Goal: Task Accomplishment & Management: Manage account settings

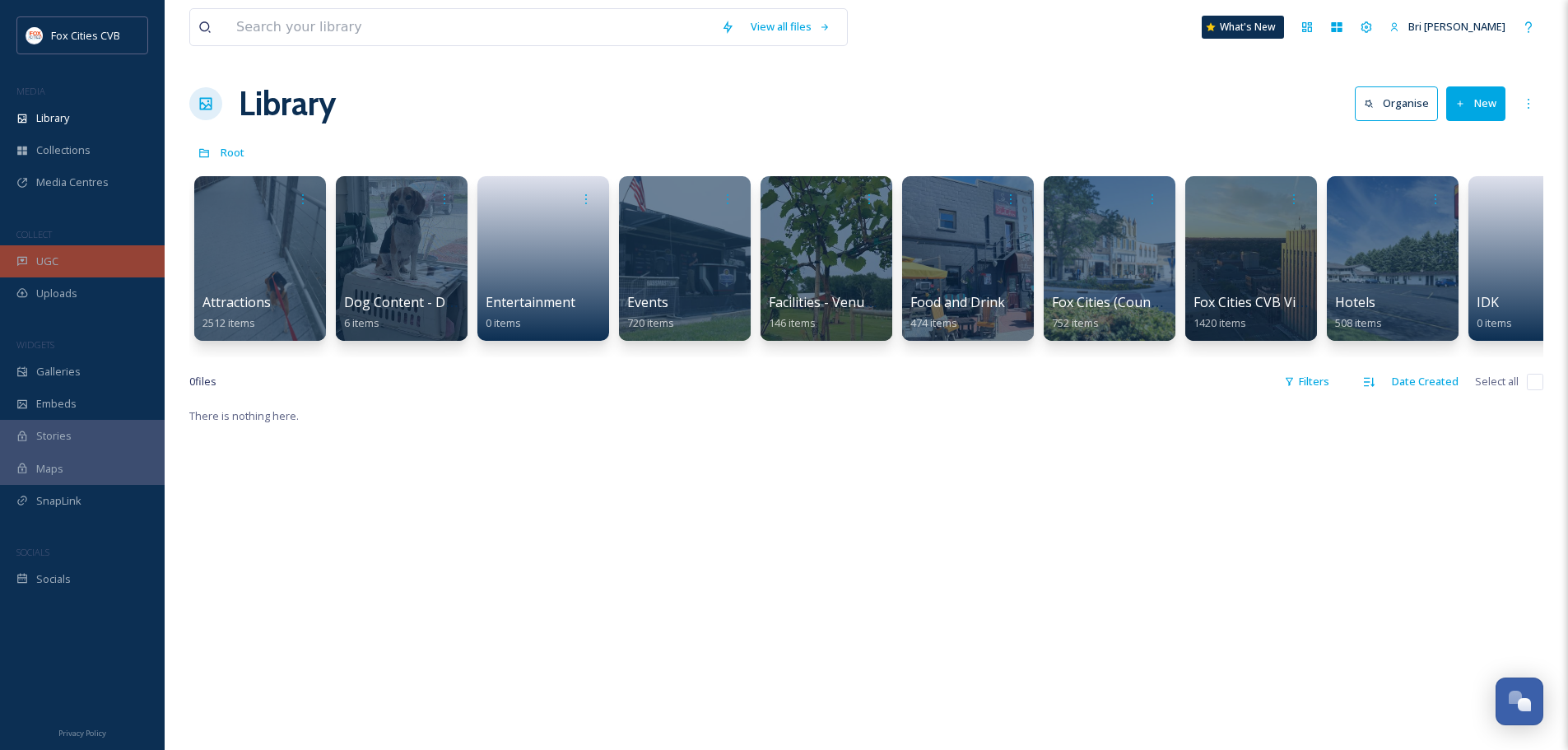
click at [78, 262] on div "UGC" at bounding box center [82, 261] width 164 height 32
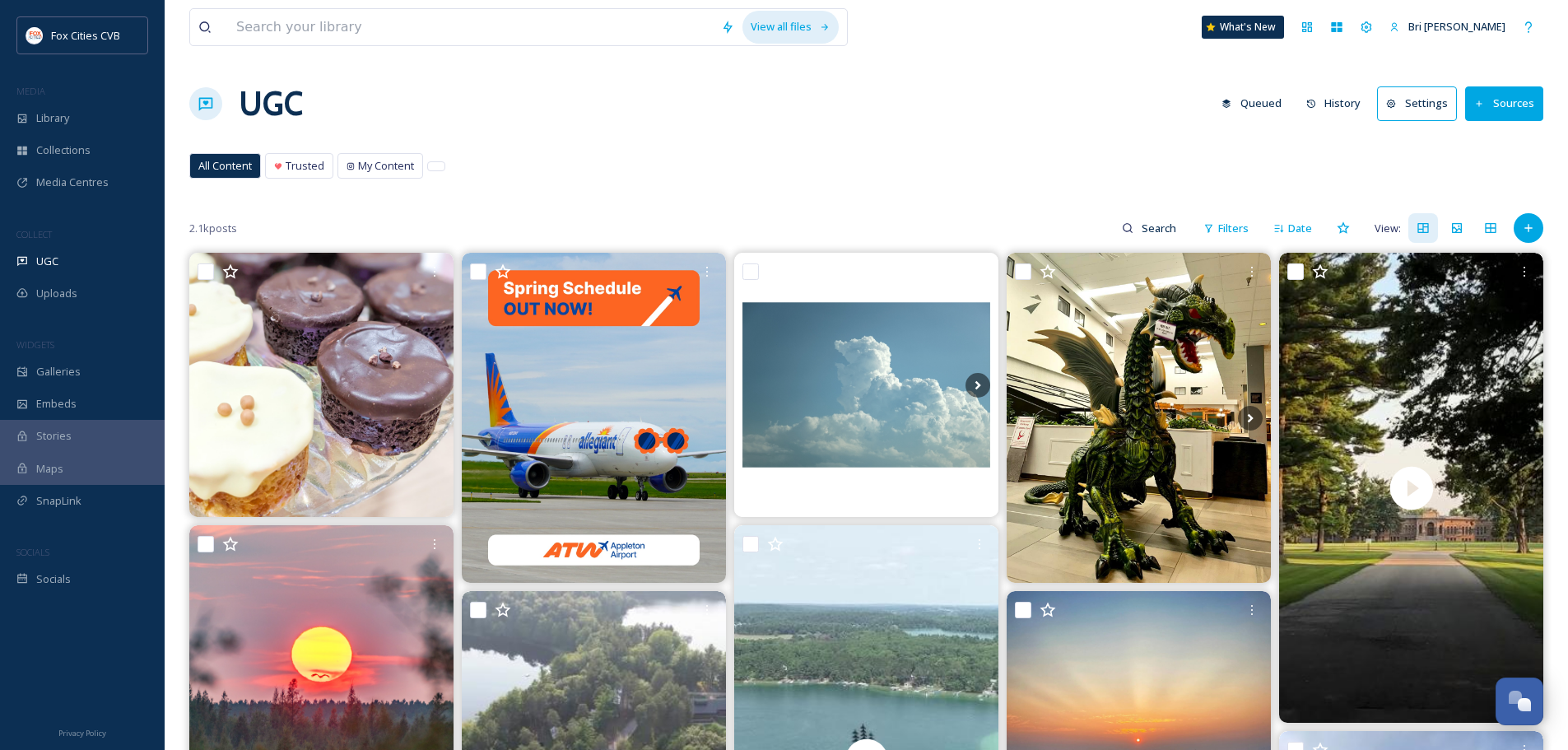
scroll to position [83, 0]
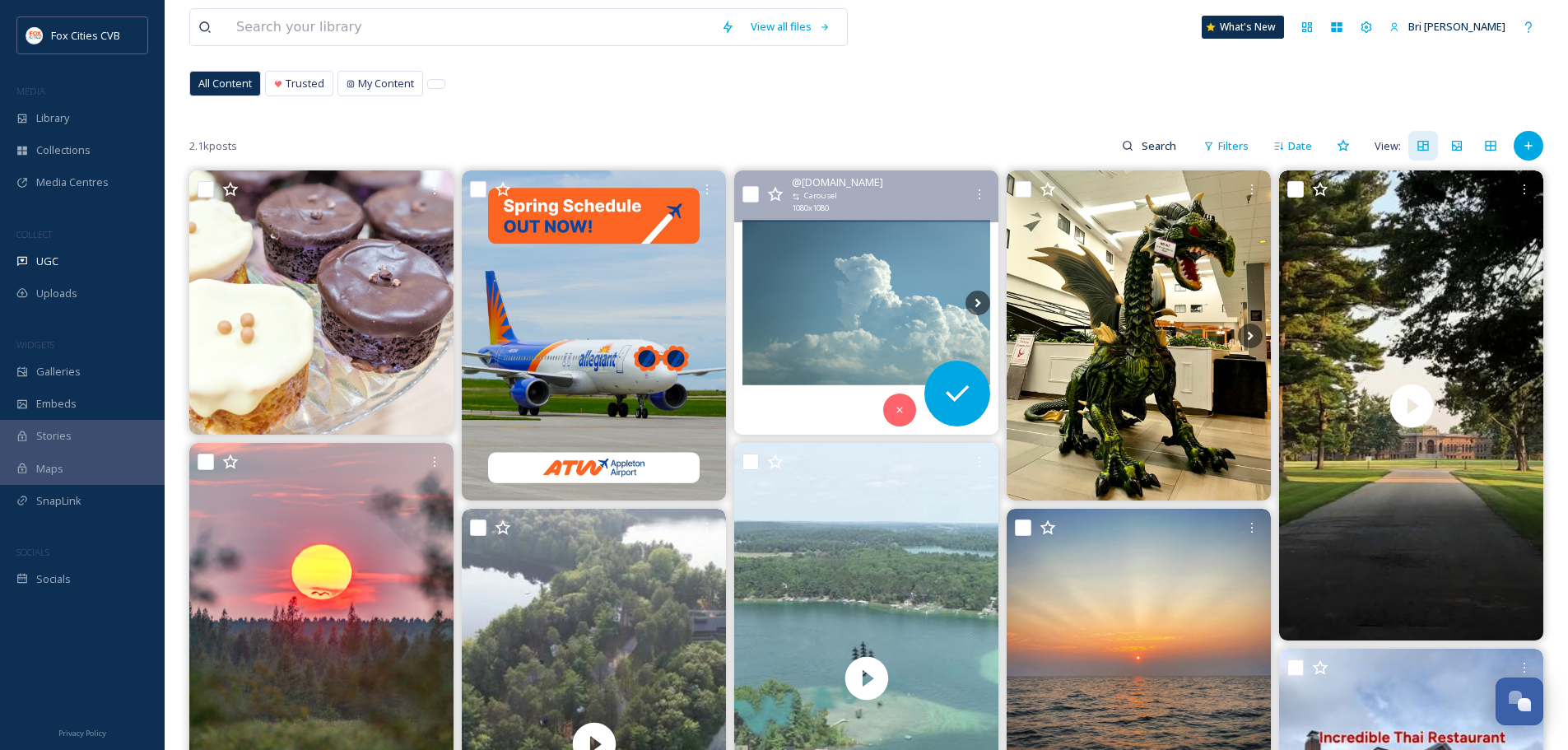
click at [791, 266] on img at bounding box center [866, 303] width 264 height 264
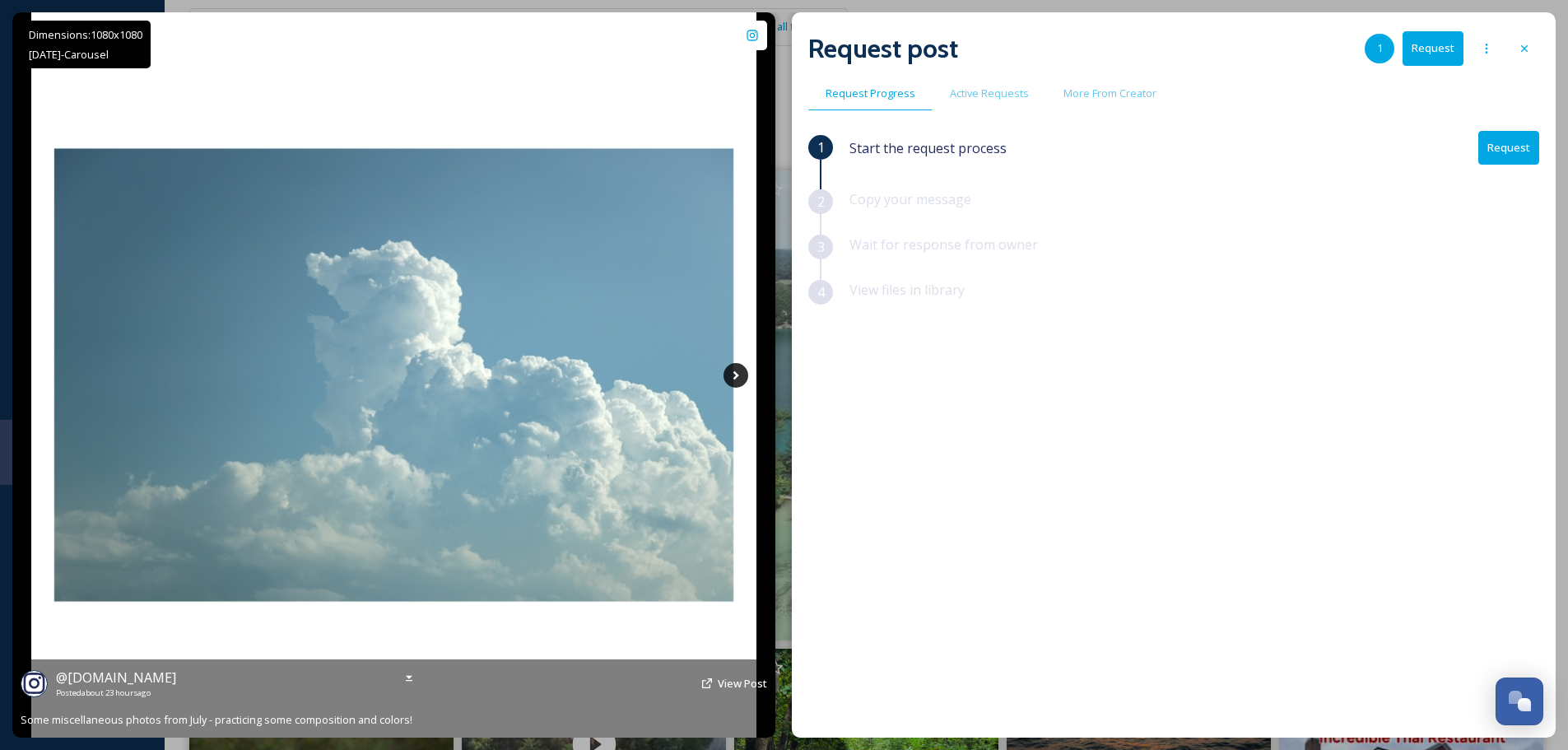
click at [738, 379] on icon at bounding box center [736, 375] width 25 height 25
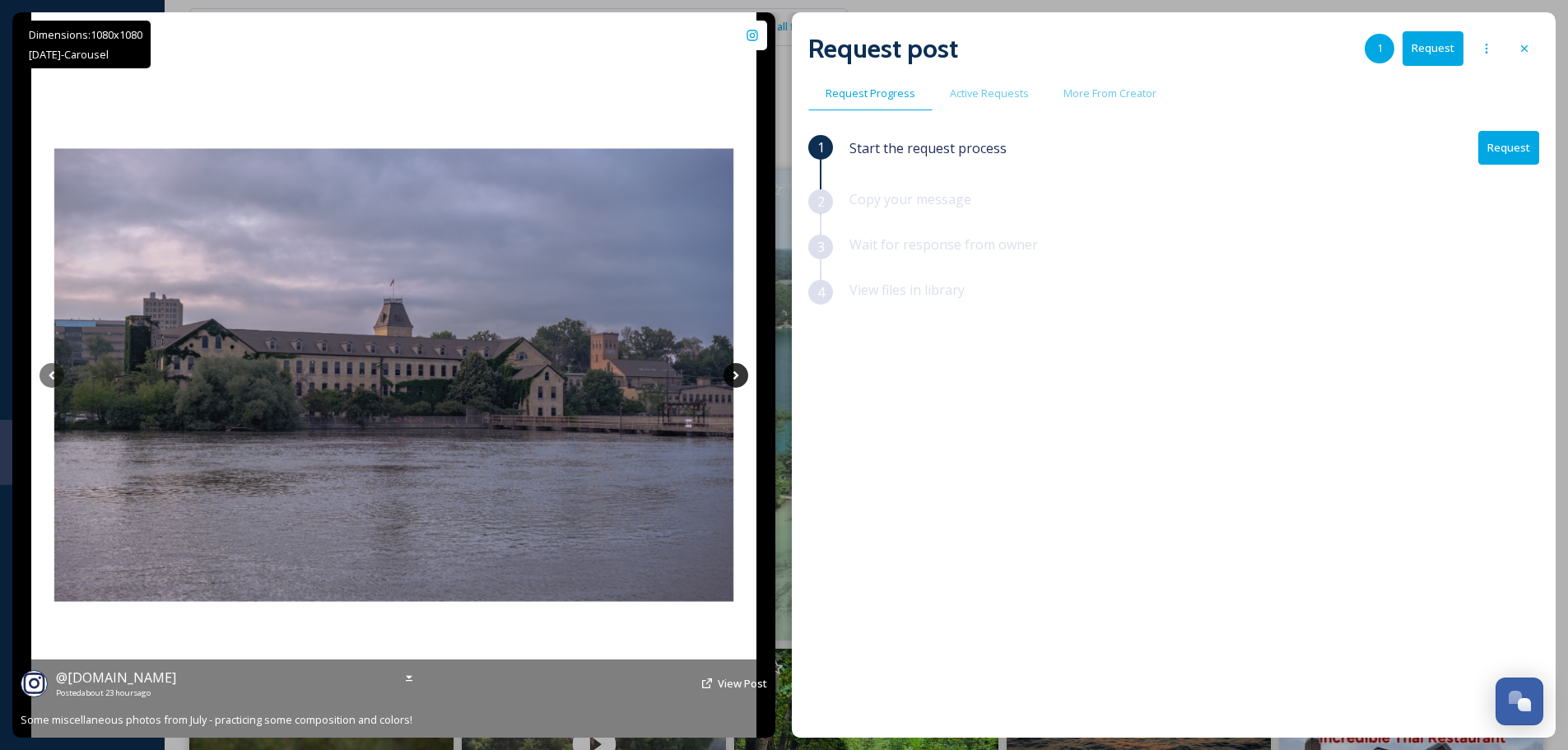
click at [738, 378] on icon at bounding box center [736, 375] width 25 height 25
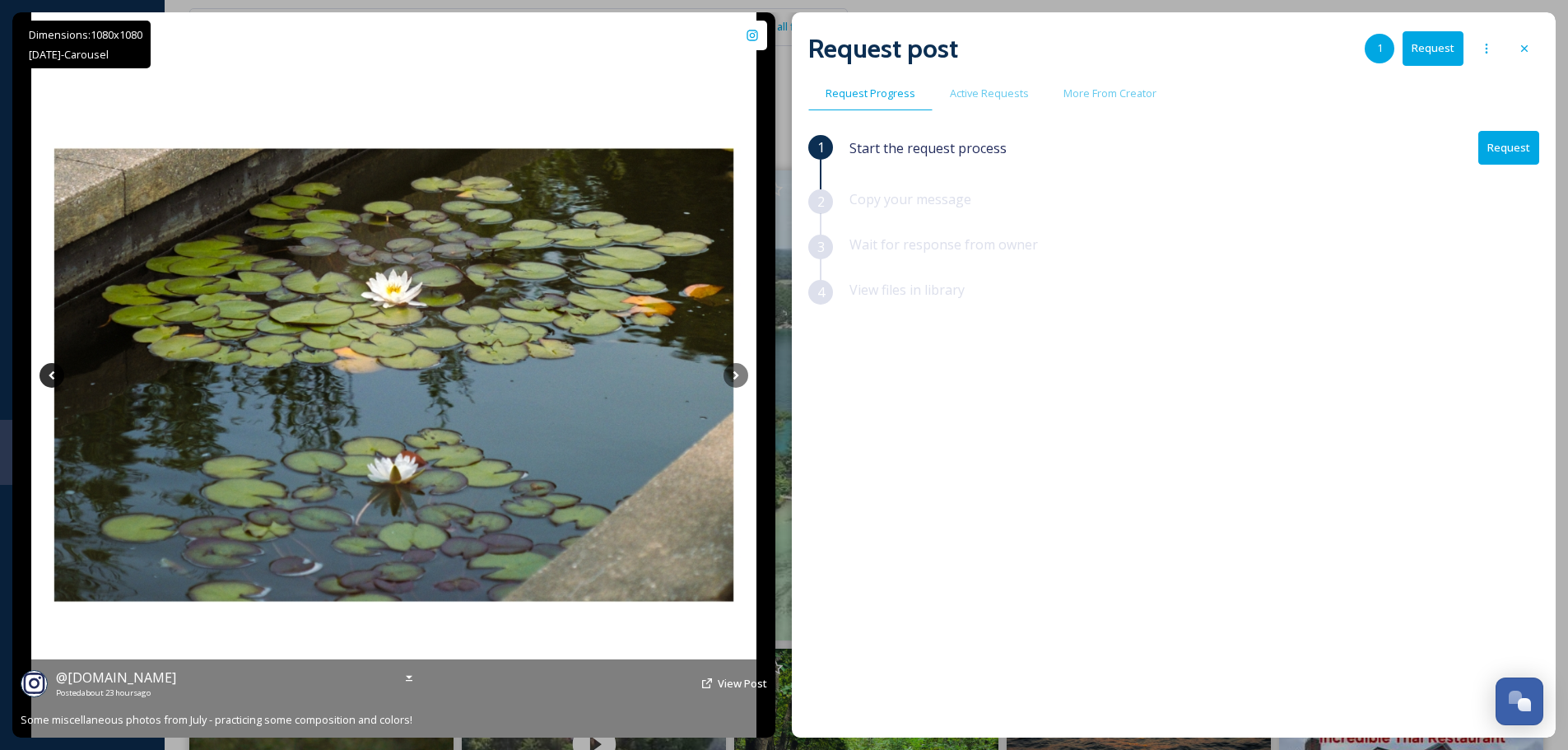
click at [52, 386] on icon at bounding box center [52, 375] width 25 height 25
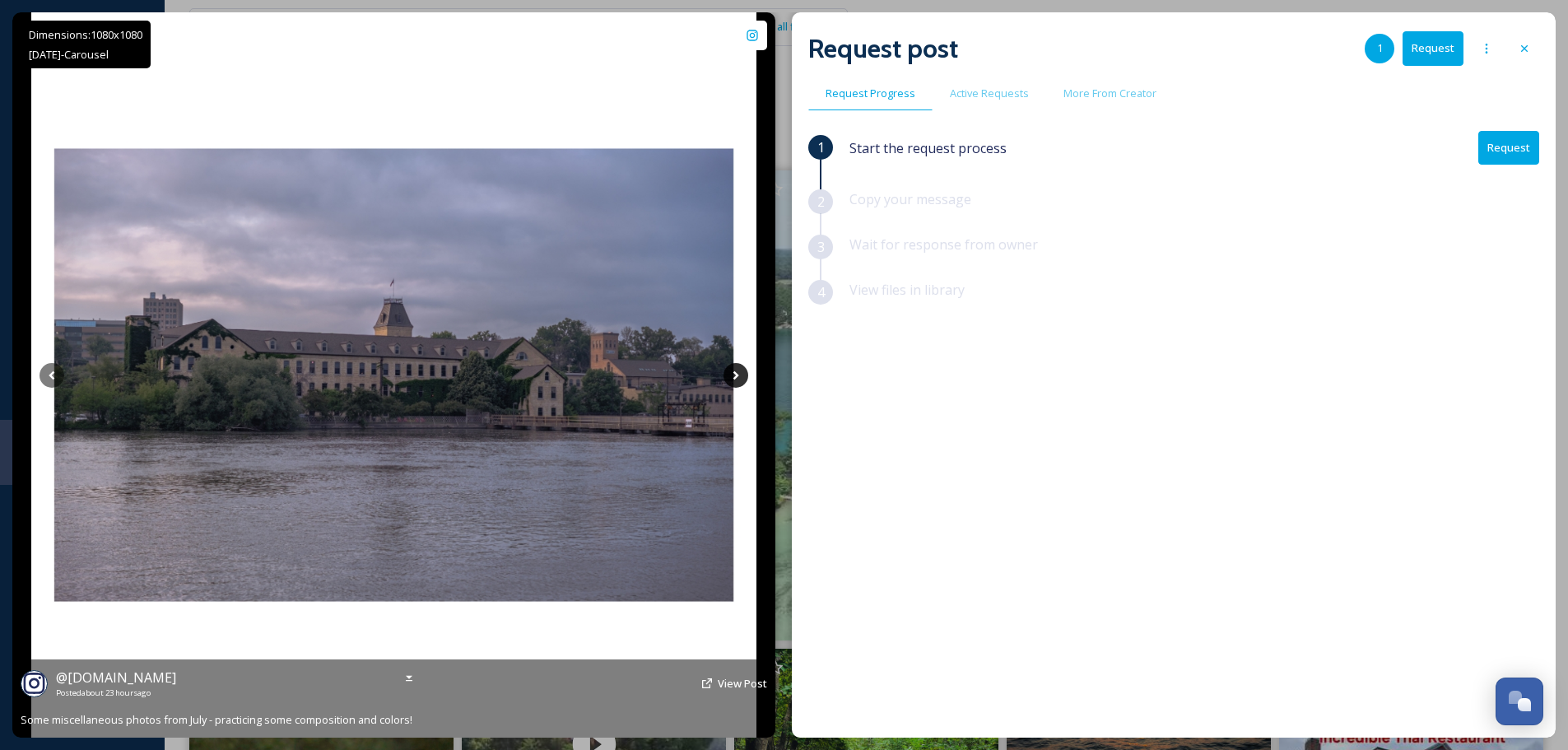
click at [743, 371] on icon at bounding box center [736, 375] width 25 height 25
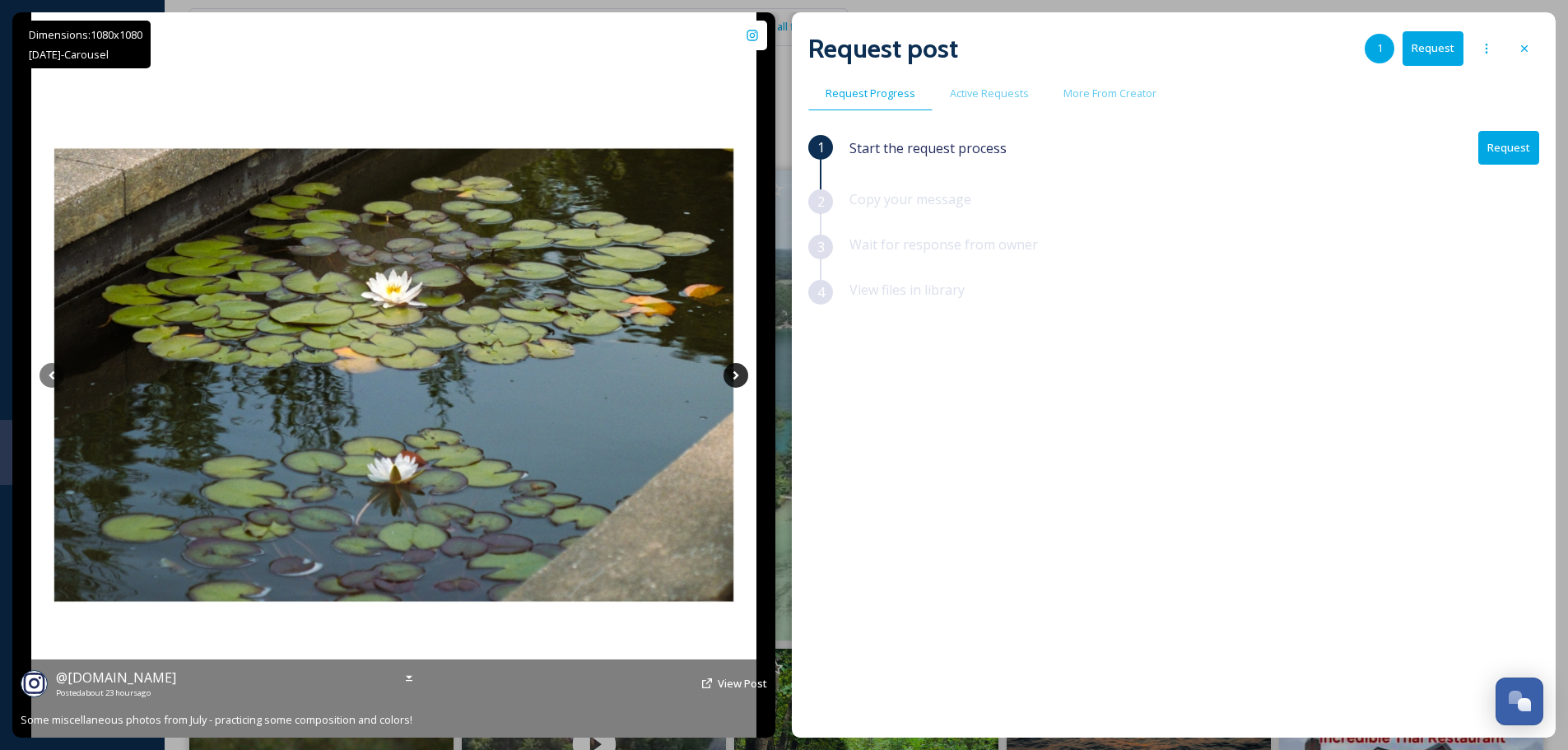
click at [743, 371] on icon at bounding box center [736, 375] width 25 height 25
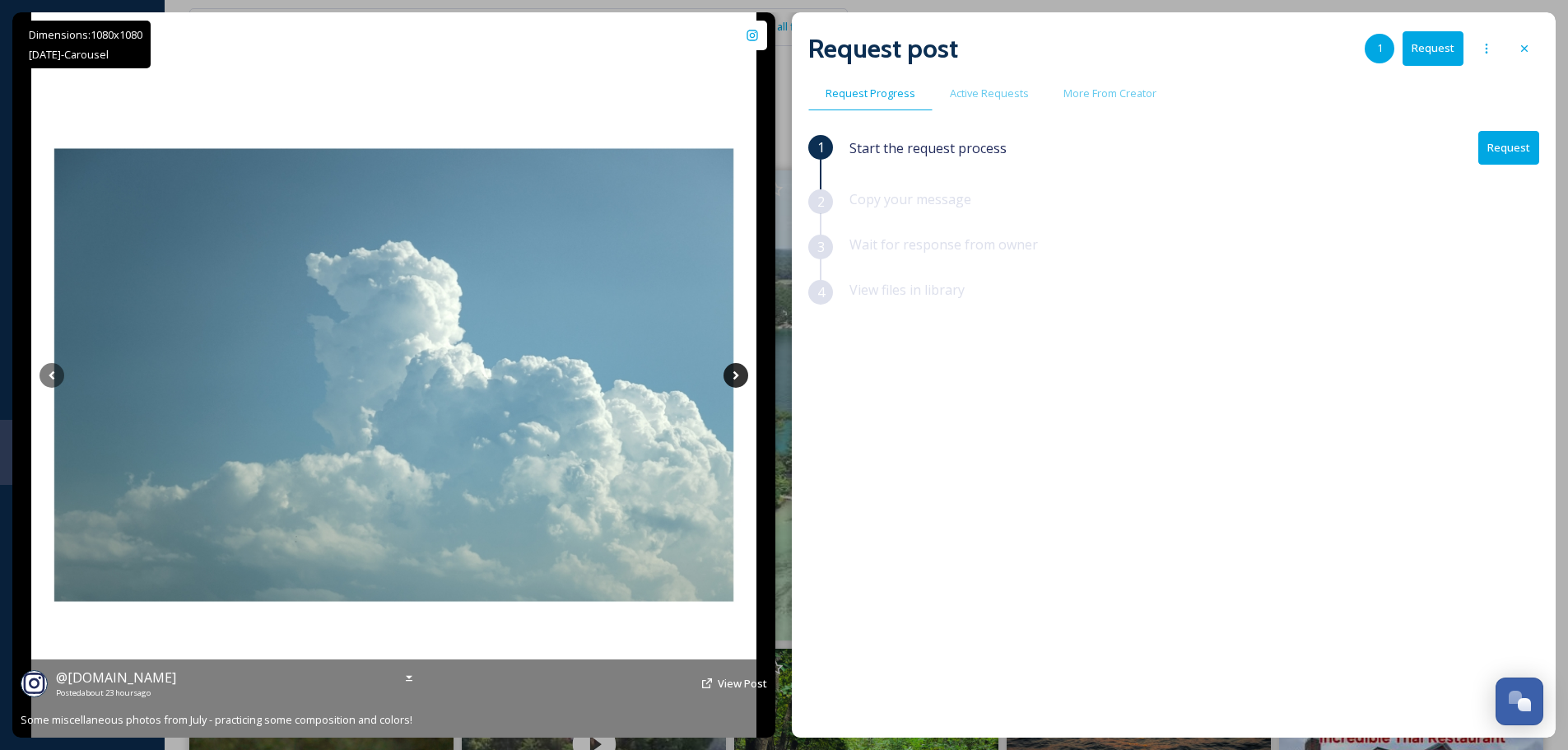
click at [743, 371] on icon at bounding box center [736, 375] width 25 height 25
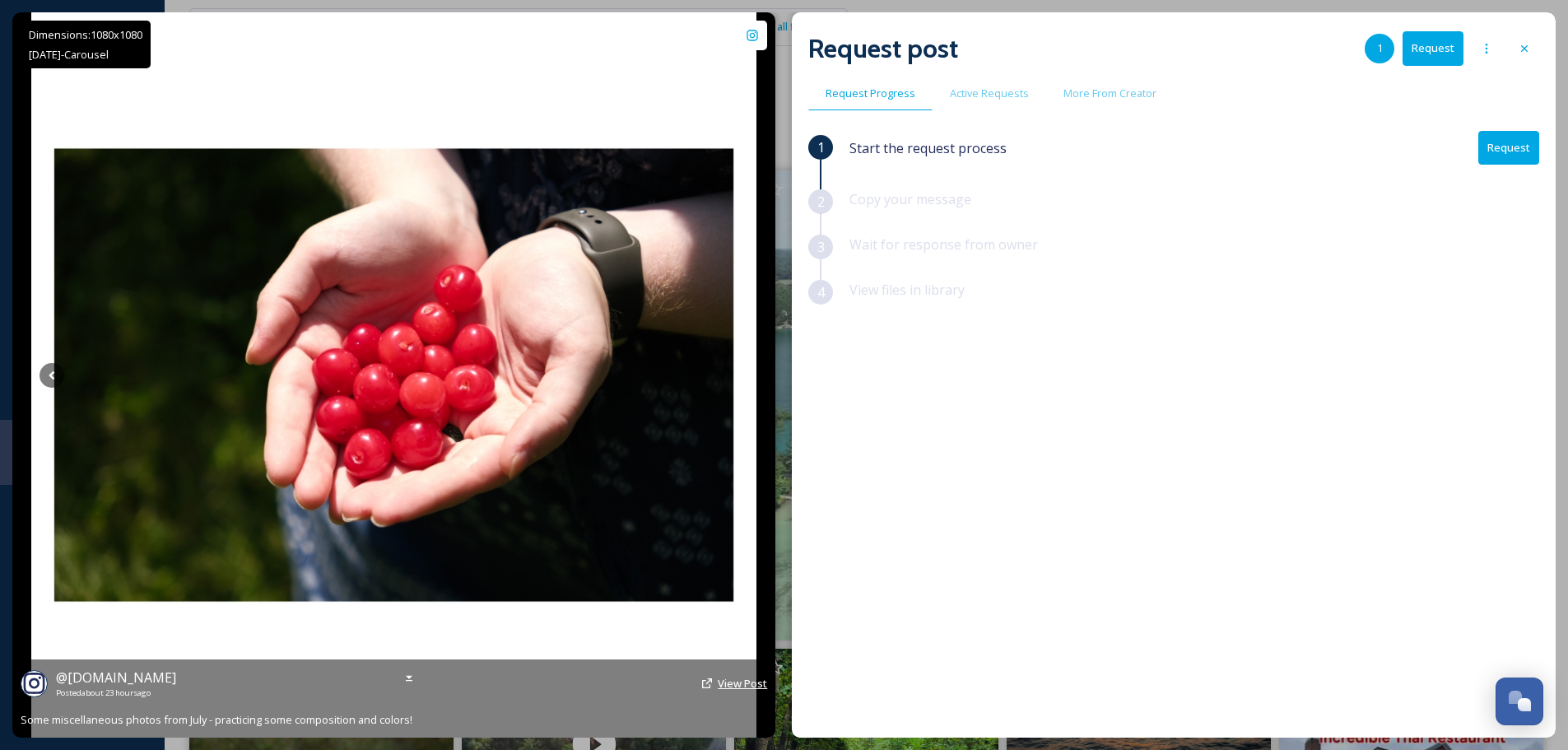
click at [725, 679] on span "View Post" at bounding box center [743, 683] width 50 height 15
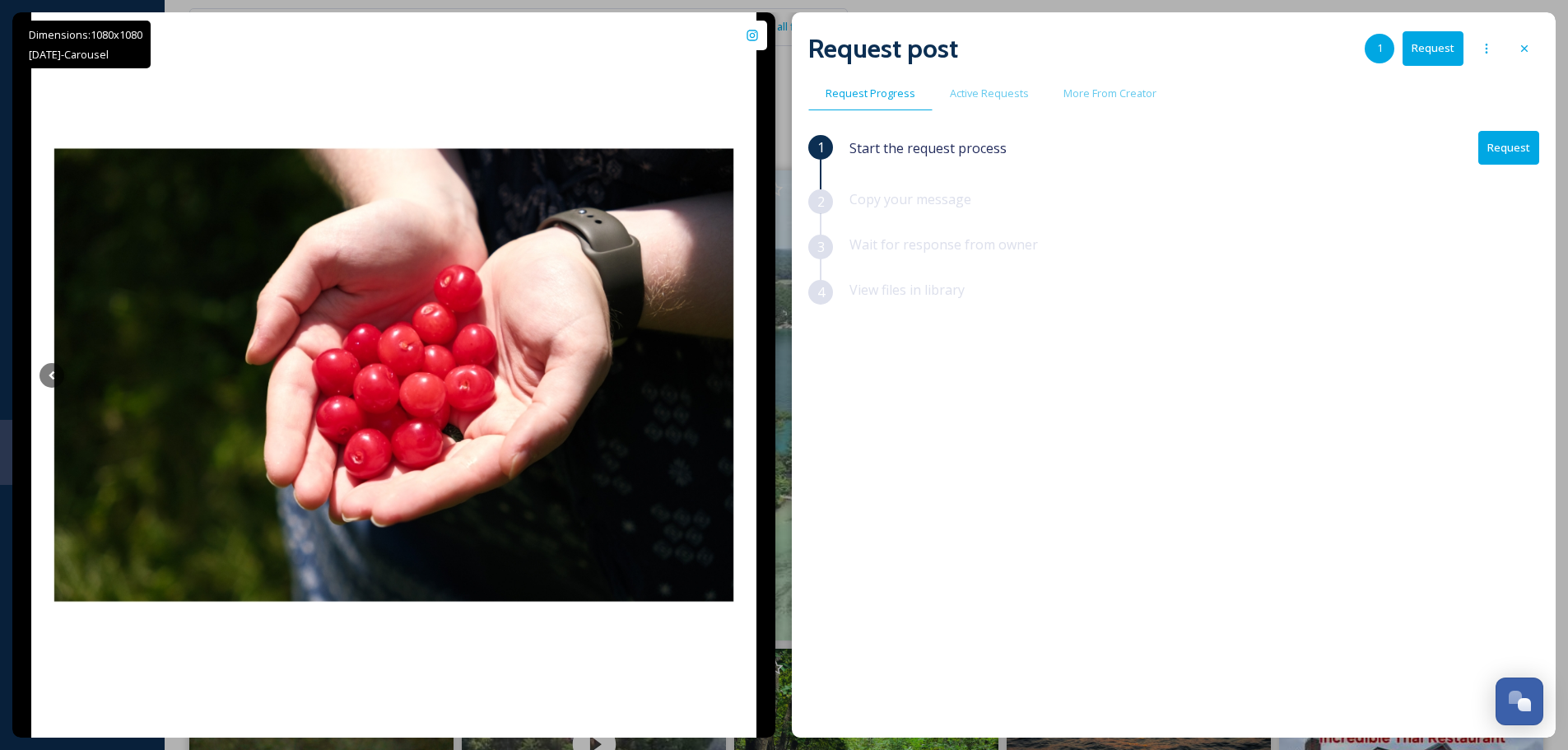
click at [1526, 46] on icon at bounding box center [1524, 48] width 6 height 6
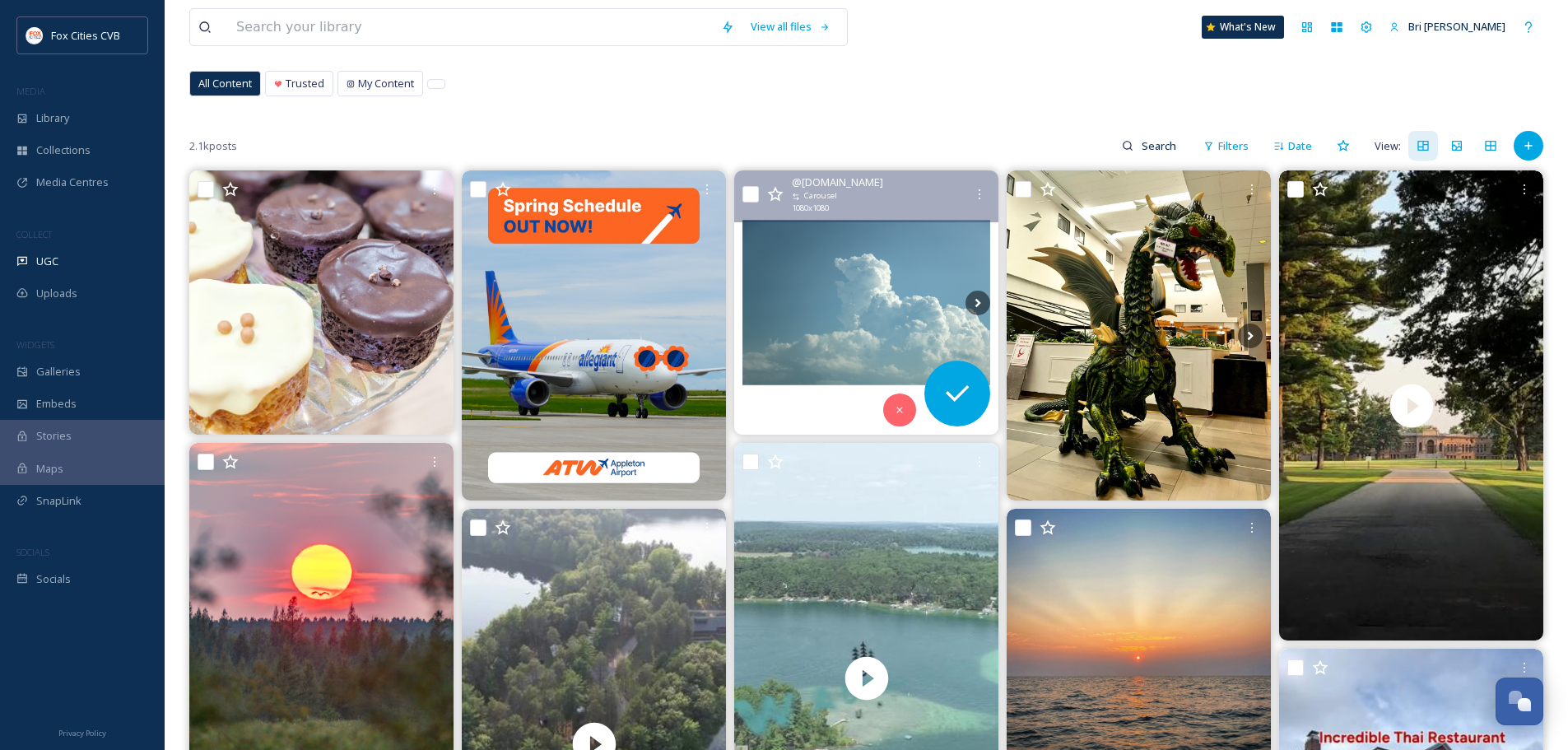
click at [778, 195] on icon at bounding box center [775, 194] width 16 height 15
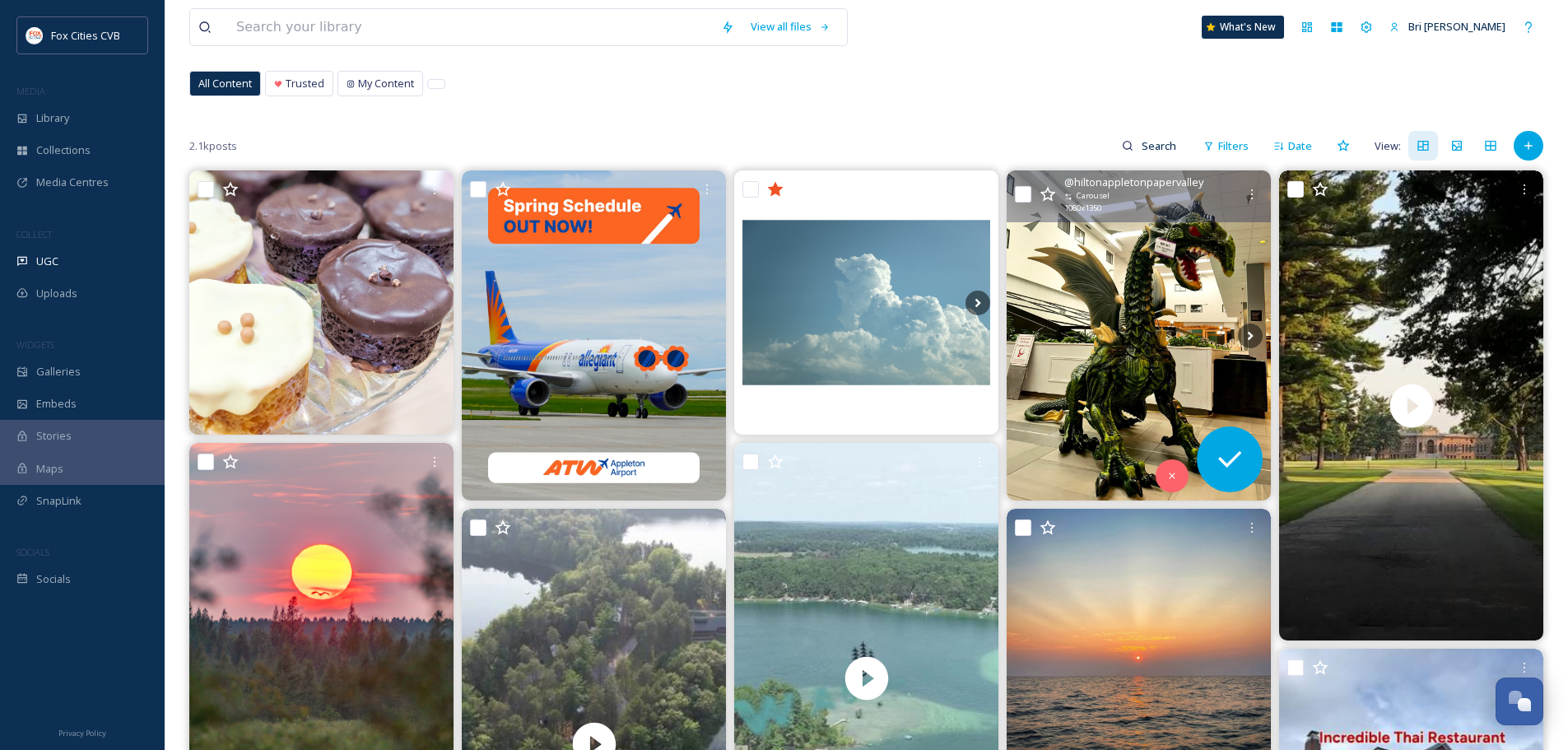
click at [1046, 189] on icon at bounding box center [1047, 194] width 17 height 17
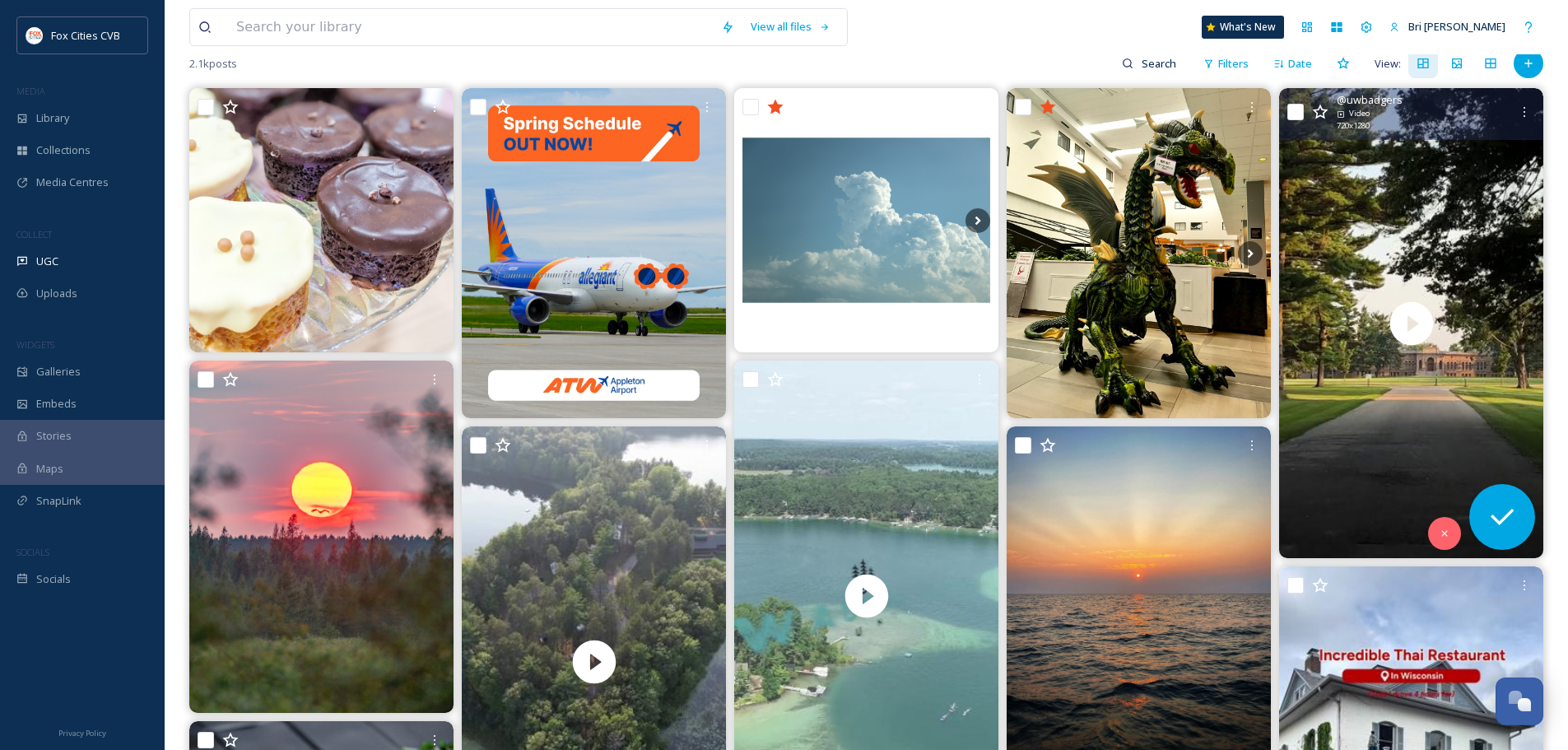
click at [1359, 125] on span "720 x 1280" at bounding box center [1352, 125] width 33 height 12
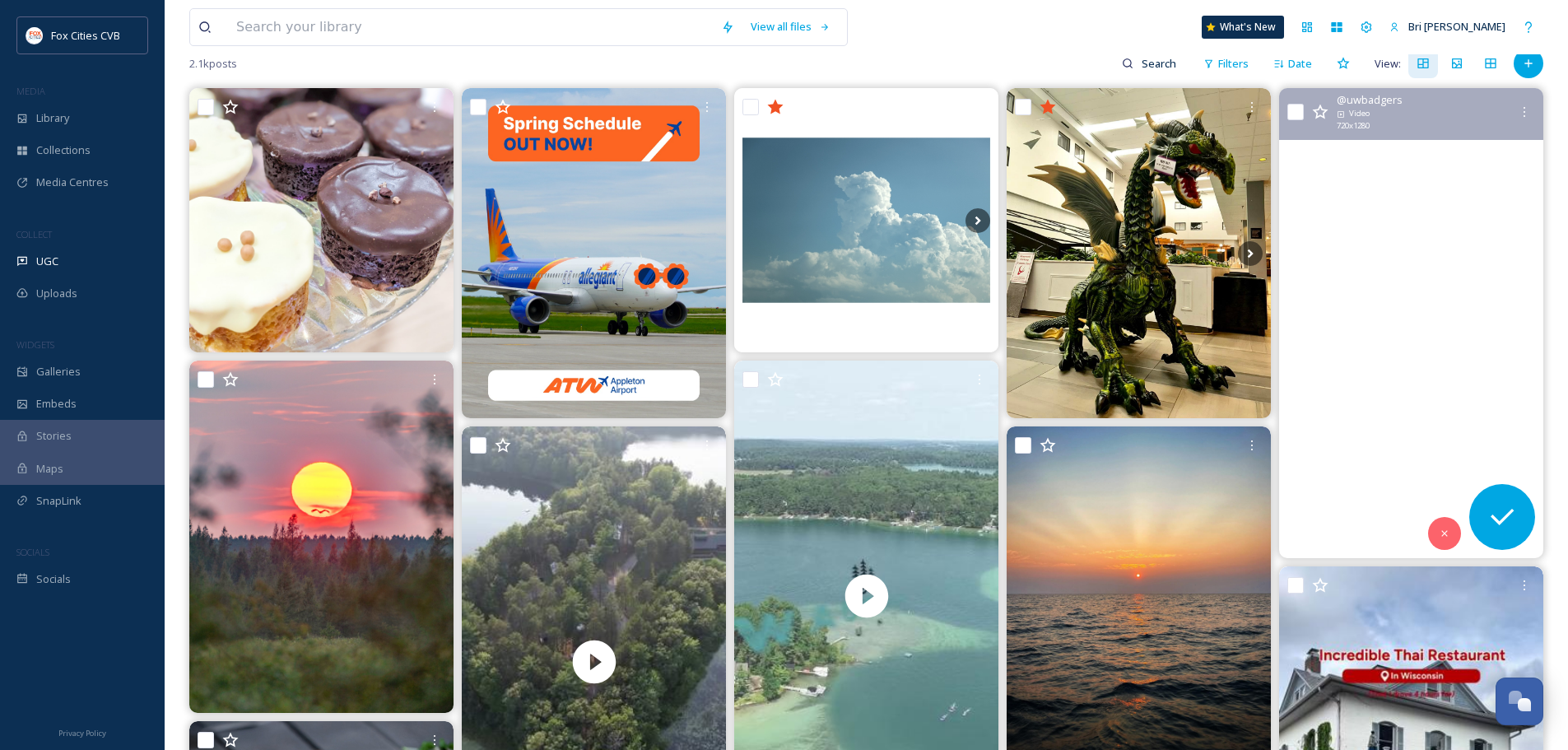
click at [1413, 245] on video "The shooting stars aligned at Yerkes Observatory in this week’s Wonders of Wisc…" at bounding box center [1411, 323] width 264 height 470
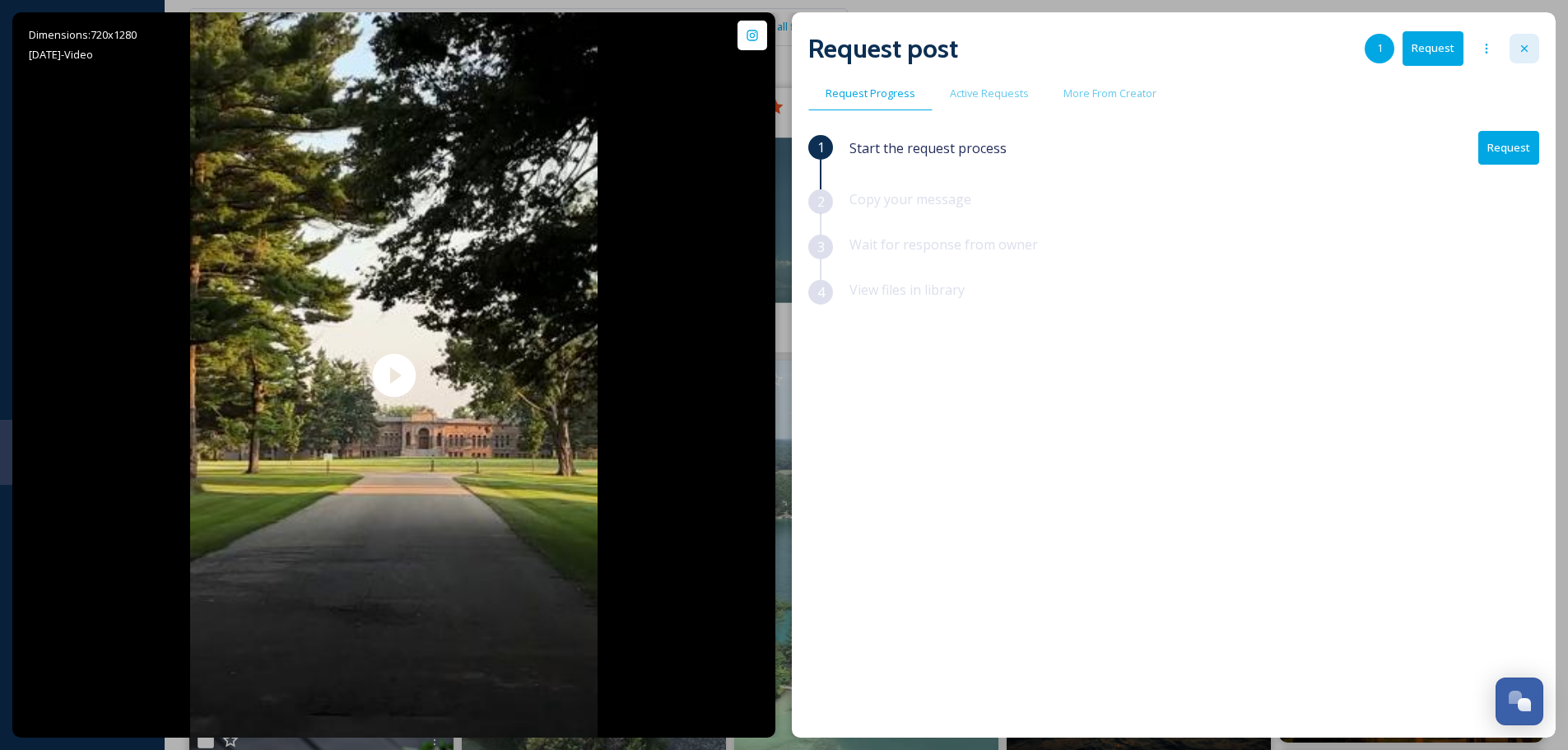
click at [1531, 53] on div at bounding box center [1524, 48] width 29 height 29
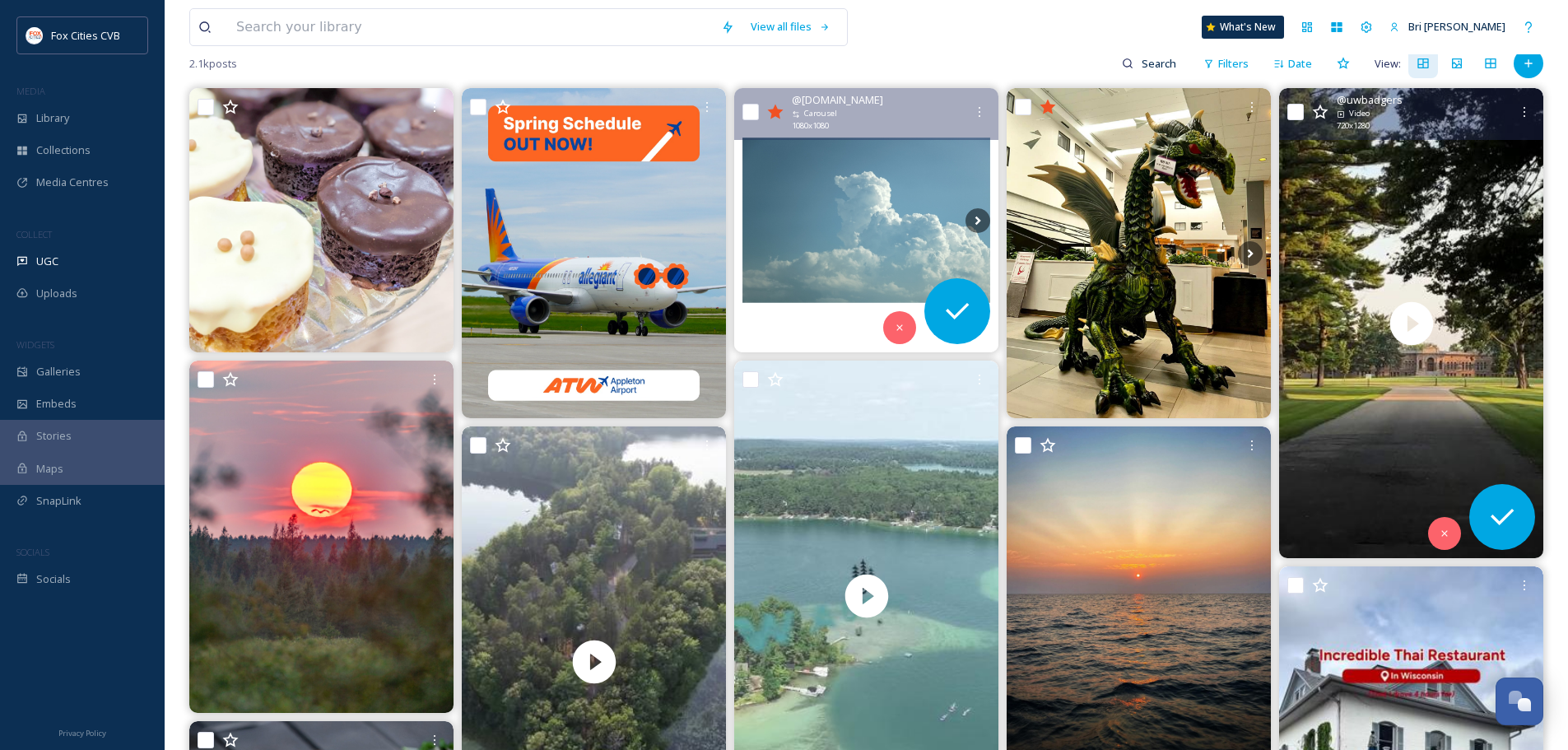
click at [781, 109] on icon at bounding box center [775, 112] width 17 height 17
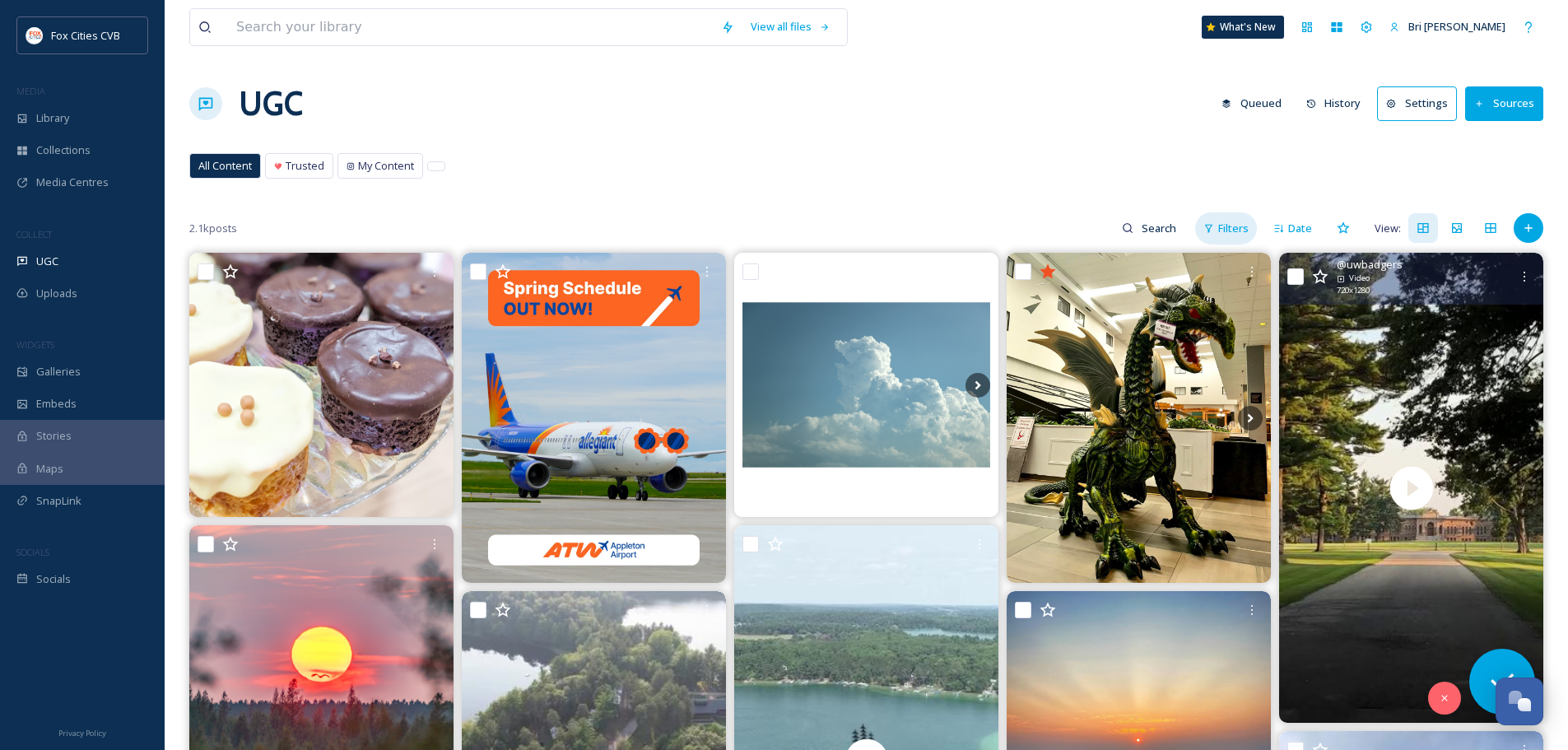
click at [1233, 229] on span "Filters" at bounding box center [1233, 229] width 30 height 16
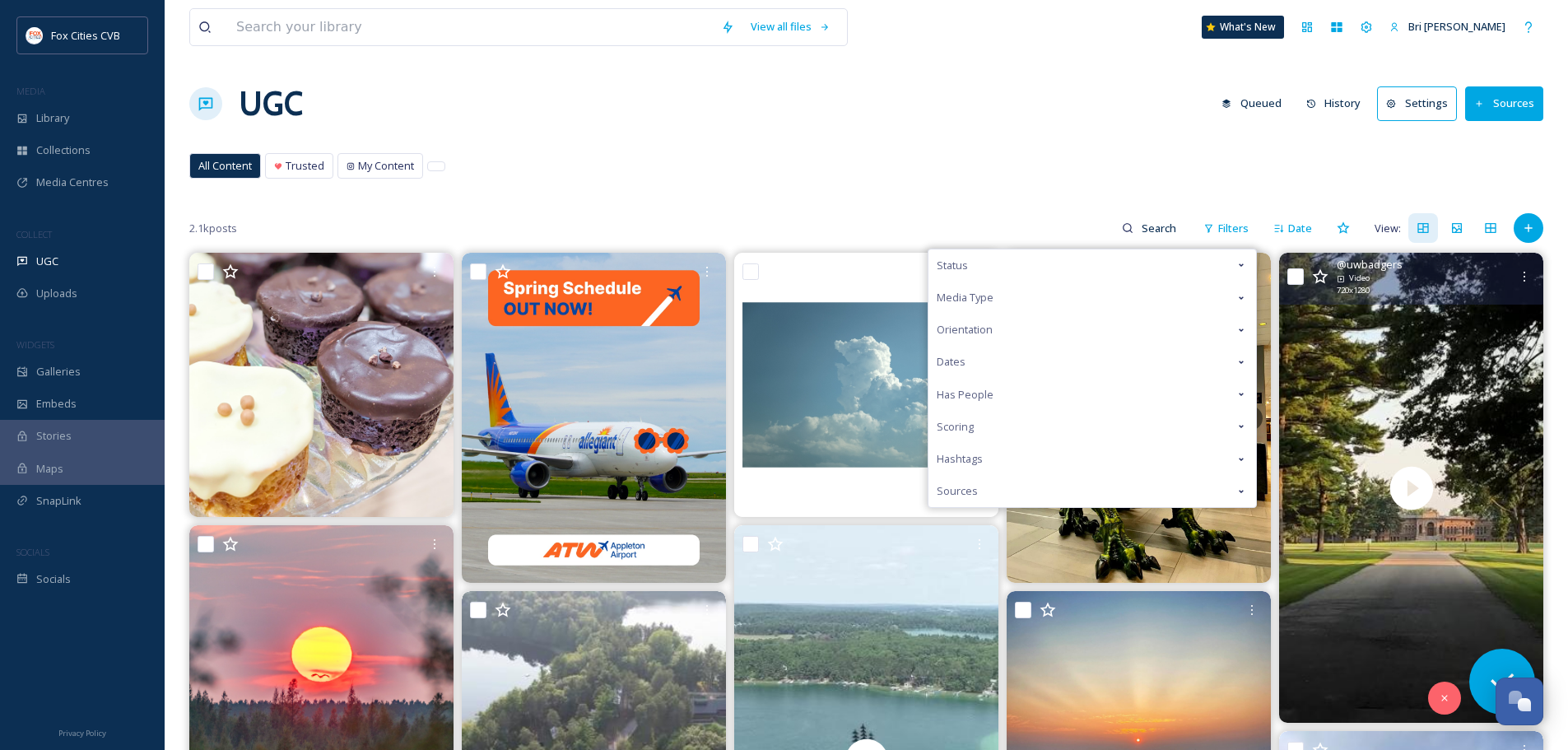
click at [1205, 267] on div "Status" at bounding box center [1091, 265] width 327 height 32
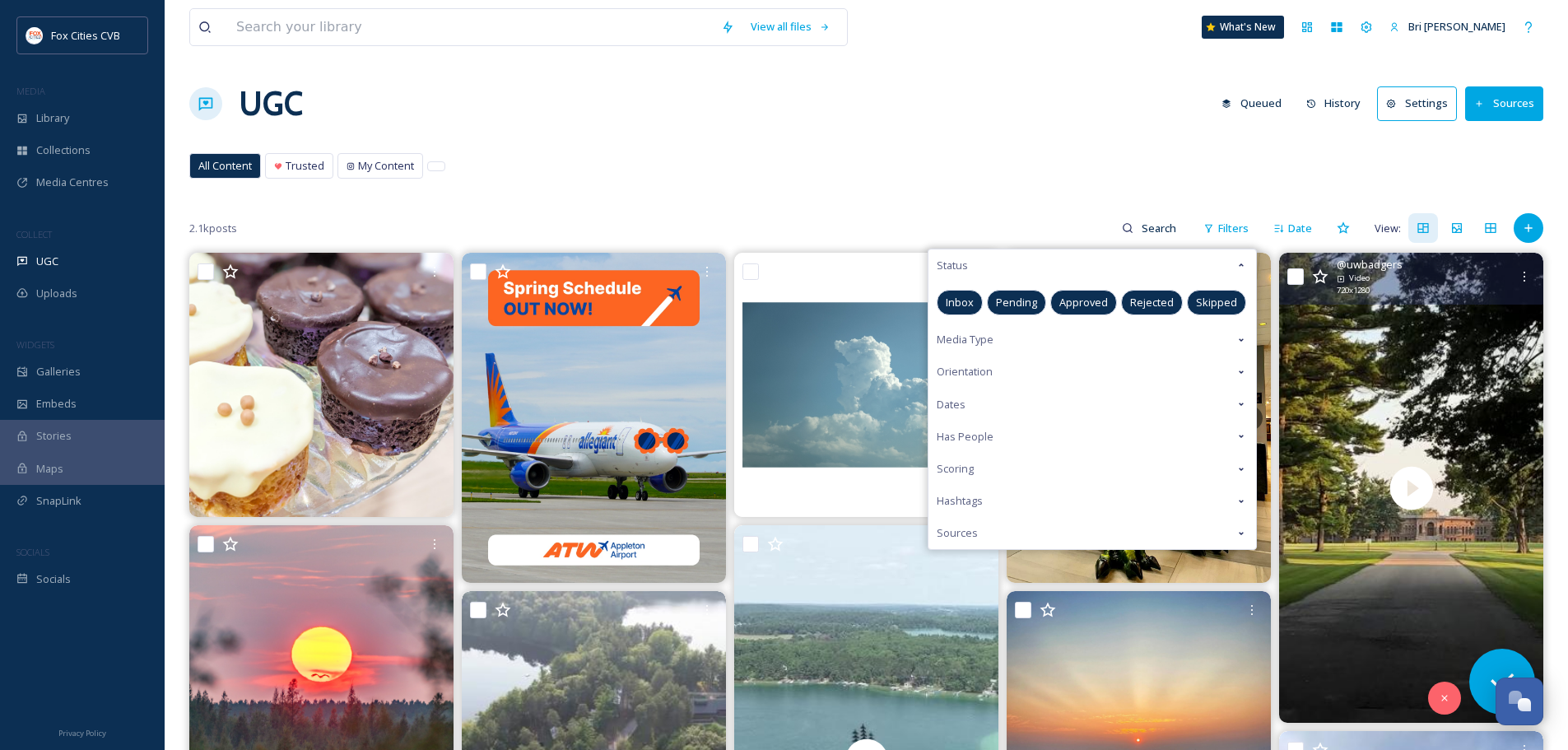
click at [1021, 307] on span "Pending" at bounding box center [1016, 303] width 41 height 16
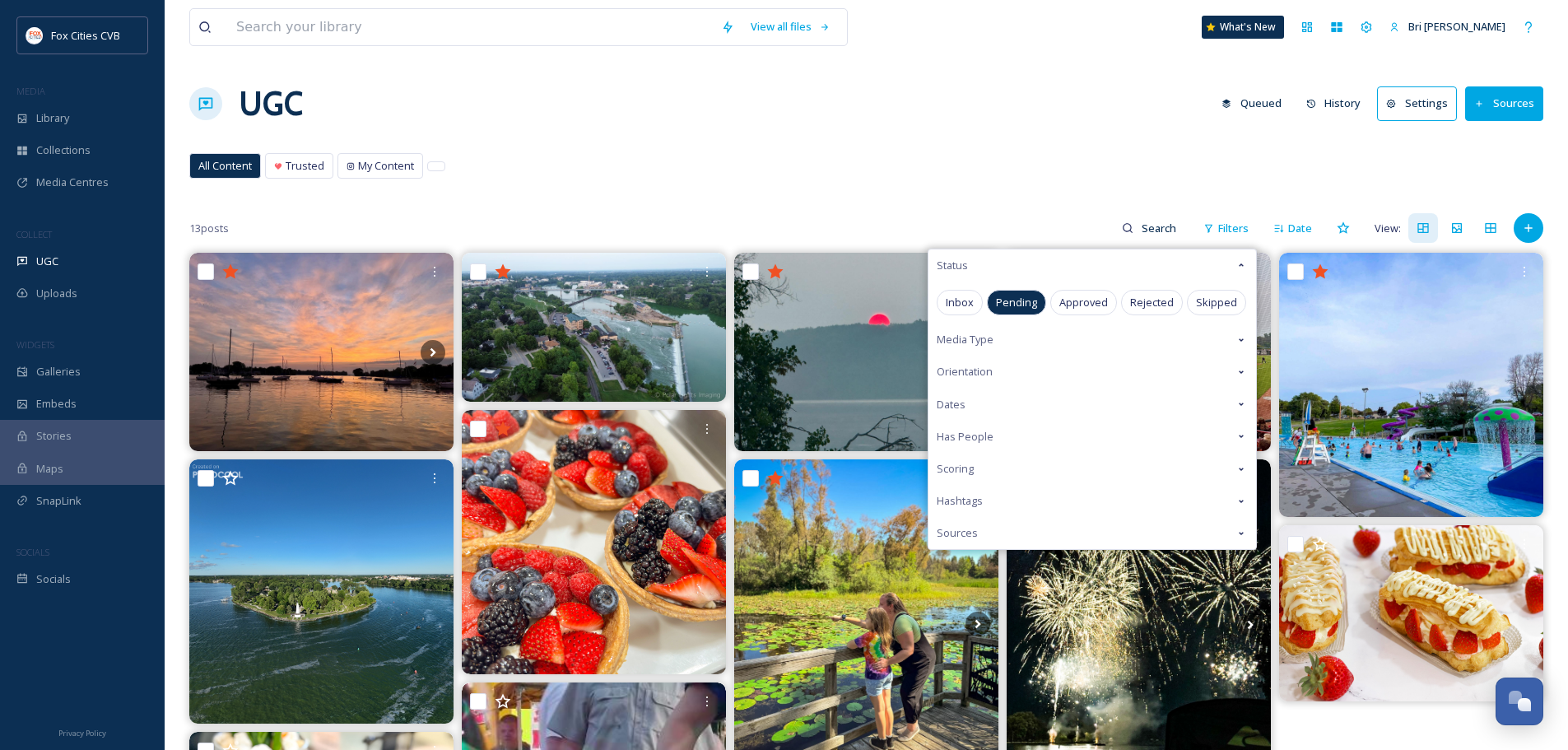
click at [883, 162] on div "All Content Trusted My Content All Content Trusted My Content" at bounding box center [866, 170] width 1354 height 34
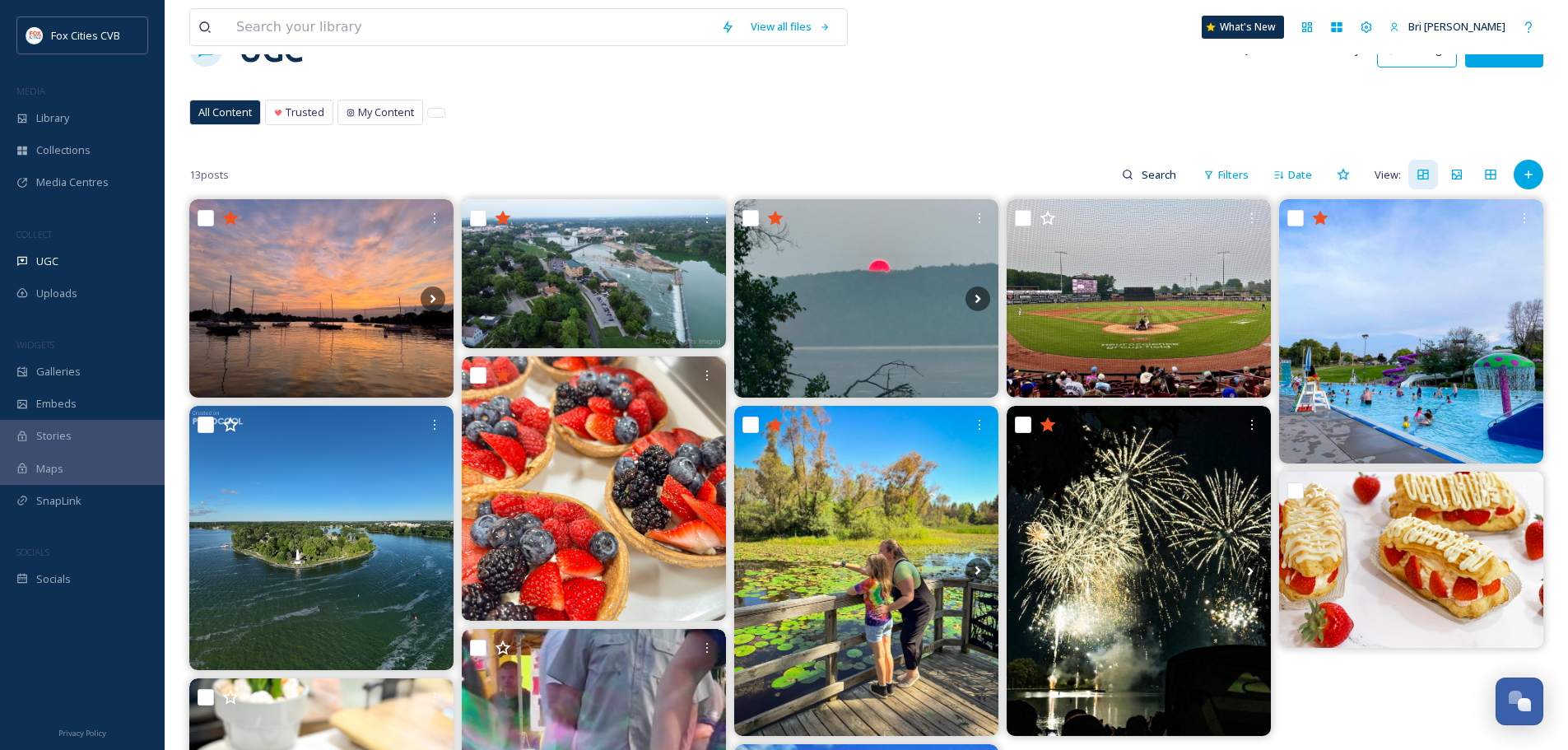
scroll to position [83, 0]
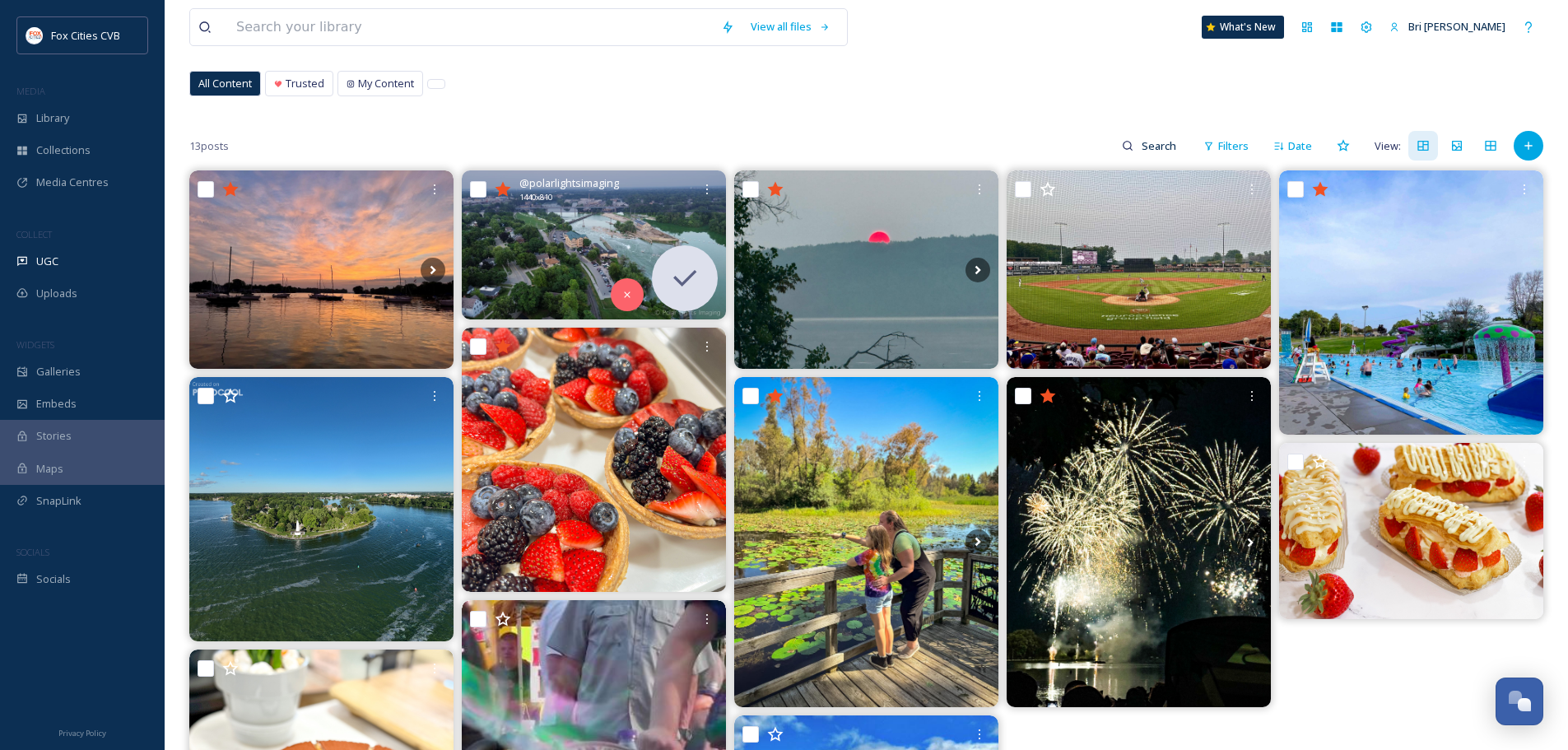
click at [595, 249] on img at bounding box center [594, 245] width 264 height 149
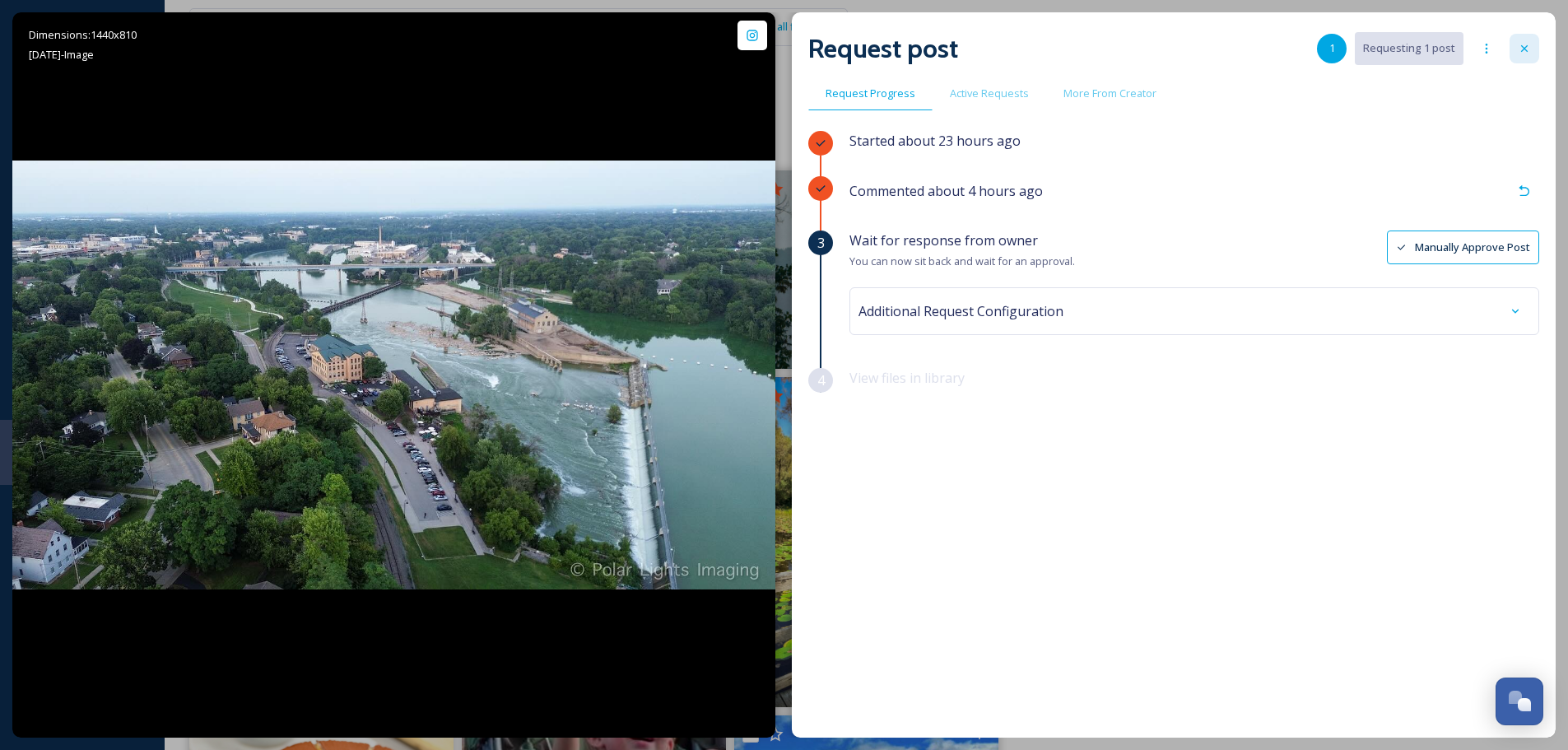
click at [1521, 41] on div at bounding box center [1524, 48] width 29 height 29
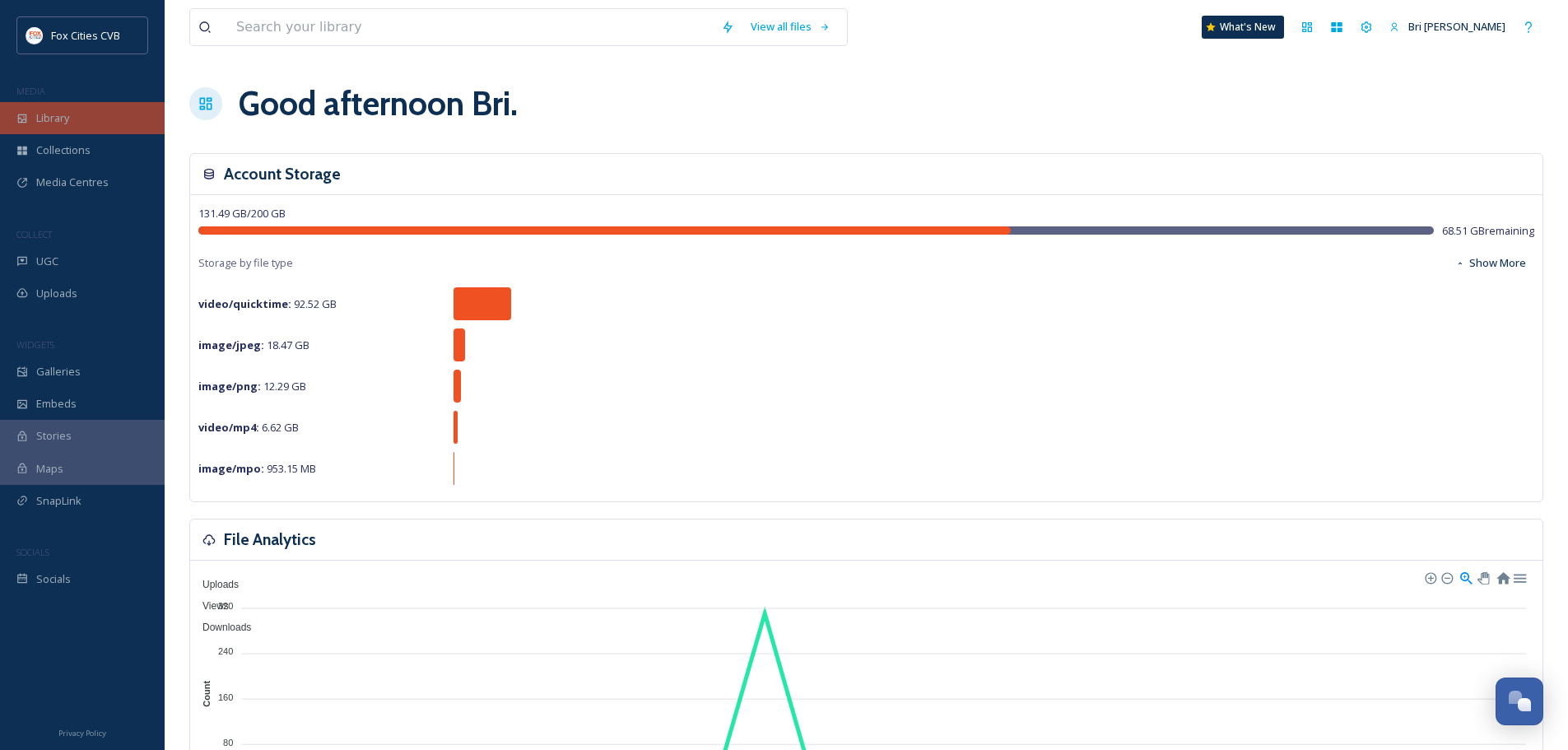
click at [68, 109] on div "Library" at bounding box center [82, 118] width 164 height 32
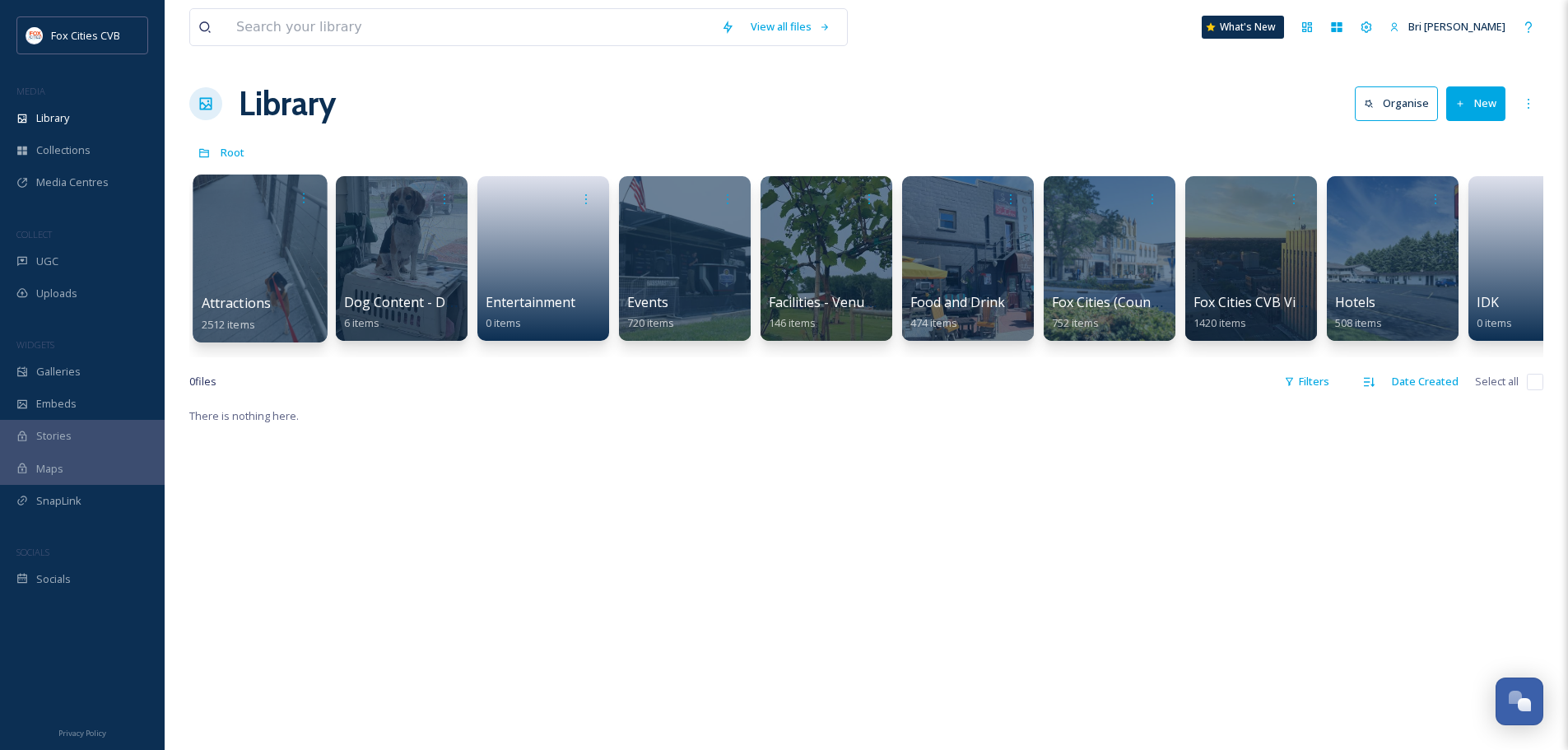
click at [272, 306] on div "Attractions 2512 items" at bounding box center [260, 313] width 118 height 41
click at [267, 268] on div at bounding box center [259, 258] width 134 height 168
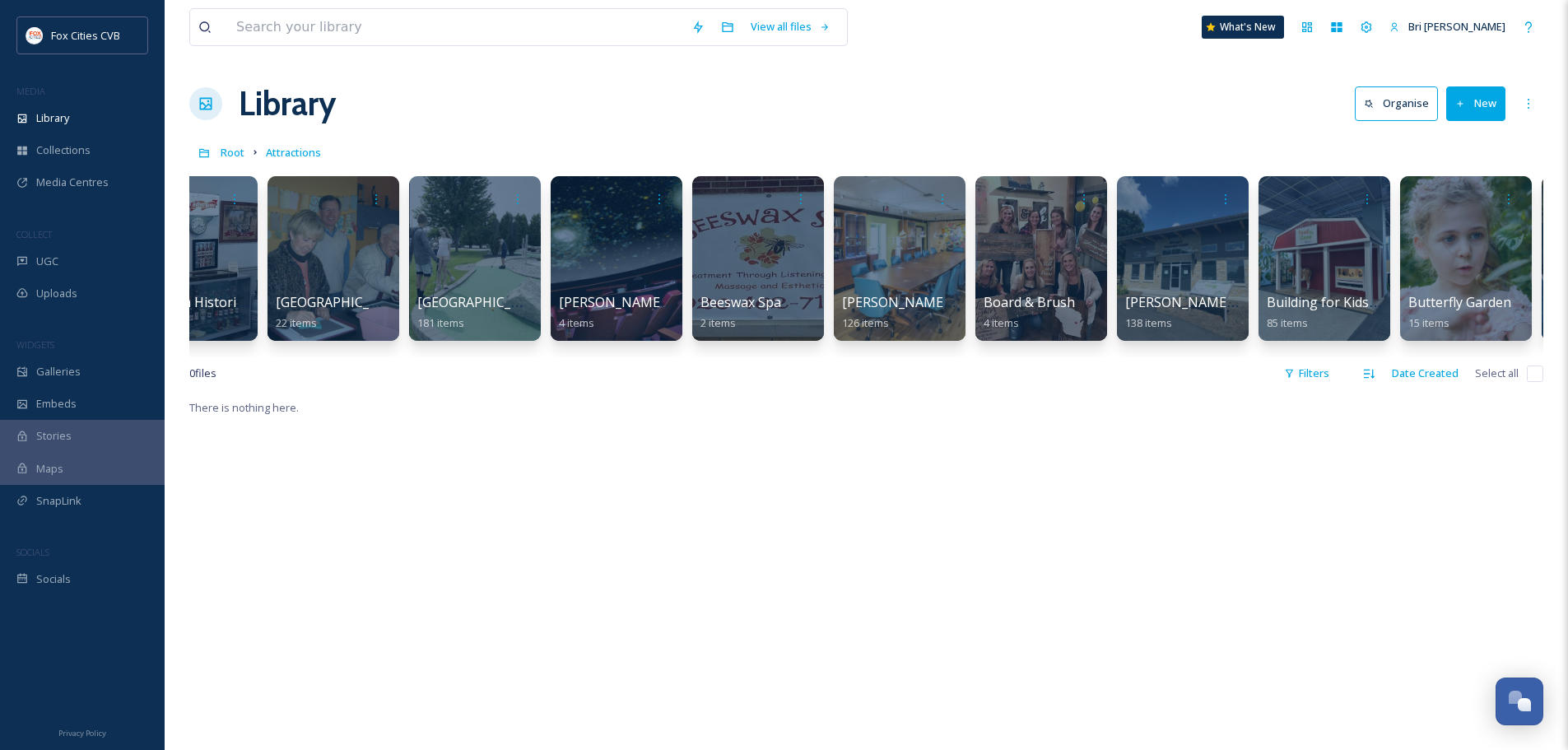
scroll to position [0, 705]
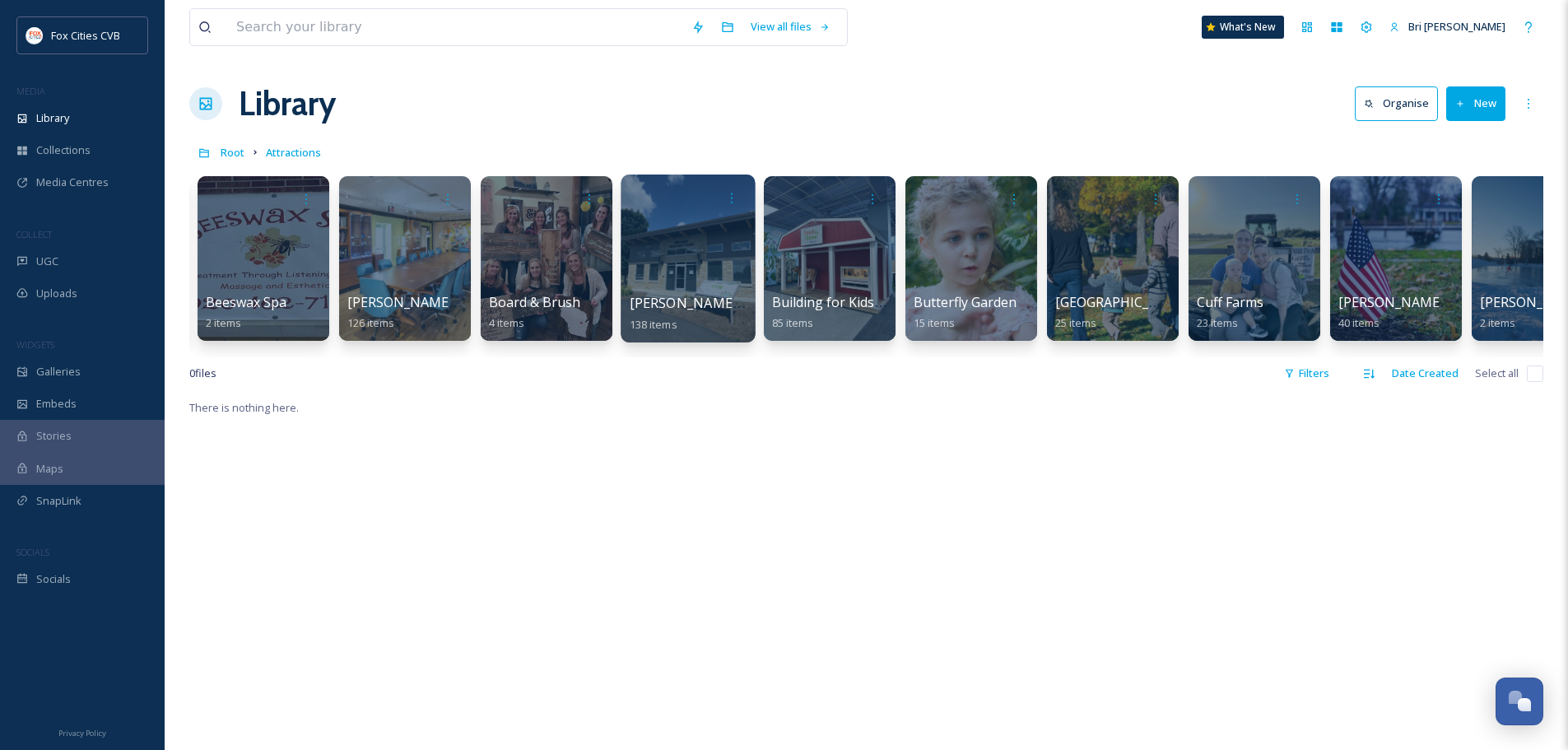
click at [684, 259] on div at bounding box center [687, 258] width 134 height 168
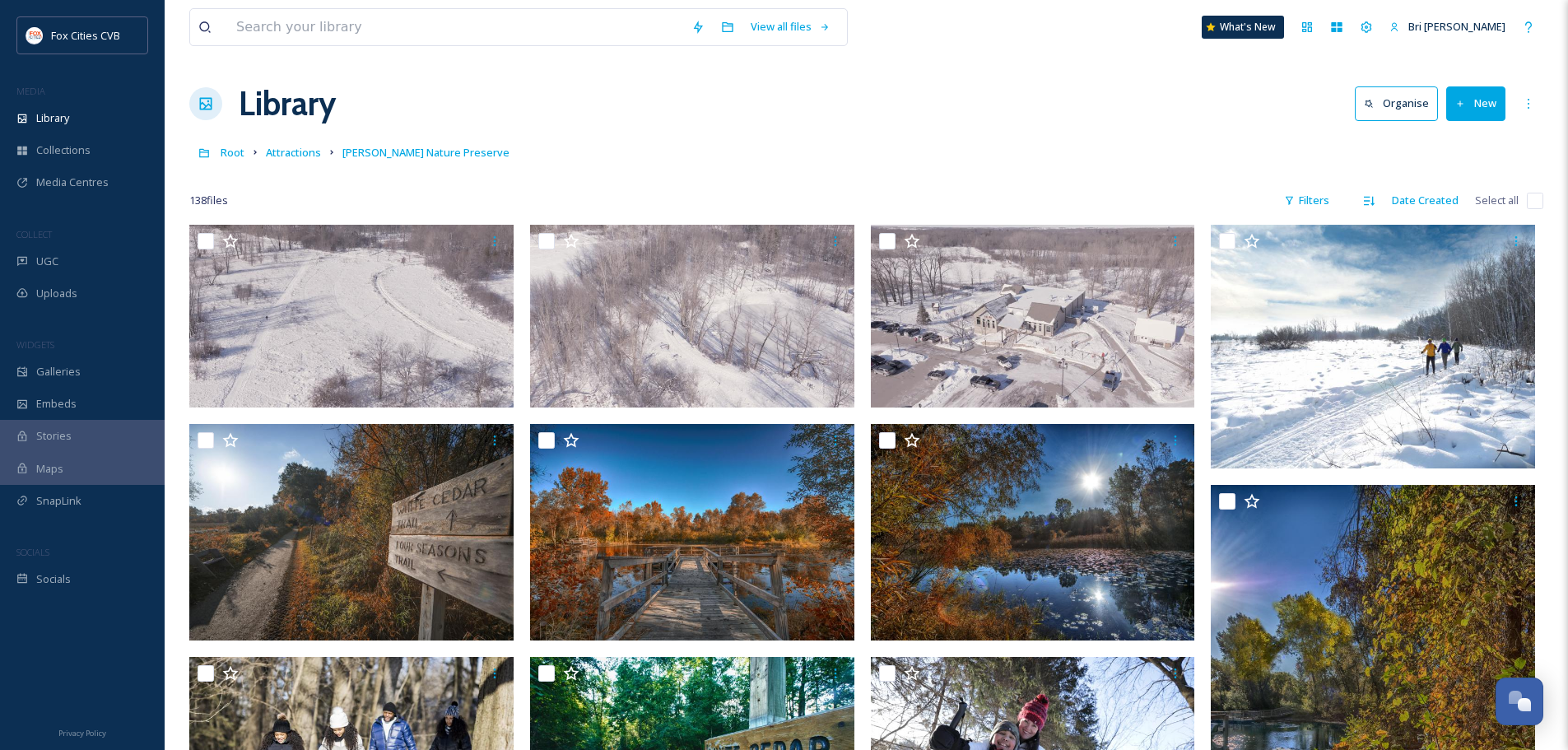
click at [1469, 113] on button "New" at bounding box center [1475, 103] width 59 height 34
click at [1473, 145] on span "File Upload" at bounding box center [1468, 142] width 54 height 16
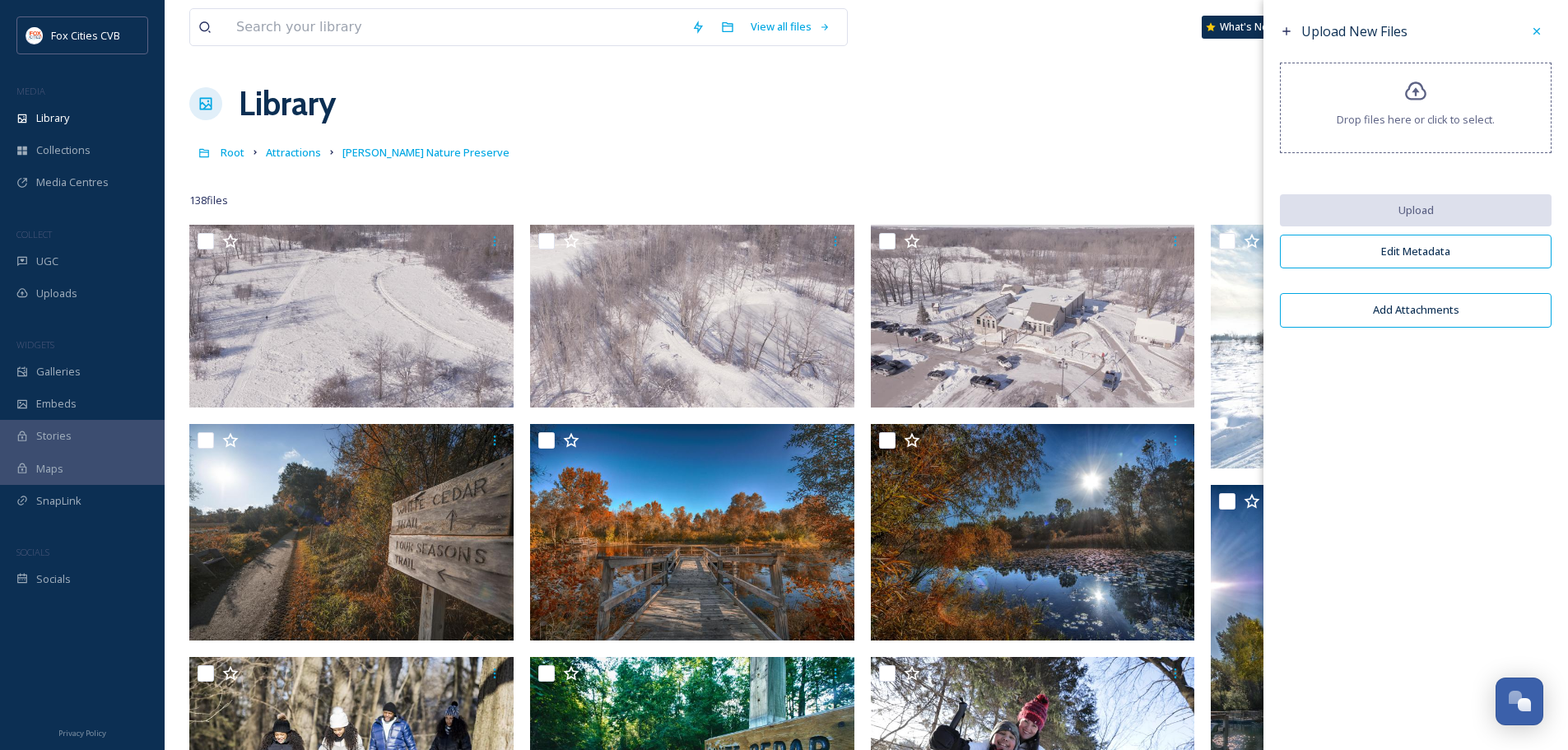
click at [1418, 104] on div "Drop files here or click to select." at bounding box center [1415, 107] width 272 height 91
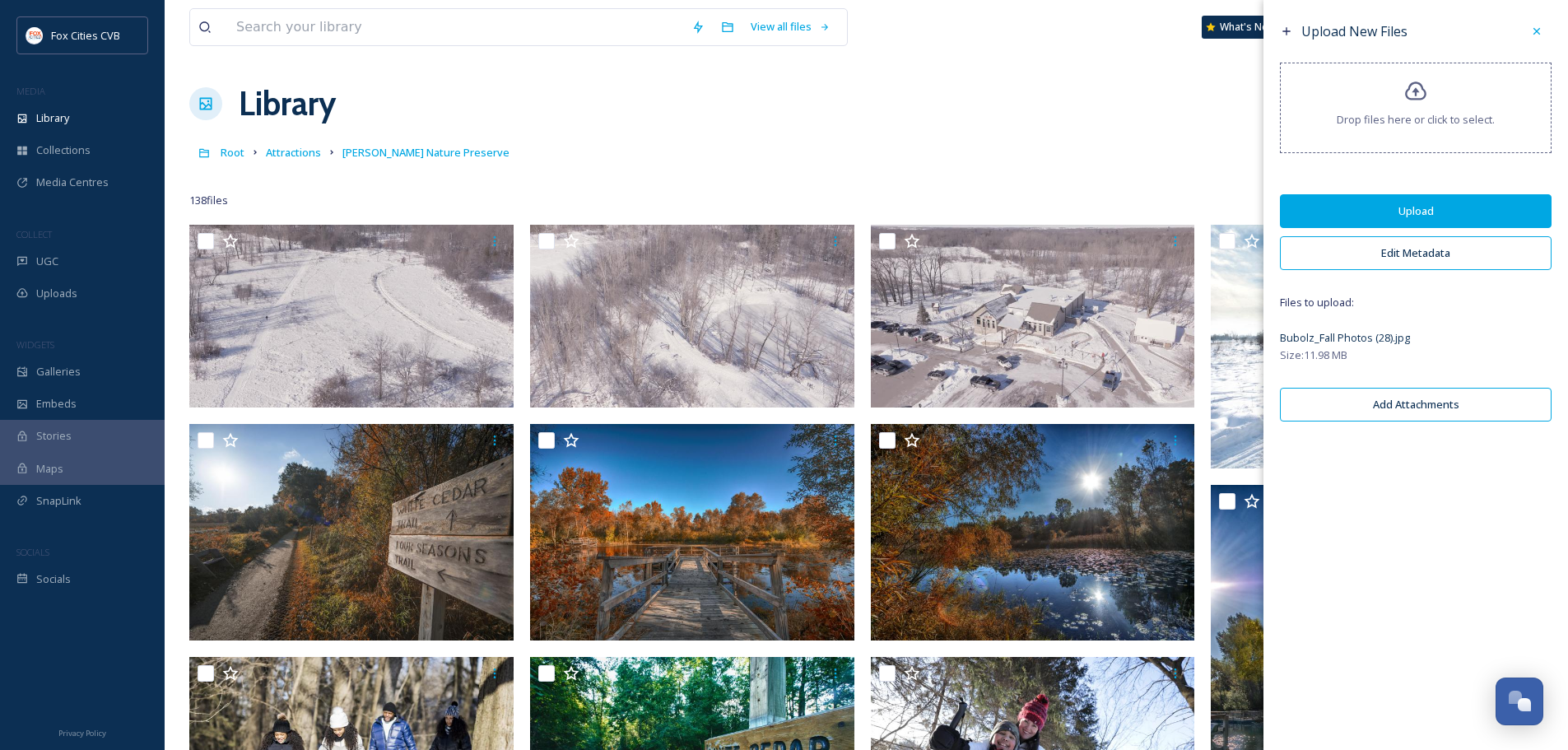
click at [1389, 208] on button "Upload" at bounding box center [1415, 211] width 272 height 34
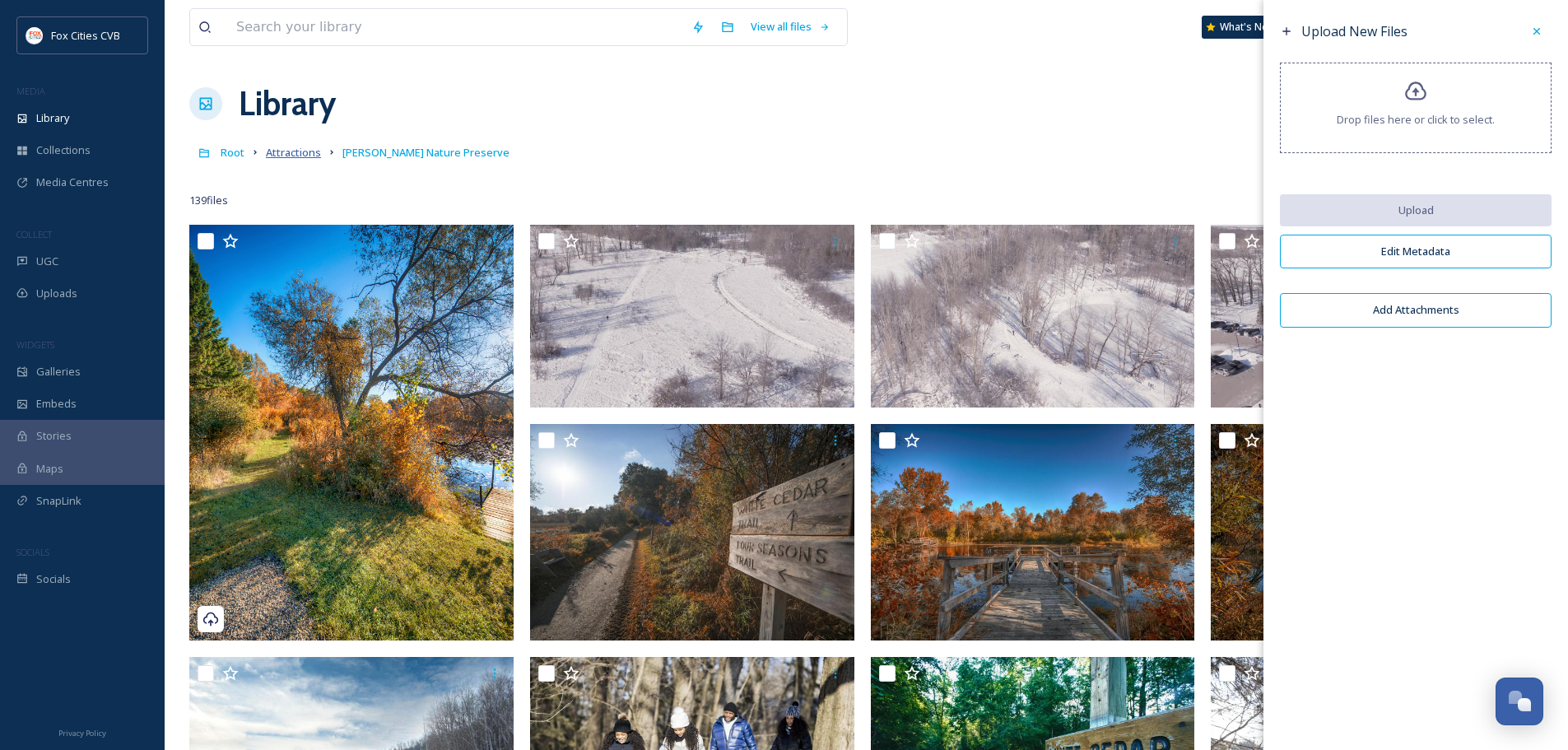
click at [307, 147] on span "Attractions" at bounding box center [294, 152] width 55 height 15
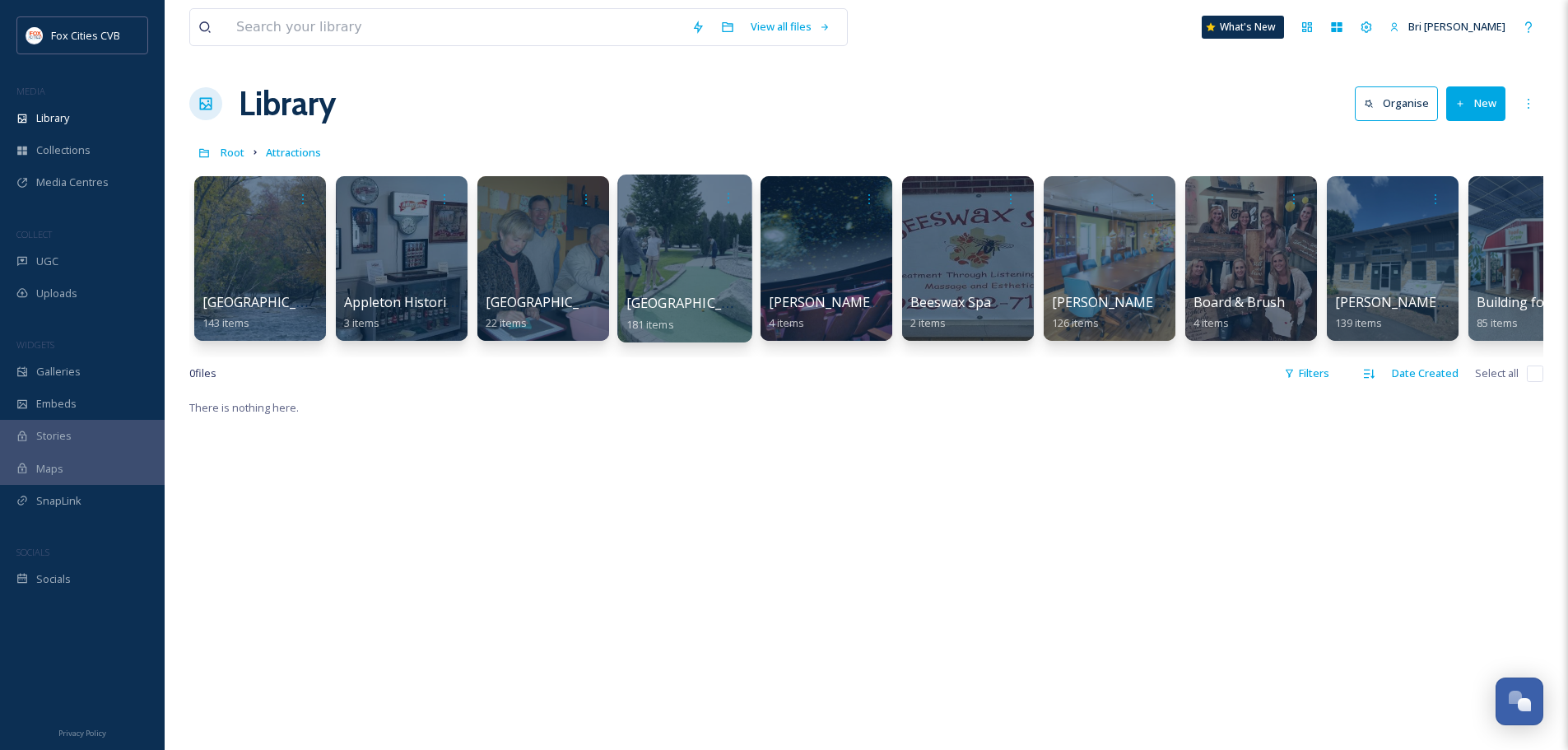
click at [721, 284] on div at bounding box center [684, 258] width 134 height 168
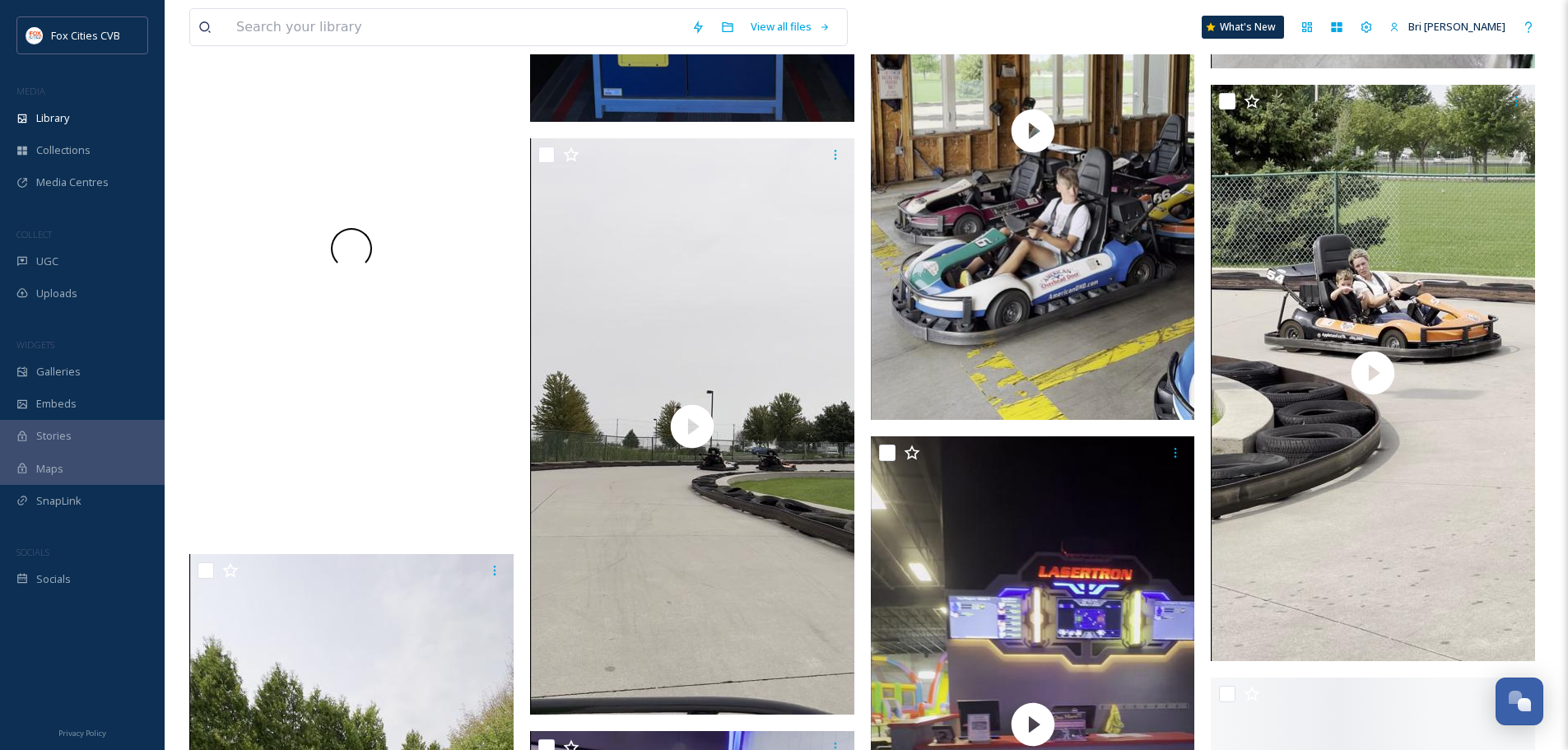
scroll to position [7079, 0]
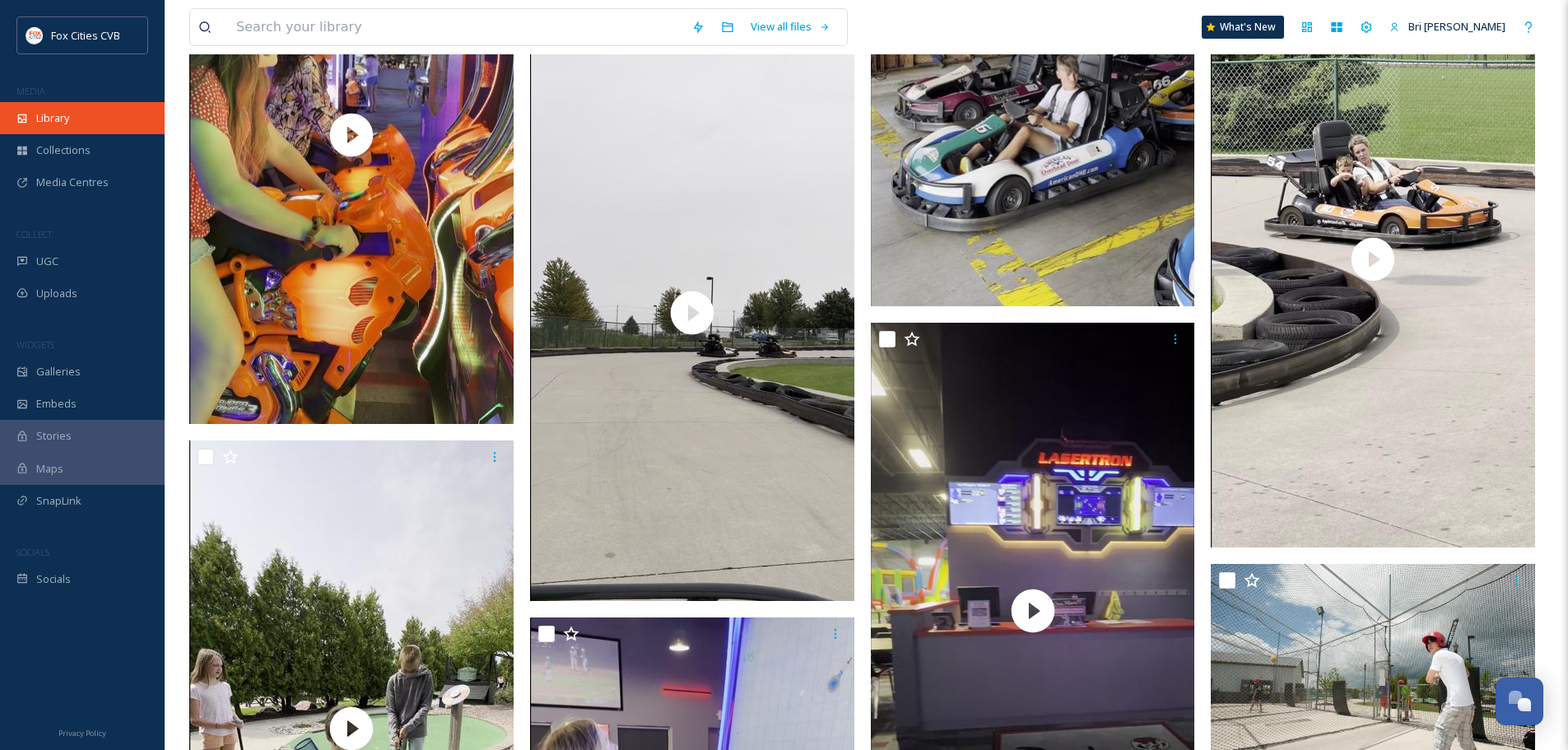
click at [21, 107] on div "Library" at bounding box center [82, 118] width 164 height 32
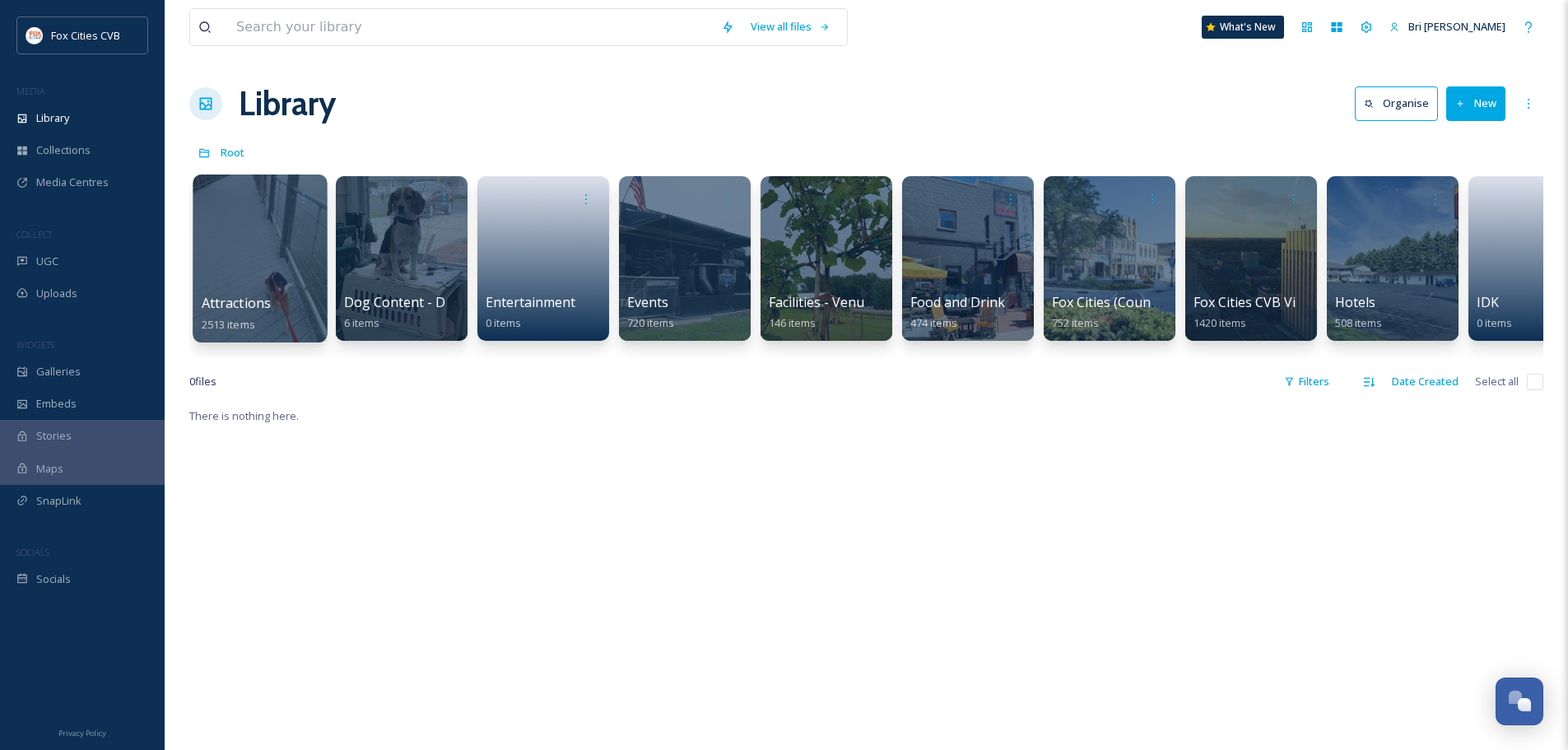
click at [266, 250] on div at bounding box center [259, 258] width 134 height 168
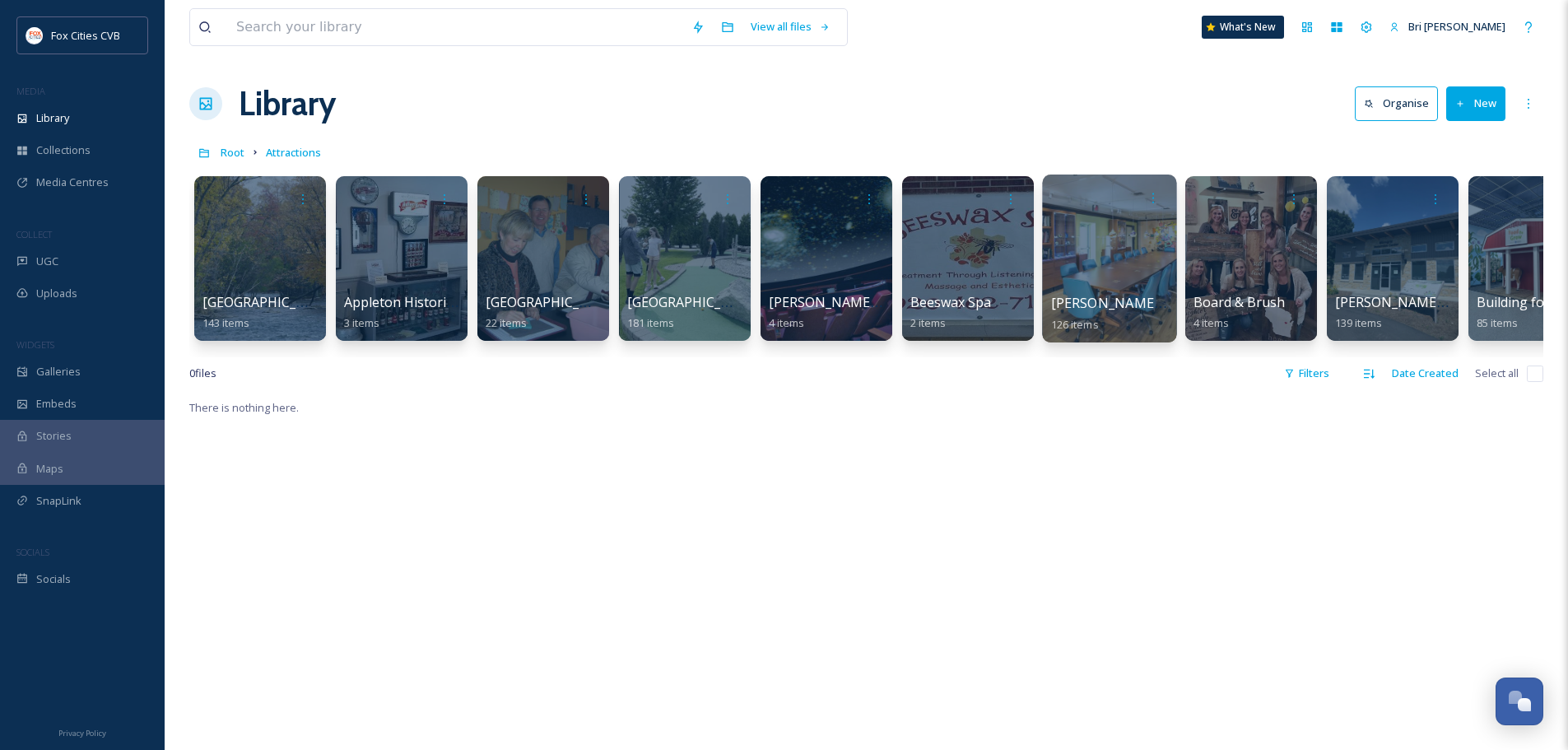
click at [1076, 270] on div at bounding box center [1108, 258] width 134 height 168
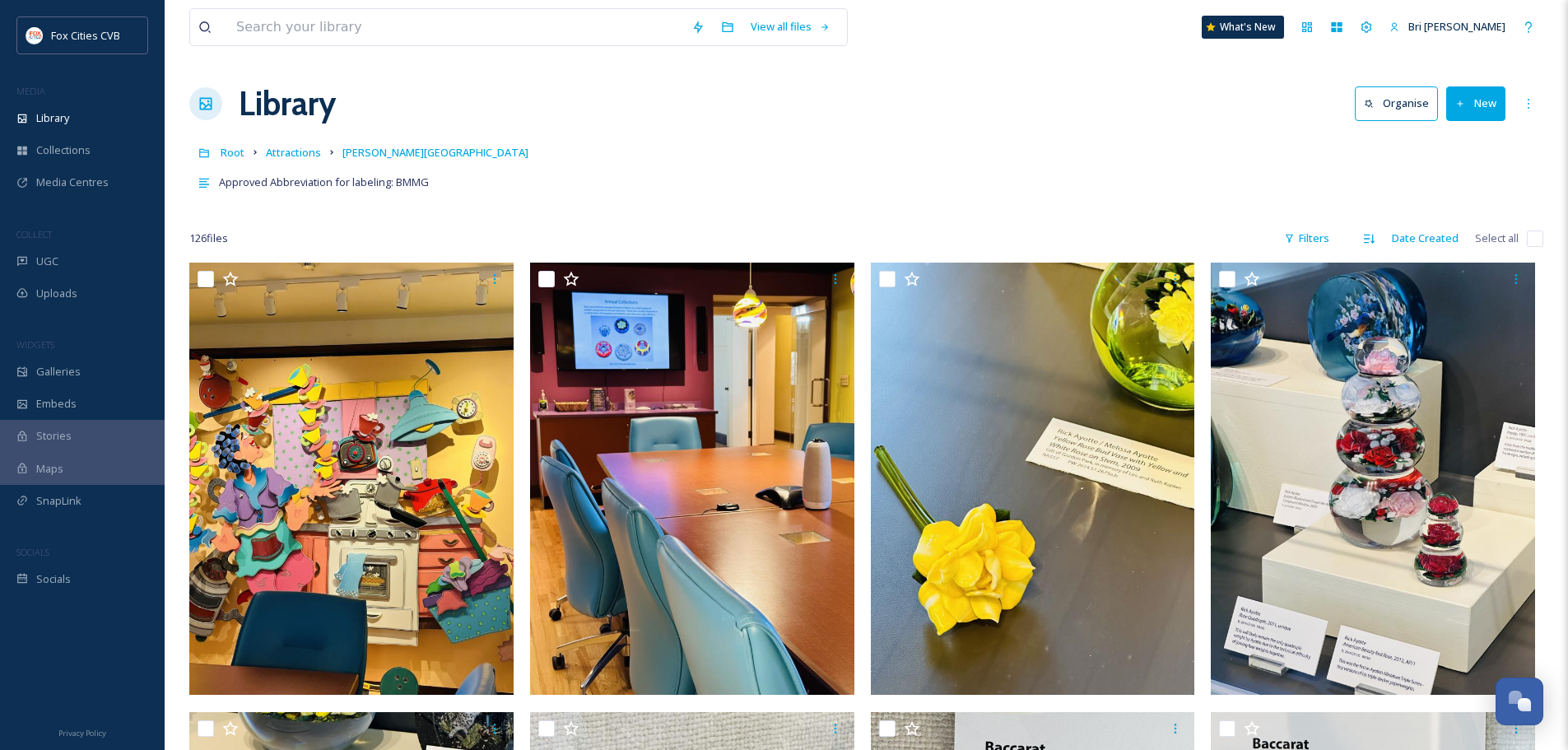
click at [1469, 97] on button "New" at bounding box center [1475, 103] width 59 height 34
click at [1454, 146] on span "File Upload" at bounding box center [1468, 142] width 54 height 16
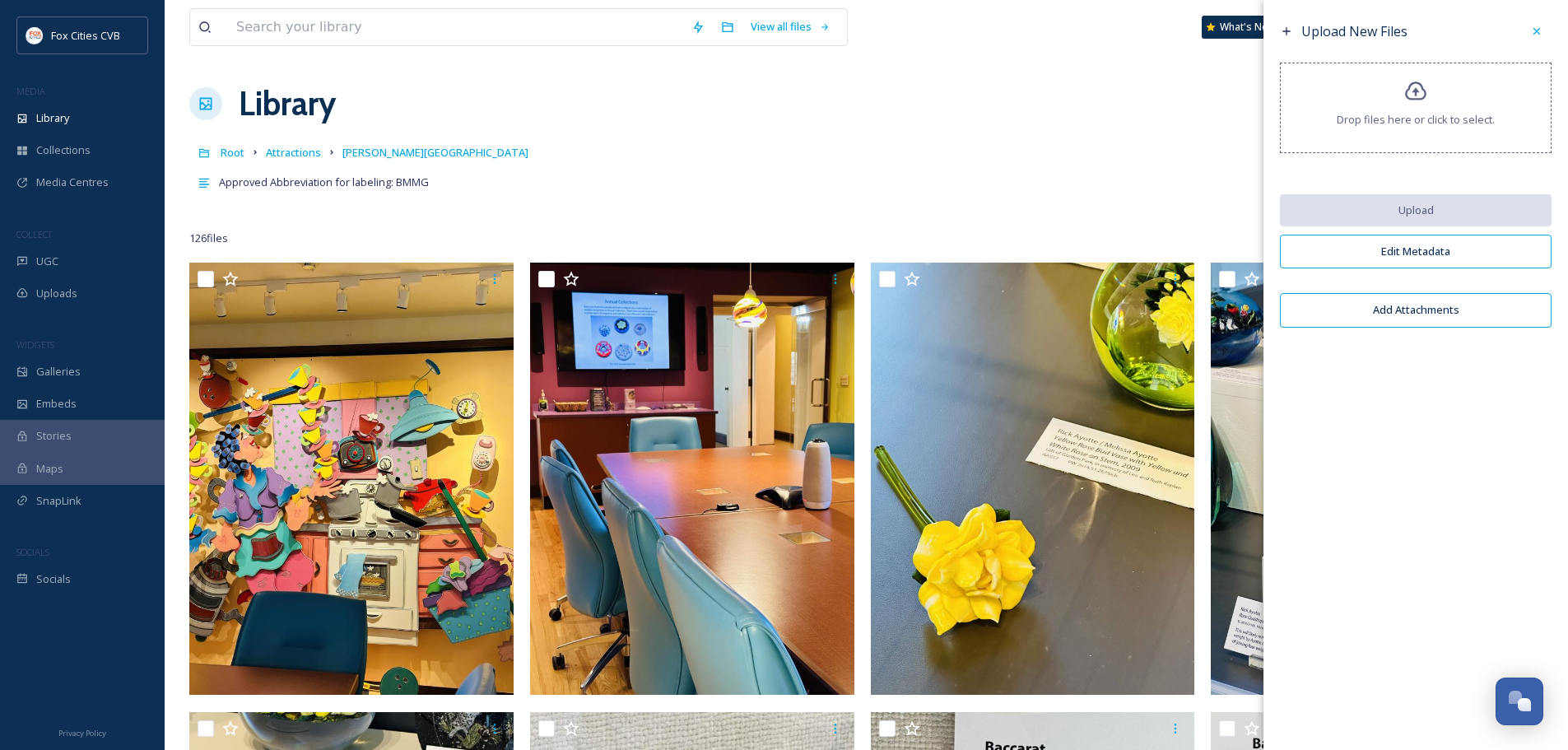
click at [1454, 125] on span "Drop files here or click to select." at bounding box center [1415, 120] width 158 height 16
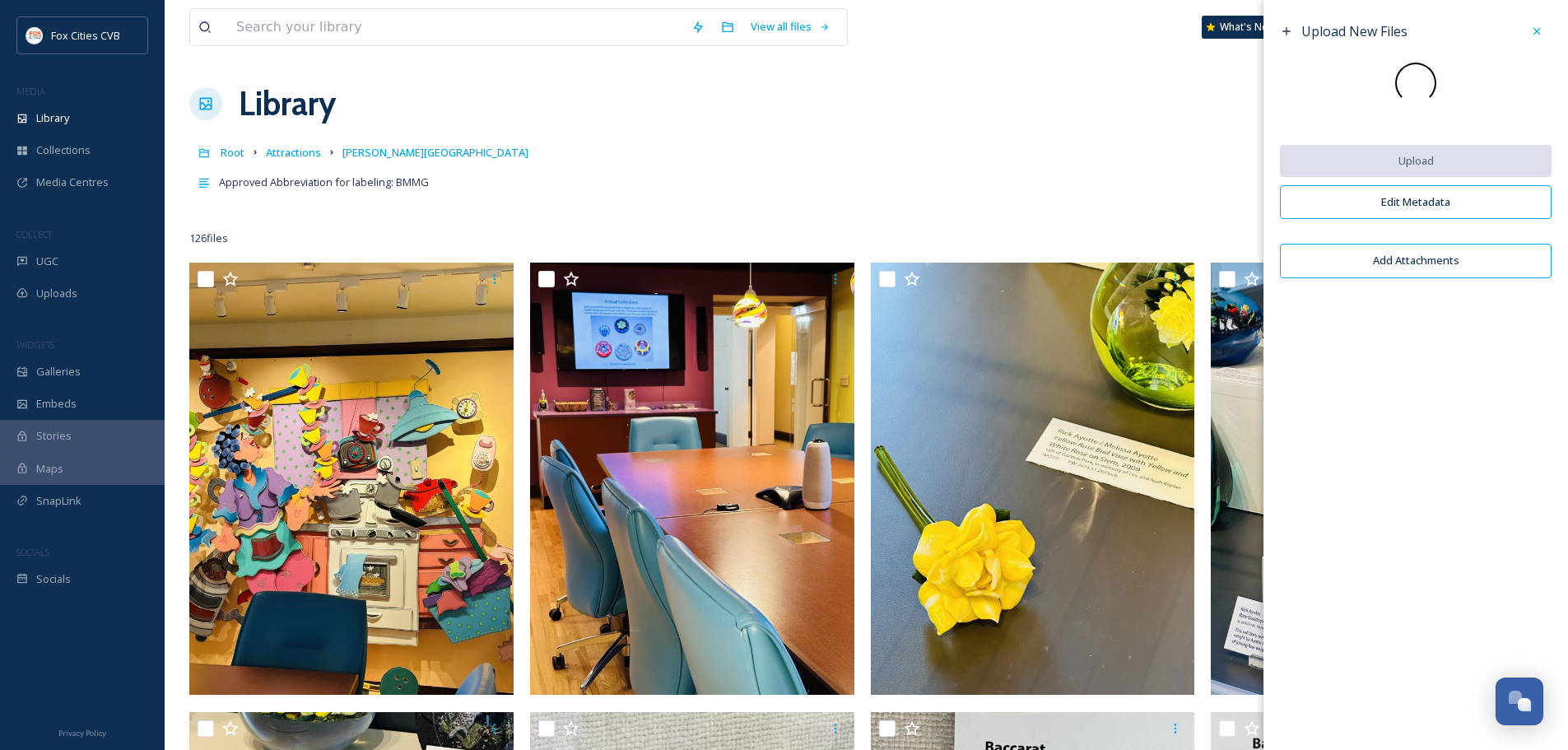
click at [776, 120] on div "Library Organise New" at bounding box center [866, 104] width 1354 height 50
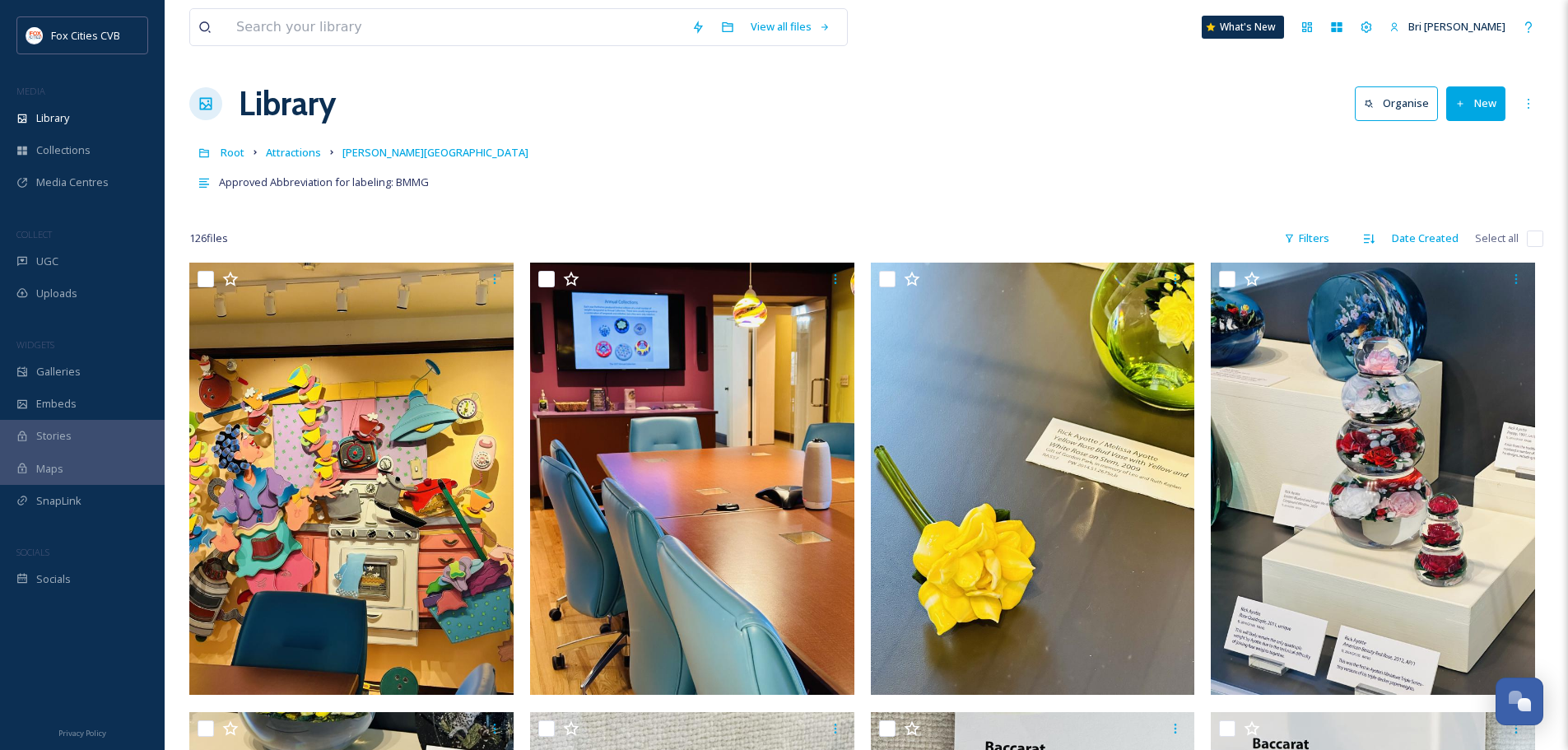
click at [1480, 107] on button "New" at bounding box center [1475, 103] width 59 height 34
click at [1466, 134] on span "File Upload" at bounding box center [1468, 142] width 54 height 16
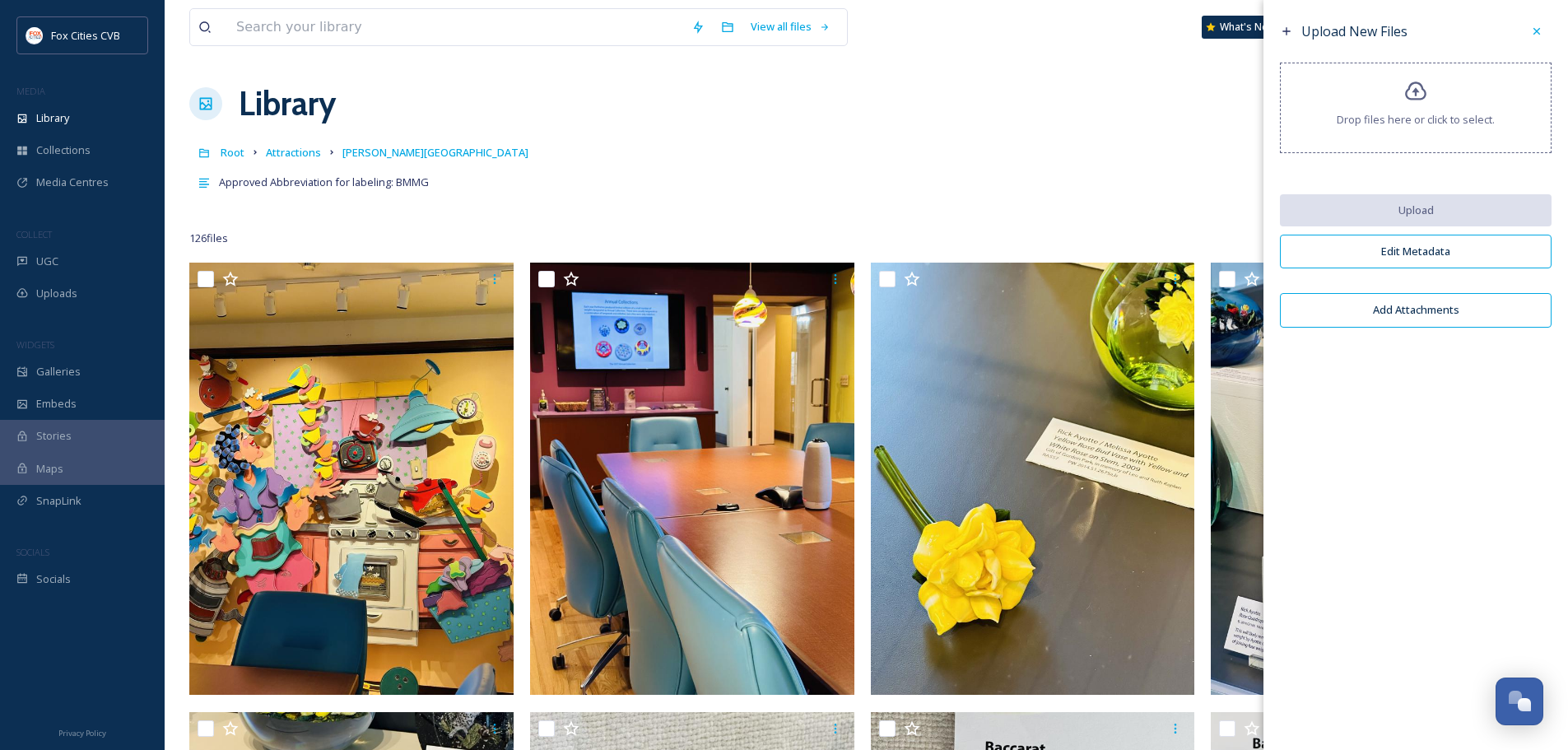
click at [1470, 112] on span "Drop files here or click to select." at bounding box center [1415, 120] width 158 height 16
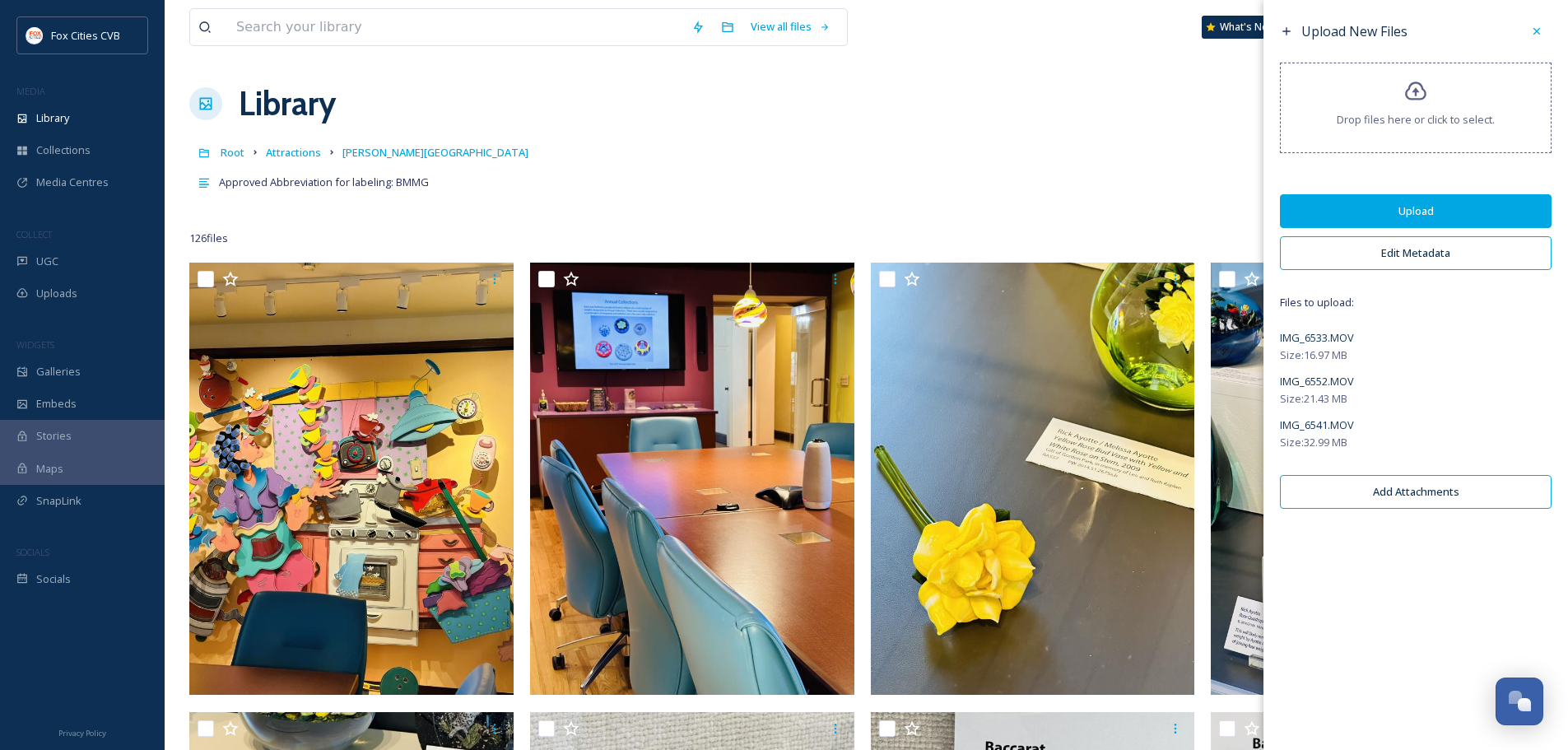
click at [1393, 579] on div "Upload New Files Drop files here or click to select. Upload Edit Metadata Files…" at bounding box center [1415, 375] width 304 height 750
click at [1369, 219] on button "Upload" at bounding box center [1415, 211] width 272 height 34
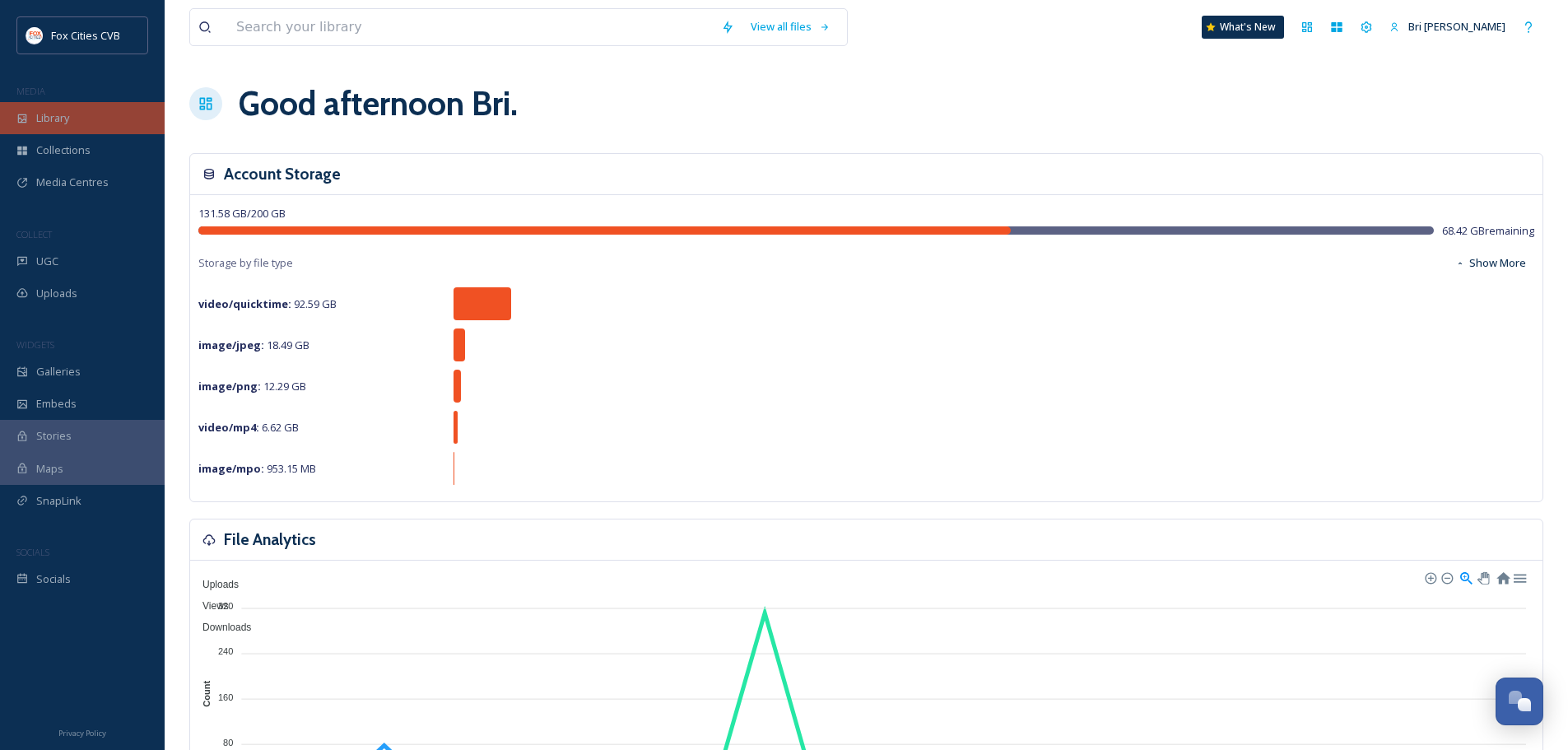
click at [59, 117] on span "Library" at bounding box center [52, 118] width 33 height 16
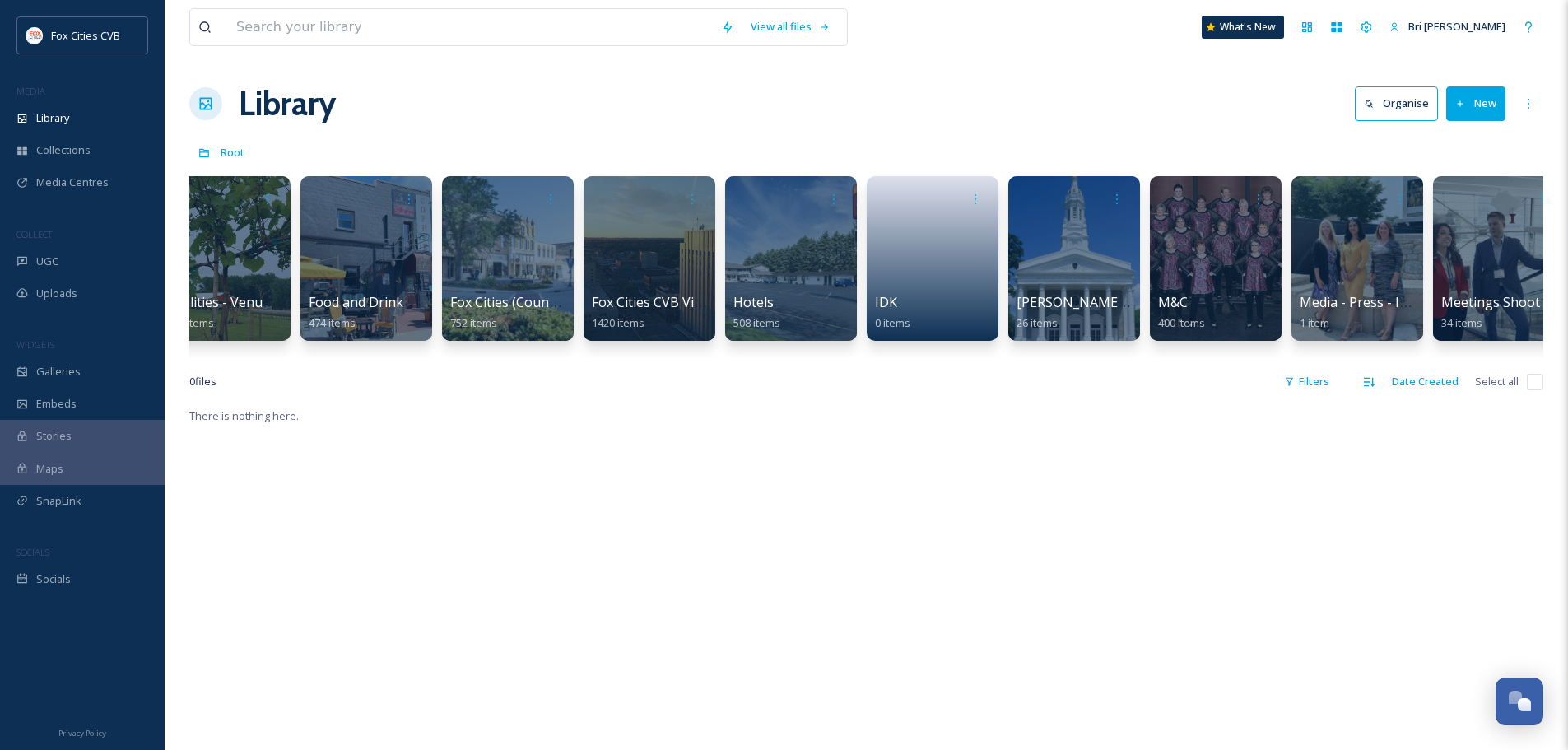
scroll to position [0, 692]
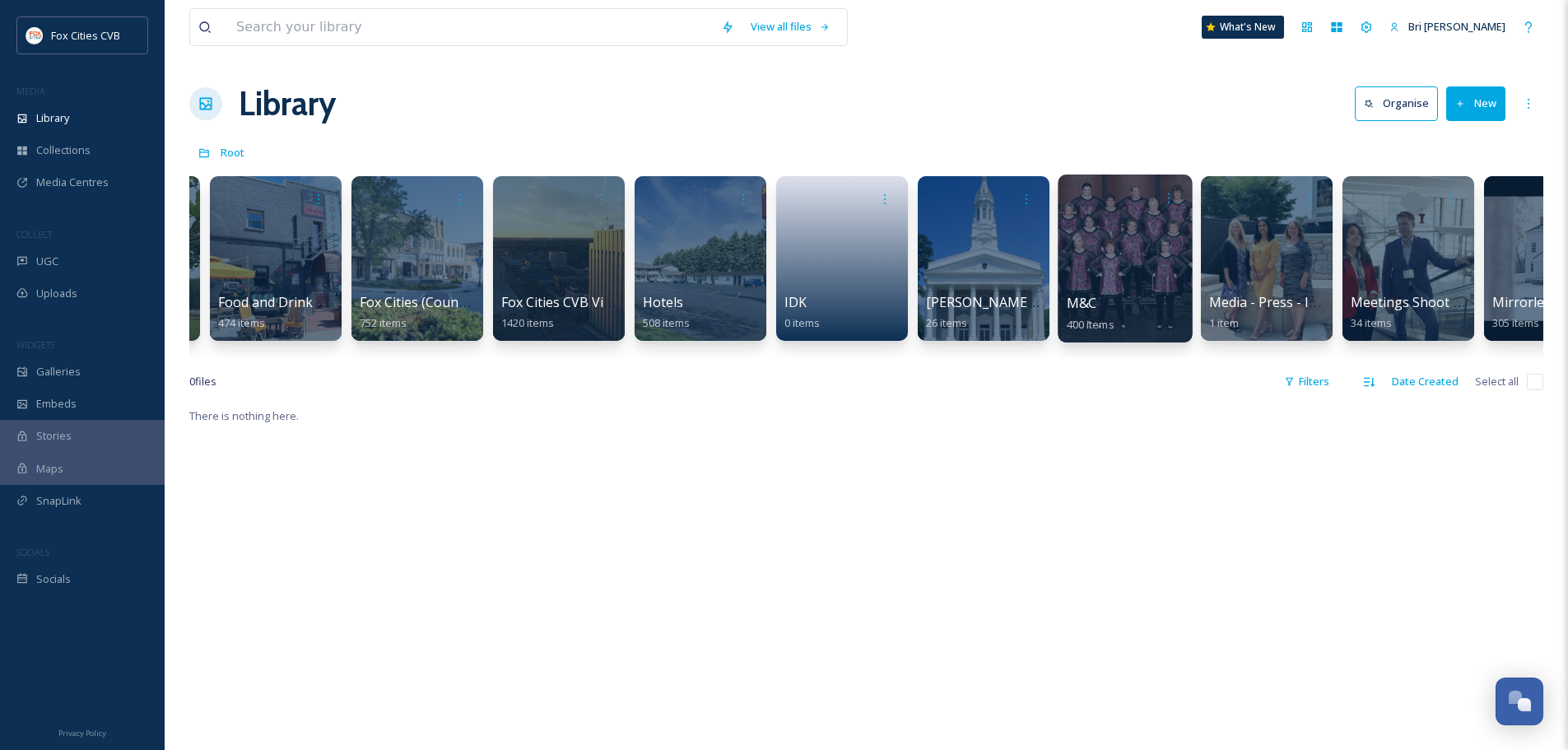
click at [1131, 243] on div at bounding box center [1124, 258] width 134 height 168
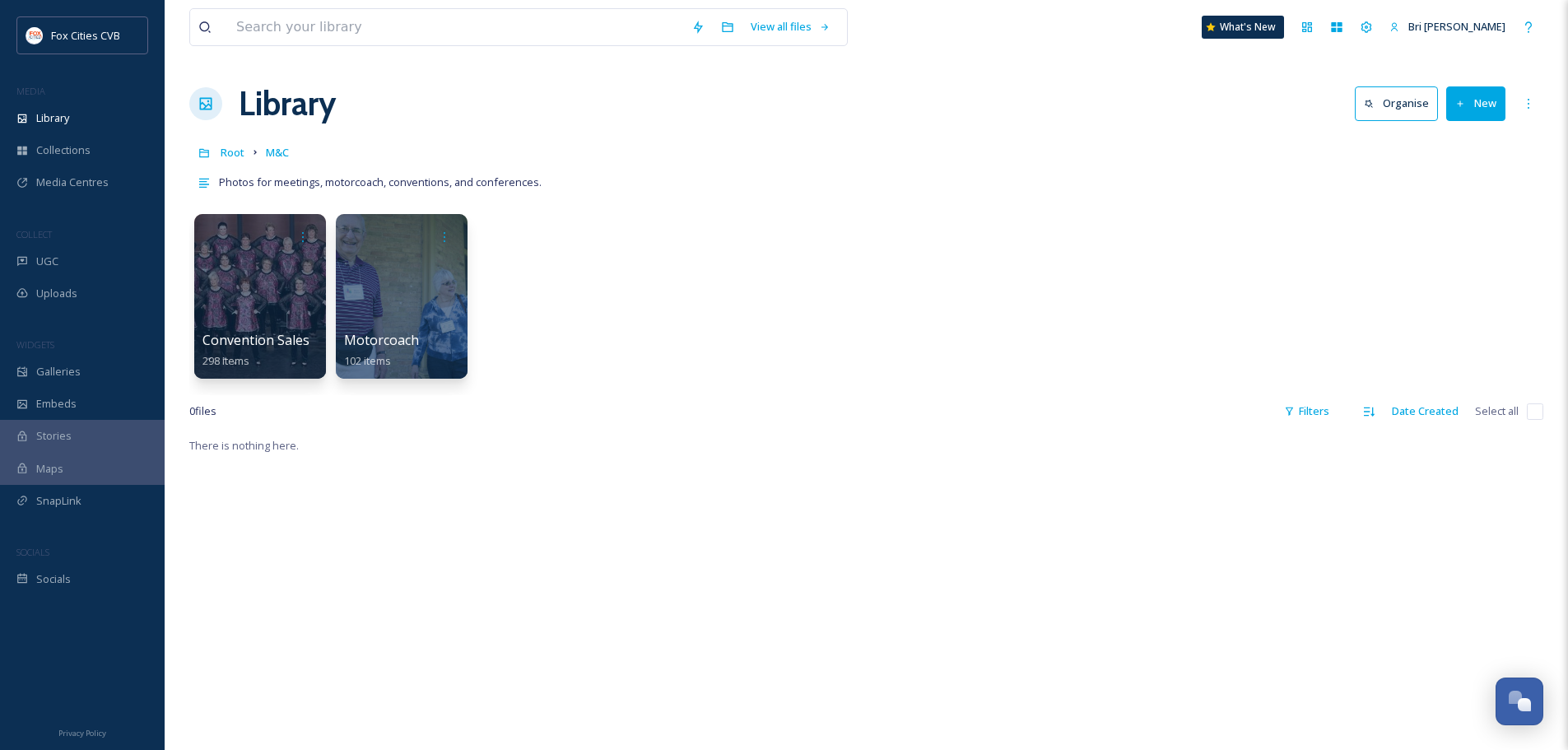
click at [1468, 92] on button "New" at bounding box center [1475, 103] width 59 height 34
click at [1453, 201] on span "Folder" at bounding box center [1456, 207] width 31 height 16
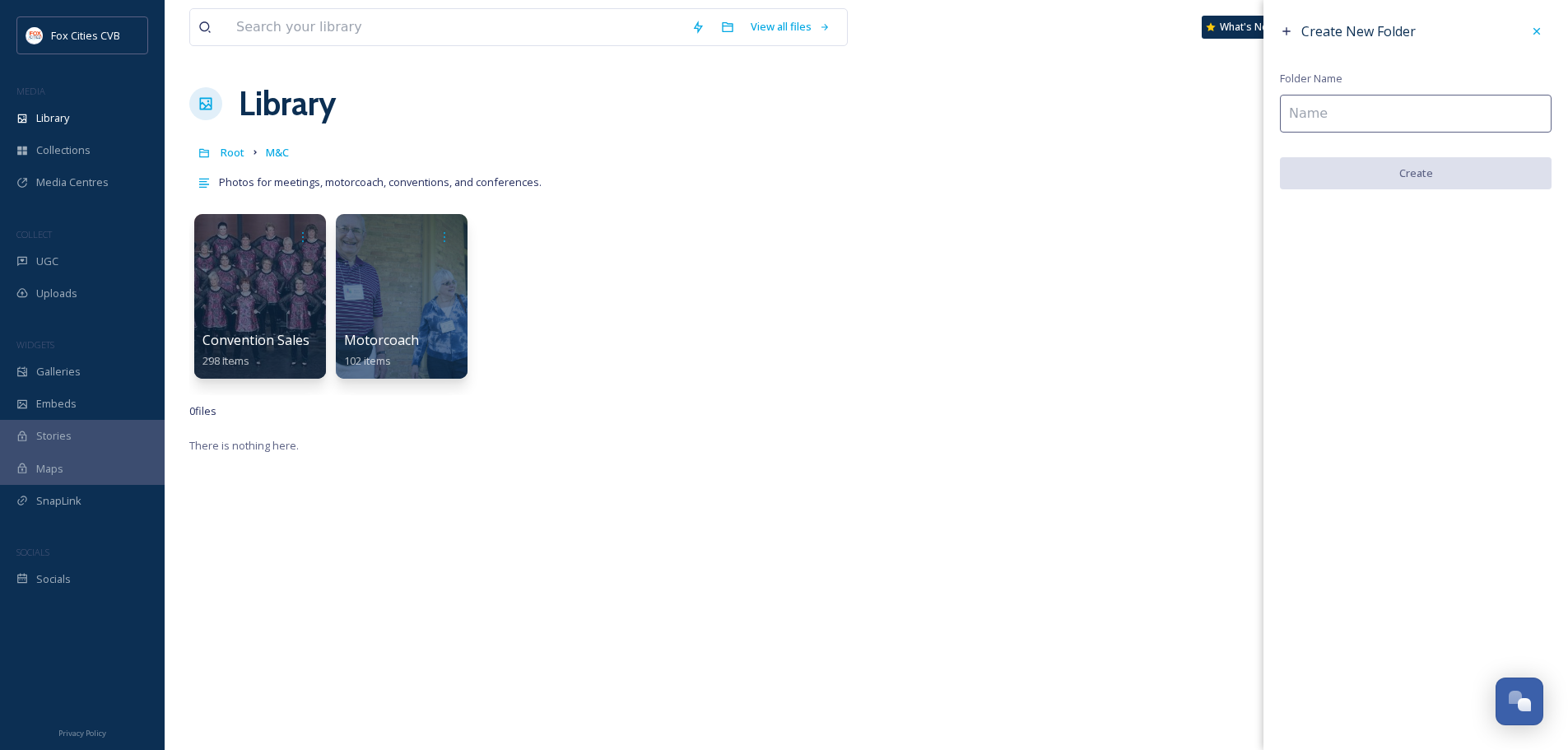
click at [1361, 118] on input at bounding box center [1415, 114] width 272 height 38
click at [1320, 127] on input at bounding box center [1415, 114] width 272 height 38
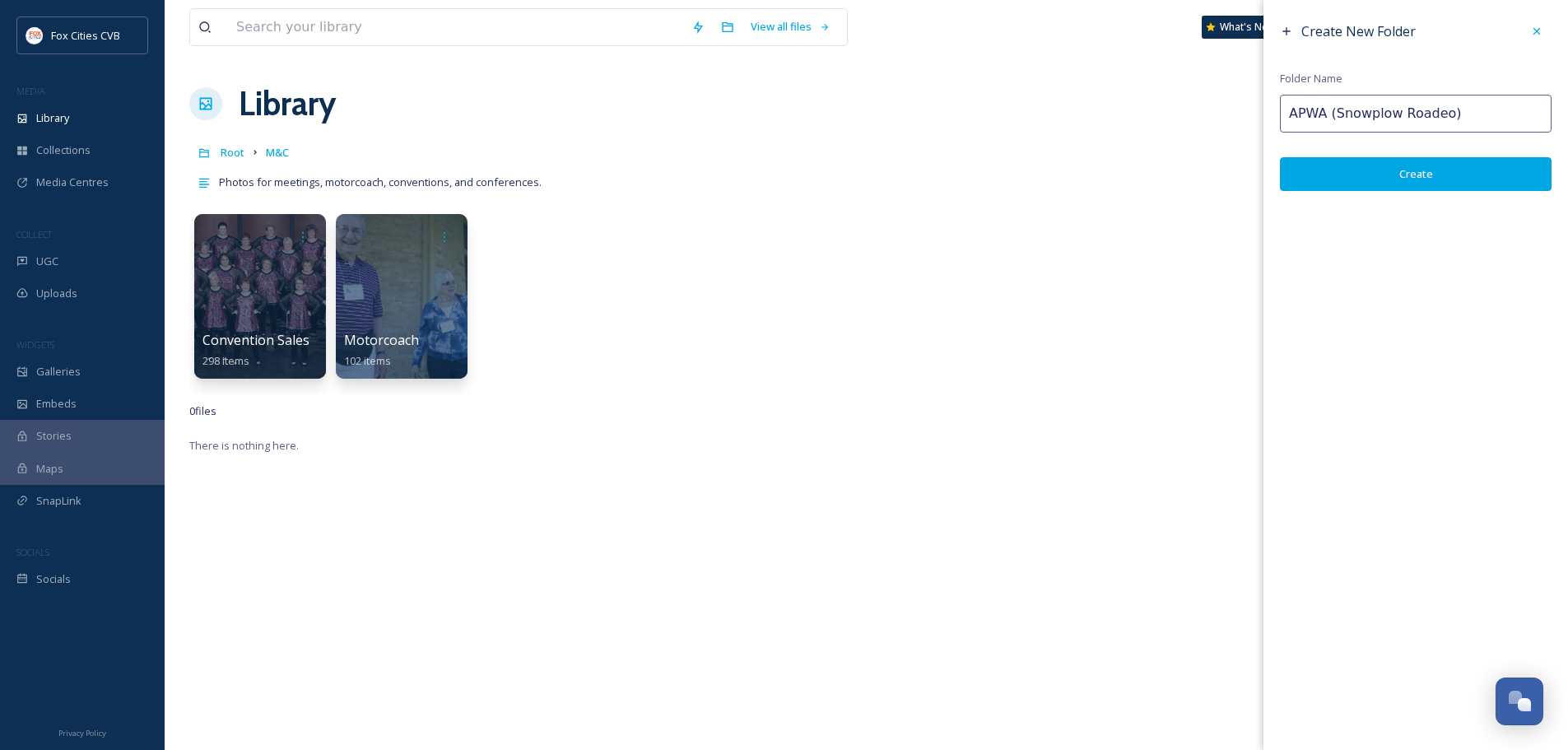
type input "APWA (Snowplow Roadeo)"
click at [1400, 170] on button "Create" at bounding box center [1415, 174] width 272 height 34
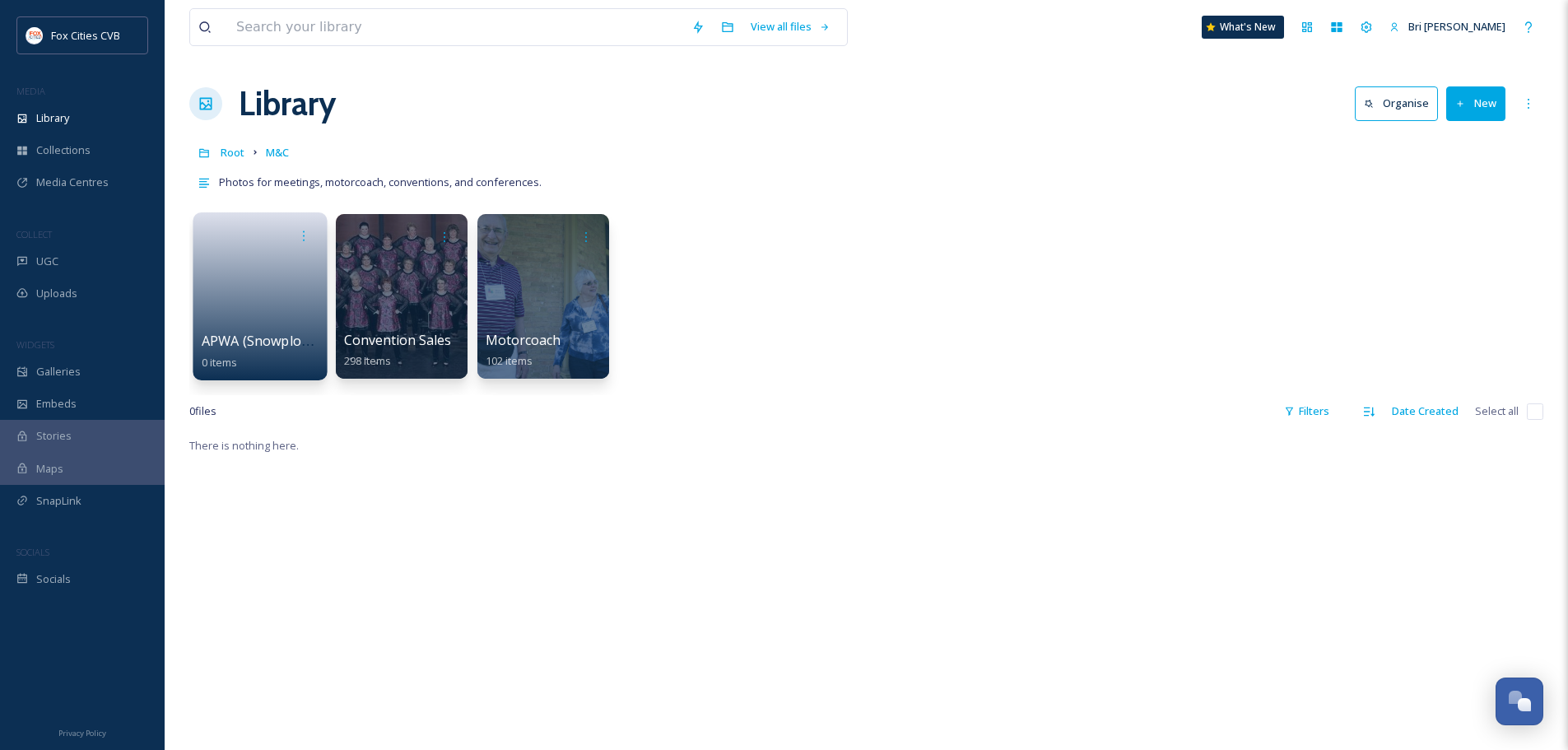
click at [280, 313] on link at bounding box center [260, 291] width 118 height 80
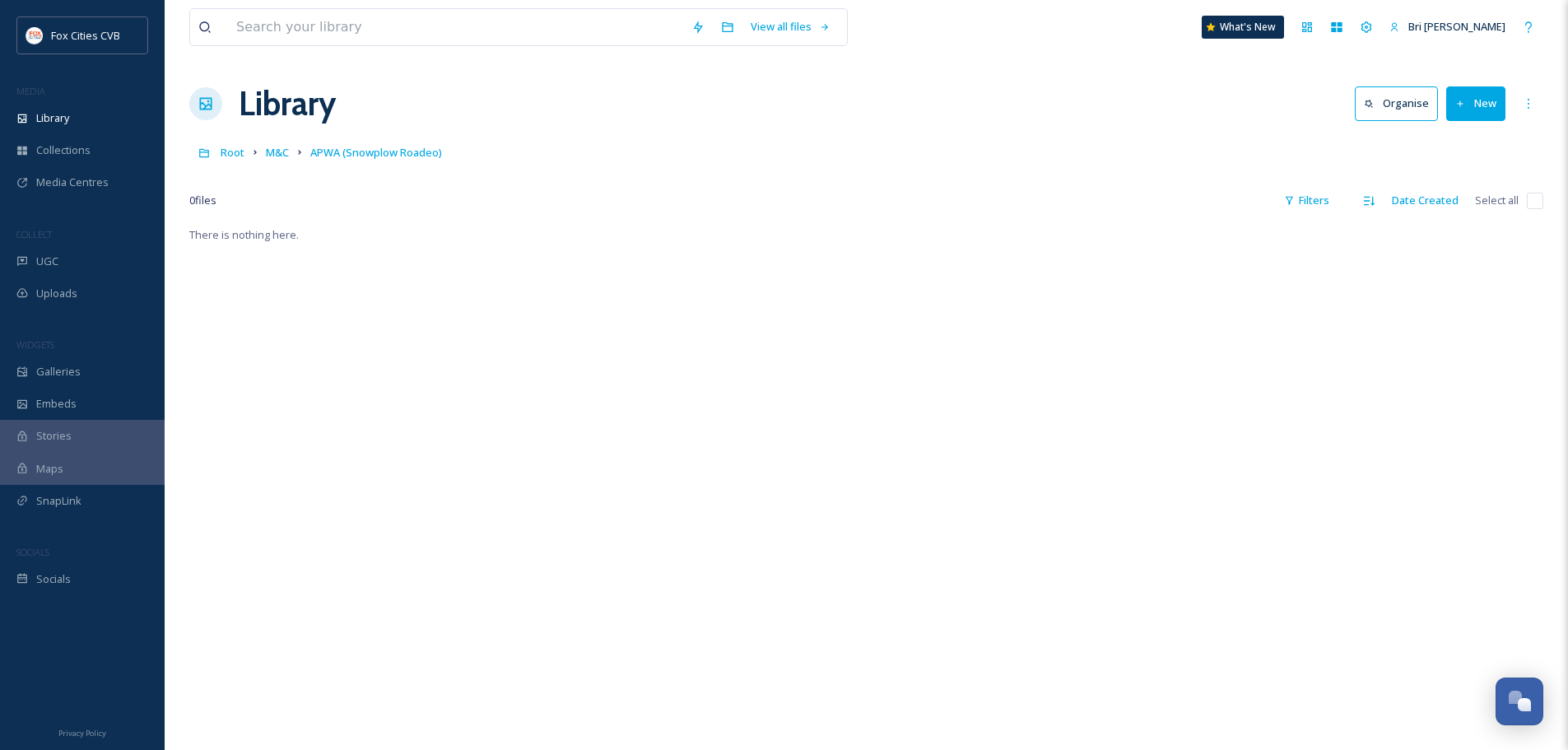
click at [1462, 114] on button "New" at bounding box center [1475, 103] width 59 height 34
click at [1474, 199] on div "Folder" at bounding box center [1458, 206] width 93 height 32
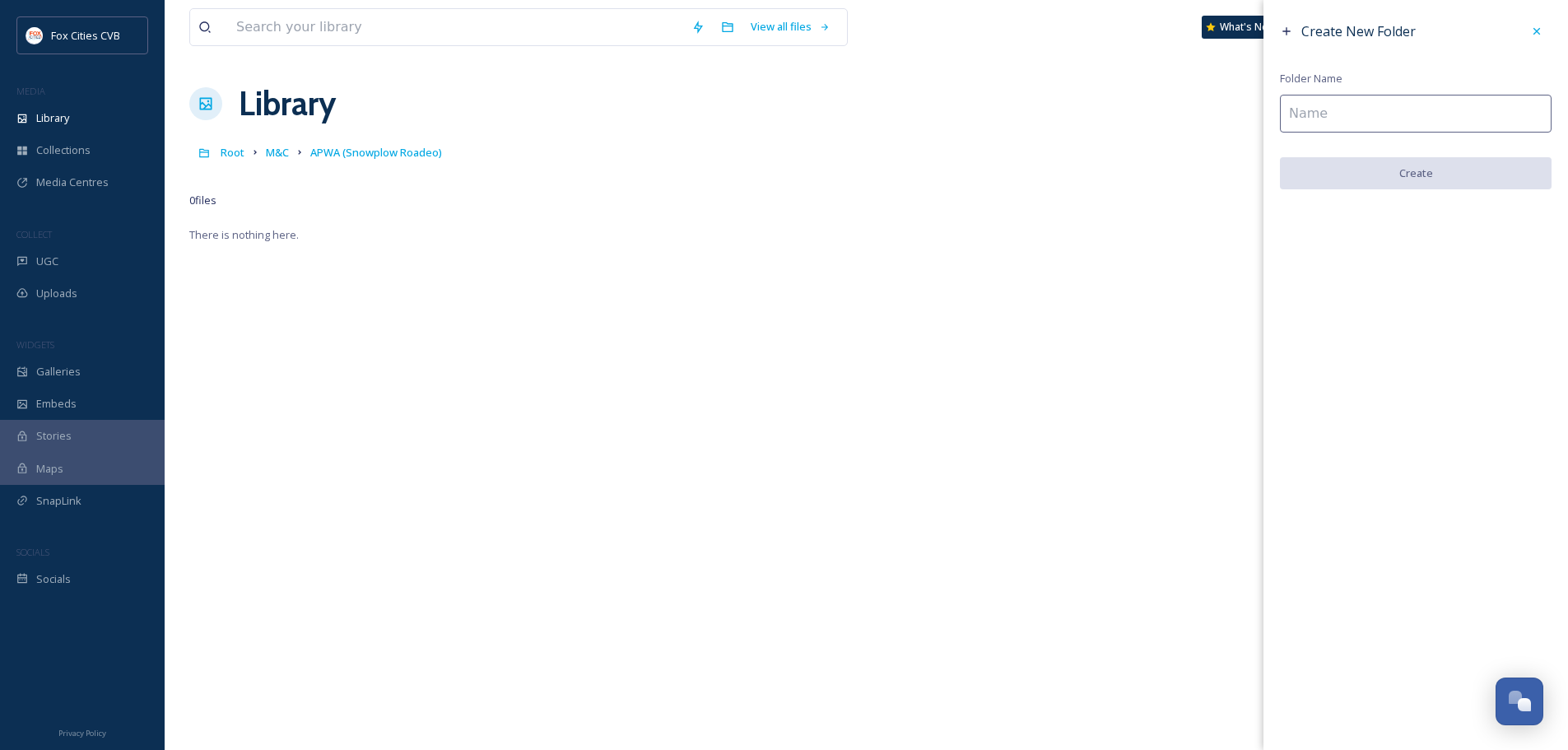
click at [1422, 114] on input at bounding box center [1415, 114] width 272 height 38
type input "2025"
click at [1426, 182] on button "Create" at bounding box center [1415, 174] width 272 height 34
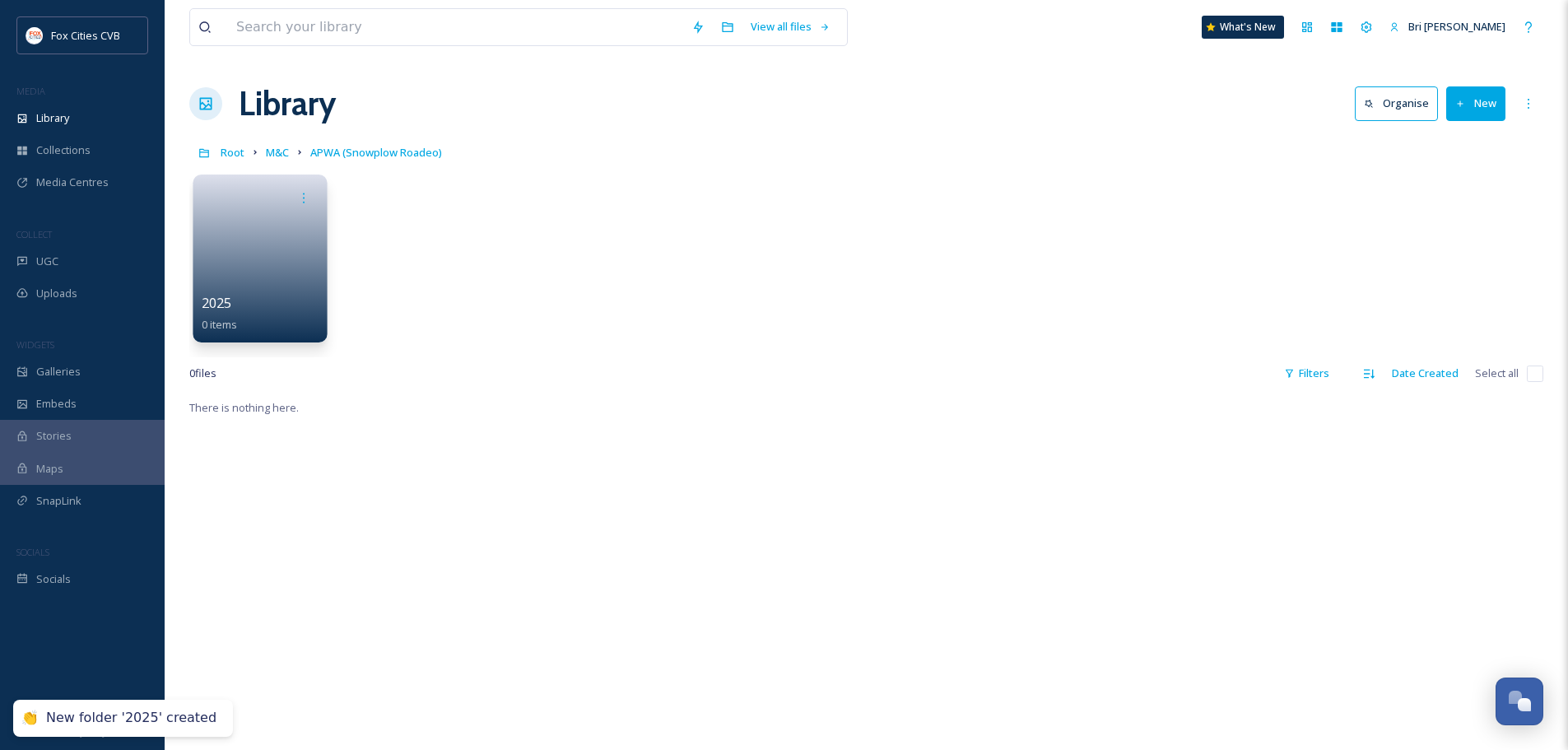
click at [283, 283] on link at bounding box center [260, 253] width 118 height 80
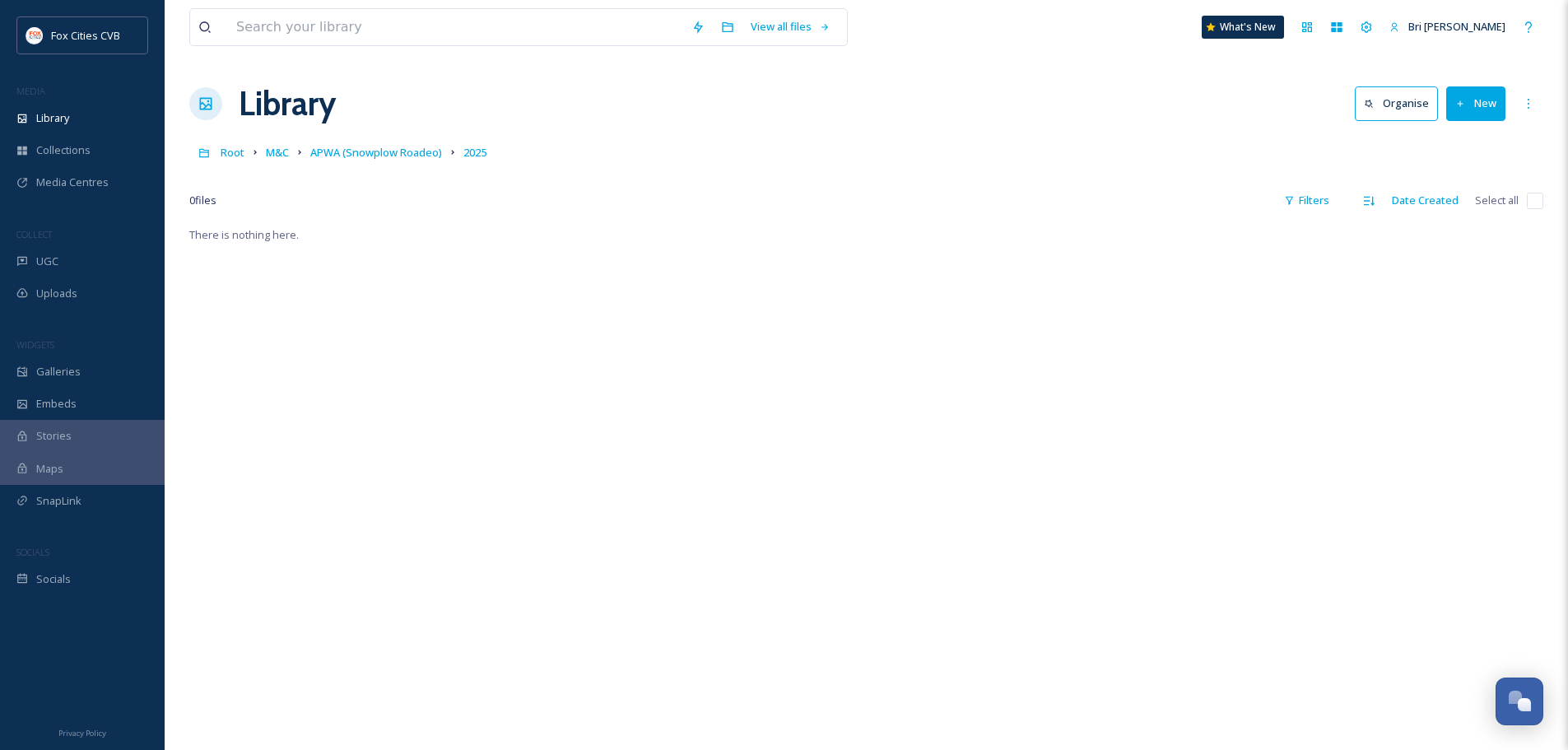
click at [1493, 103] on button "New" at bounding box center [1475, 103] width 59 height 34
click at [1478, 142] on span "File Upload" at bounding box center [1468, 142] width 54 height 16
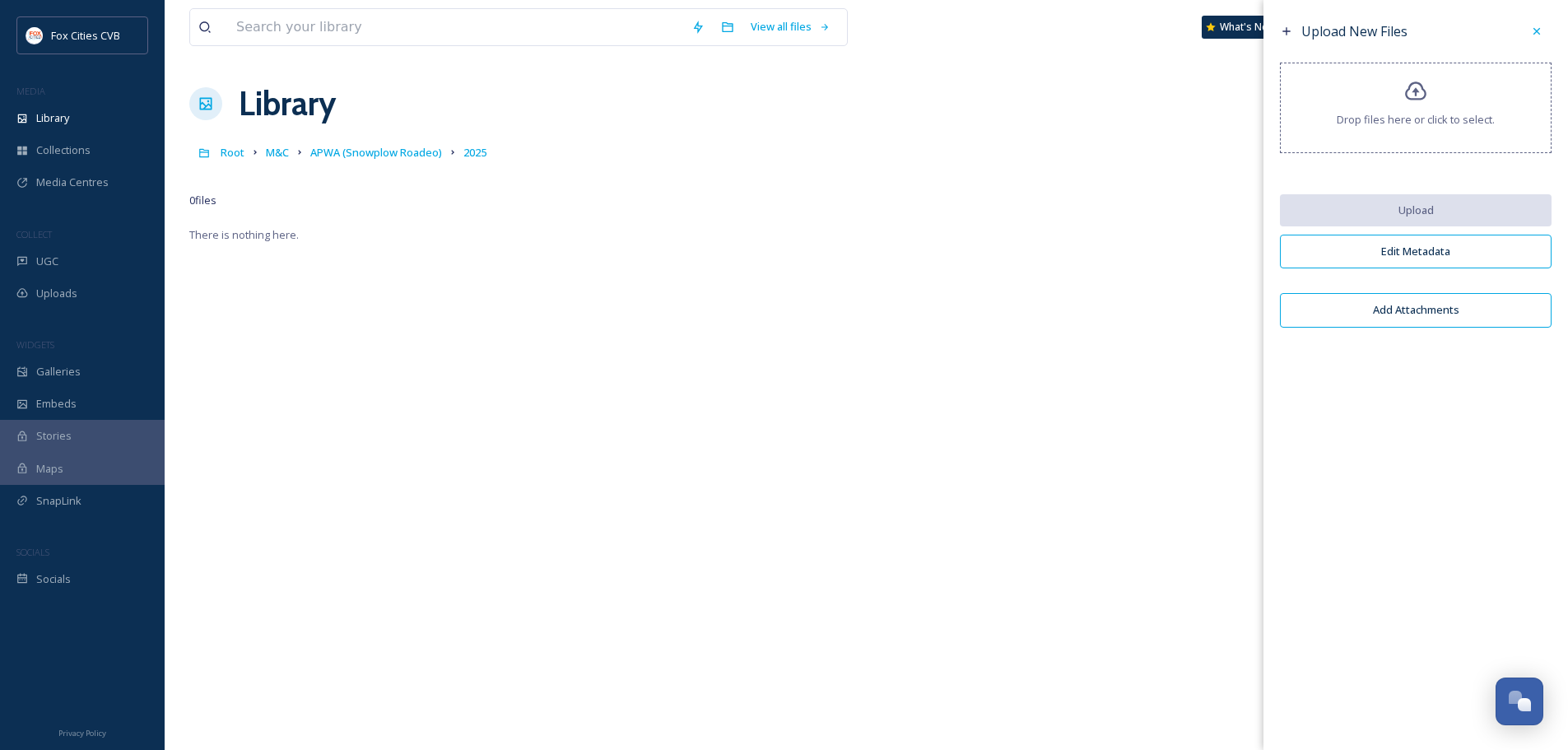
click at [1427, 125] on span "Drop files here or click to select." at bounding box center [1415, 120] width 158 height 16
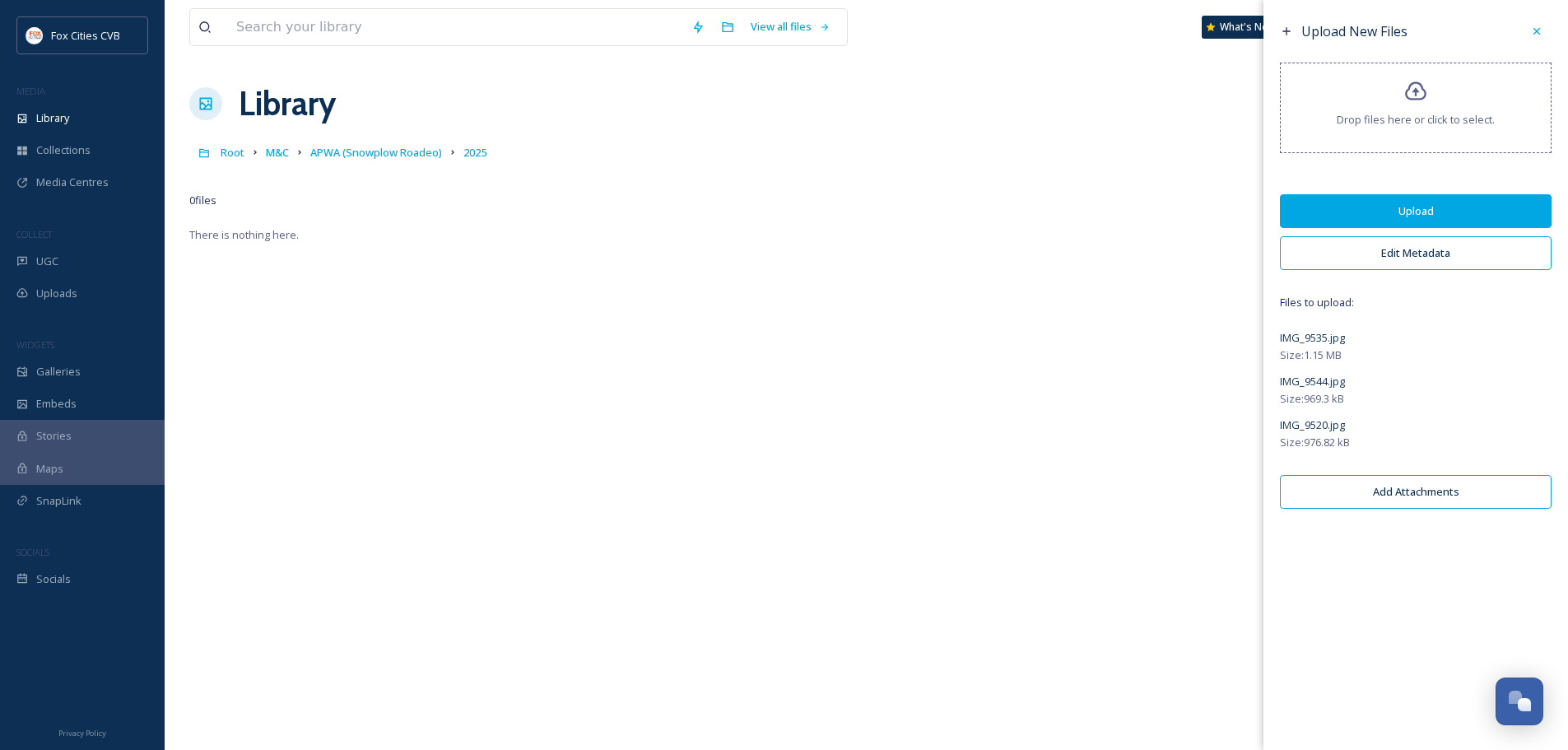
click at [1321, 330] on span "IMG_9535.jpg" at bounding box center [1312, 337] width 65 height 15
click at [1535, 29] on icon at bounding box center [1536, 31] width 6 height 6
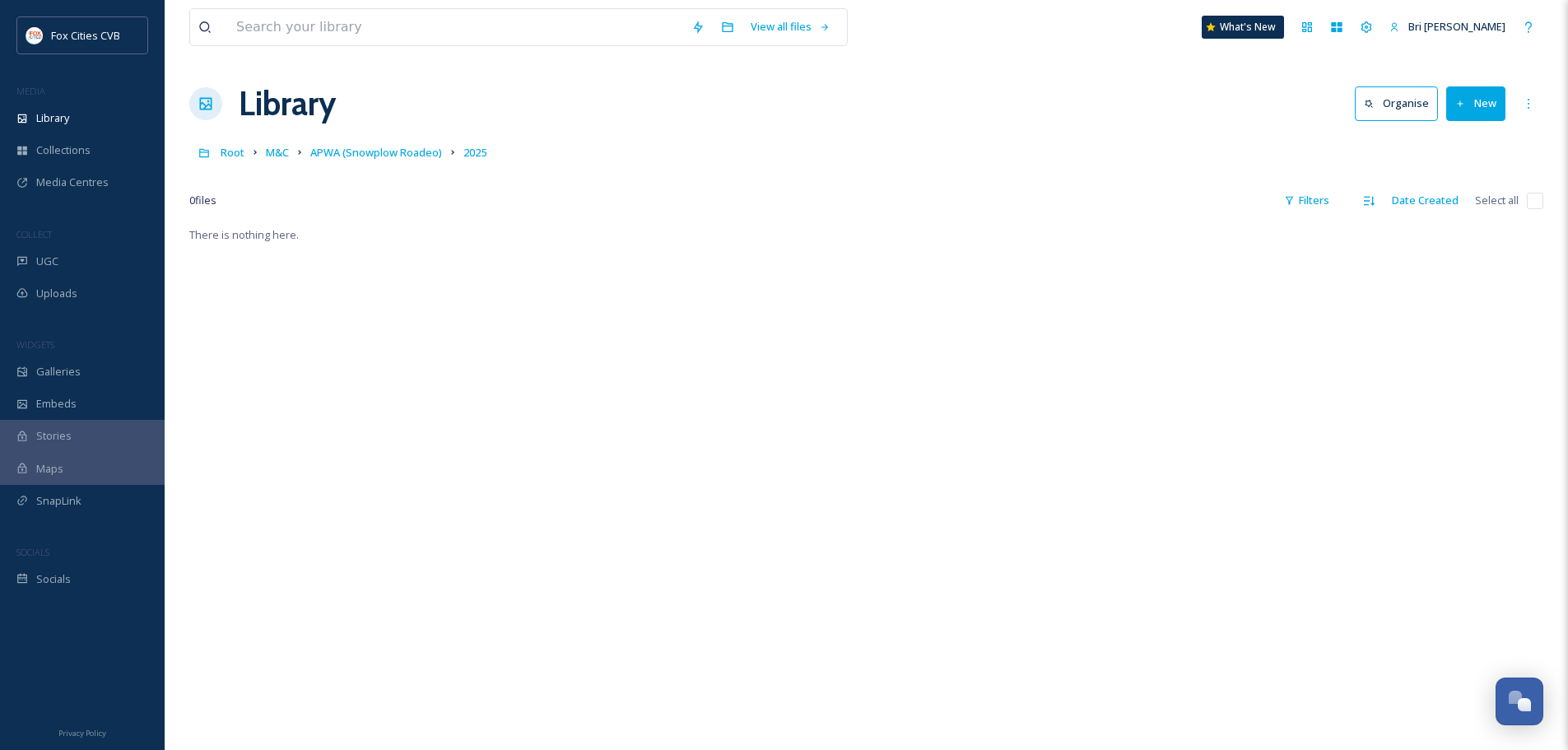
click at [1505, 104] on div "Library Organise New" at bounding box center [866, 104] width 1354 height 50
click at [1491, 107] on button "New" at bounding box center [1475, 103] width 59 height 34
click at [1470, 146] on span "File Upload" at bounding box center [1468, 142] width 54 height 16
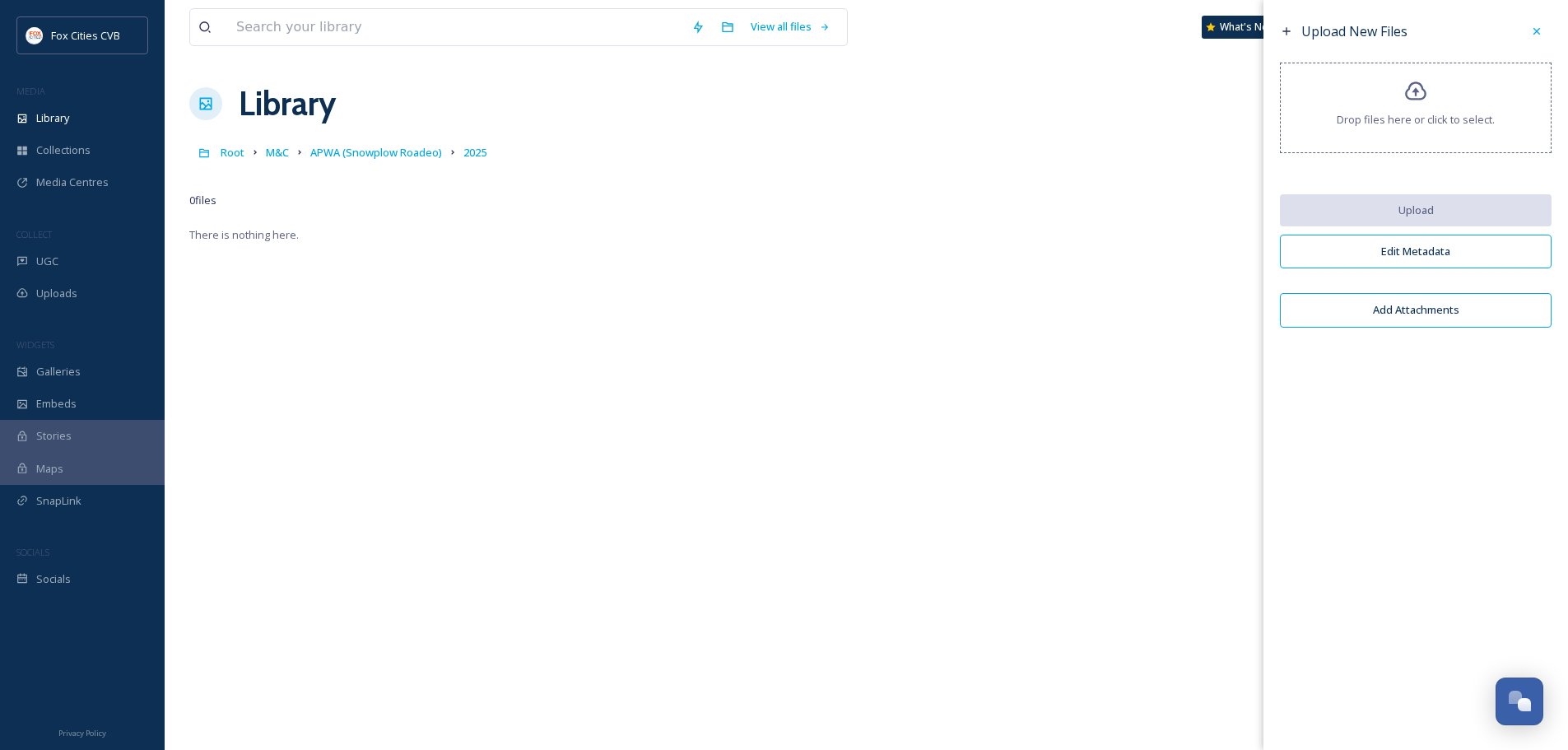
click at [1399, 103] on div "Drop files here or click to select." at bounding box center [1415, 107] width 272 height 91
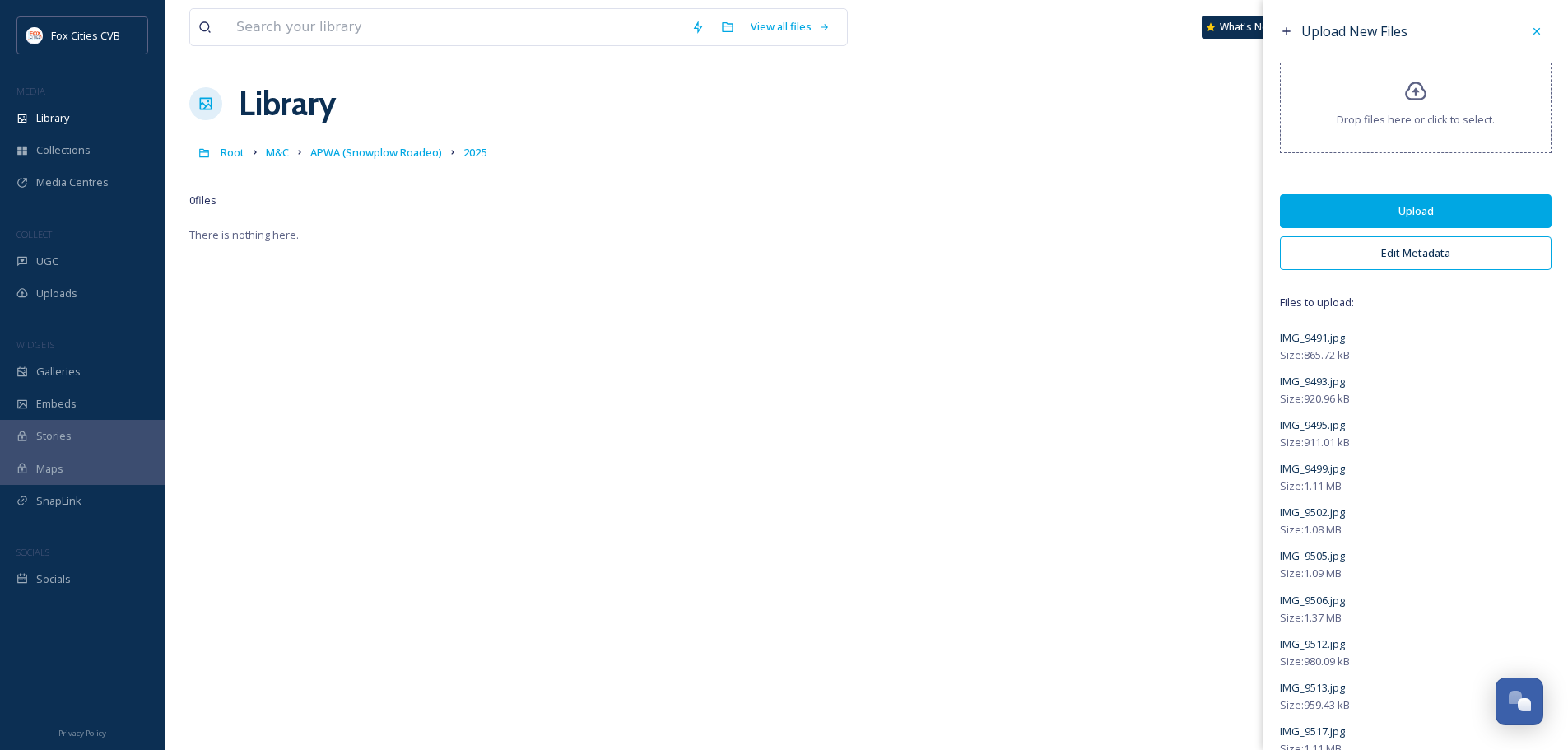
click at [1405, 253] on button "Edit Metadata" at bounding box center [1415, 253] width 272 height 34
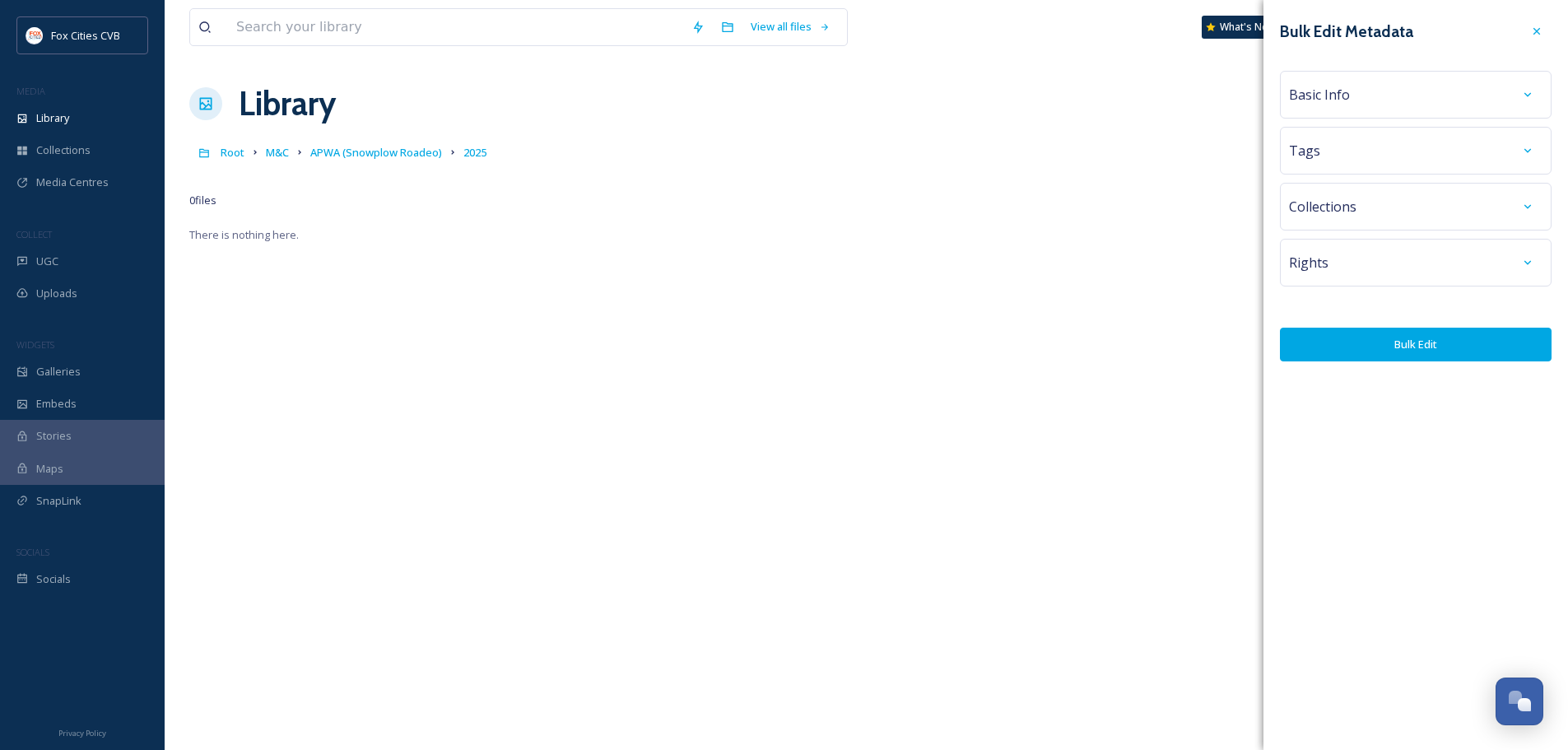
click at [1388, 90] on div "Basic Info" at bounding box center [1415, 94] width 254 height 29
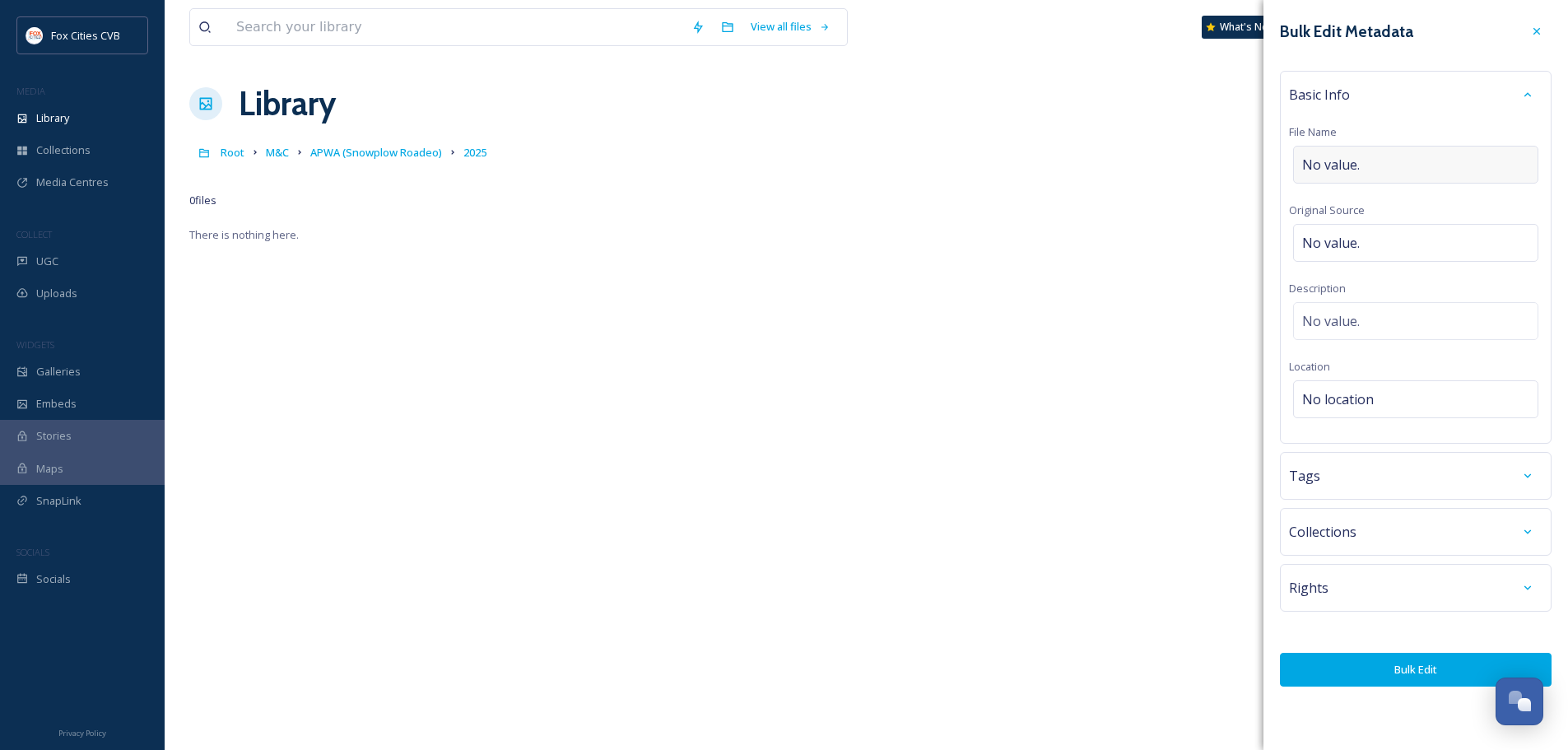
click at [1382, 162] on div "No value." at bounding box center [1415, 164] width 245 height 38
click at [1321, 162] on span "No value." at bounding box center [1330, 164] width 58 height 20
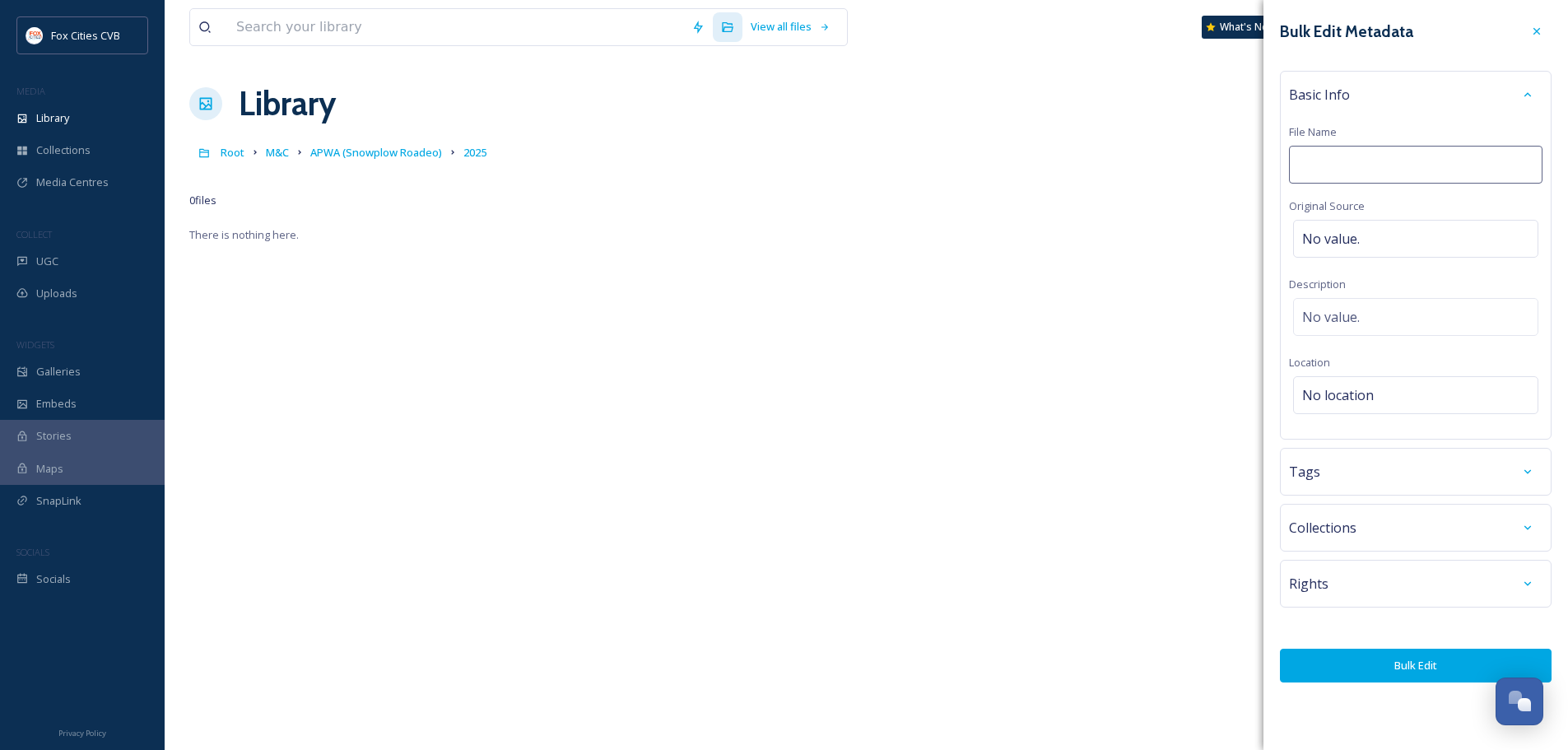
type input "35th Annual Snowplow Roadeo and Equipment Show"
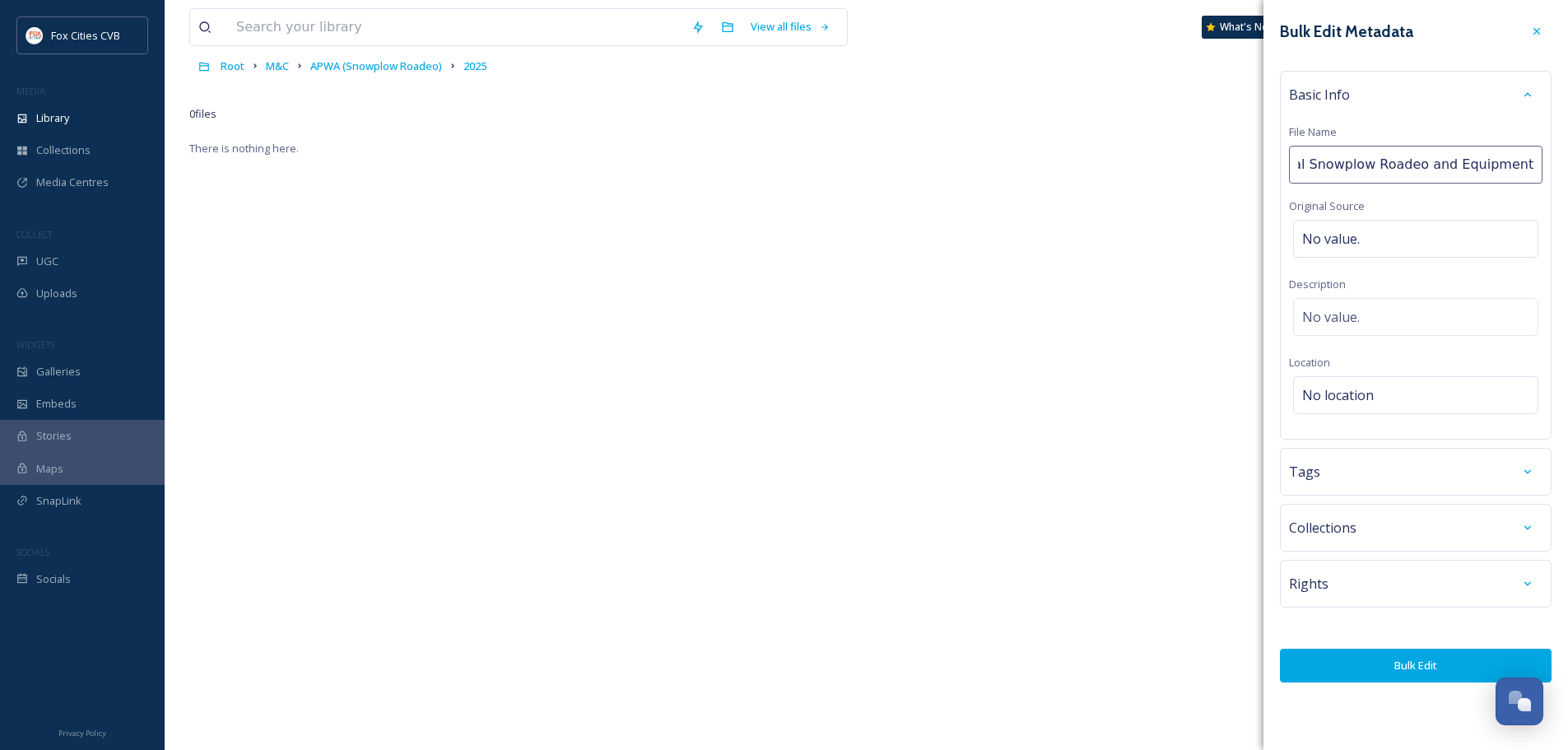
scroll to position [83, 0]
click at [1316, 471] on div "Tags" at bounding box center [1415, 472] width 272 height 48
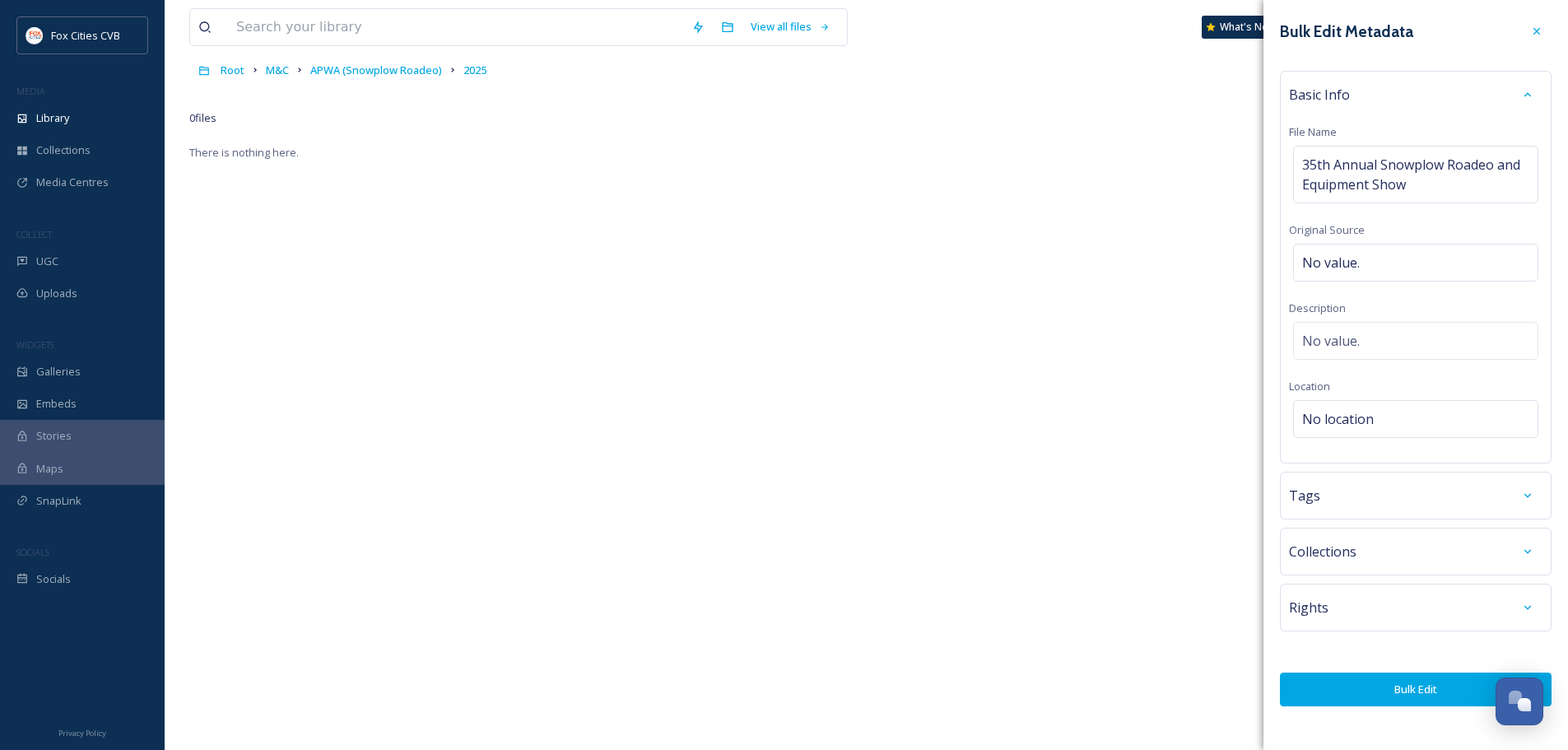
click at [1280, 391] on div "Basic Info File Name 35th Annual Snowplow Roadeo and Equipment Show Original So…" at bounding box center [1415, 267] width 272 height 392
click at [1389, 692] on button "Bulk Edit" at bounding box center [1415, 690] width 272 height 34
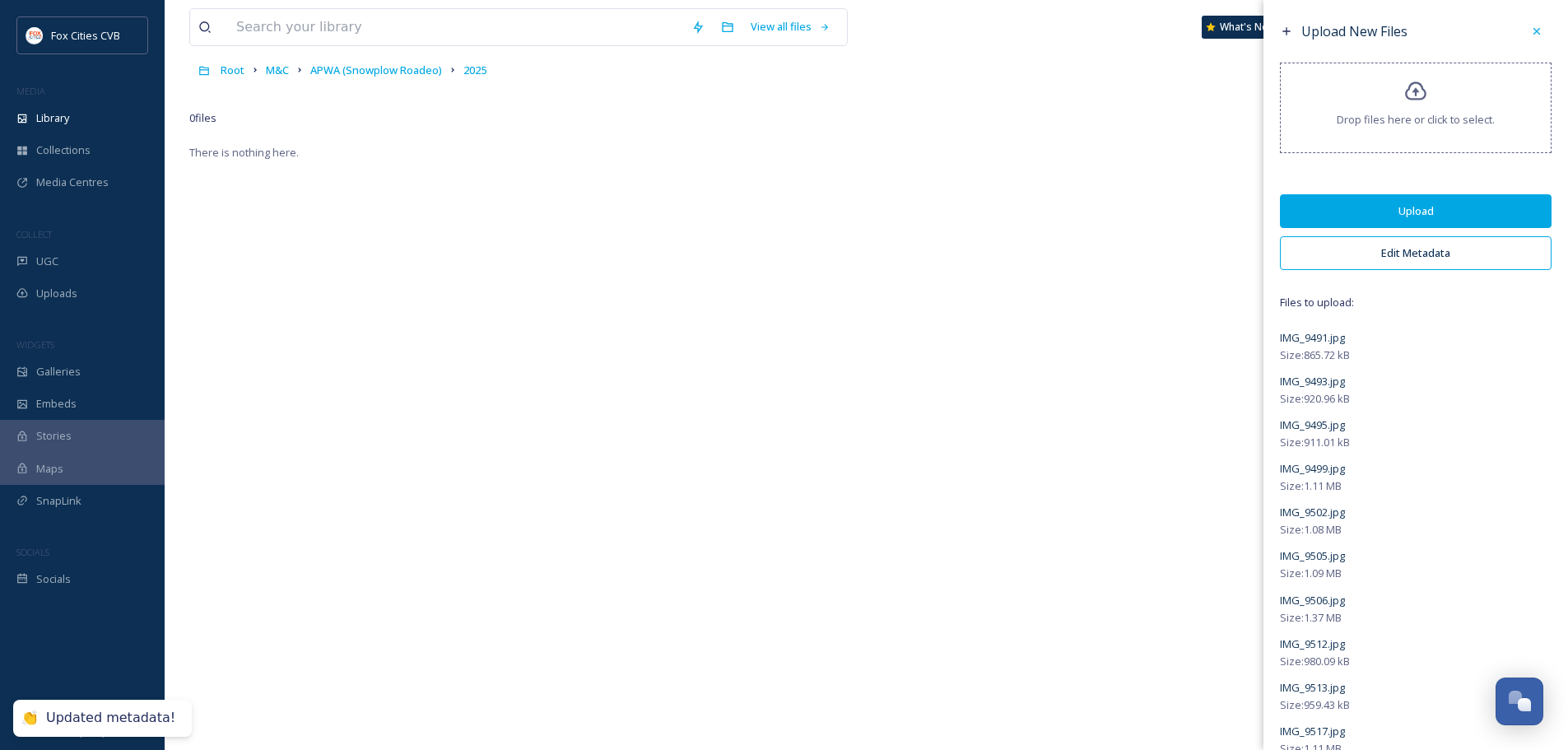
click at [1444, 213] on button "Upload" at bounding box center [1415, 211] width 272 height 34
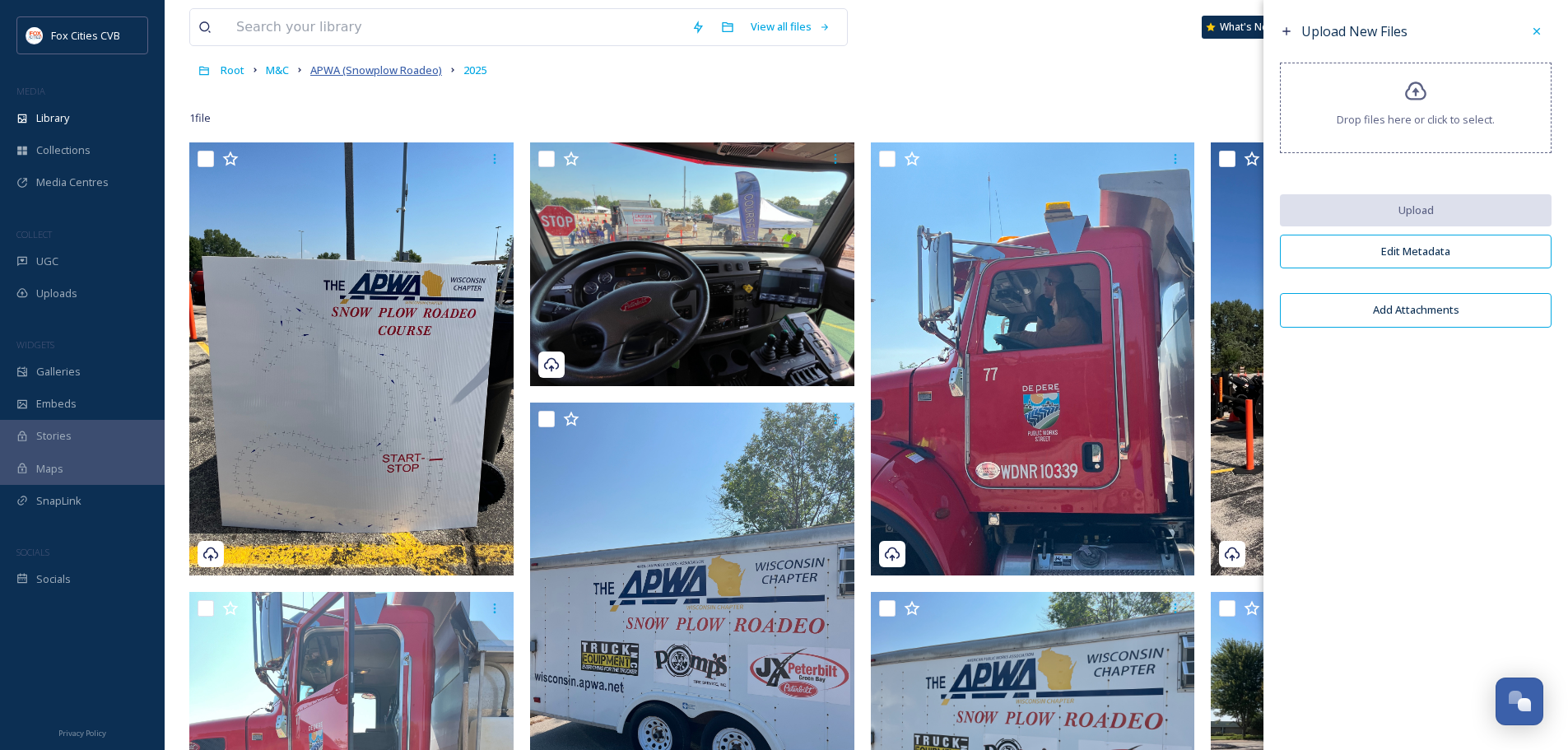
click at [408, 73] on span "APWA (Snowplow Roadeo)" at bounding box center [376, 69] width 131 height 15
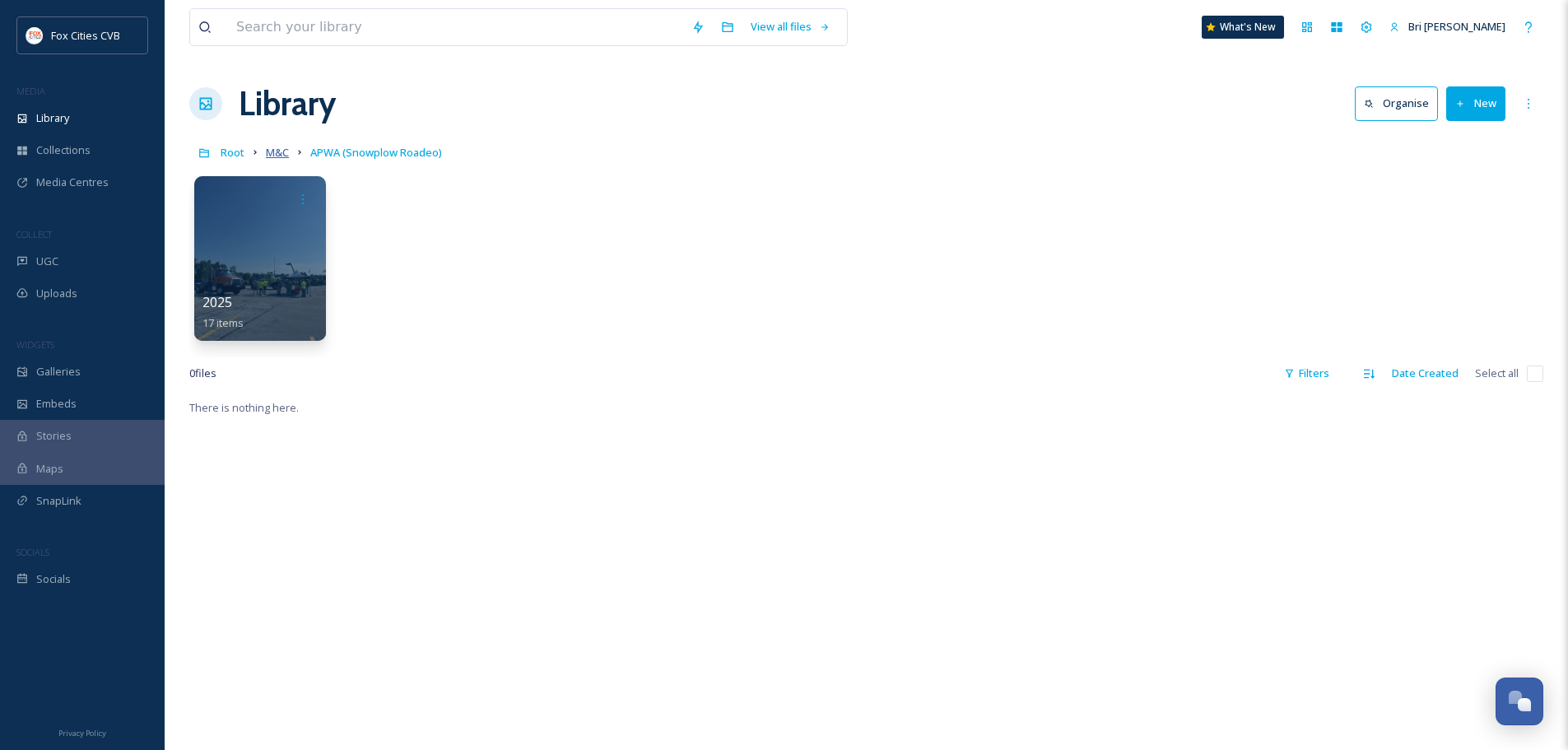
click at [283, 149] on span "M&C" at bounding box center [278, 152] width 23 height 15
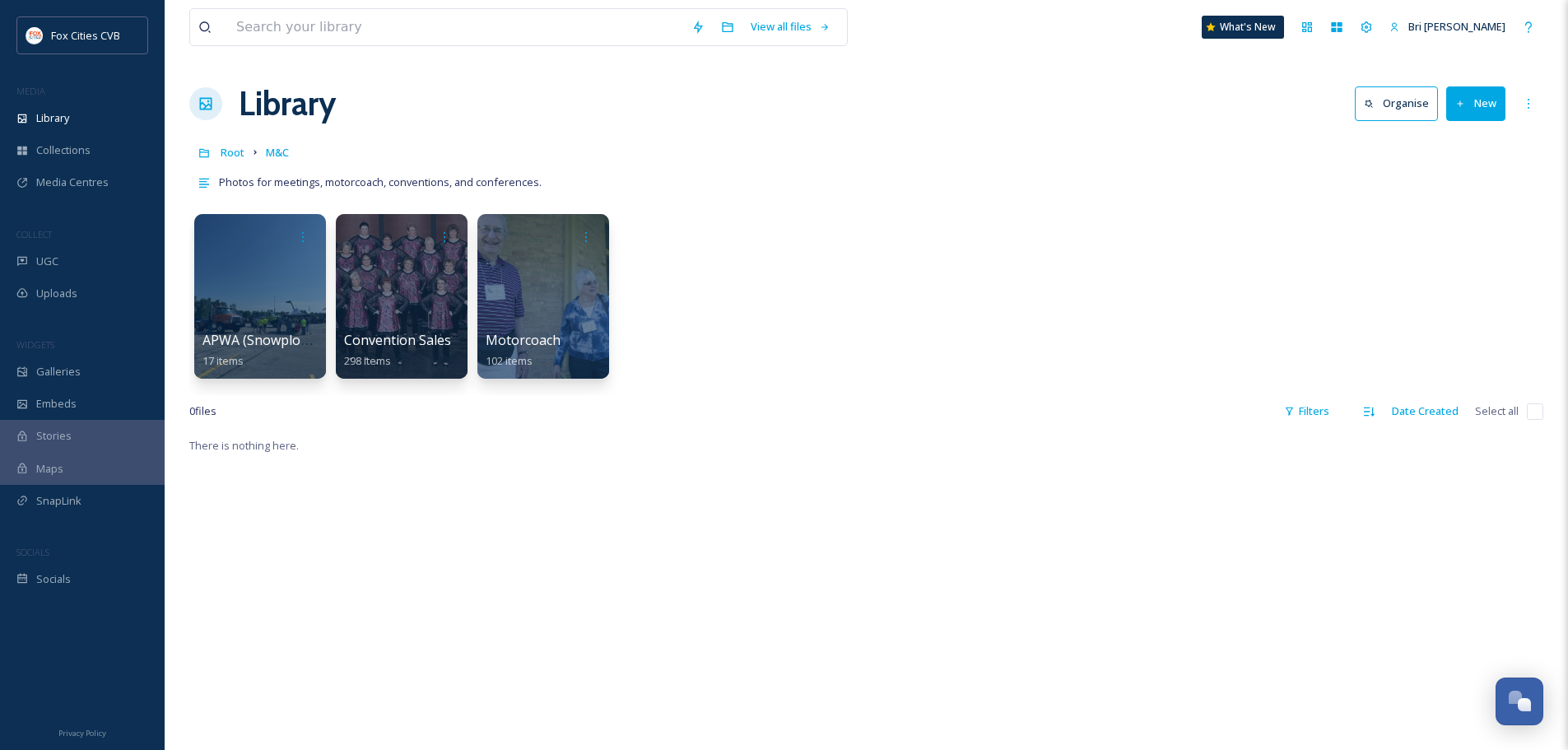
click at [1060, 140] on div "Root M&C" at bounding box center [866, 152] width 1354 height 31
click at [1468, 96] on button "New" at bounding box center [1475, 103] width 59 height 34
click at [1455, 197] on div "Folder" at bounding box center [1458, 206] width 93 height 32
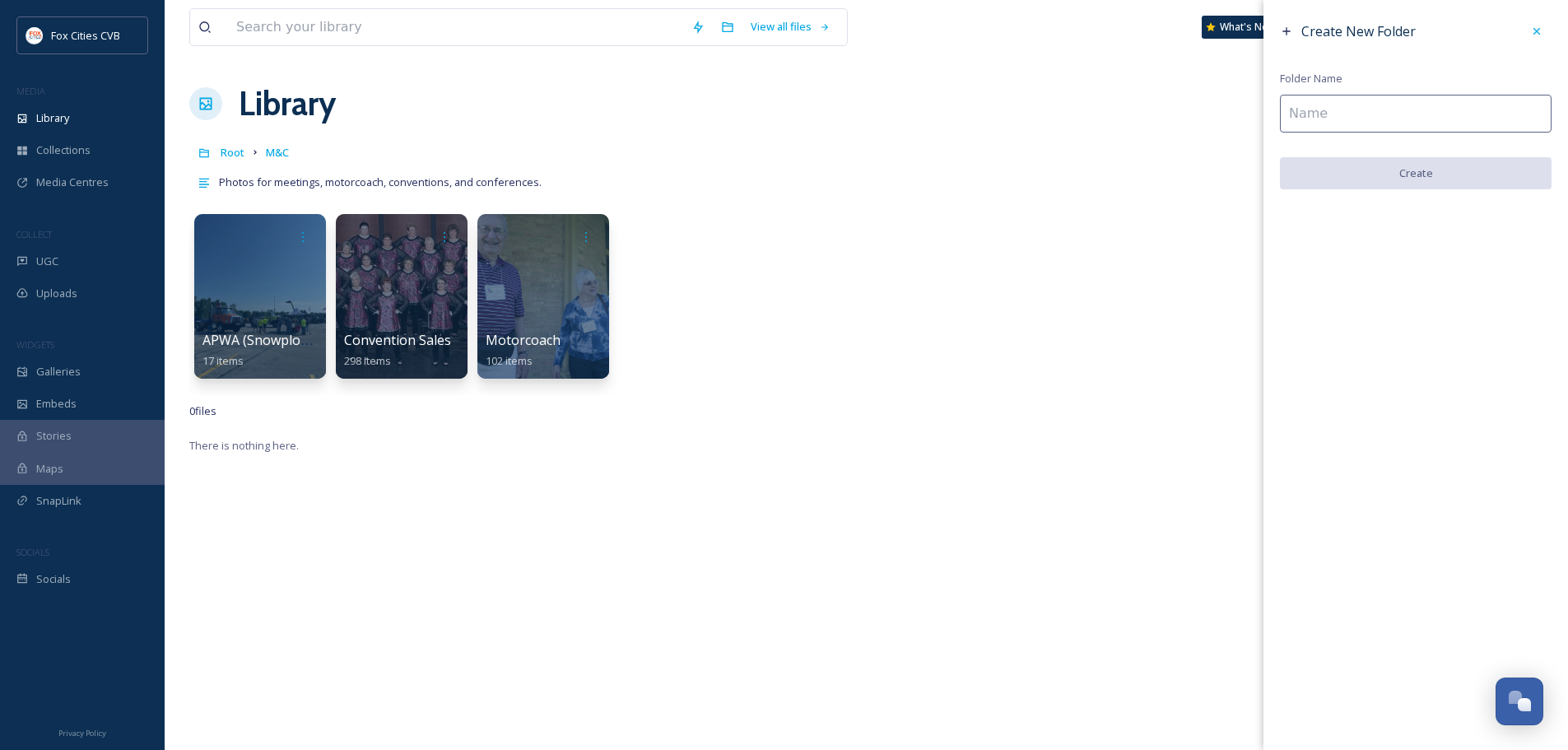
click at [1383, 120] on input at bounding box center [1415, 114] width 272 height 38
type input "CESA10"
click at [1446, 169] on button "Create" at bounding box center [1415, 174] width 272 height 34
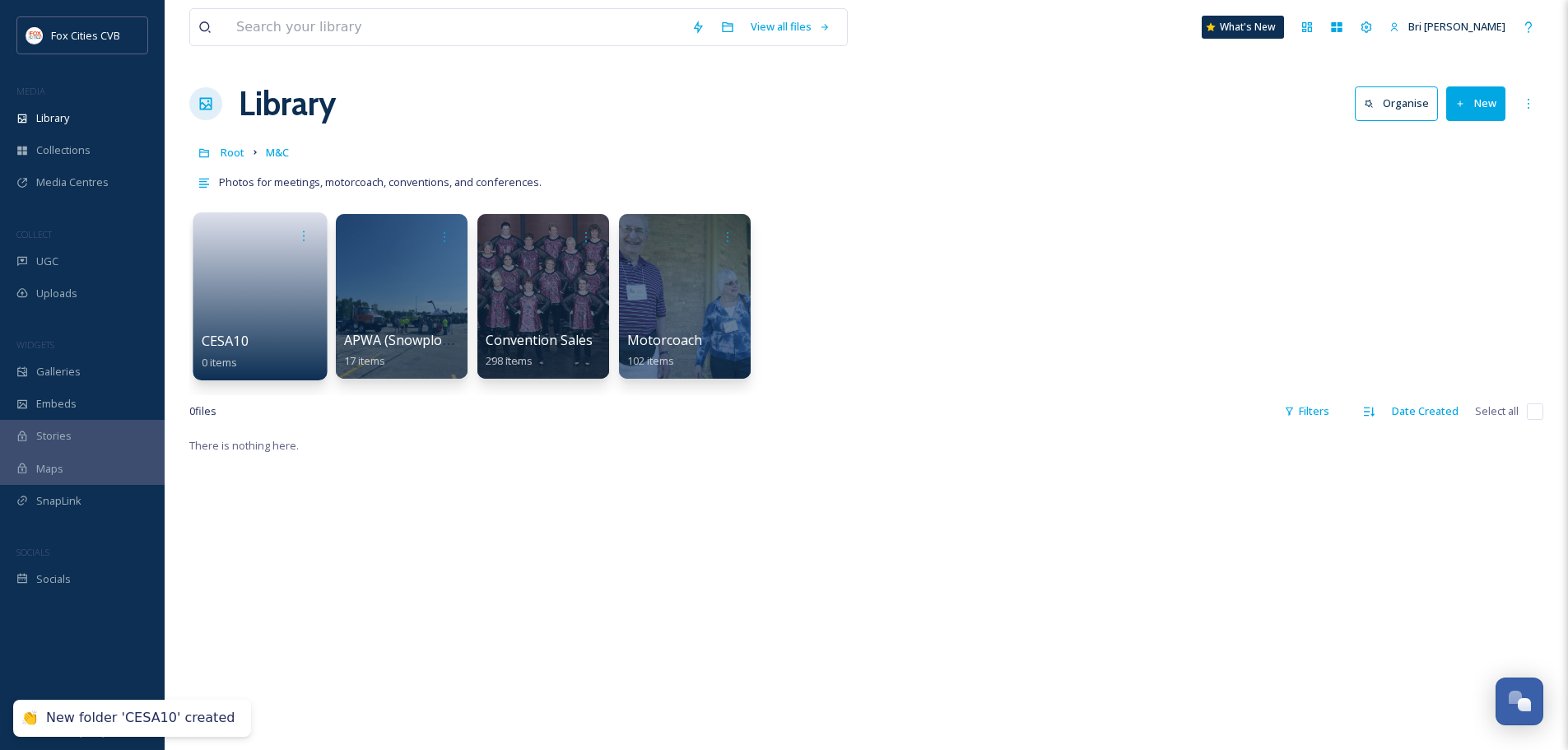
click at [237, 315] on link at bounding box center [260, 291] width 118 height 80
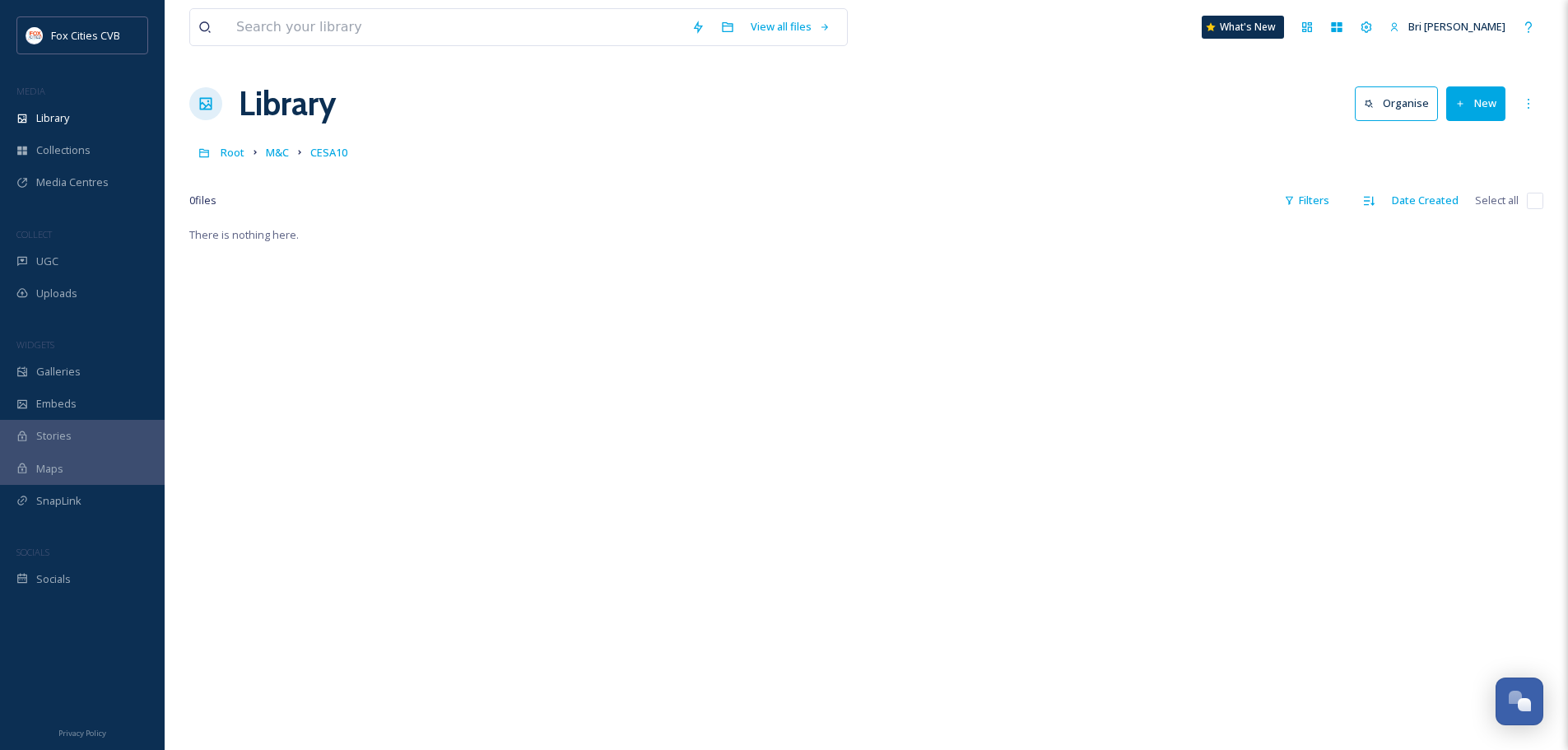
click at [1456, 104] on icon at bounding box center [1461, 104] width 11 height 11
click at [1477, 213] on div "Folder" at bounding box center [1458, 206] width 93 height 32
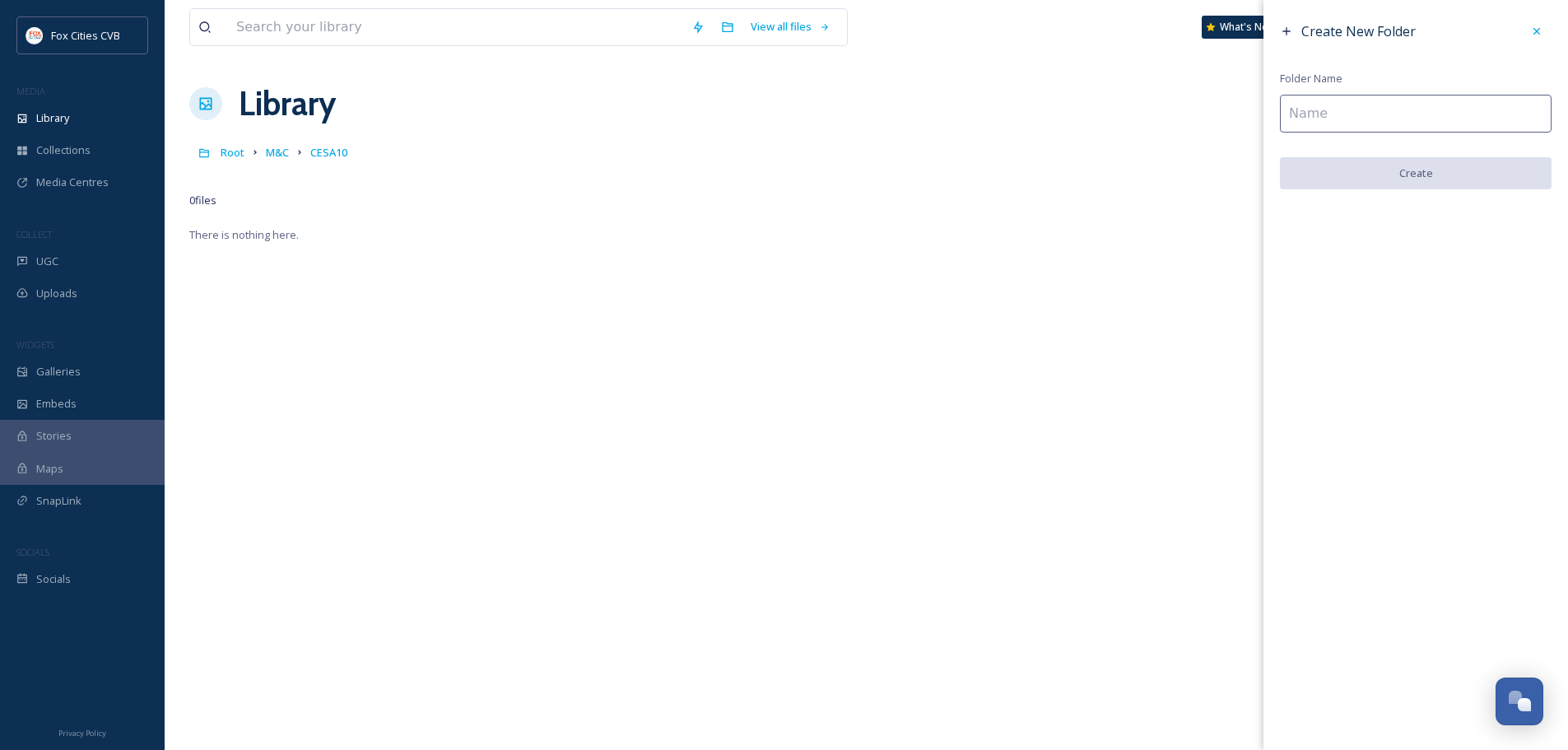
click at [1442, 116] on input at bounding box center [1415, 114] width 272 height 38
click at [1326, 116] on input at bounding box center [1415, 114] width 272 height 38
paste input "2025 Southern Wisconsin Trauma Conference"
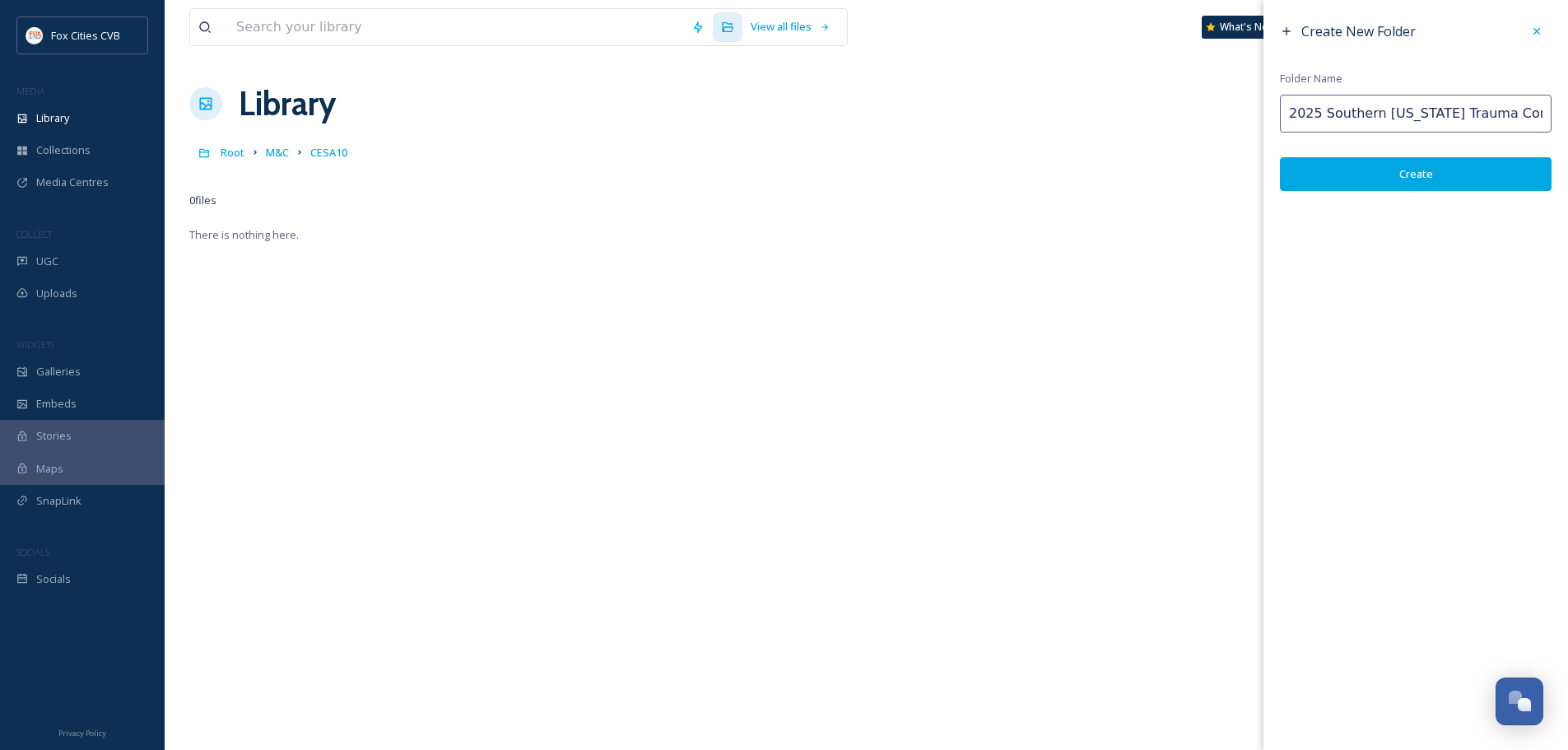
scroll to position [0, 9]
type input "2025 Southern Wisconsin Trauma Conference"
click at [1362, 171] on button "Create" at bounding box center [1415, 174] width 272 height 34
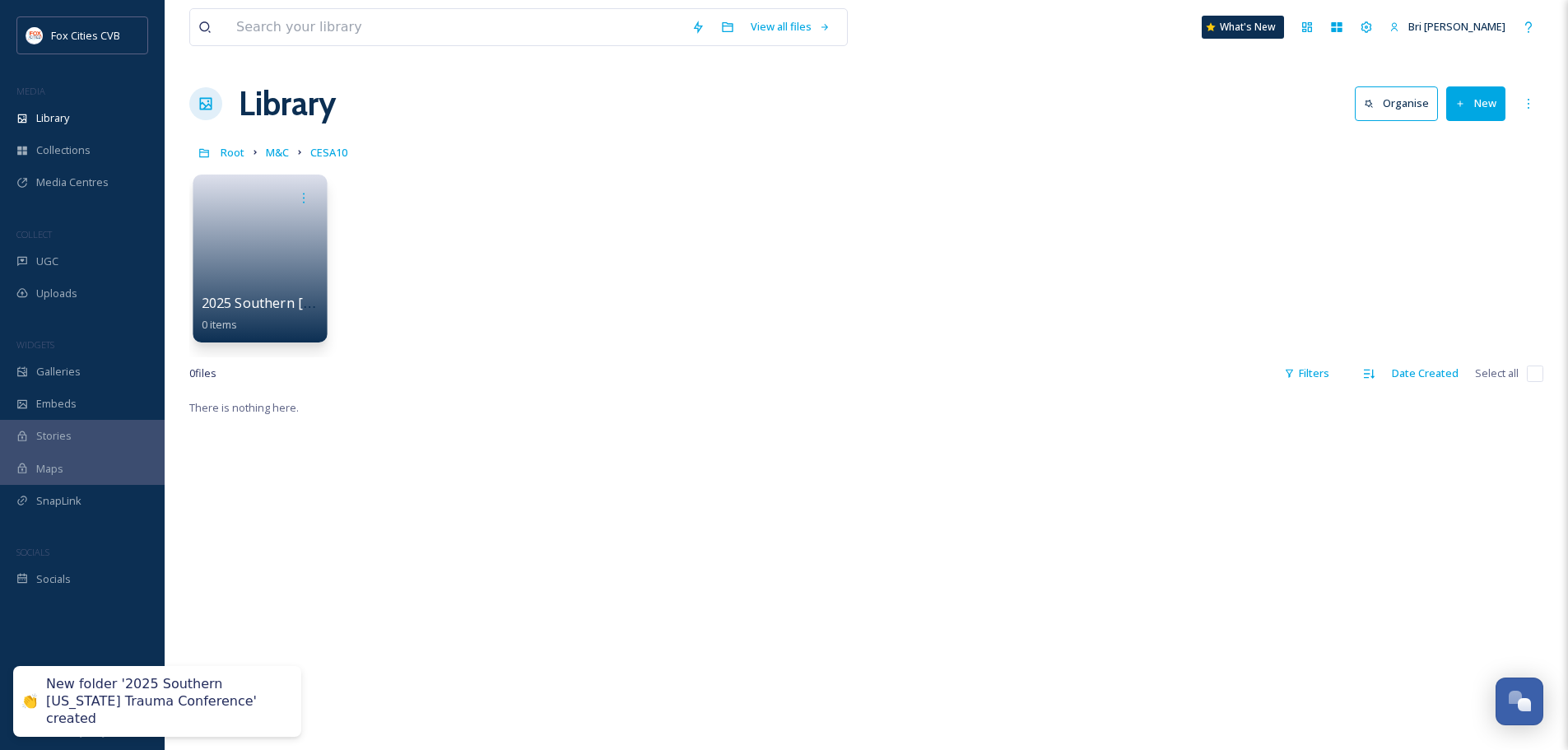
click at [244, 250] on link at bounding box center [260, 253] width 118 height 80
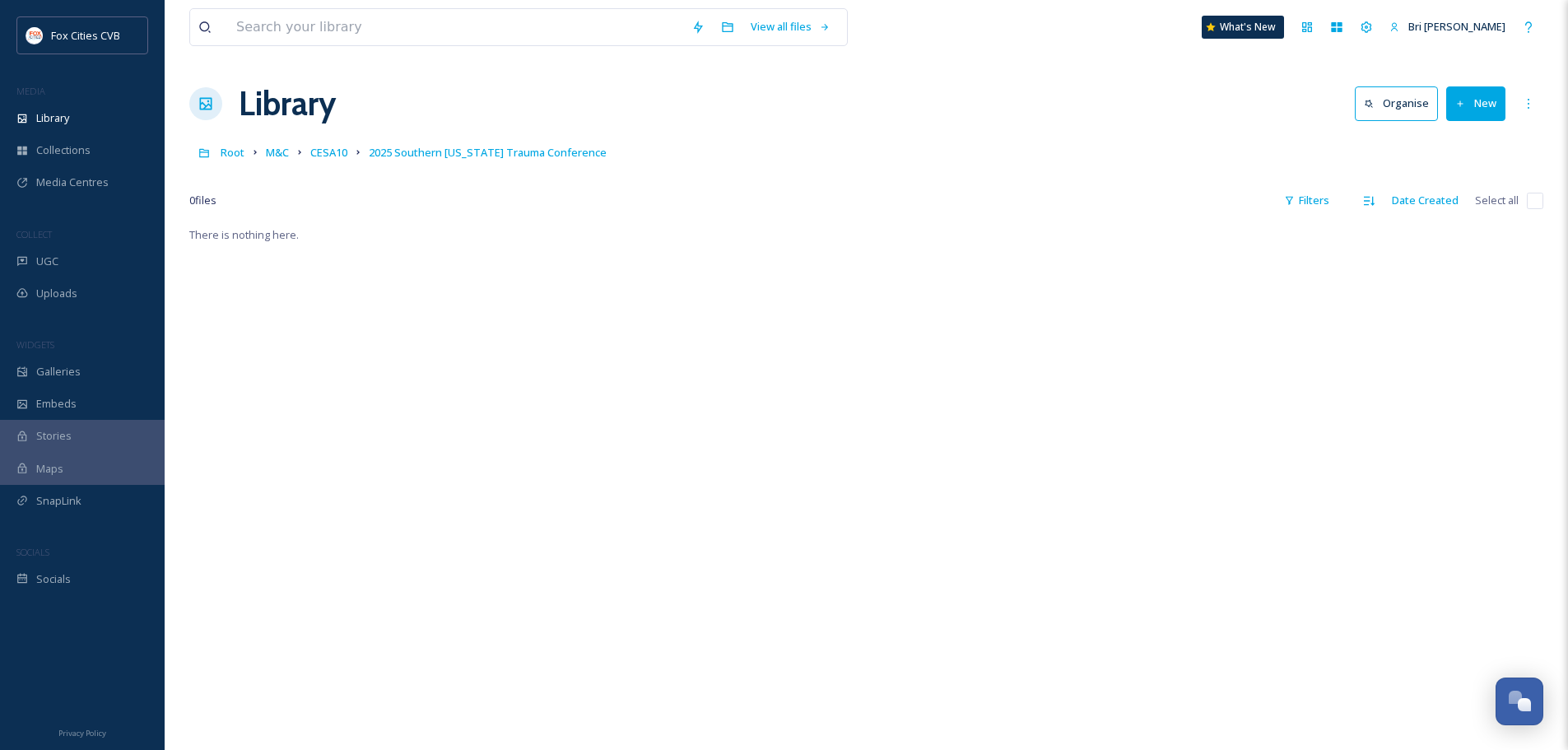
click at [1449, 107] on button "New" at bounding box center [1475, 103] width 59 height 34
click at [1452, 141] on span "File Upload" at bounding box center [1468, 142] width 54 height 16
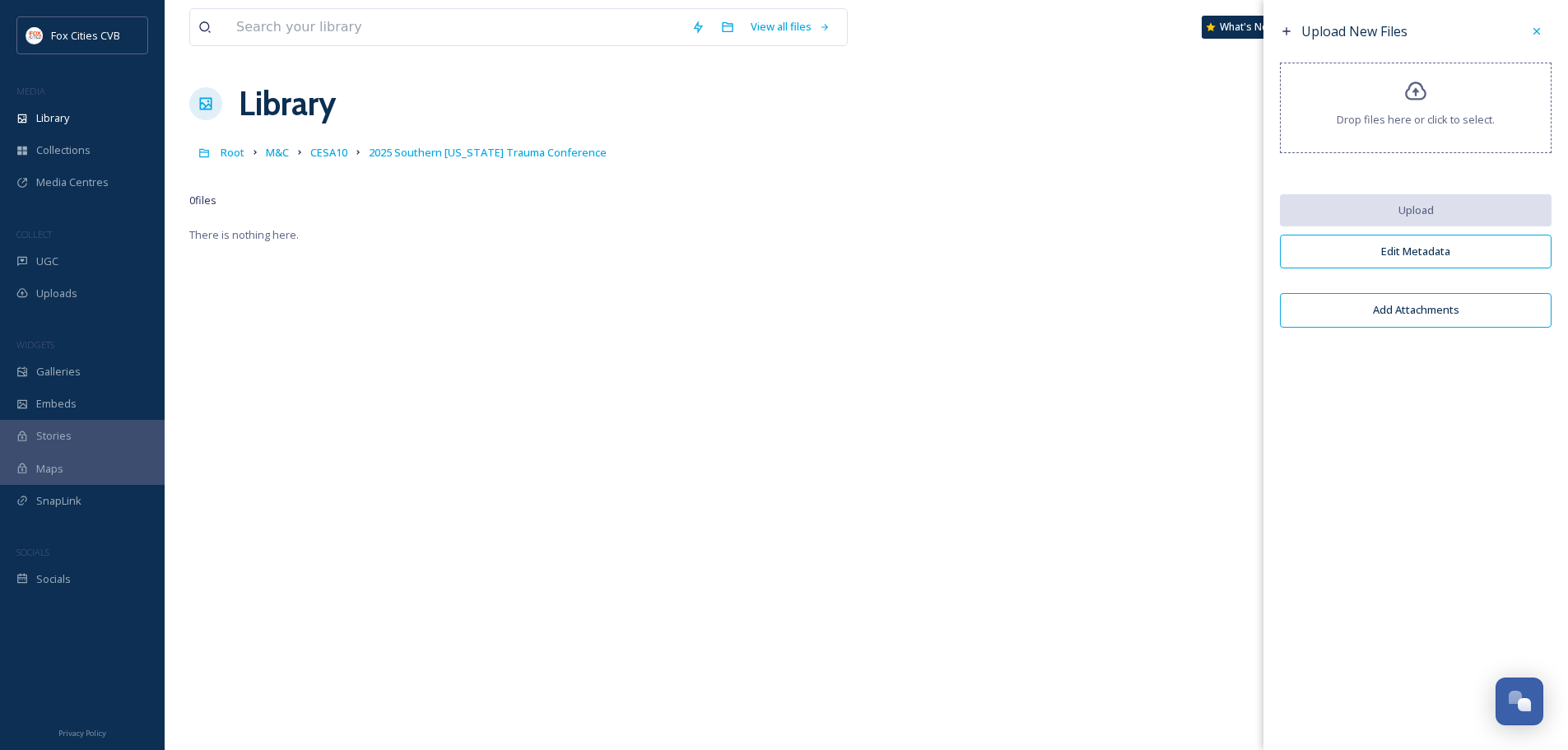
click at [1419, 108] on div "Drop files here or click to select." at bounding box center [1415, 107] width 272 height 91
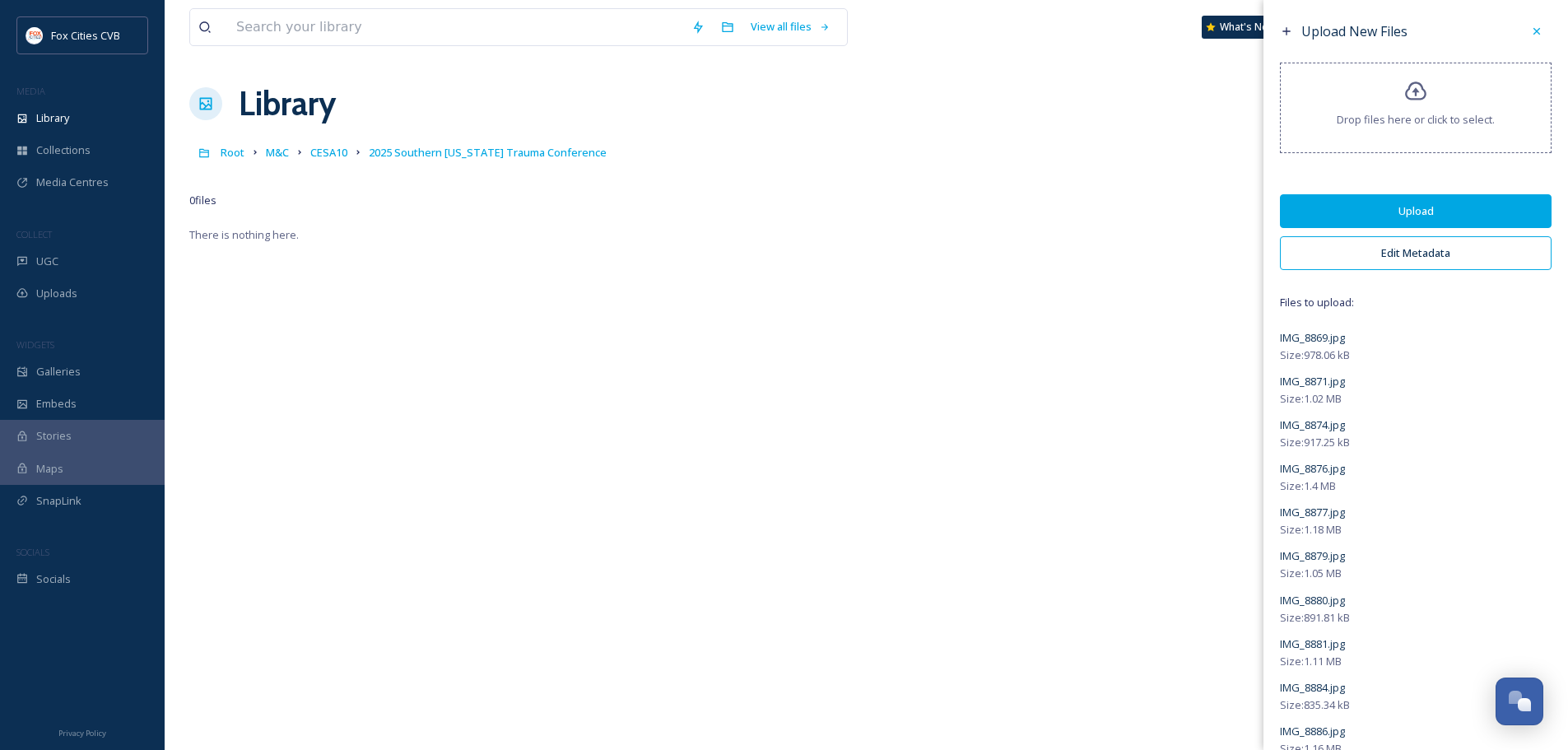
click at [1344, 256] on button "Edit Metadata" at bounding box center [1415, 253] width 272 height 34
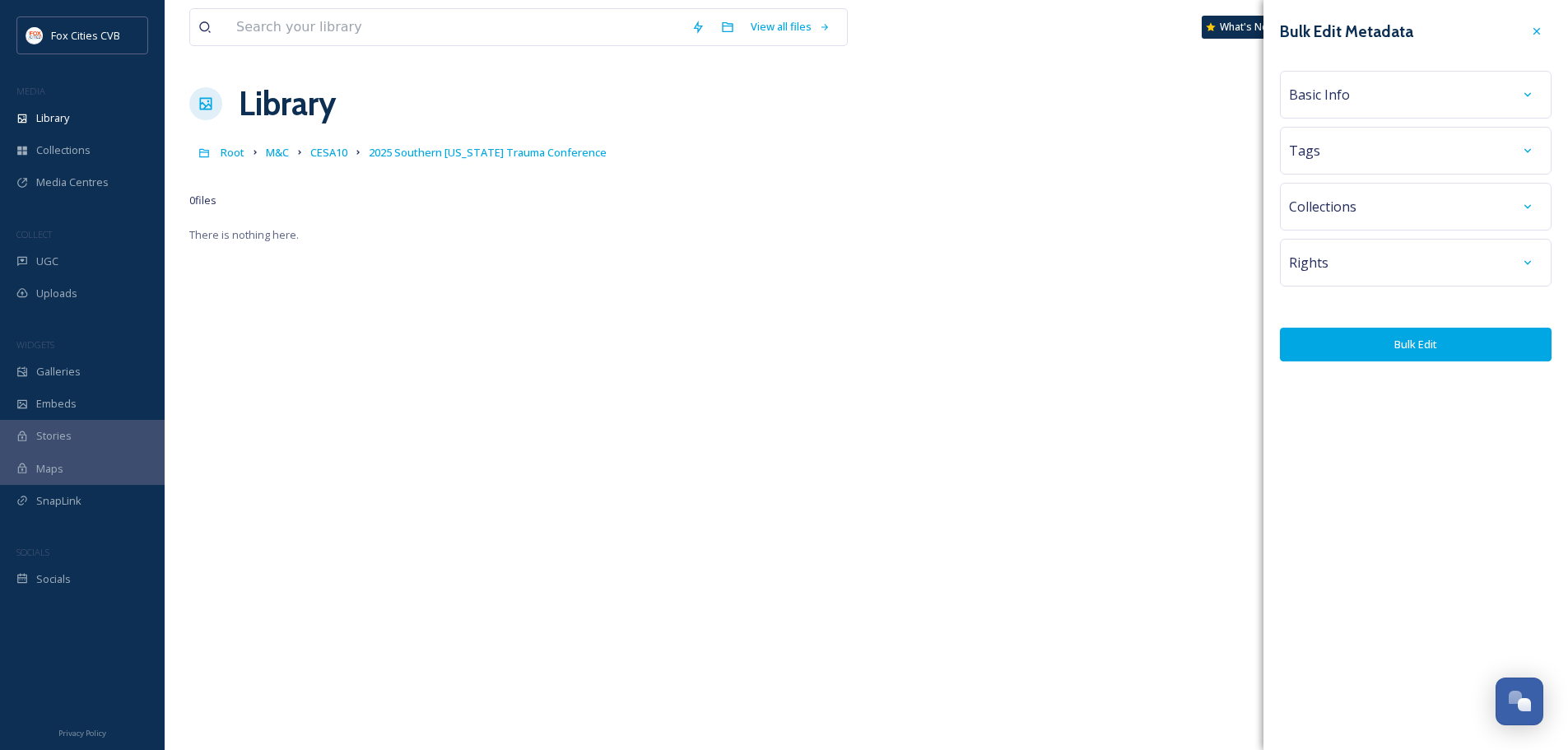
click at [1353, 80] on div "Basic Info" at bounding box center [1415, 94] width 254 height 29
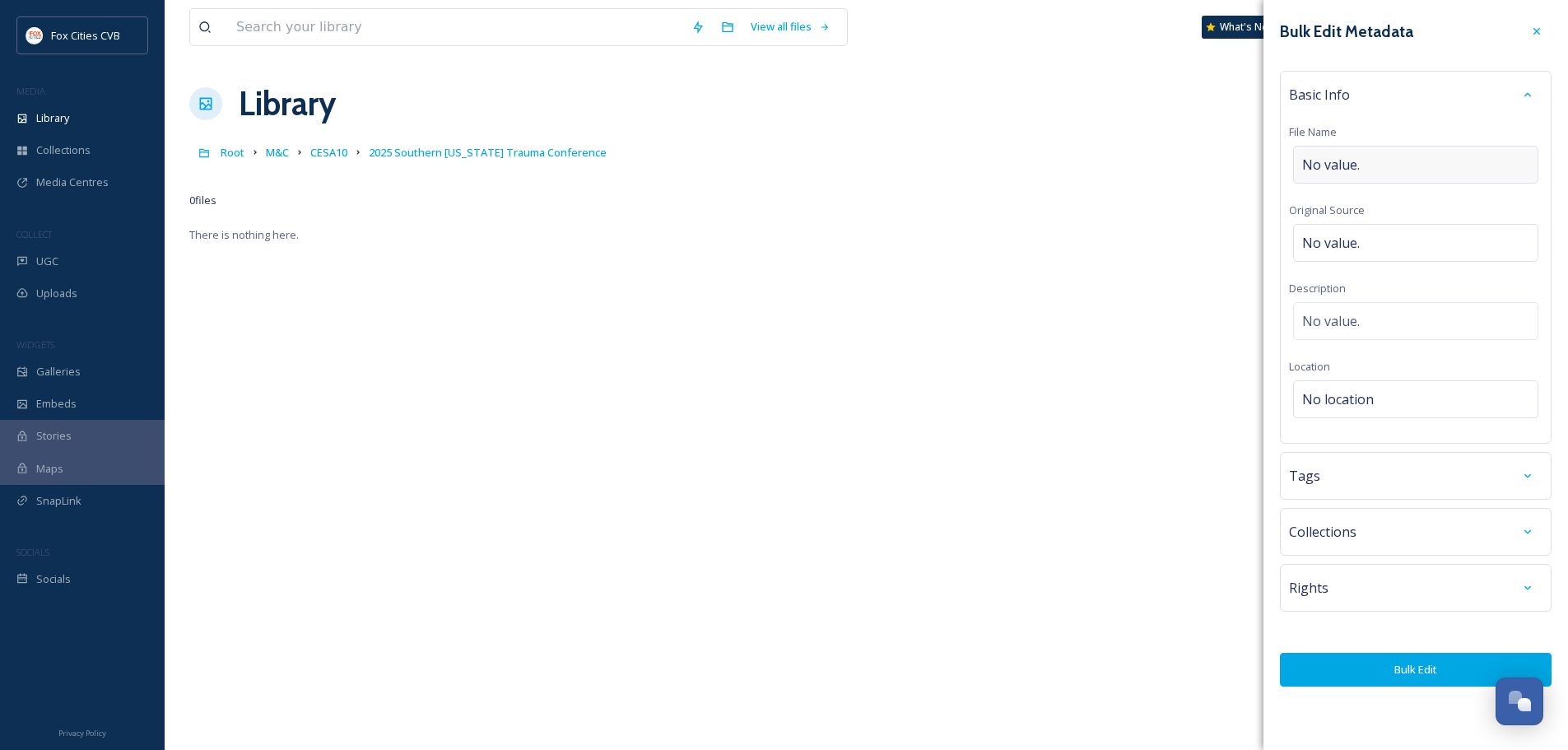
click at [1374, 163] on div "No value." at bounding box center [1415, 164] width 245 height 38
click at [1375, 155] on div "No value." at bounding box center [1415, 164] width 245 height 38
click at [1321, 169] on span "No value." at bounding box center [1330, 164] width 58 height 20
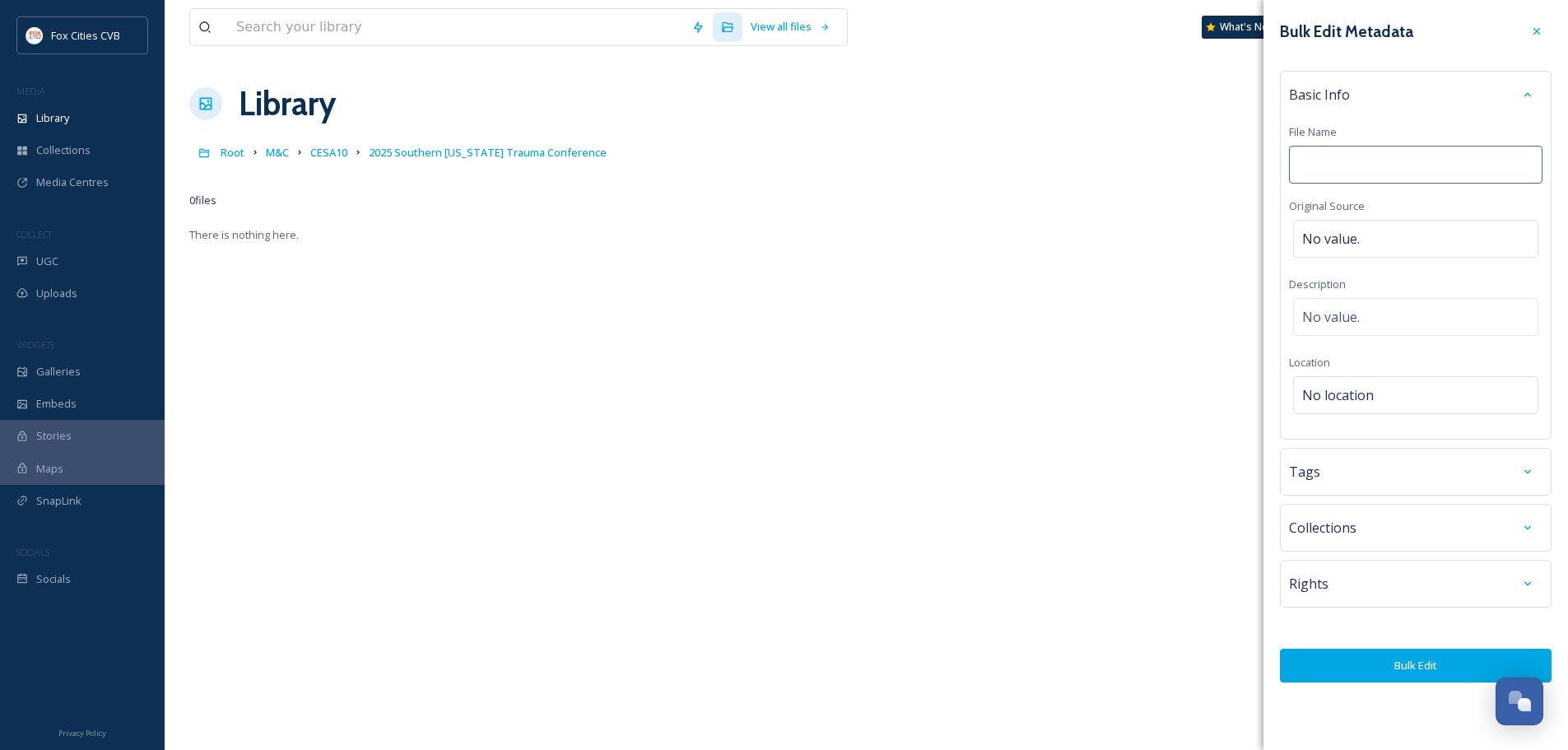
type input "2025 Southern Wisconsin Trauma Conference"
click at [1363, 660] on div "Bulk Edit Metadata Basic Info File Name 2025 Southern Wisconsin Trauma Conferen…" at bounding box center [1415, 349] width 304 height 699
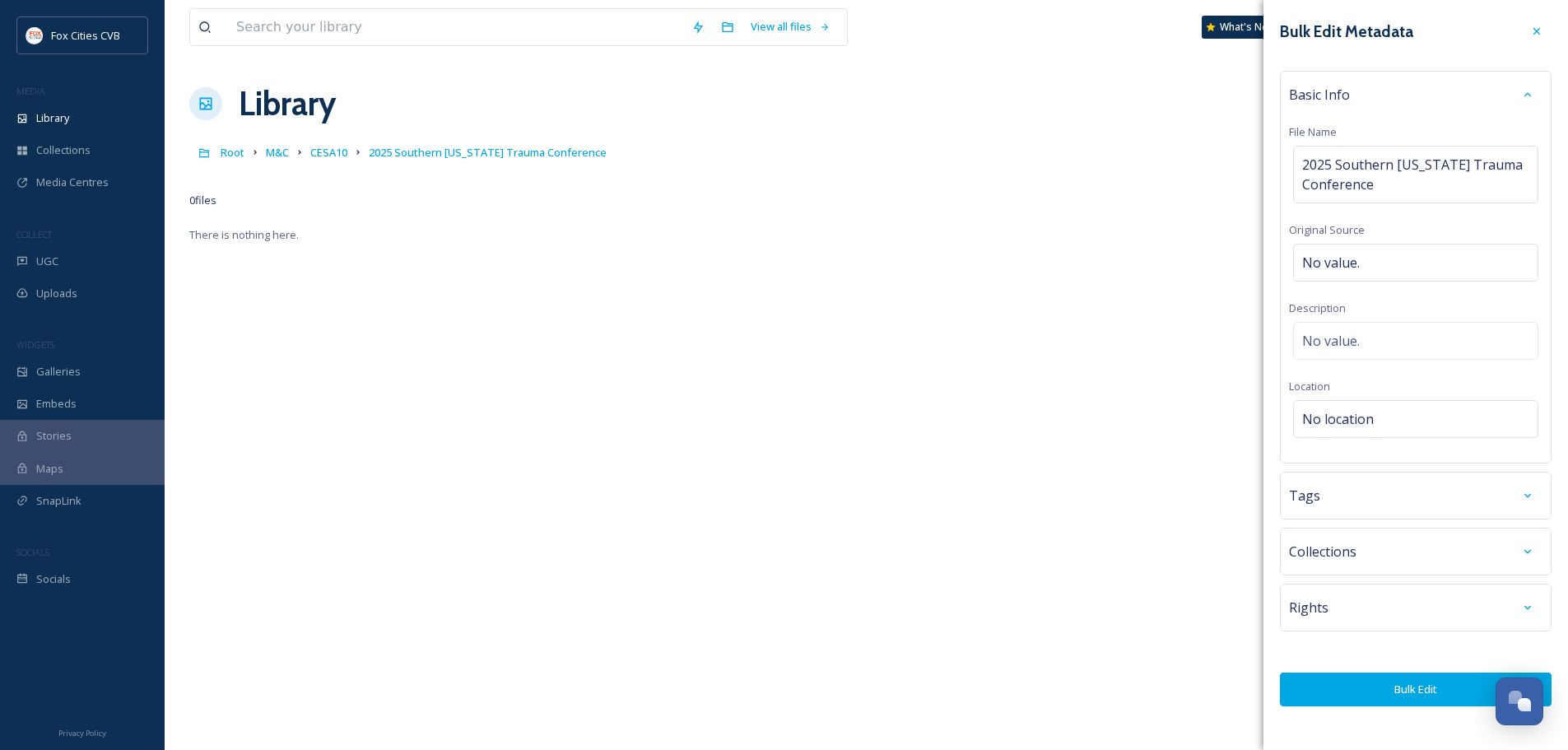
click at [1366, 680] on button "Bulk Edit" at bounding box center [1415, 690] width 272 height 34
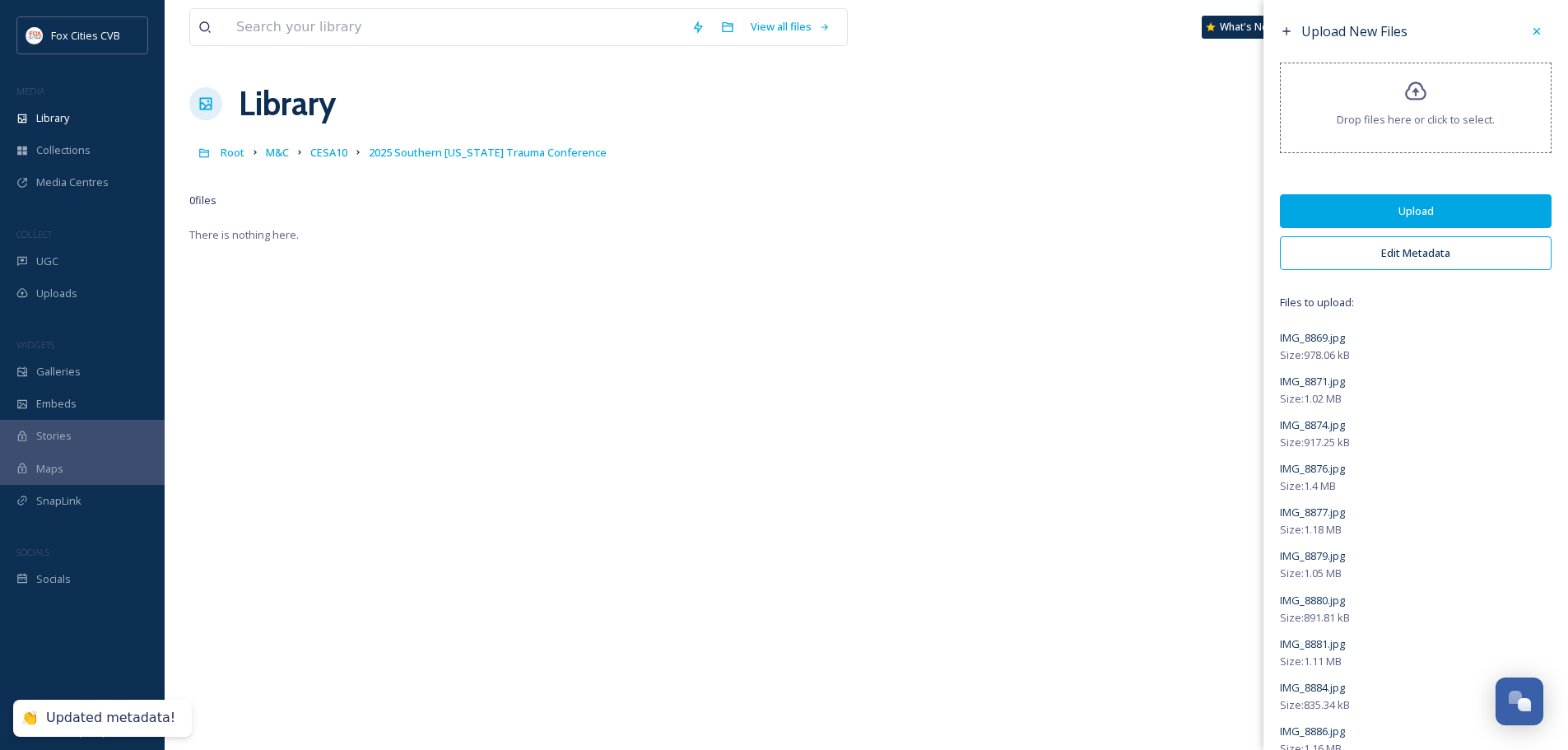
click at [1429, 208] on button "Upload" at bounding box center [1415, 211] width 272 height 34
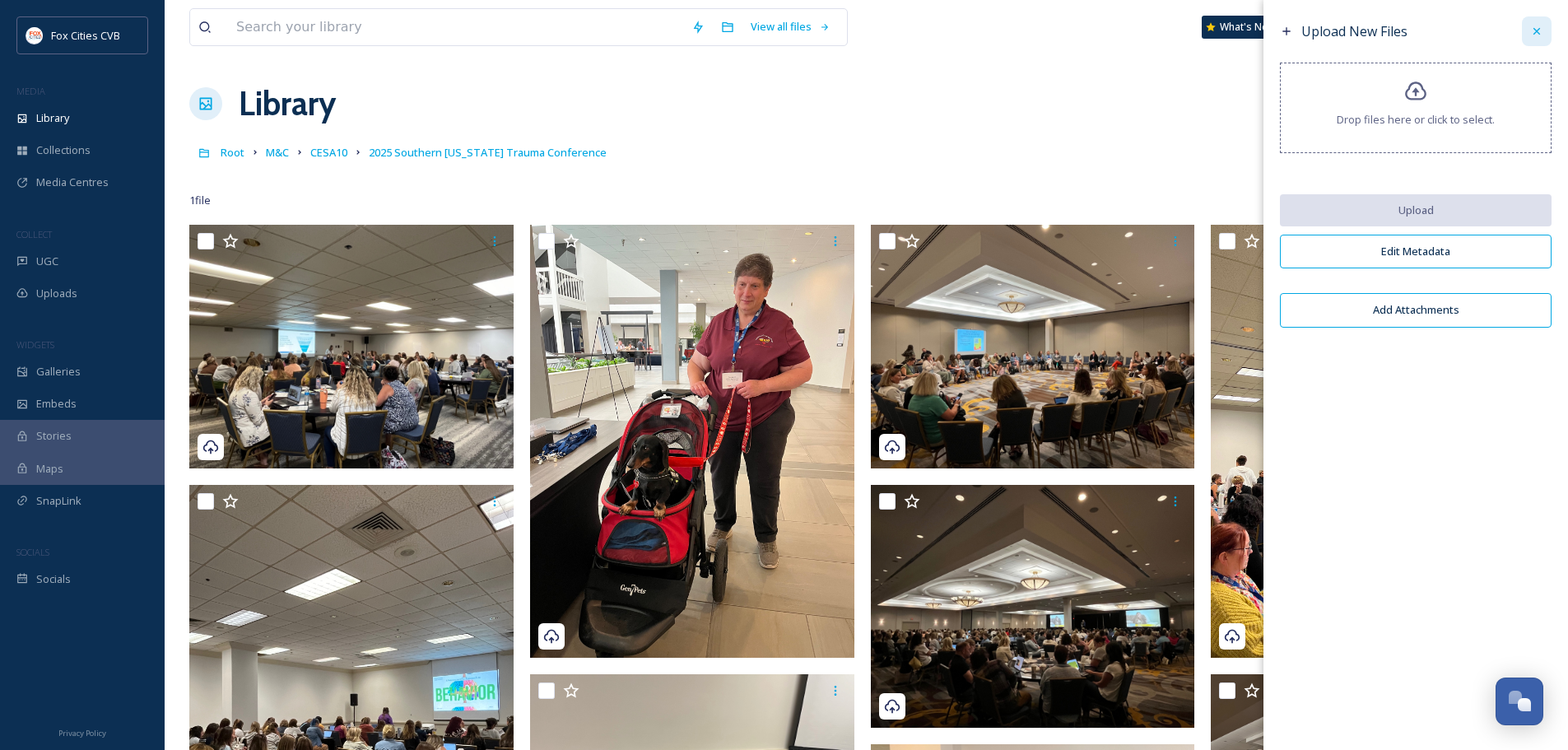
click at [1536, 20] on div at bounding box center [1536, 31] width 29 height 29
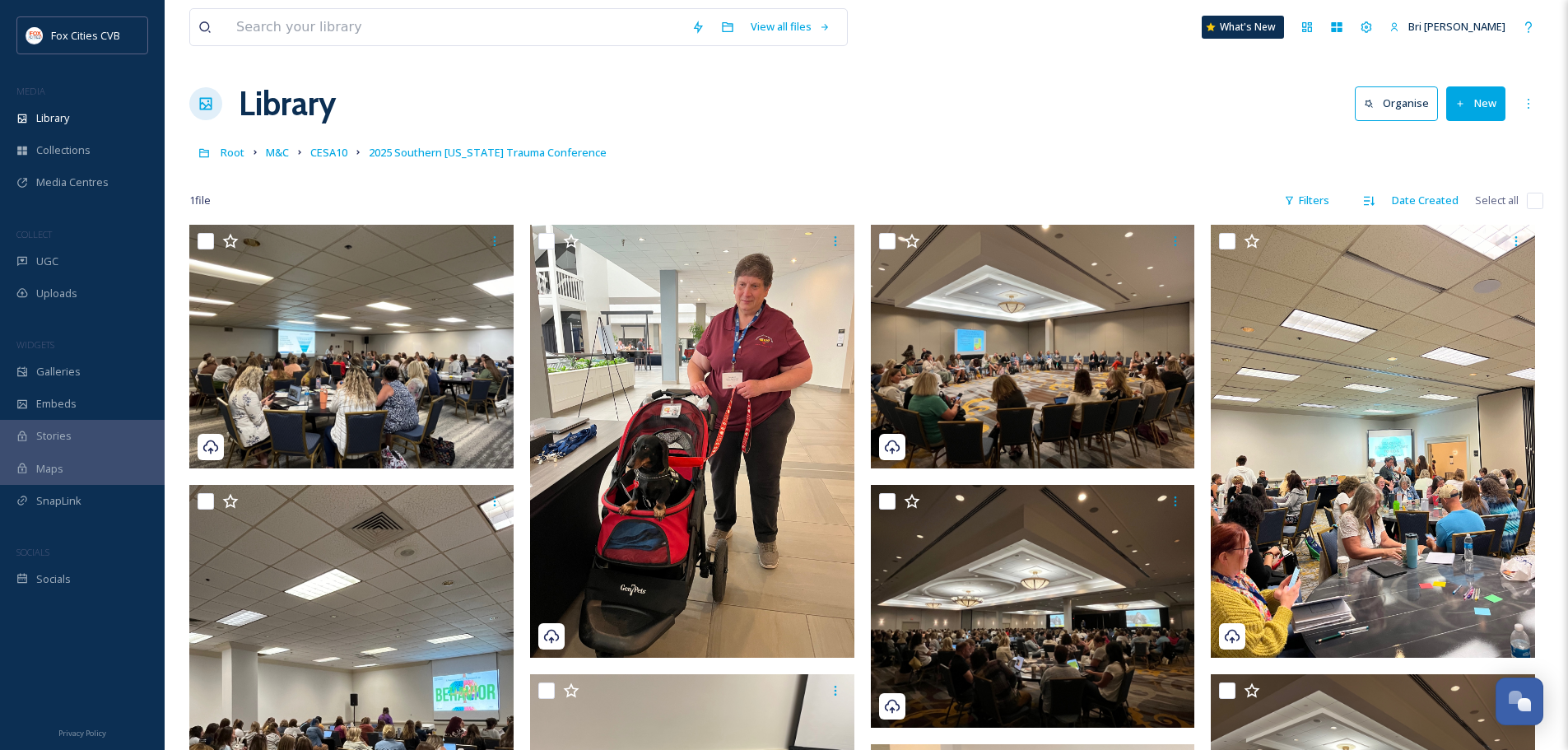
click at [1539, 206] on input "checkbox" at bounding box center [1534, 201] width 17 height 17
checkbox input "true"
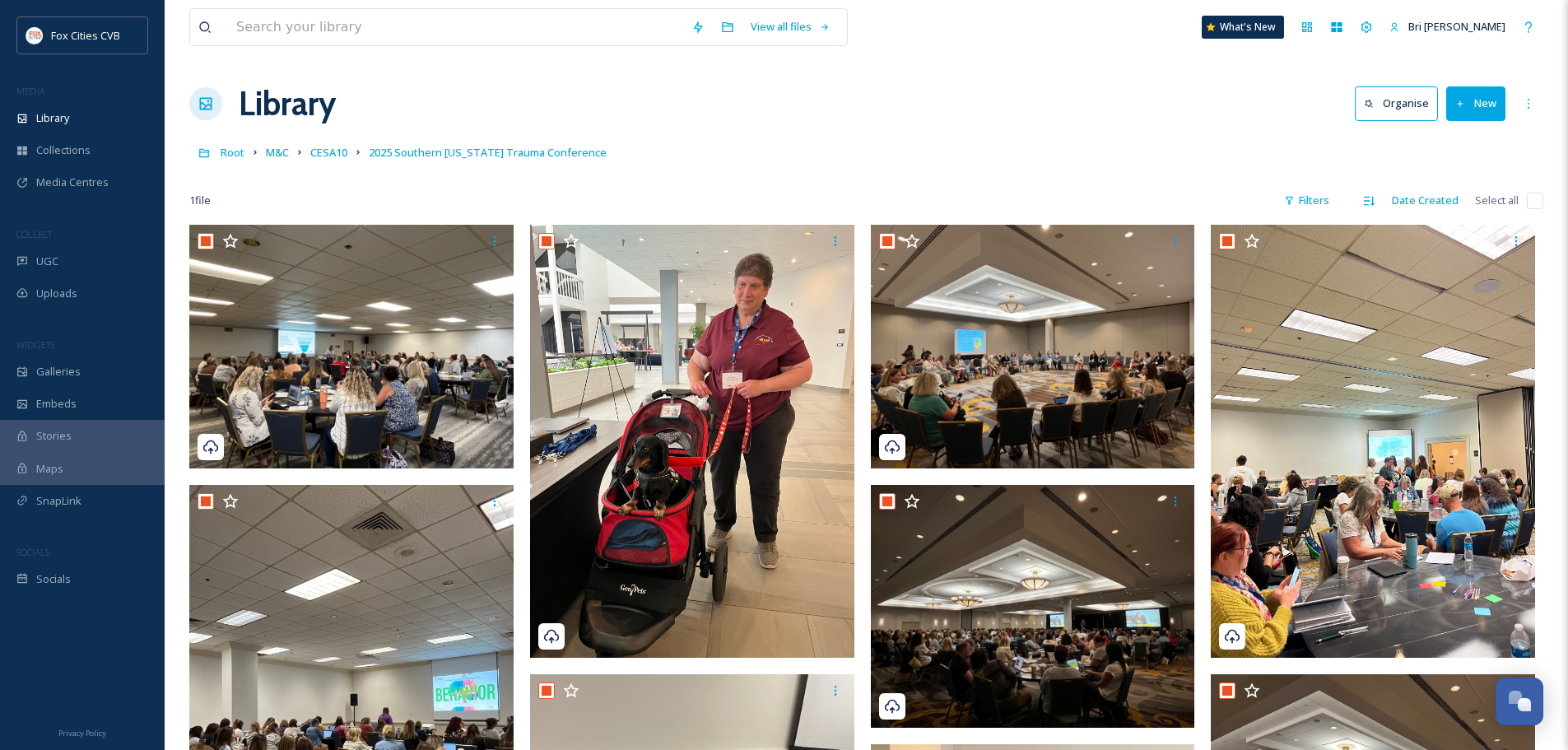
checkbox input "true"
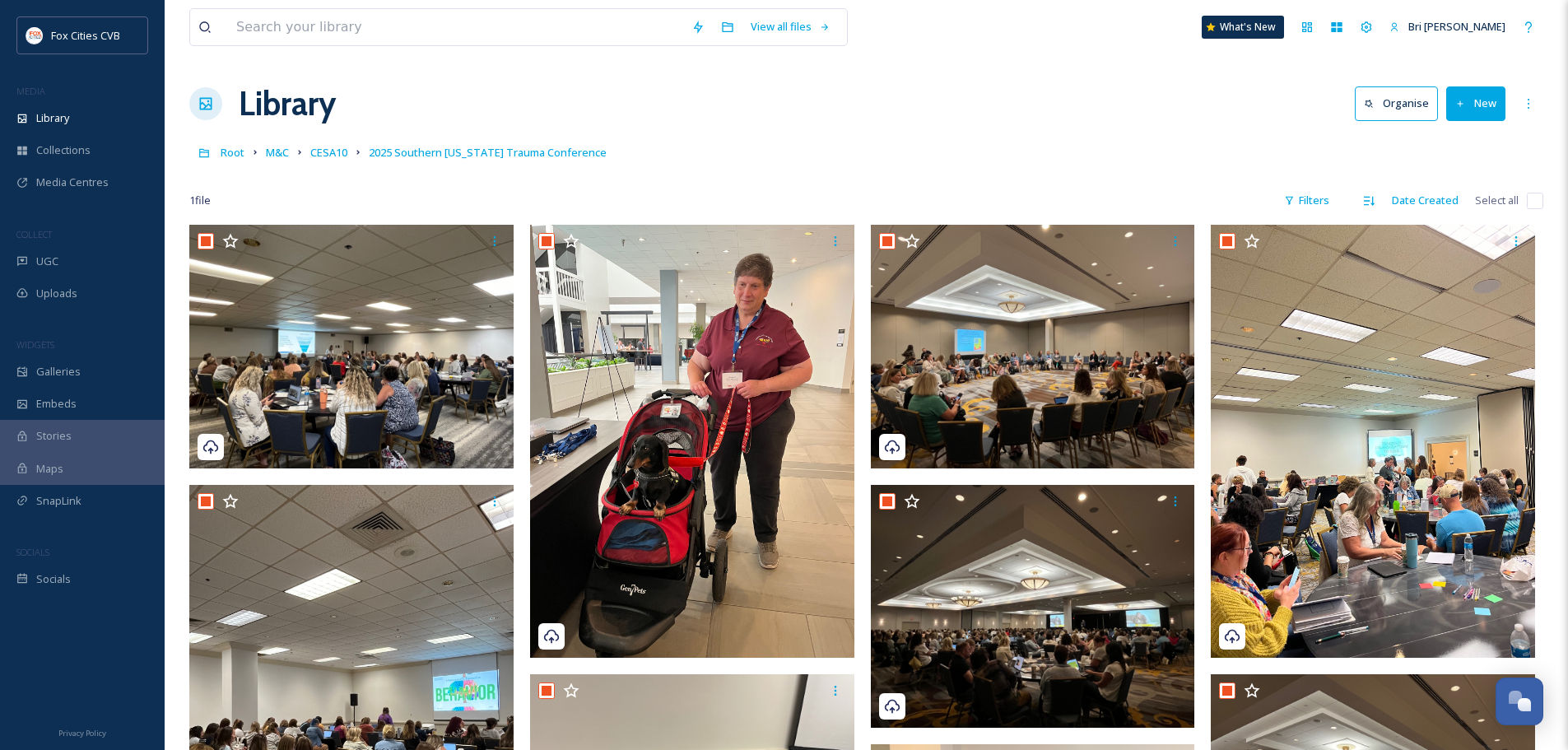
checkbox input "true"
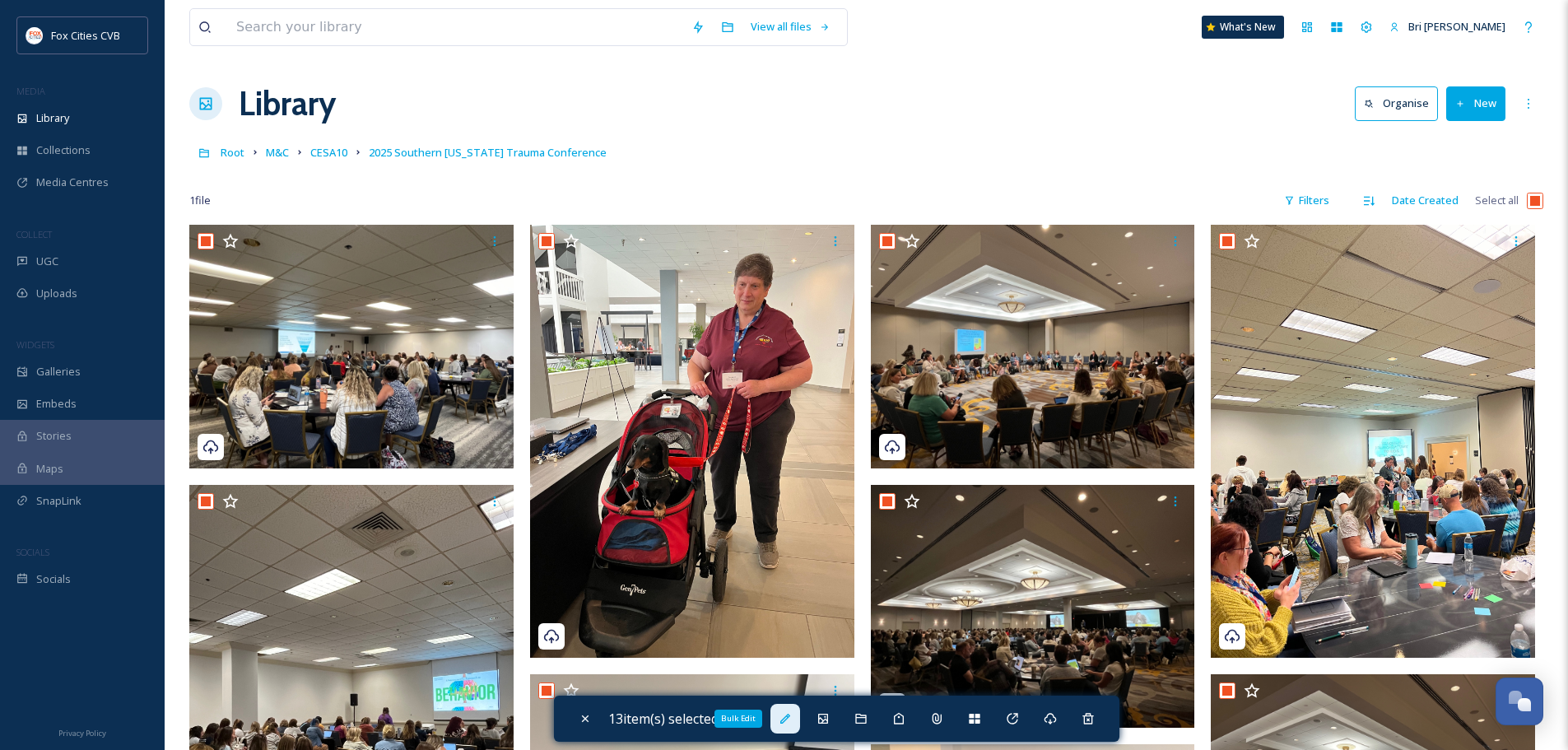
click at [792, 721] on icon at bounding box center [784, 718] width 13 height 13
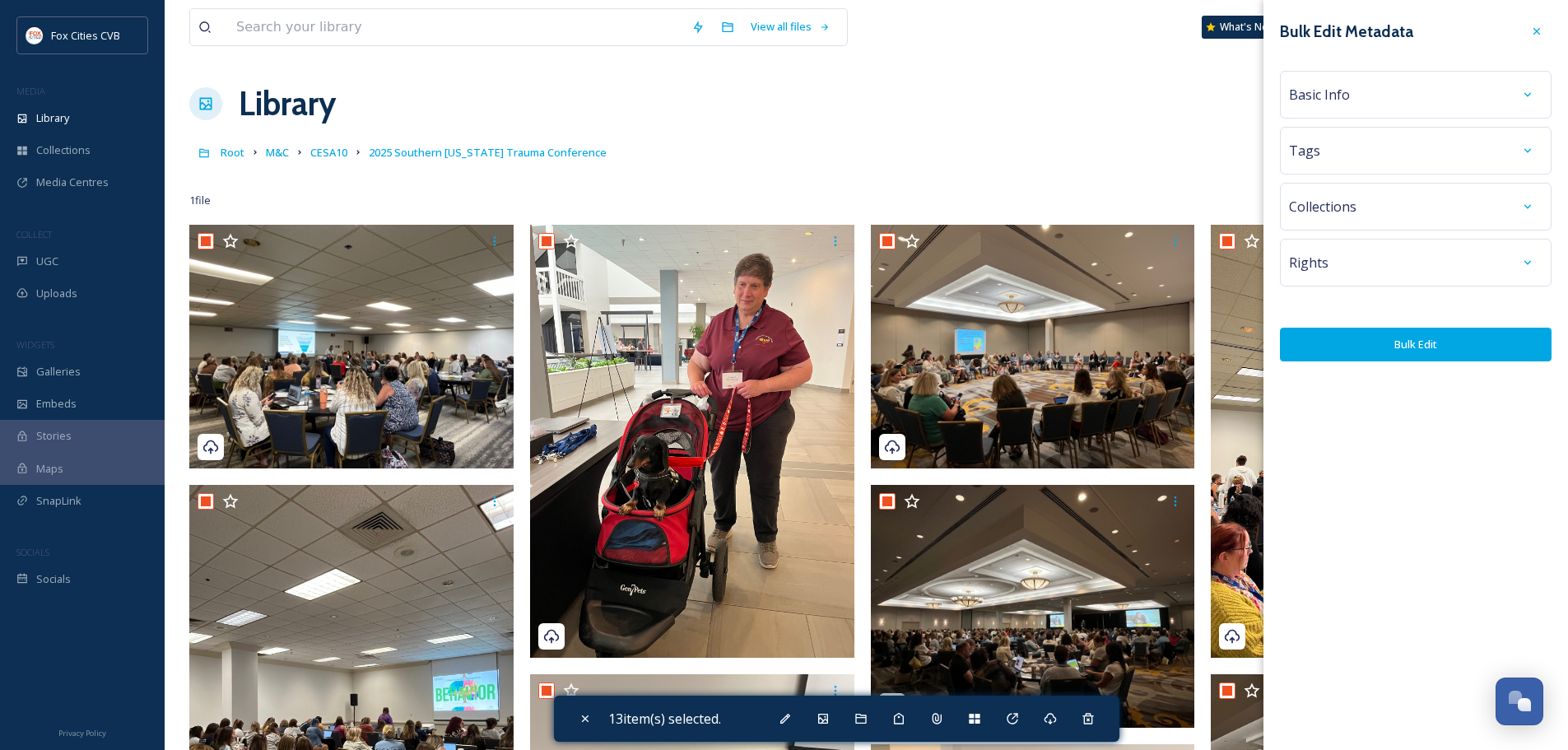
click at [1367, 91] on div "Basic Info" at bounding box center [1415, 94] width 254 height 29
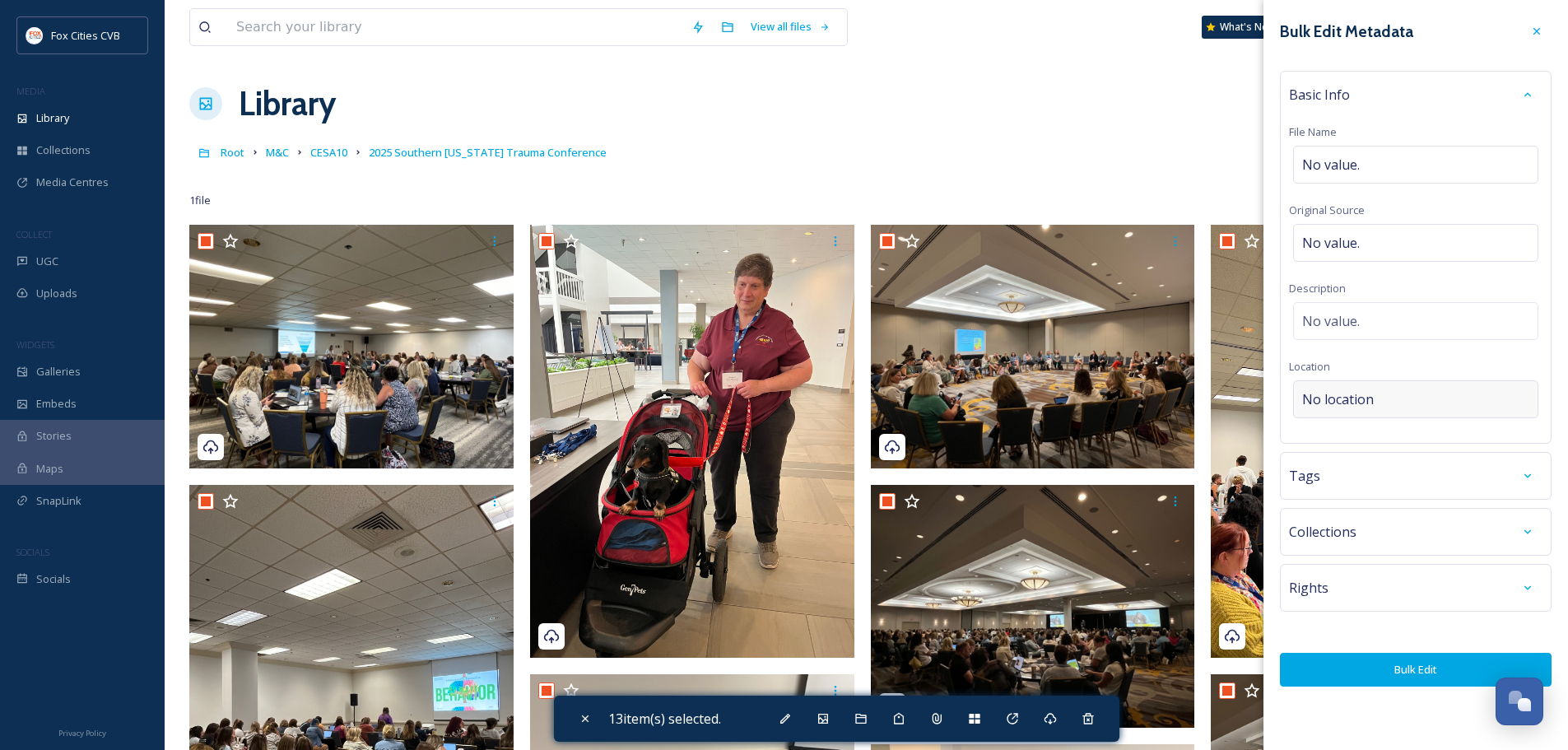
click at [1351, 391] on span "No location" at bounding box center [1337, 399] width 72 height 20
click at [1351, 391] on input at bounding box center [1415, 399] width 244 height 36
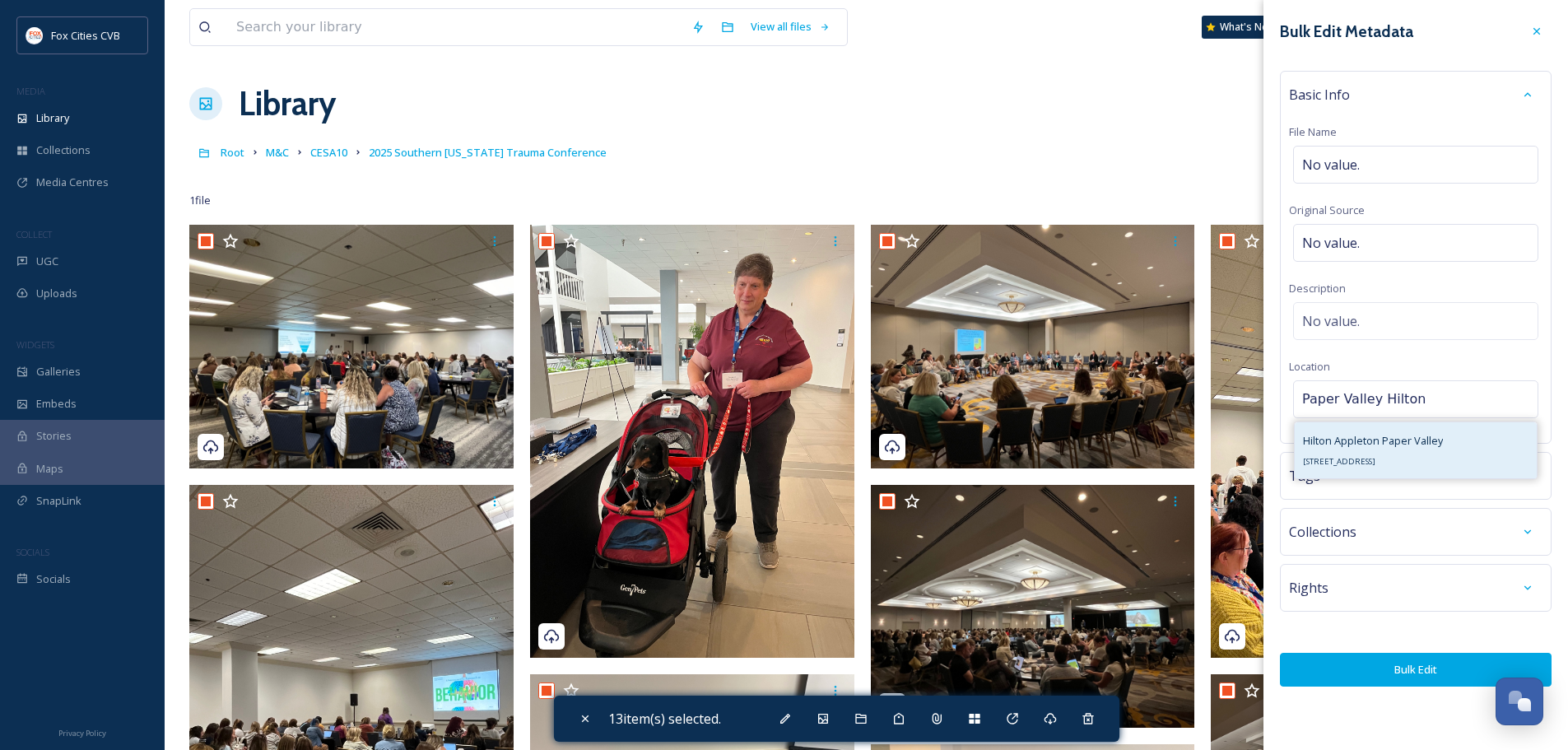
type input "Paper Valley Hilton"
click at [1376, 450] on div "Hilton Appleton Paper Valley 333 W College Ave, Appleton, WI 54911, USA" at bounding box center [1373, 450] width 140 height 40
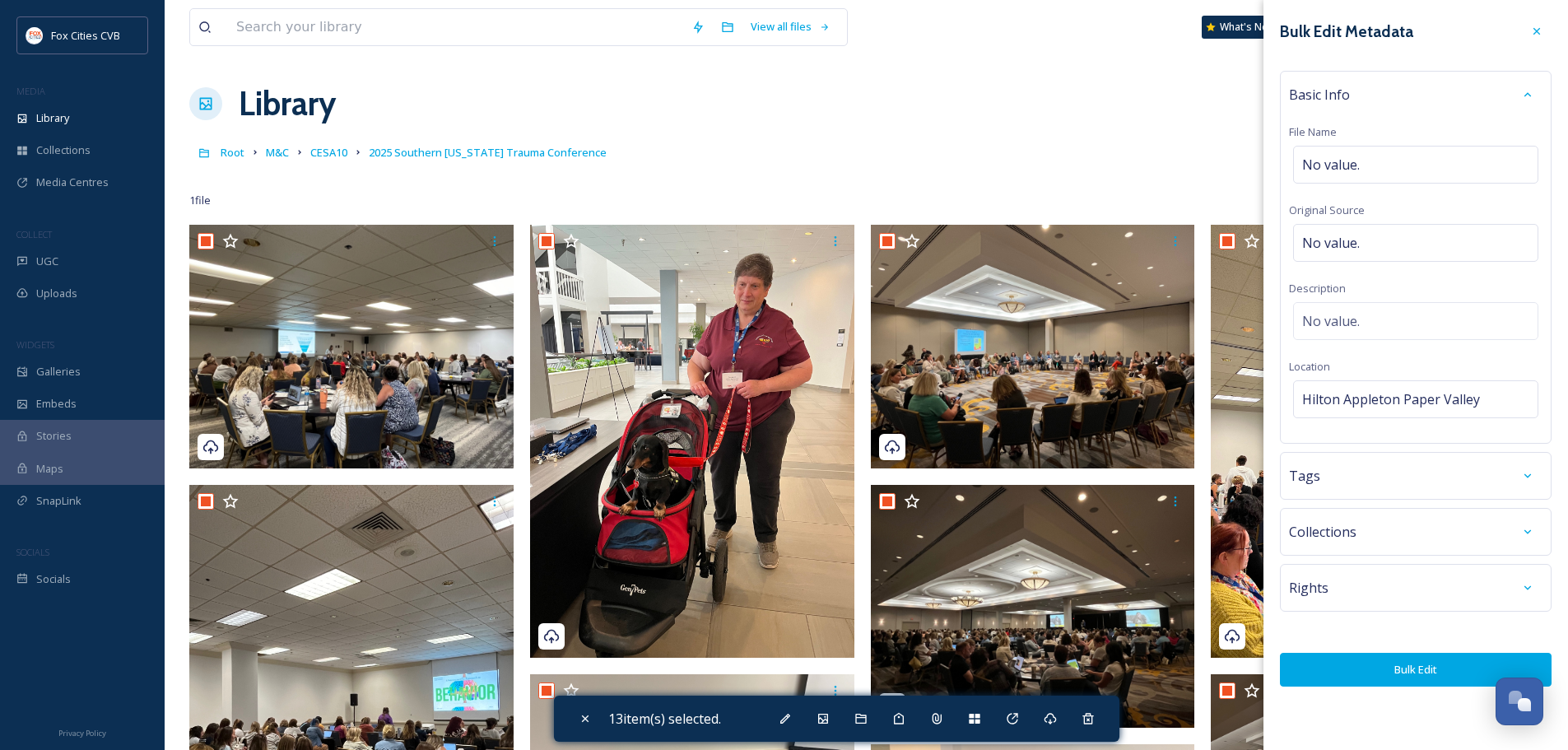
click at [1343, 530] on span "Collections" at bounding box center [1322, 532] width 67 height 20
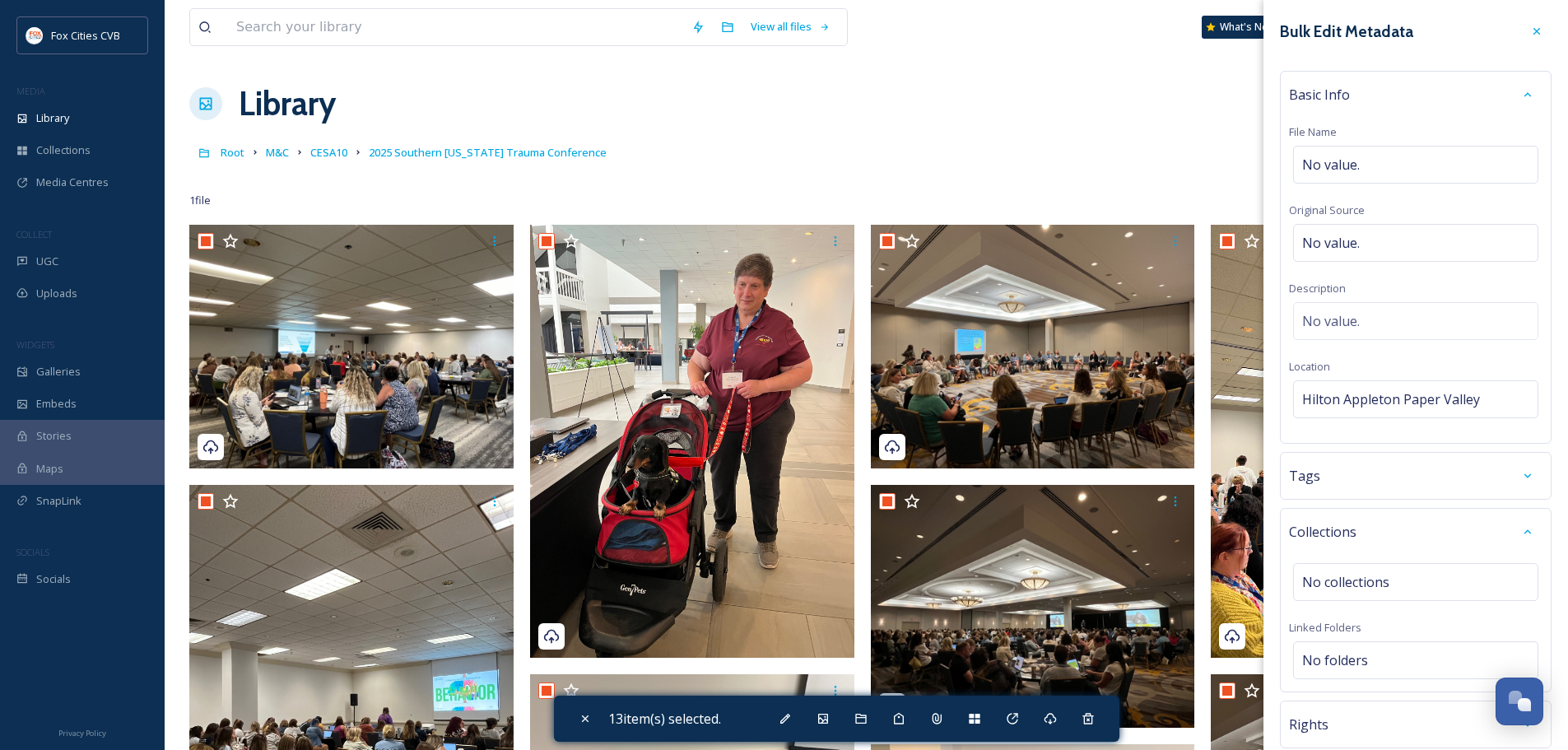
click at [1343, 481] on div "Tags" at bounding box center [1415, 475] width 254 height 29
click at [1369, 482] on div "Tags" at bounding box center [1415, 475] width 254 height 29
click at [1367, 485] on div "Tags" at bounding box center [1415, 475] width 254 height 29
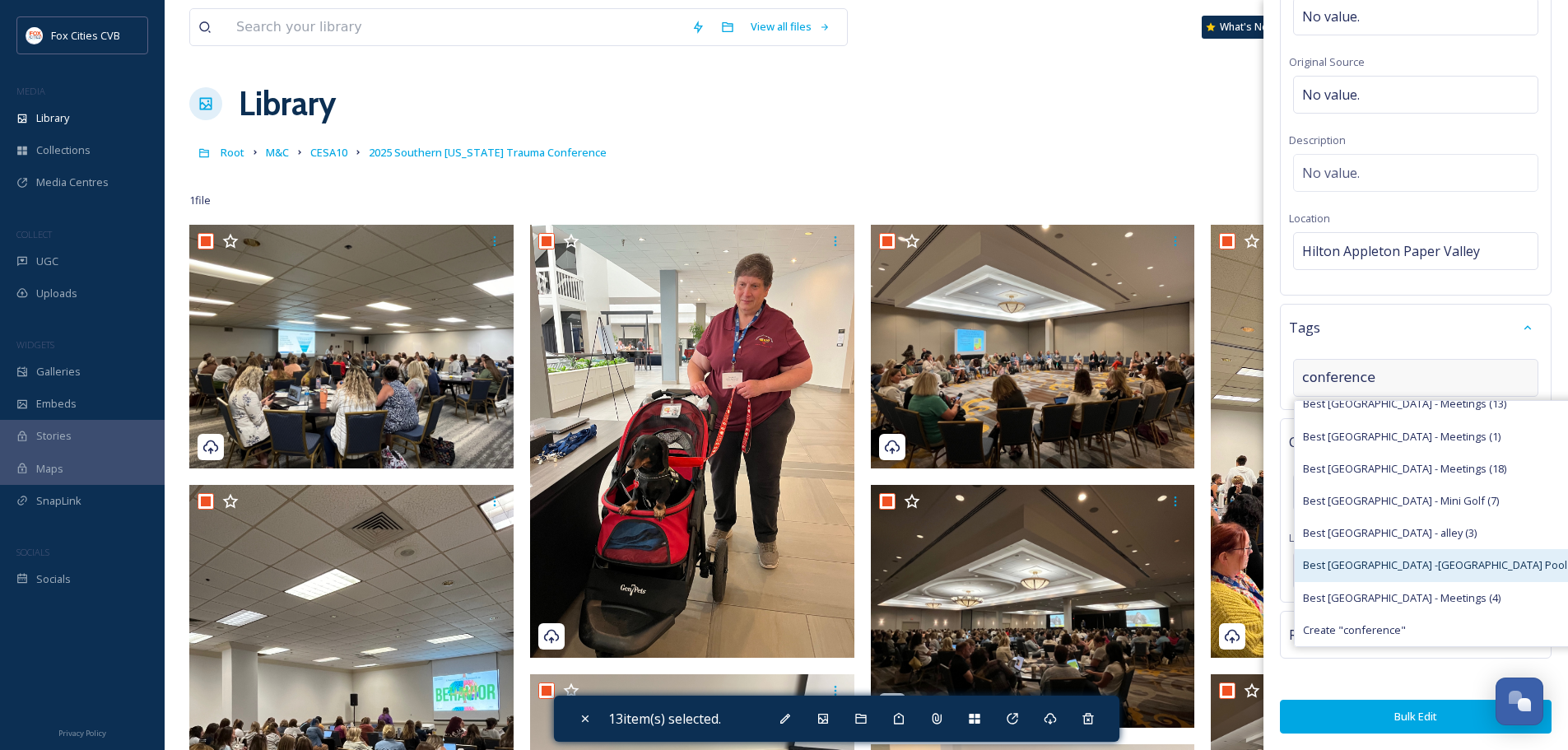
scroll to position [161, 0]
click at [1374, 368] on input "conference" at bounding box center [1383, 378] width 164 height 20
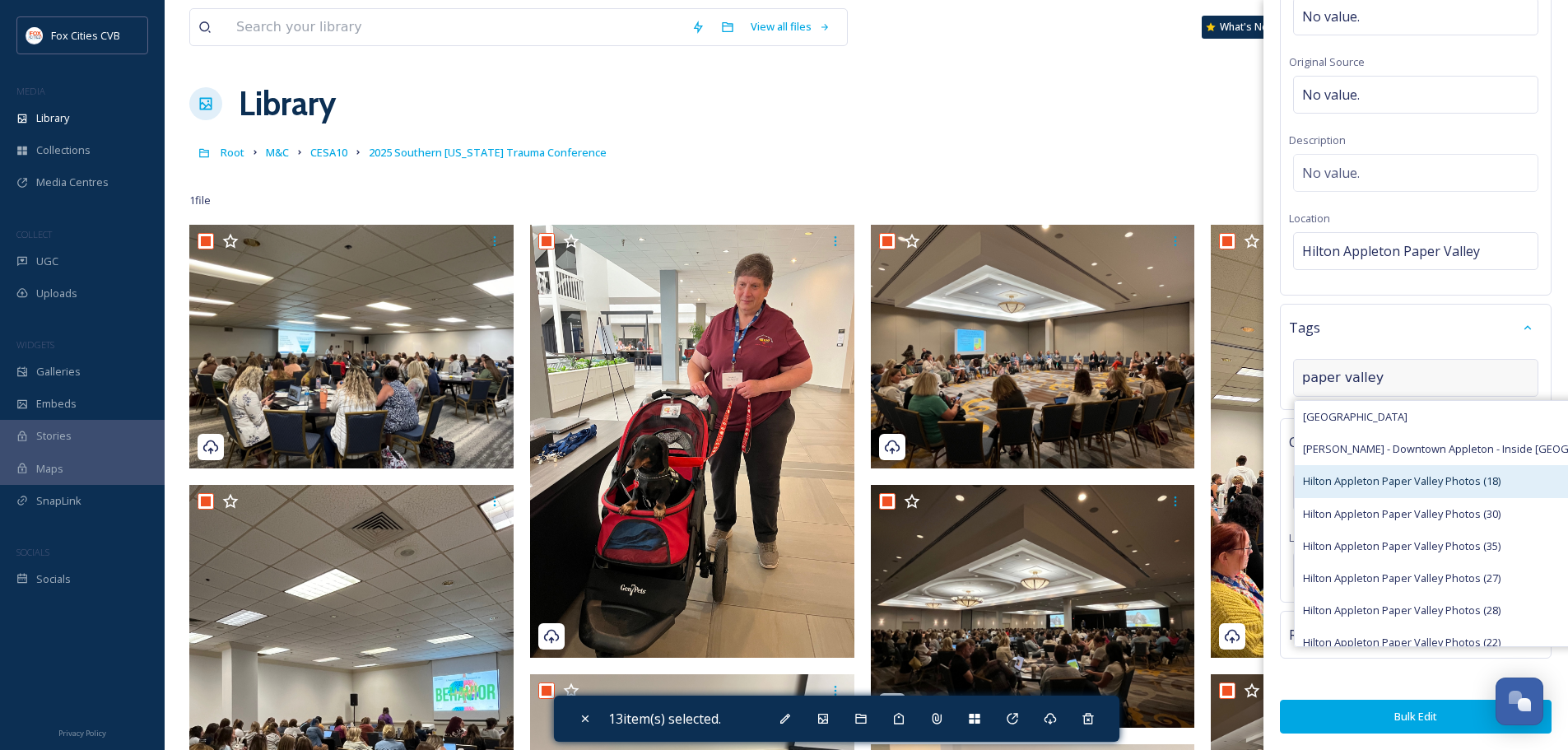
type input "paper valley"
click at [1433, 465] on div "Hilton Appleton Paper Valley Photos (18)" at bounding box center [1478, 481] width 367 height 32
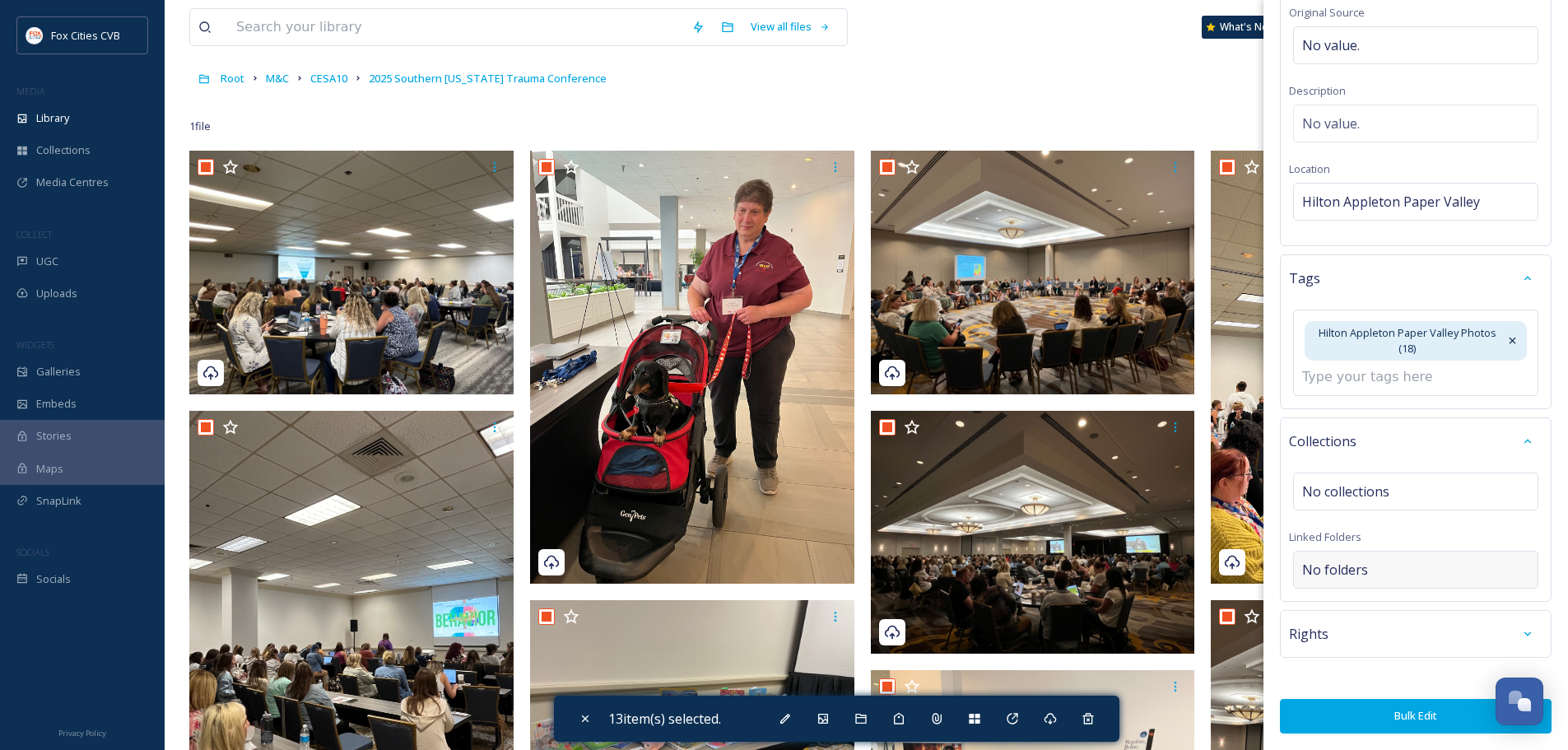
scroll to position [83, 0]
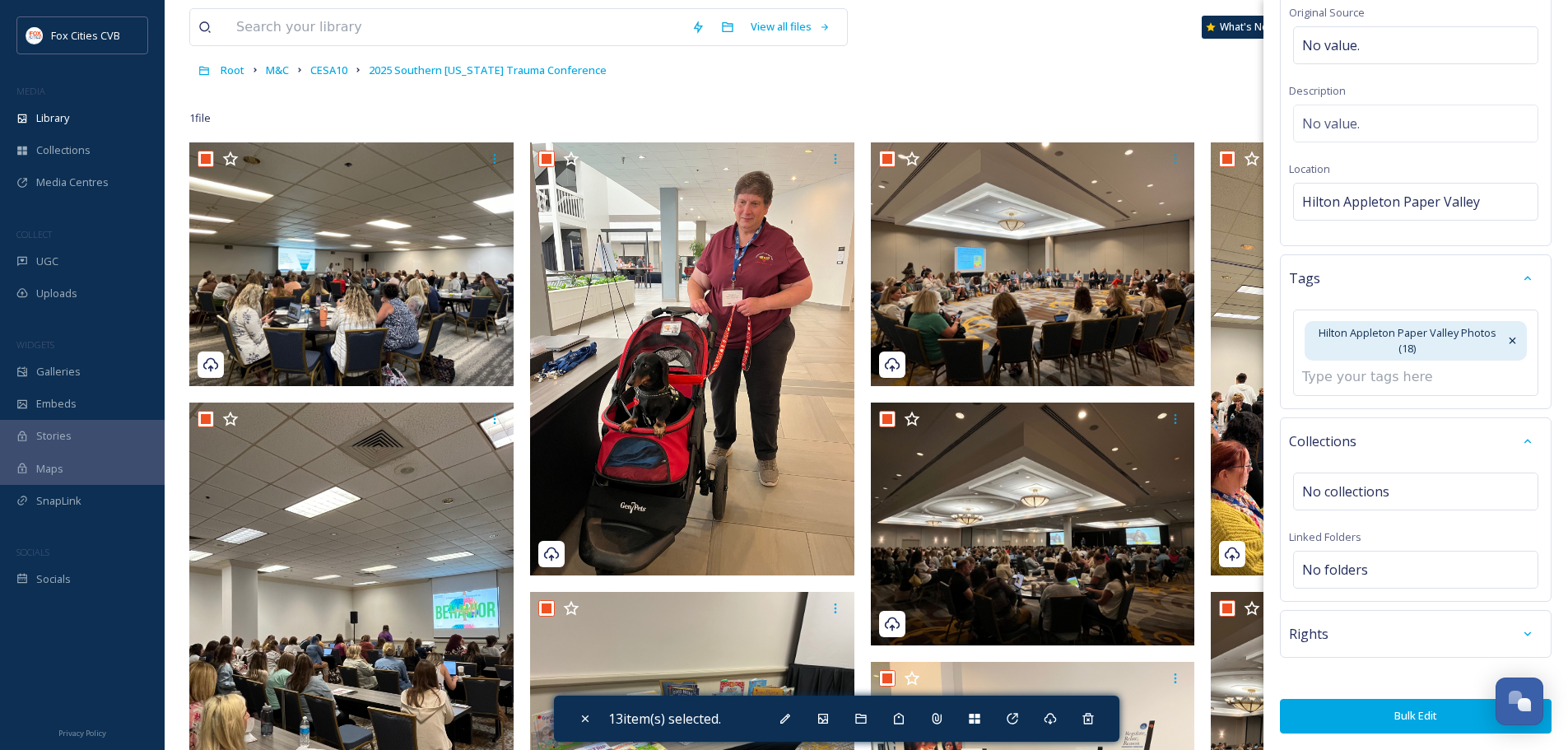
click at [1401, 710] on button "Bulk Edit" at bounding box center [1415, 715] width 272 height 34
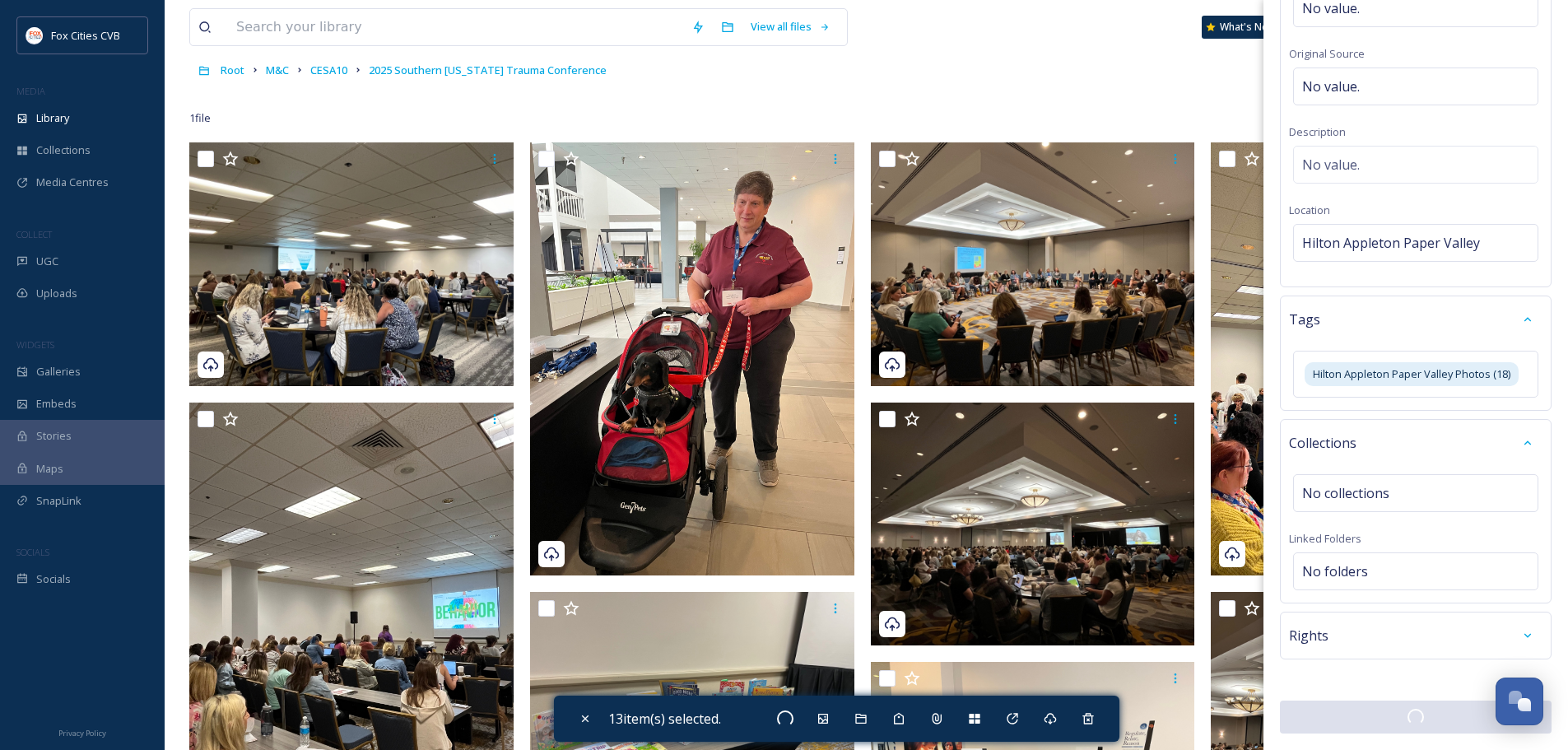
checkbox input "false"
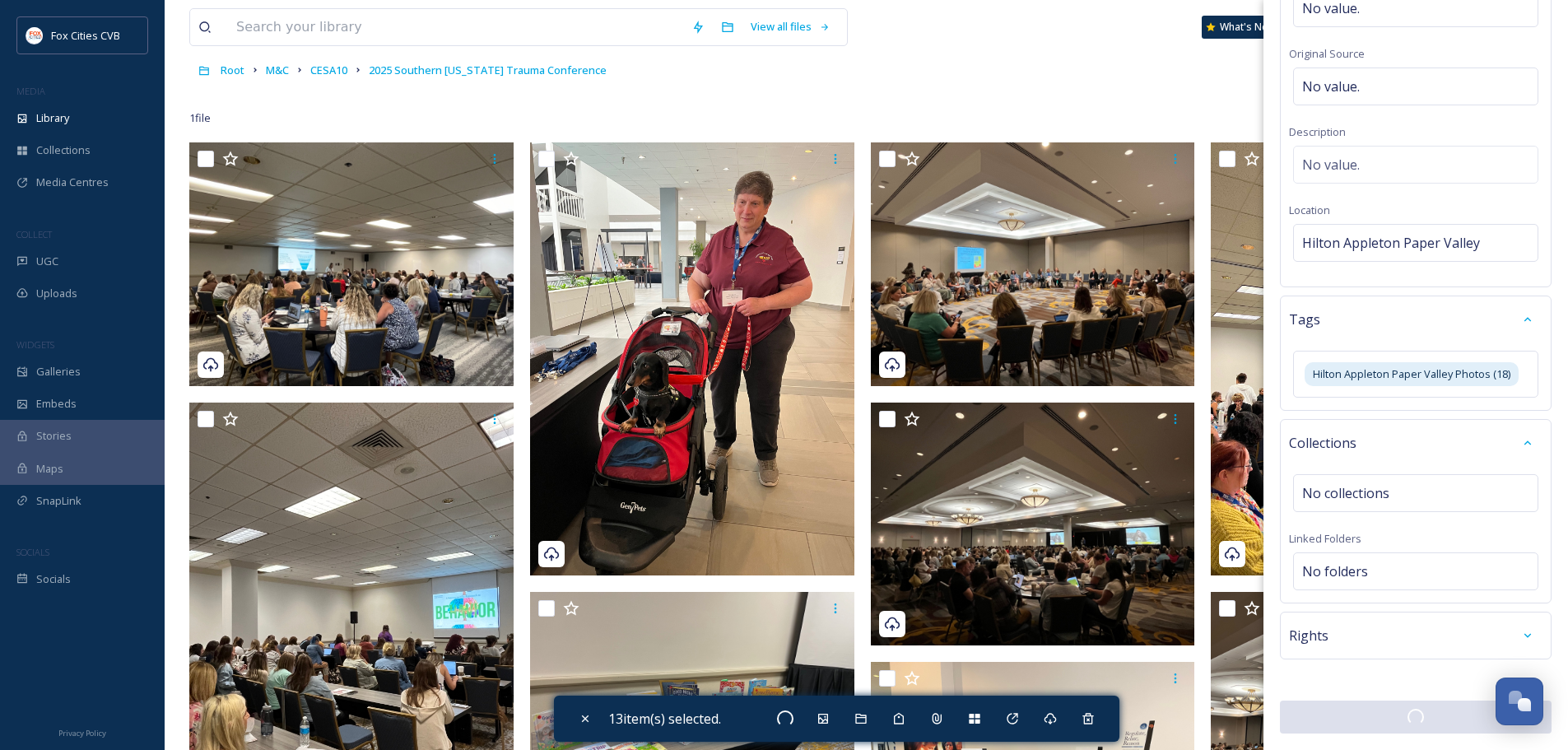
checkbox input "false"
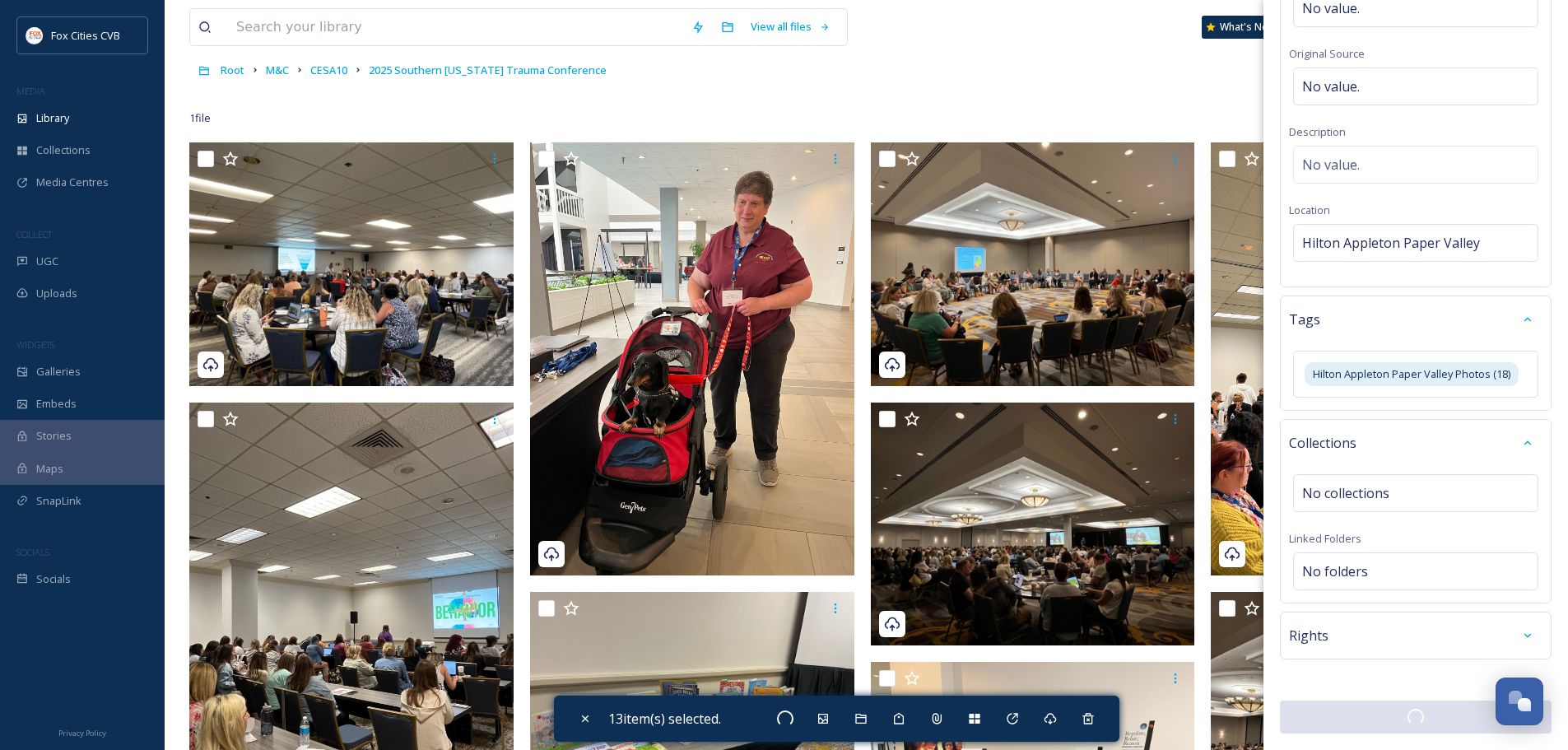
checkbox input "false"
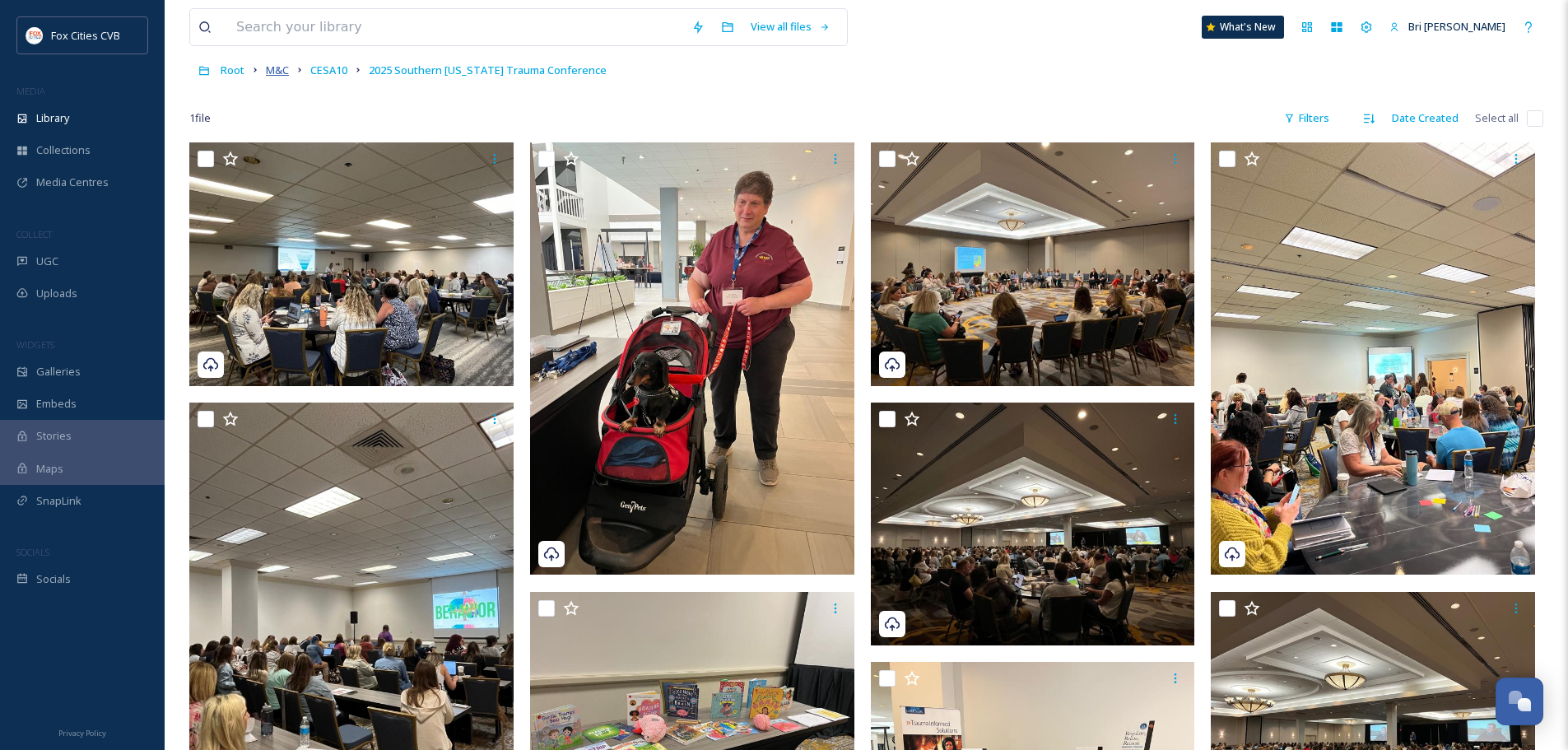
click at [289, 76] on span "M&C" at bounding box center [278, 69] width 23 height 15
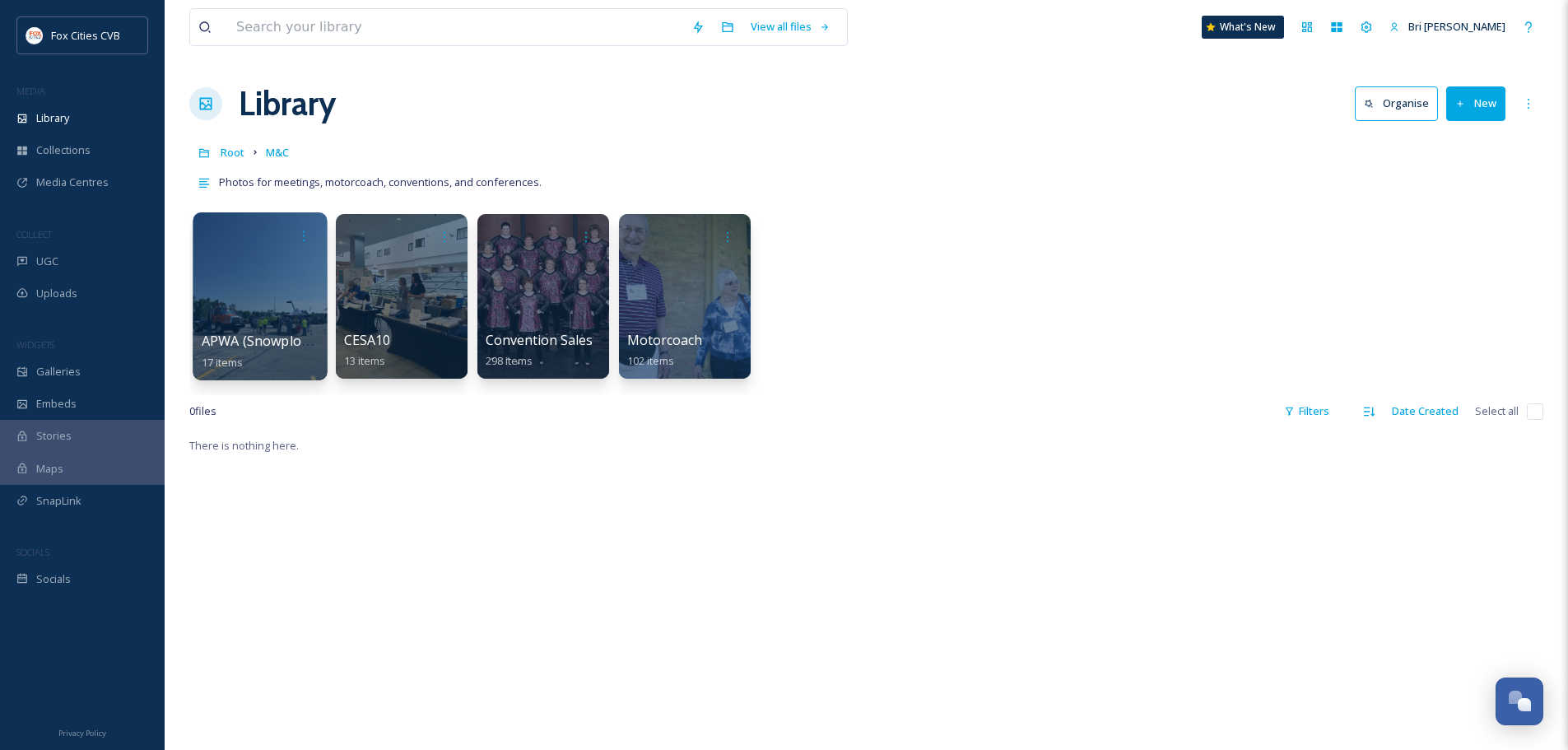
click at [256, 289] on div at bounding box center [259, 296] width 134 height 168
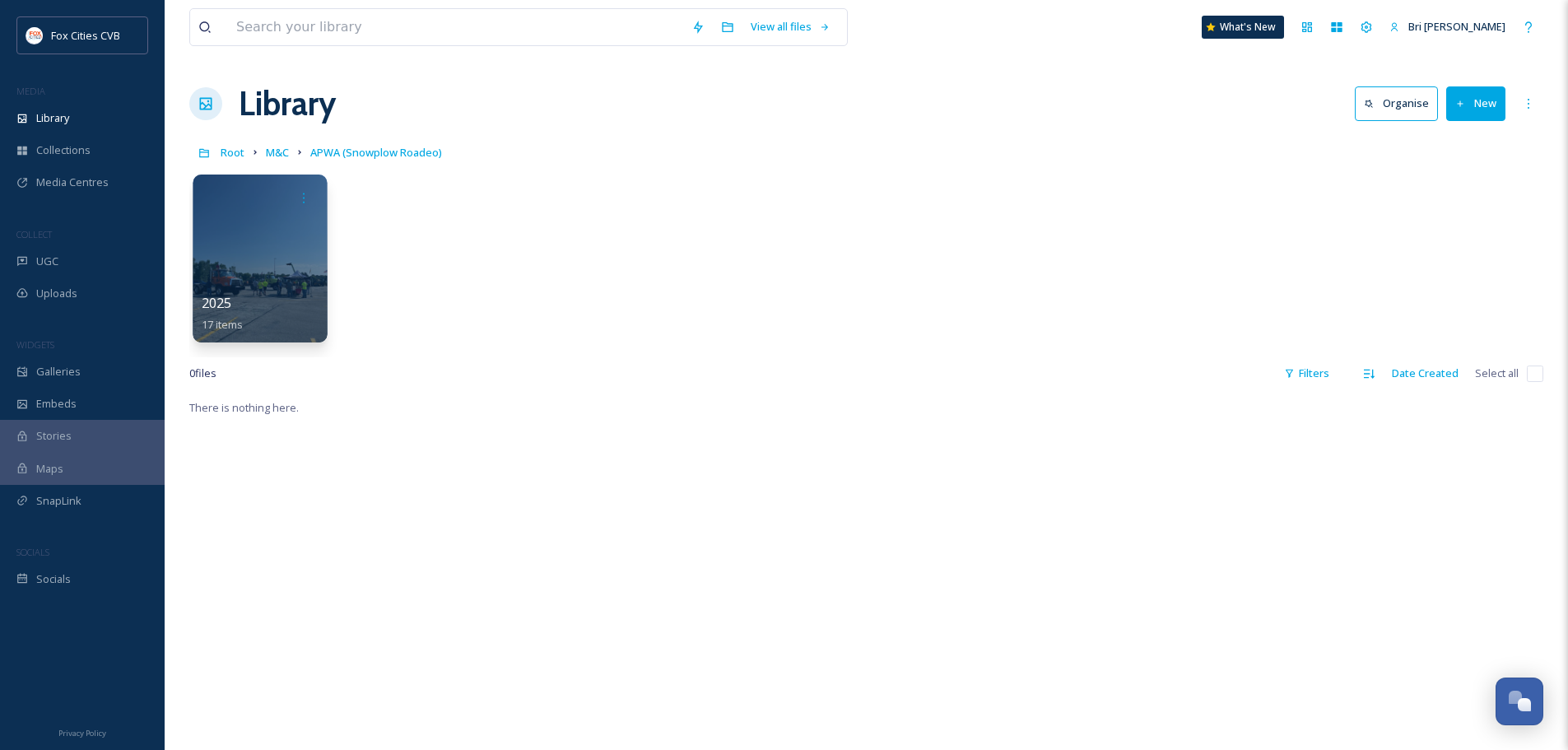
click at [280, 244] on div at bounding box center [259, 258] width 134 height 168
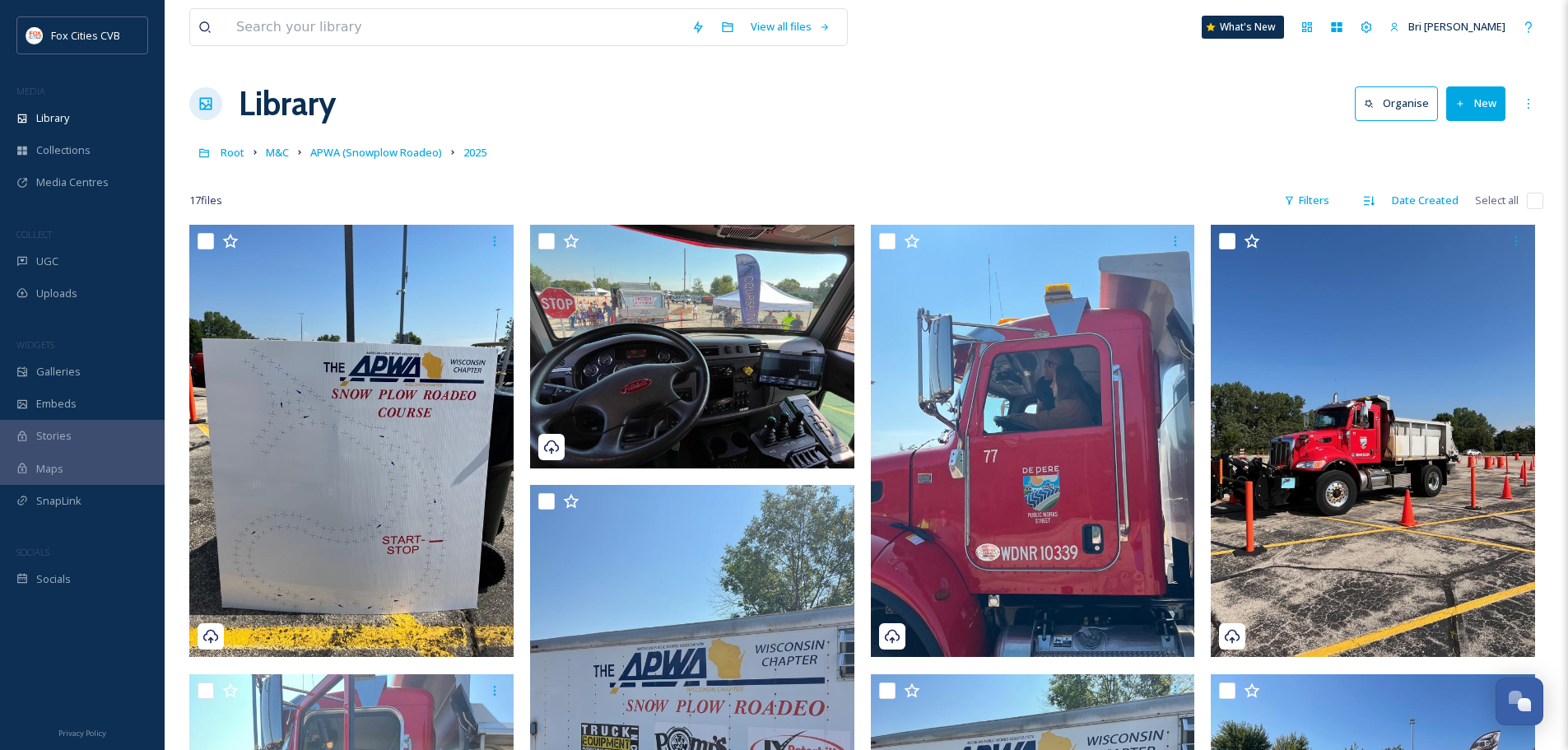
click at [1526, 203] on div "17 file s Filters Date Created Select all" at bounding box center [866, 201] width 1354 height 32
click at [1533, 206] on input "checkbox" at bounding box center [1534, 201] width 17 height 17
checkbox input "true"
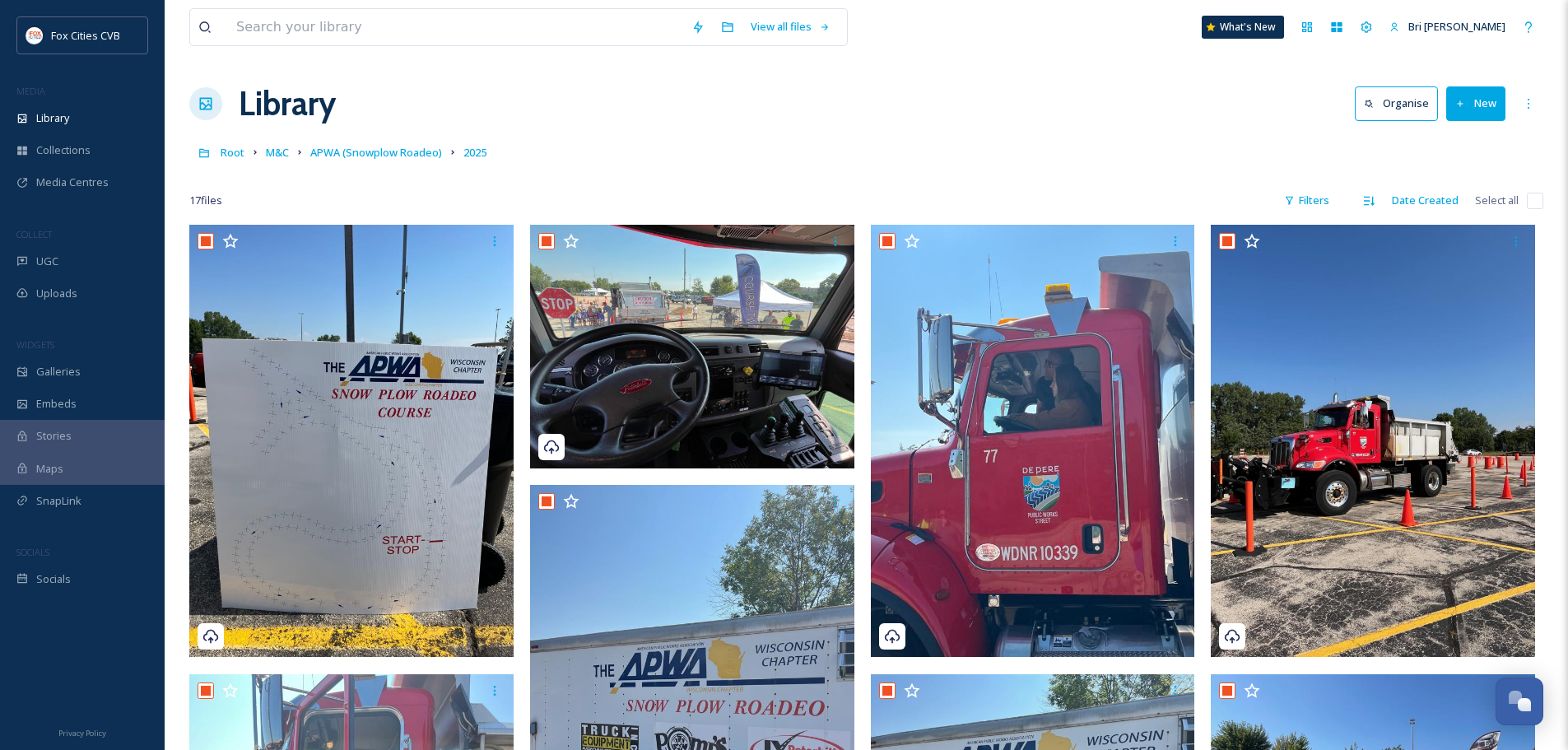
checkbox input "true"
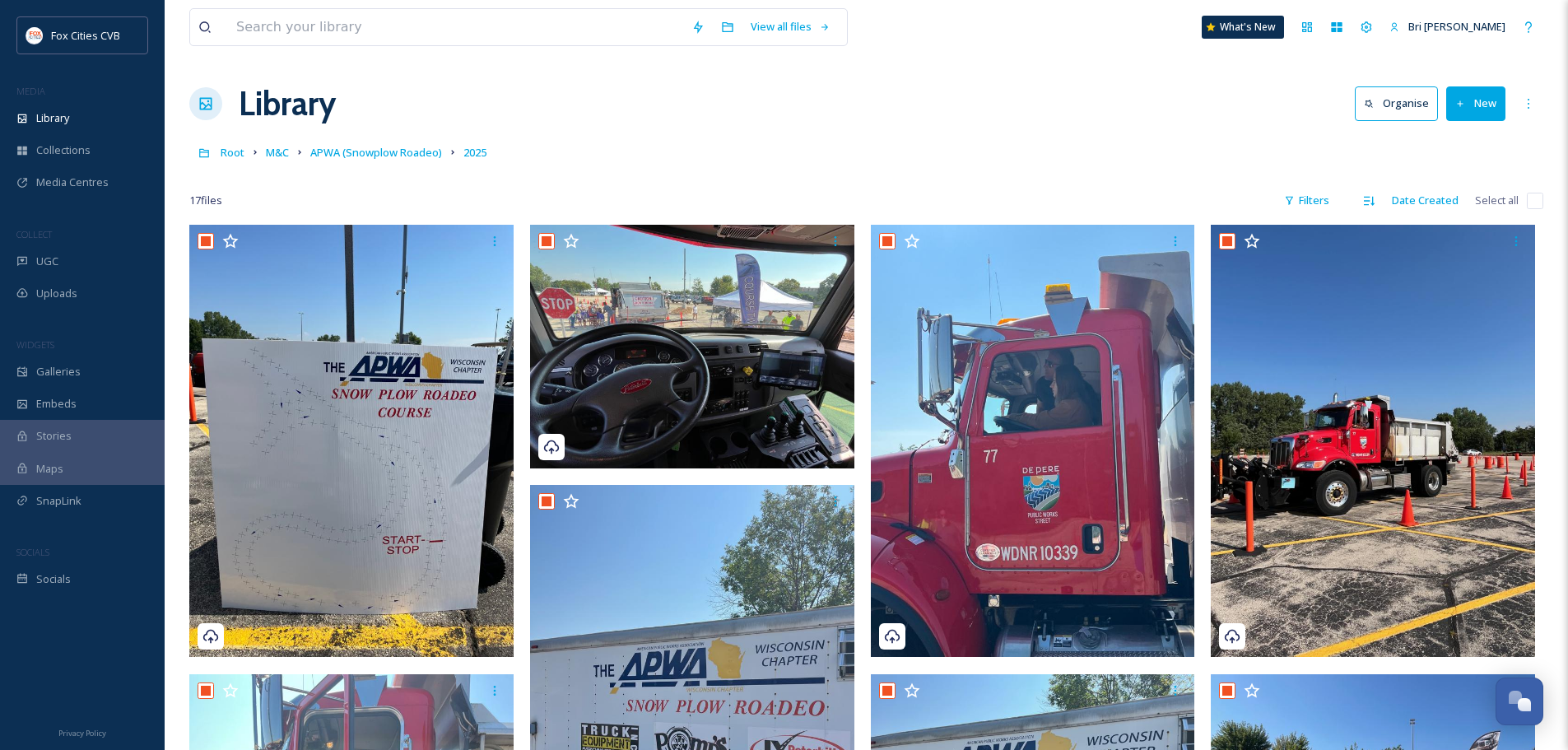
checkbox input "true"
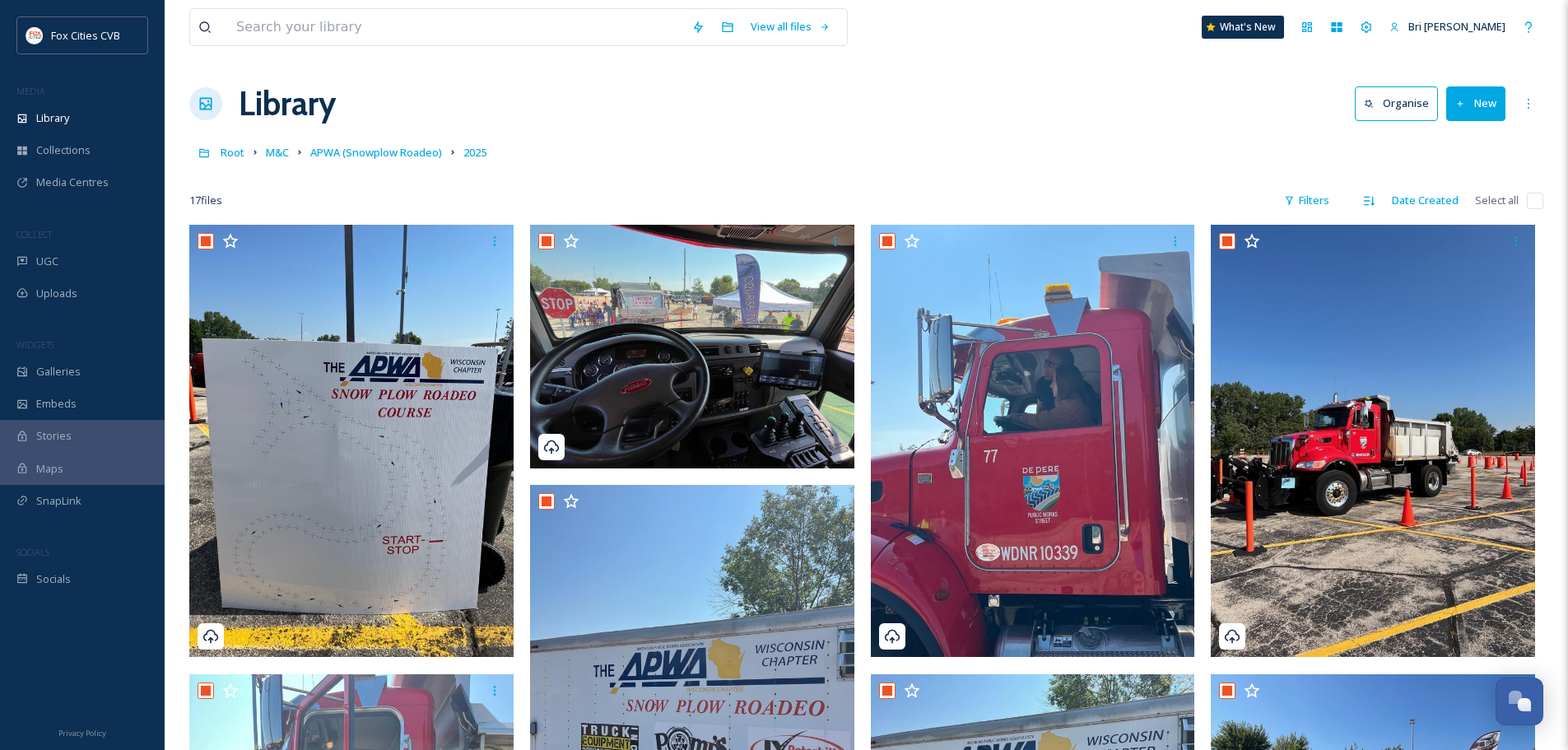
checkbox input "true"
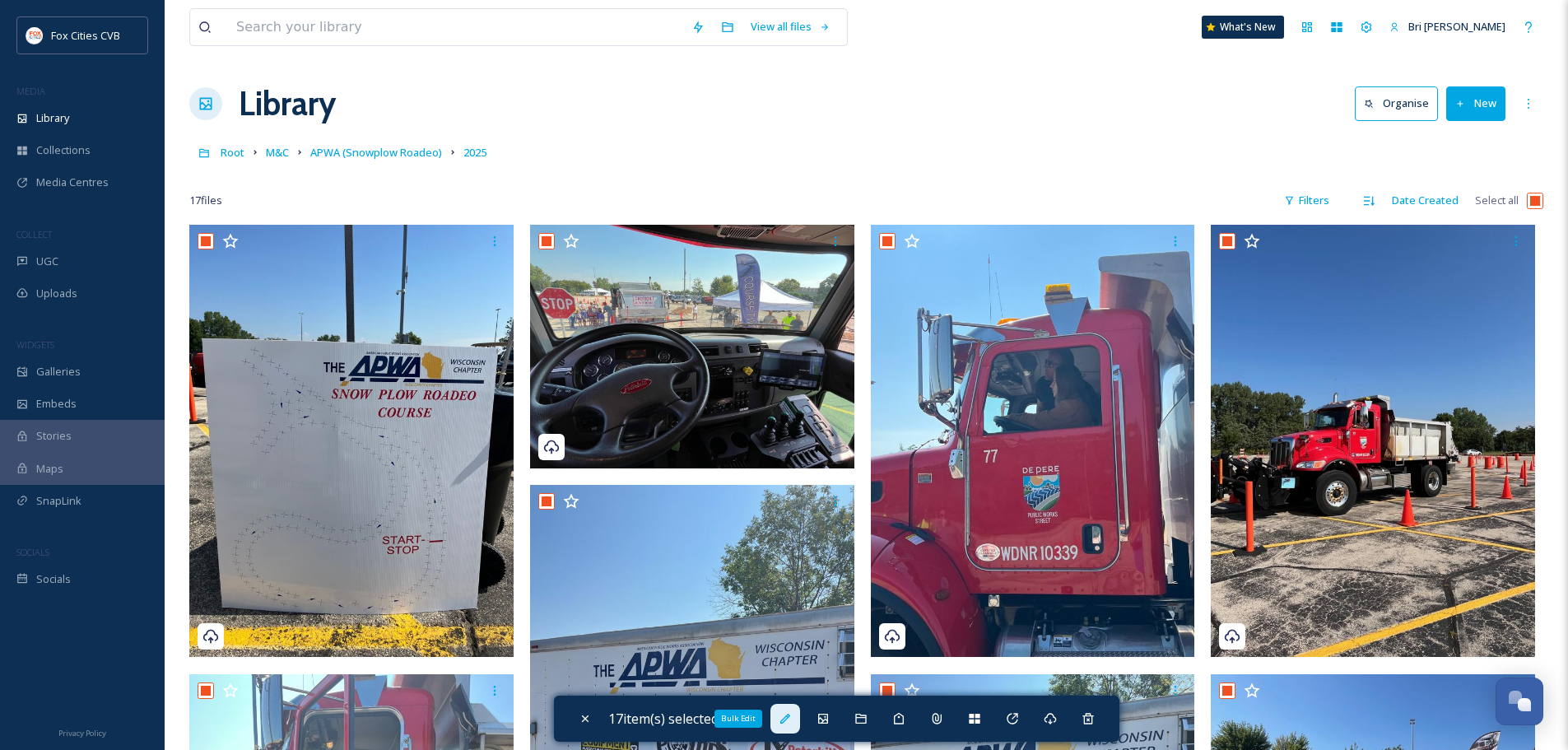
click at [792, 722] on icon at bounding box center [784, 718] width 13 height 13
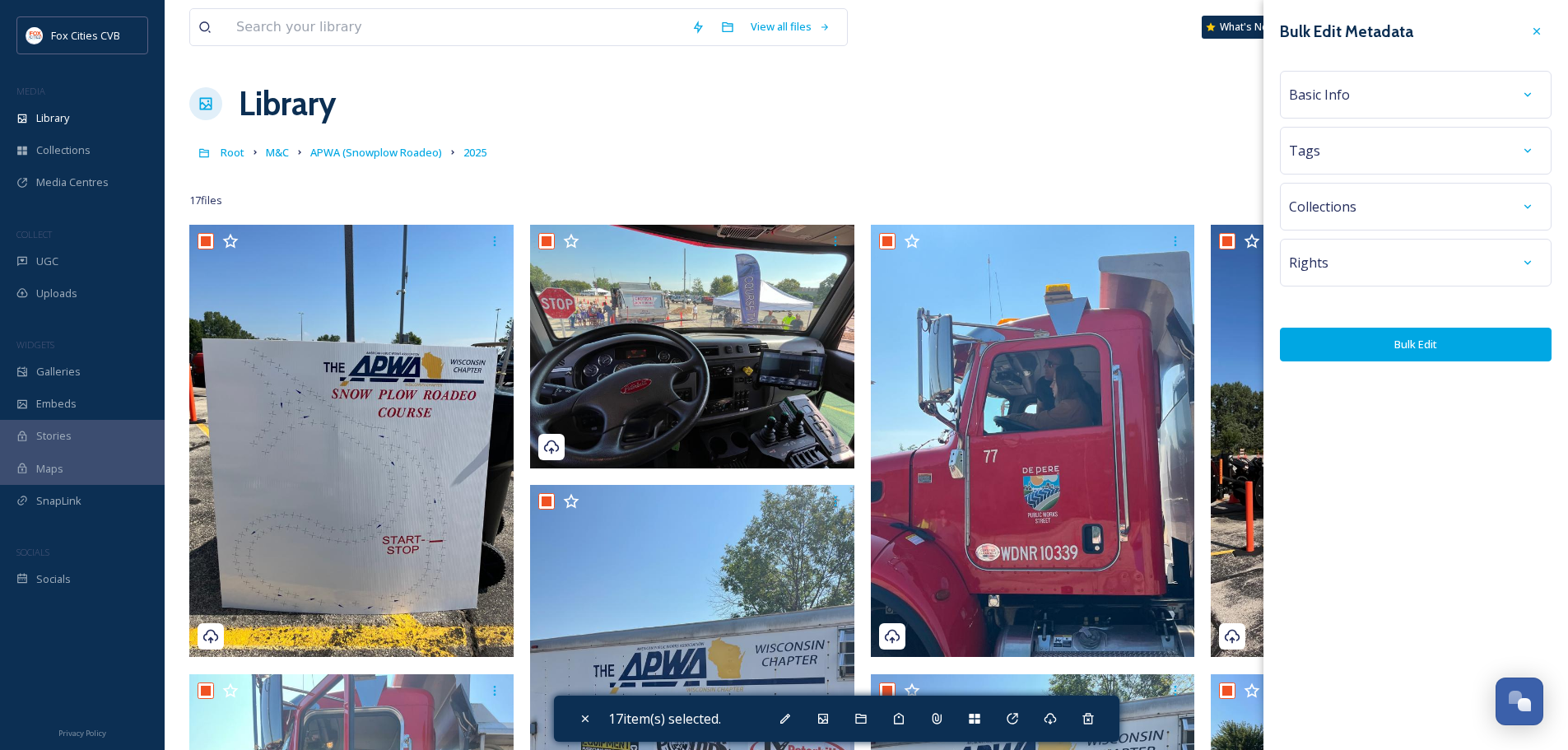
click at [1422, 90] on div "Basic Info" at bounding box center [1415, 94] width 254 height 29
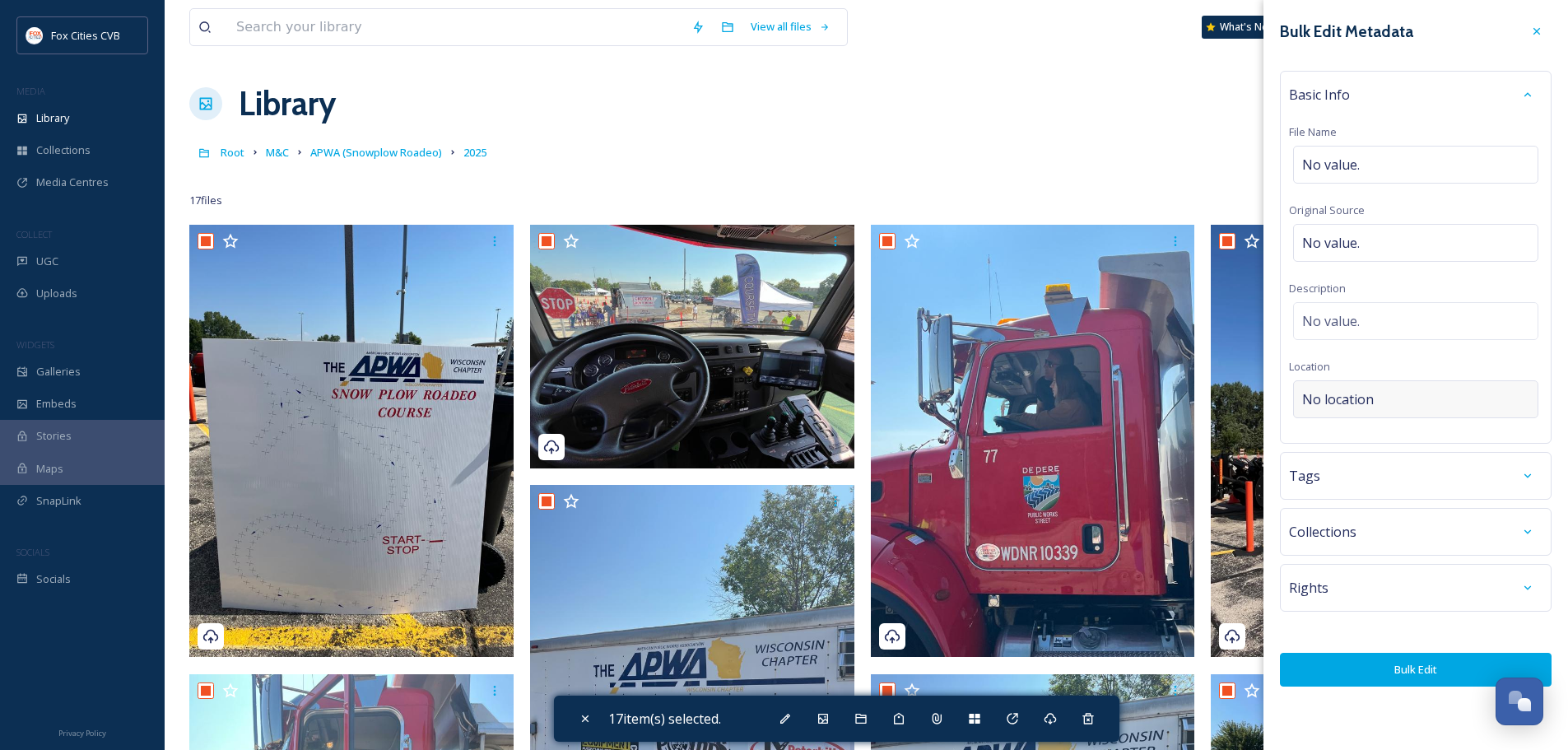
click at [1363, 384] on div "No location" at bounding box center [1415, 399] width 245 height 38
click at [1383, 415] on input at bounding box center [1415, 399] width 244 height 36
type input "Fox valley tech"
click at [1391, 443] on span "Fox Valley Technical College" at bounding box center [1355, 440] width 105 height 15
click at [1421, 676] on button "Bulk Edit" at bounding box center [1415, 669] width 272 height 34
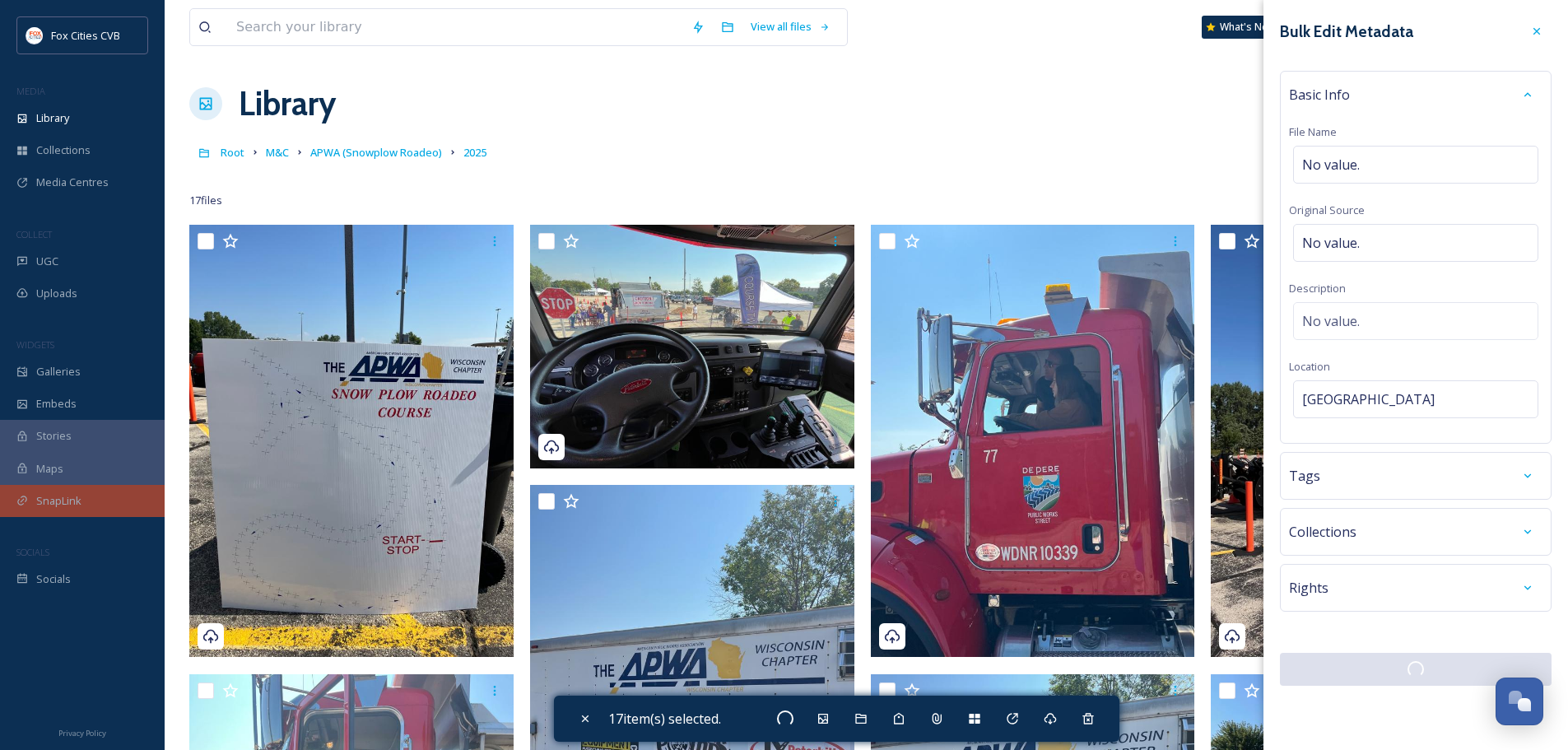
checkbox input "false"
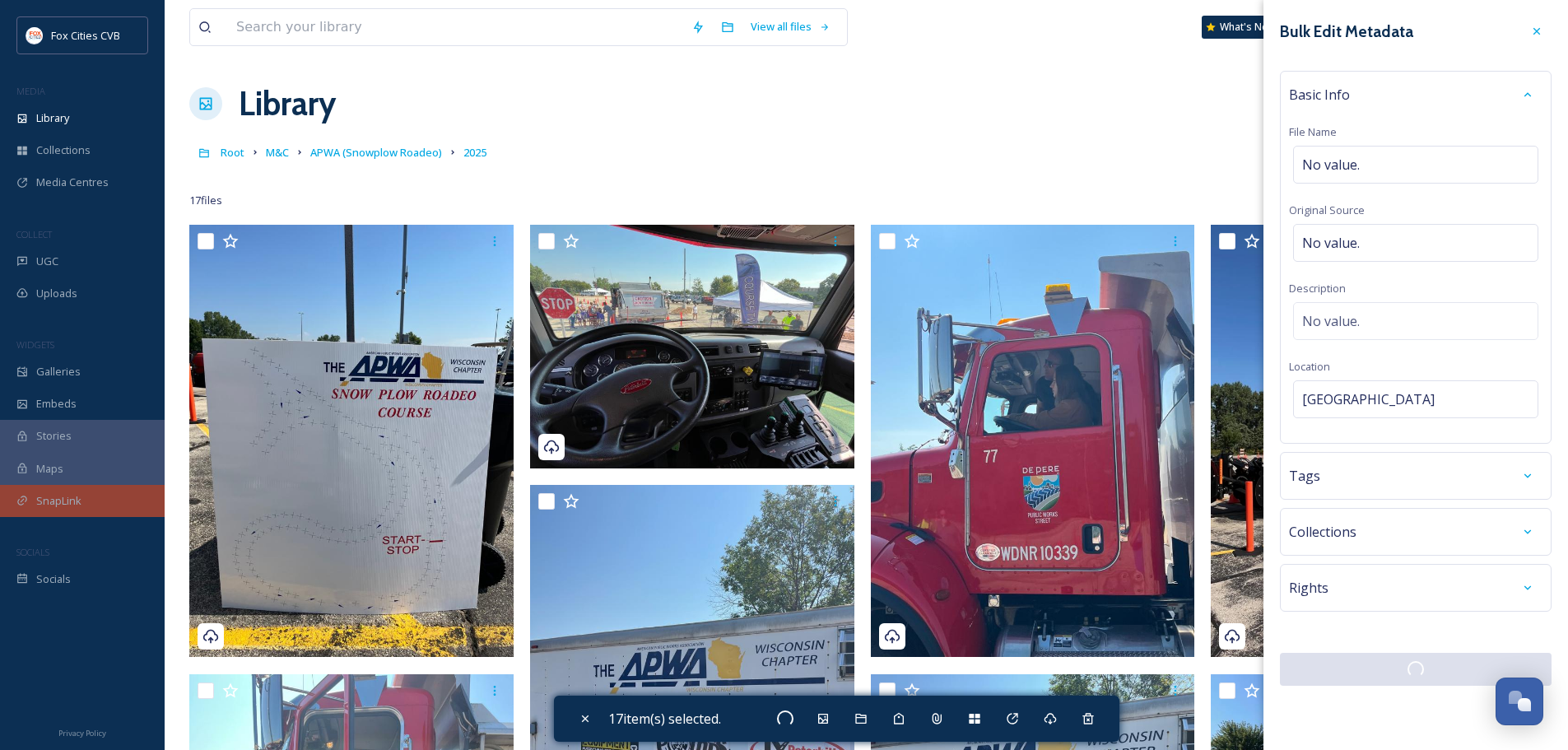
checkbox input "false"
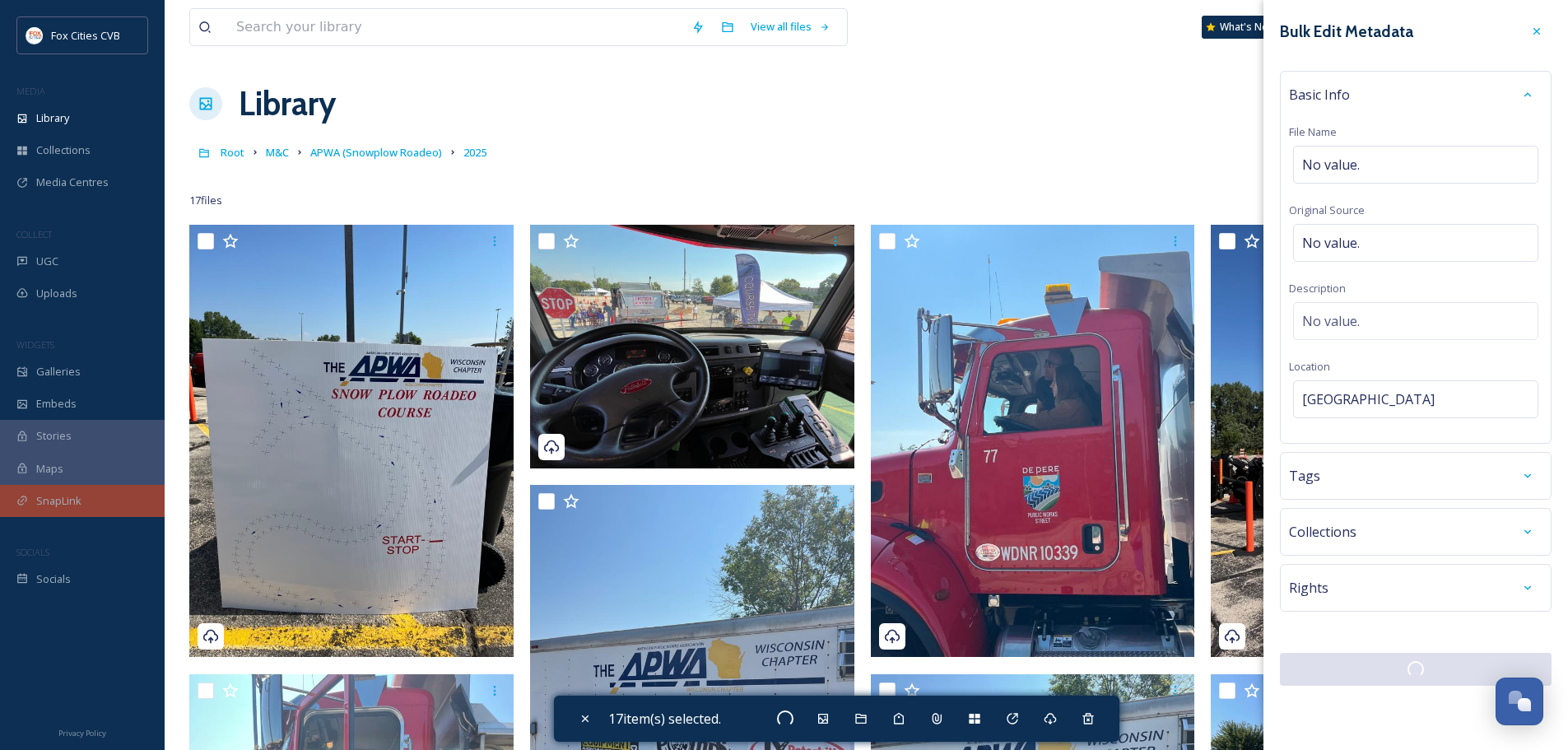
checkbox input "false"
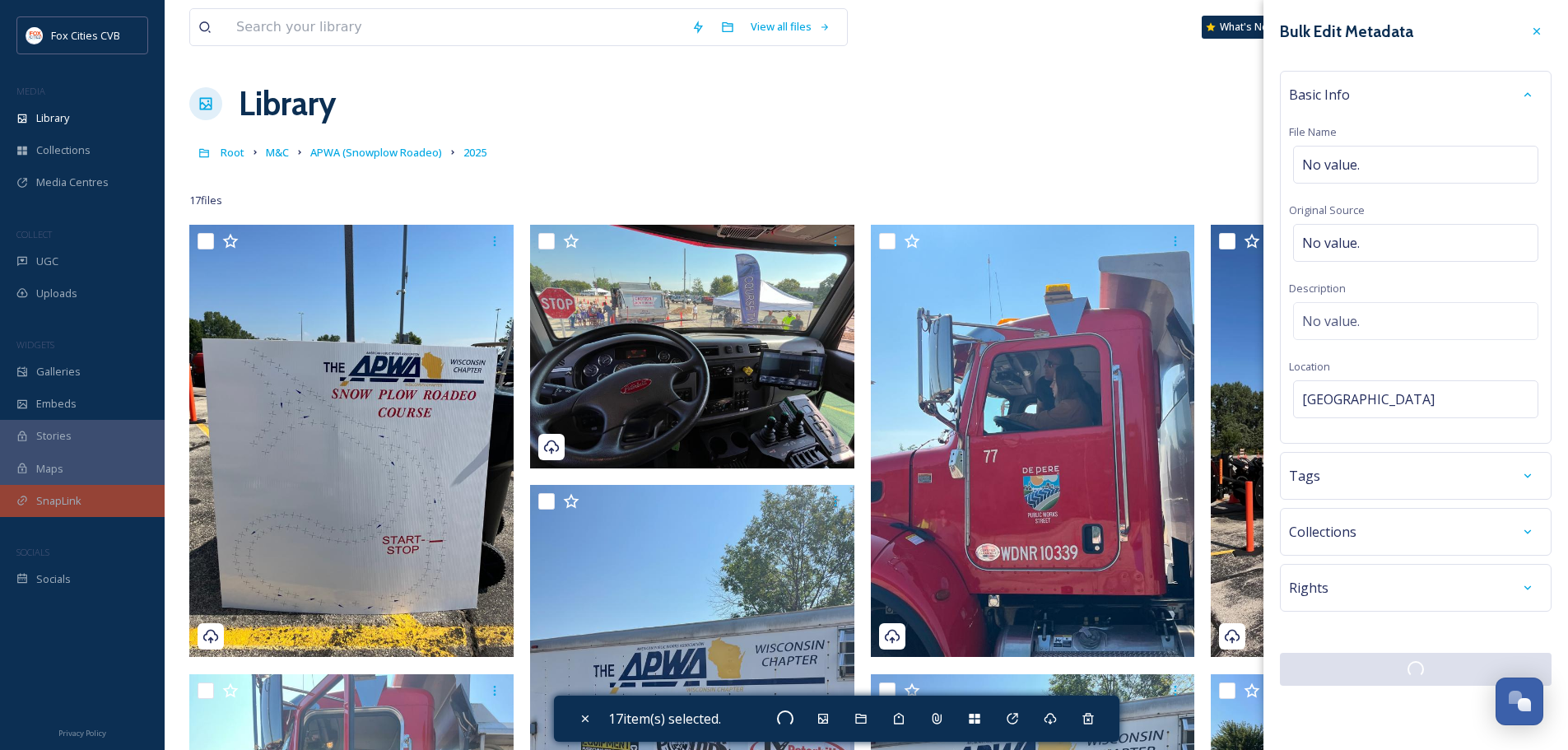
checkbox input "false"
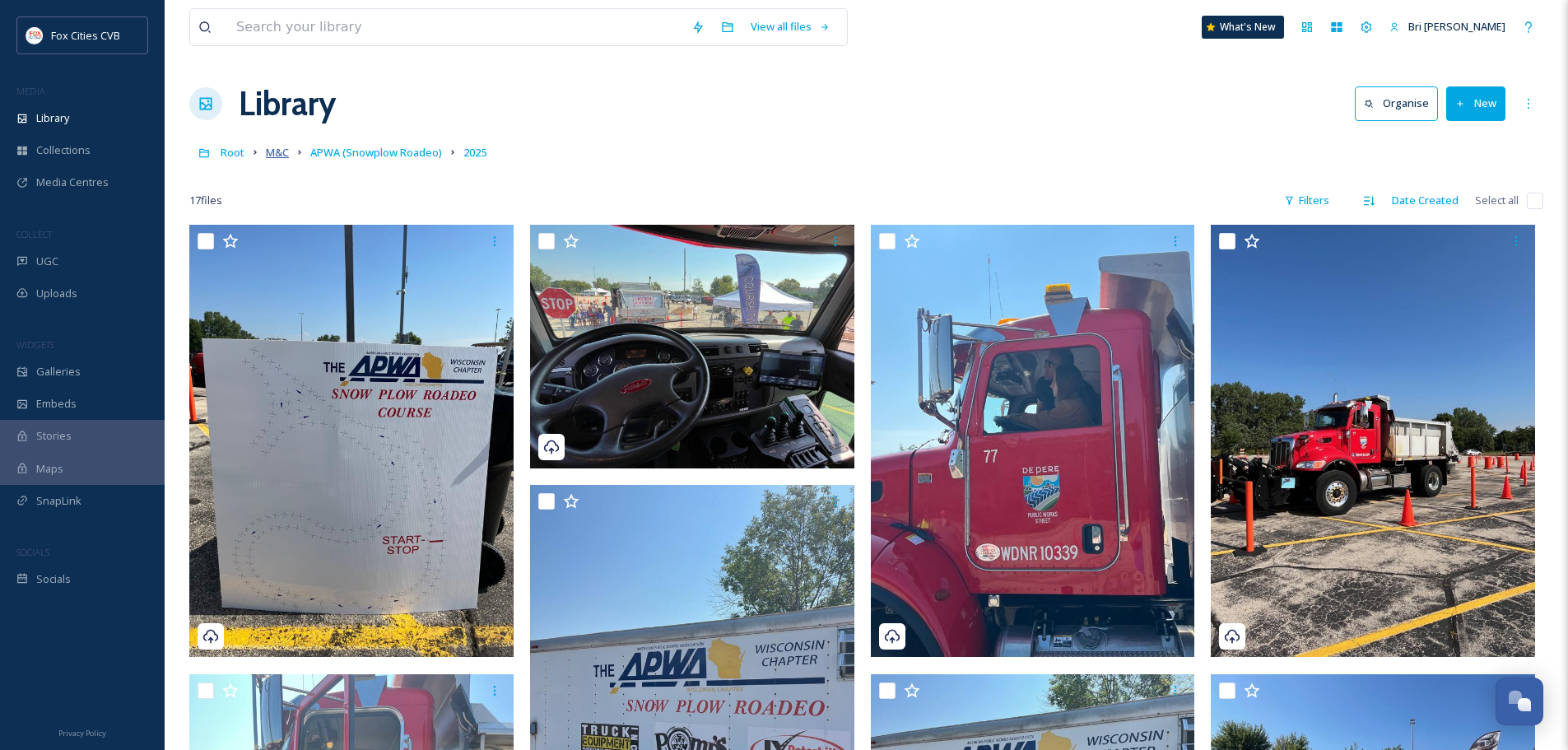
click at [284, 154] on span "M&C" at bounding box center [278, 152] width 23 height 15
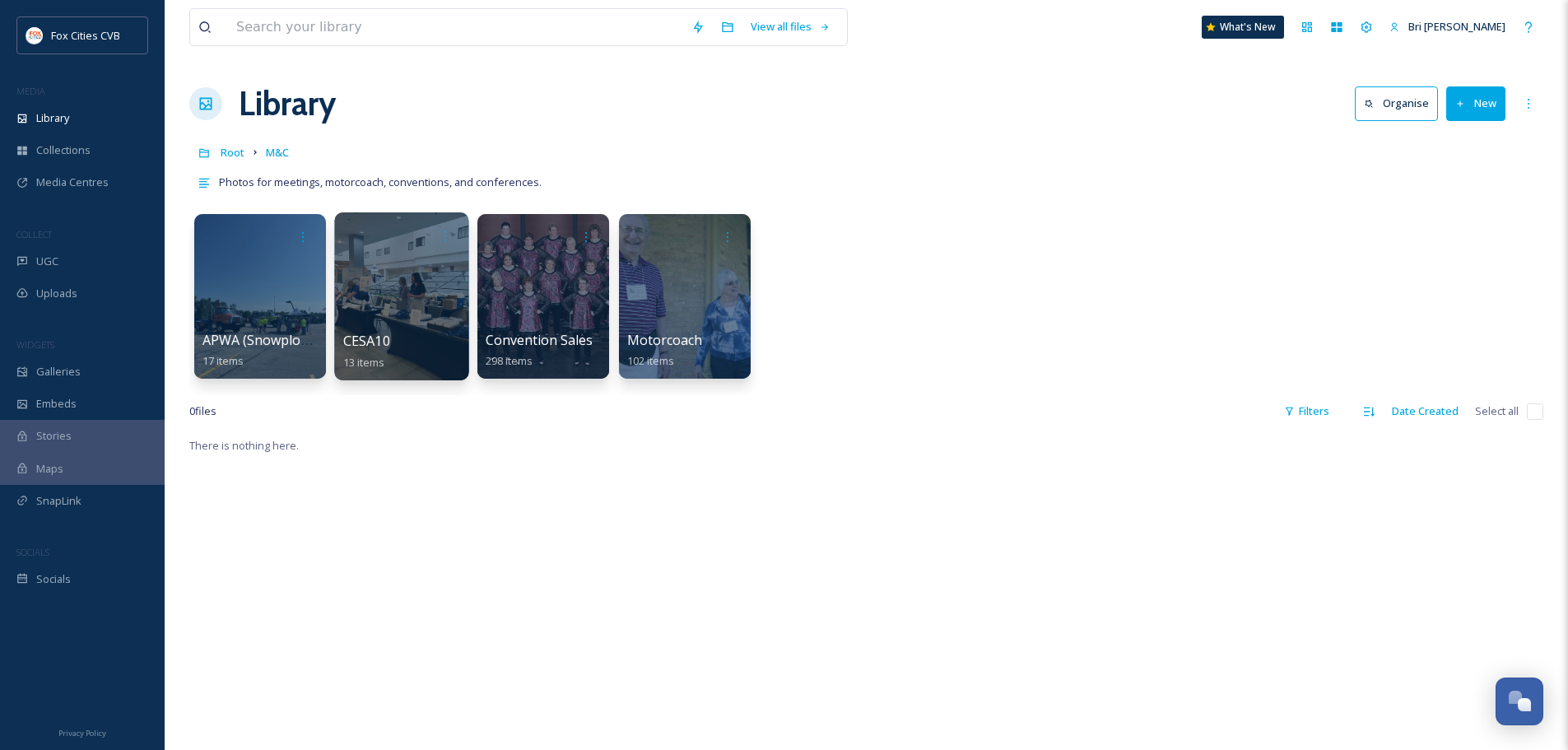
click at [368, 306] on div at bounding box center [401, 296] width 134 height 168
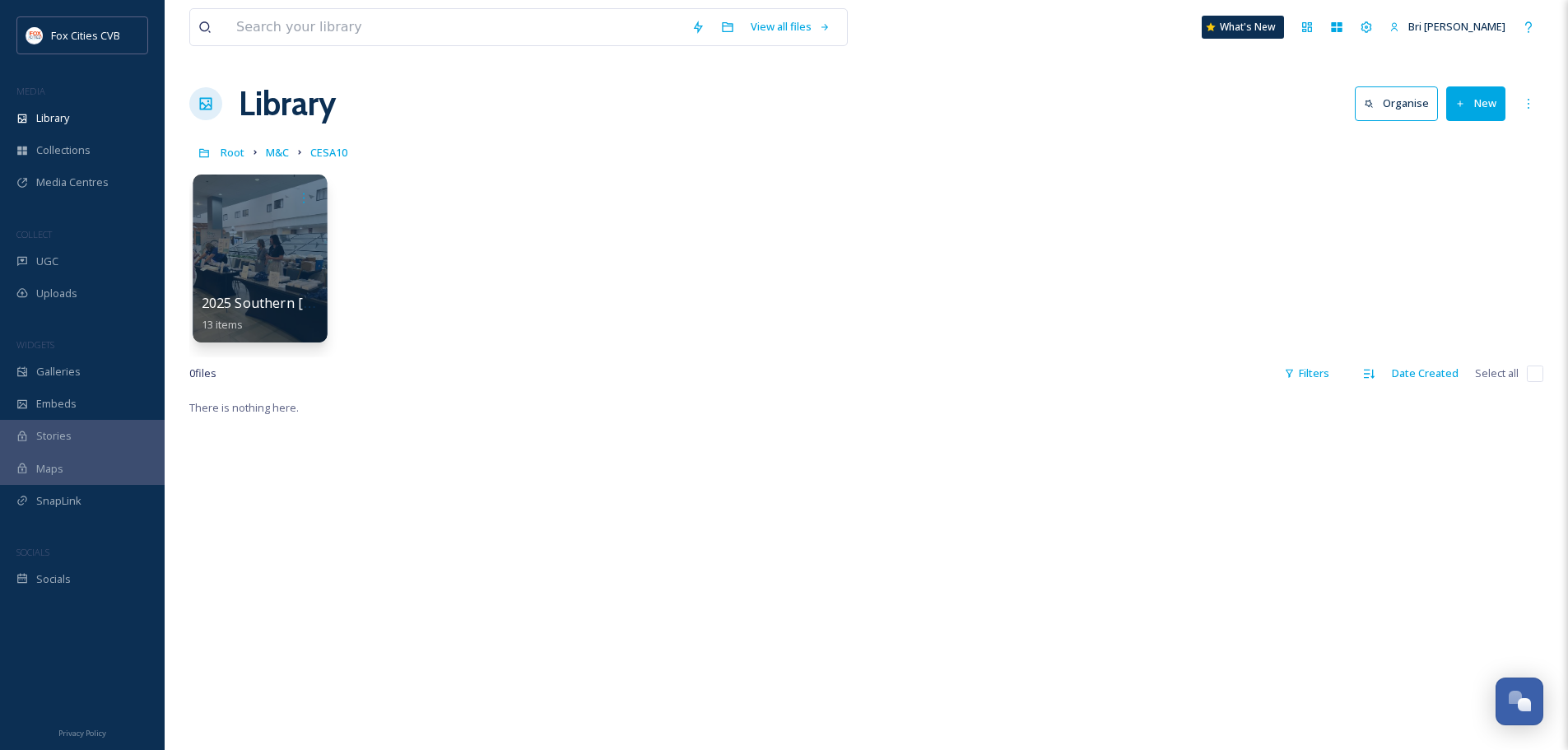
click at [293, 286] on div at bounding box center [259, 258] width 134 height 168
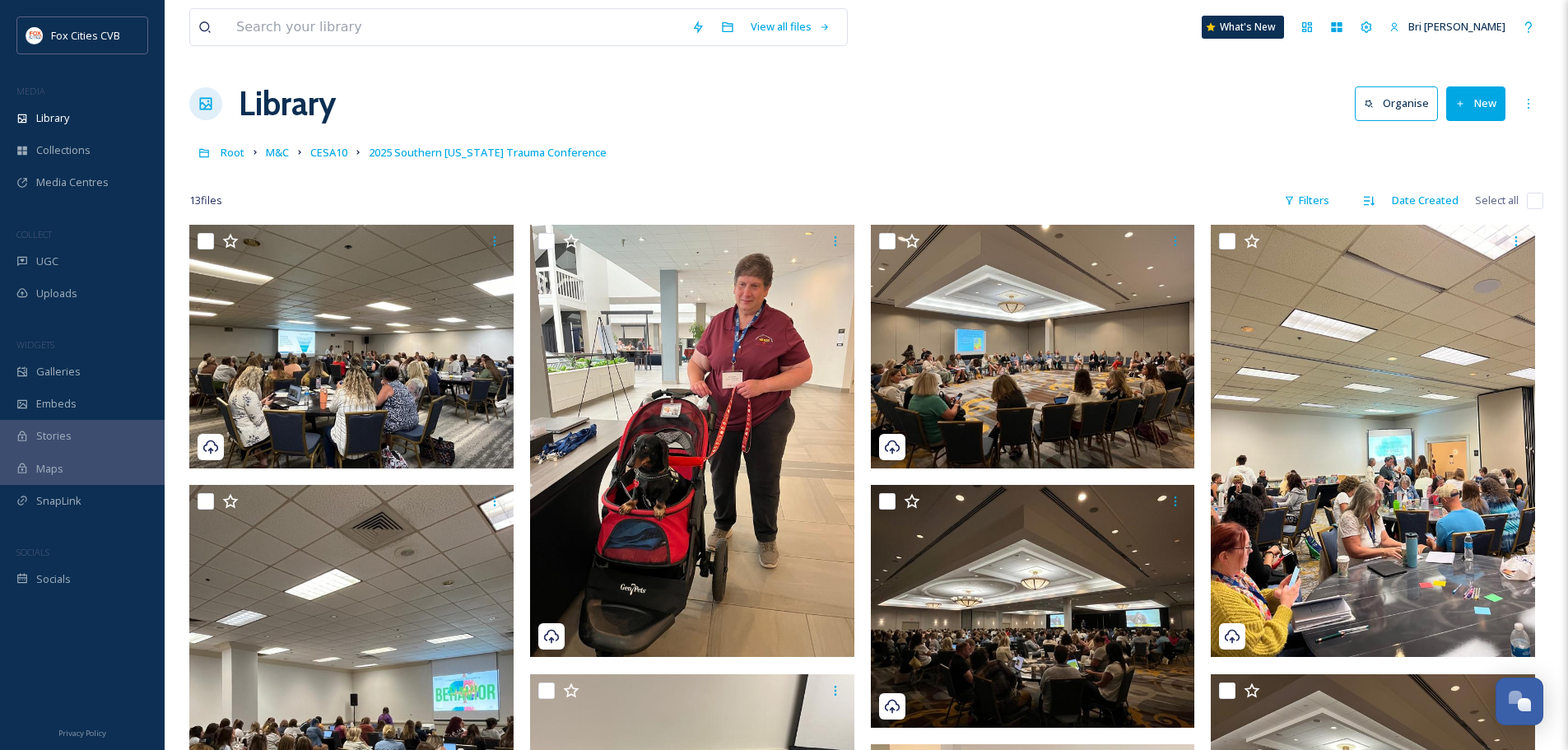
click at [1533, 199] on input "checkbox" at bounding box center [1534, 201] width 17 height 17
checkbox input "true"
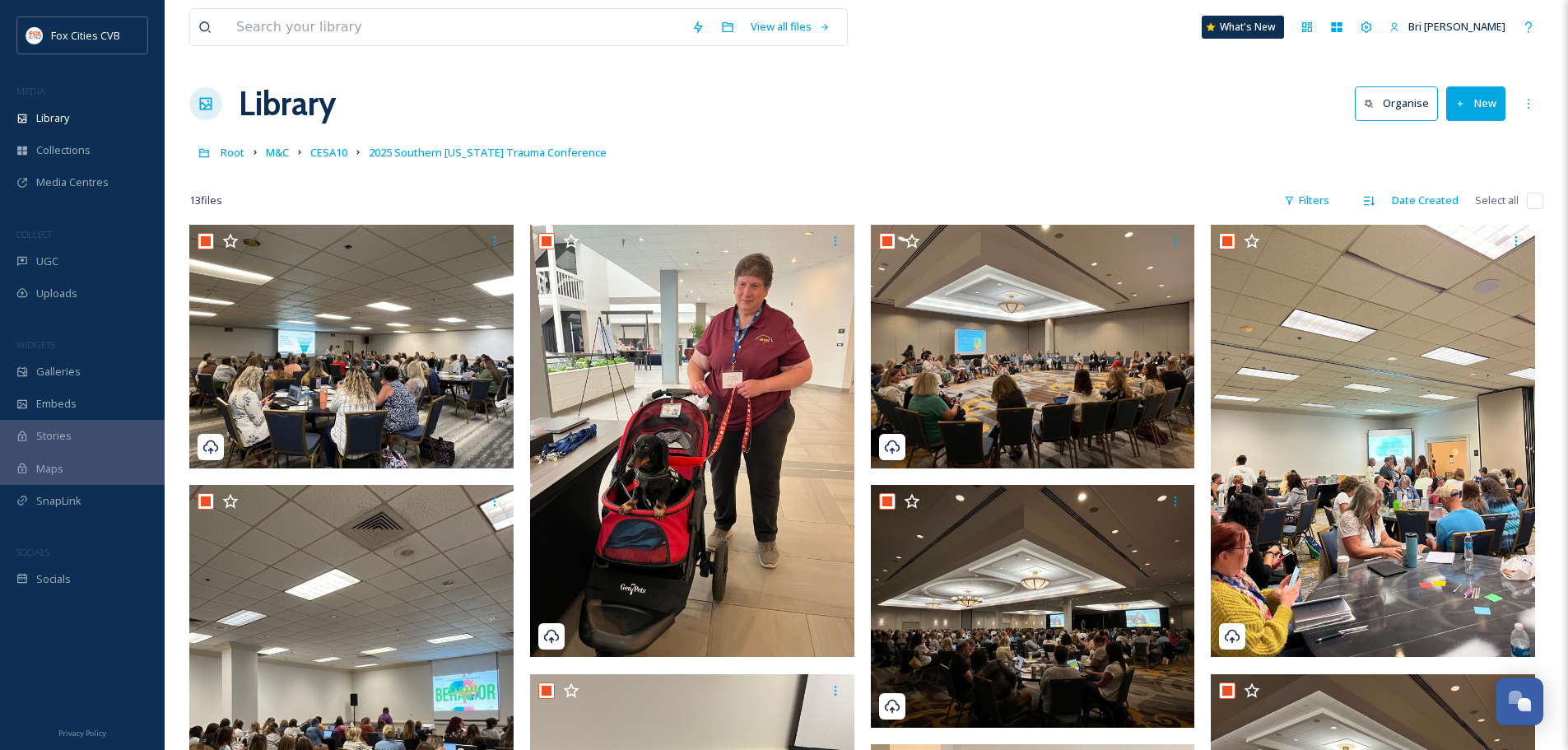
checkbox input "true"
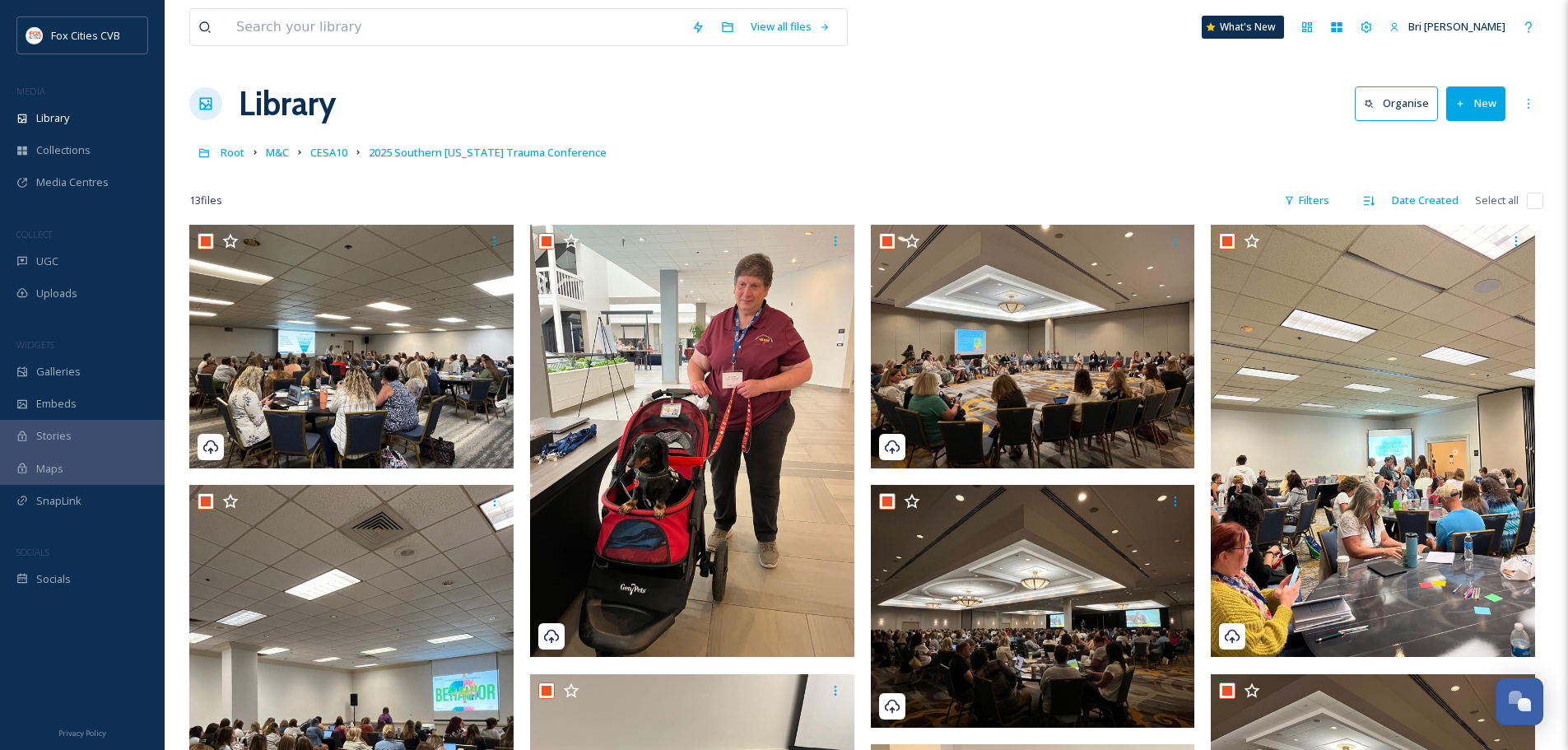
checkbox input "true"
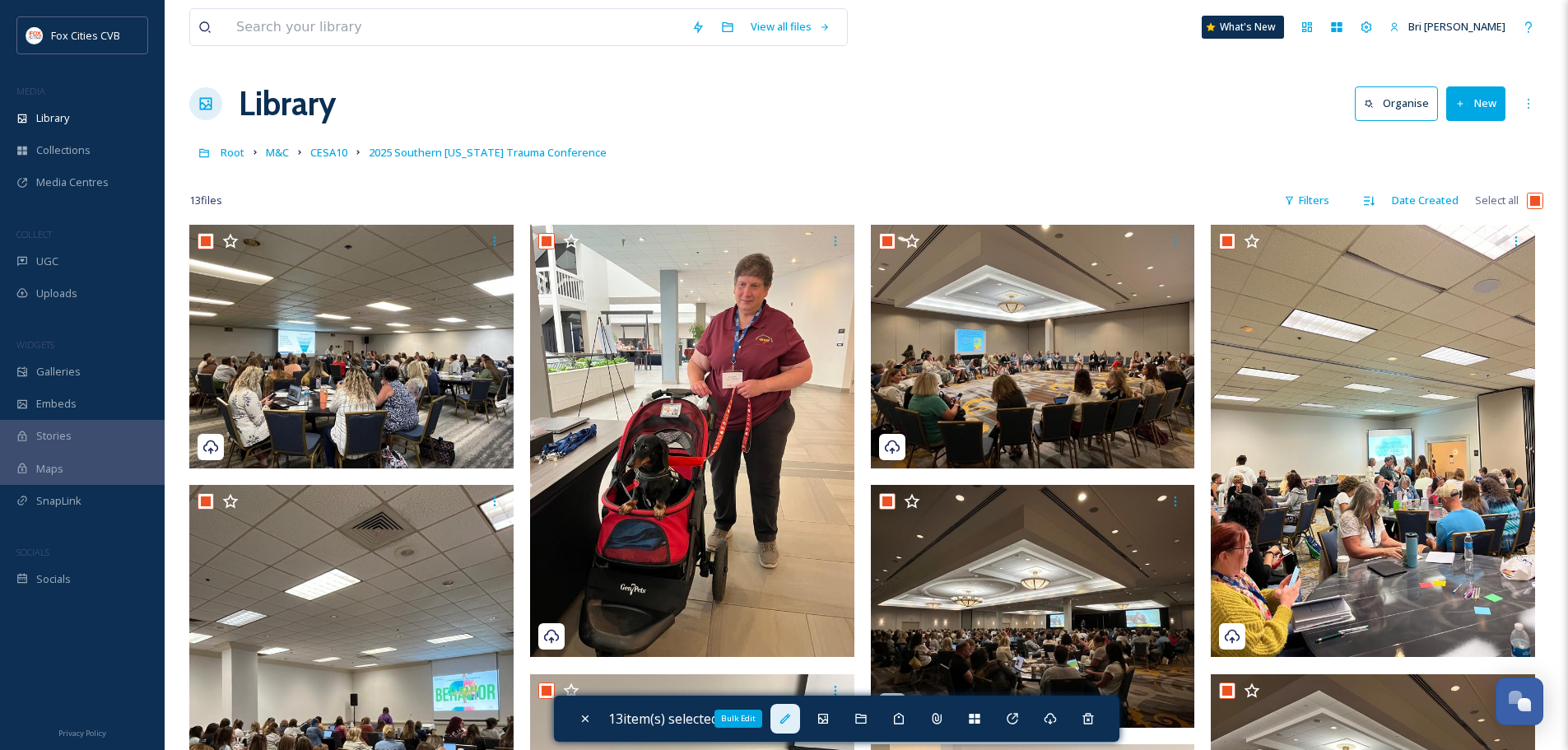
click at [790, 716] on icon at bounding box center [784, 718] width 10 height 10
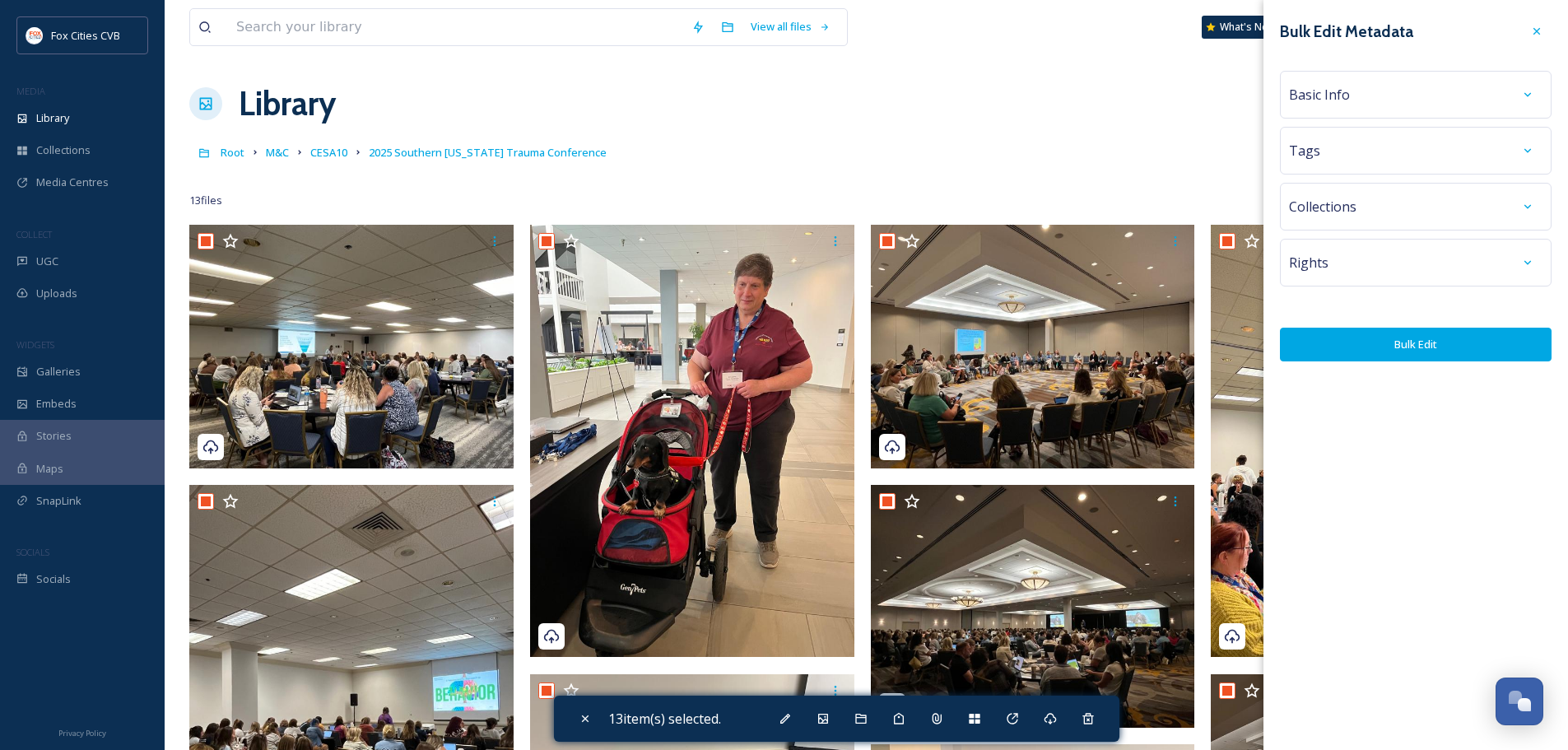
click at [1343, 83] on div "Basic Info" at bounding box center [1415, 94] width 254 height 29
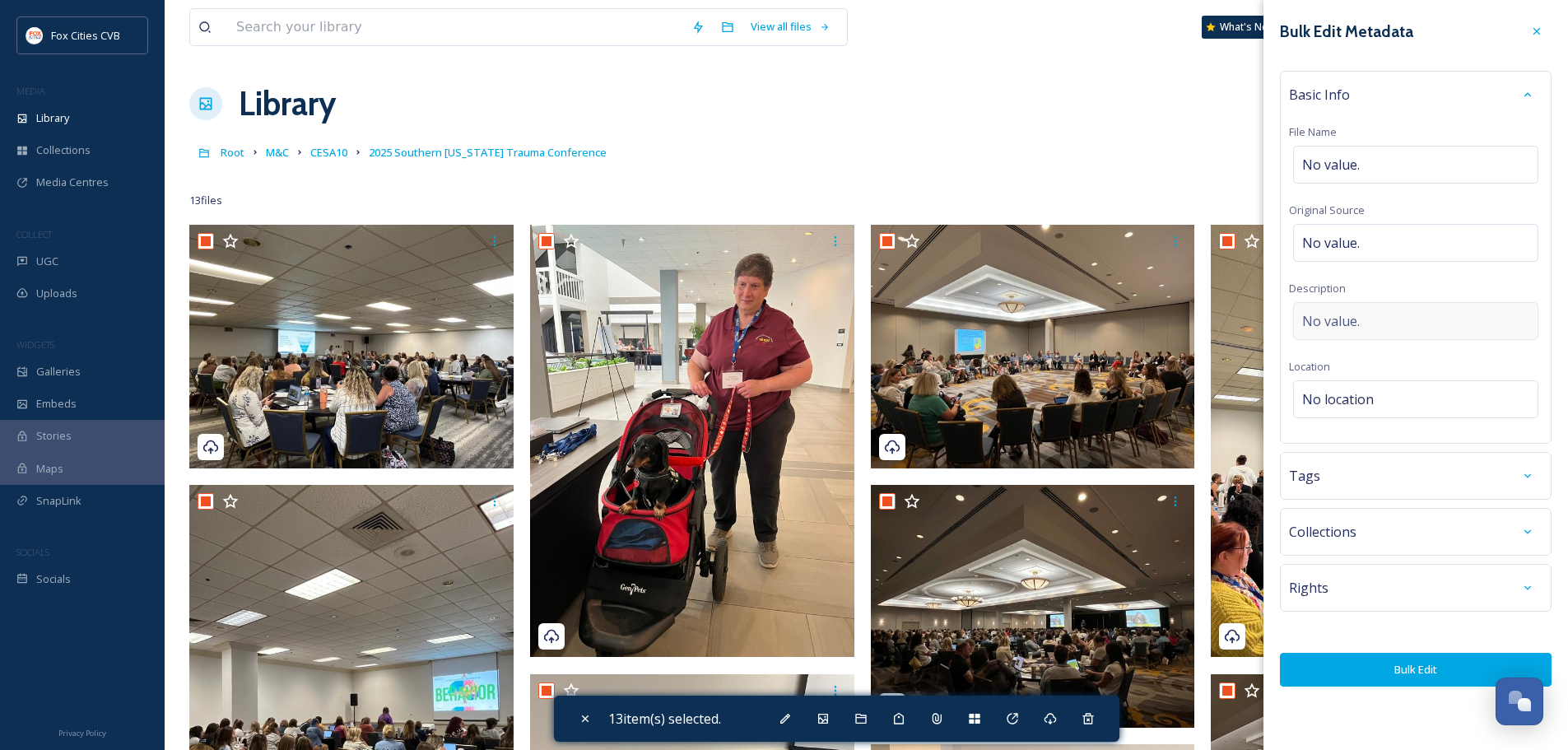
click at [1322, 311] on div "No value." at bounding box center [1415, 320] width 245 height 38
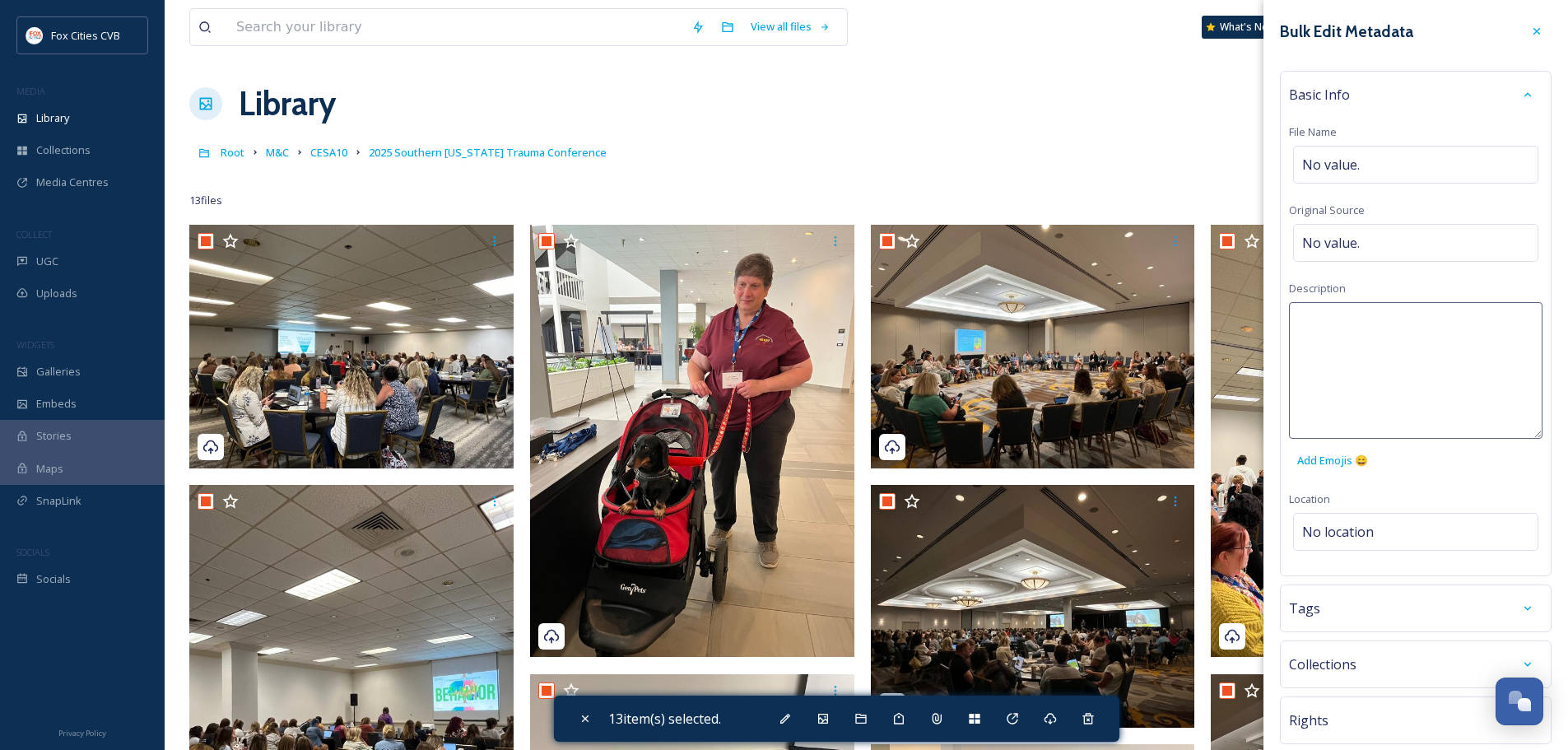
click at [1322, 319] on textarea at bounding box center [1415, 370] width 254 height 137
paste textarea "Conference Description: CESA 10, in collaboration with the Wisconsin Department…"
type textarea "Conference Description: CESA 10, in collaboration with the Wisconsin Department…"
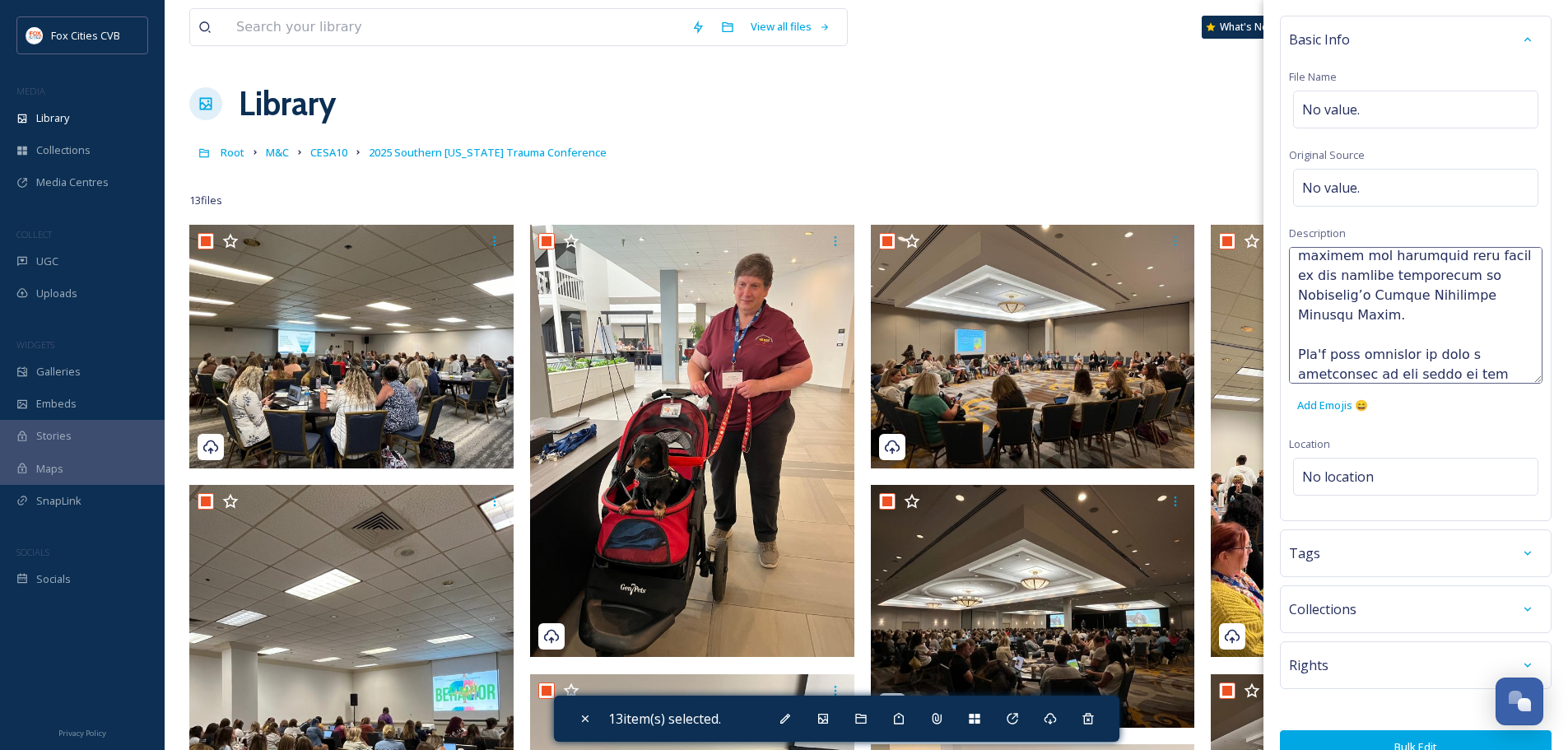
scroll to position [85, 0]
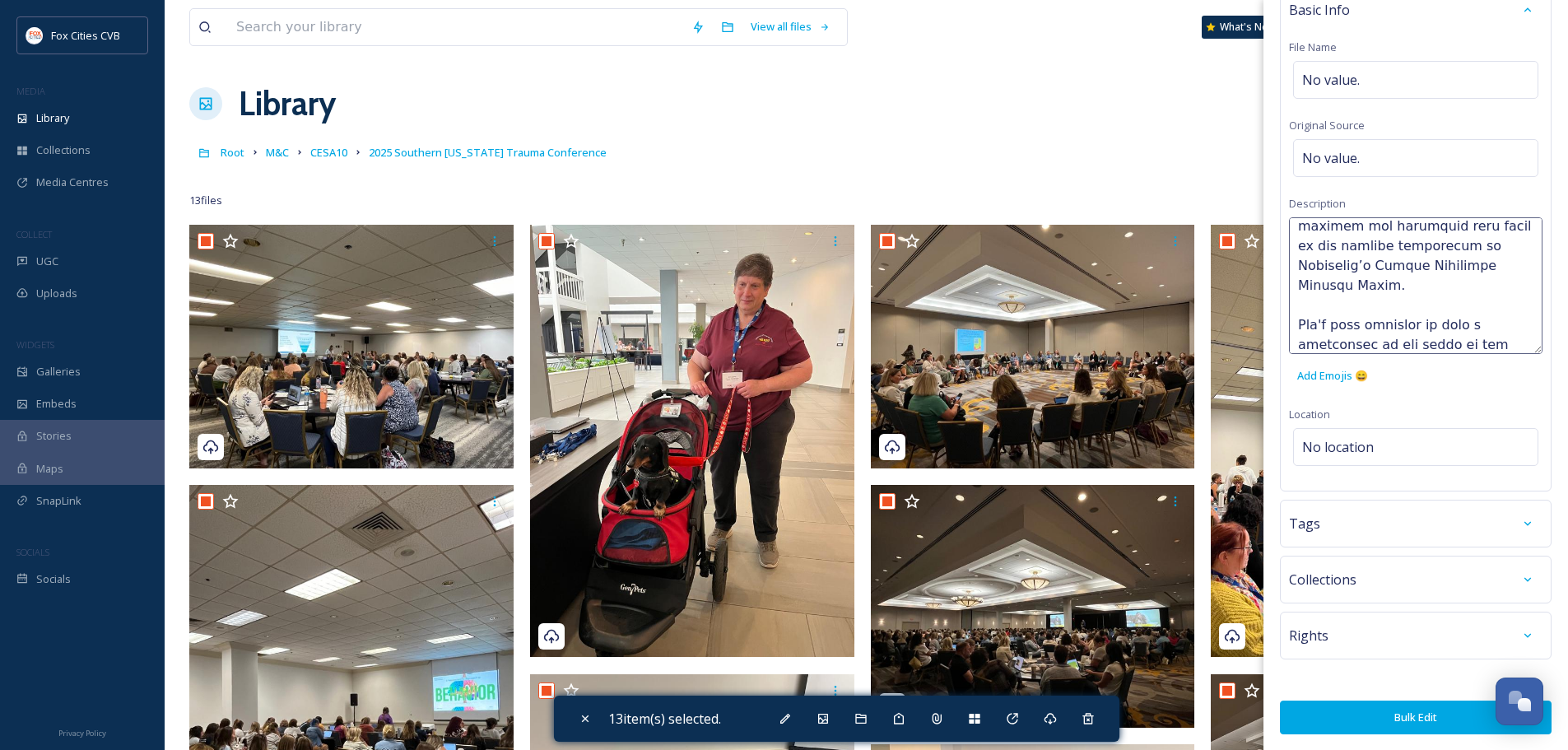
click at [1392, 709] on div "Bulk Edit Metadata Basic Info File Name No value. Original Source No value. Des…" at bounding box center [1415, 332] width 304 height 835
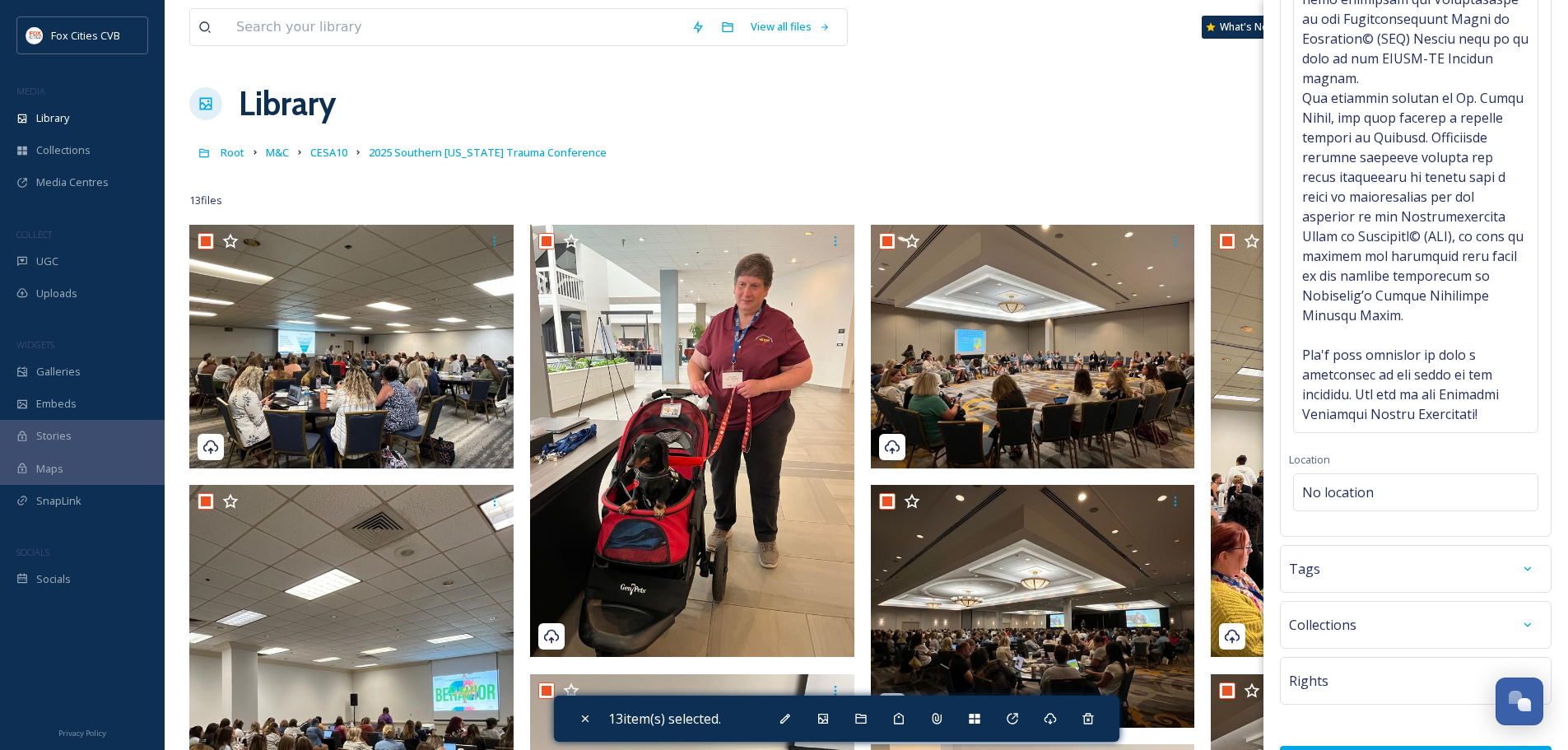
scroll to position [625, 0]
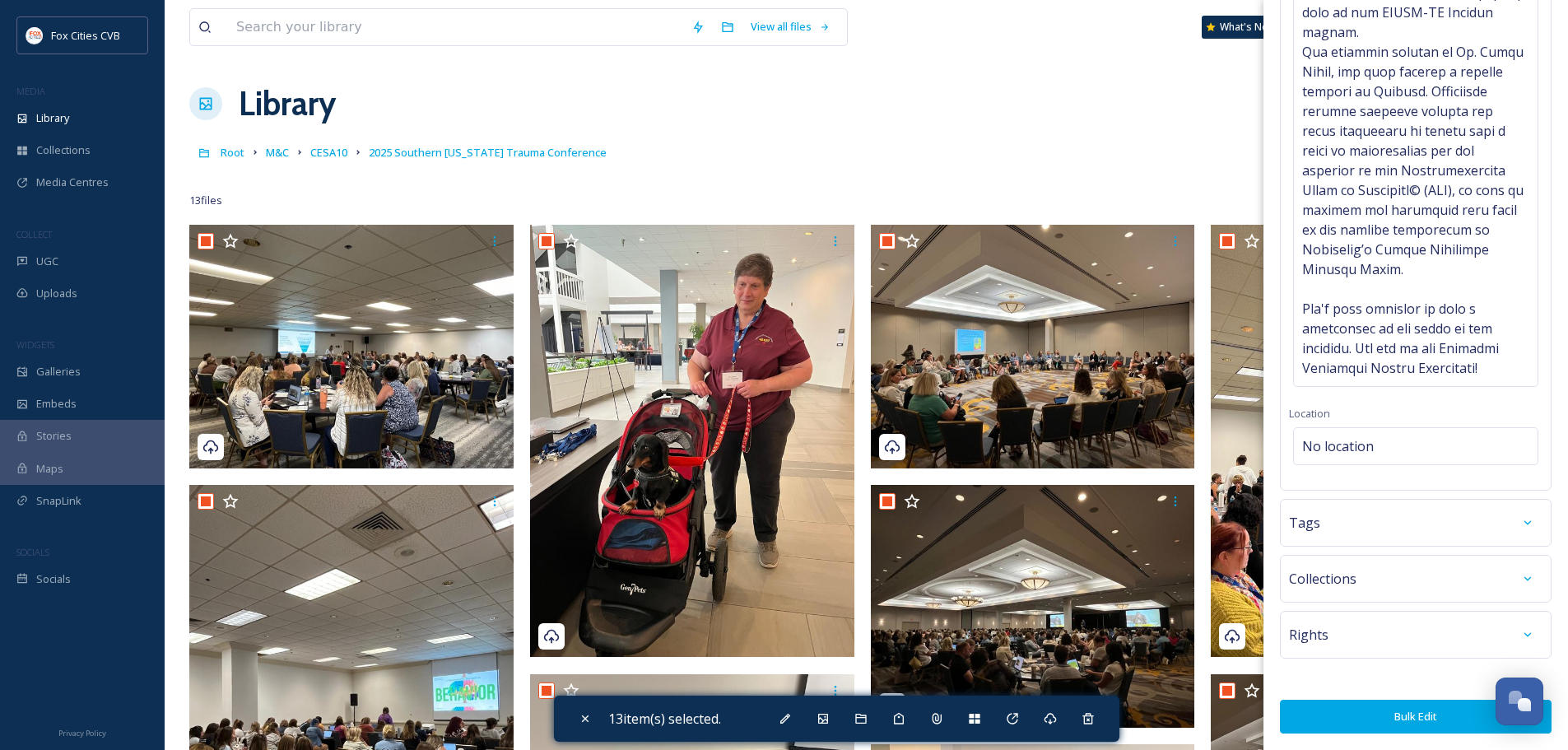
click at [1376, 707] on button "Bulk Edit" at bounding box center [1415, 716] width 272 height 34
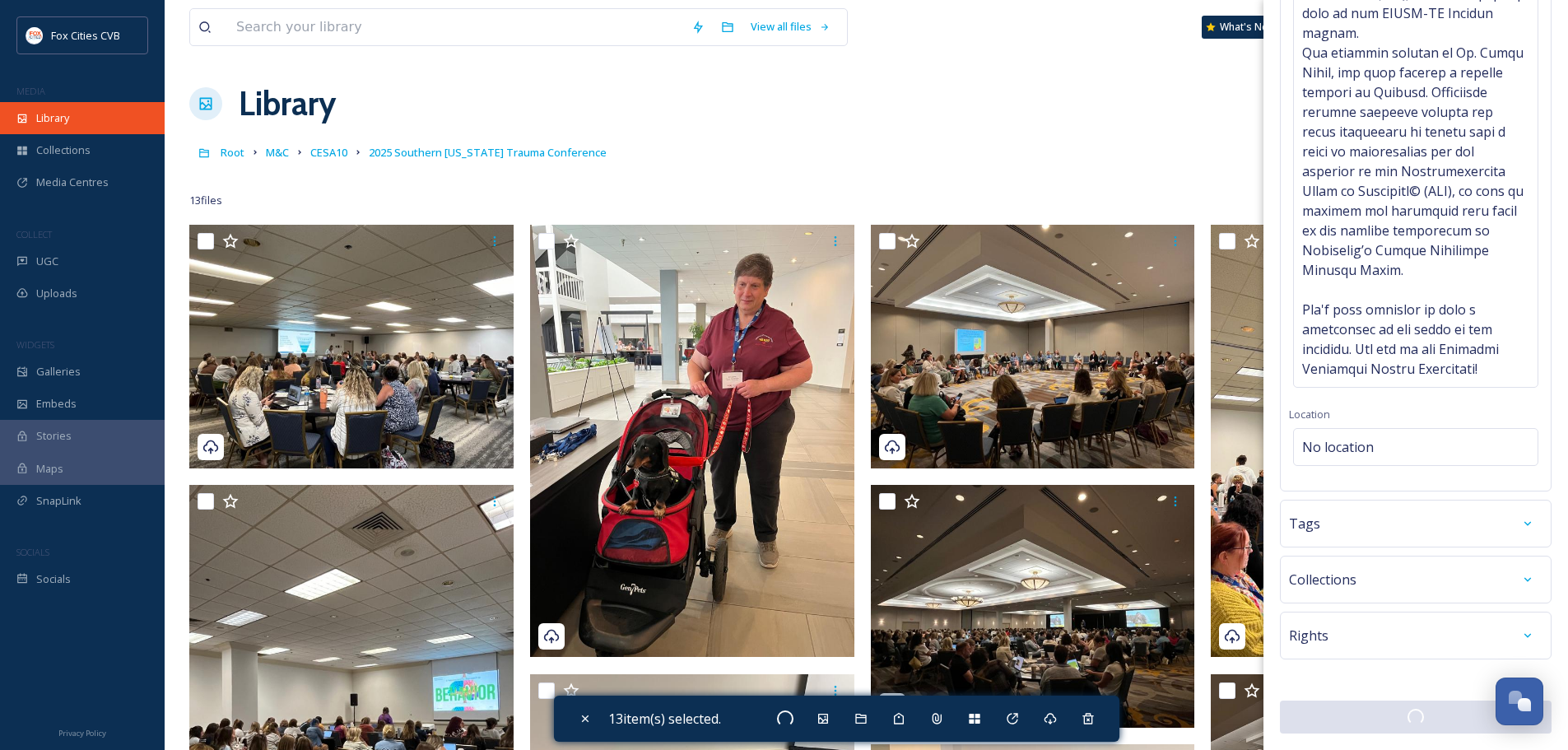
checkbox input "false"
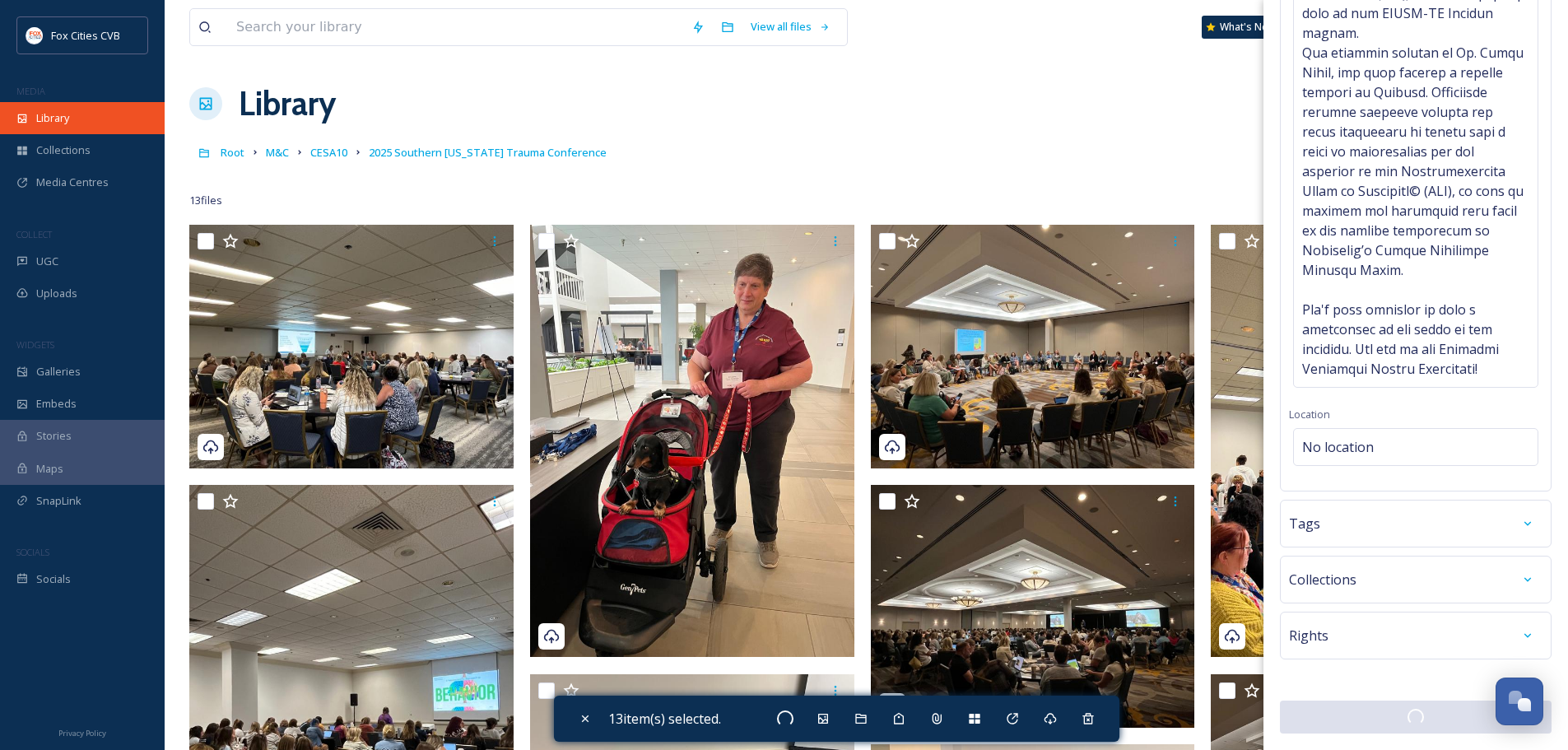
checkbox input "false"
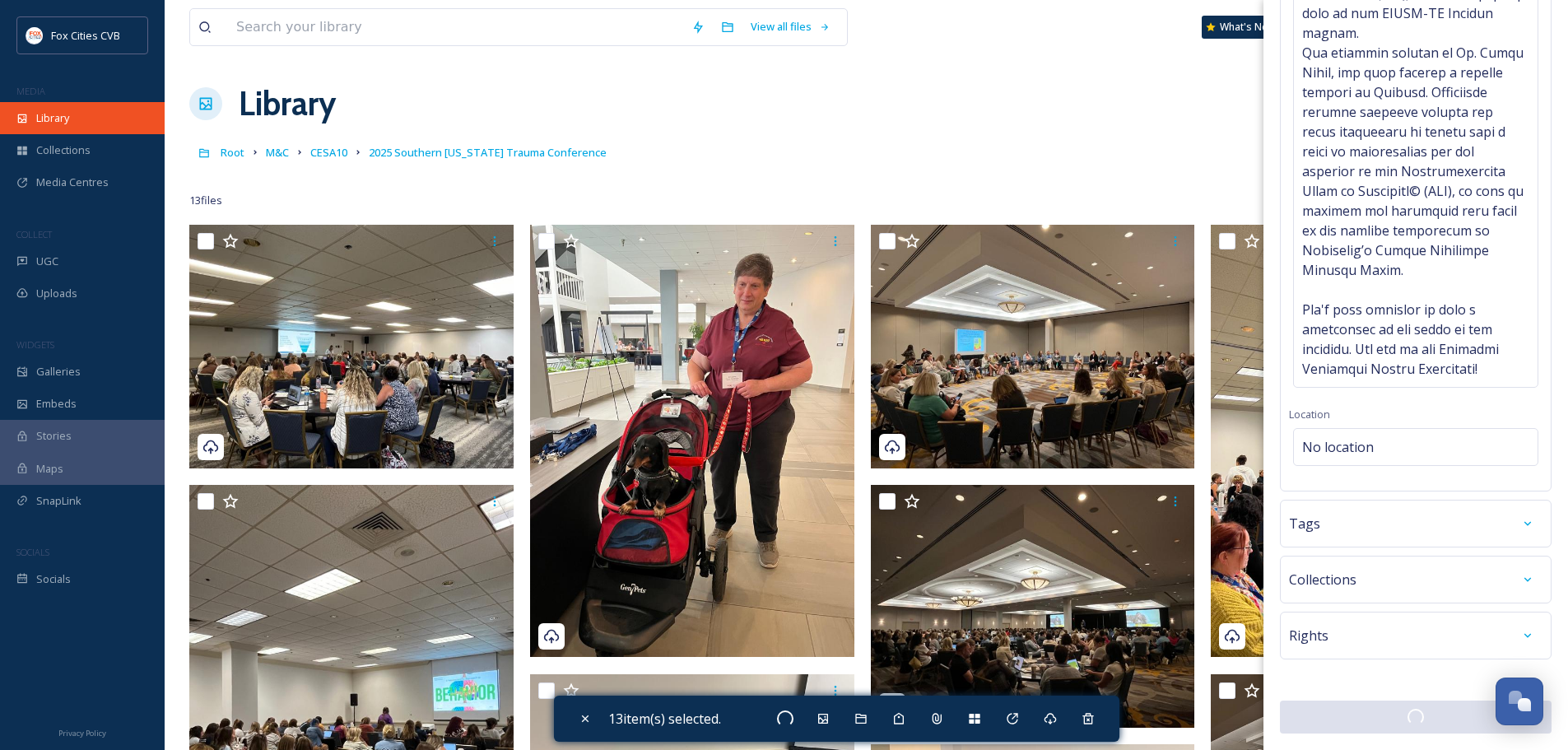
checkbox input "false"
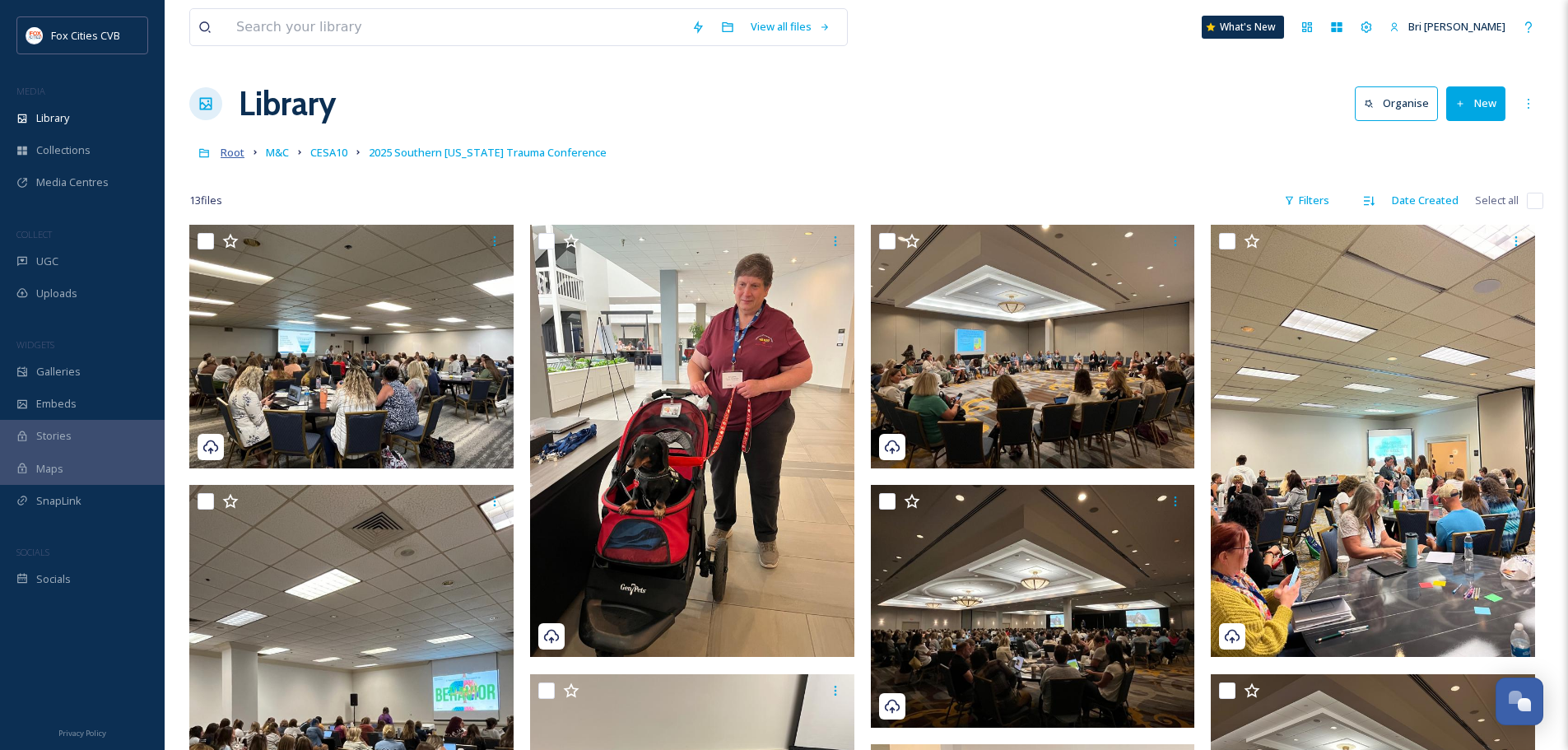
click at [233, 149] on span "Root" at bounding box center [232, 152] width 24 height 15
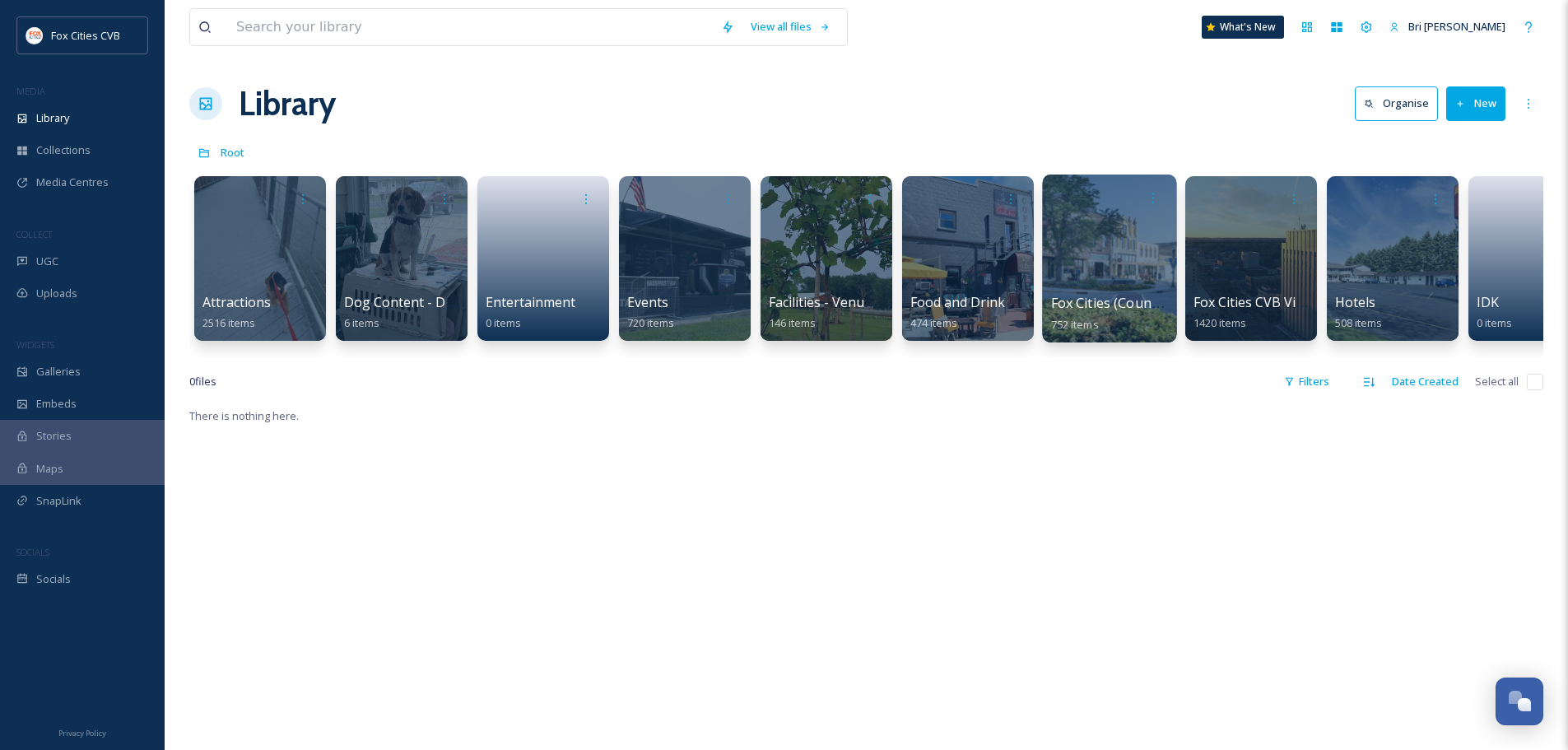
click at [1124, 249] on div at bounding box center [1108, 258] width 134 height 168
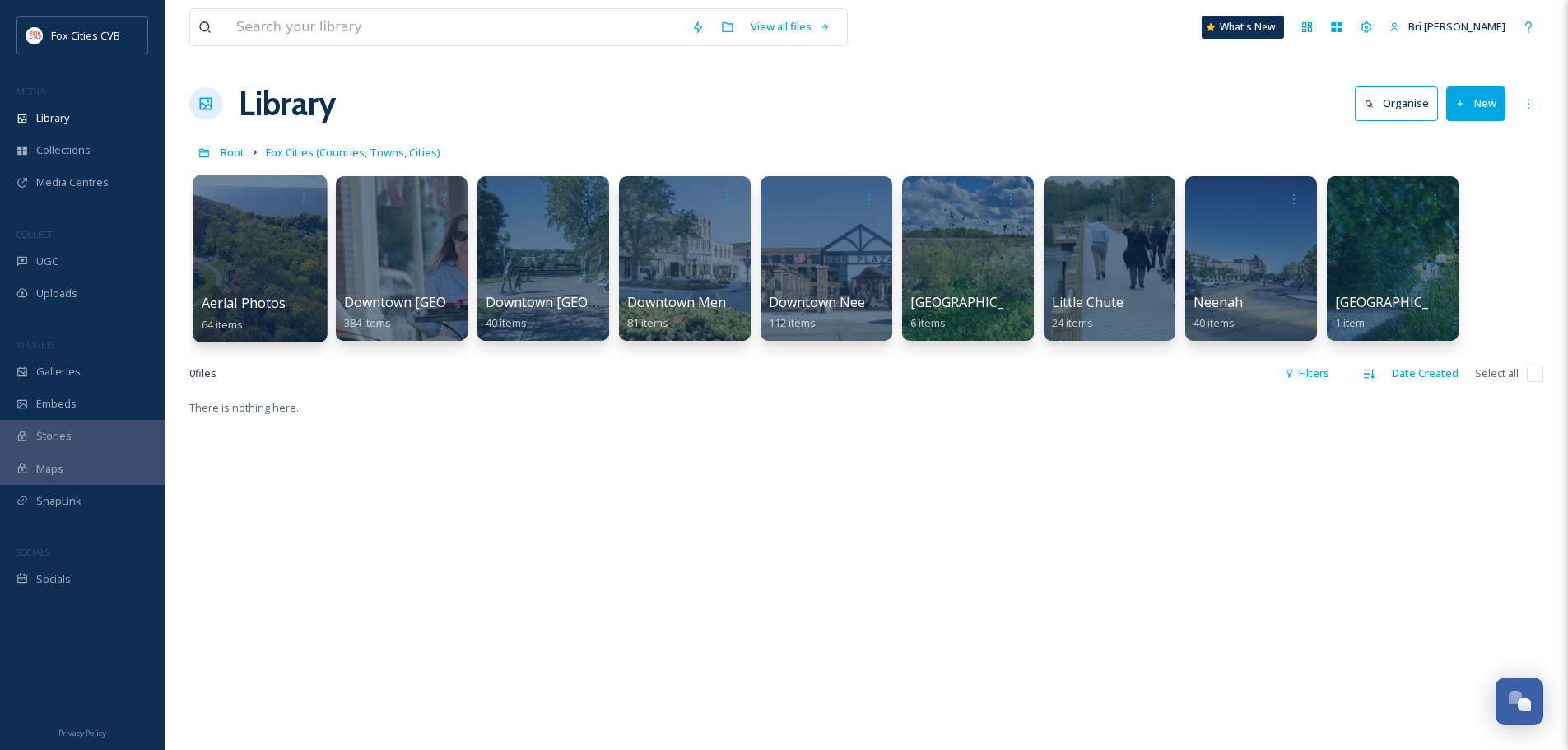
click at [298, 266] on div at bounding box center [259, 258] width 134 height 168
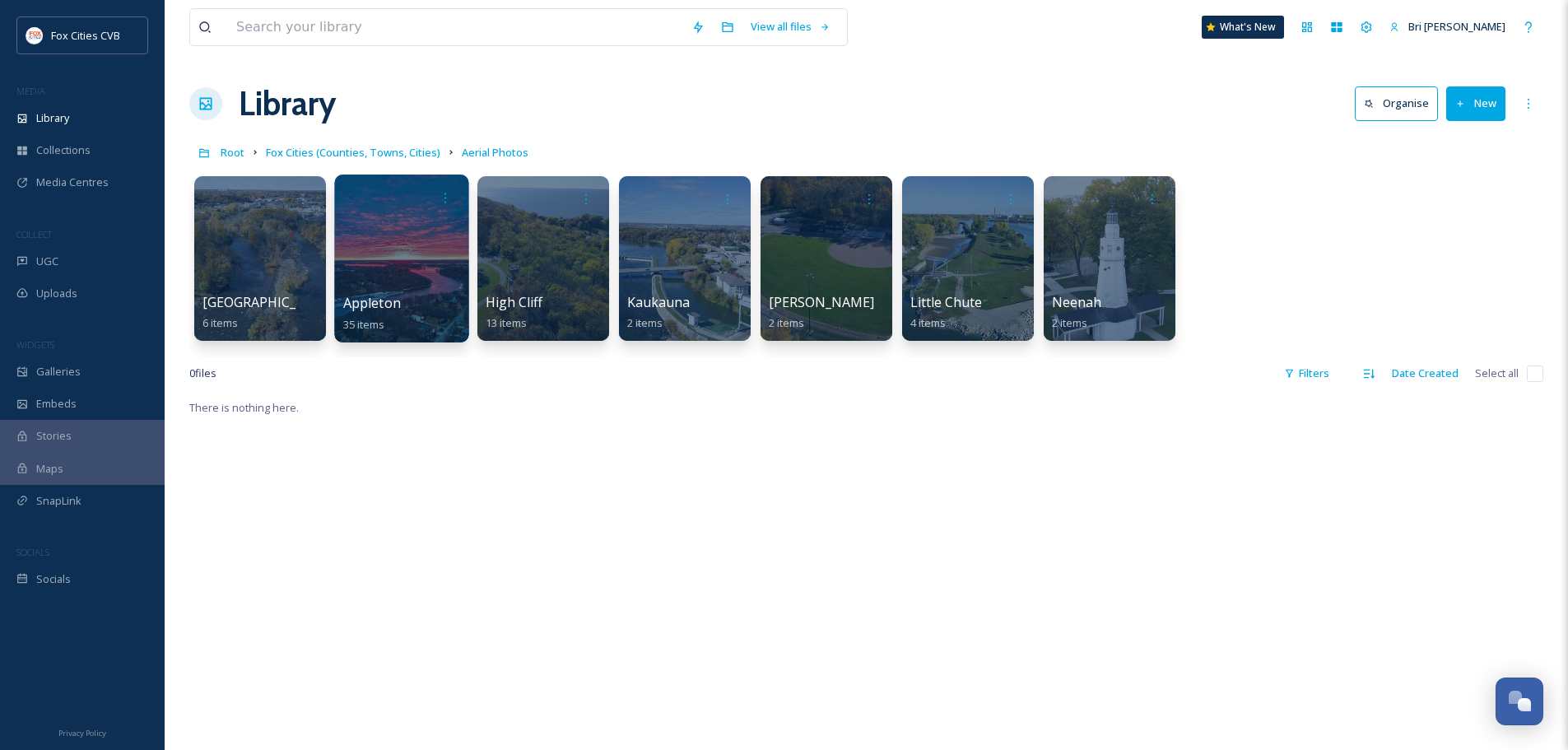
click at [382, 239] on div at bounding box center [401, 258] width 134 height 168
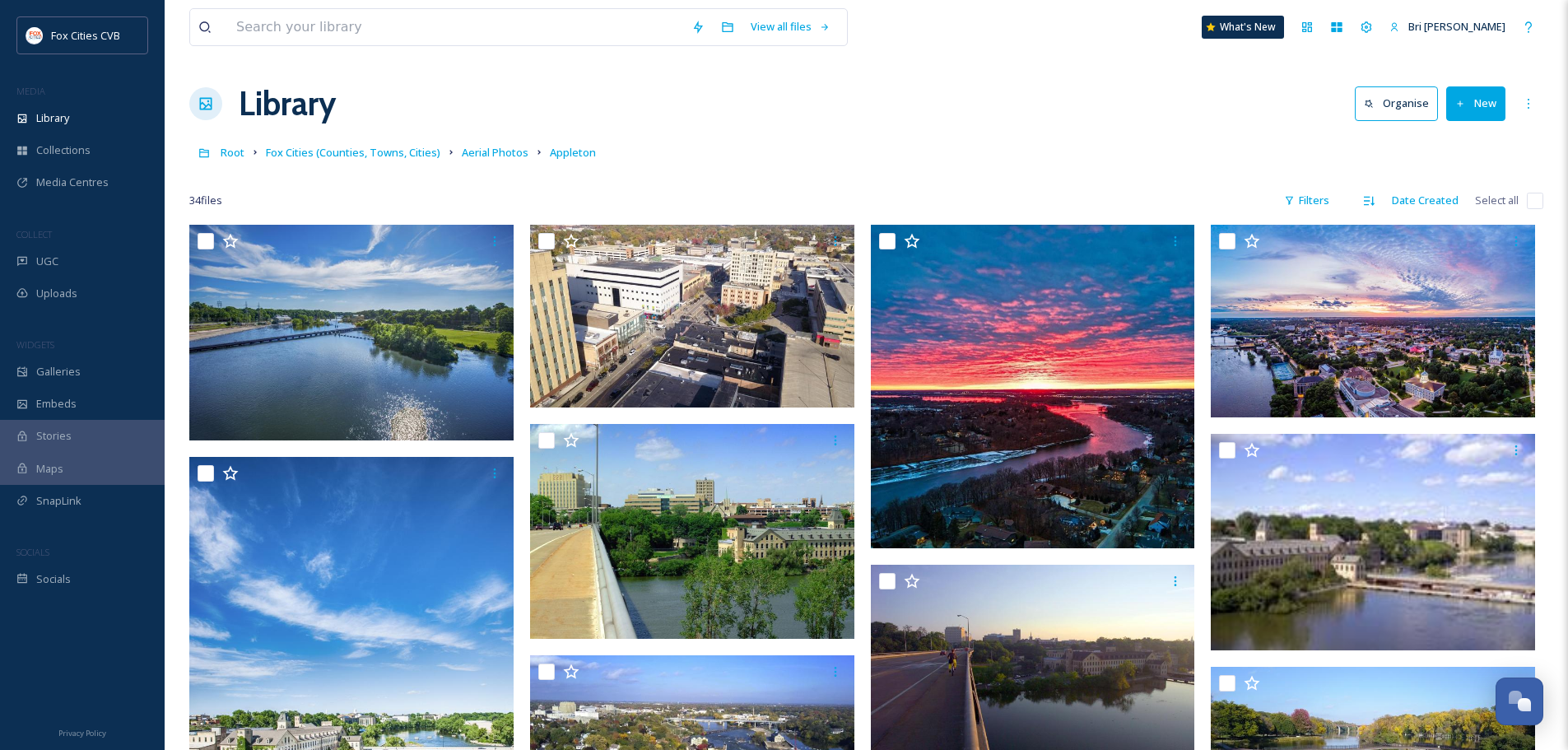
click at [1494, 101] on button "New" at bounding box center [1475, 103] width 59 height 34
click at [1463, 139] on span "File Upload" at bounding box center [1468, 142] width 54 height 16
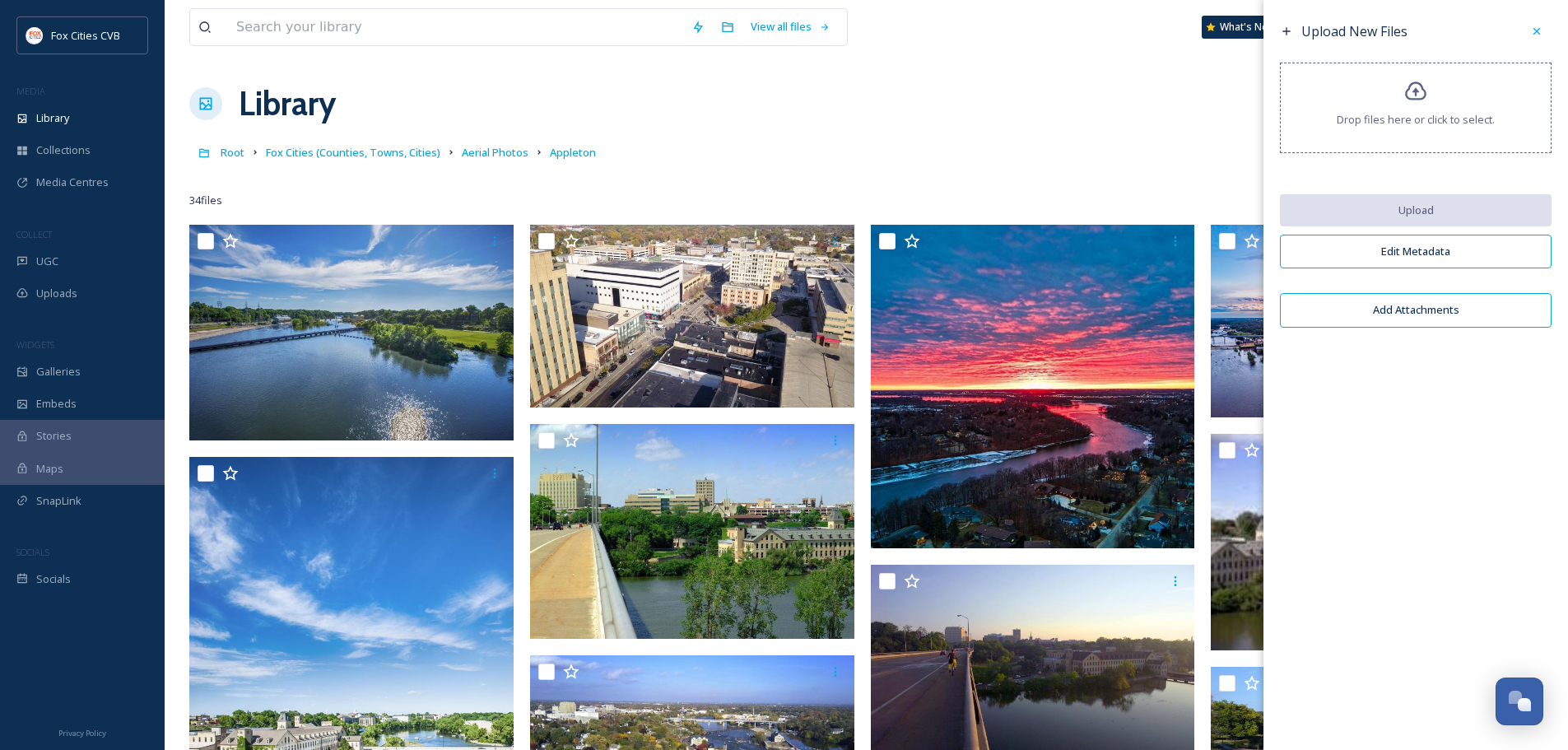
click at [1448, 113] on span "Drop files here or click to select." at bounding box center [1415, 120] width 158 height 16
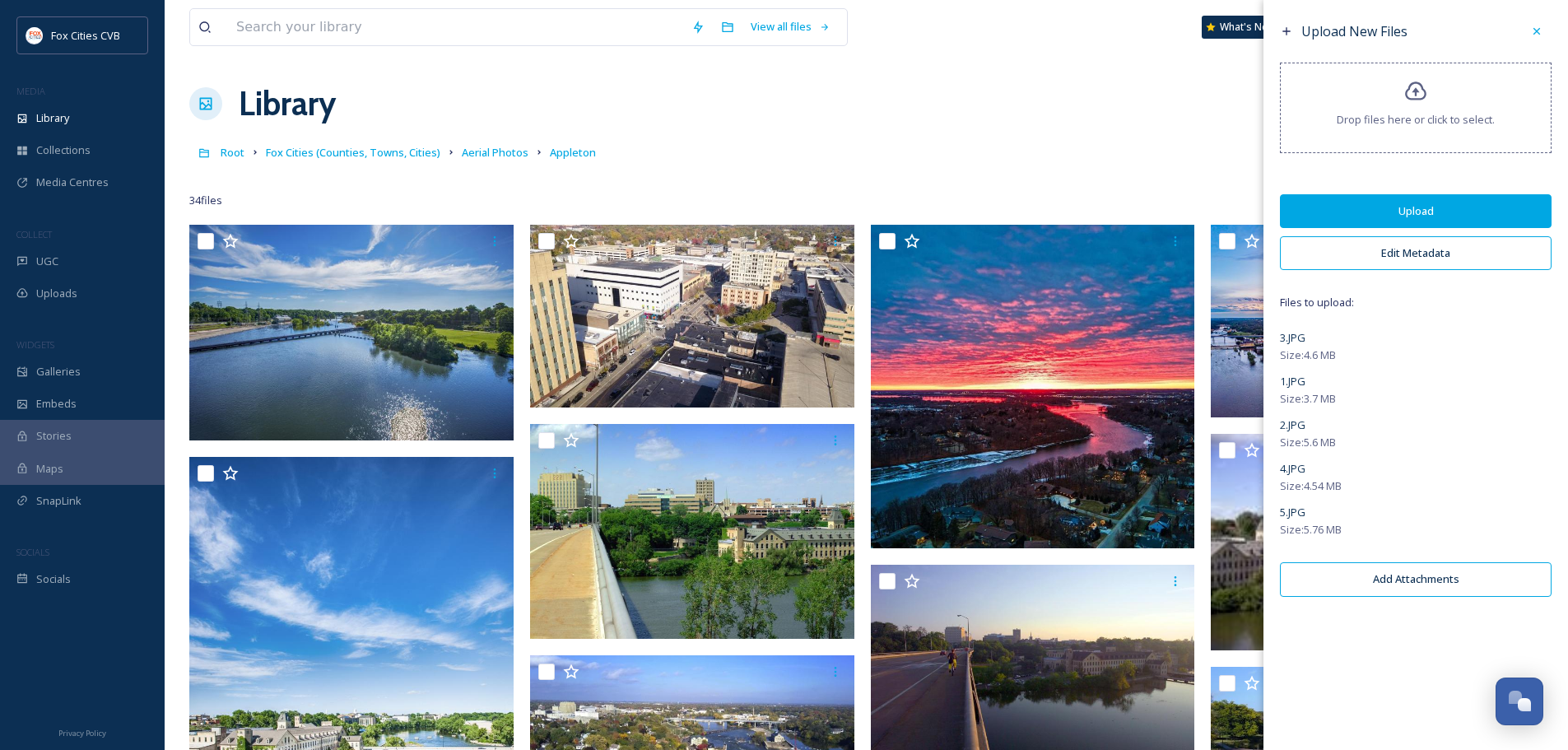
click at [1388, 256] on button "Edit Metadata" at bounding box center [1415, 253] width 272 height 34
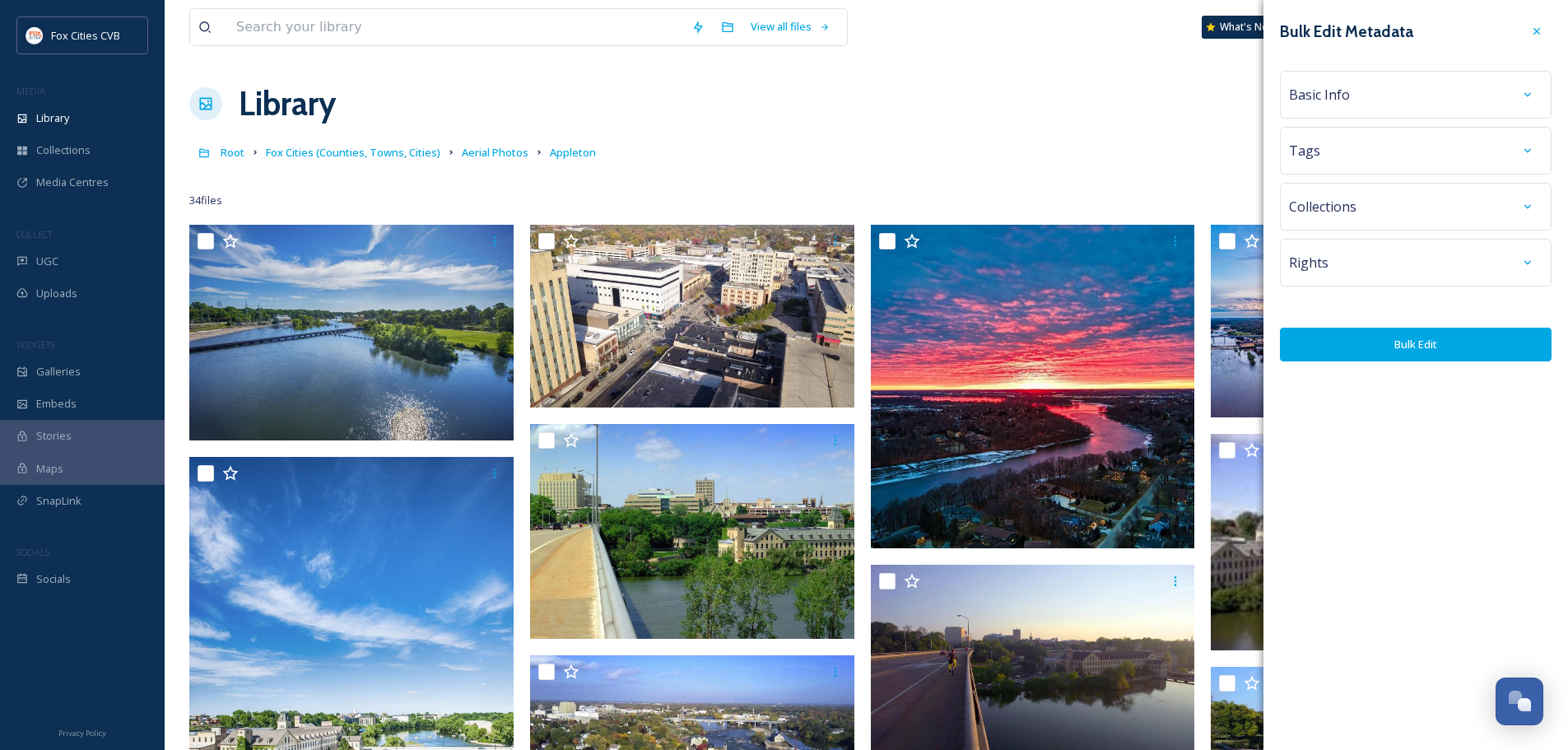
click at [1367, 91] on div "Basic Info" at bounding box center [1415, 94] width 254 height 29
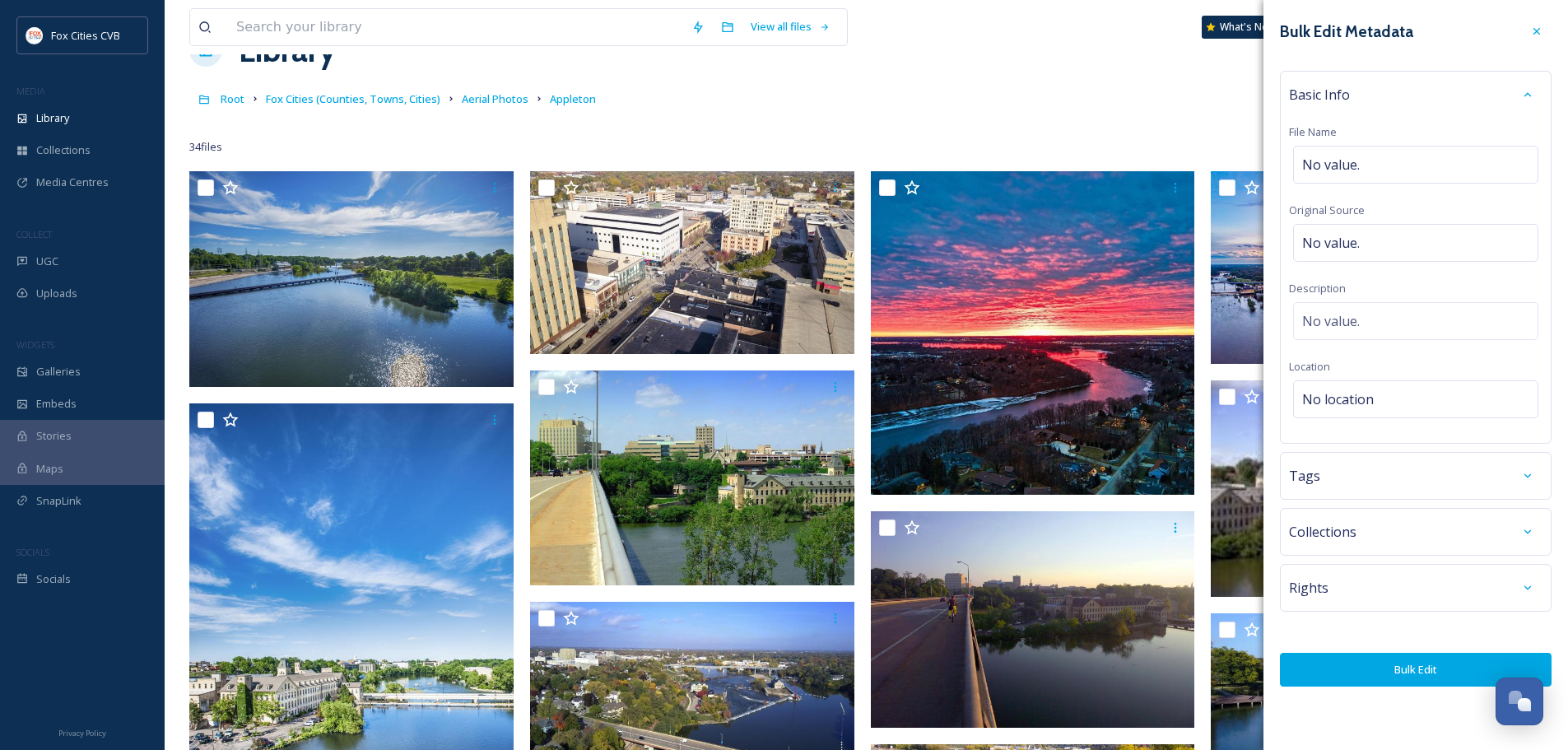
scroll to position [83, 0]
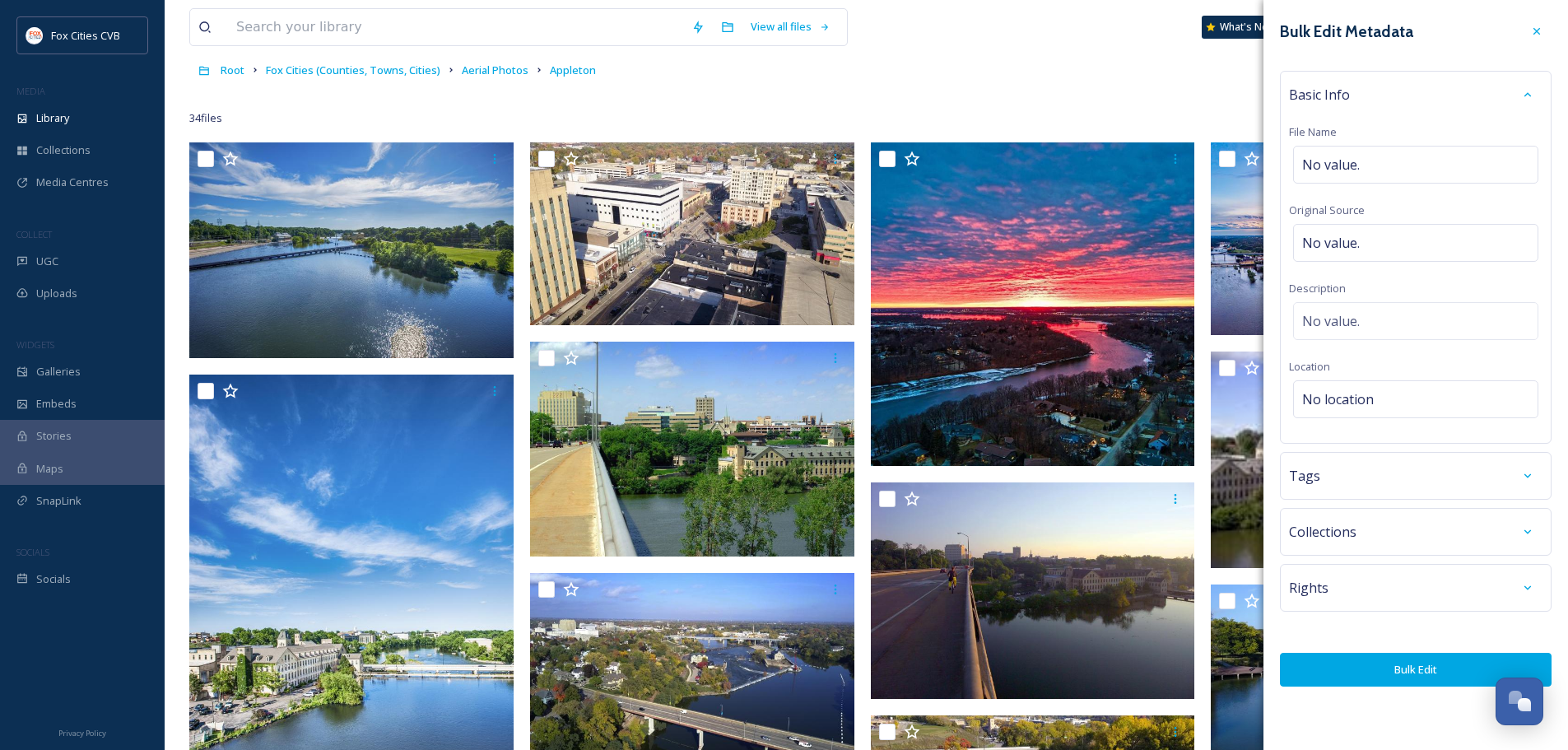
click at [1357, 472] on div "Tags" at bounding box center [1415, 475] width 254 height 29
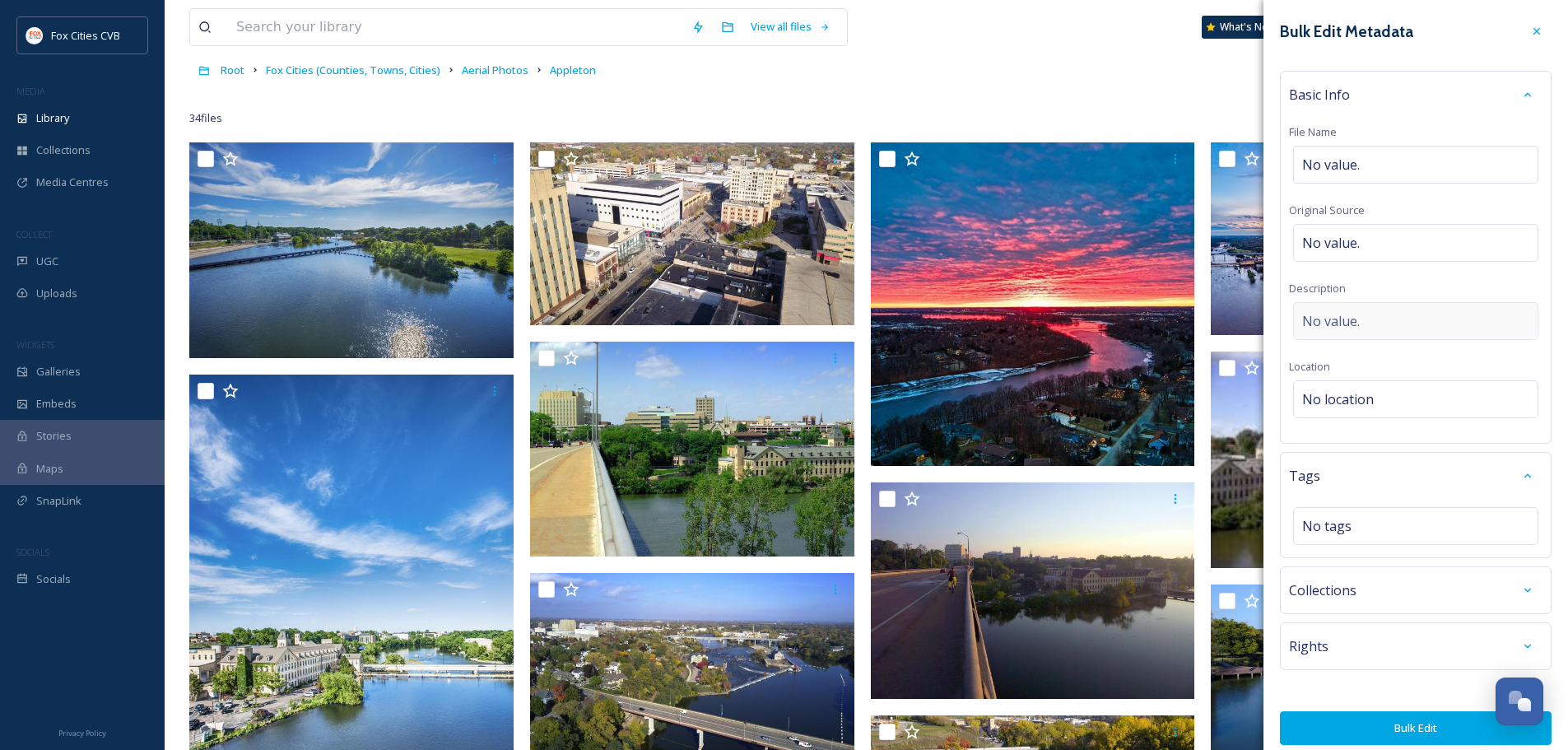
click at [1350, 319] on span "No value." at bounding box center [1330, 321] width 58 height 20
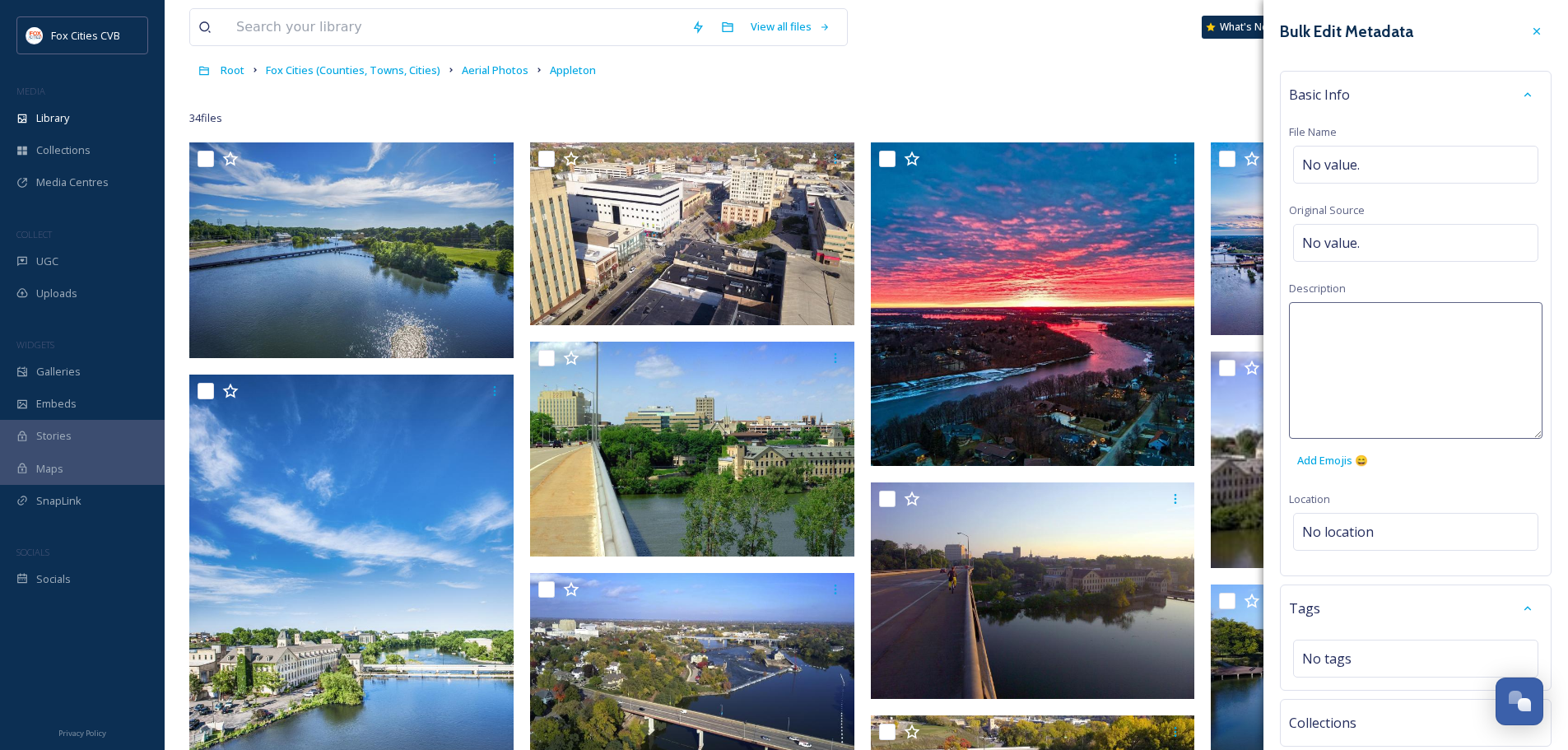
click at [1351, 331] on textarea at bounding box center [1415, 370] width 254 height 137
paste textarea "Polar Lights Imaging"
type textarea "Photo Credit: Polar Lights Imaging"
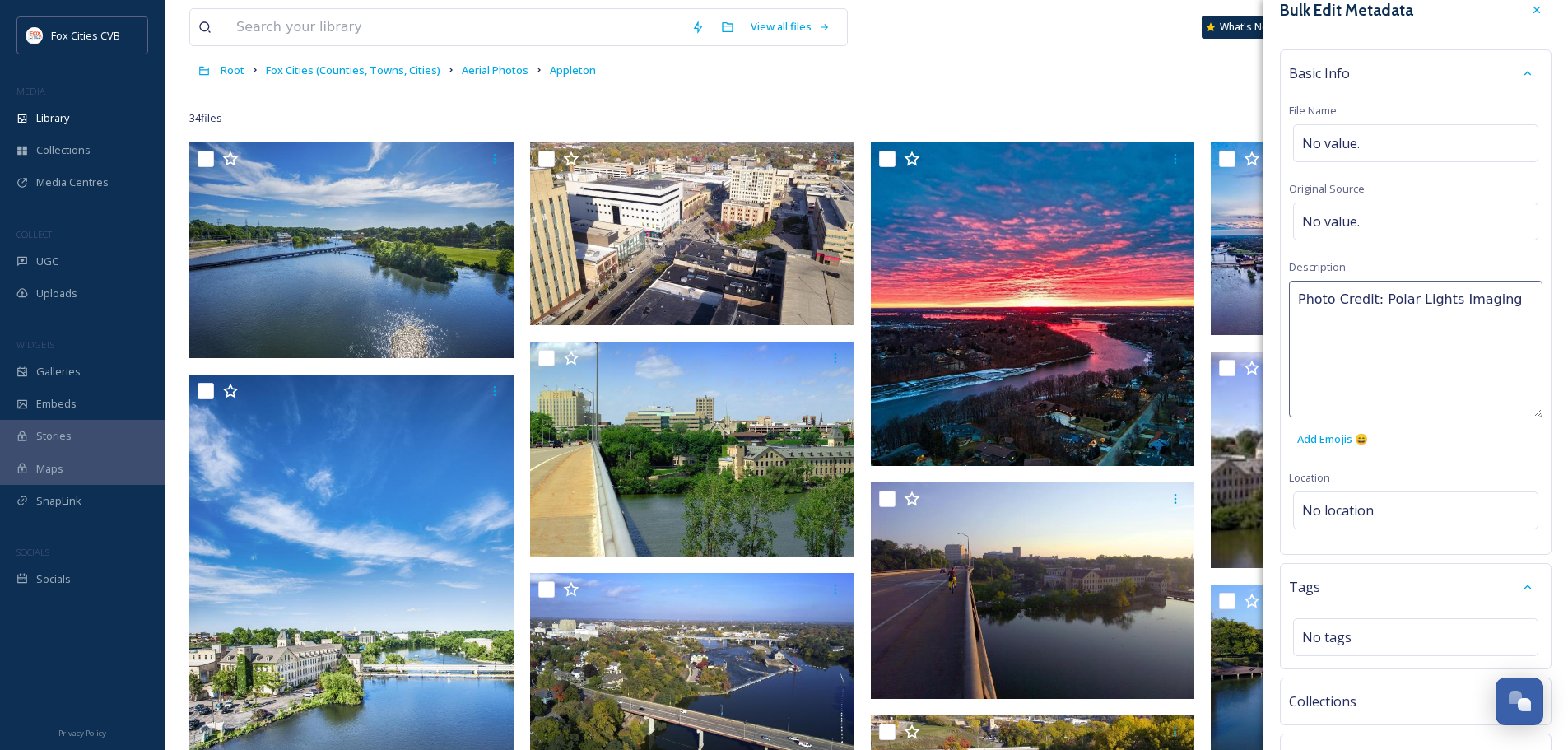
scroll to position [0, 0]
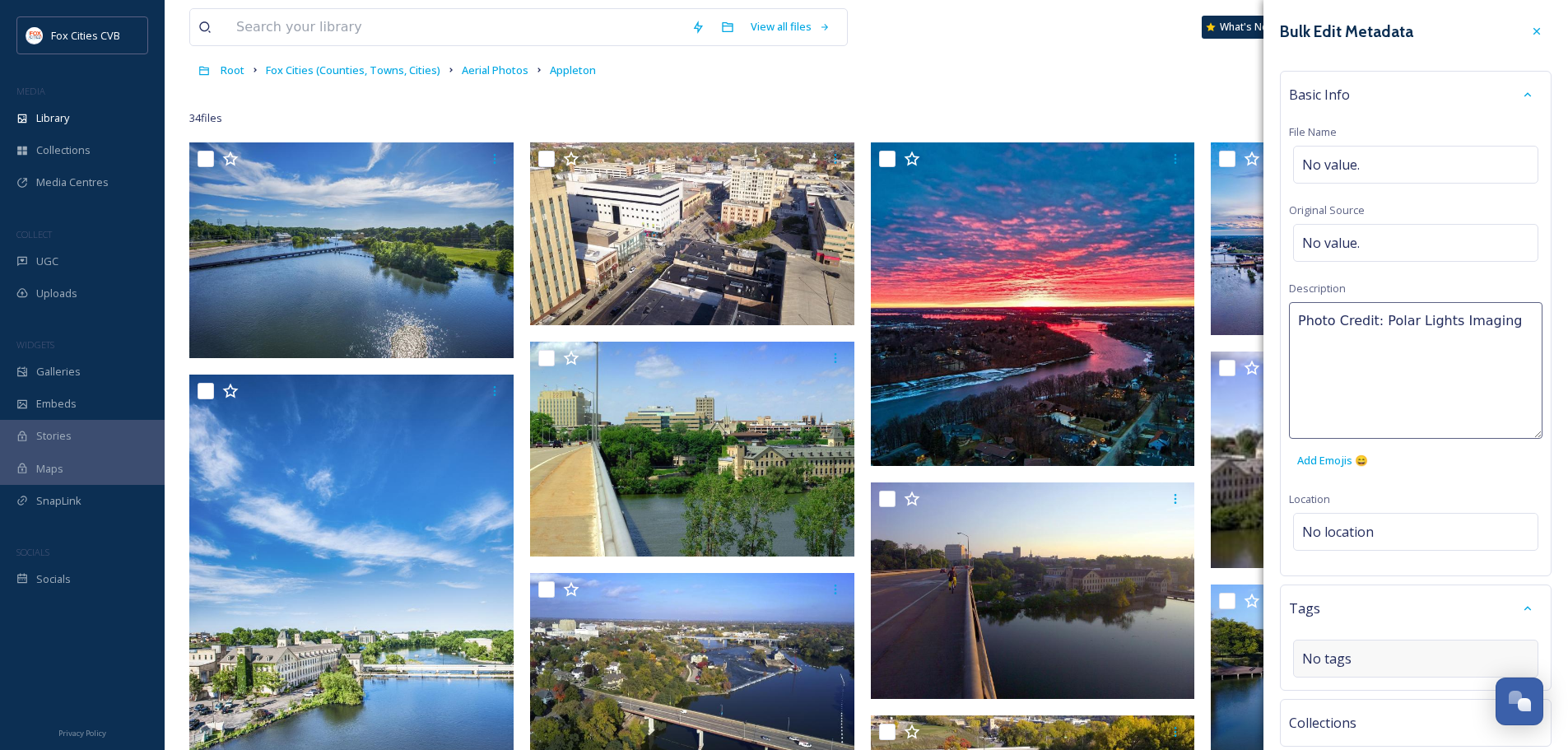
click at [1419, 530] on div "Bulk Edit Metadata Basic Info File Name No value. Original Source No value. Des…" at bounding box center [1415, 446] width 304 height 894
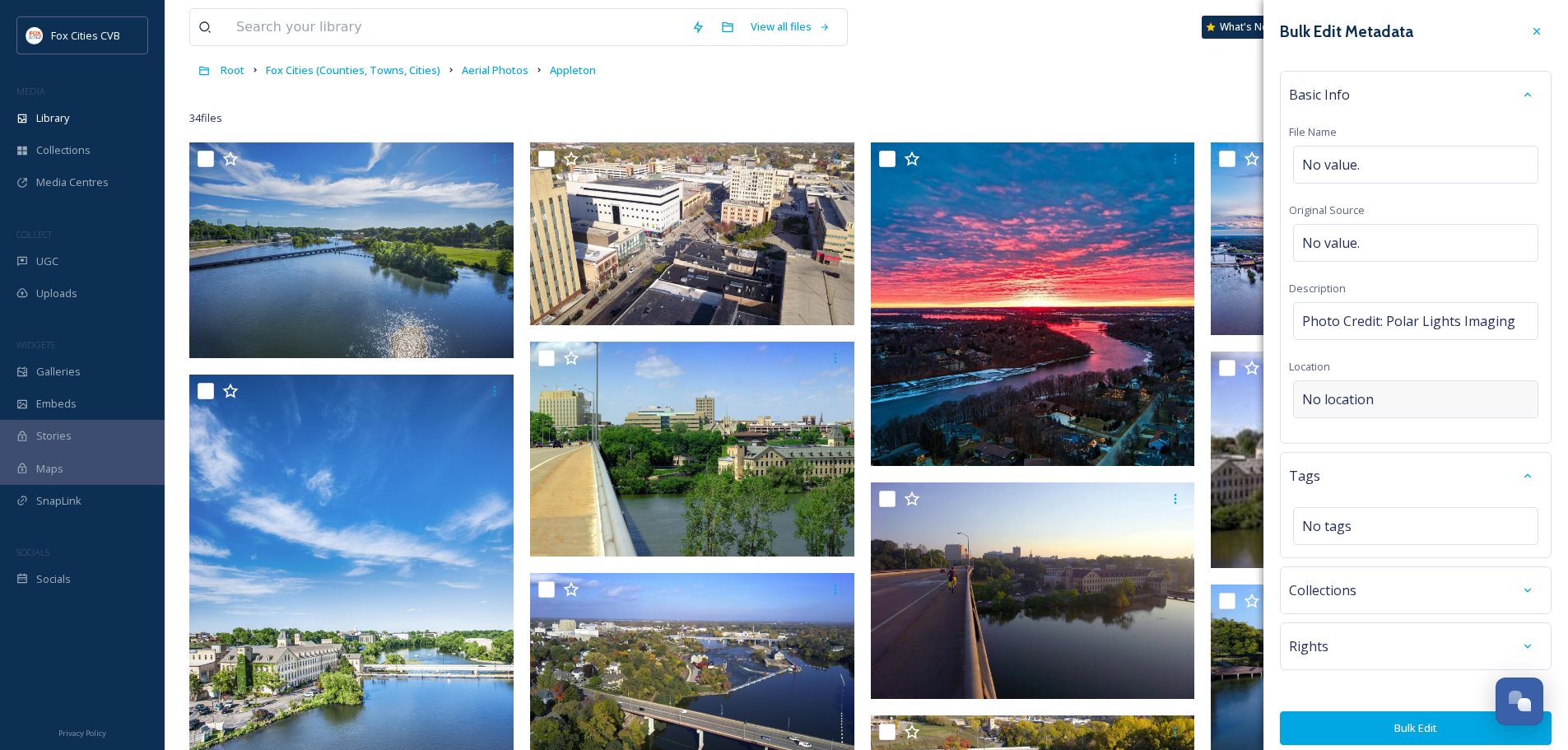
click at [1357, 396] on span "No location" at bounding box center [1337, 399] width 72 height 20
click at [1357, 396] on input at bounding box center [1415, 399] width 244 height 36
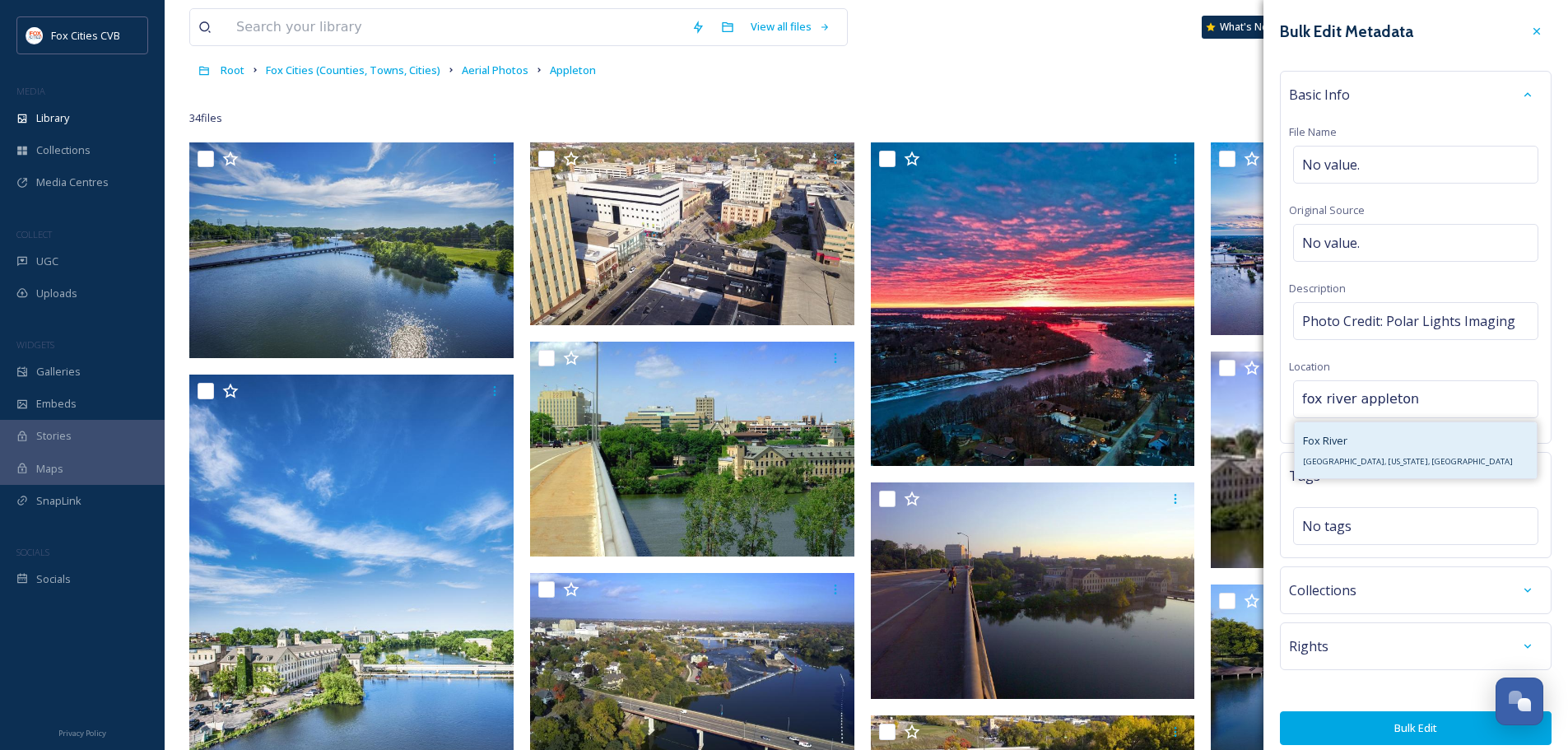
type input "fox river appleton"
click at [1409, 453] on div "Fox River Fox River, Wisconsin, USA" at bounding box center [1415, 450] width 242 height 56
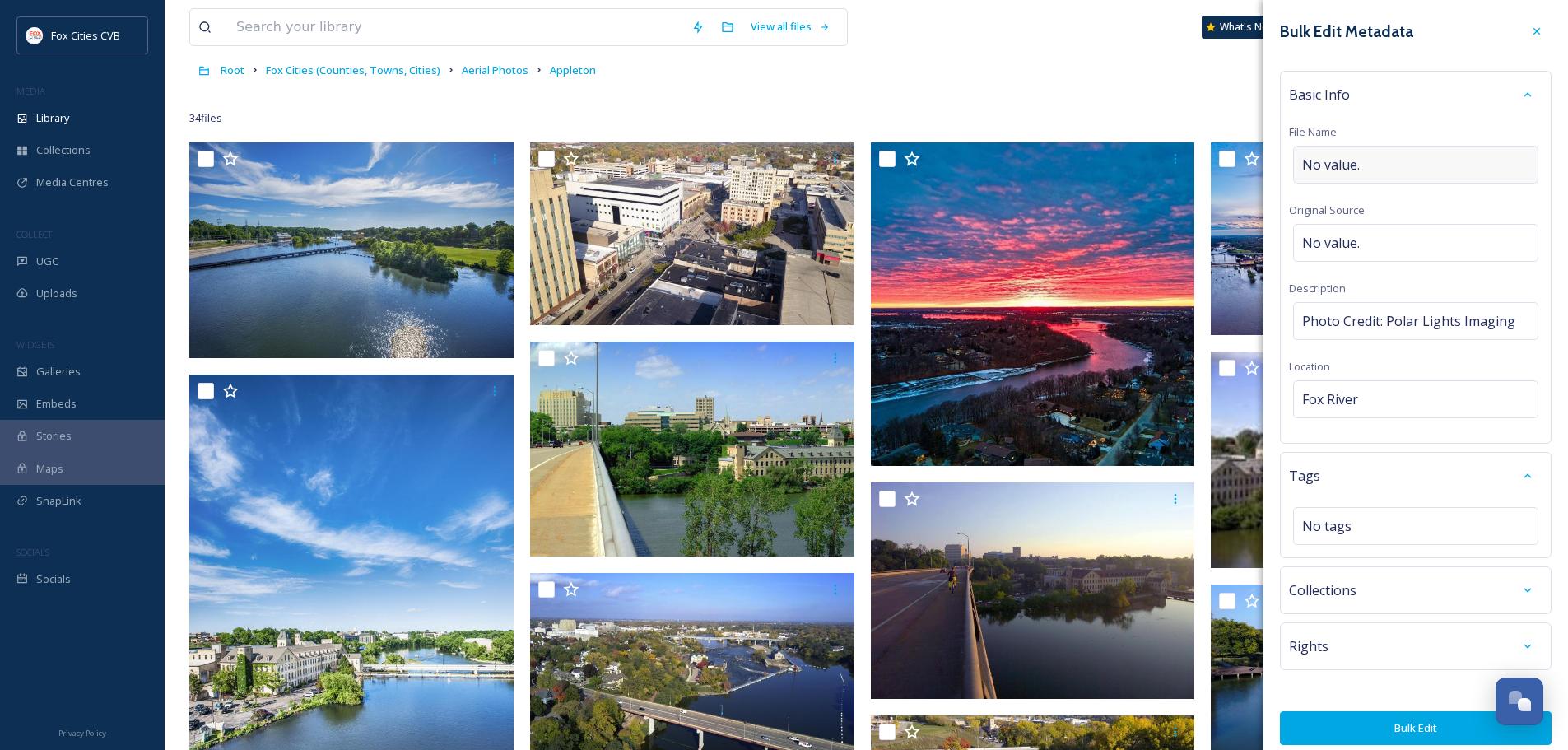
click at [1350, 154] on div "No value." at bounding box center [1415, 164] width 245 height 38
type input "Appleton Aerial Photos"
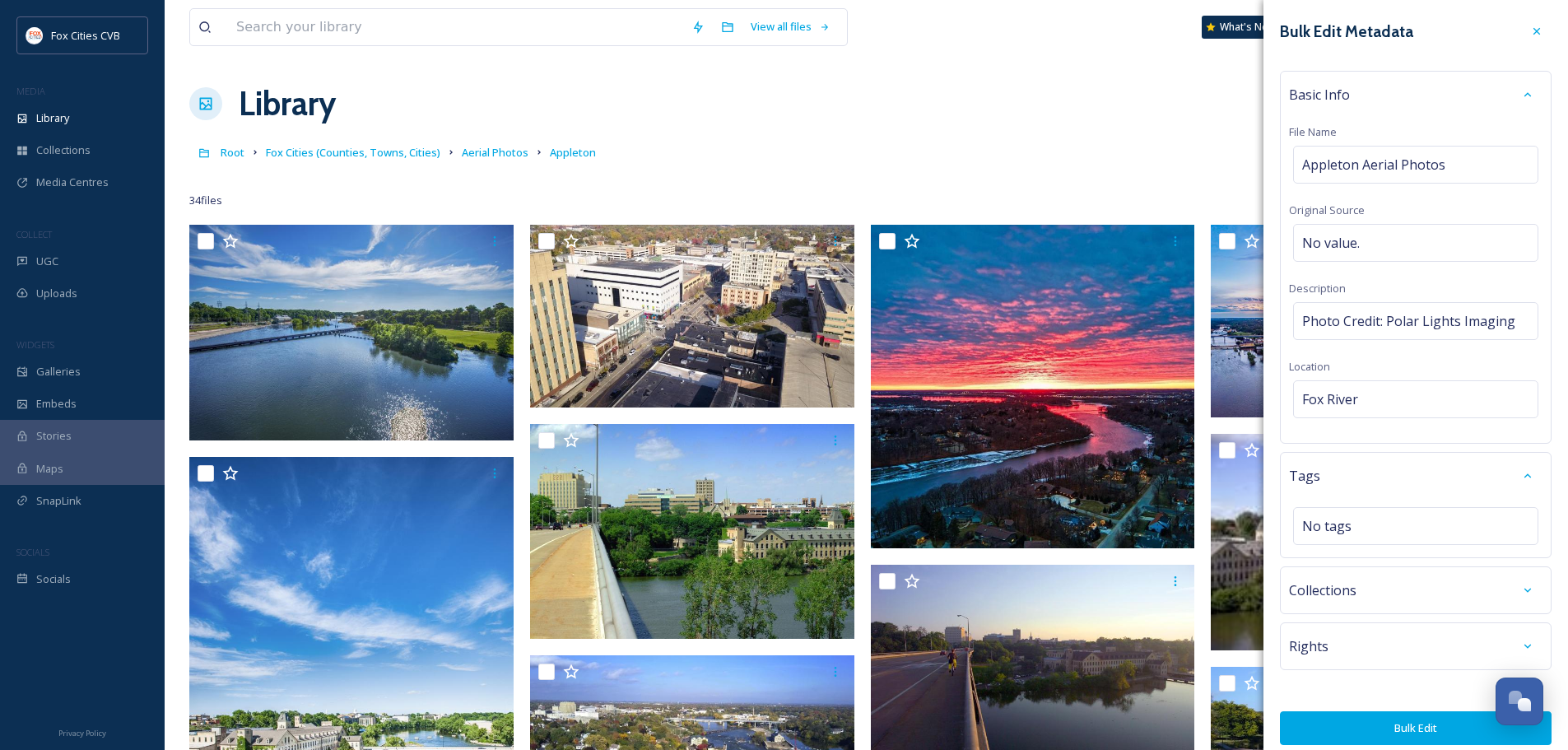
click at [1380, 731] on button "Bulk Edit" at bounding box center [1415, 728] width 272 height 34
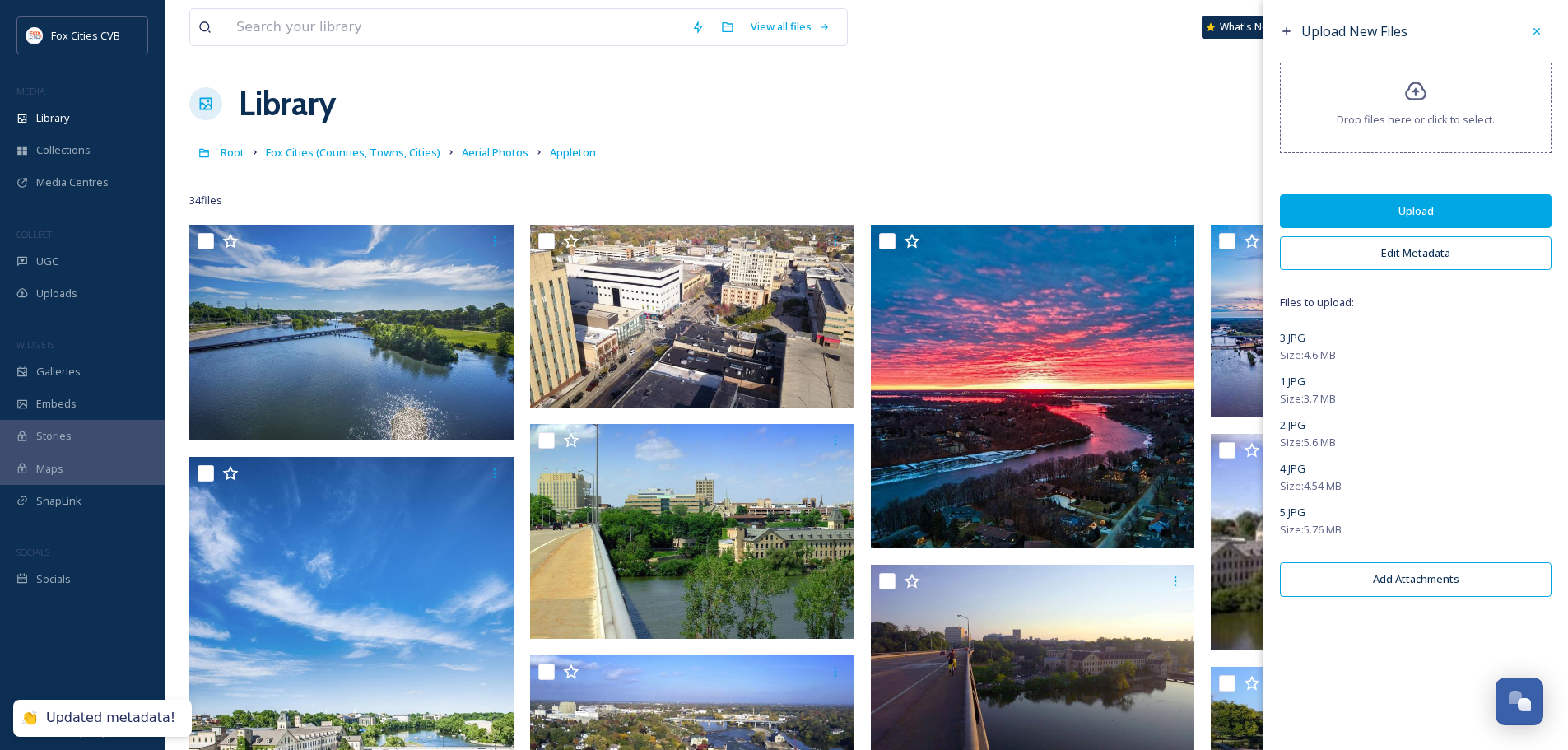
click at [1439, 209] on button "Upload" at bounding box center [1415, 211] width 272 height 34
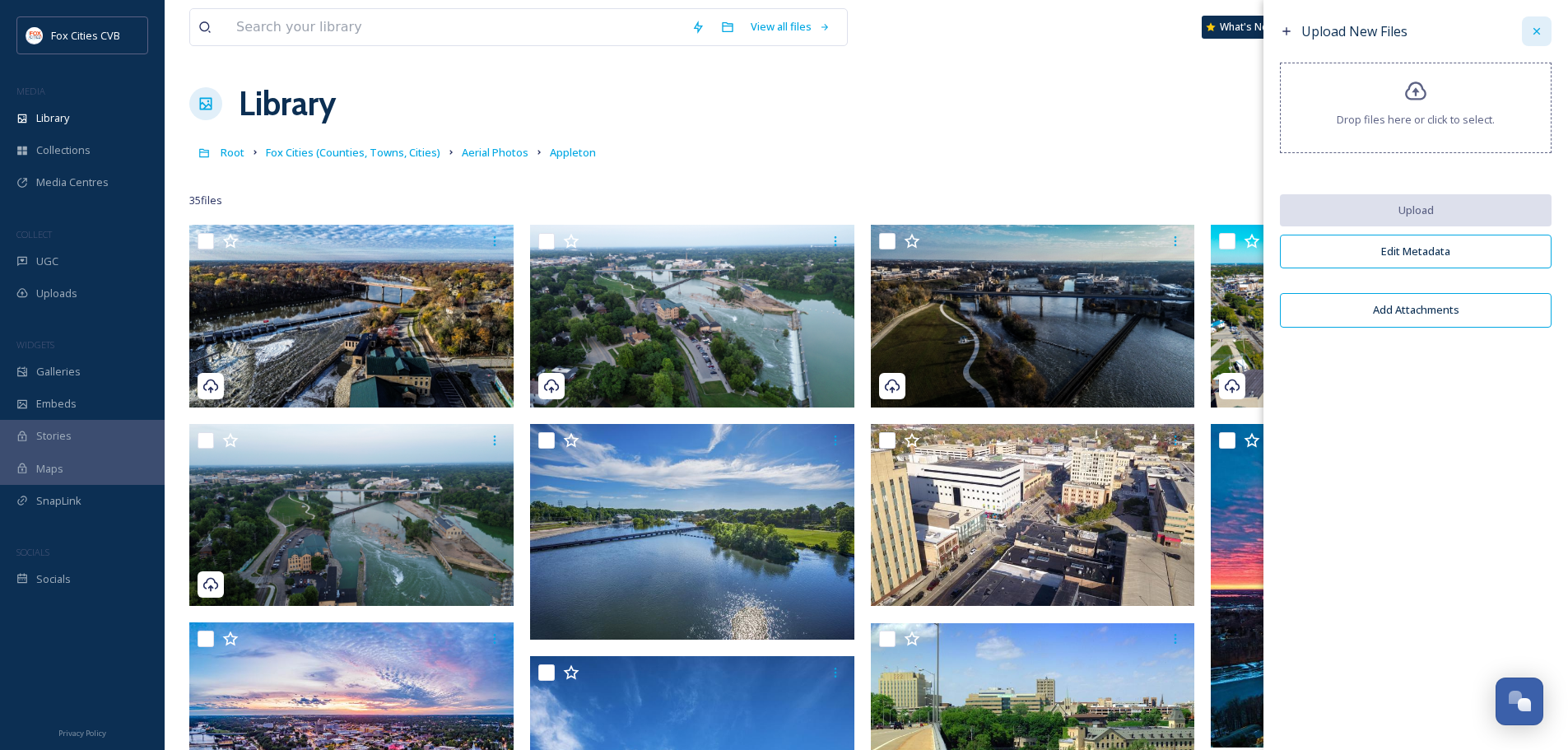
click at [1530, 27] on div at bounding box center [1536, 31] width 29 height 29
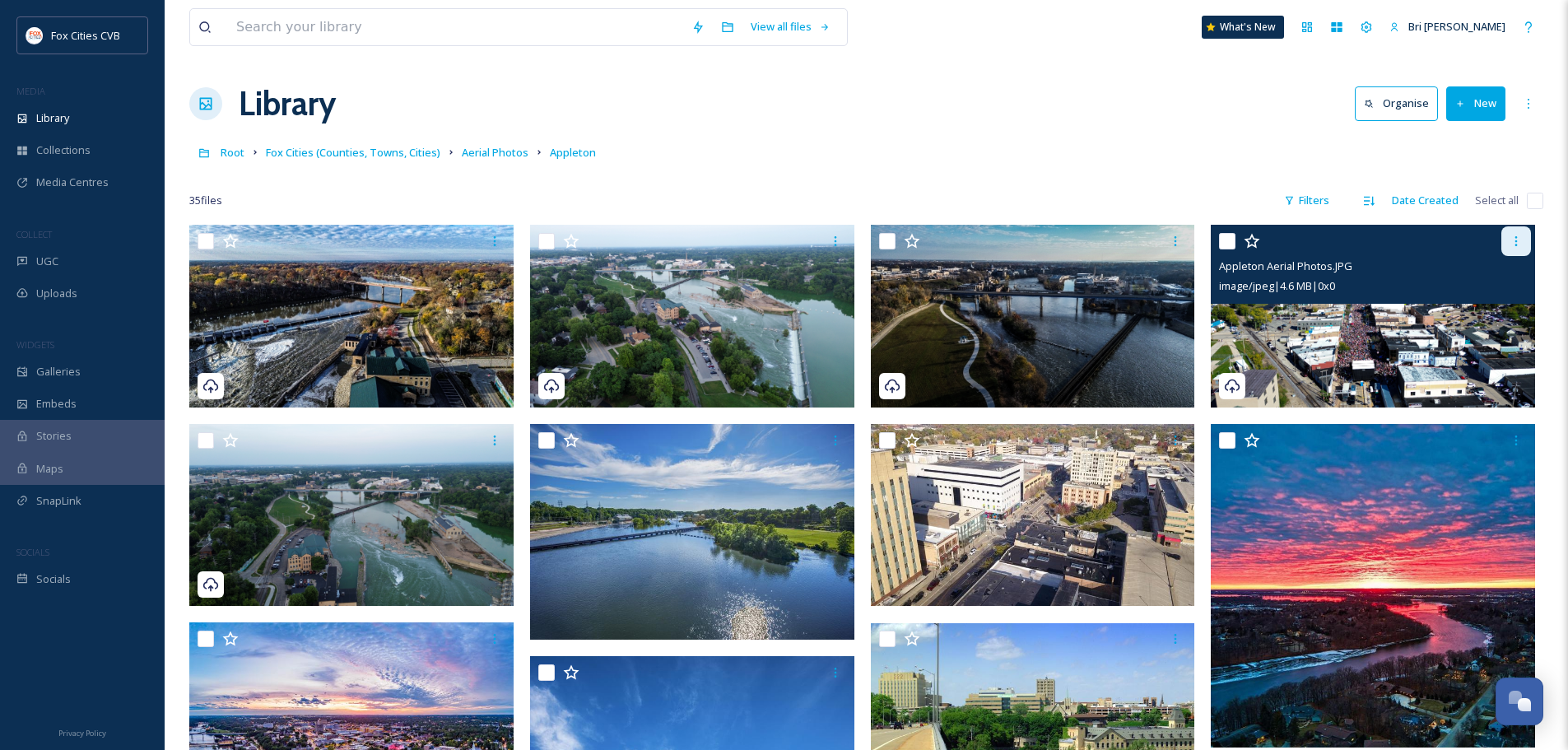
click at [1517, 241] on icon at bounding box center [1516, 241] width 13 height 13
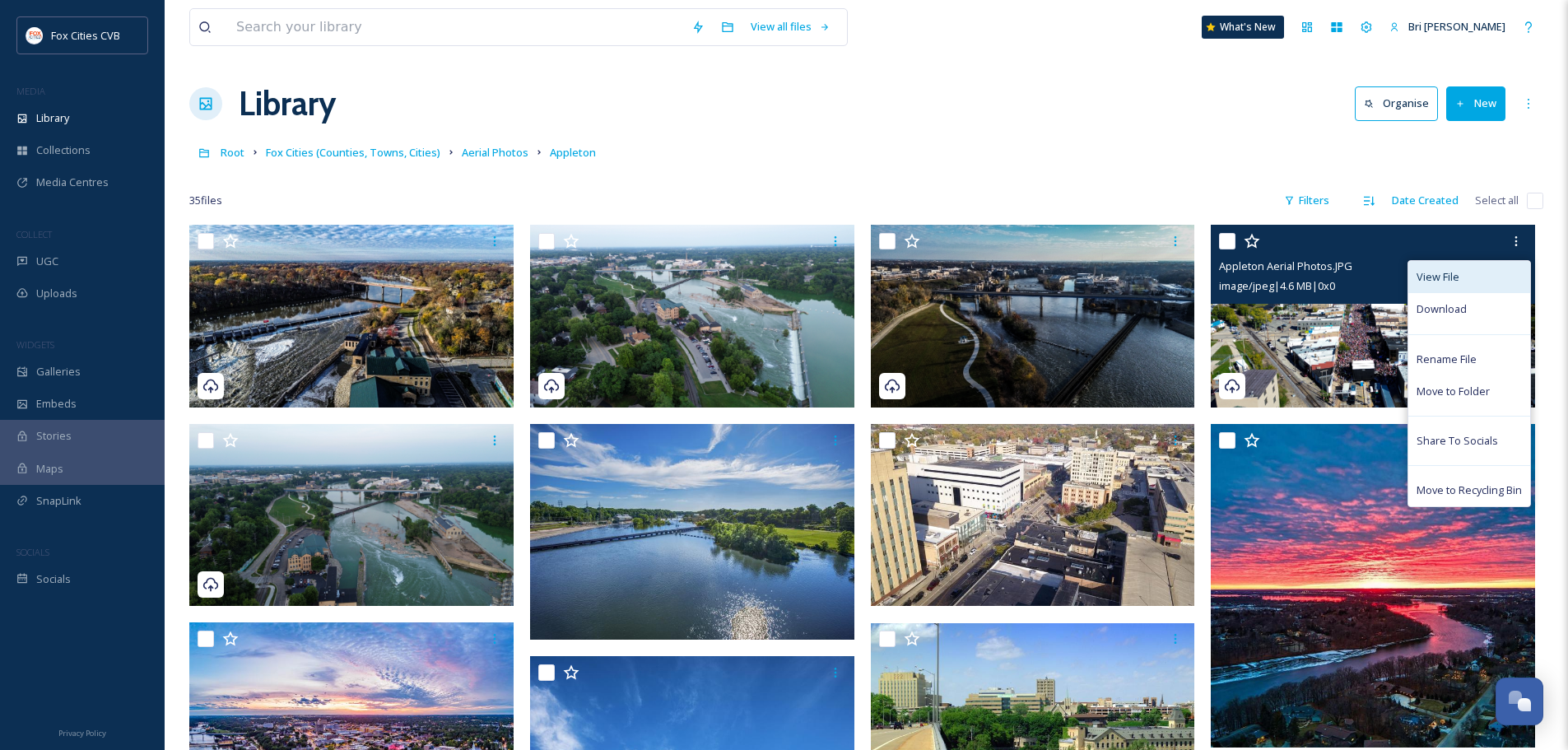
click at [1462, 279] on div "View File" at bounding box center [1469, 277] width 122 height 32
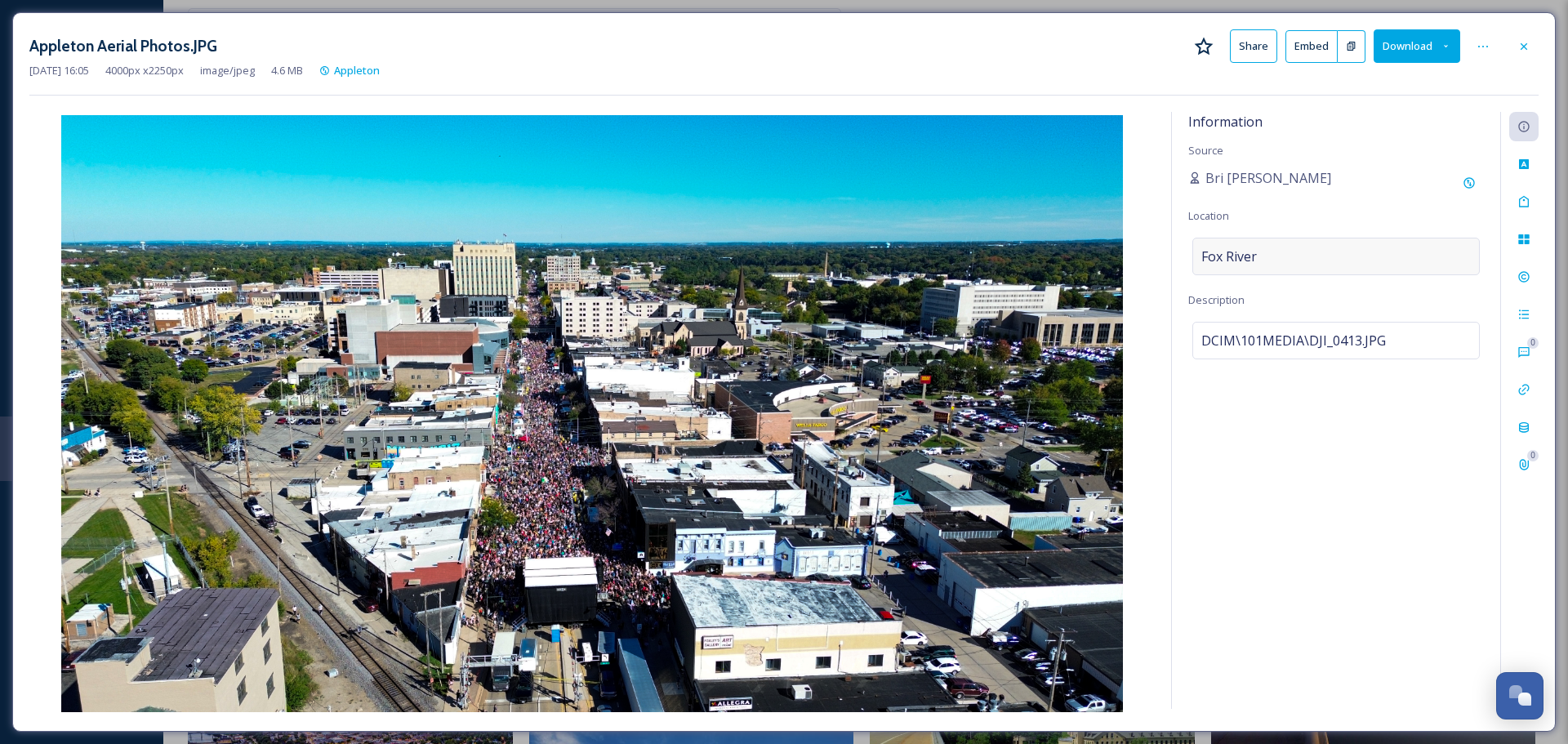
click at [1282, 267] on div "Fox River" at bounding box center [1336, 256] width 287 height 38
click at [1283, 259] on input "Fox River" at bounding box center [1336, 256] width 286 height 36
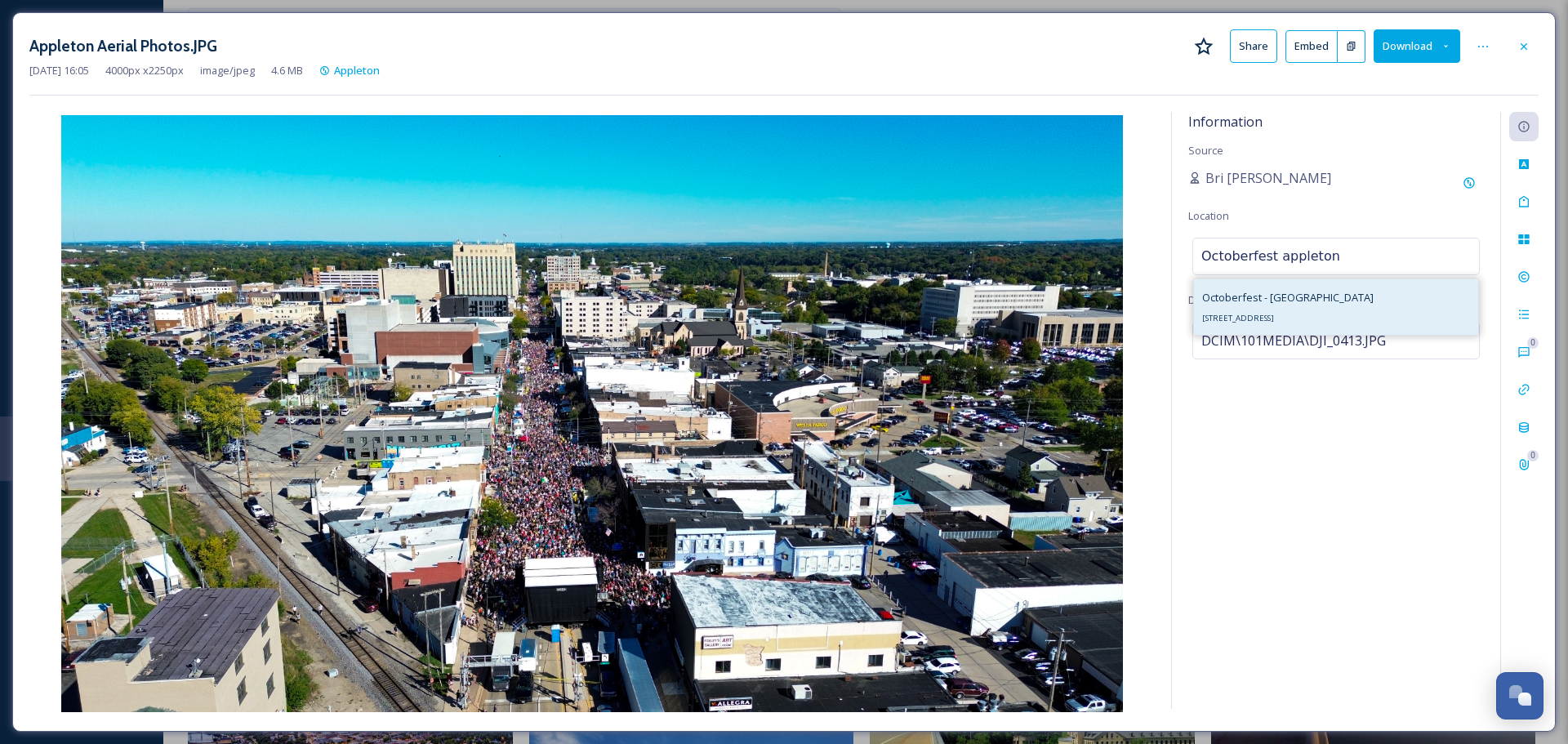
type input "Octoberfest appleton"
click at [1274, 313] on span "125 N Superior St, Appleton, WI 54911, USA" at bounding box center [1238, 318] width 72 height 11
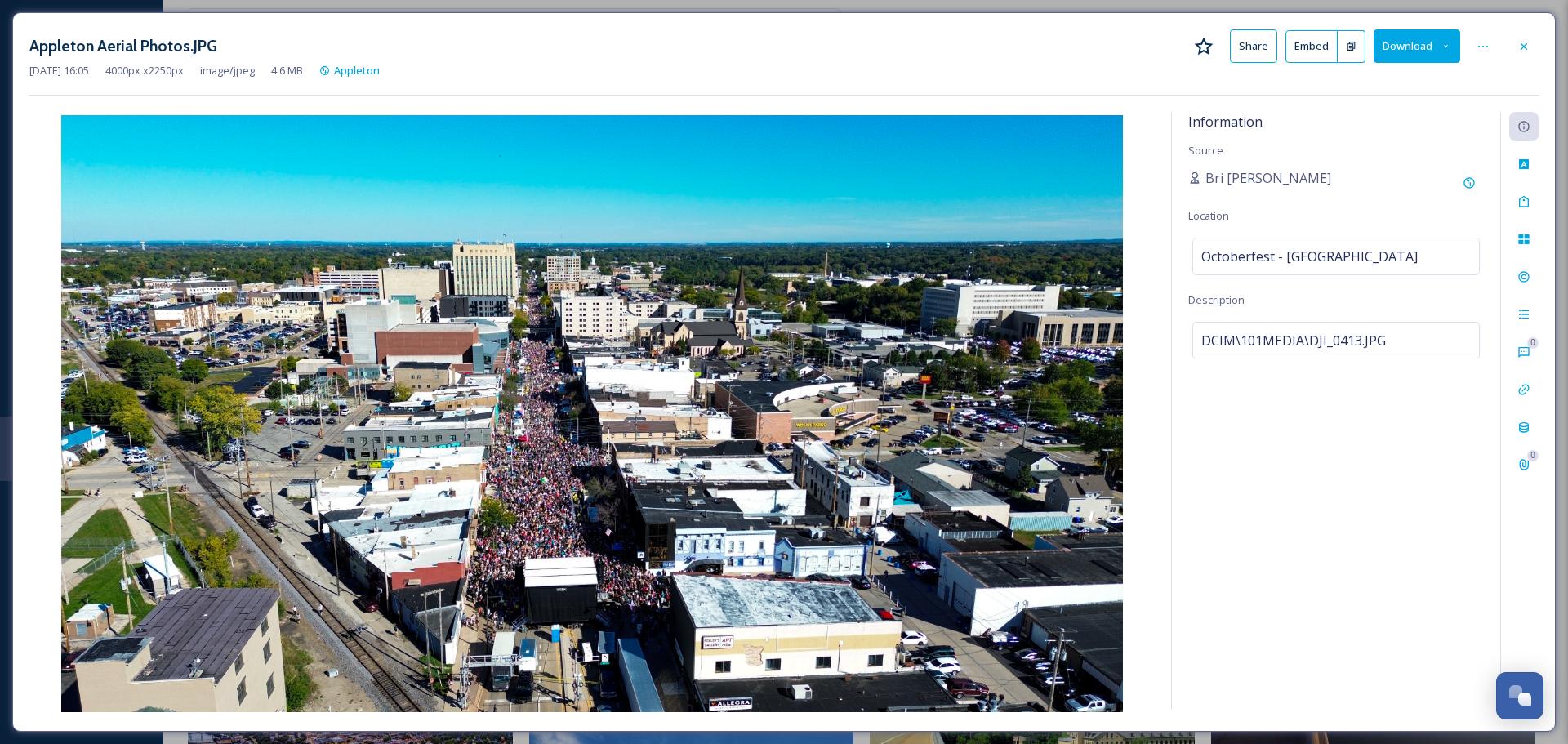
click at [1367, 106] on div "Appleton Aerial Photos.JPG Share Embed Download Aug 14 2025 16:05 4000 px x 225…" at bounding box center [784, 372] width 1543 height 719
click at [178, 51] on h3 "Appleton Aerial Photos.JPG" at bounding box center [122, 46] width 188 height 24
click at [1481, 38] on div at bounding box center [1483, 46] width 29 height 29
click at [1418, 70] on div "Rename File" at bounding box center [1402, 82] width 195 height 32
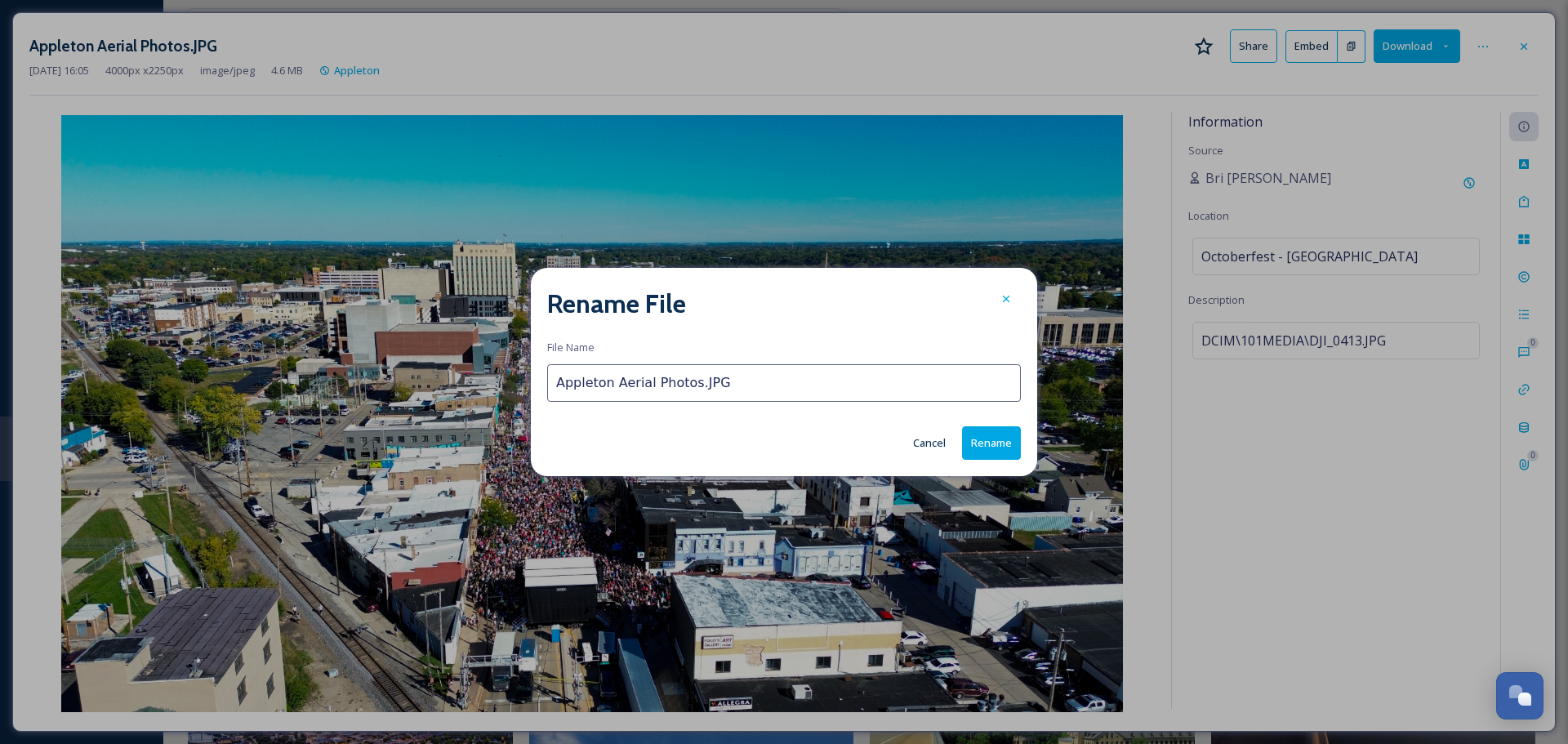
click at [613, 388] on input "Appleton Aerial Photos.JPG" at bounding box center [784, 383] width 474 height 38
click at [760, 382] on input "Appleton Octoberfest Aerial Photos.JPG" at bounding box center [784, 383] width 474 height 38
type input "Appleton Octoberfest Aerial.JPG"
click at [977, 438] on button "Rename" at bounding box center [991, 443] width 59 height 33
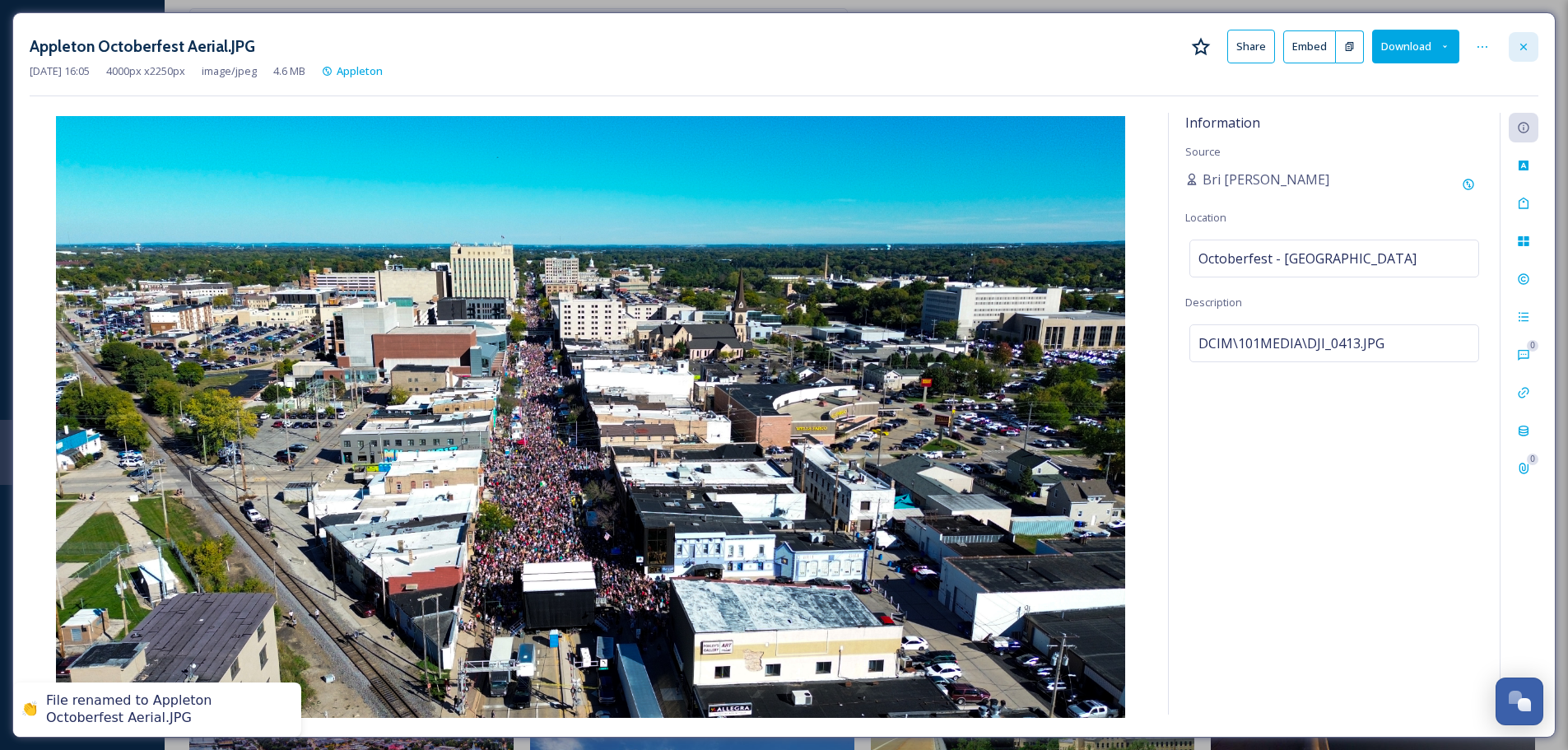
click at [1525, 47] on icon at bounding box center [1523, 46] width 13 height 13
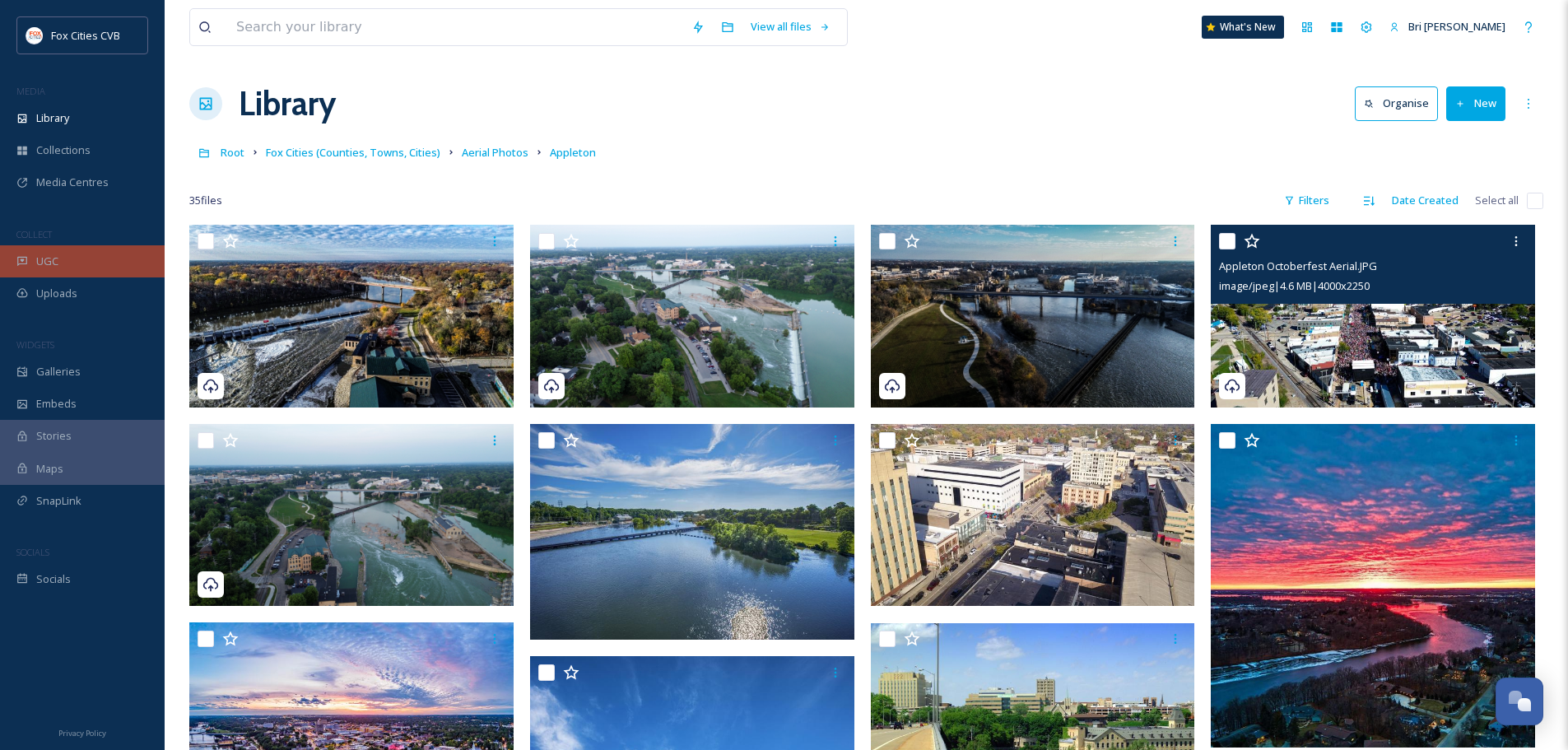
click at [33, 257] on div "UGC" at bounding box center [82, 261] width 164 height 32
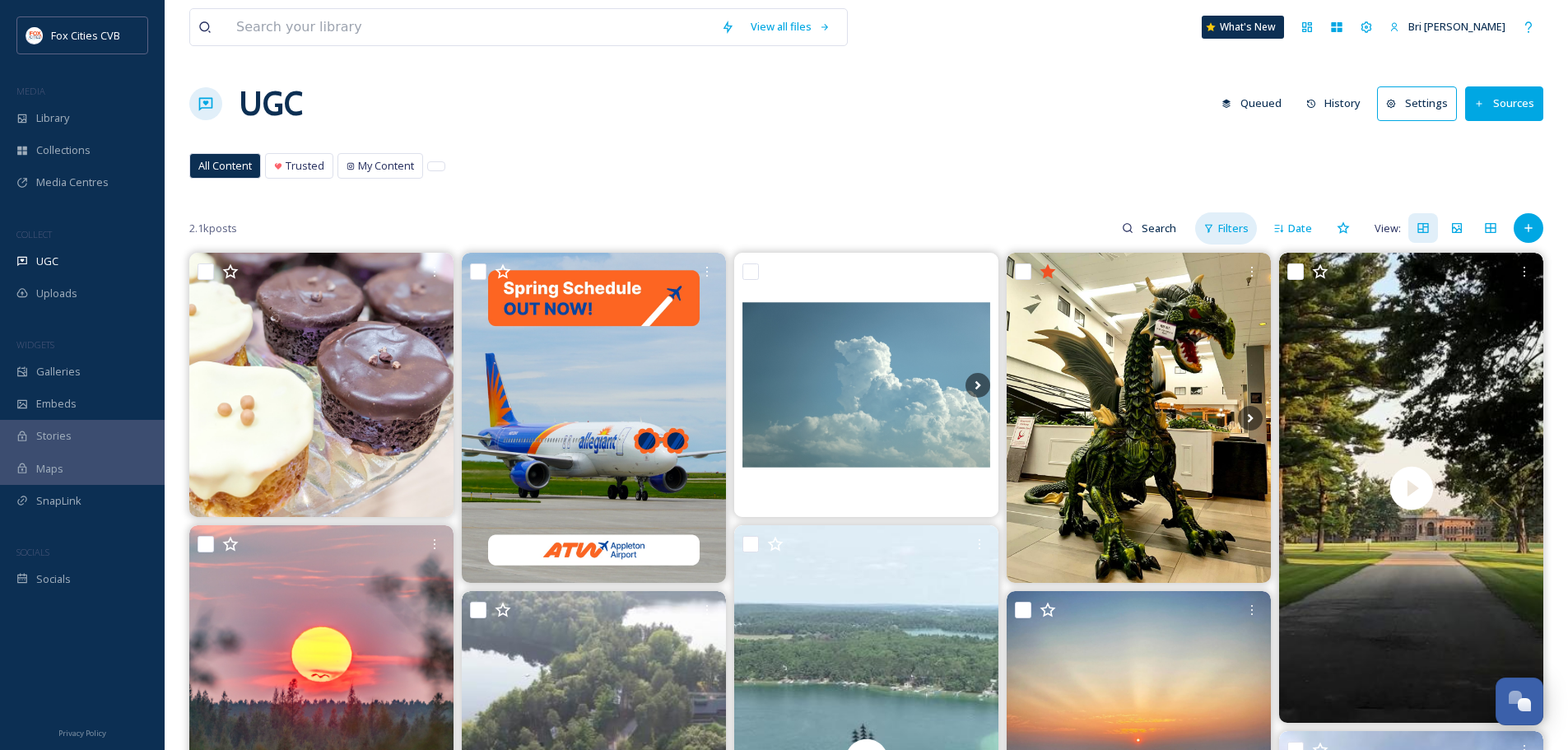
click at [1230, 224] on span "Filters" at bounding box center [1233, 229] width 30 height 16
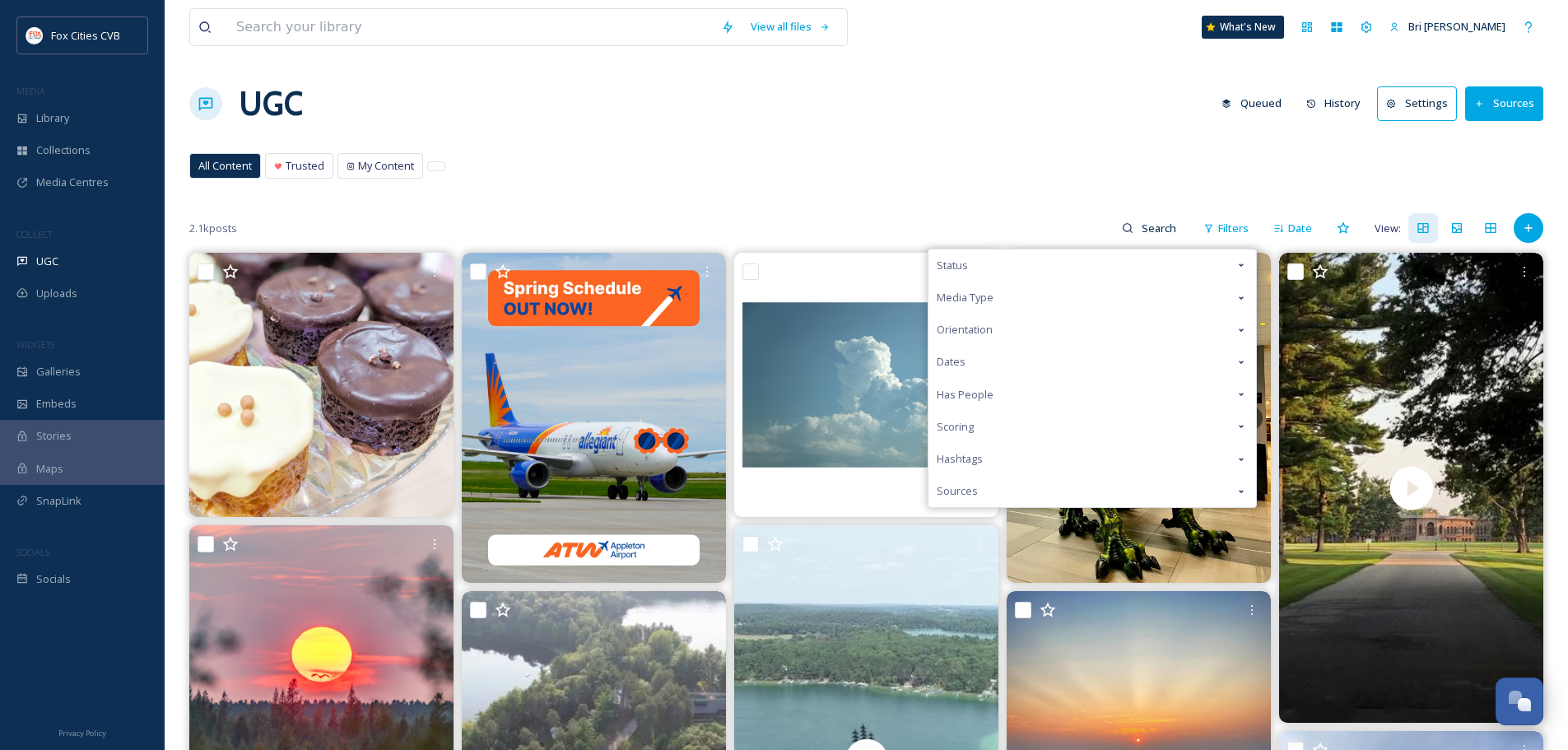
click at [1070, 266] on div "Status" at bounding box center [1091, 265] width 327 height 32
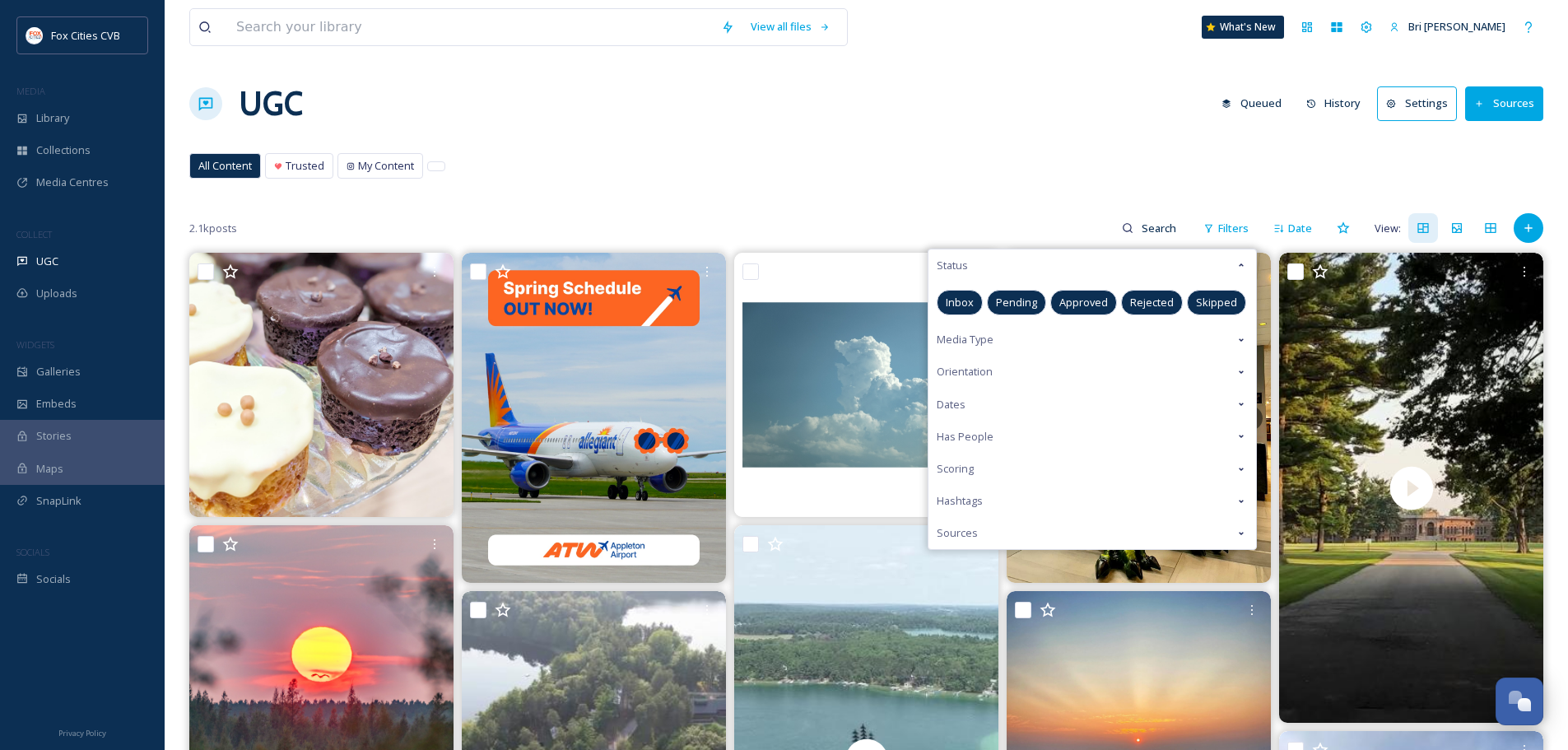
click at [1030, 309] on span "Pending" at bounding box center [1016, 303] width 41 height 16
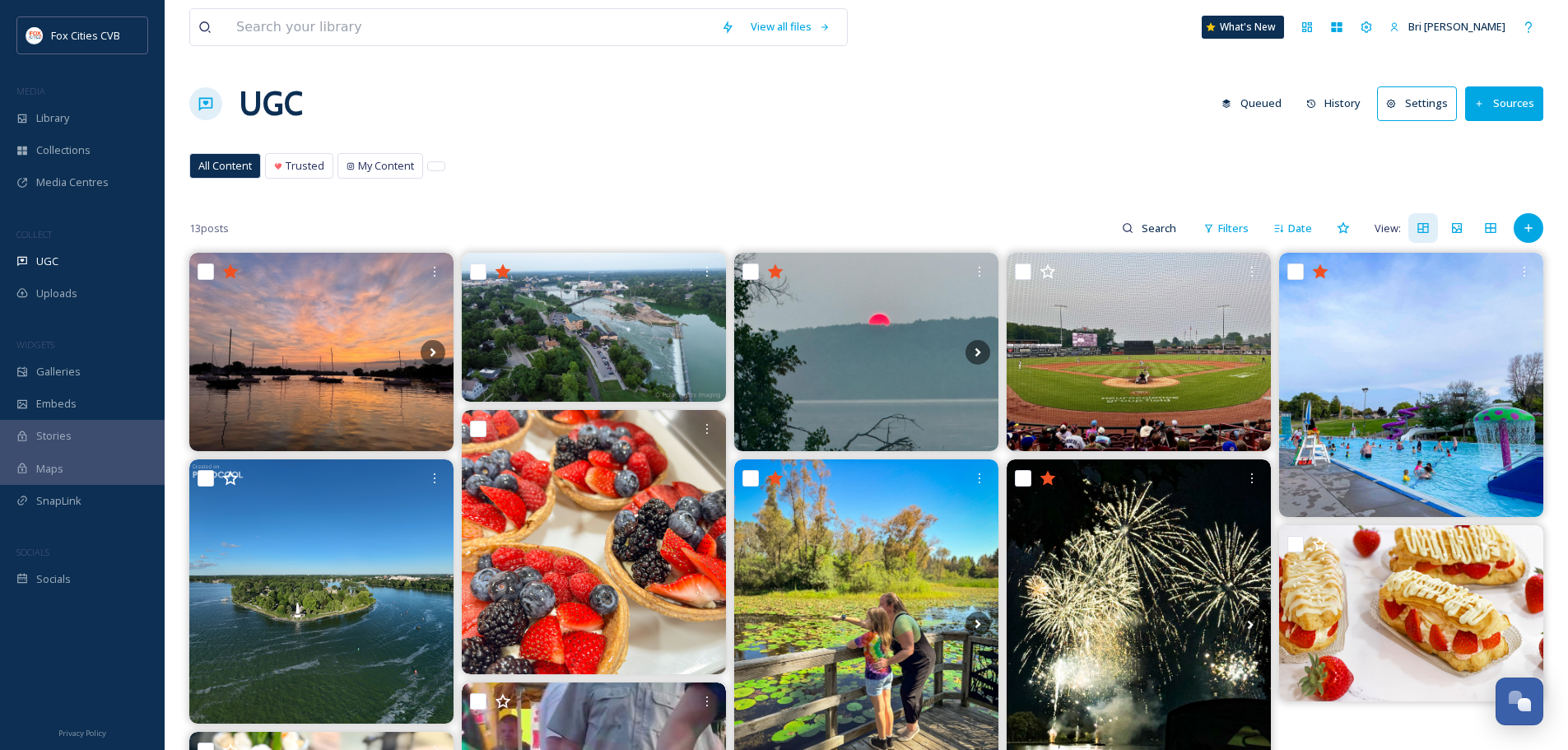
drag, startPoint x: 913, startPoint y: 193, endPoint x: 880, endPoint y: 204, distance: 34.8
click at [913, 193] on div "View all files What's New Bri Depies UGC Queued History Settings Sources All Co…" at bounding box center [865, 586] width 1403 height 1172
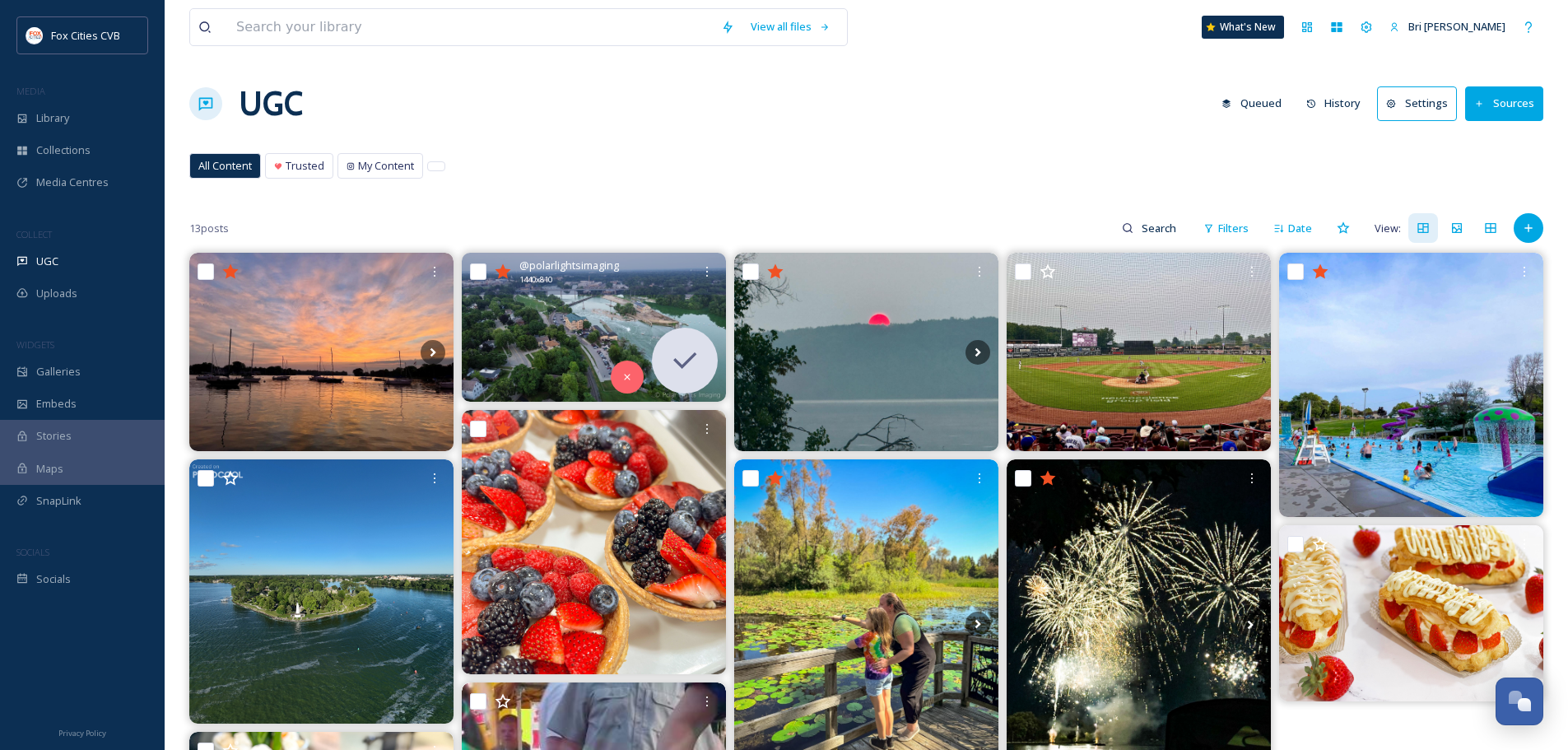
click at [608, 317] on img at bounding box center [594, 328] width 264 height 149
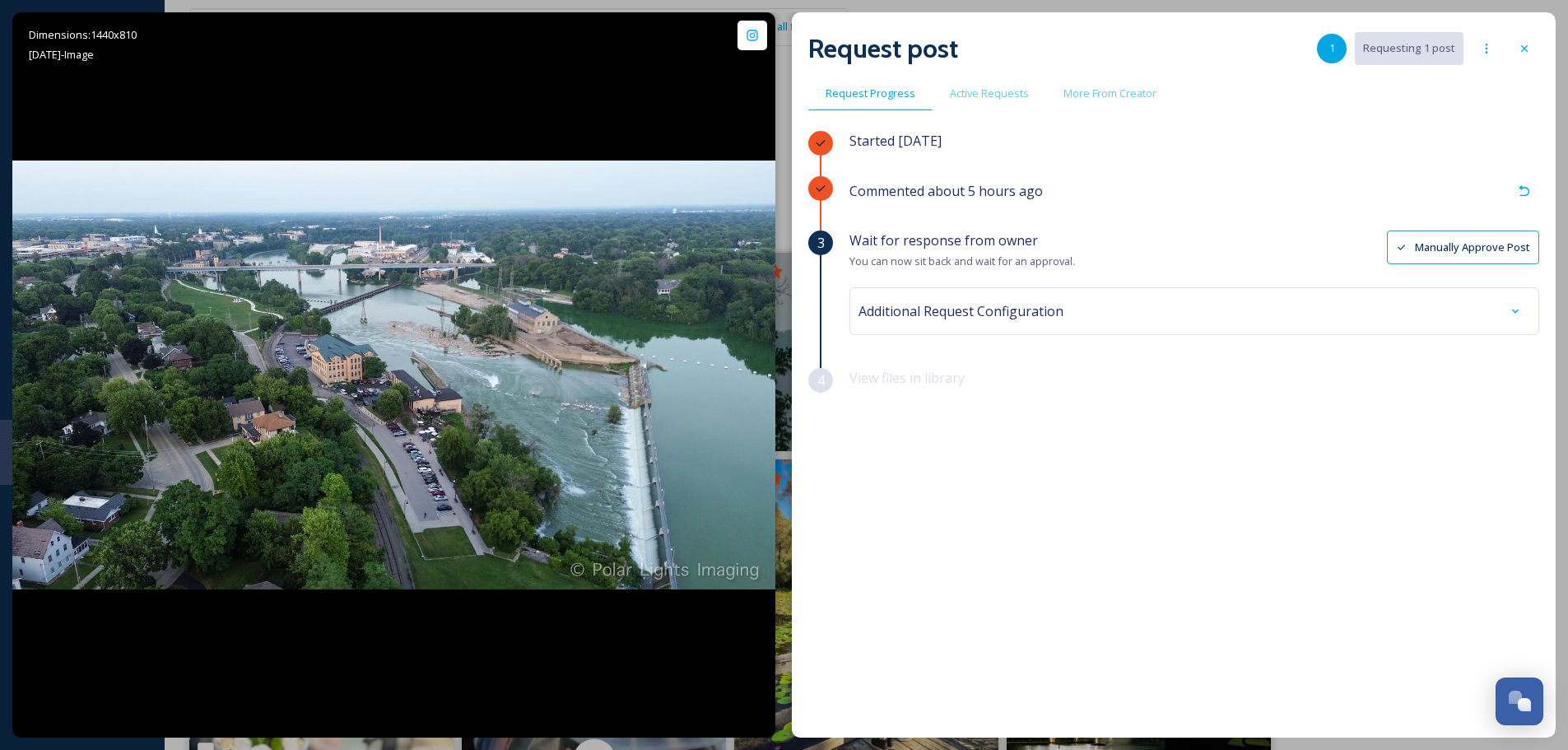
click at [1427, 252] on button "Manually Approve Post" at bounding box center [1463, 248] width 153 height 34
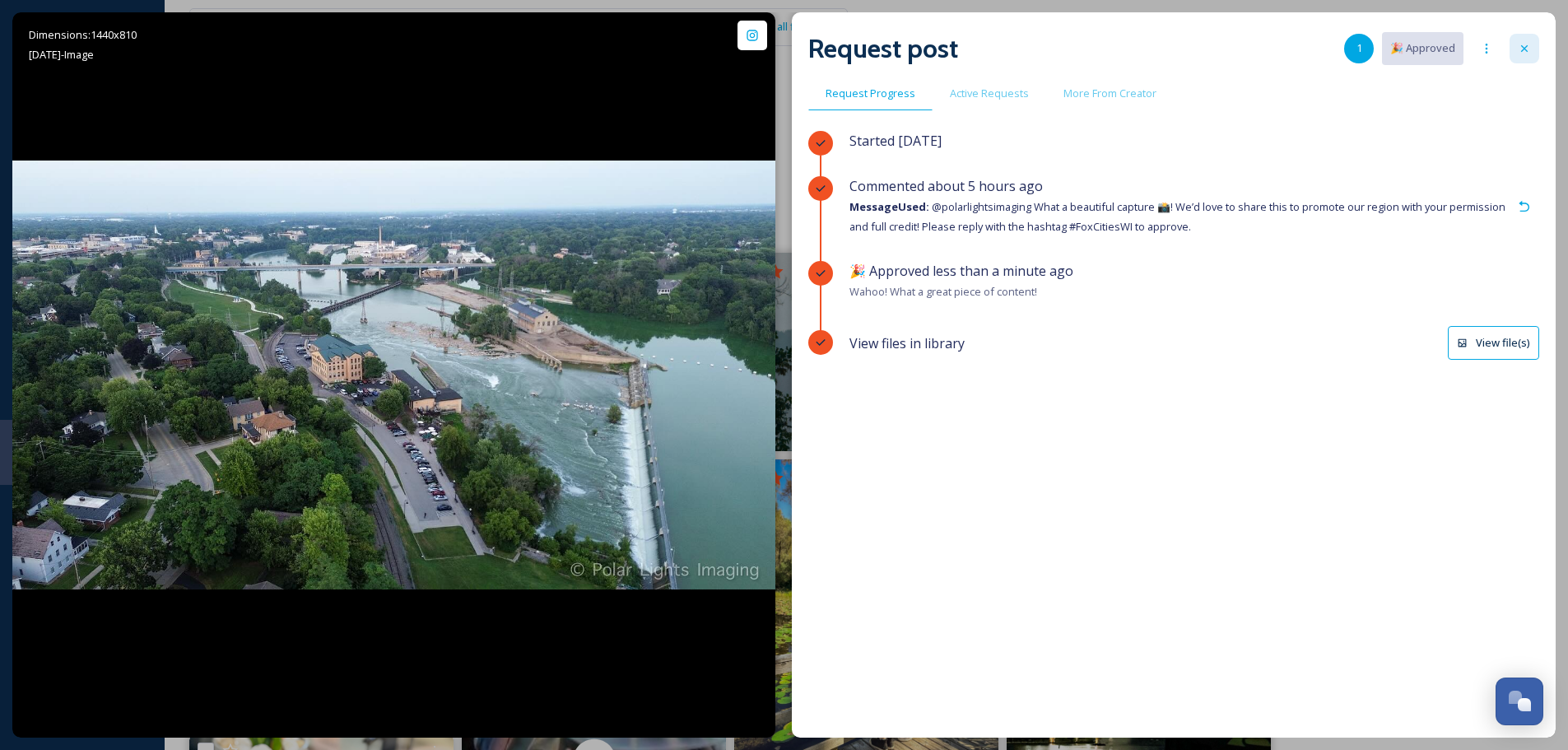
click at [1519, 40] on div at bounding box center [1524, 48] width 29 height 29
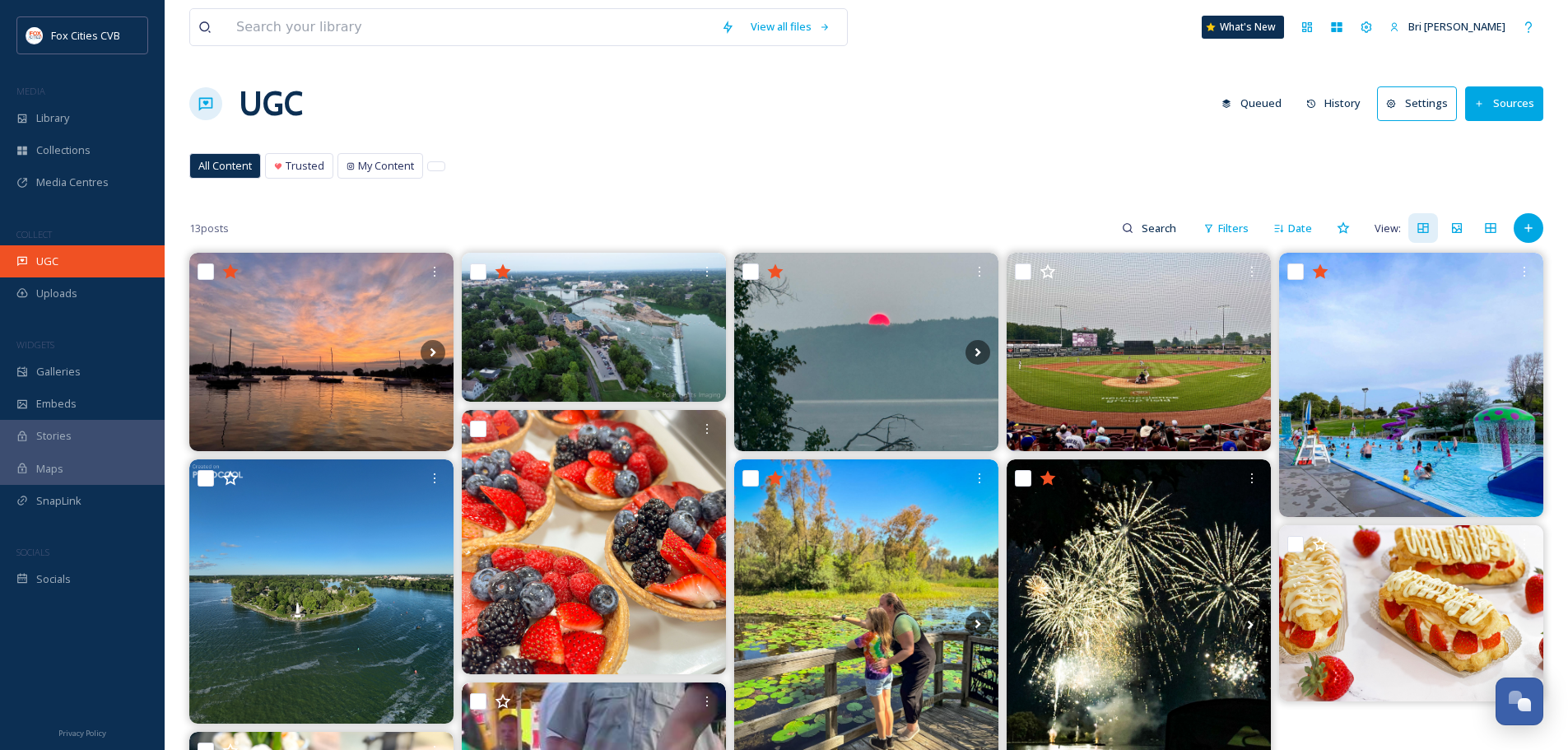
click at [130, 248] on div "UGC" at bounding box center [82, 261] width 164 height 32
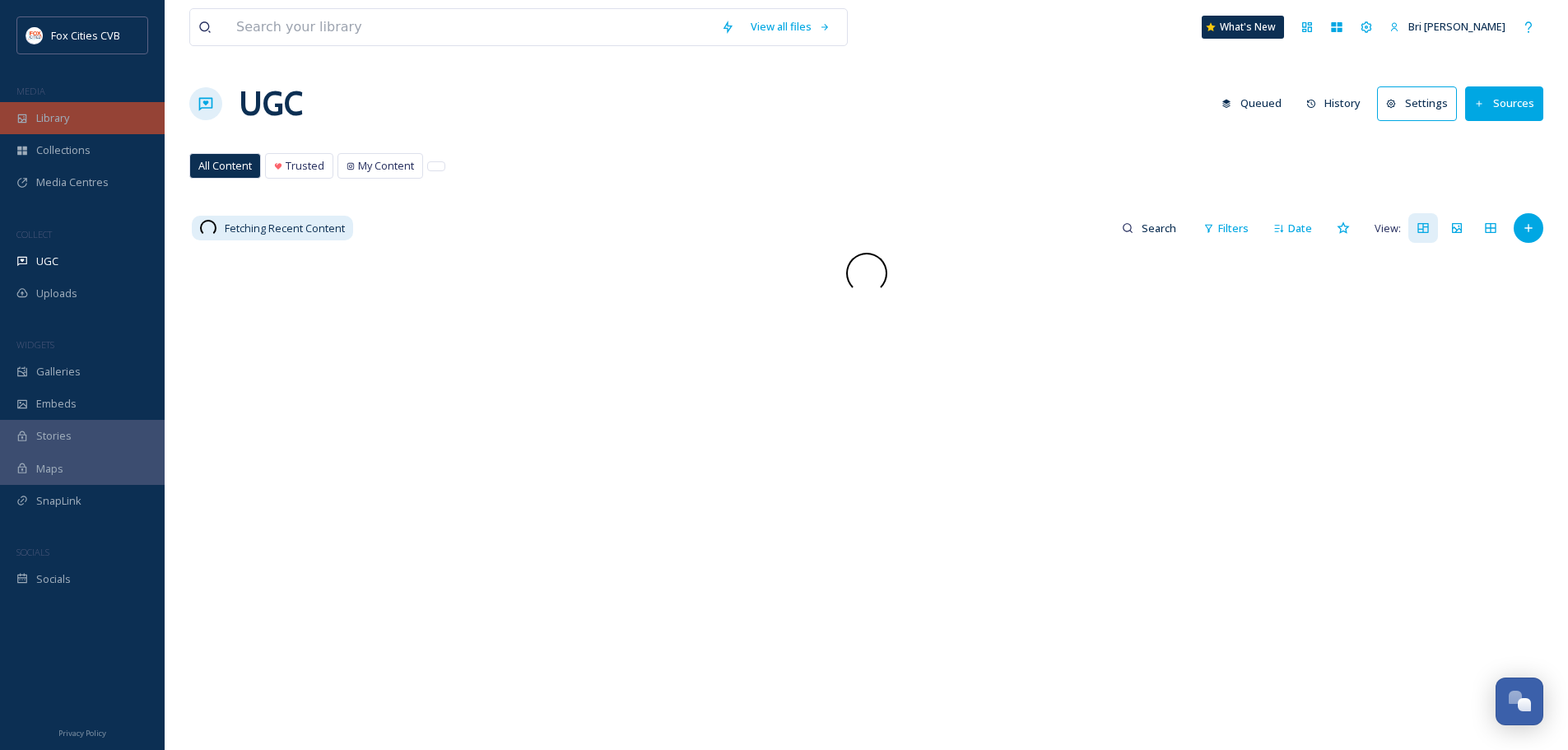
click at [91, 111] on div "Library" at bounding box center [82, 118] width 164 height 32
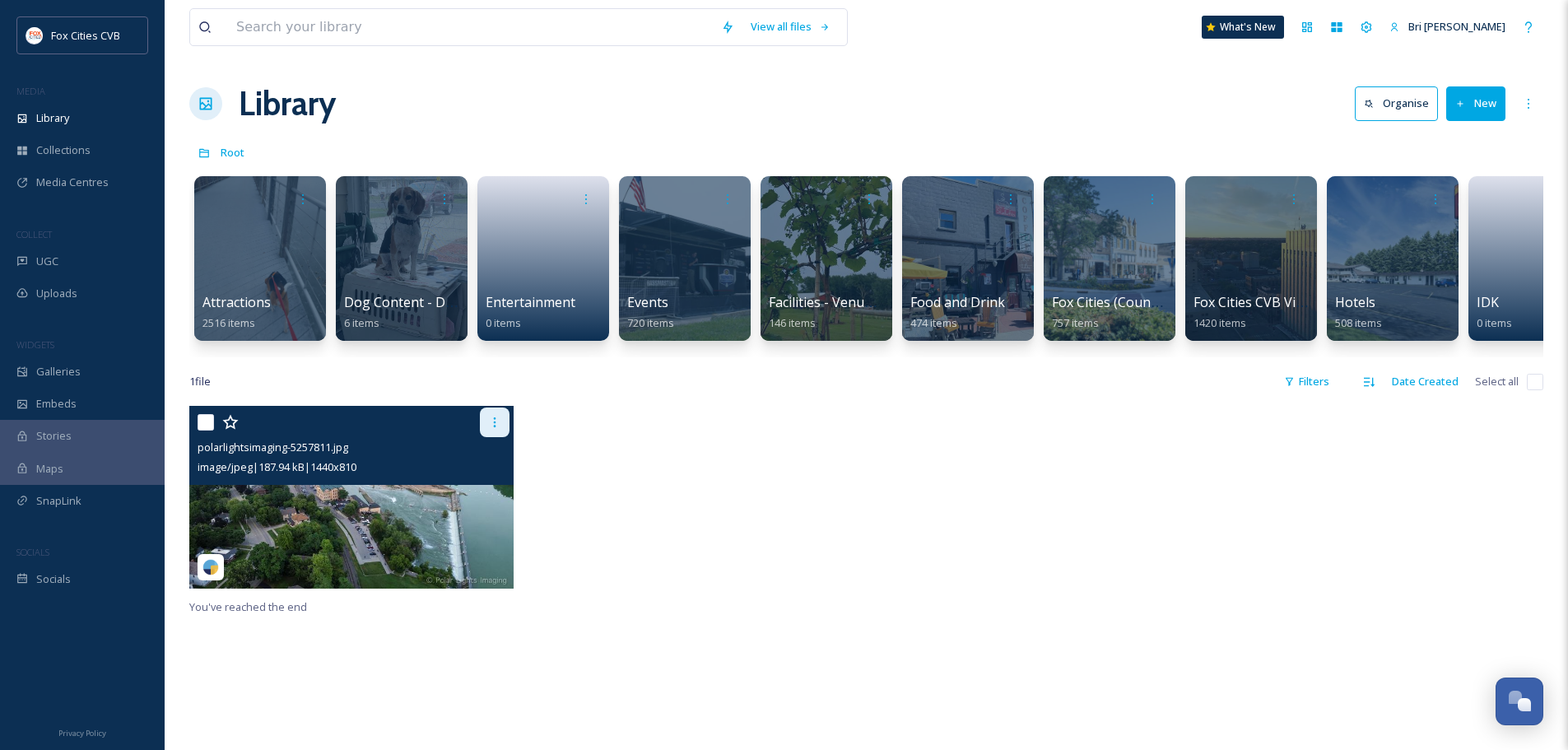
click at [492, 429] on icon at bounding box center [494, 422] width 13 height 13
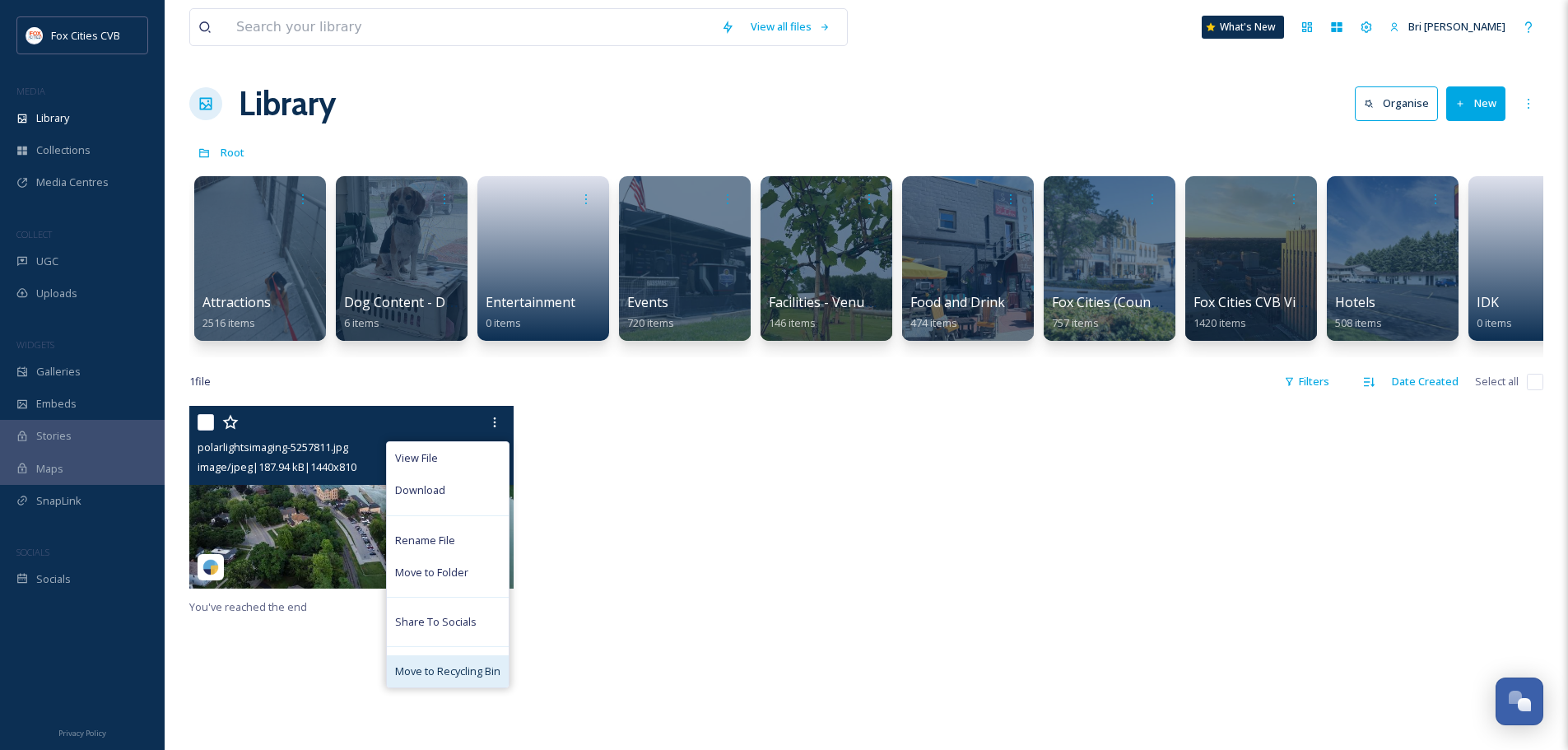
click at [417, 668] on div "Move to Recycling Bin" at bounding box center [447, 671] width 122 height 32
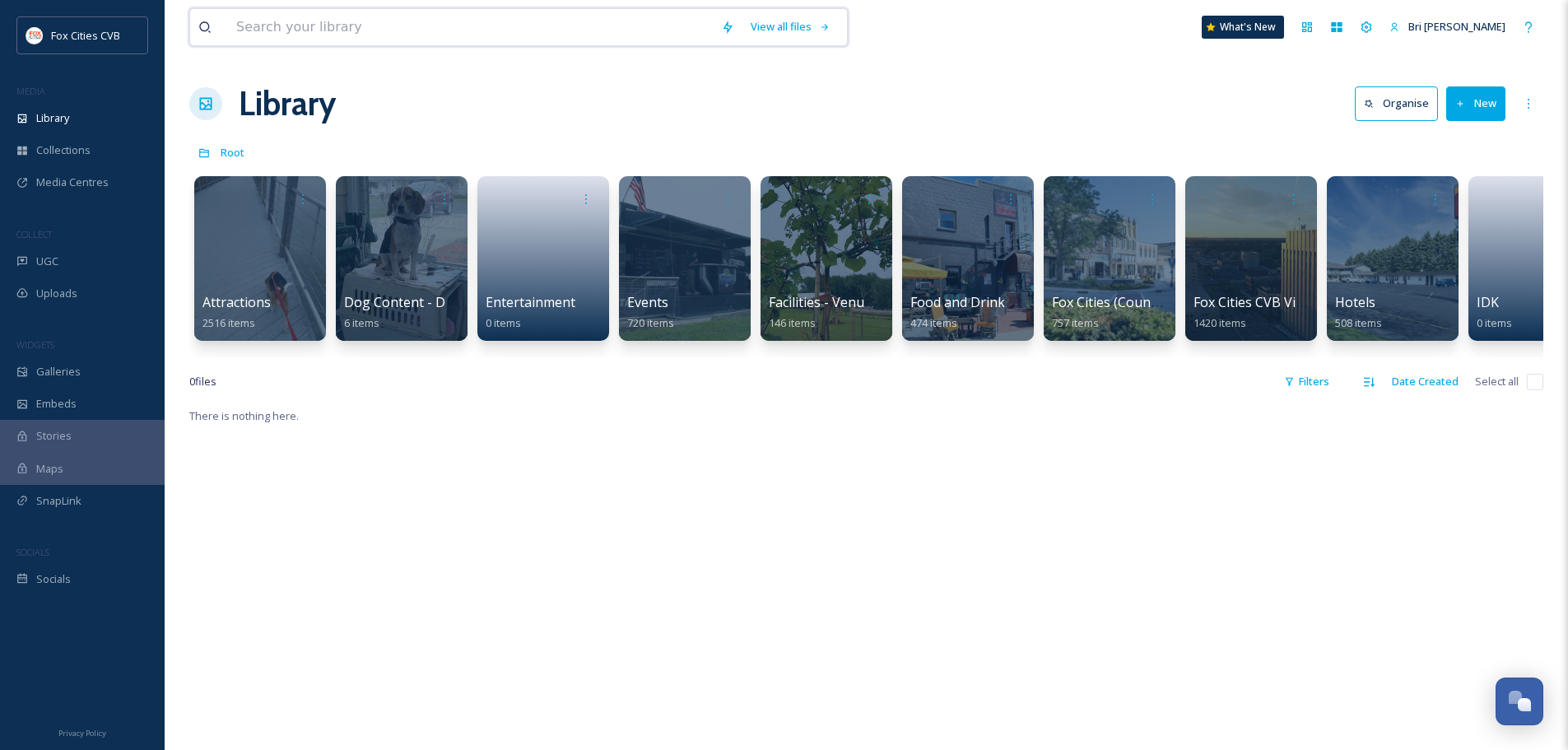
click at [580, 17] on input at bounding box center [470, 27] width 485 height 36
type input "e"
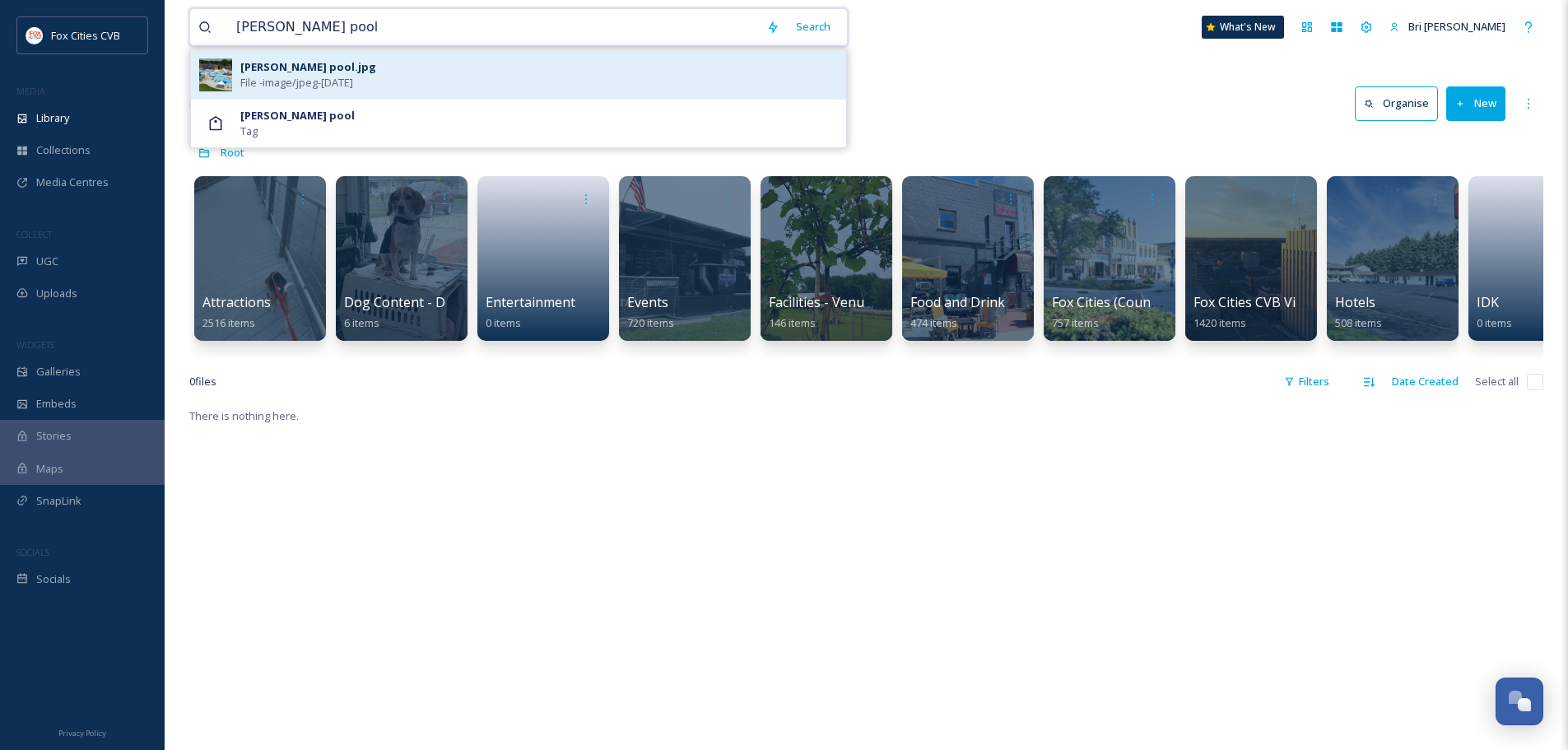
type input "erb pool"
click at [437, 74] on div "erb pool.jpg File - image/jpeg - Feb 05 2024" at bounding box center [539, 75] width 597 height 31
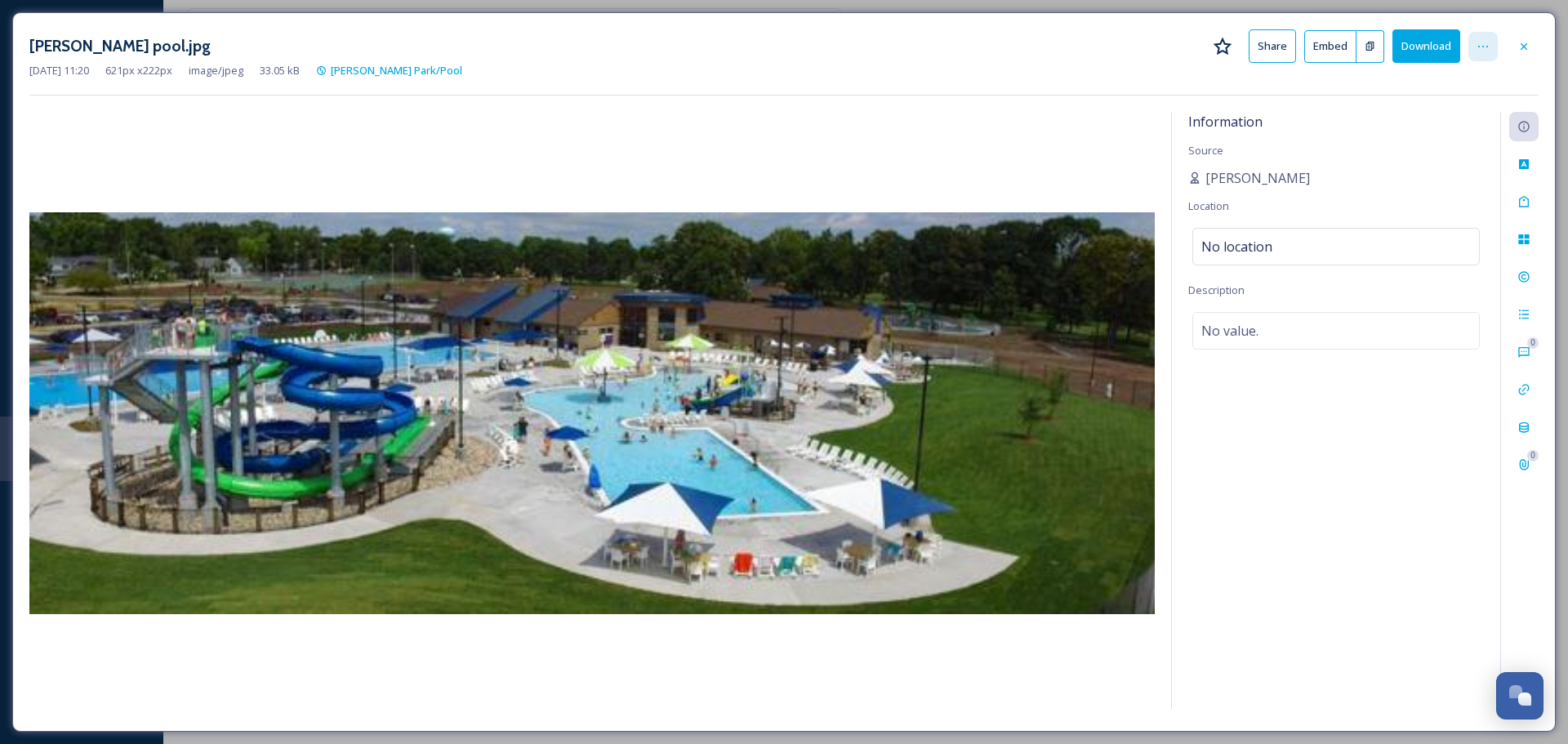
click at [1483, 42] on icon at bounding box center [1483, 46] width 13 height 13
click at [1515, 39] on div at bounding box center [1523, 46] width 29 height 29
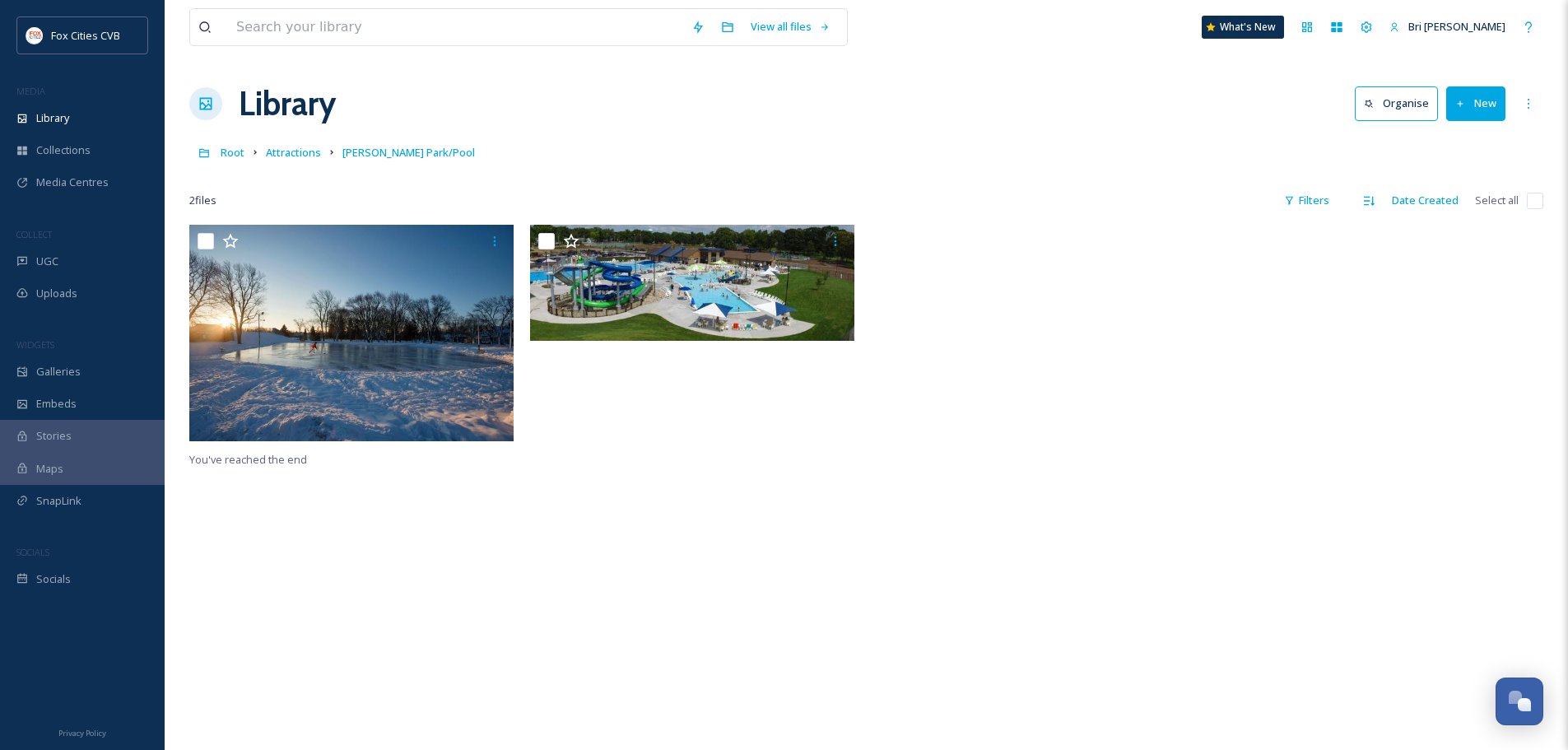
click at [1470, 107] on button "New" at bounding box center [1475, 103] width 59 height 34
click at [1462, 146] on span "File Upload" at bounding box center [1468, 142] width 54 height 16
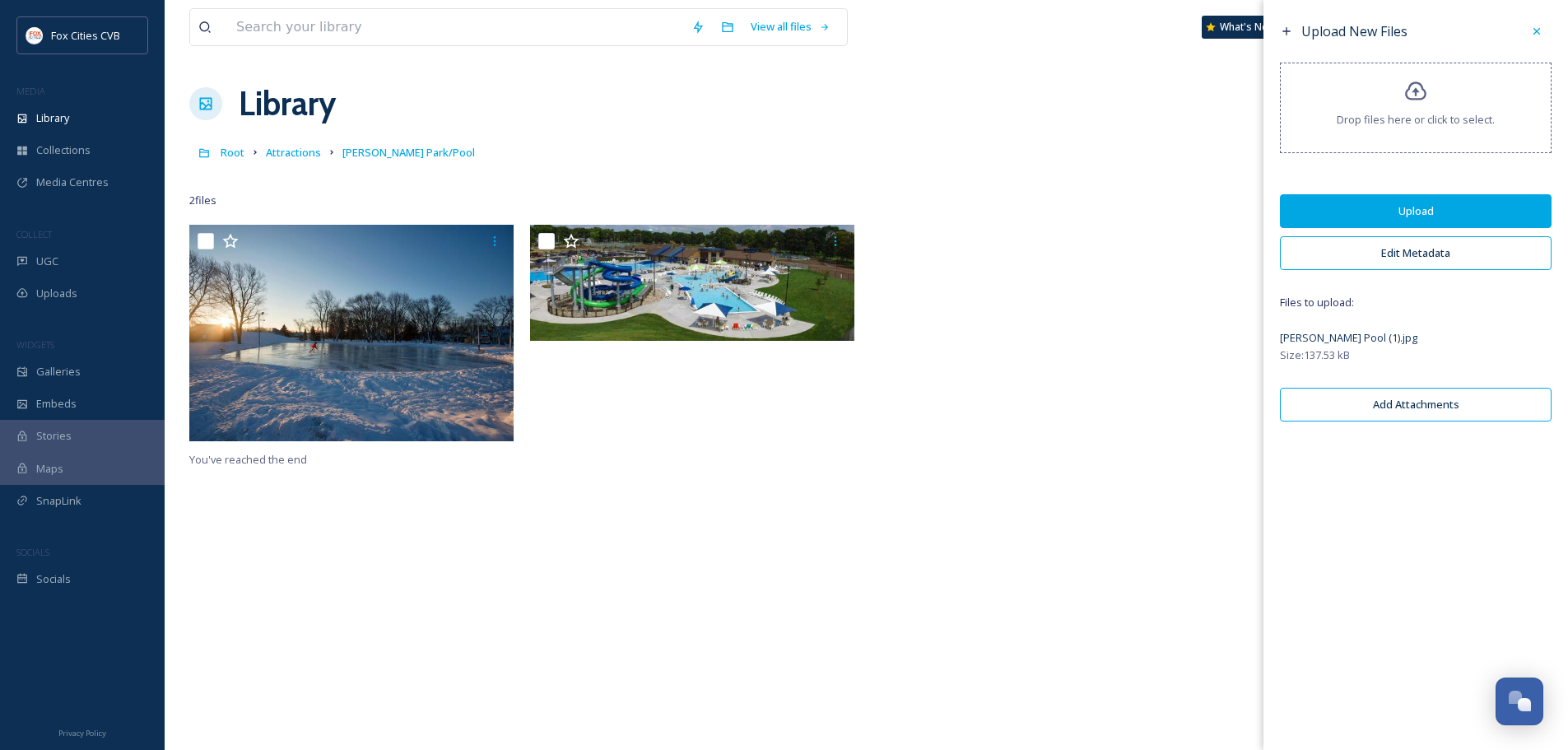
click at [1402, 258] on button "Edit Metadata" at bounding box center [1415, 253] width 272 height 34
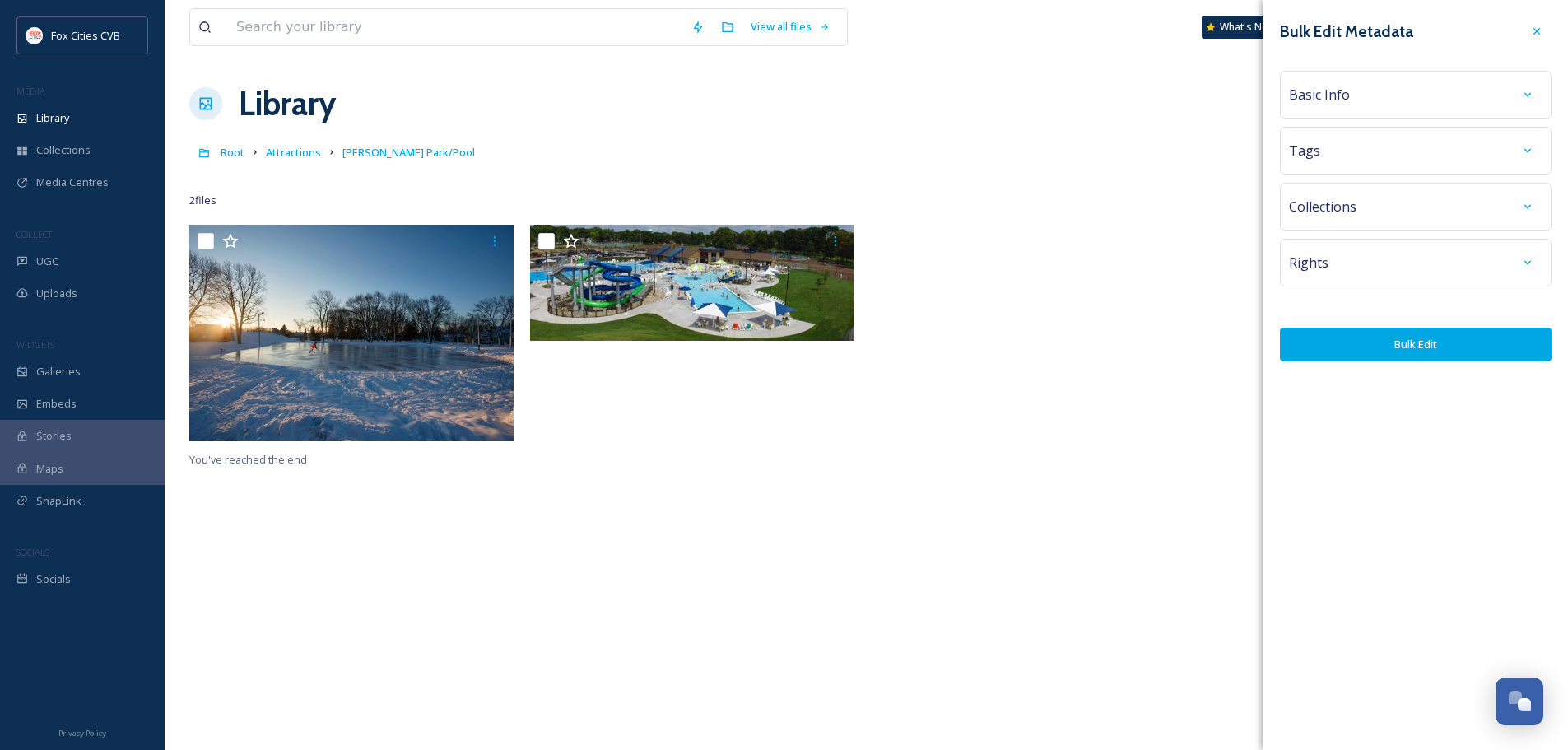
click at [1368, 85] on div "Basic Info" at bounding box center [1415, 94] width 254 height 29
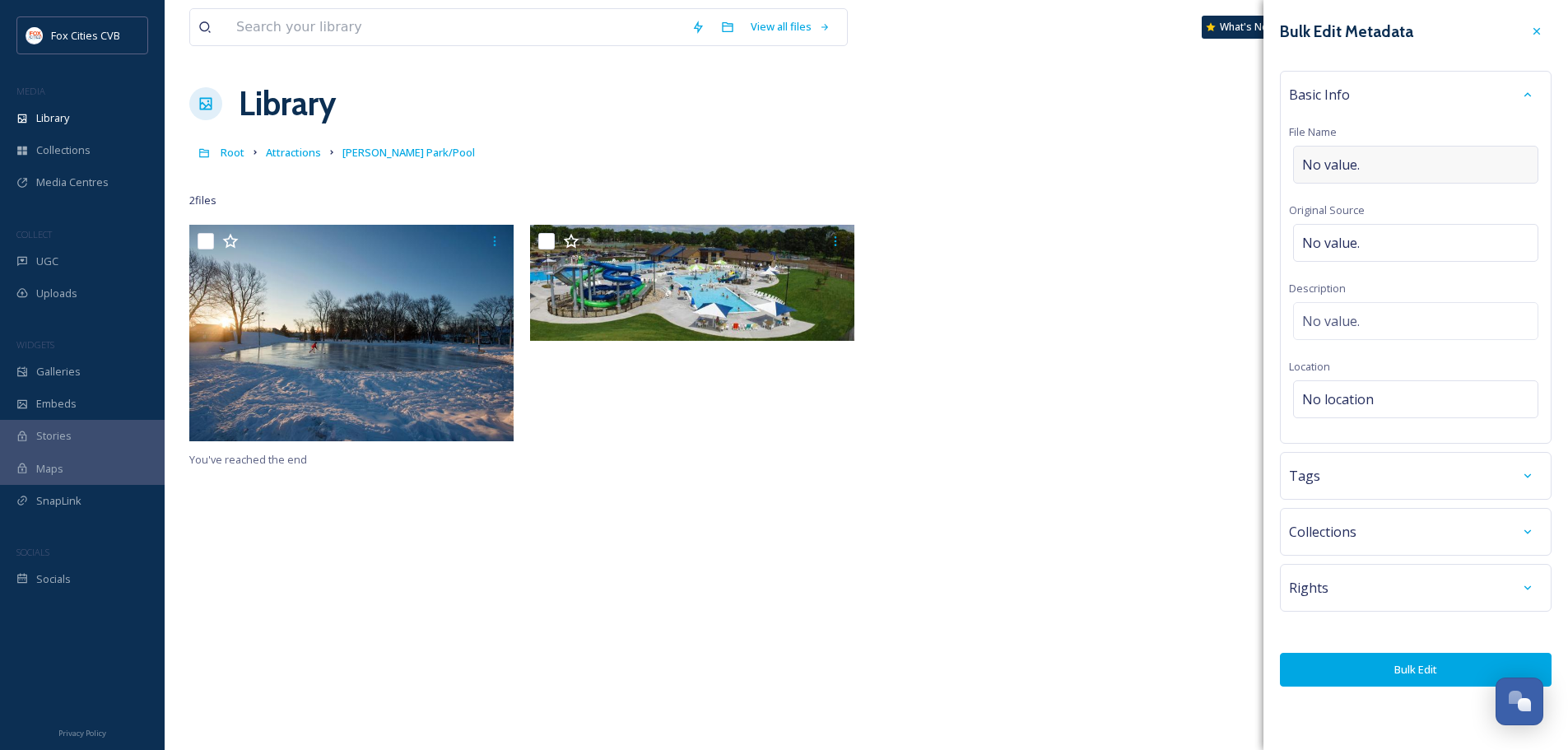
click at [1363, 166] on div "No value." at bounding box center [1415, 164] width 245 height 38
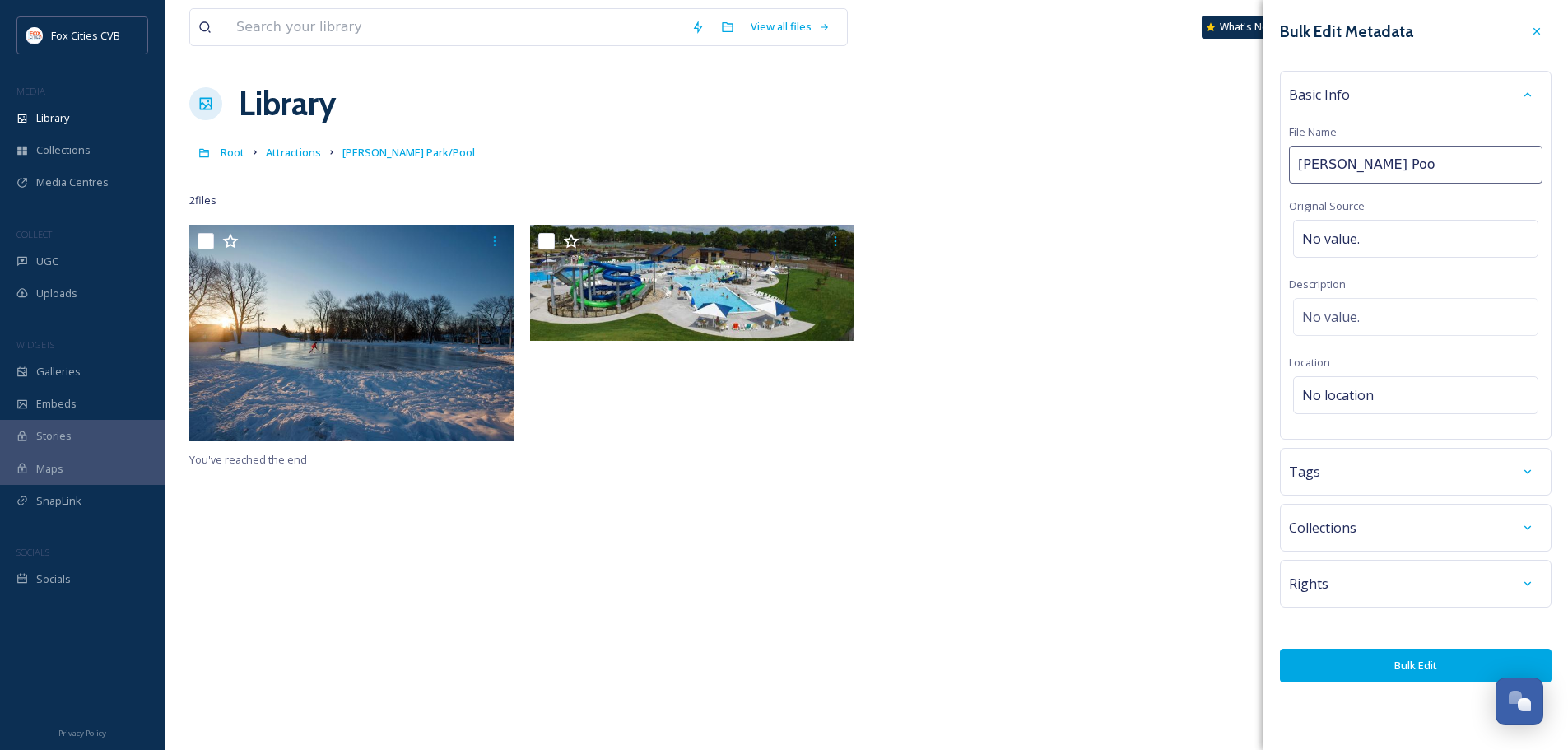
type input "Erb Pool"
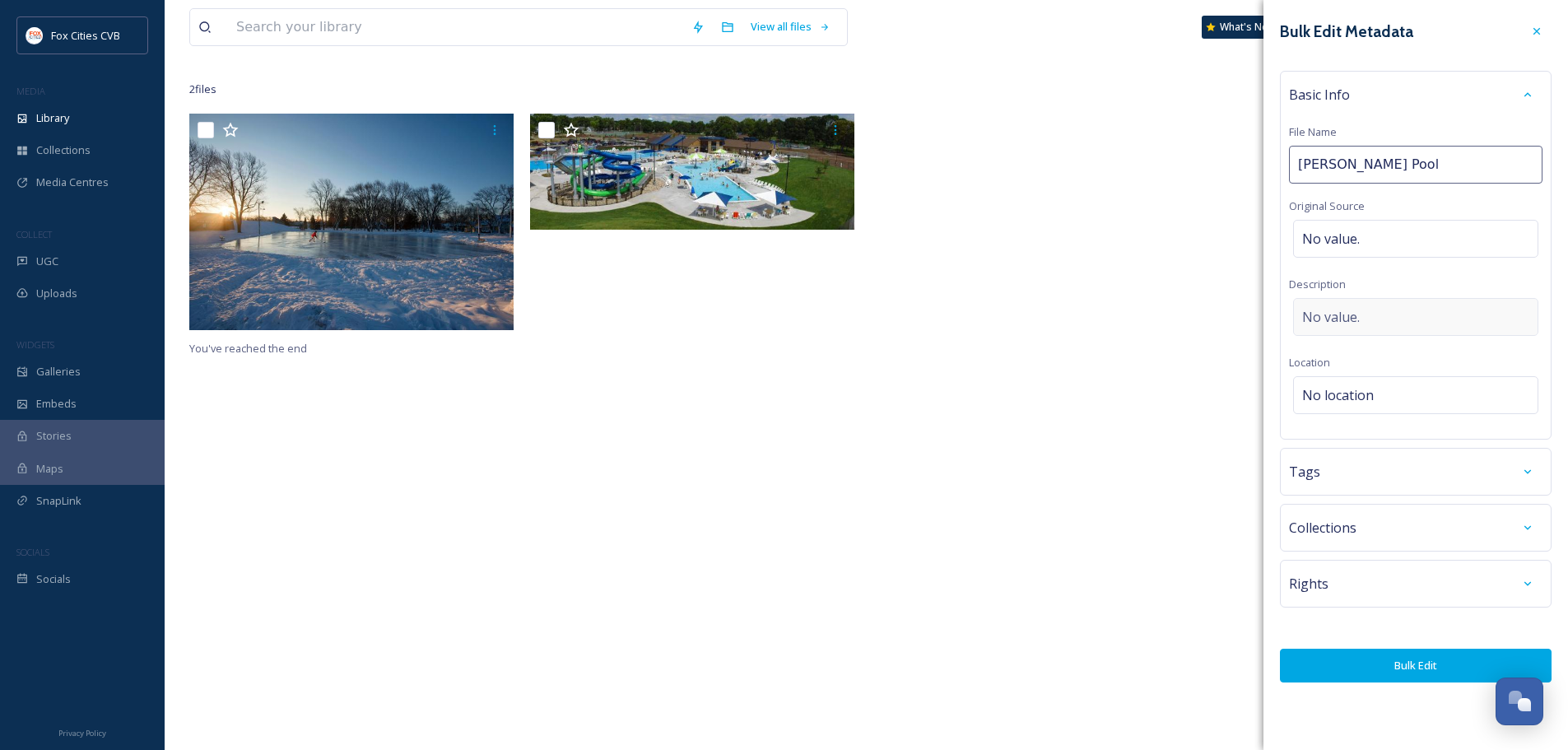
scroll to position [83, 0]
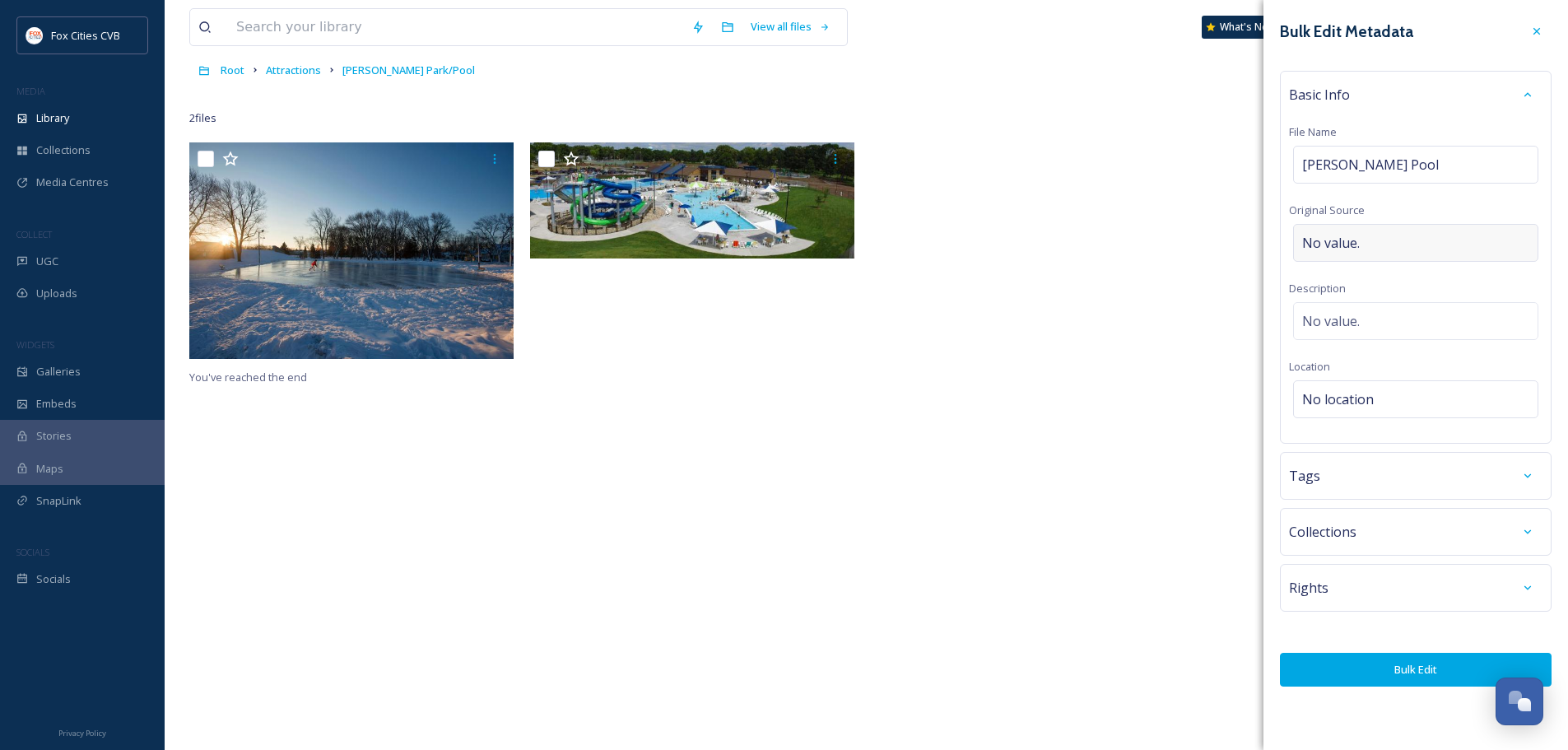
click at [1338, 235] on span "No value." at bounding box center [1330, 242] width 58 height 20
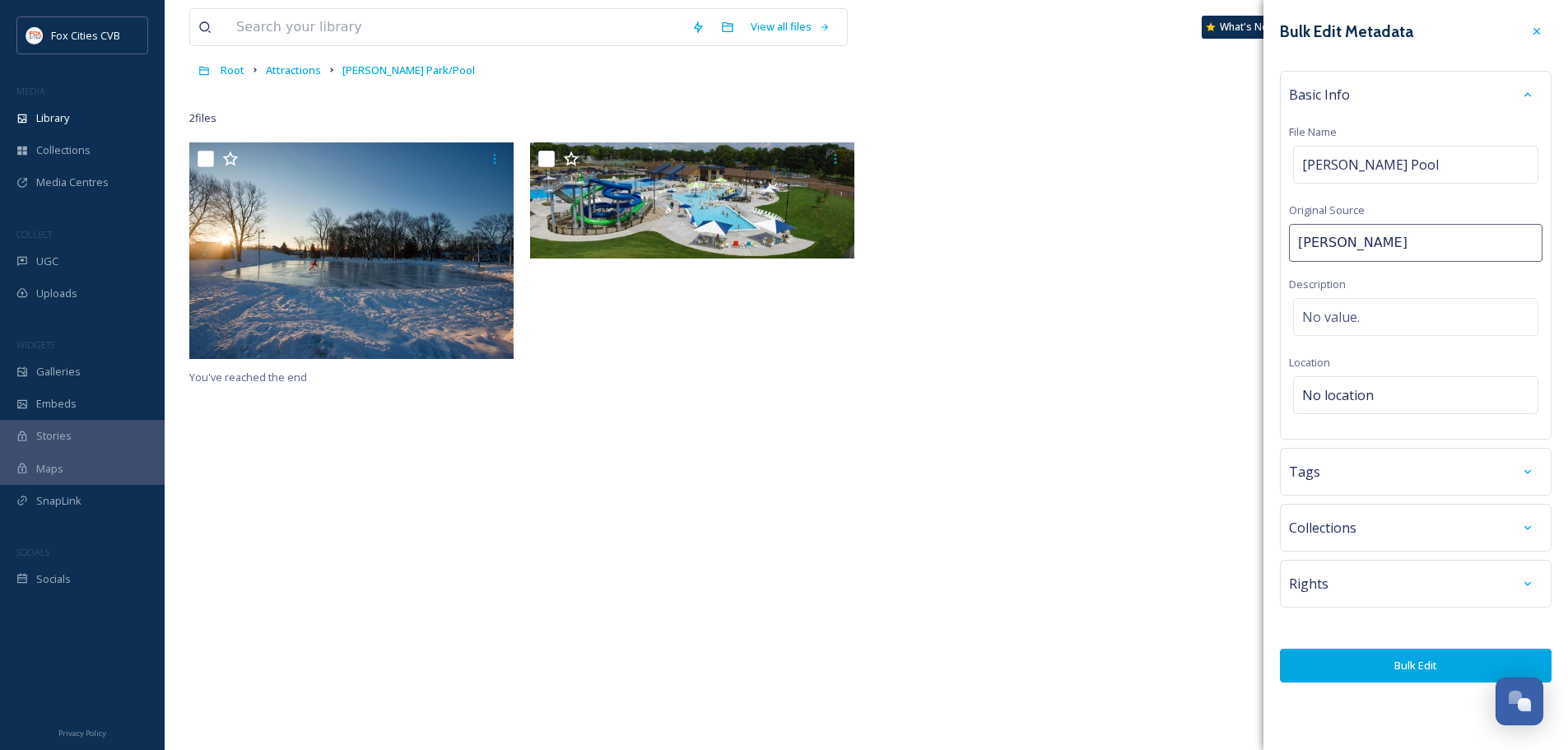
type input "Margaret Collett"
click at [1410, 661] on button "Bulk Edit" at bounding box center [1415, 666] width 272 height 34
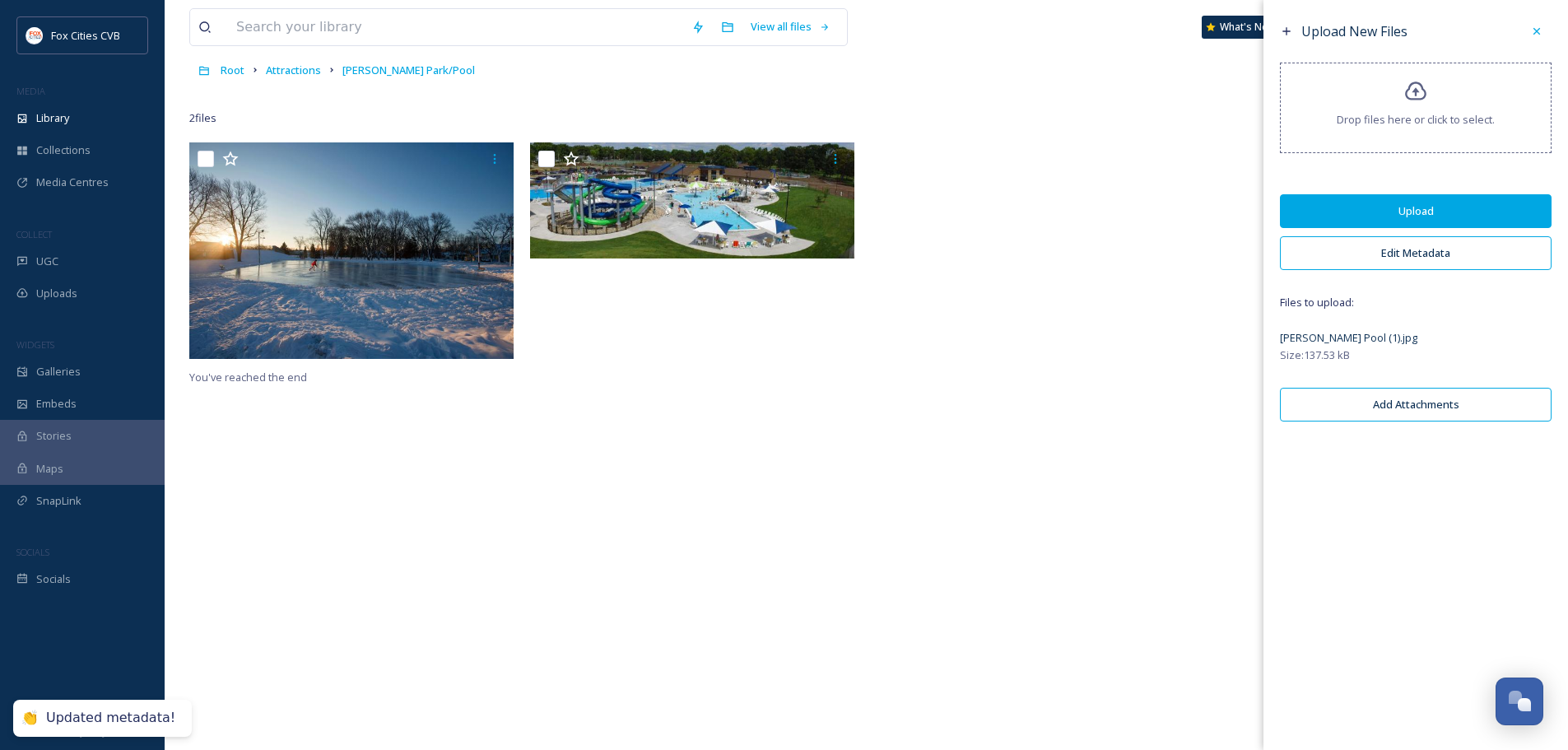
click at [1418, 217] on button "Upload" at bounding box center [1415, 211] width 272 height 34
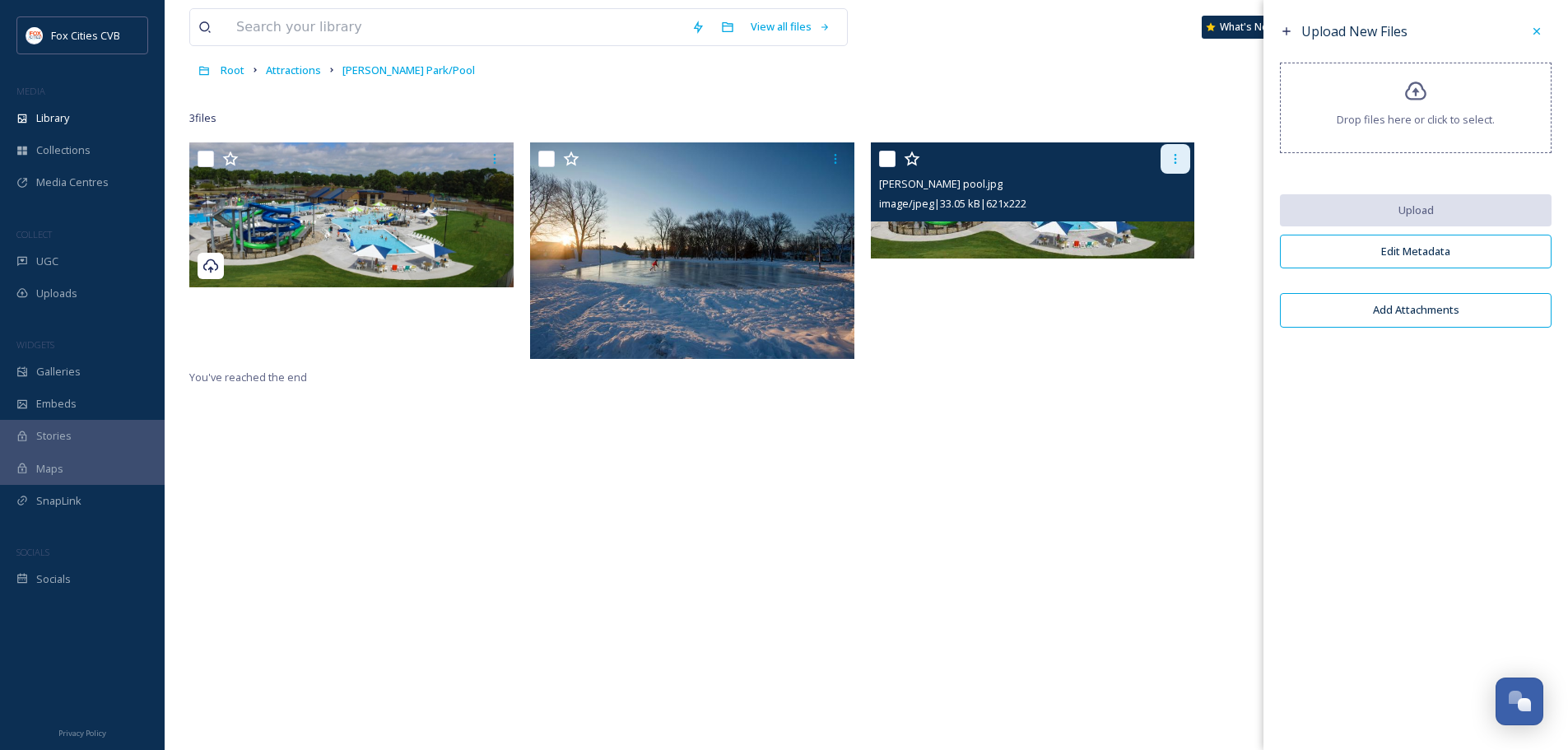
click at [1168, 167] on div at bounding box center [1175, 158] width 29 height 29
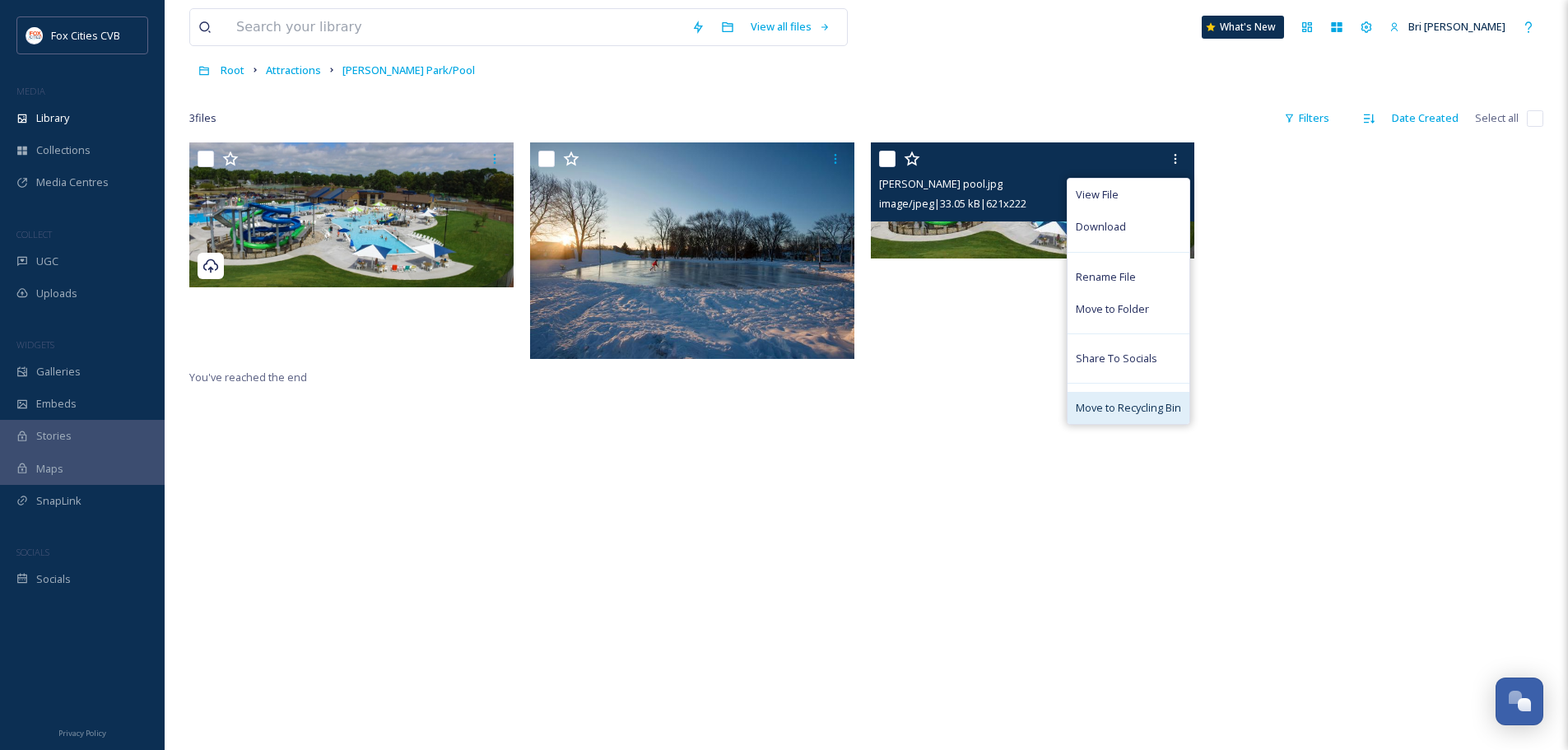
click at [1131, 400] on span "Move to Recycling Bin" at bounding box center [1128, 408] width 106 height 16
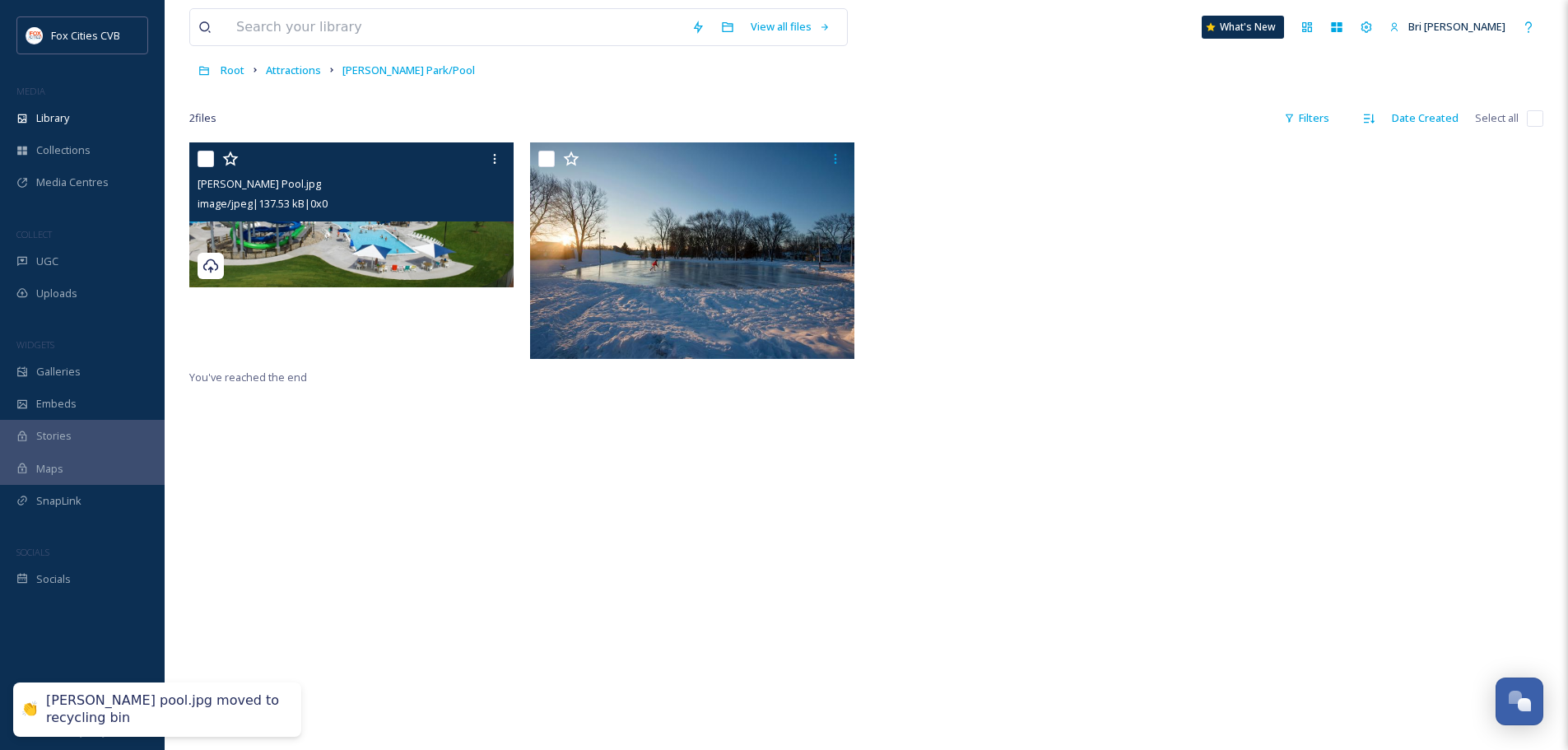
click at [409, 225] on img at bounding box center [351, 214] width 324 height 145
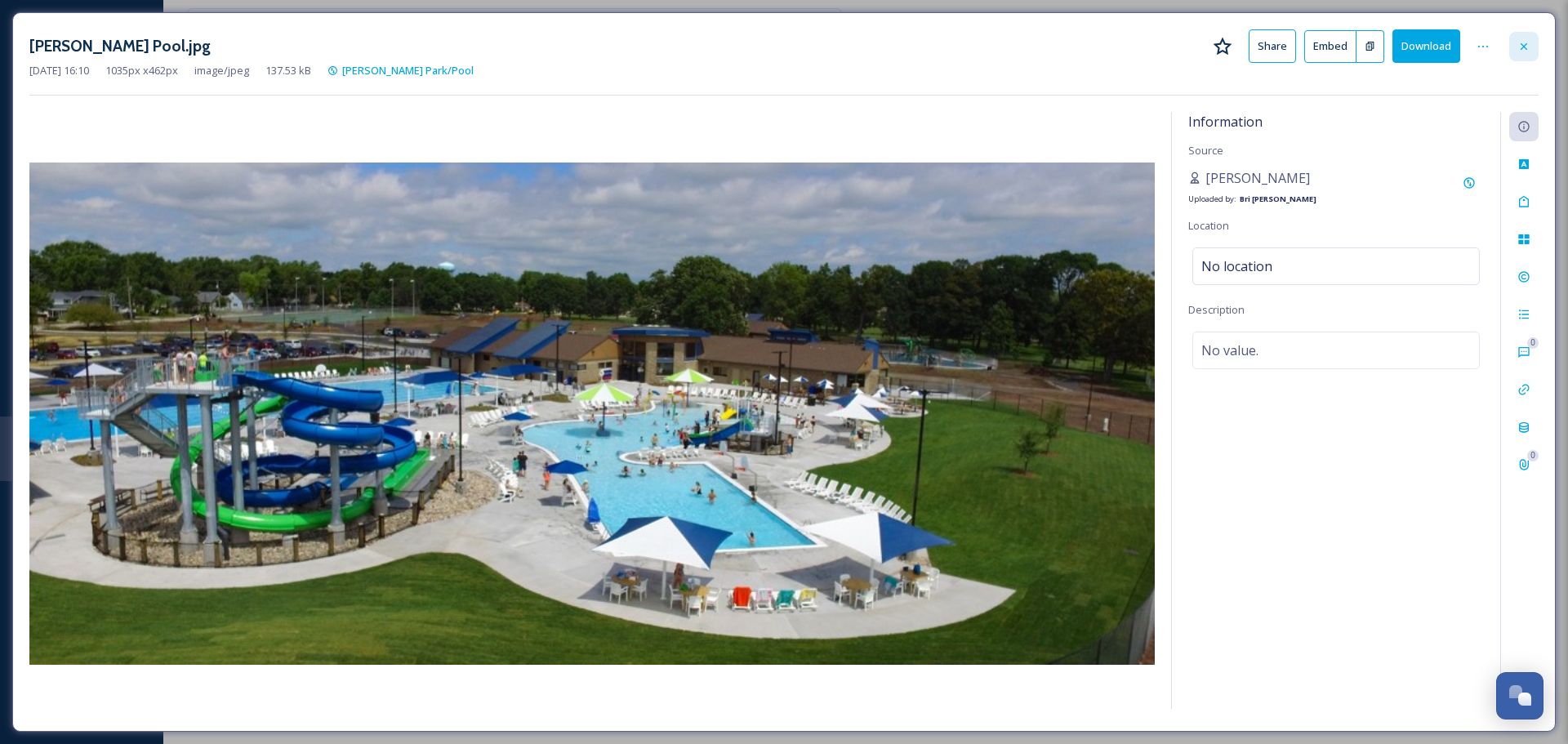
click at [1519, 41] on icon at bounding box center [1523, 46] width 13 height 13
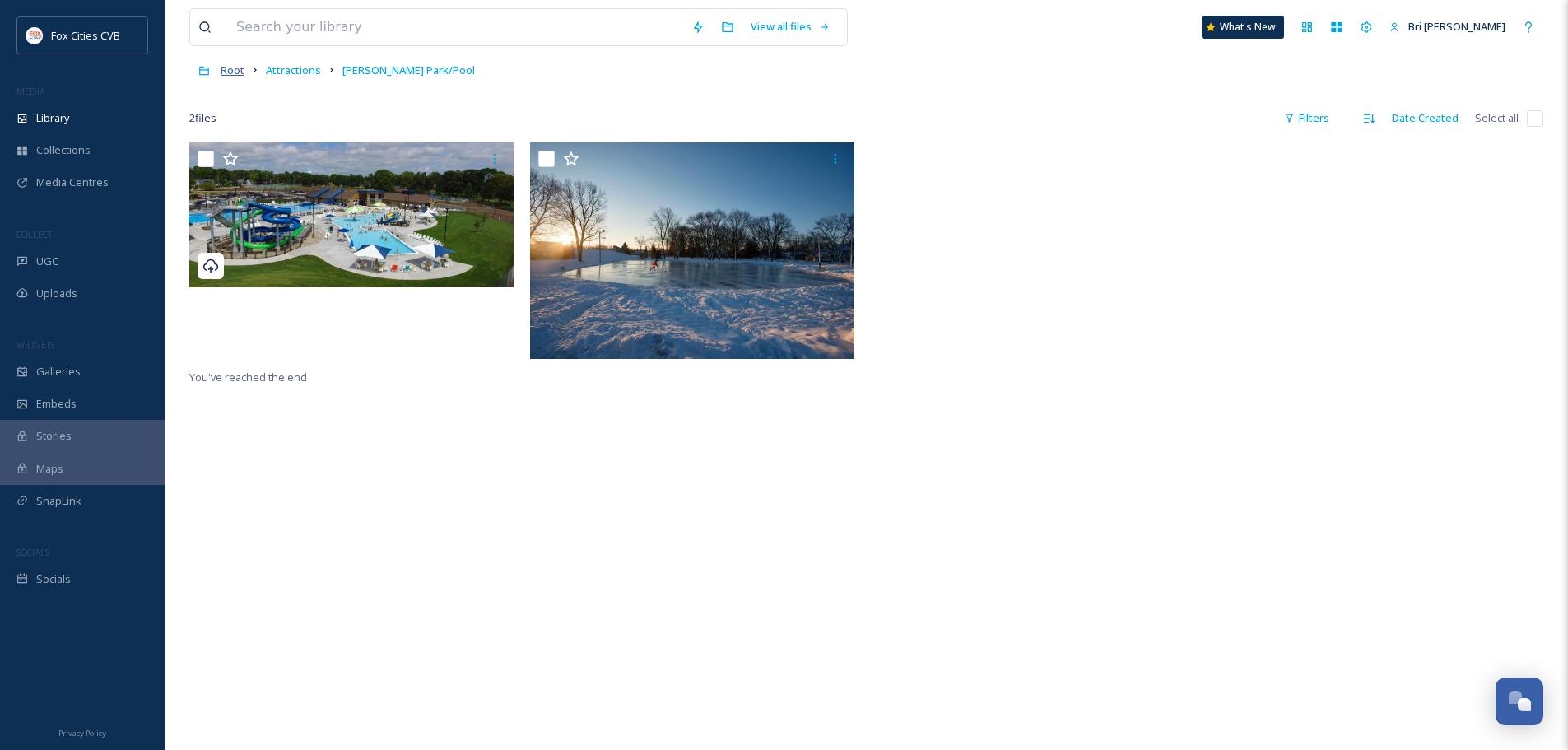
click at [229, 70] on span "Root" at bounding box center [232, 69] width 24 height 15
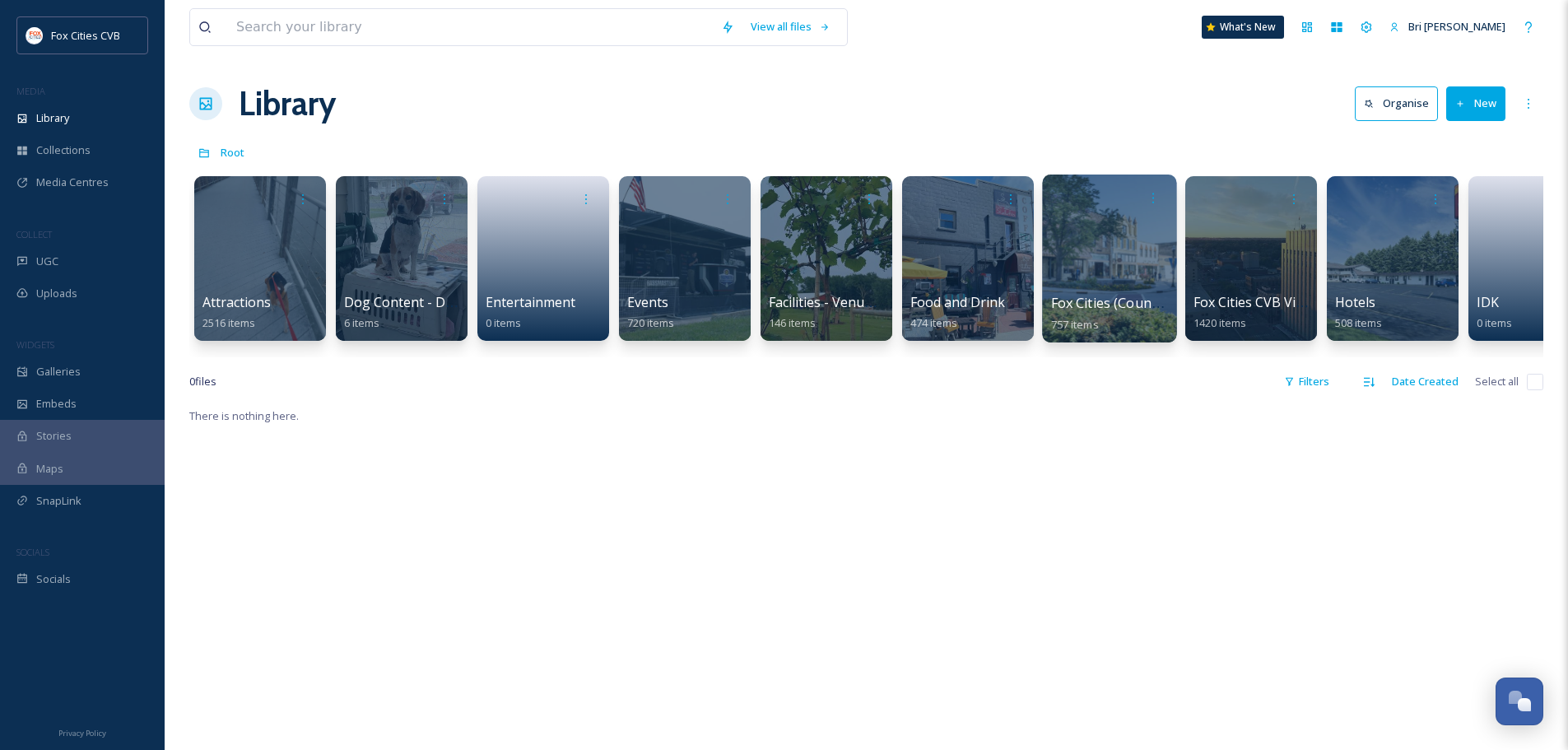
click at [1092, 253] on div at bounding box center [1108, 258] width 134 height 168
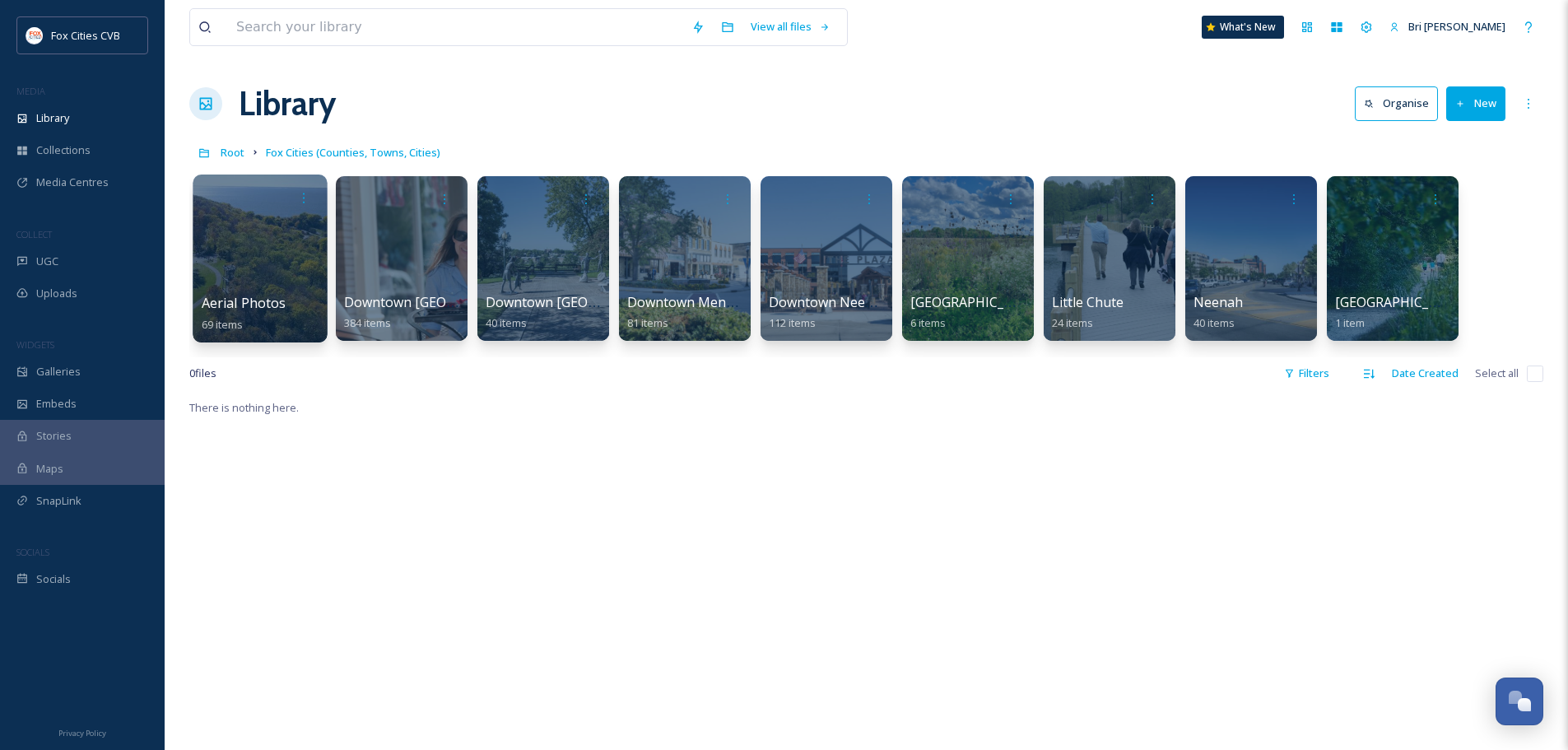
click at [279, 249] on div at bounding box center [259, 258] width 134 height 168
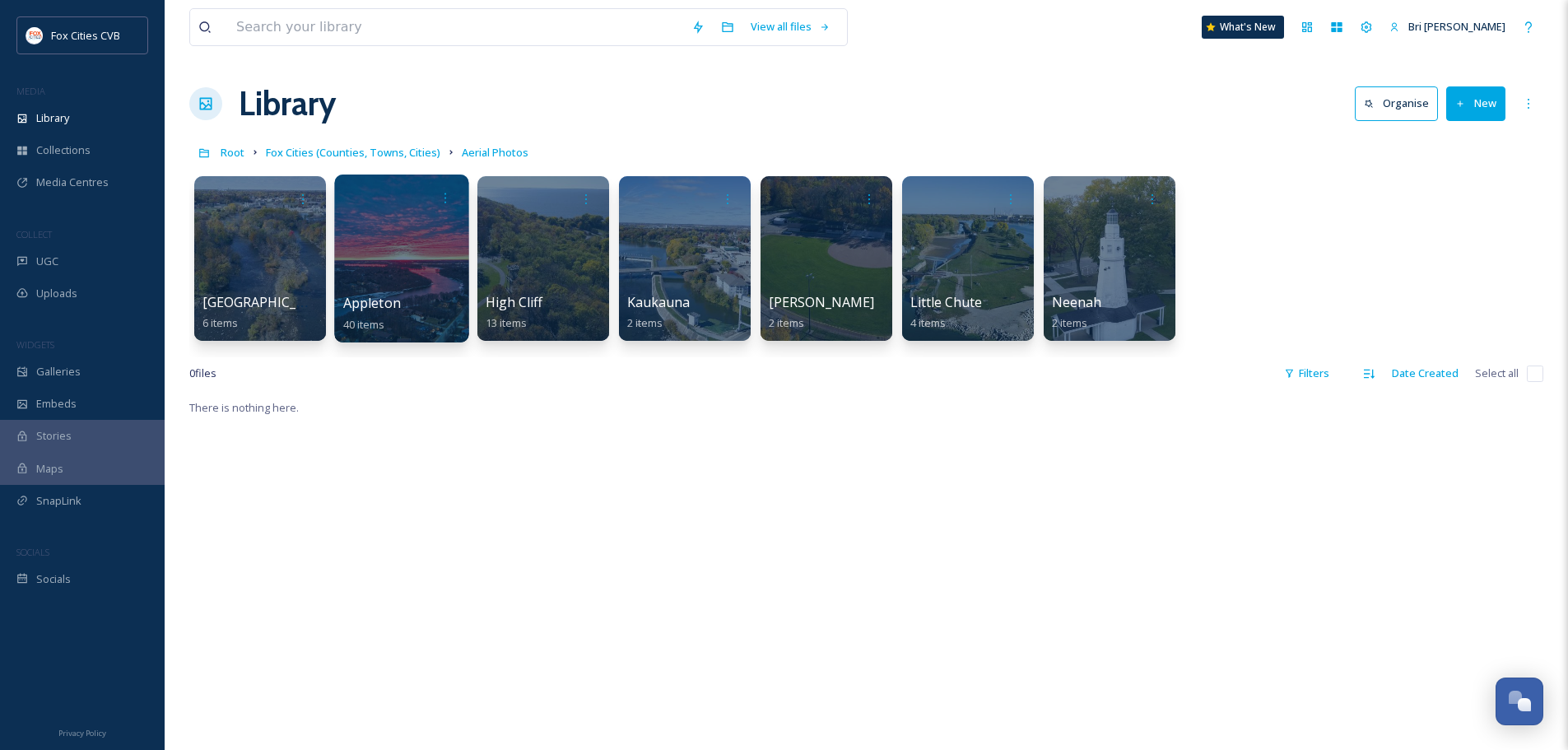
click at [382, 261] on div at bounding box center [401, 258] width 134 height 168
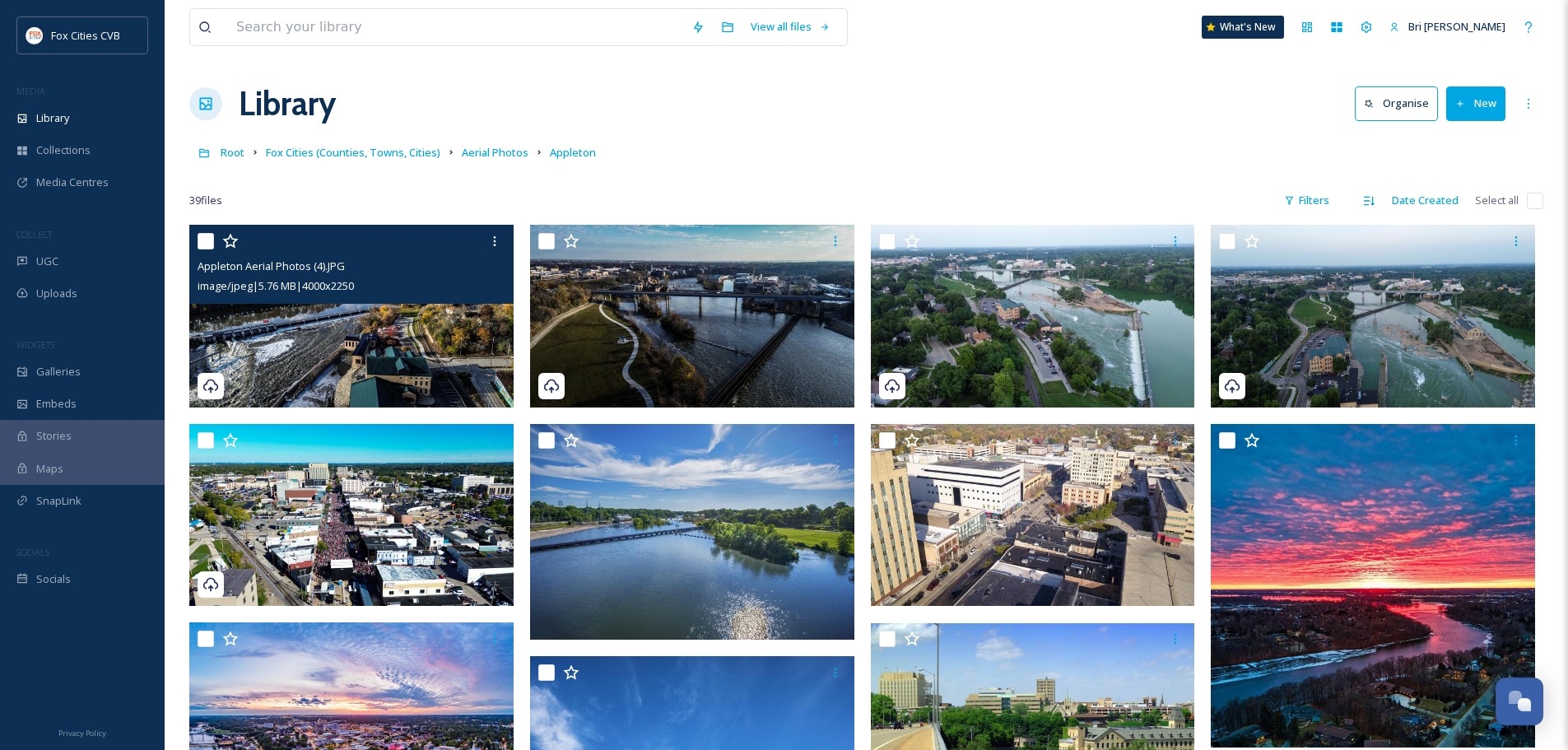
click at [208, 235] on input "checkbox" at bounding box center [206, 241] width 17 height 17
checkbox input "true"
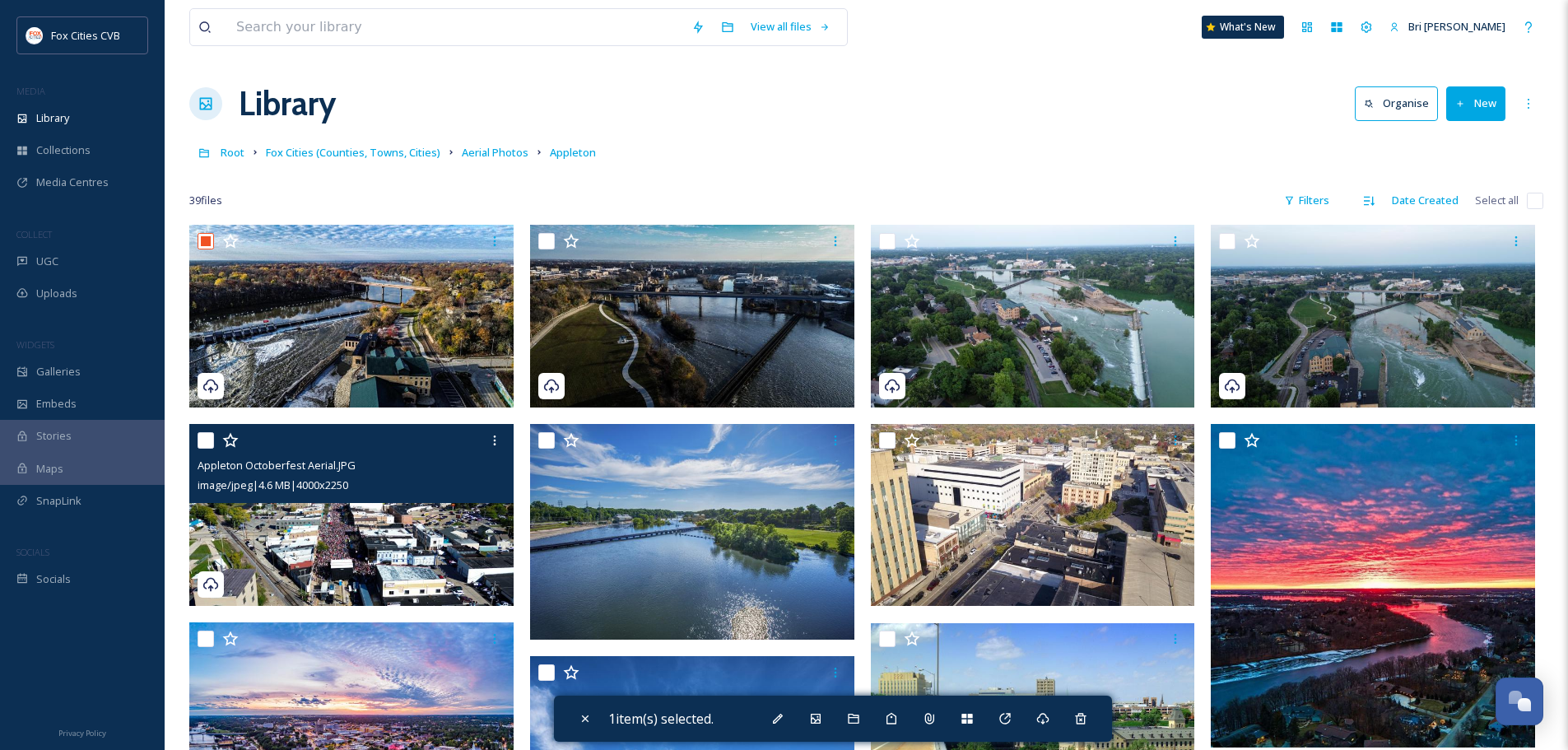
click at [209, 432] on input "checkbox" at bounding box center [206, 440] width 17 height 17
checkbox input "true"
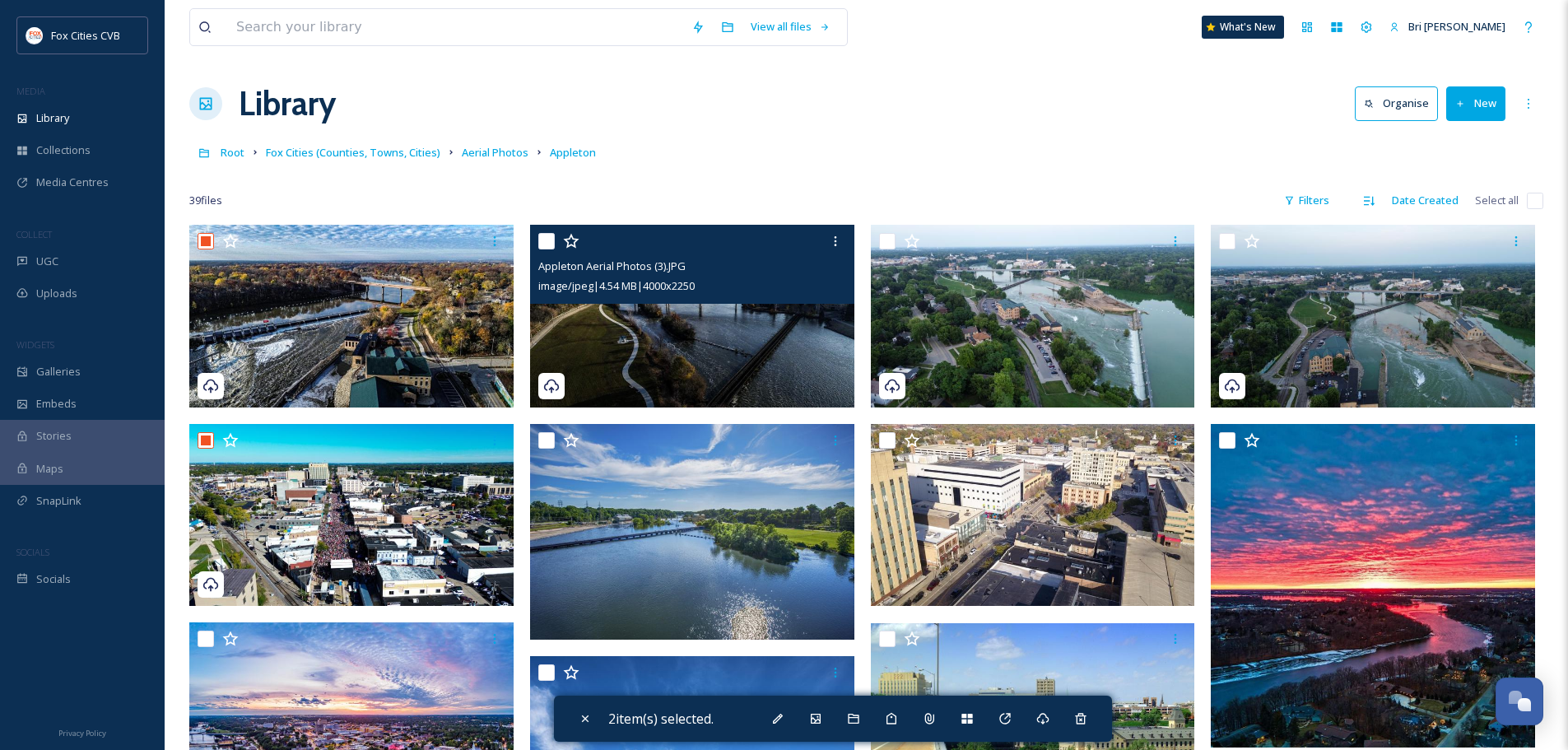
click at [550, 240] on input "checkbox" at bounding box center [547, 241] width 17 height 17
checkbox input "true"
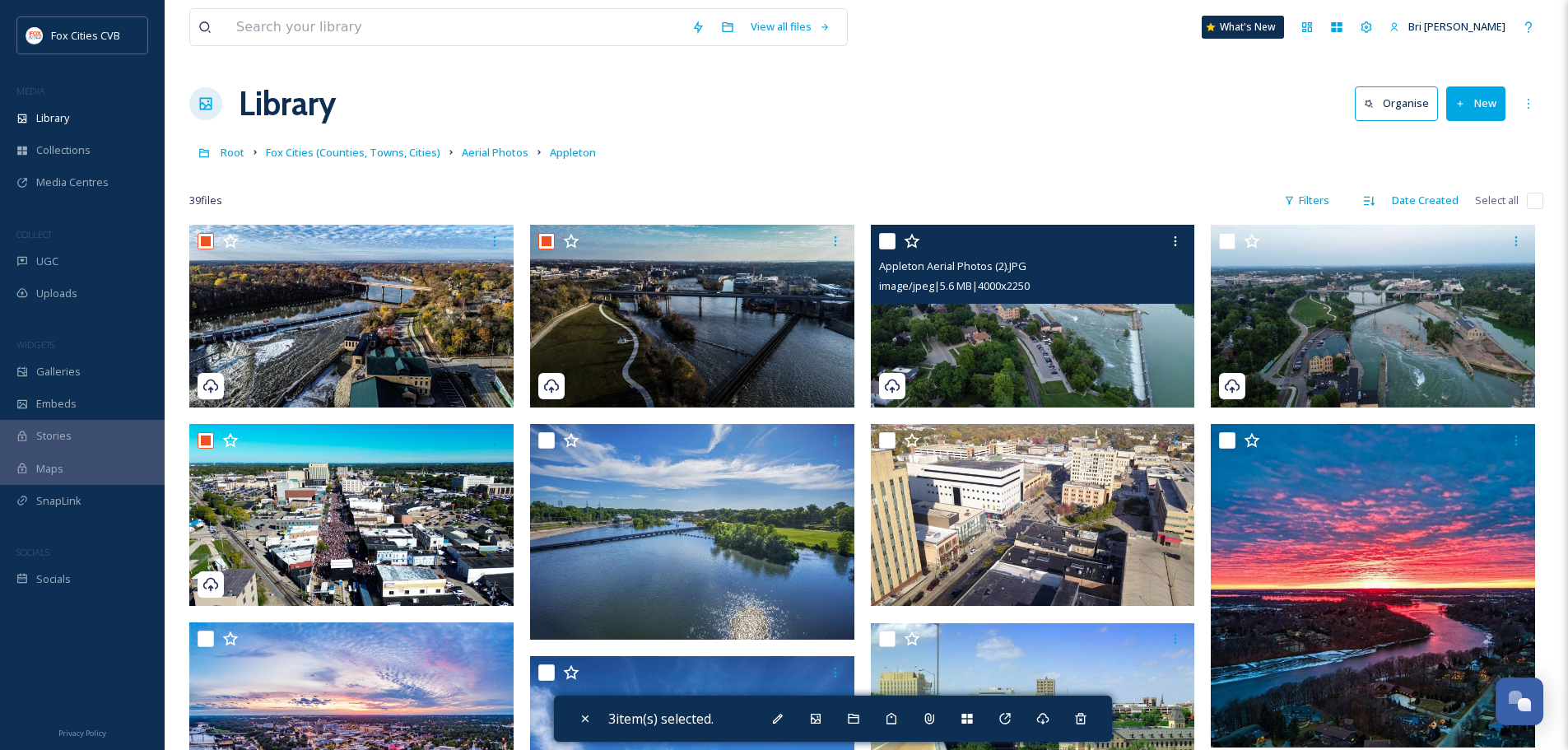
click at [886, 241] on input "checkbox" at bounding box center [886, 241] width 17 height 17
checkbox input "true"
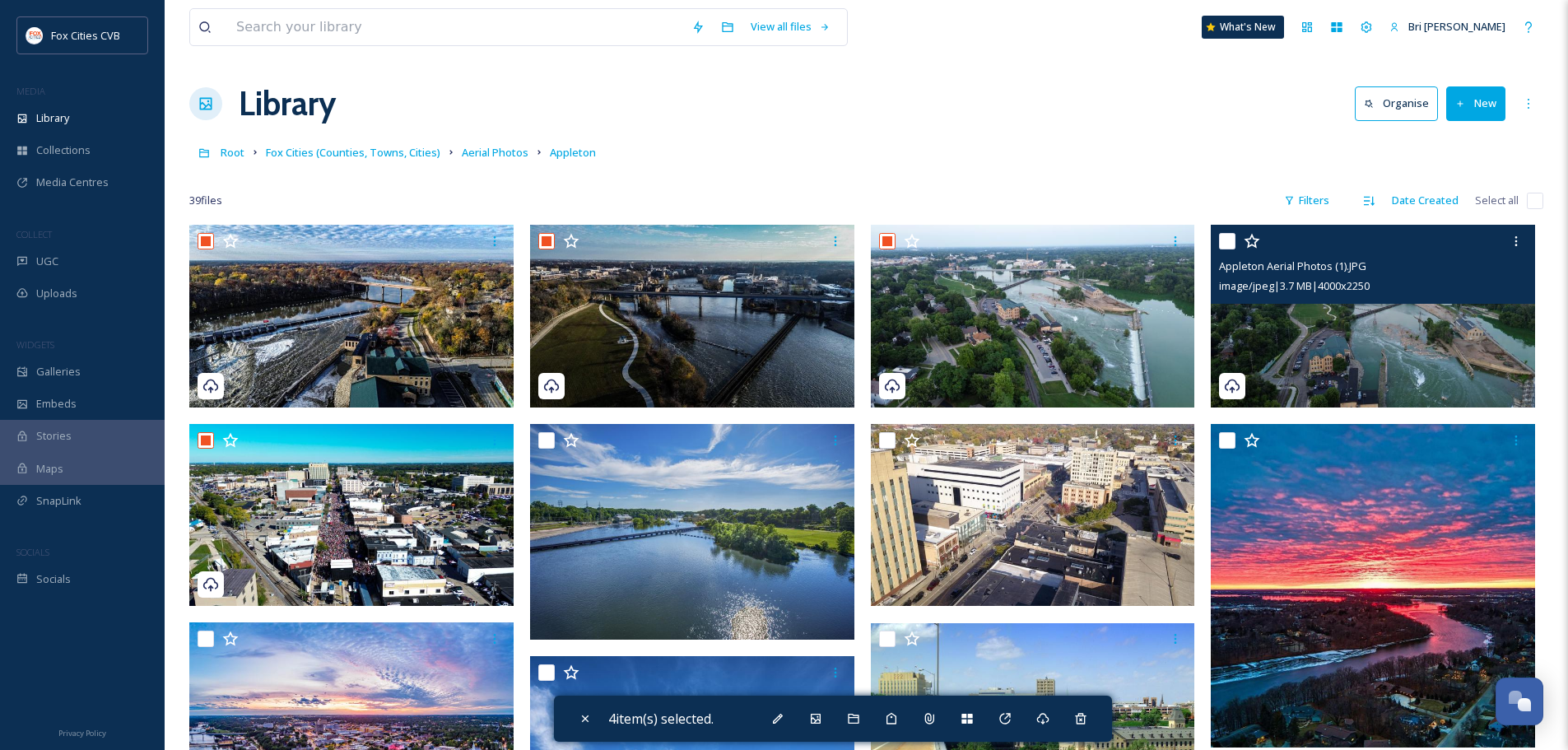
click at [1230, 241] on input "checkbox" at bounding box center [1227, 241] width 17 height 17
checkbox input "true"
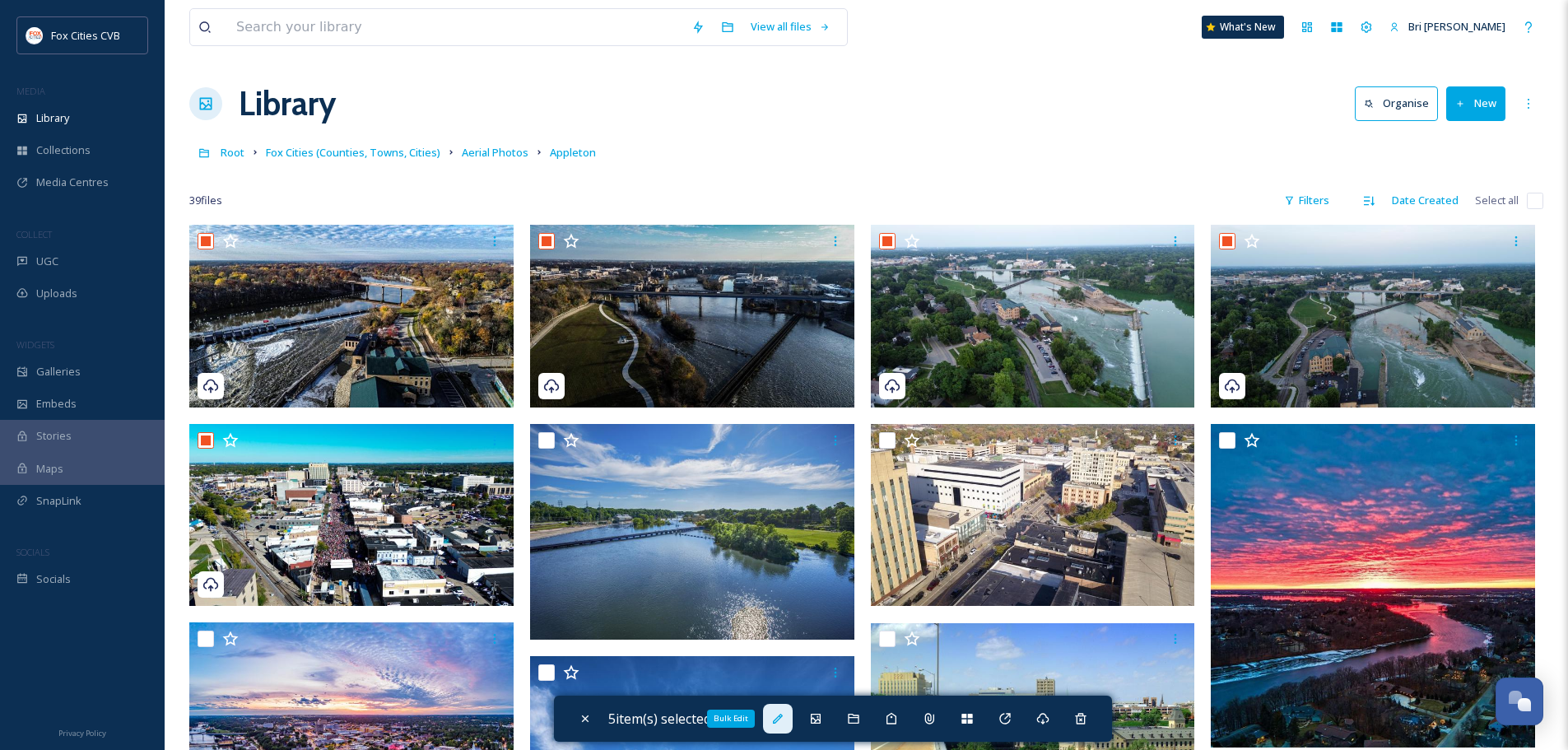
click at [781, 719] on icon at bounding box center [777, 718] width 10 height 10
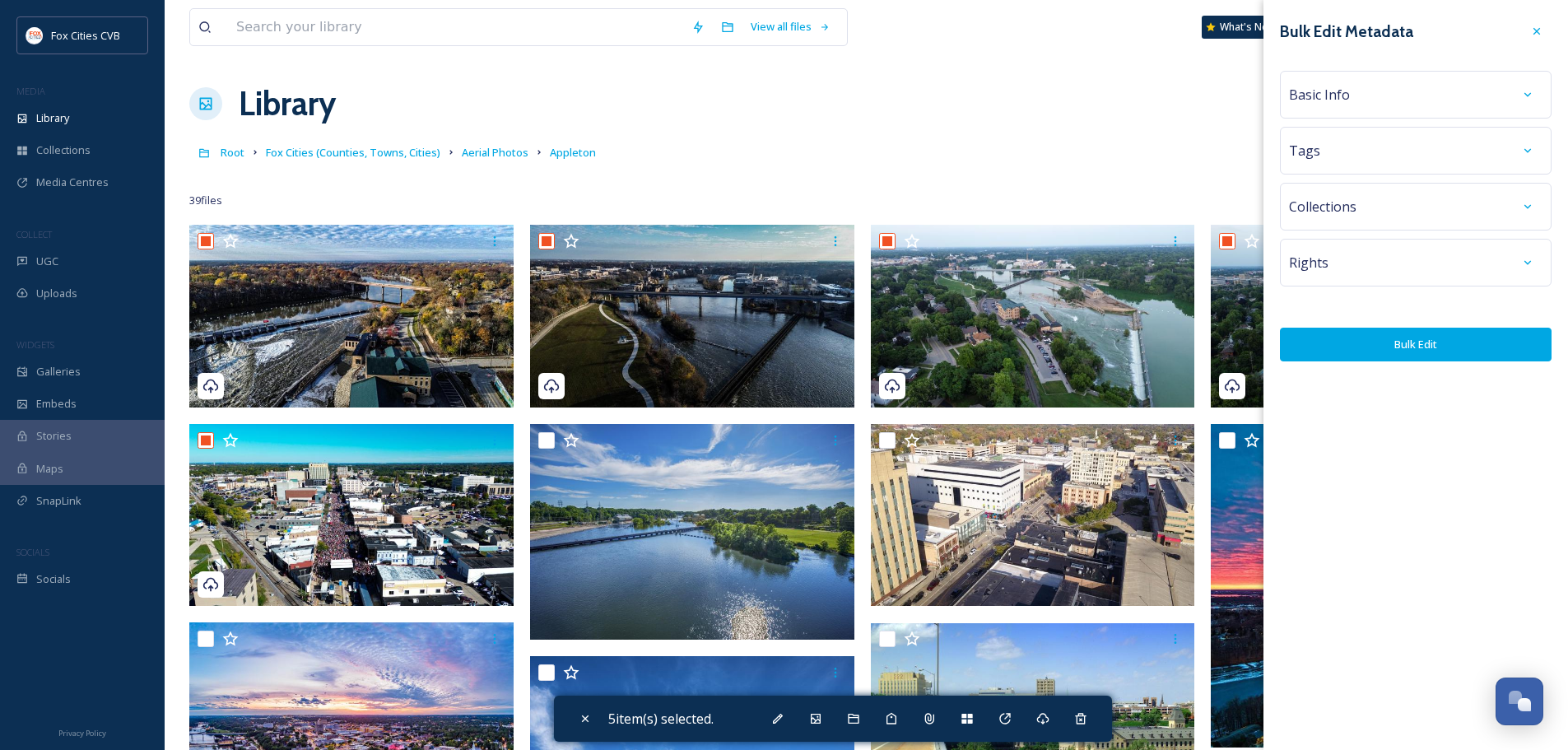
click at [1497, 85] on div "Basic Info" at bounding box center [1415, 94] width 254 height 29
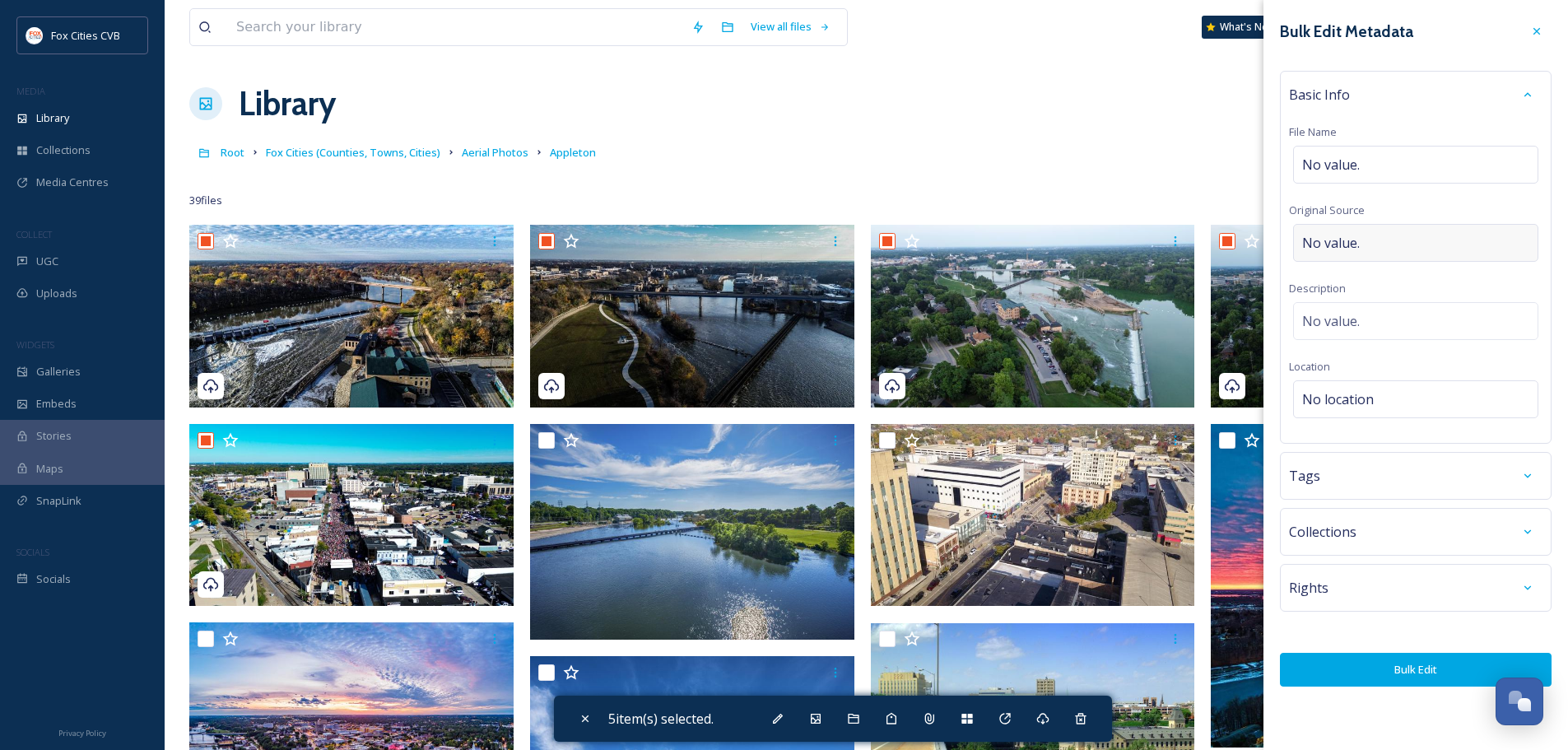
click at [1383, 244] on div "No value." at bounding box center [1415, 242] width 245 height 38
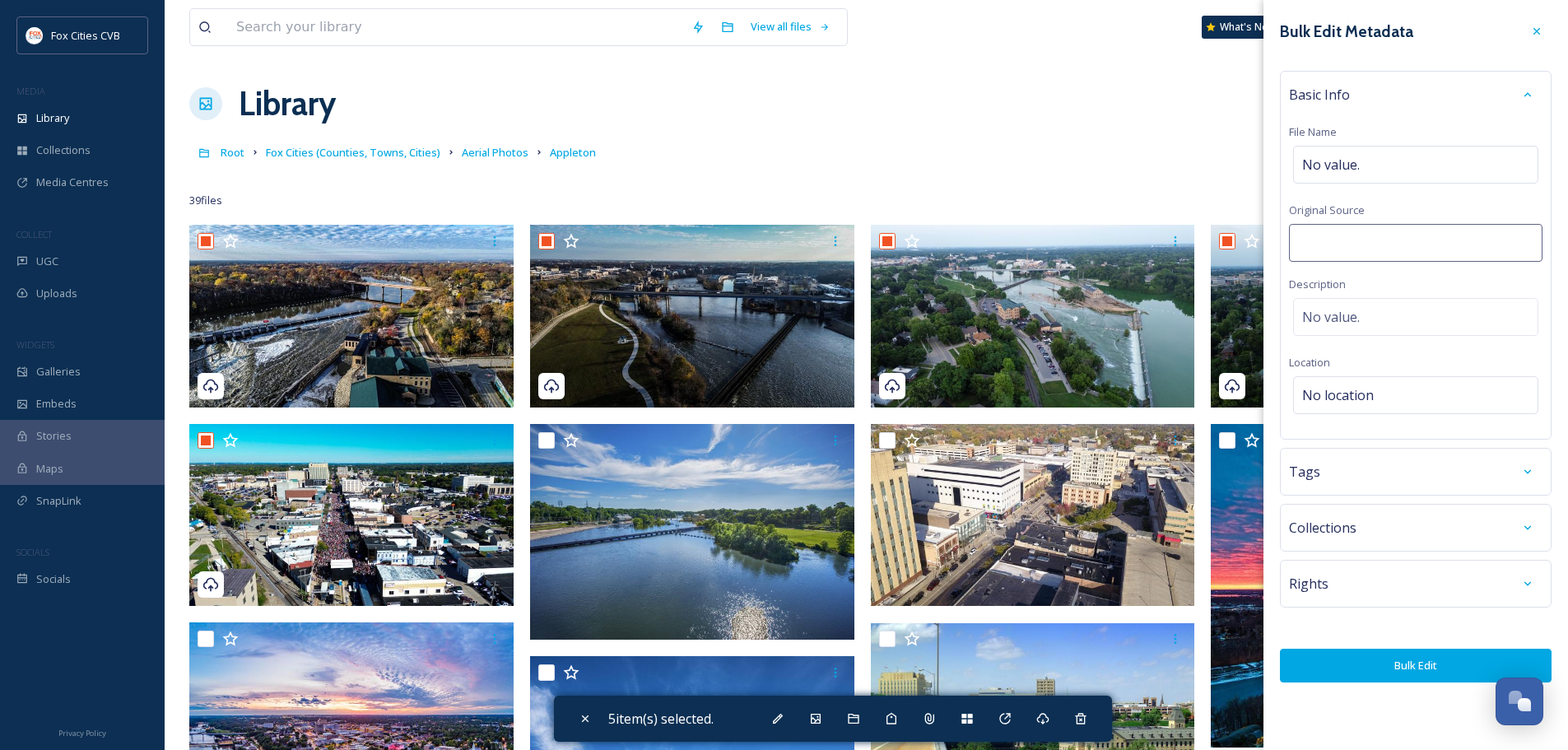
type input "Polar Lights Imaging"
click at [1416, 662] on button "Bulk Edit" at bounding box center [1415, 666] width 272 height 34
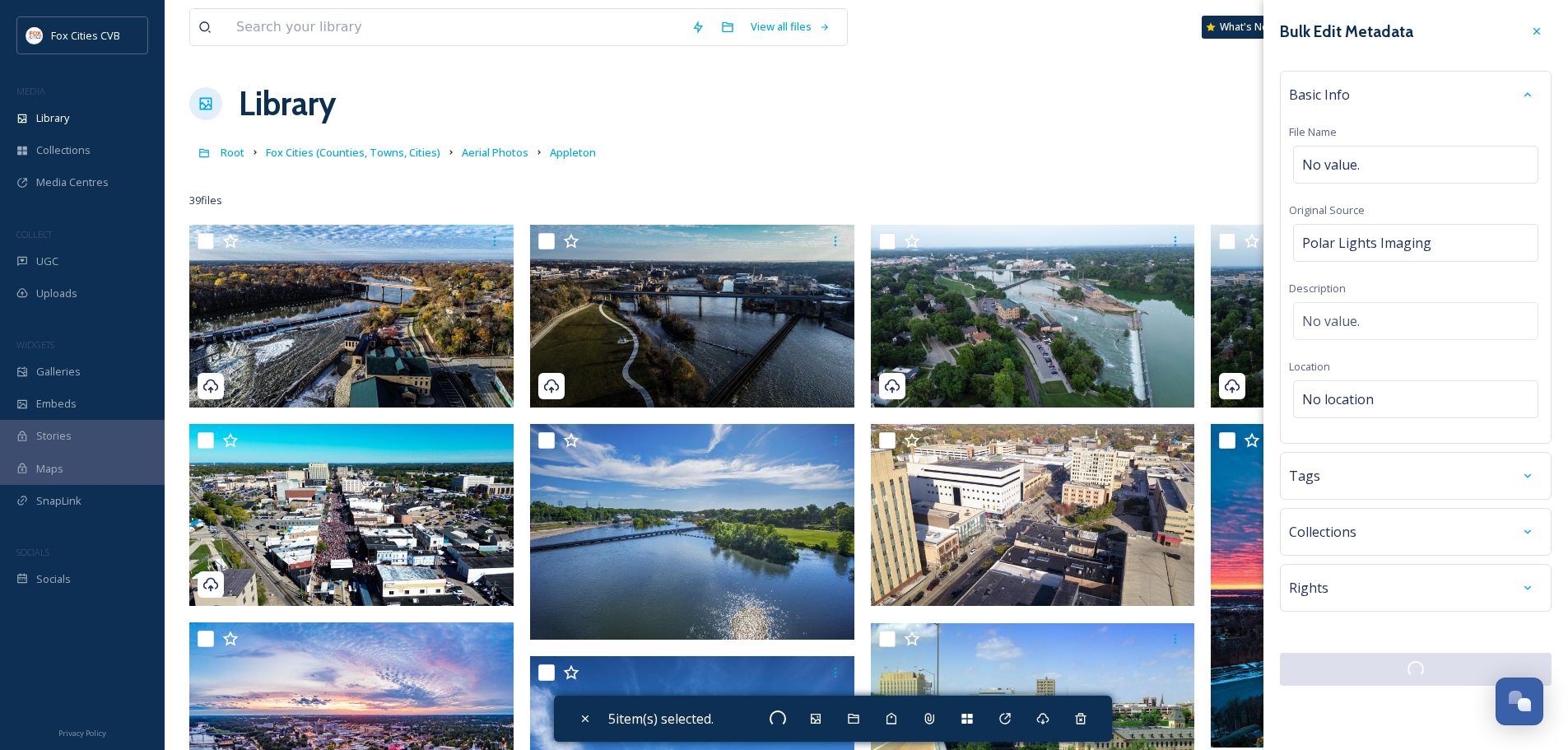
checkbox input "false"
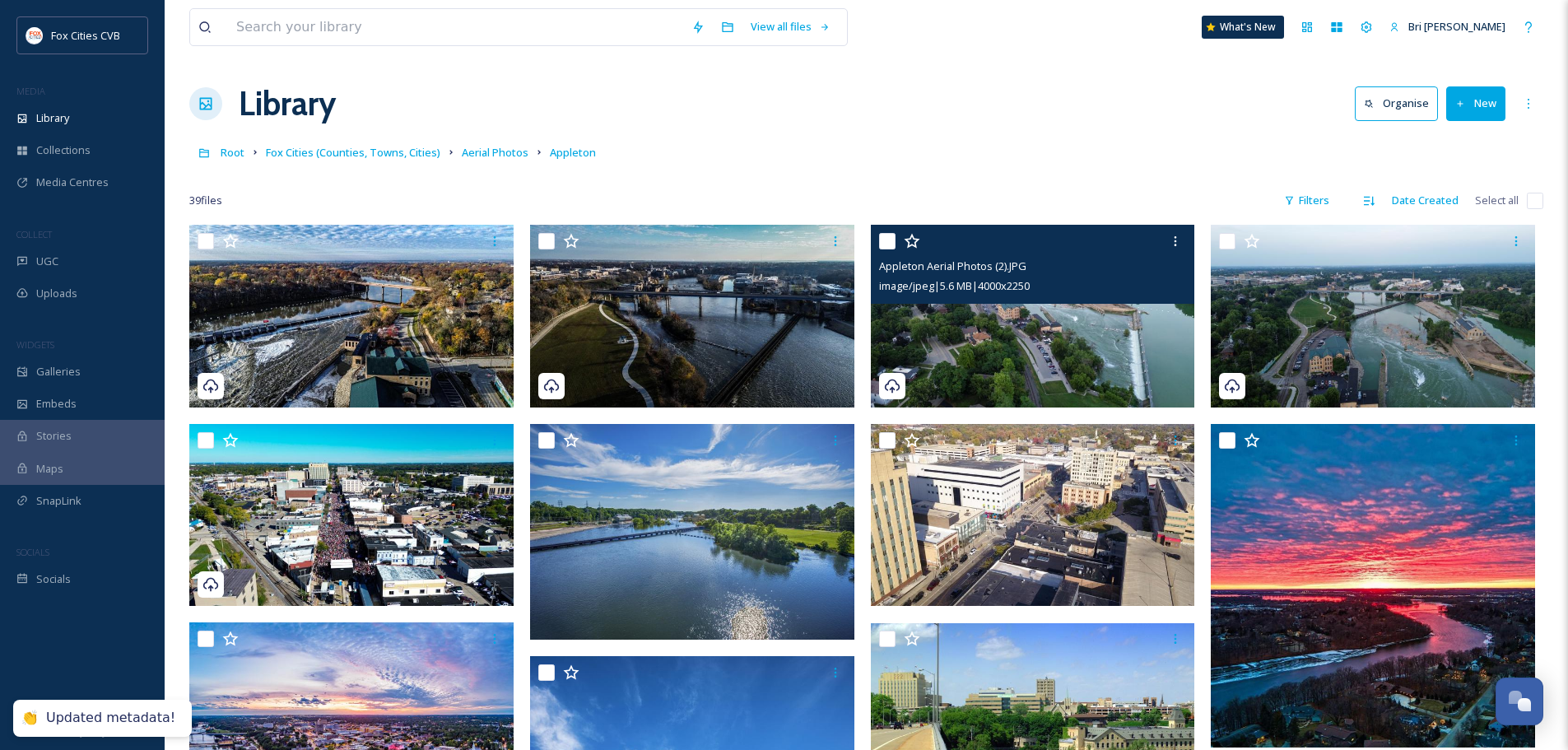
click at [984, 312] on img at bounding box center [1032, 316] width 324 height 183
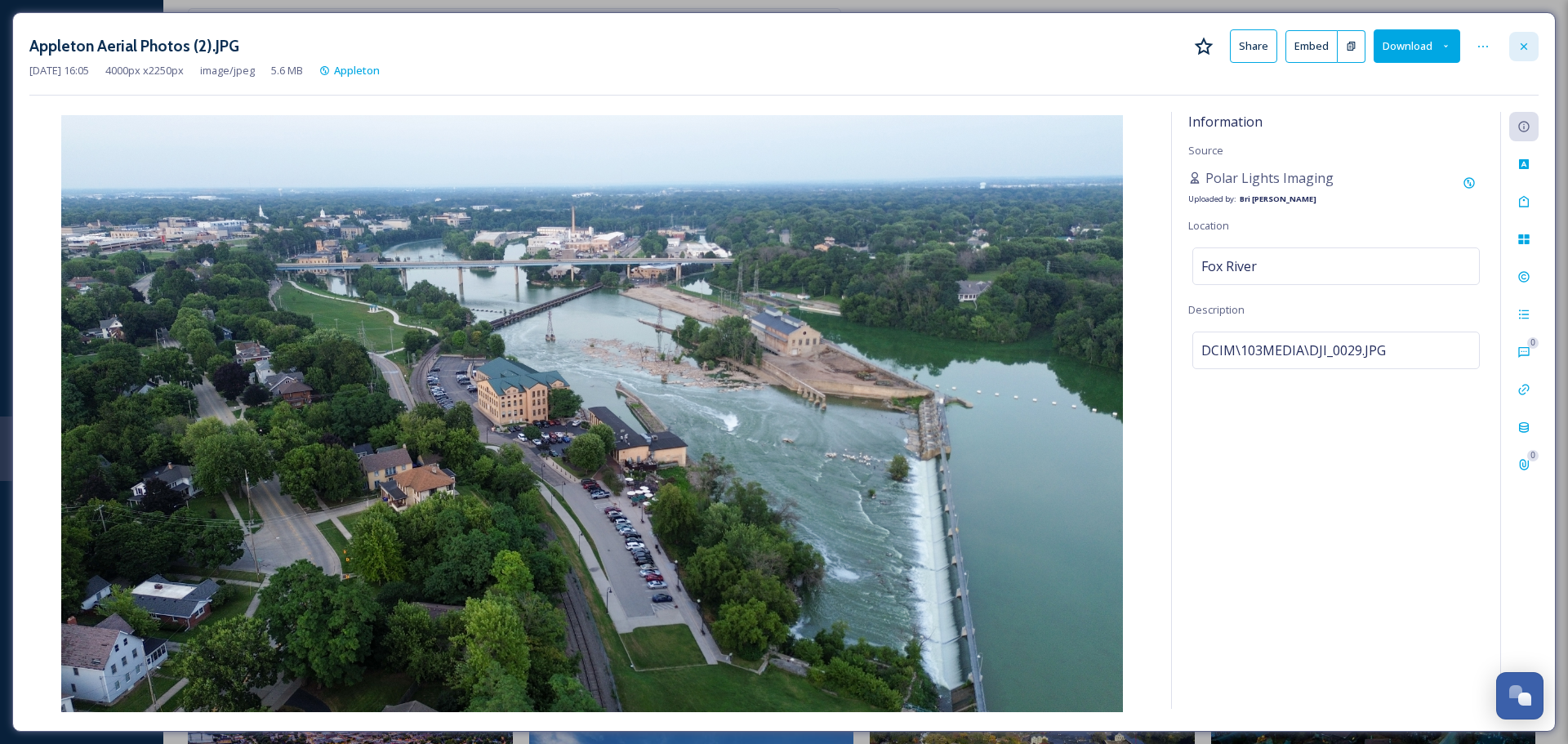
click at [1530, 48] on div at bounding box center [1523, 46] width 29 height 29
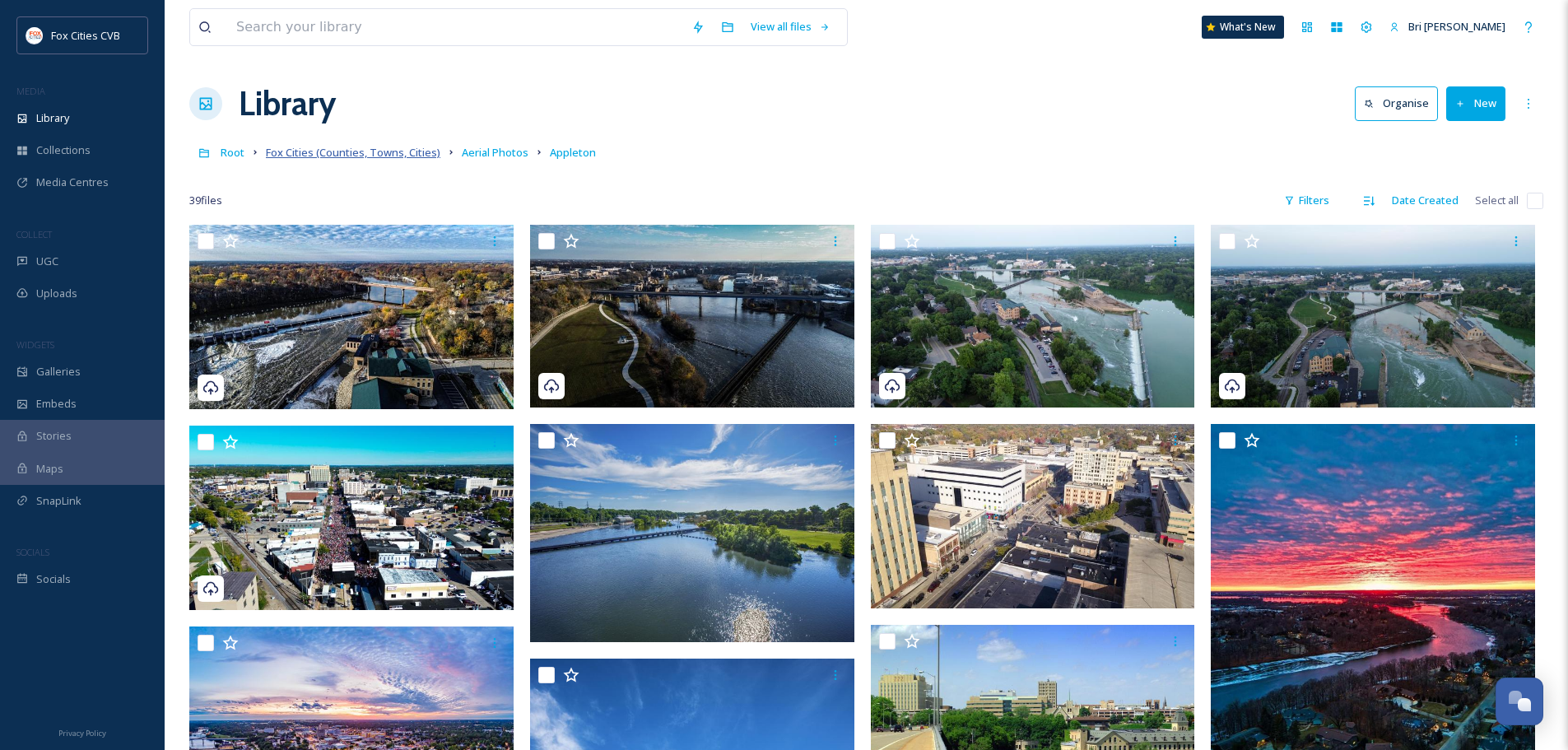
click at [346, 150] on span "Fox Cities (Counties, Towns, Cities)" at bounding box center [353, 152] width 175 height 15
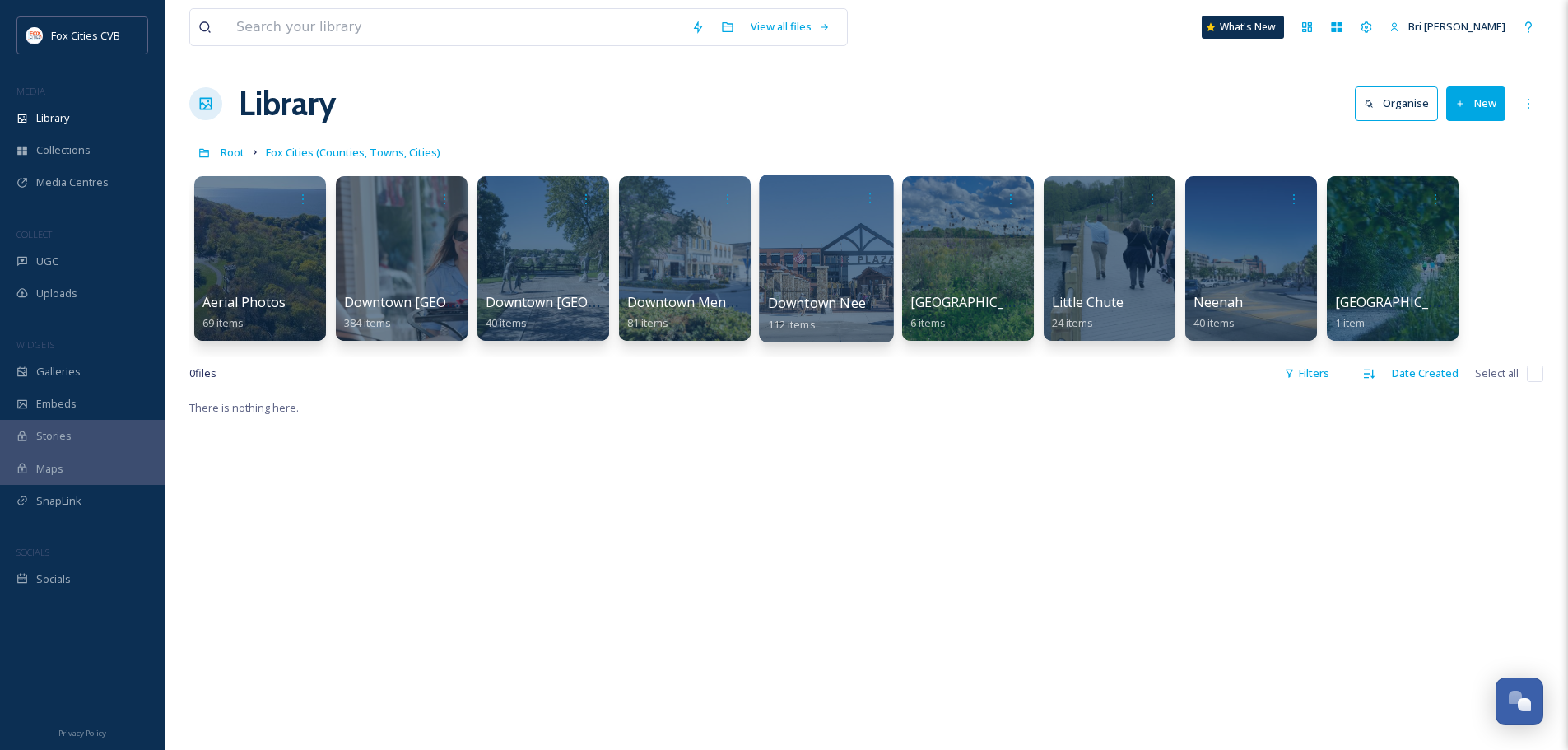
click at [811, 246] on div at bounding box center [825, 258] width 134 height 168
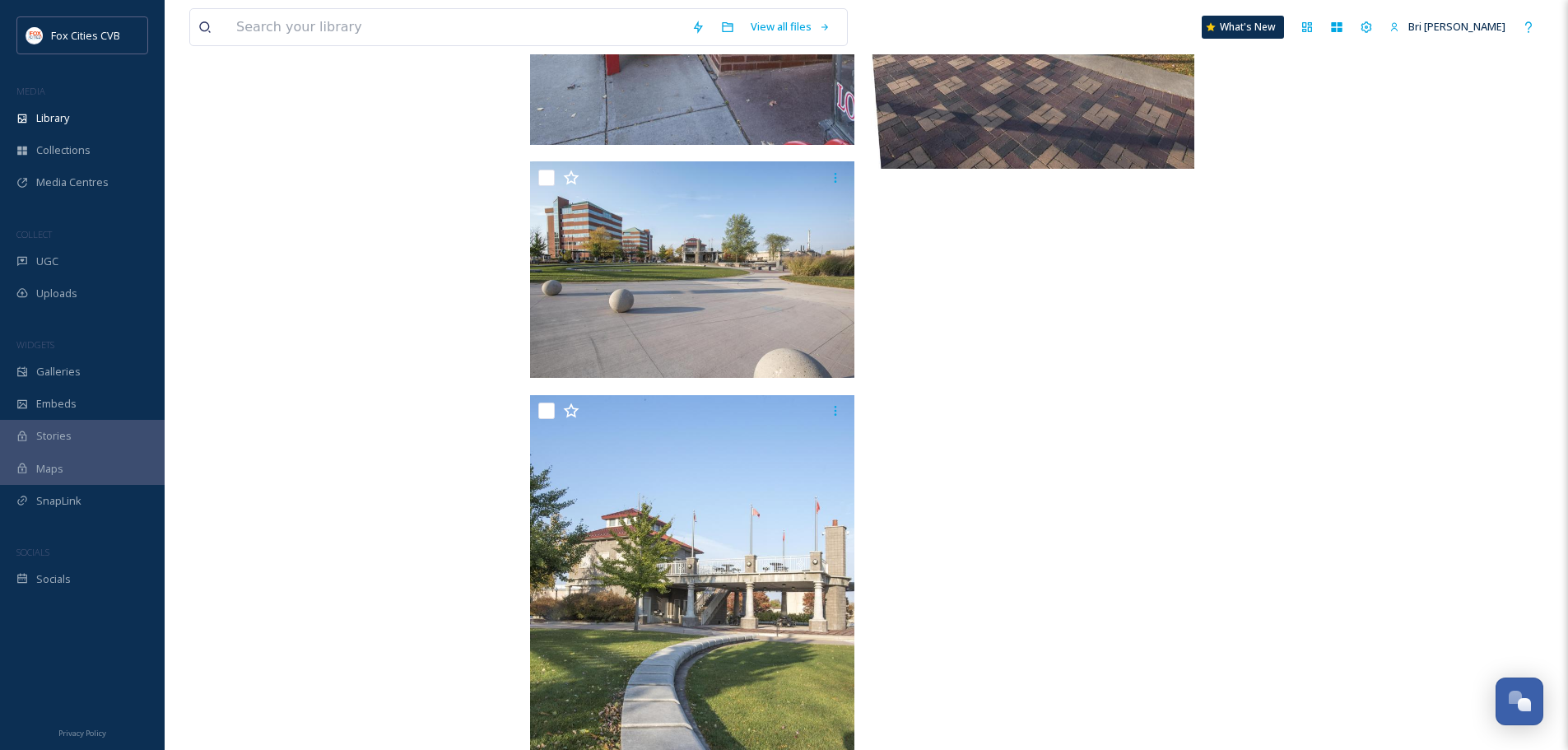
scroll to position [10634, 0]
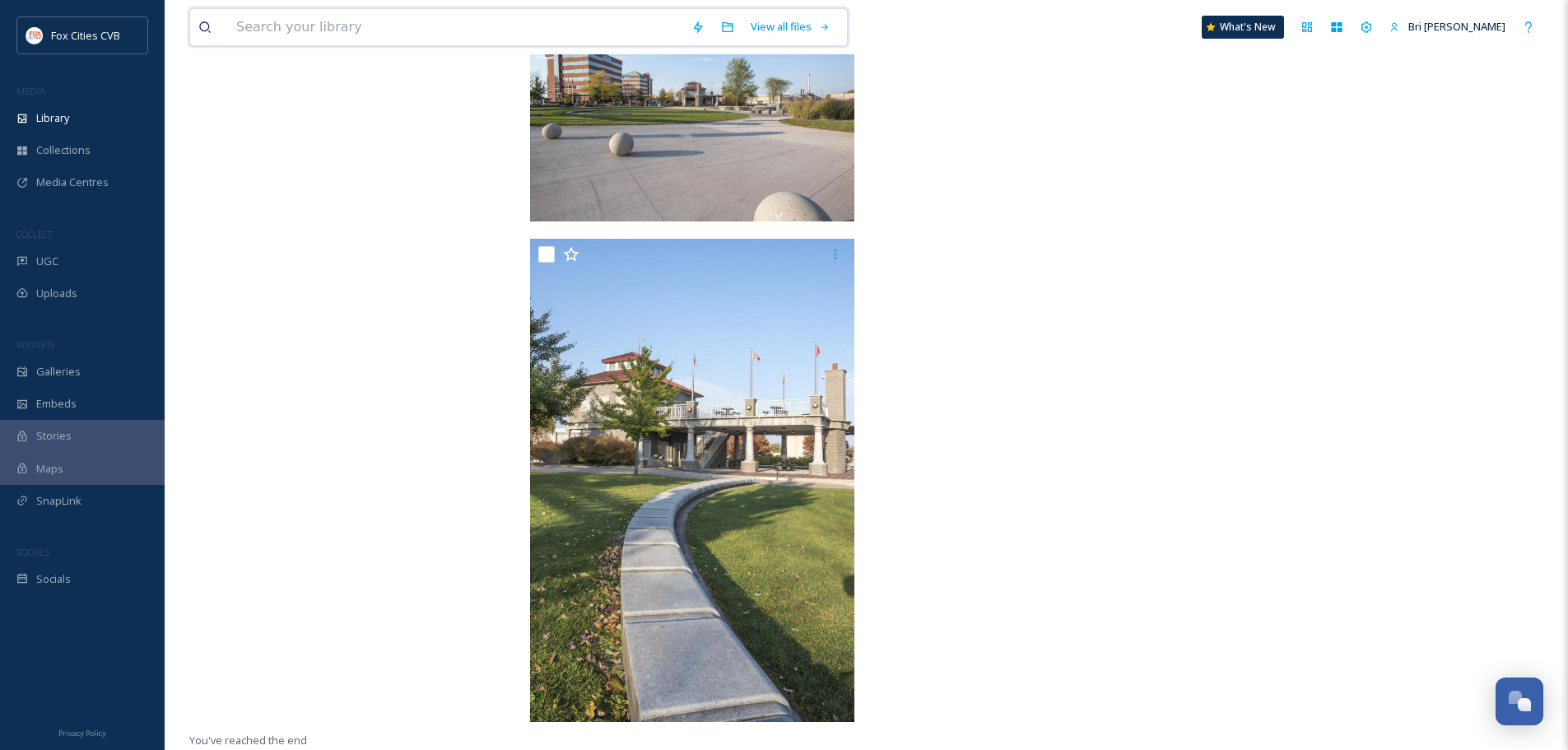
click at [297, 28] on input at bounding box center [455, 27] width 455 height 36
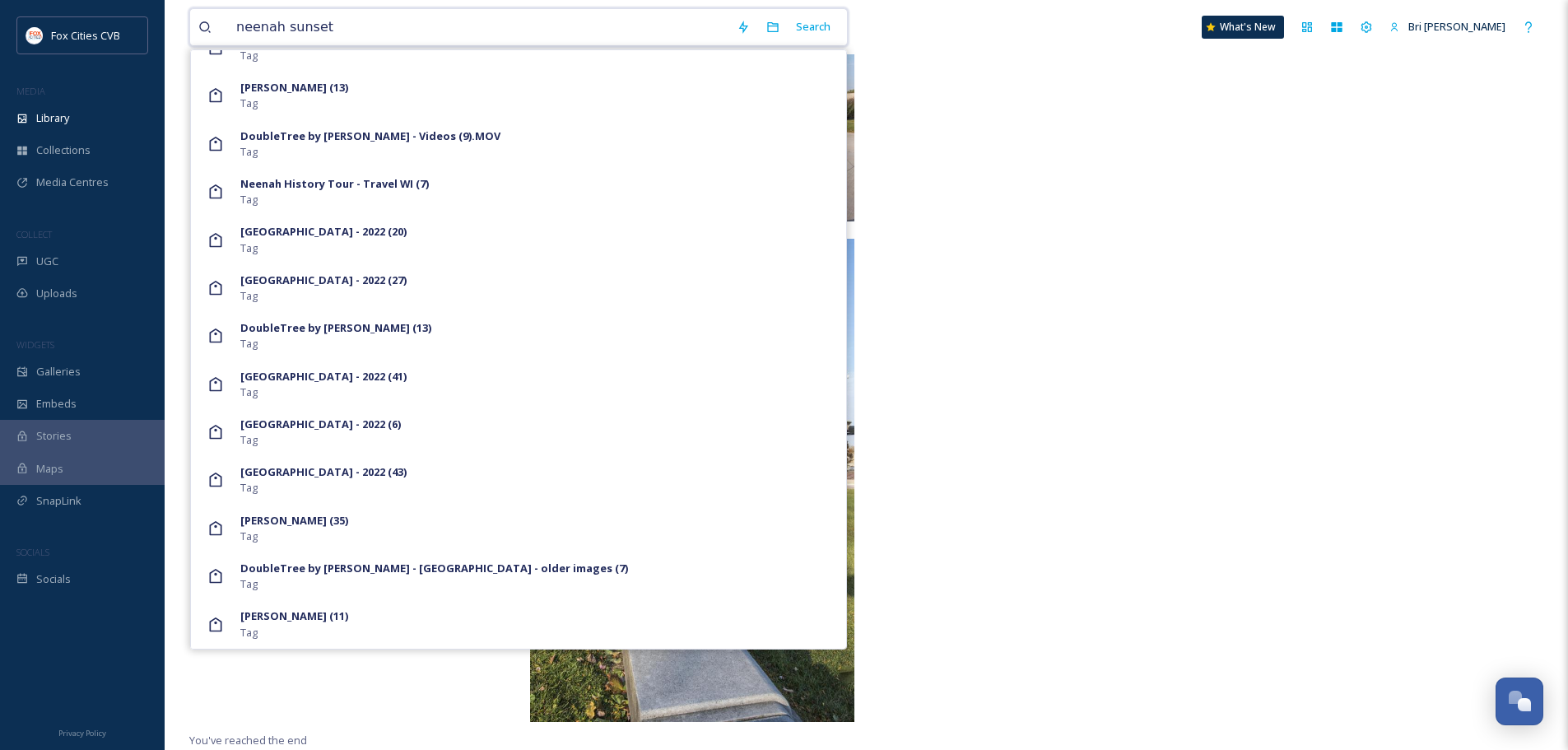
scroll to position [6009, 0]
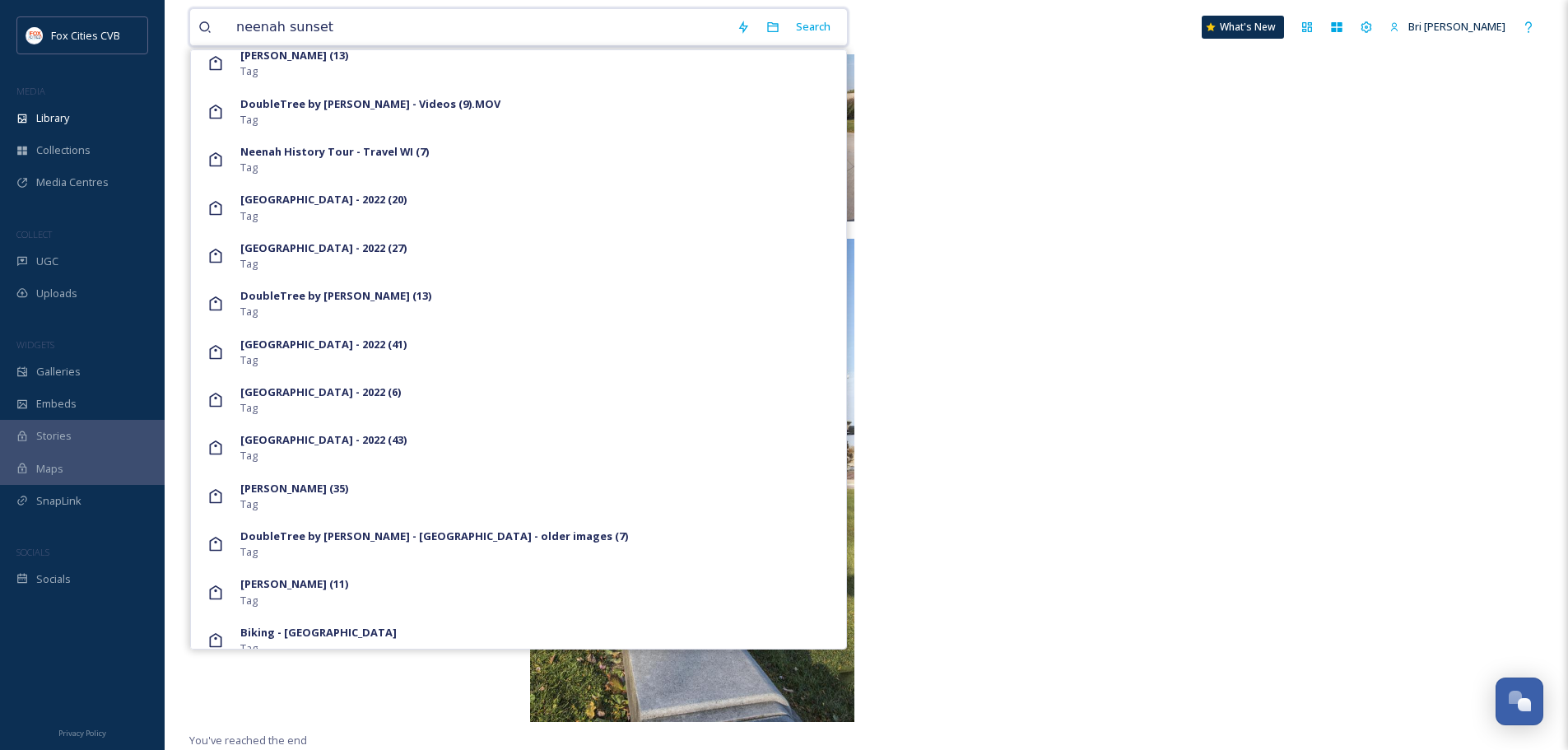
drag, startPoint x: 335, startPoint y: 26, endPoint x: 146, endPoint y: -9, distance: 192.2
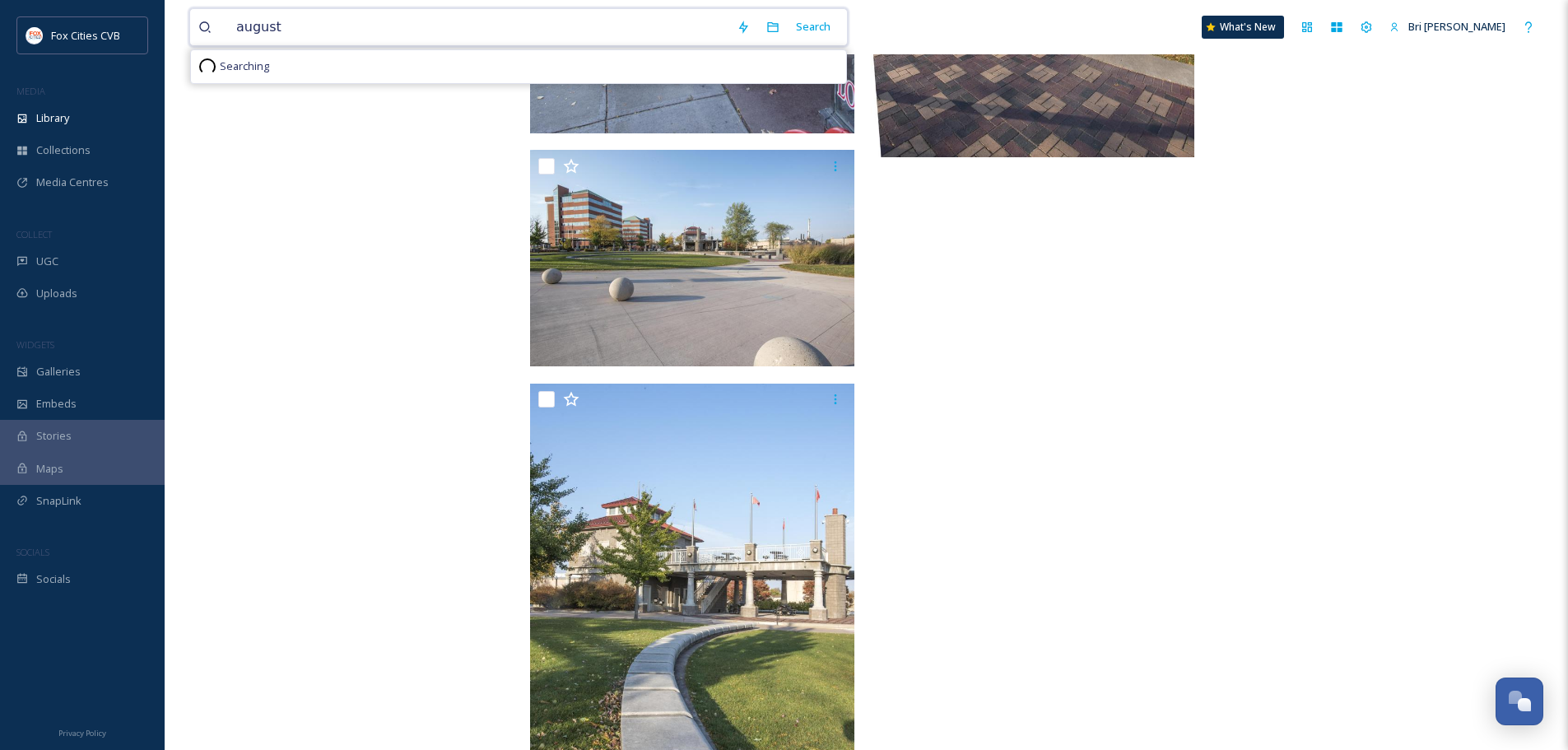
scroll to position [0, 0]
type input "a"
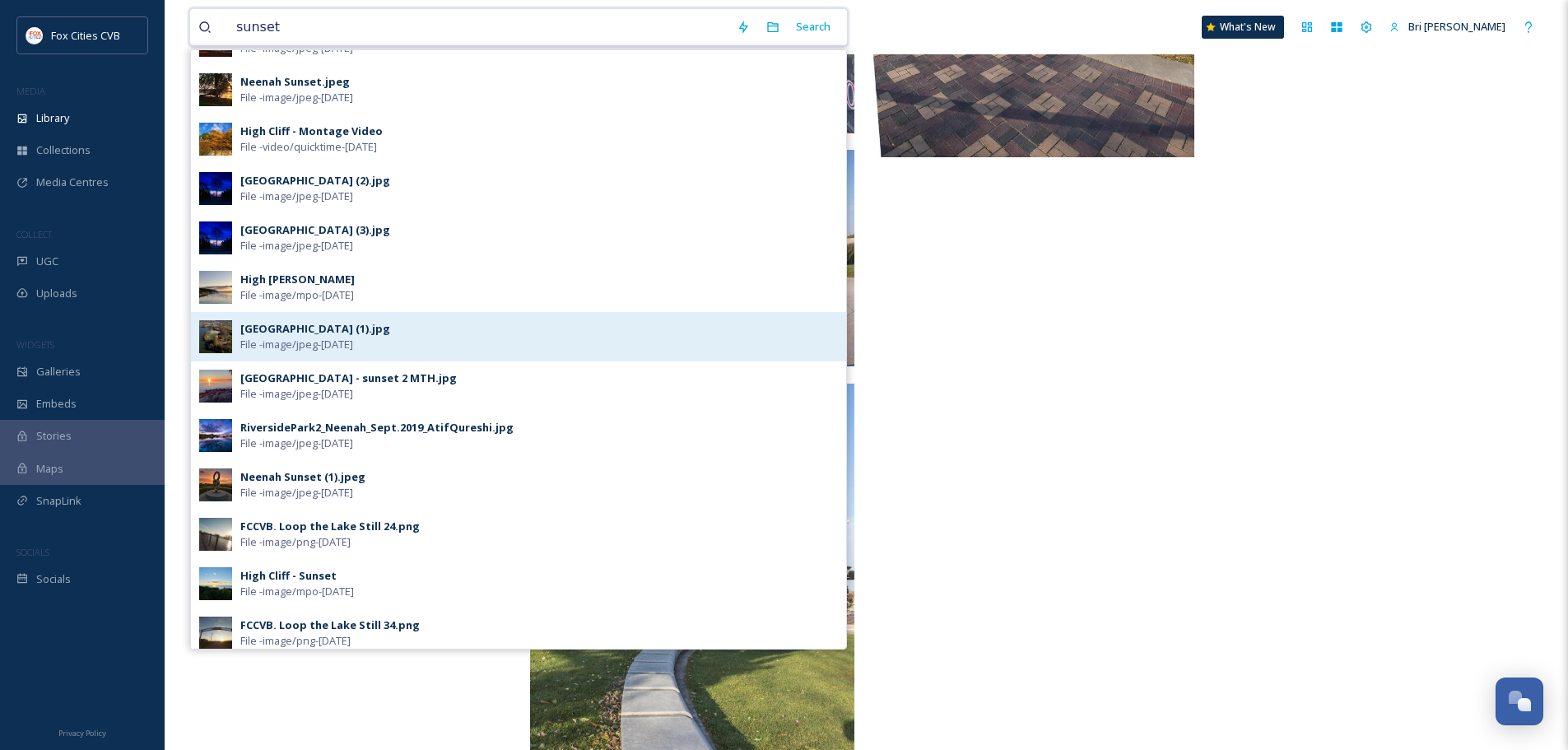
scroll to position [412, 0]
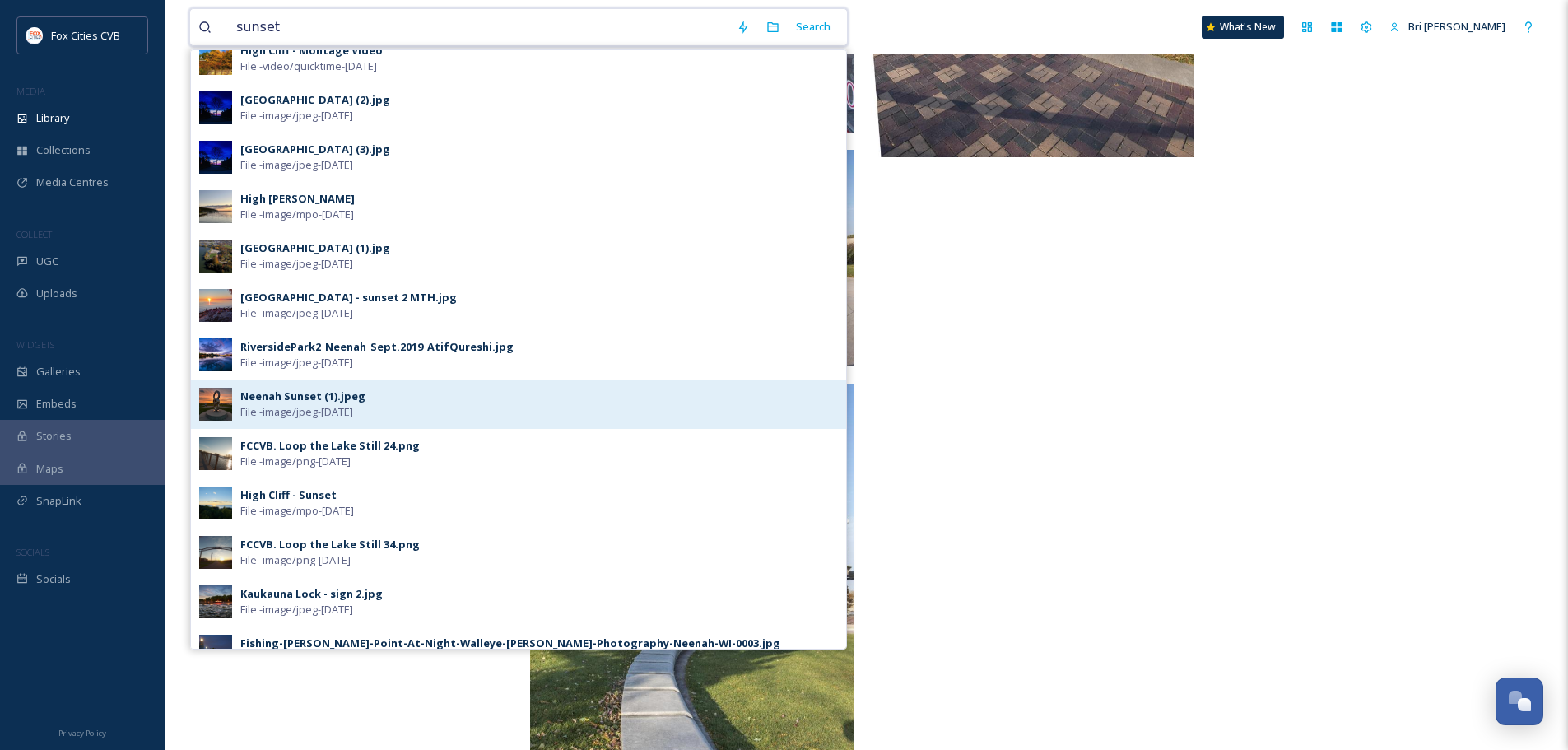
type input "sunset"
click at [406, 394] on div "Neenah Sunset (1).jpeg File - image/jpeg - Aug 14 2025" at bounding box center [539, 404] width 597 height 31
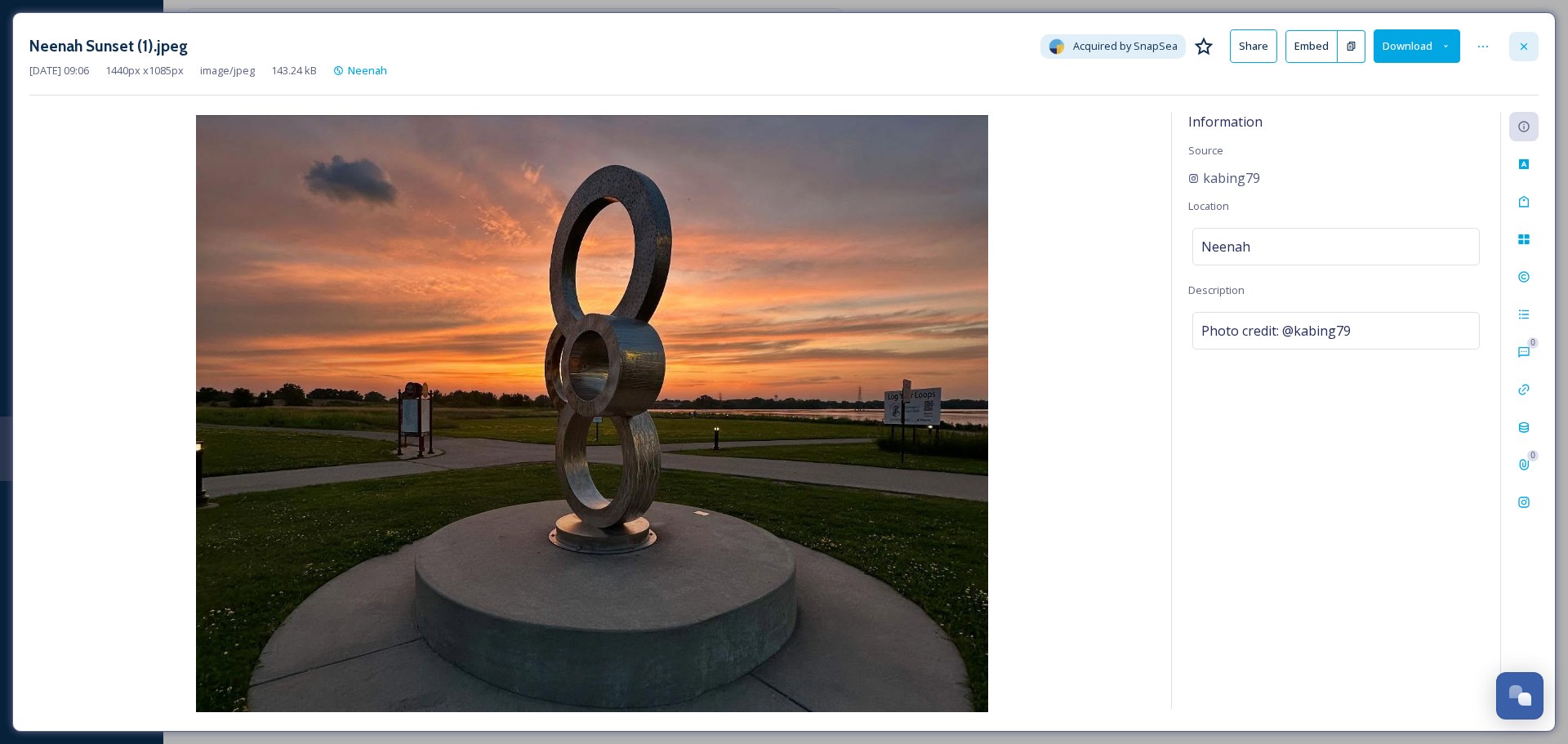
click at [1520, 52] on icon at bounding box center [1523, 46] width 13 height 13
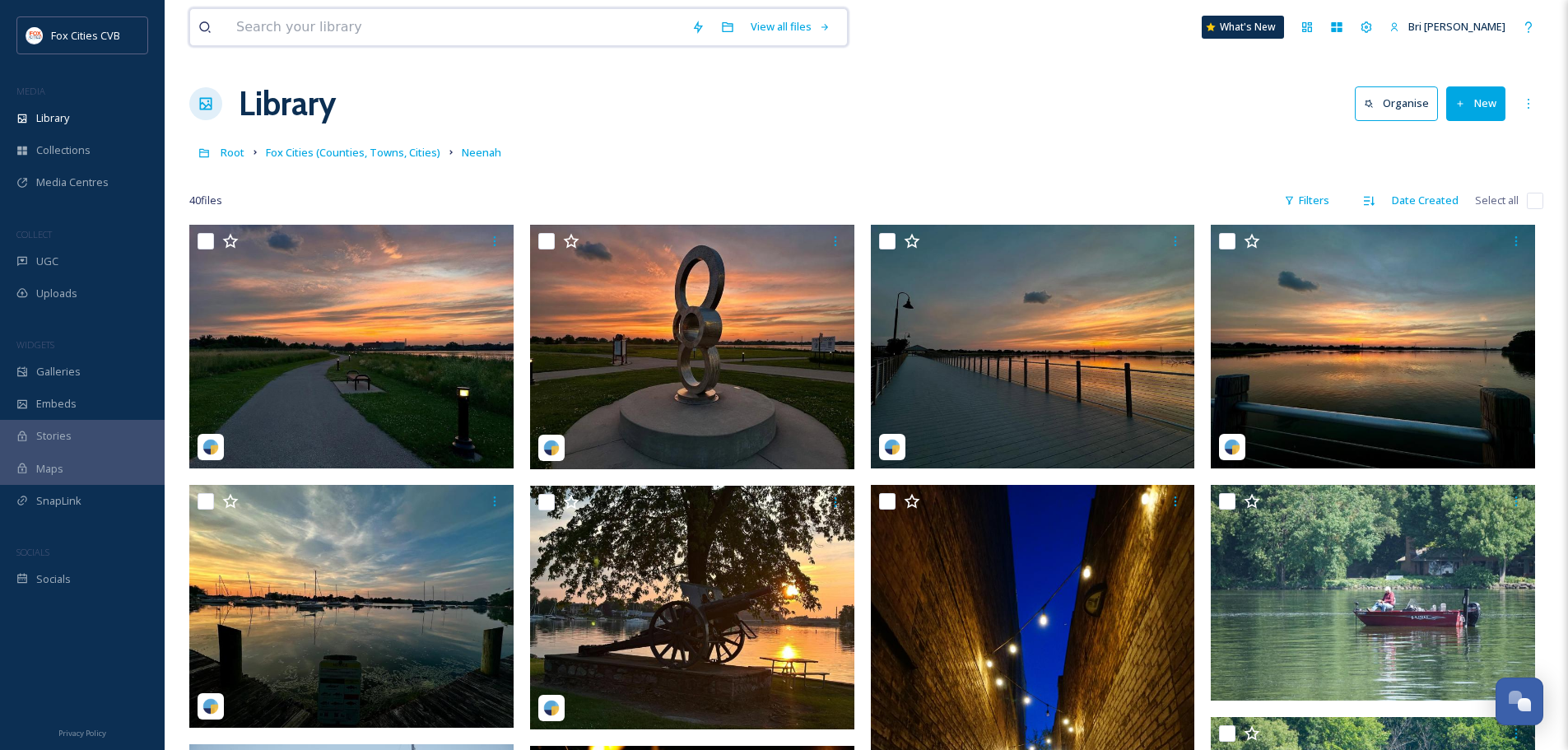
click at [287, 36] on input at bounding box center [455, 27] width 455 height 36
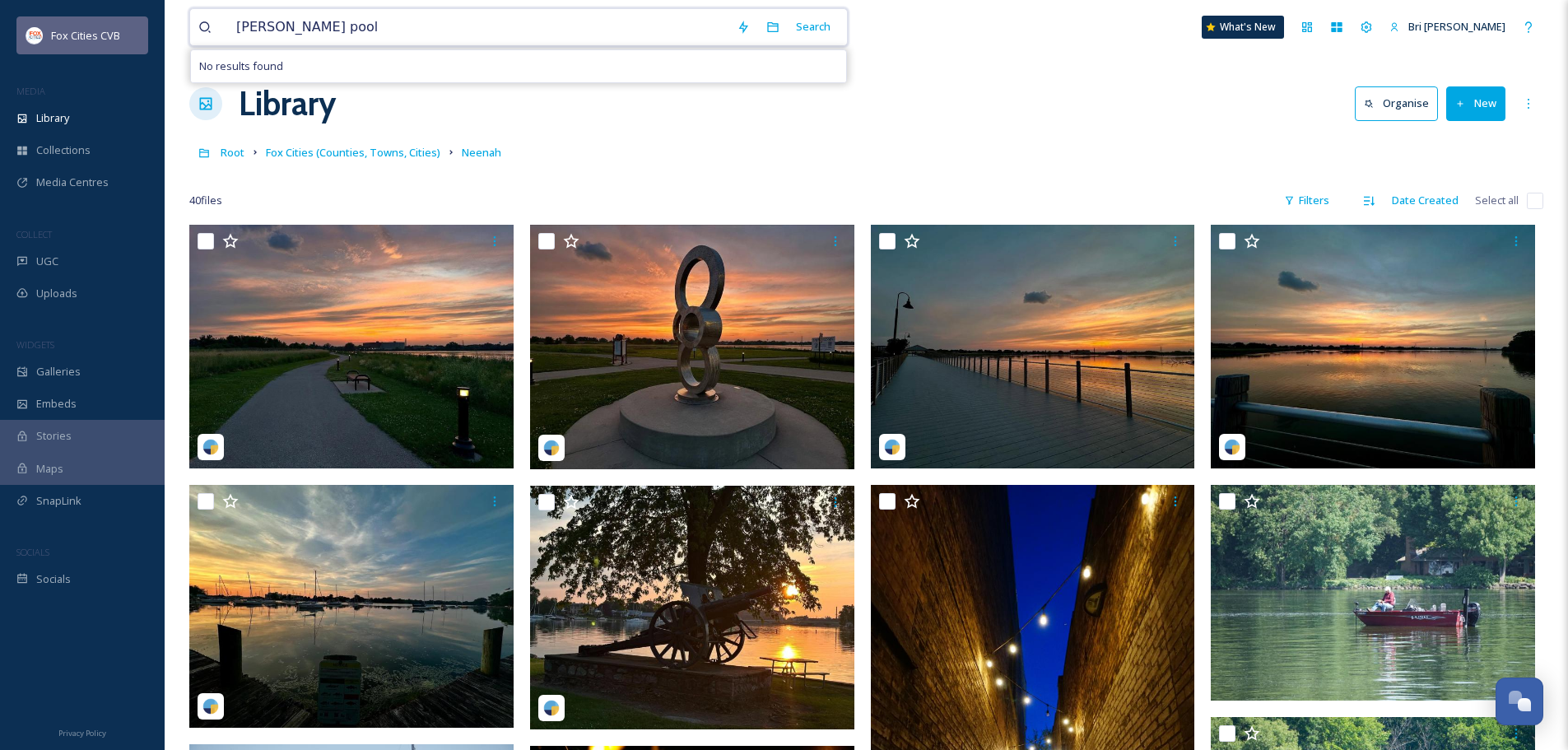
drag, startPoint x: 362, startPoint y: 30, endPoint x: 58, endPoint y: 30, distance: 304.0
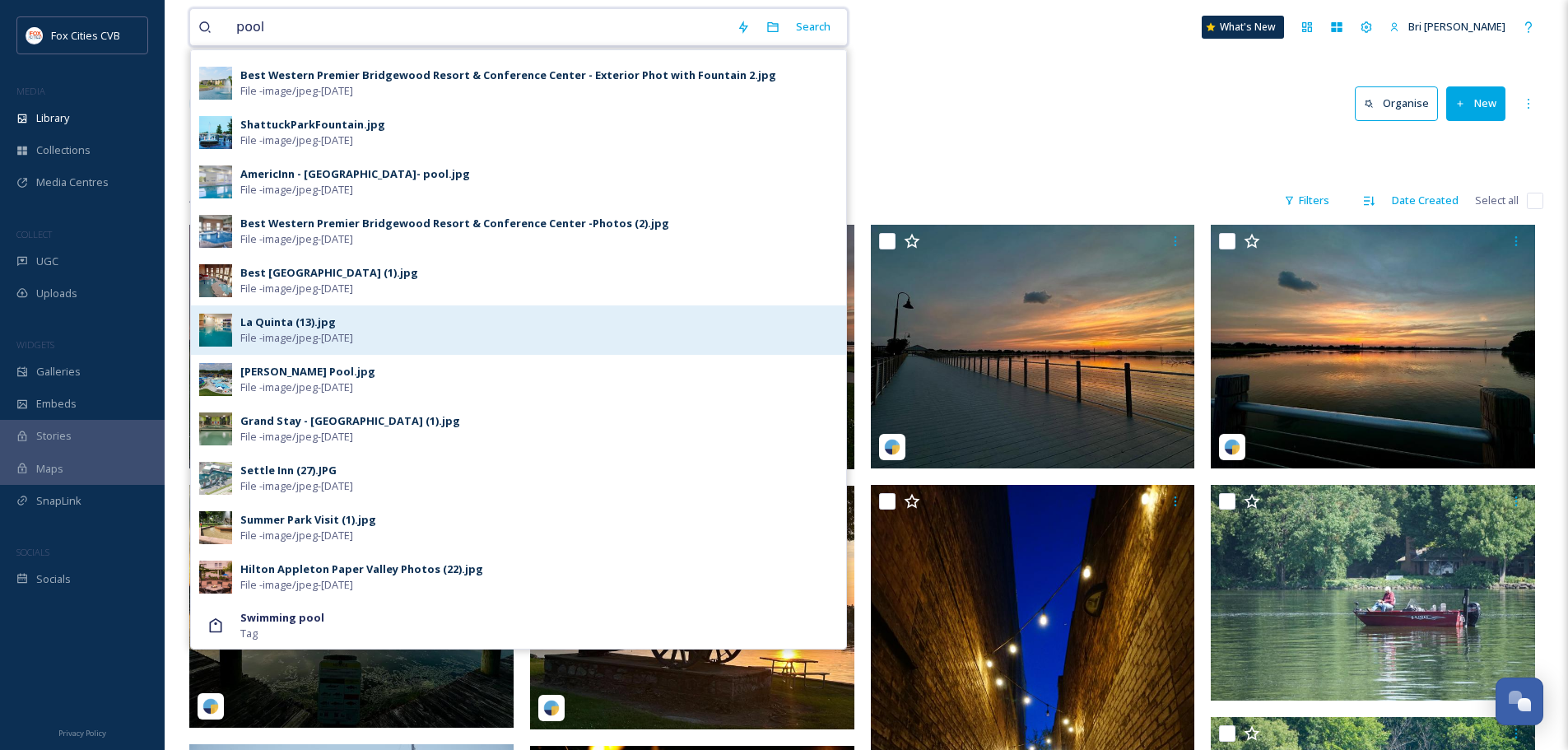
scroll to position [493, 0]
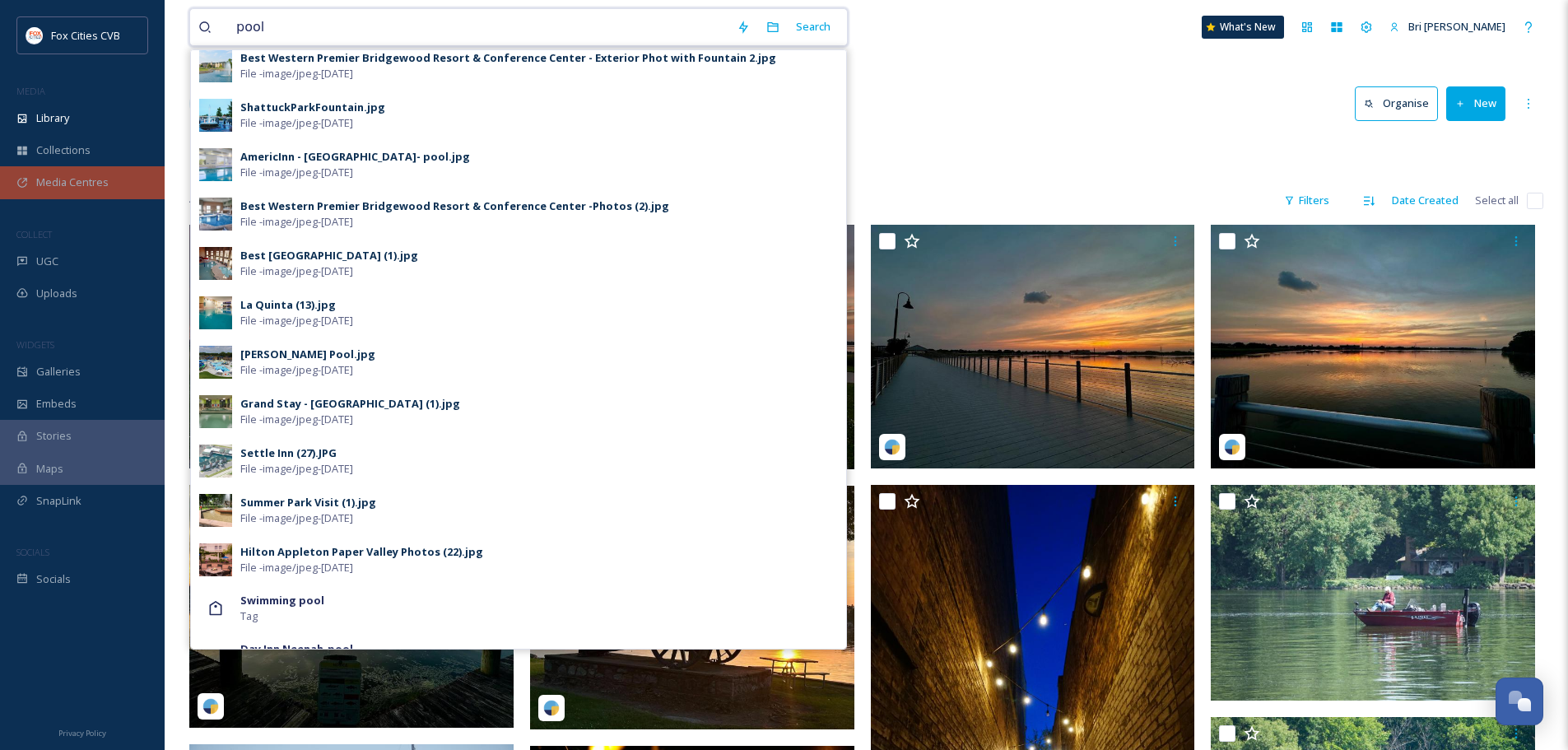
type input "pool"
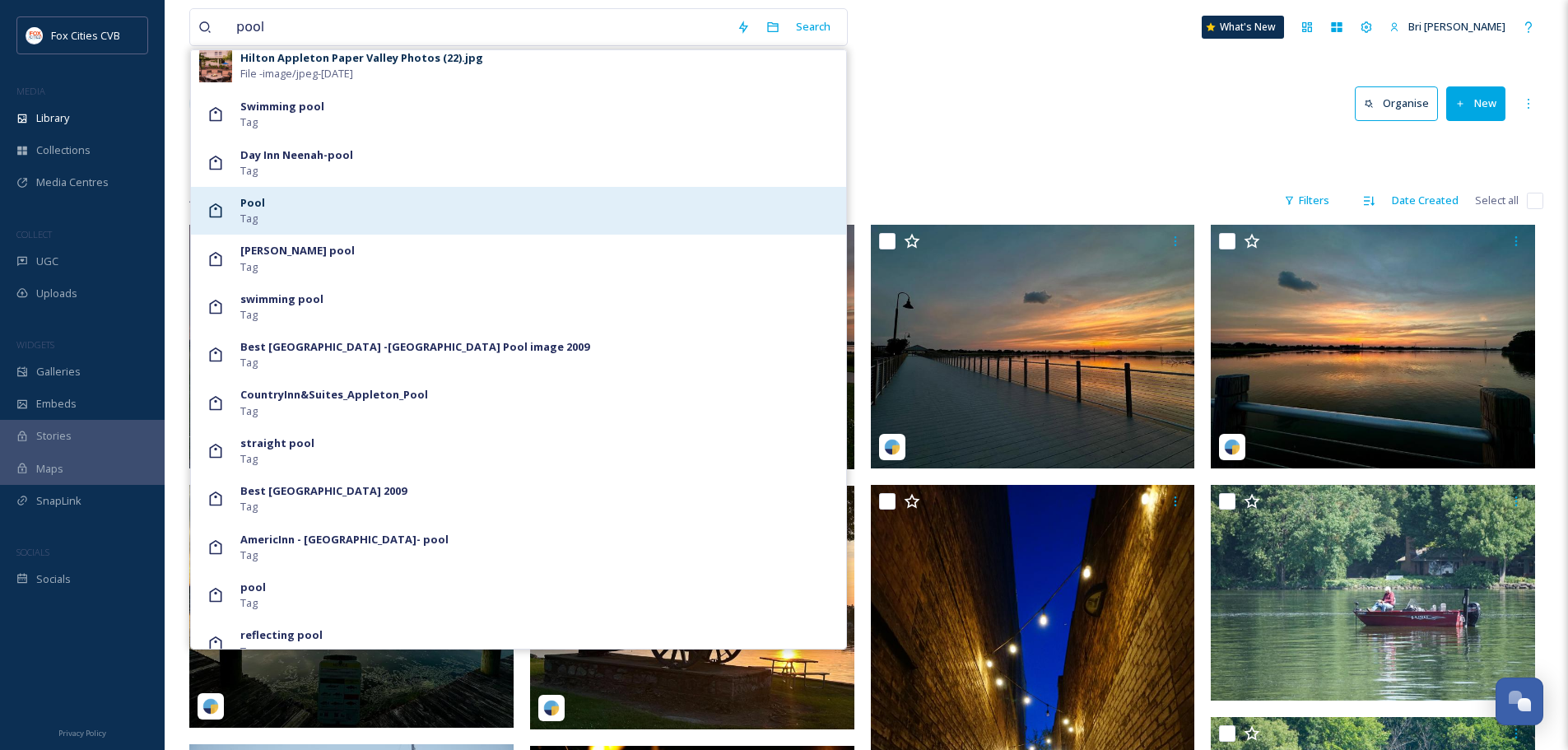
scroll to position [1007, 0]
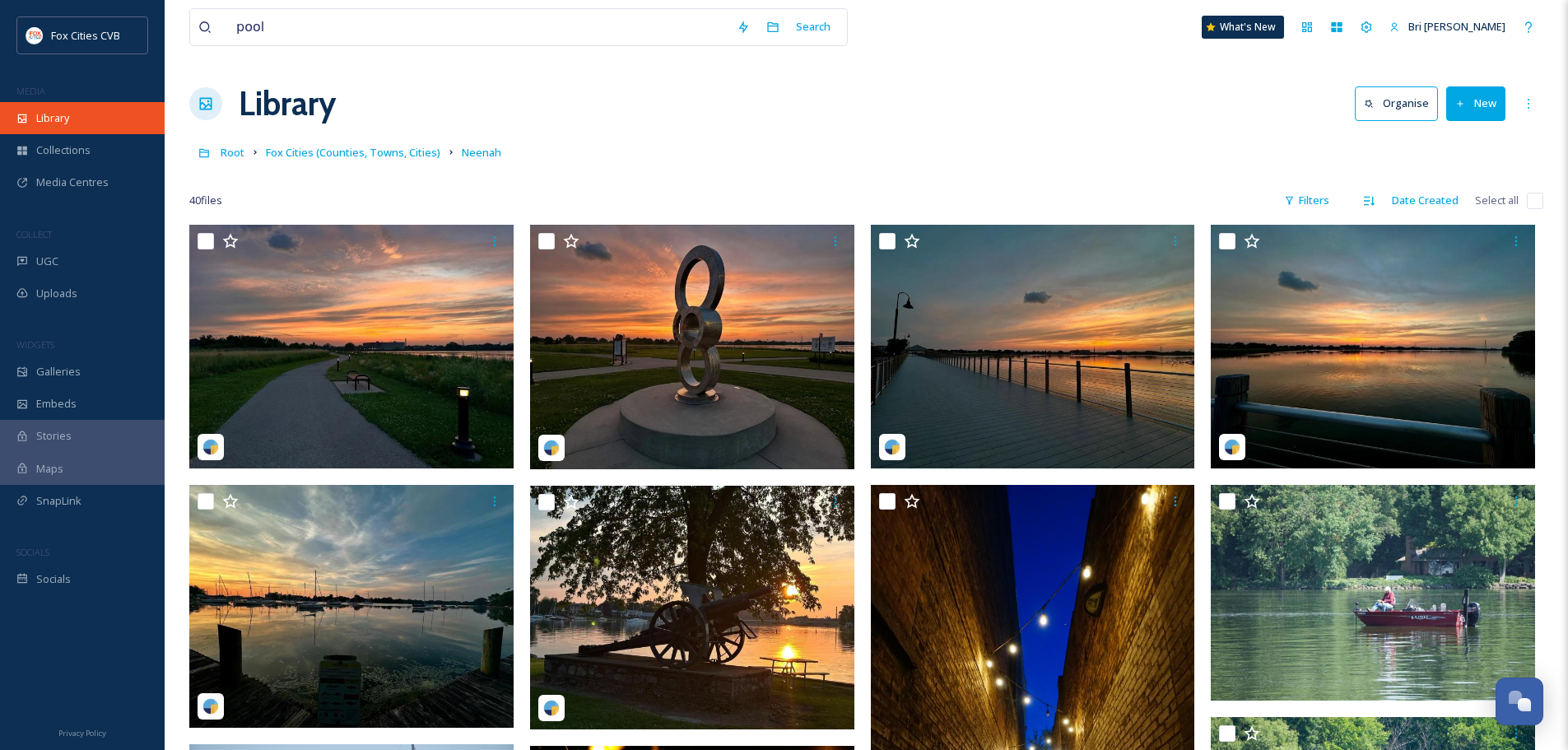
click at [48, 128] on div "Library" at bounding box center [82, 118] width 164 height 32
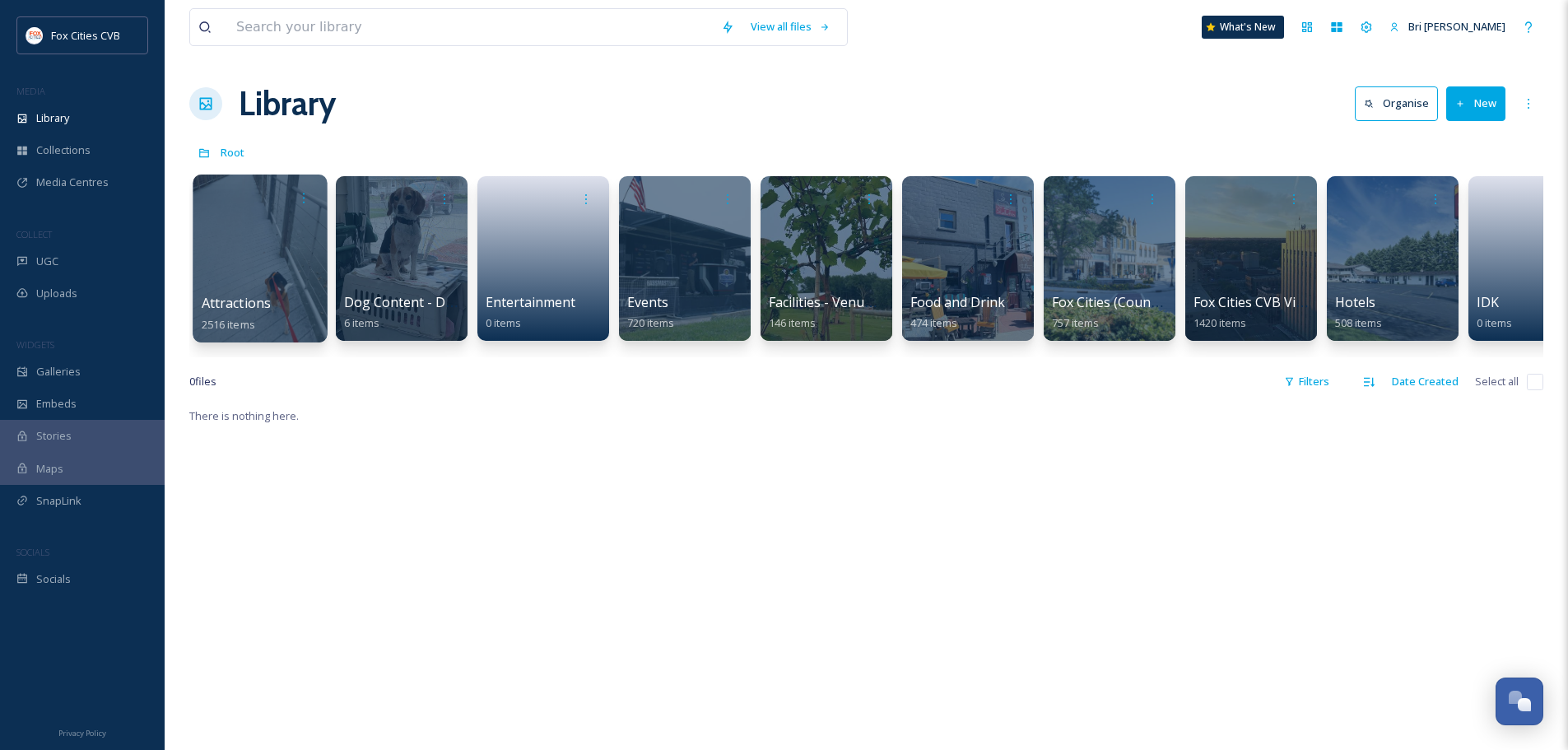
click at [269, 259] on div at bounding box center [259, 258] width 134 height 168
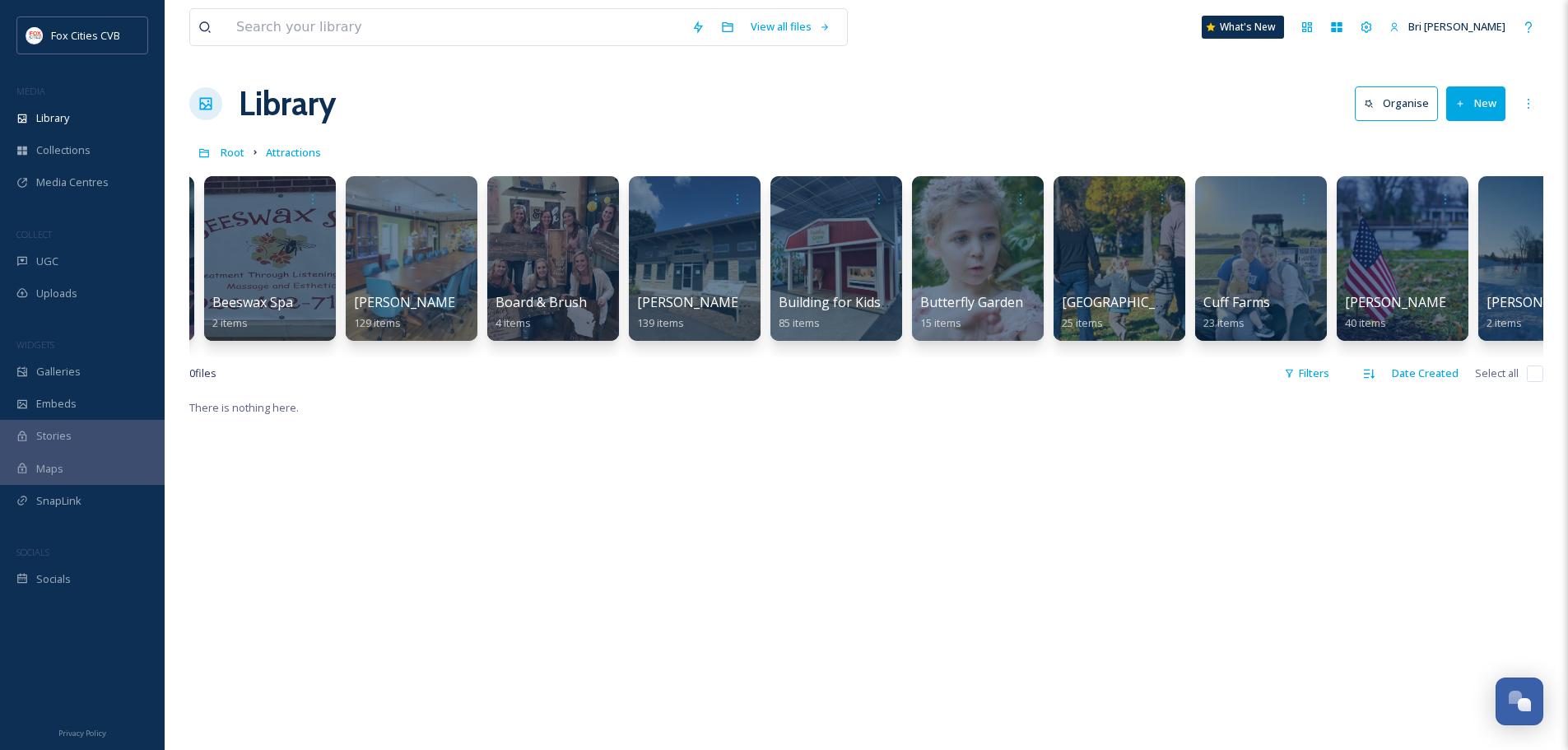
scroll to position [0, 738]
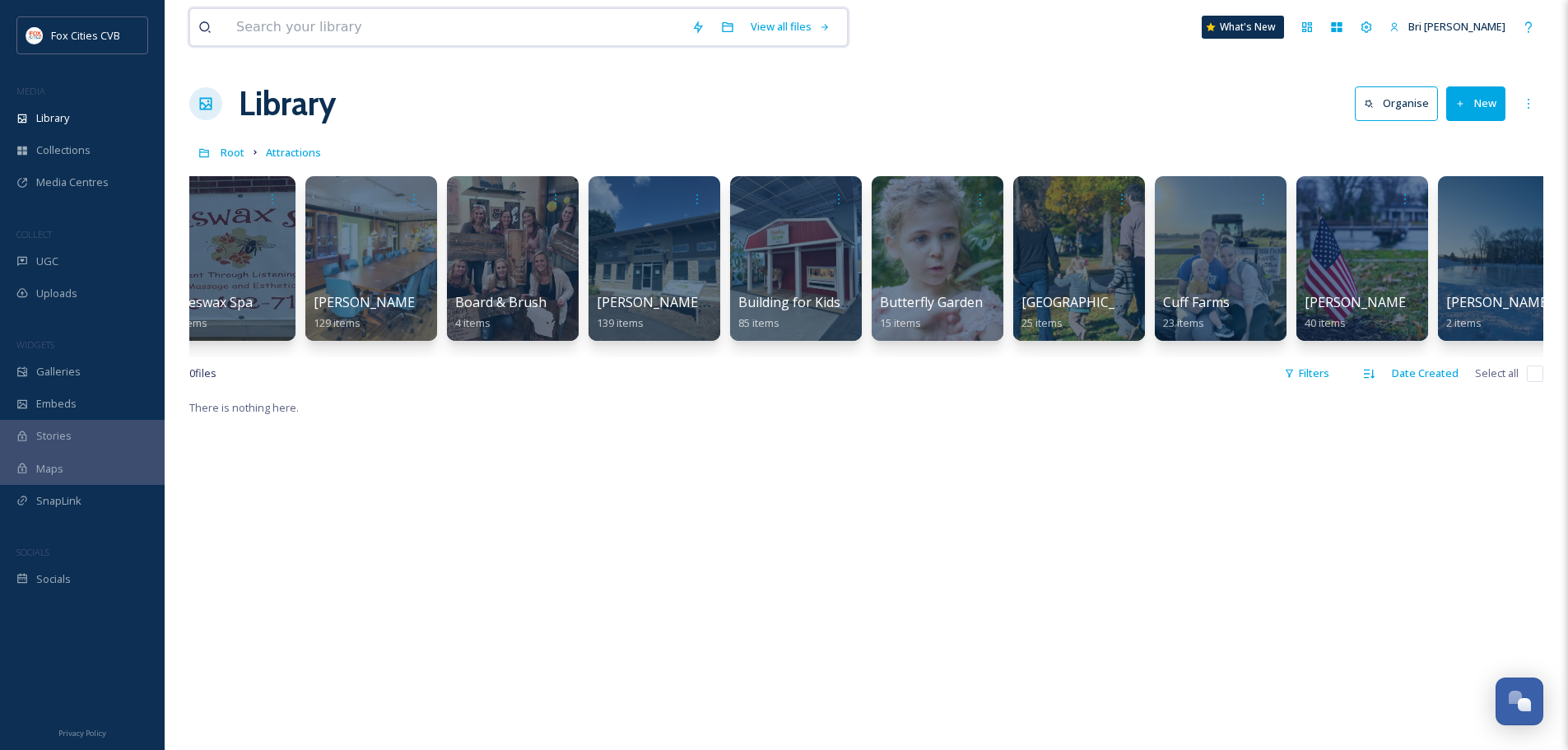
click at [327, 28] on input at bounding box center [455, 27] width 455 height 36
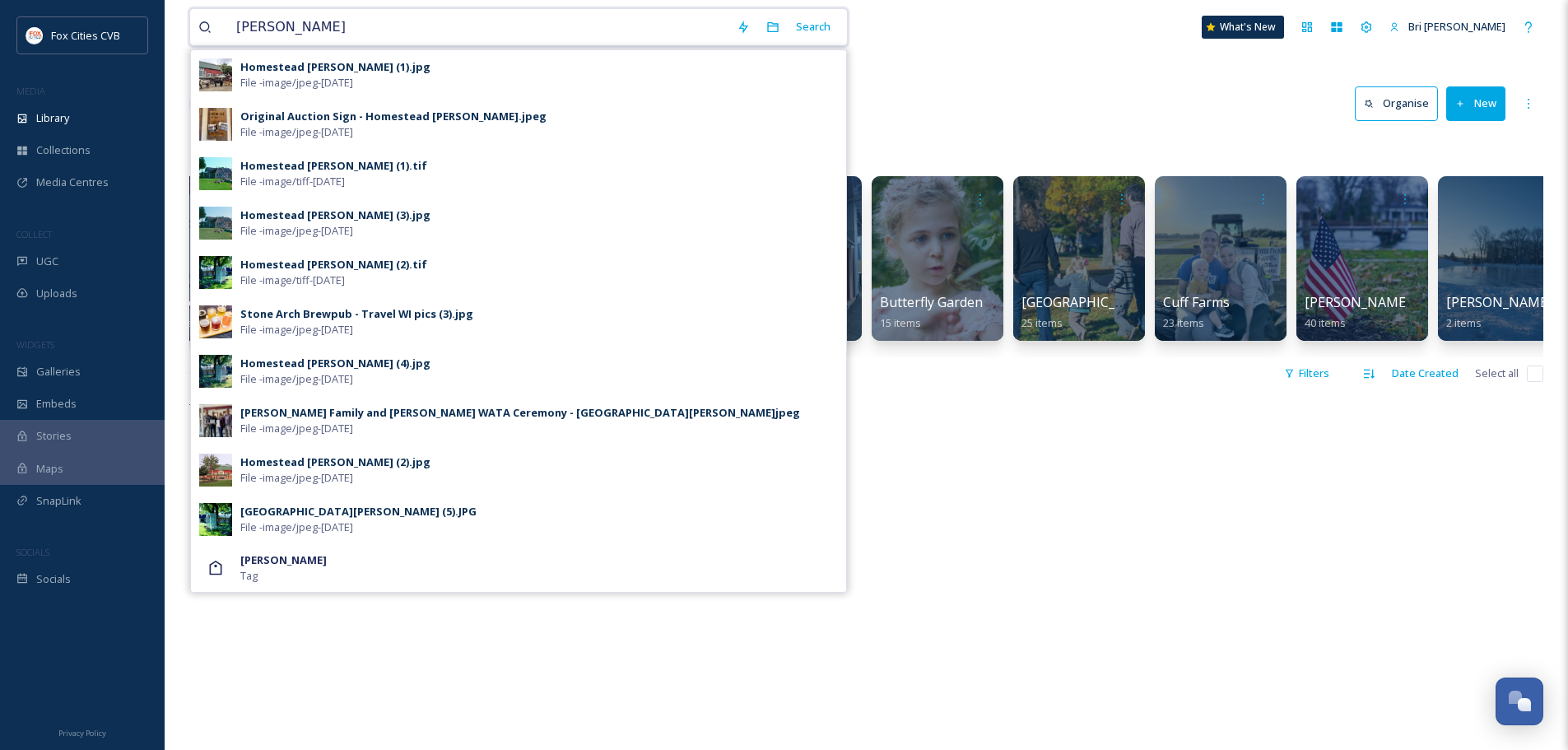
type input "mead"
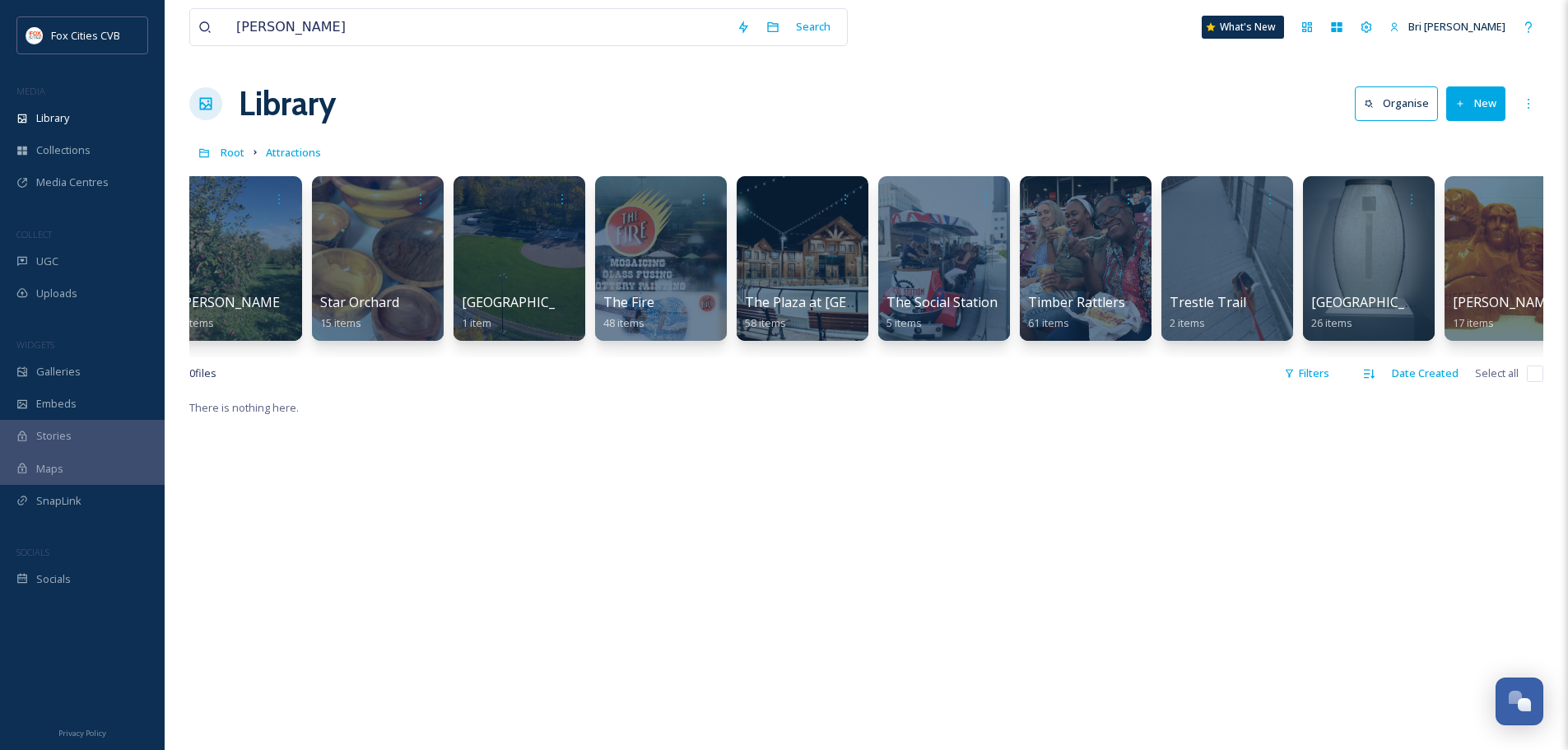
scroll to position [0, 9546]
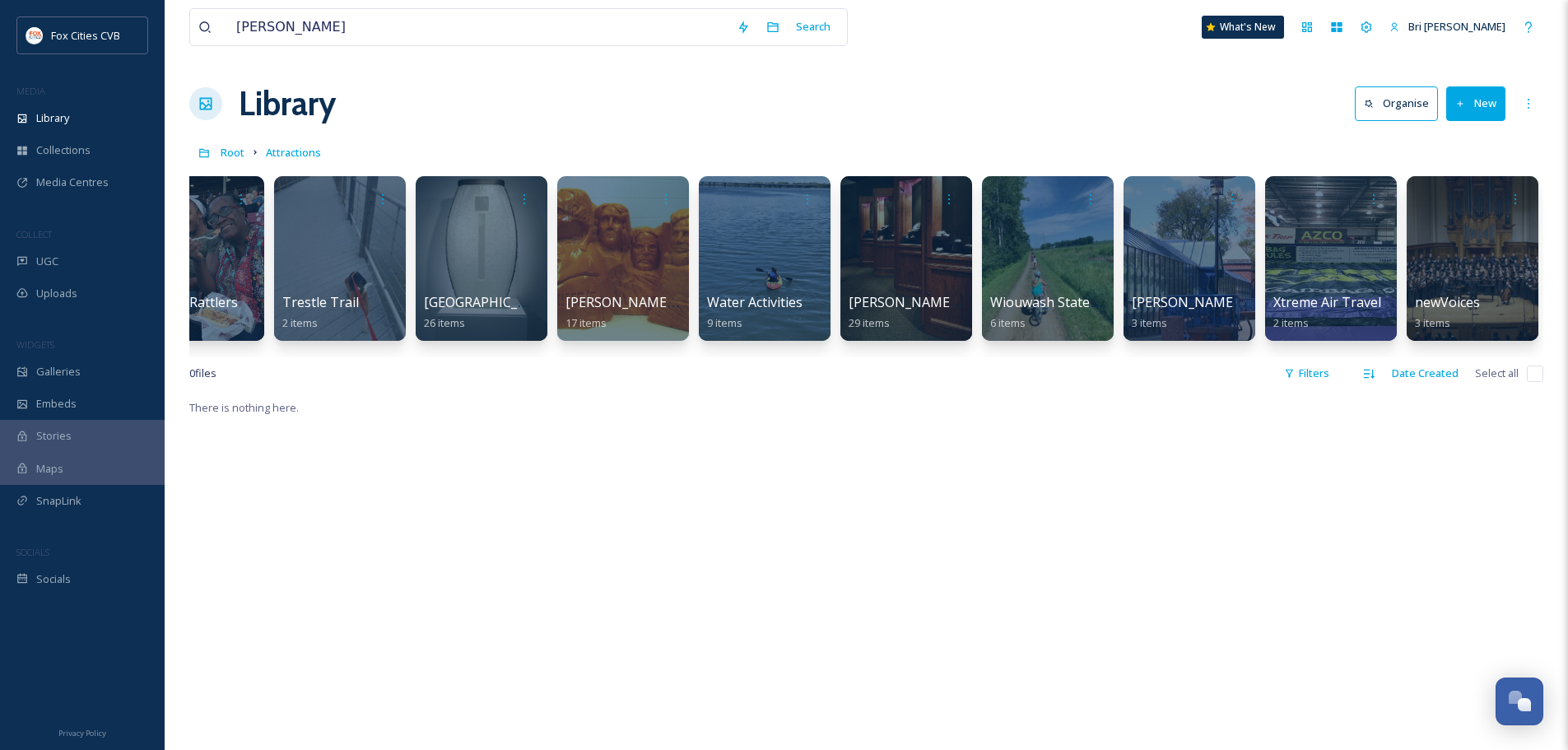
click at [1463, 101] on icon at bounding box center [1461, 104] width 11 height 11
click at [1477, 210] on div "Folder" at bounding box center [1458, 206] width 93 height 32
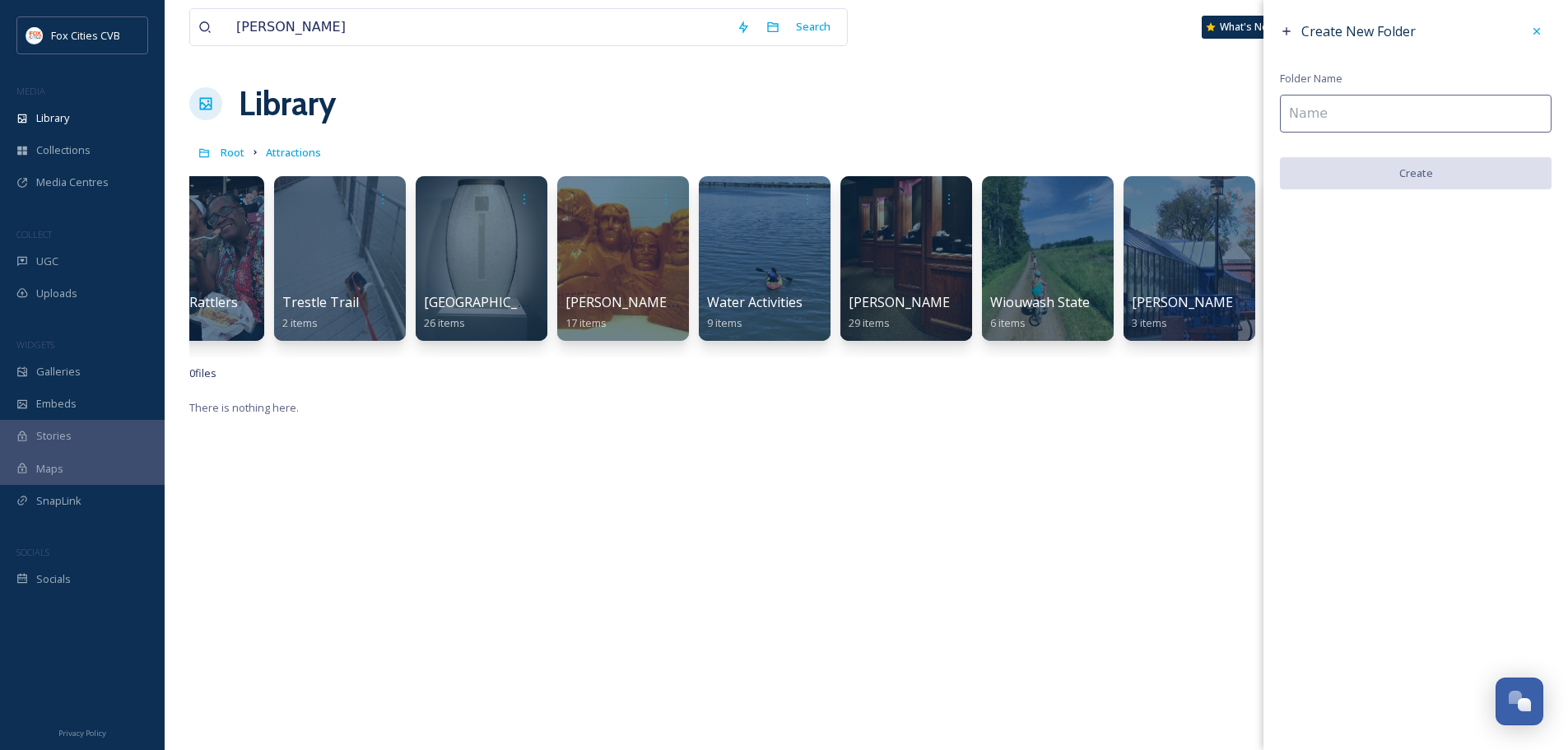
click at [1444, 119] on input at bounding box center [1415, 114] width 272 height 38
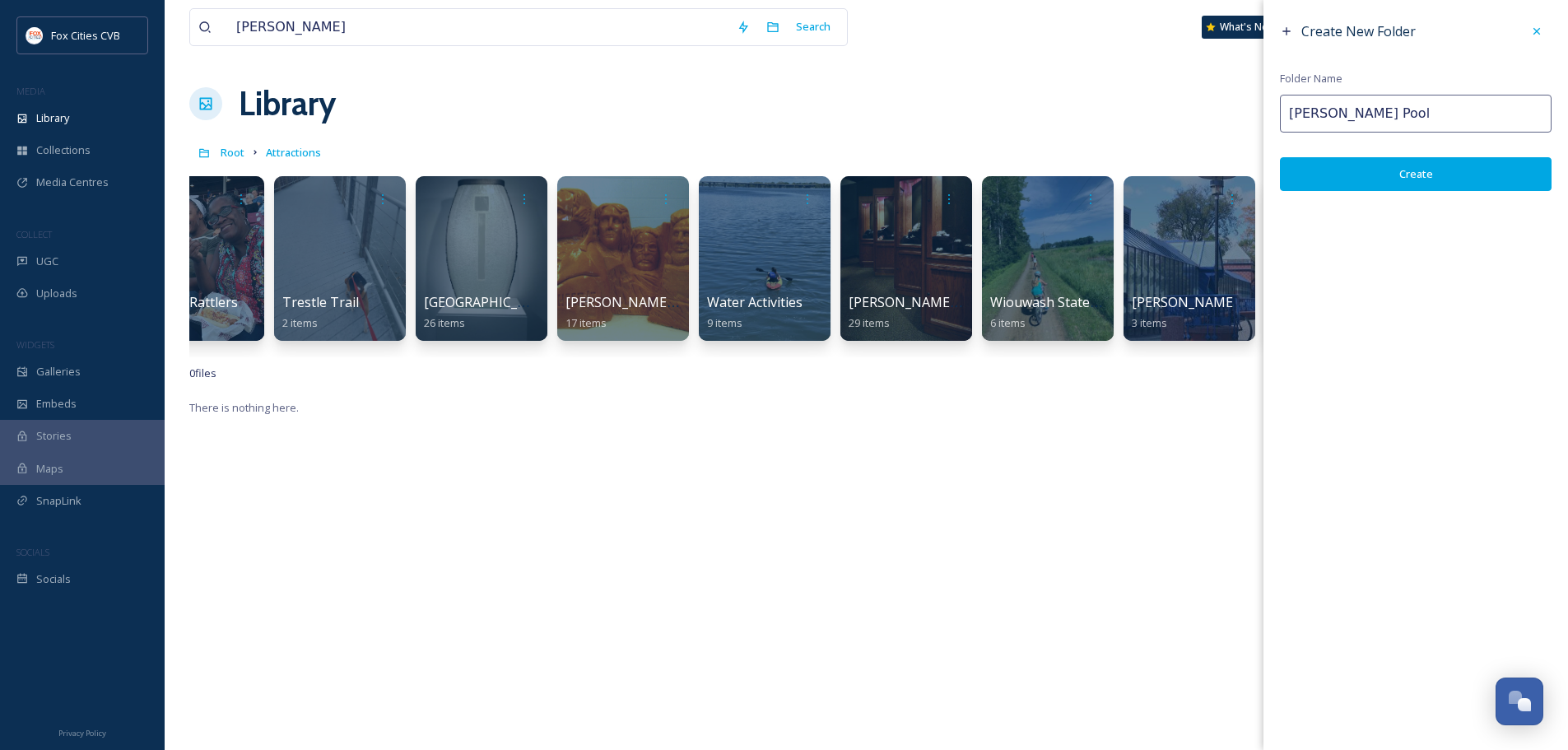
type input "Mead Pool"
click at [1379, 176] on button "Create" at bounding box center [1415, 174] width 272 height 34
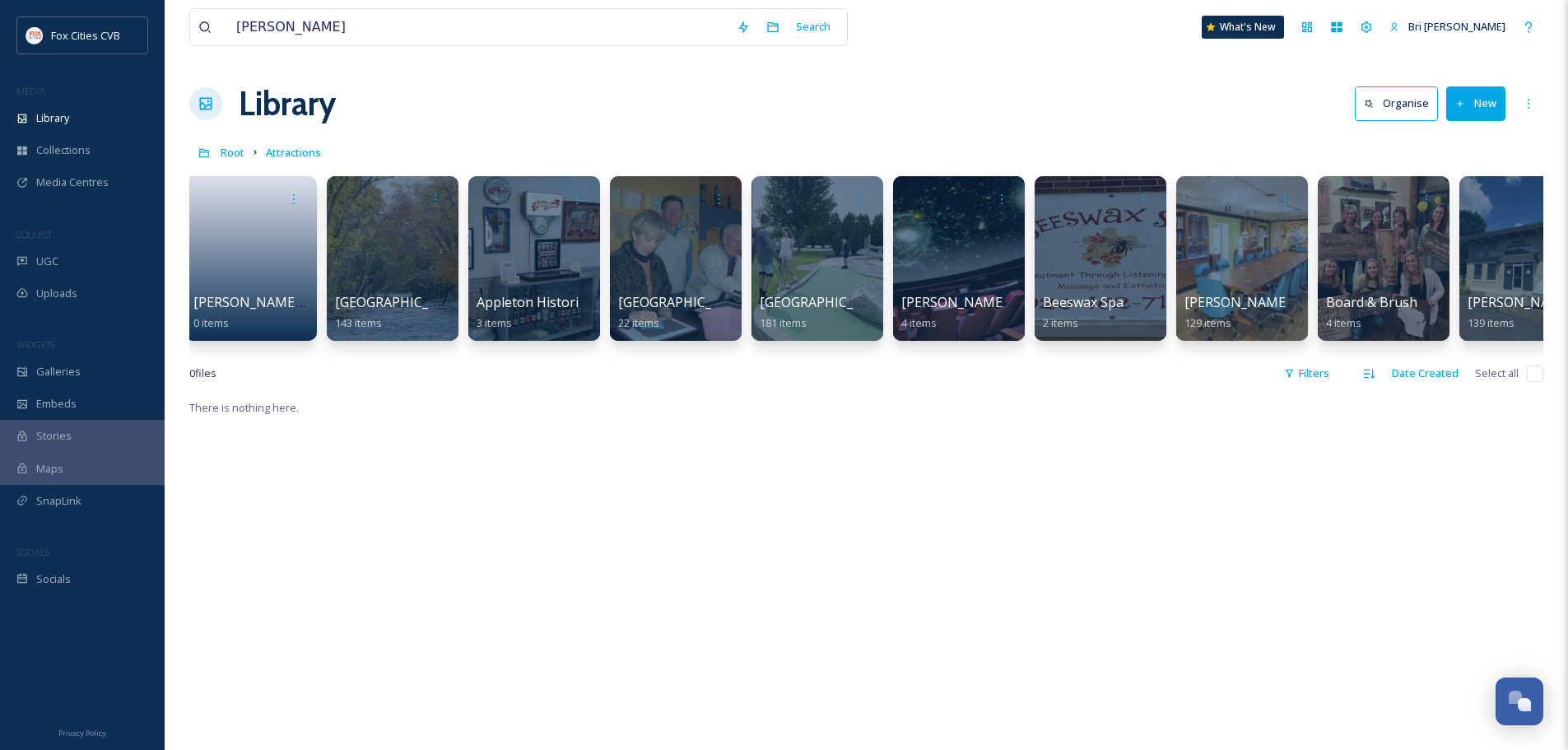
scroll to position [0, 0]
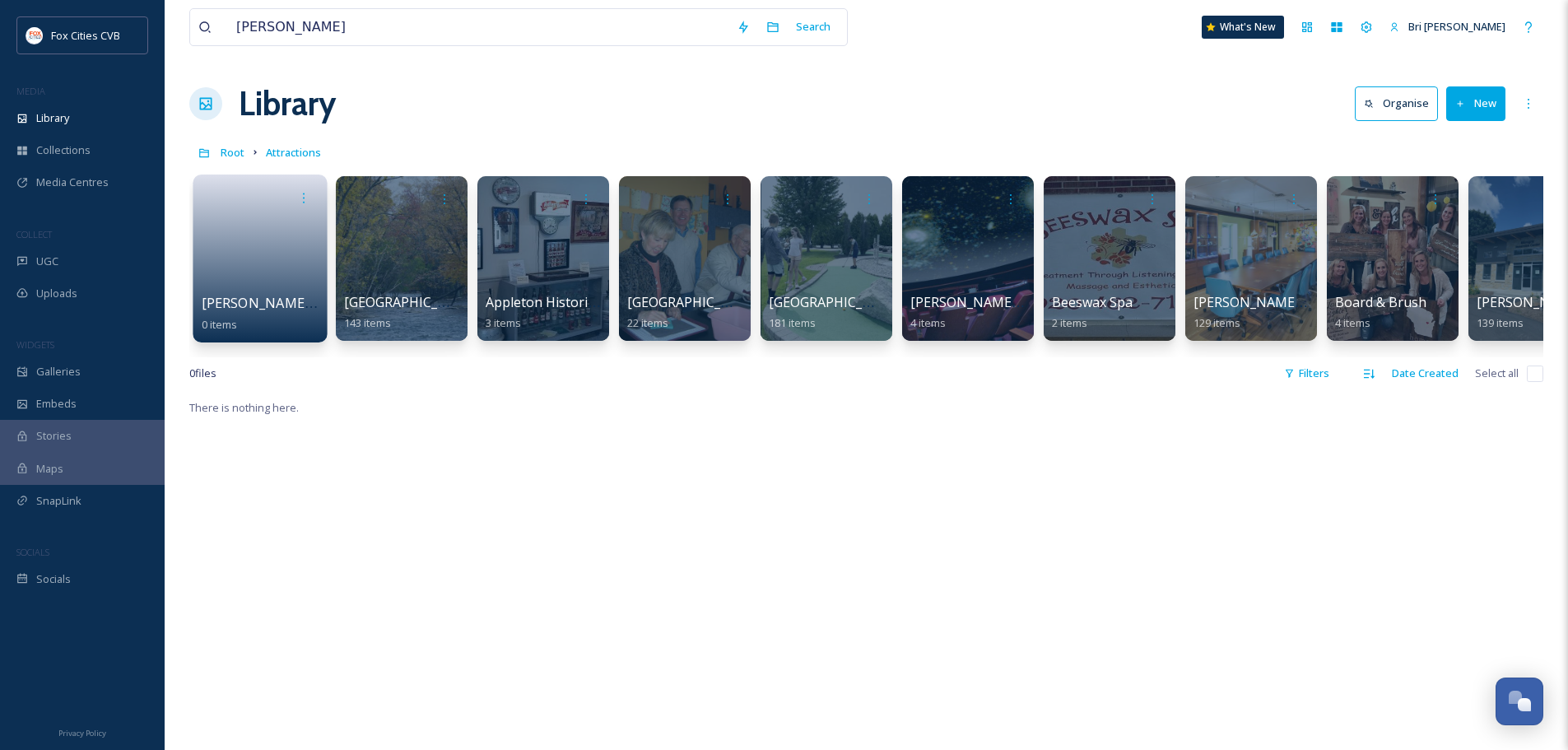
click at [251, 249] on link at bounding box center [260, 253] width 118 height 80
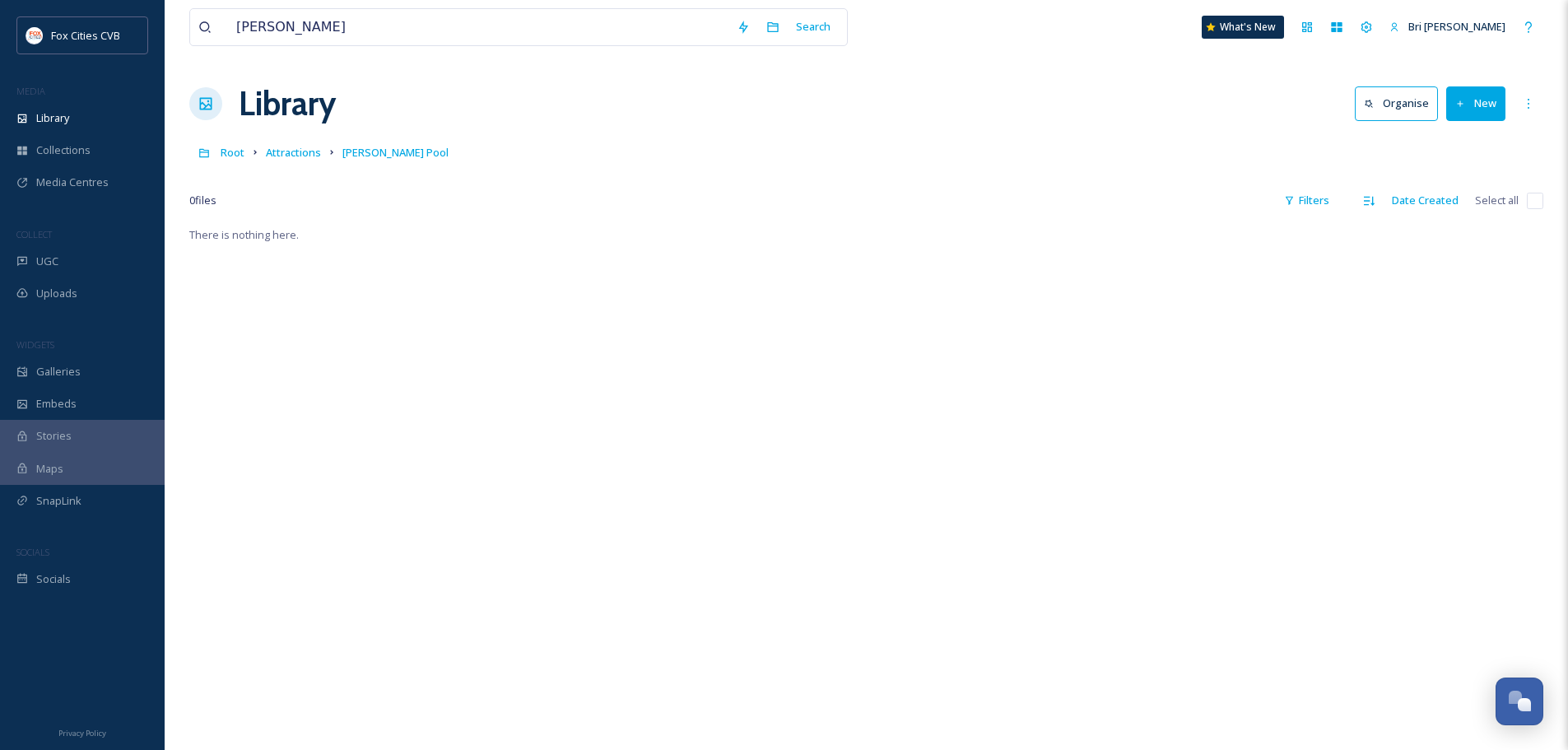
click at [1454, 97] on button "New" at bounding box center [1475, 103] width 59 height 34
click at [1460, 134] on span "File Upload" at bounding box center [1468, 142] width 54 height 16
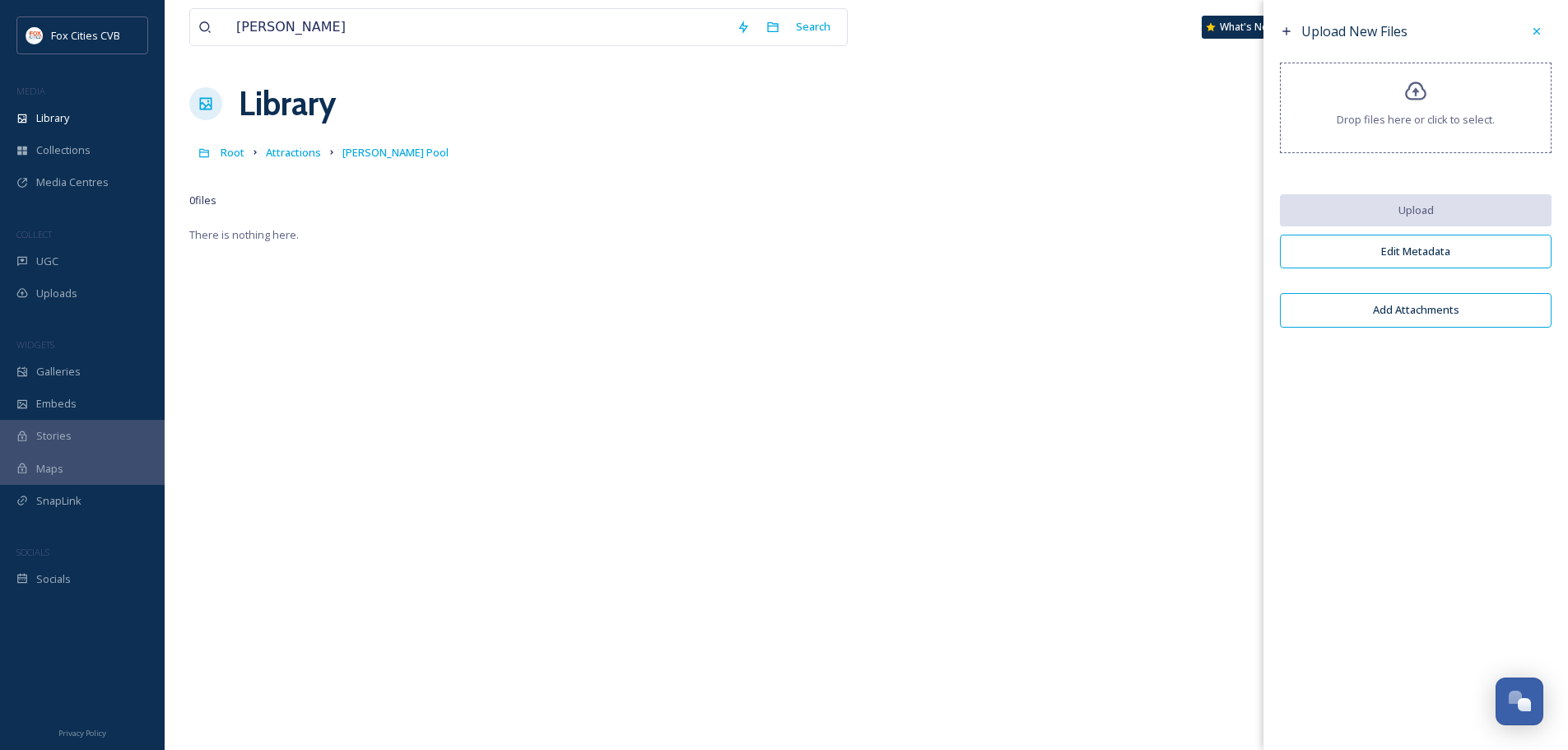
click at [1463, 114] on span "Drop files here or click to select." at bounding box center [1415, 120] width 158 height 16
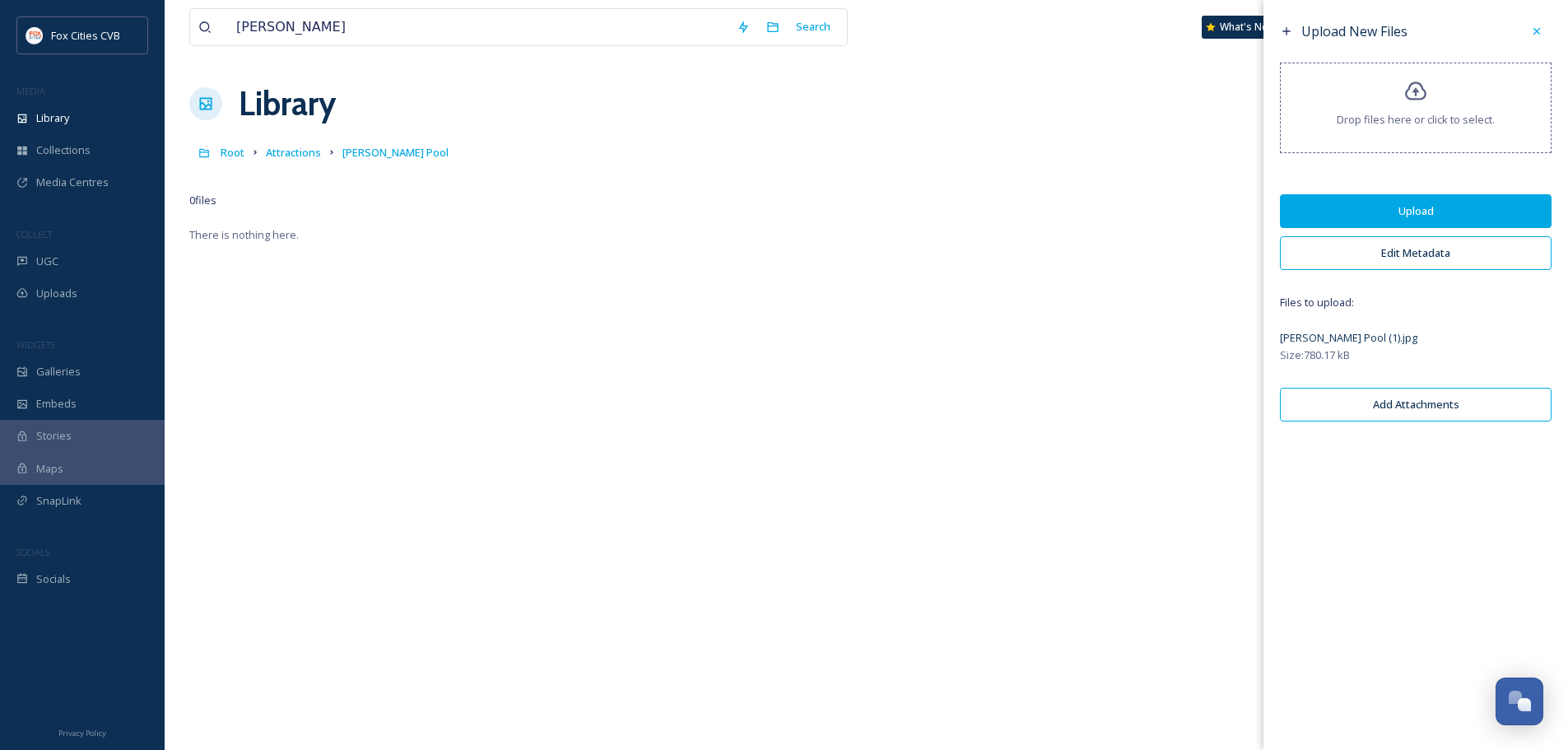
click at [1403, 249] on button "Edit Metadata" at bounding box center [1415, 253] width 272 height 34
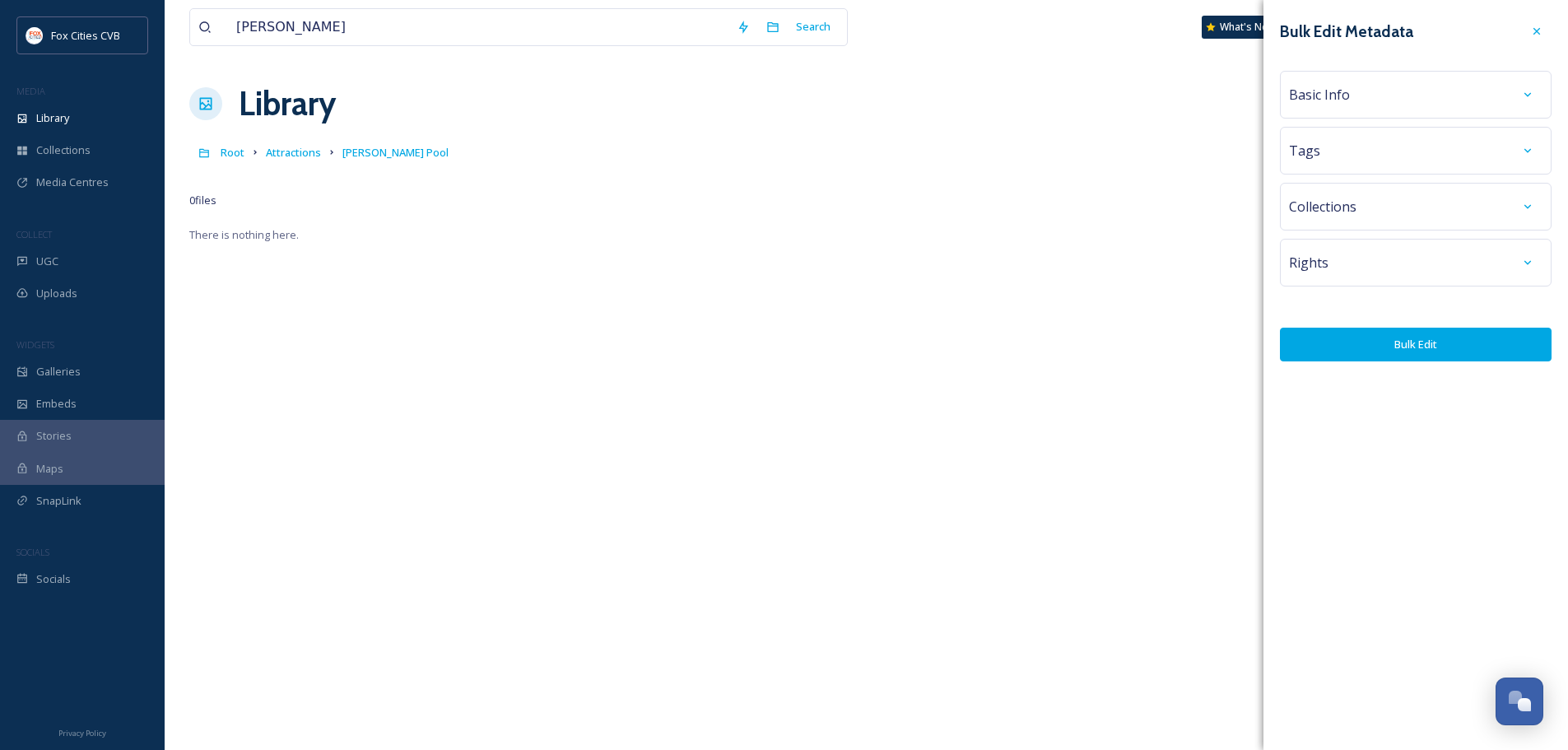
click at [1371, 102] on div "Basic Info" at bounding box center [1415, 94] width 254 height 29
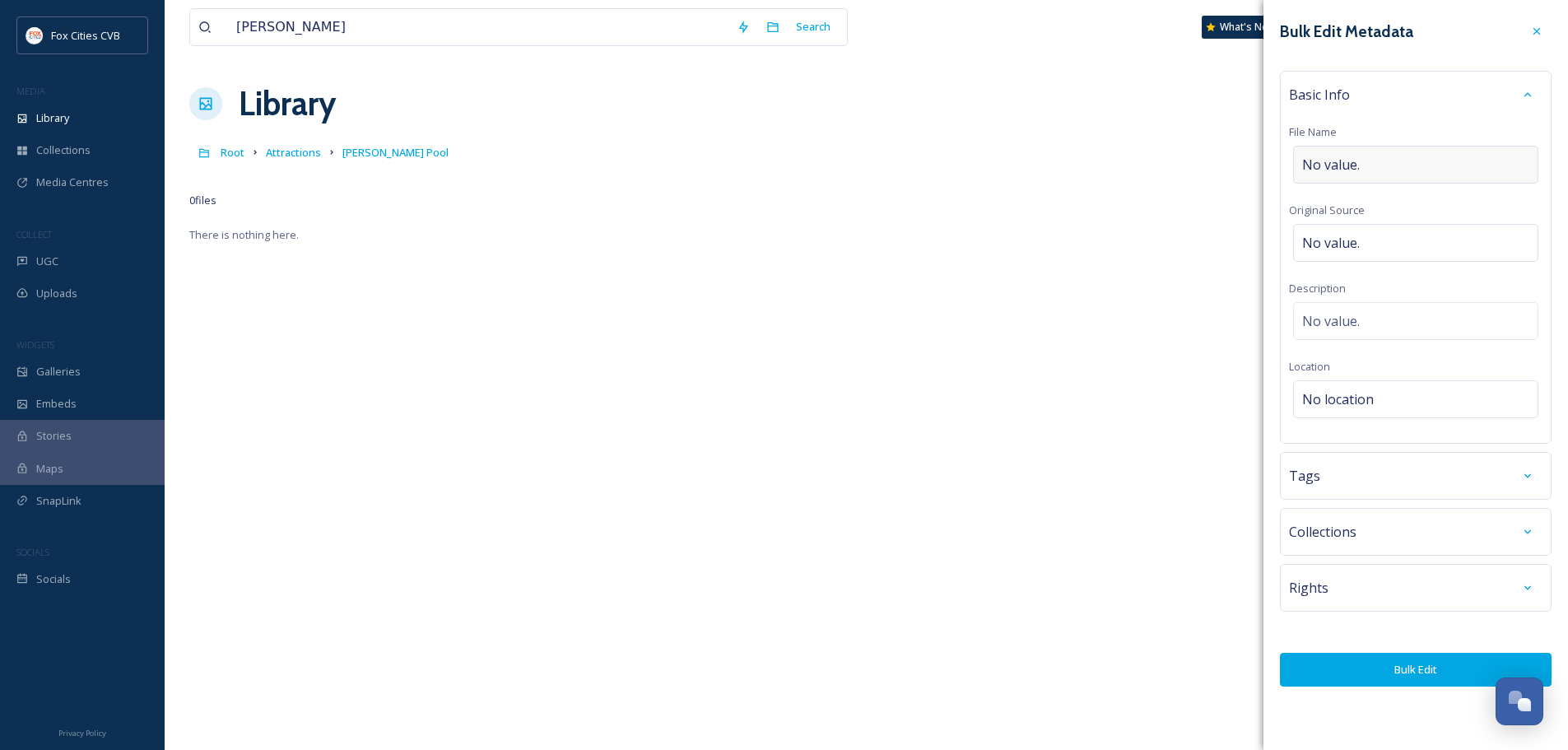
click at [1340, 163] on span "No value." at bounding box center [1330, 164] width 58 height 20
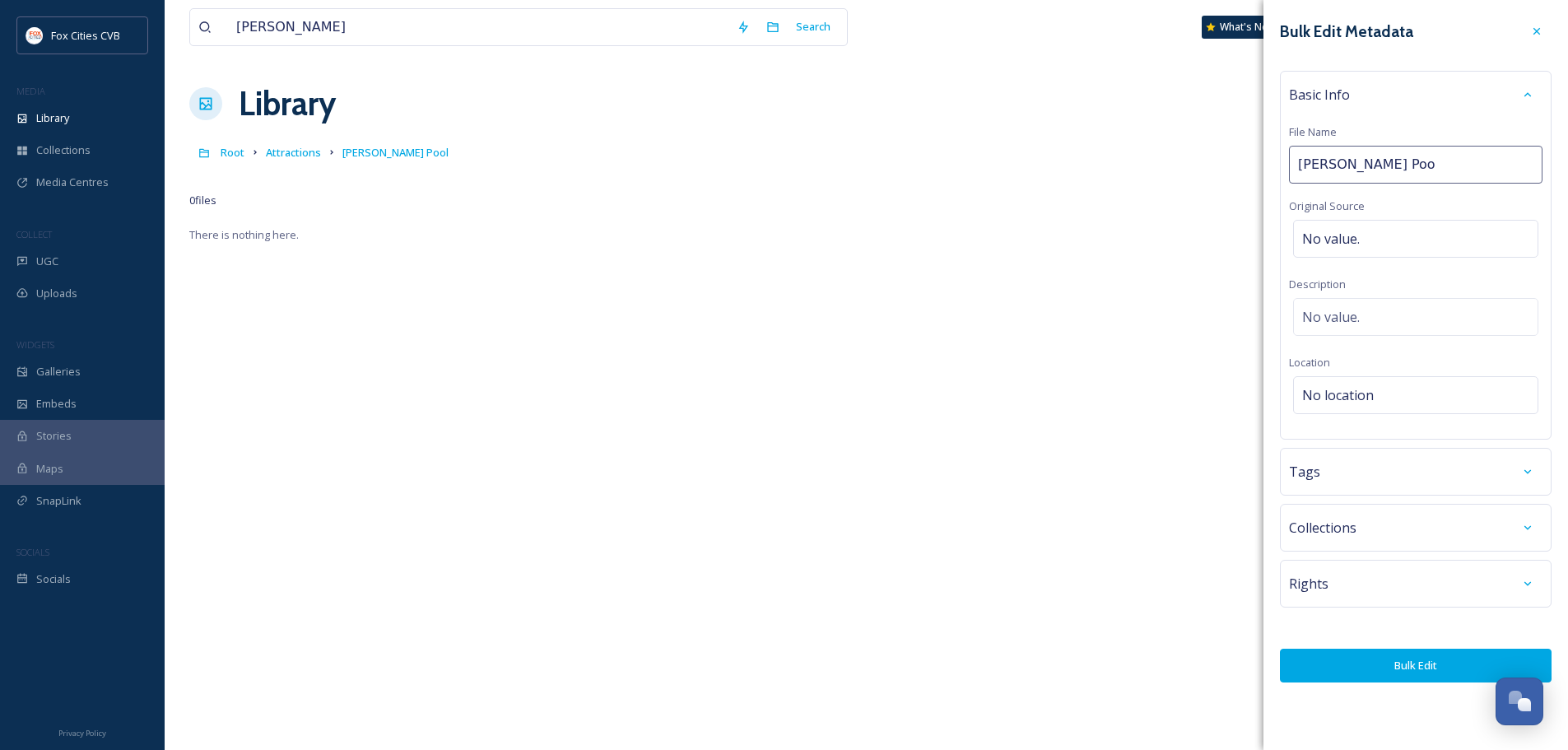
type input "Mead Pool"
click at [1419, 226] on div "No value." at bounding box center [1415, 239] width 245 height 38
type input "Margaret Collett (Appleton Parks & Rec)"
click at [1414, 472] on div "Tags" at bounding box center [1415, 472] width 272 height 48
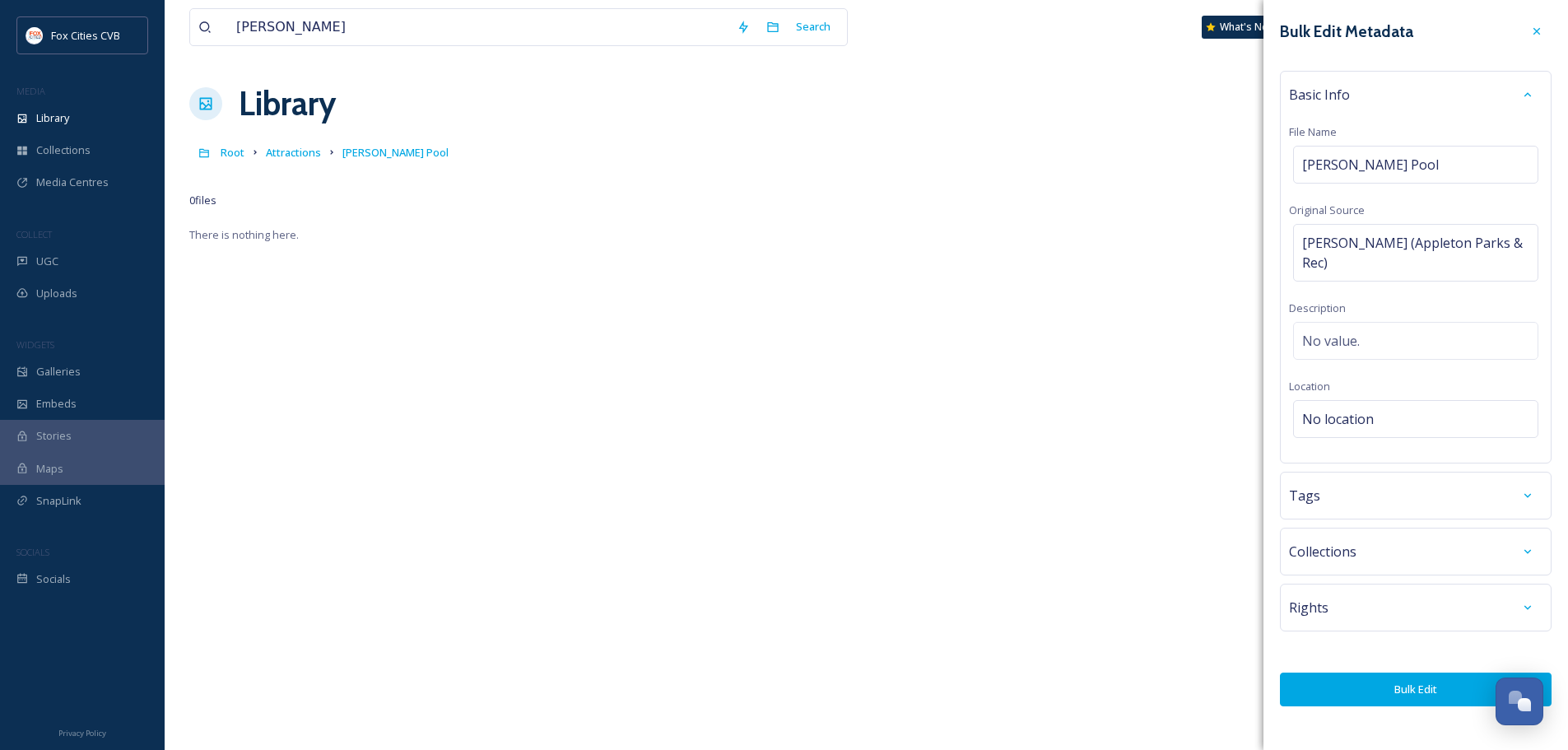
click at [1409, 505] on div "Tags" at bounding box center [1415, 495] width 254 height 29
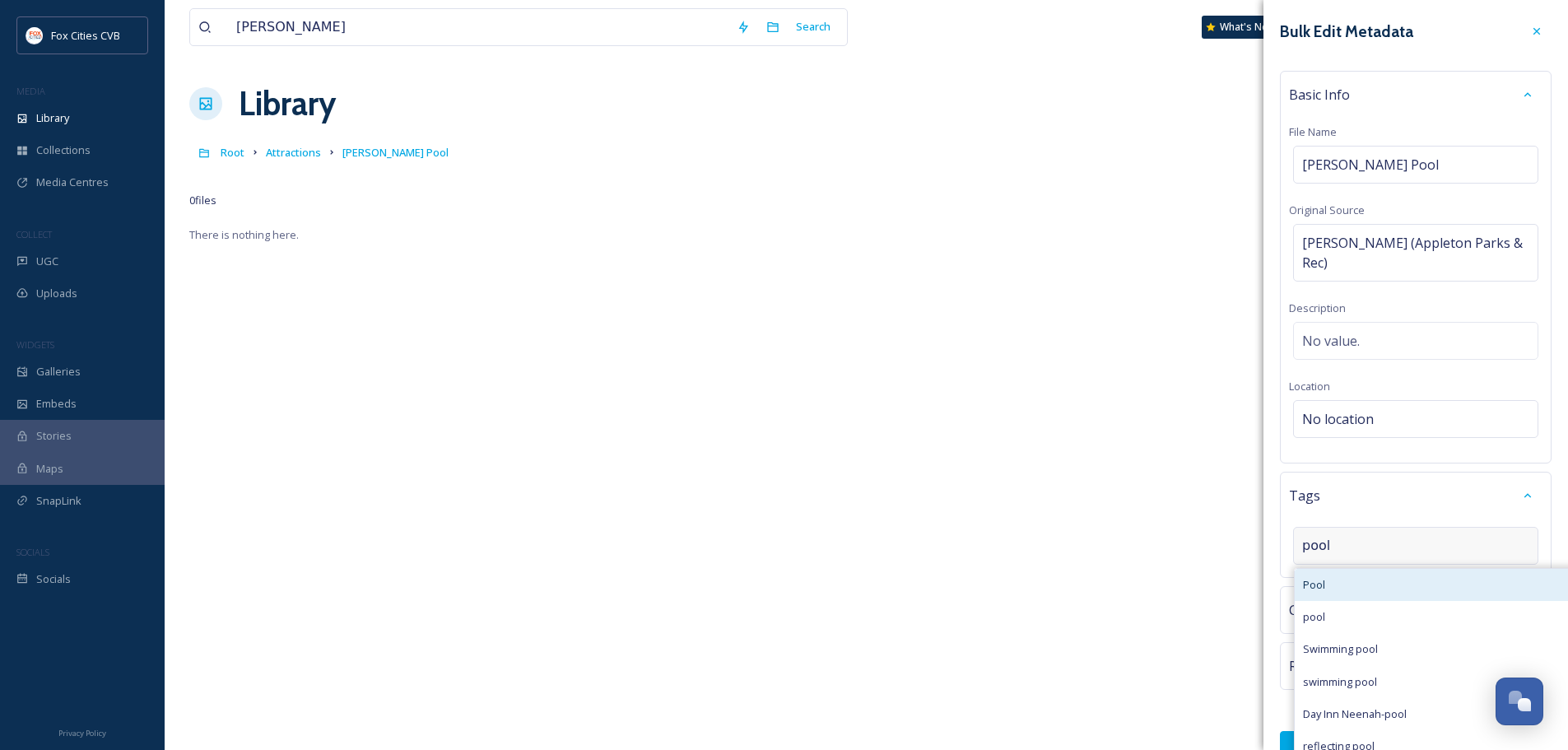
type input "pool"
click at [1337, 587] on div "Pool" at bounding box center [1463, 585] width 338 height 32
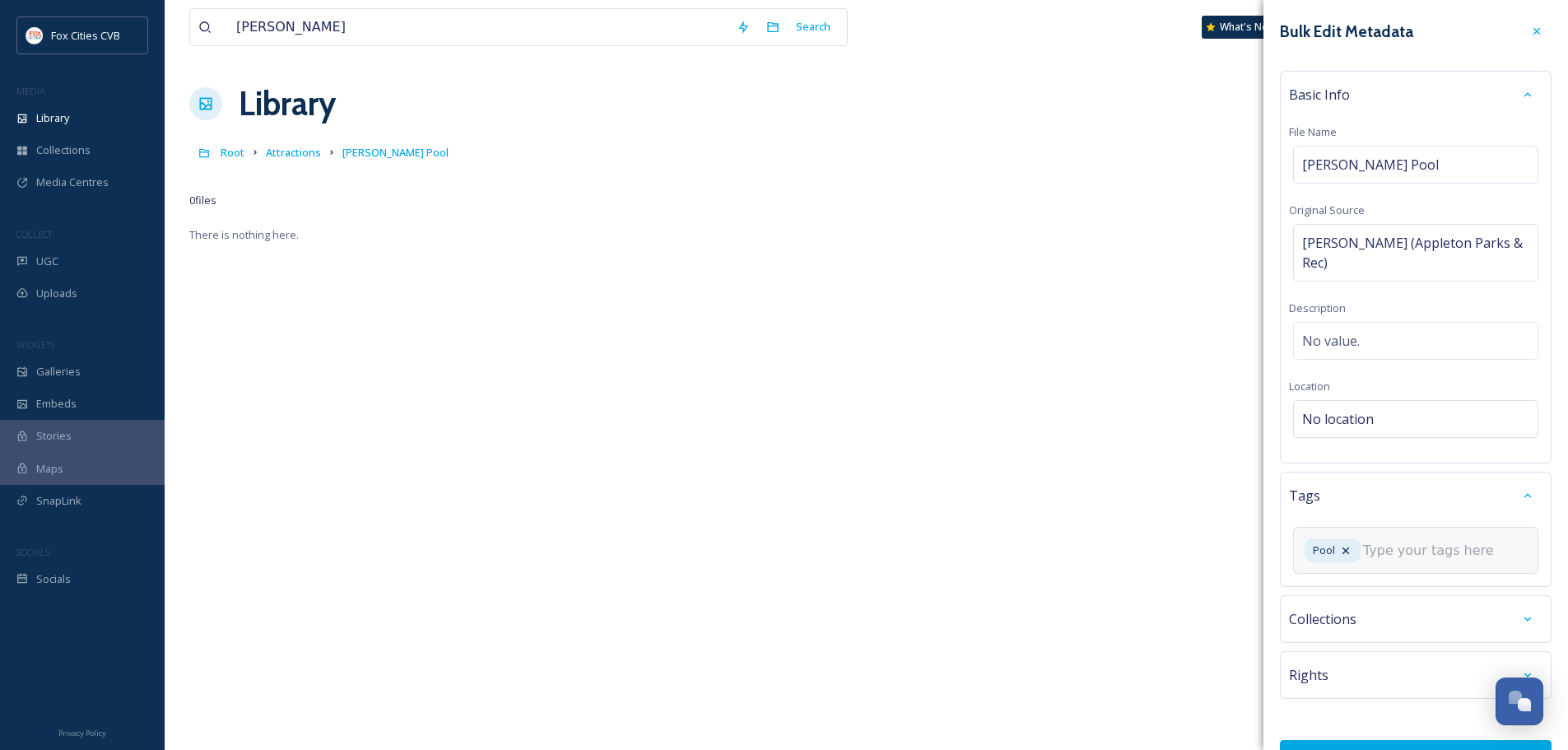
click at [1388, 547] on input at bounding box center [1445, 550] width 164 height 20
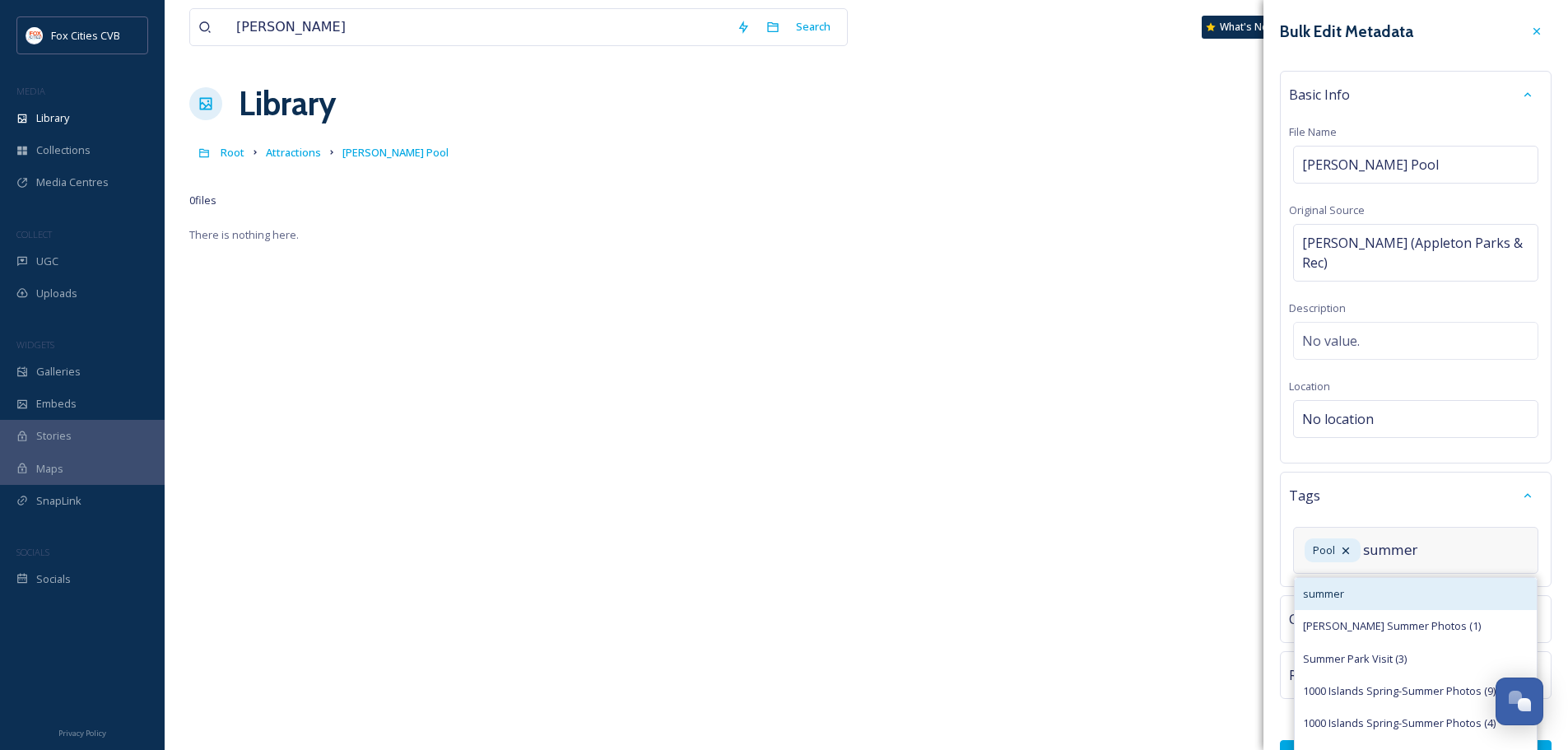
type input "summer"
click at [1391, 592] on div "summer" at bounding box center [1415, 594] width 242 height 32
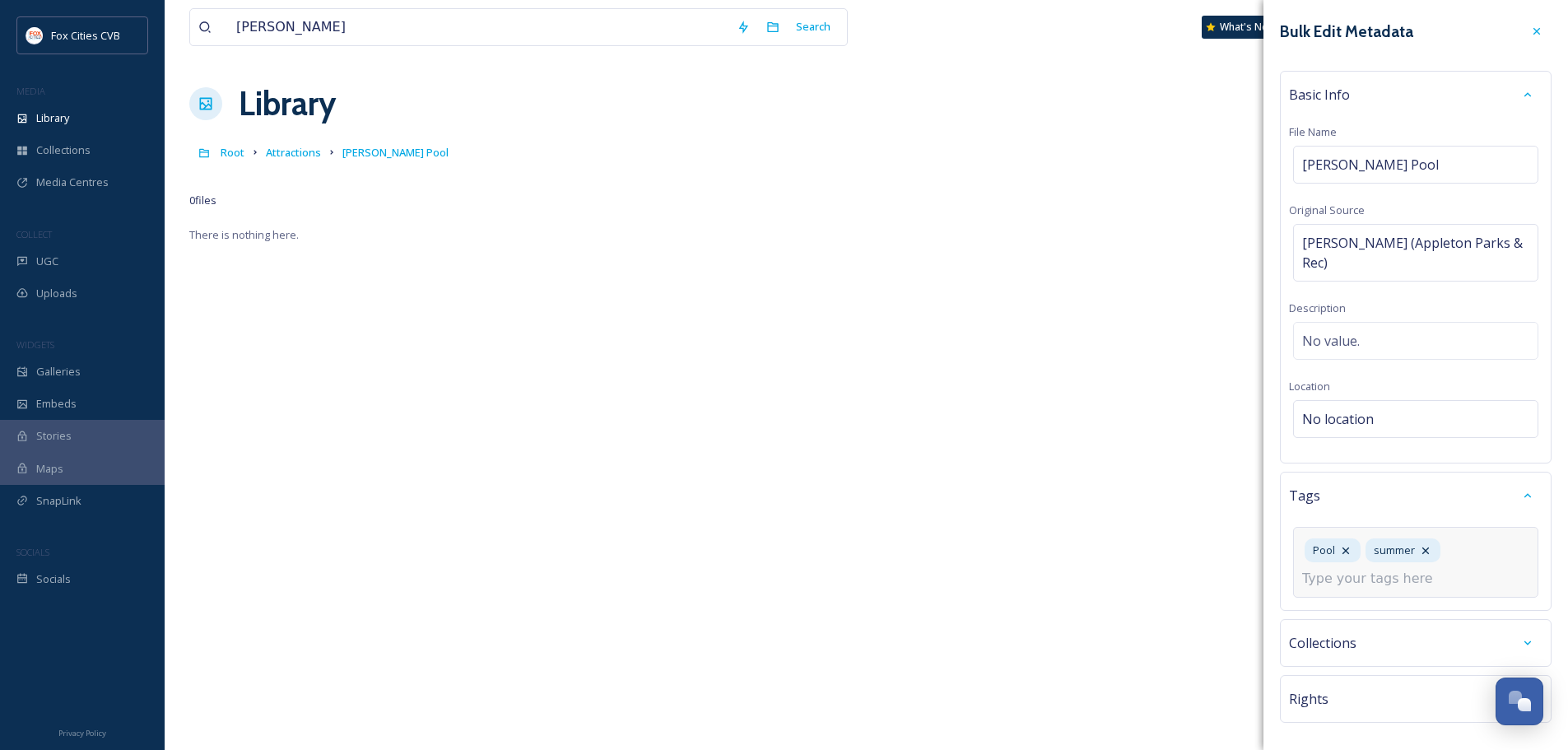
click at [1467, 561] on div "Pool summer" at bounding box center [1415, 563] width 245 height 71
click at [1462, 573] on div "Pool summer" at bounding box center [1415, 563] width 245 height 71
click at [1424, 584] on input at bounding box center [1383, 579] width 164 height 20
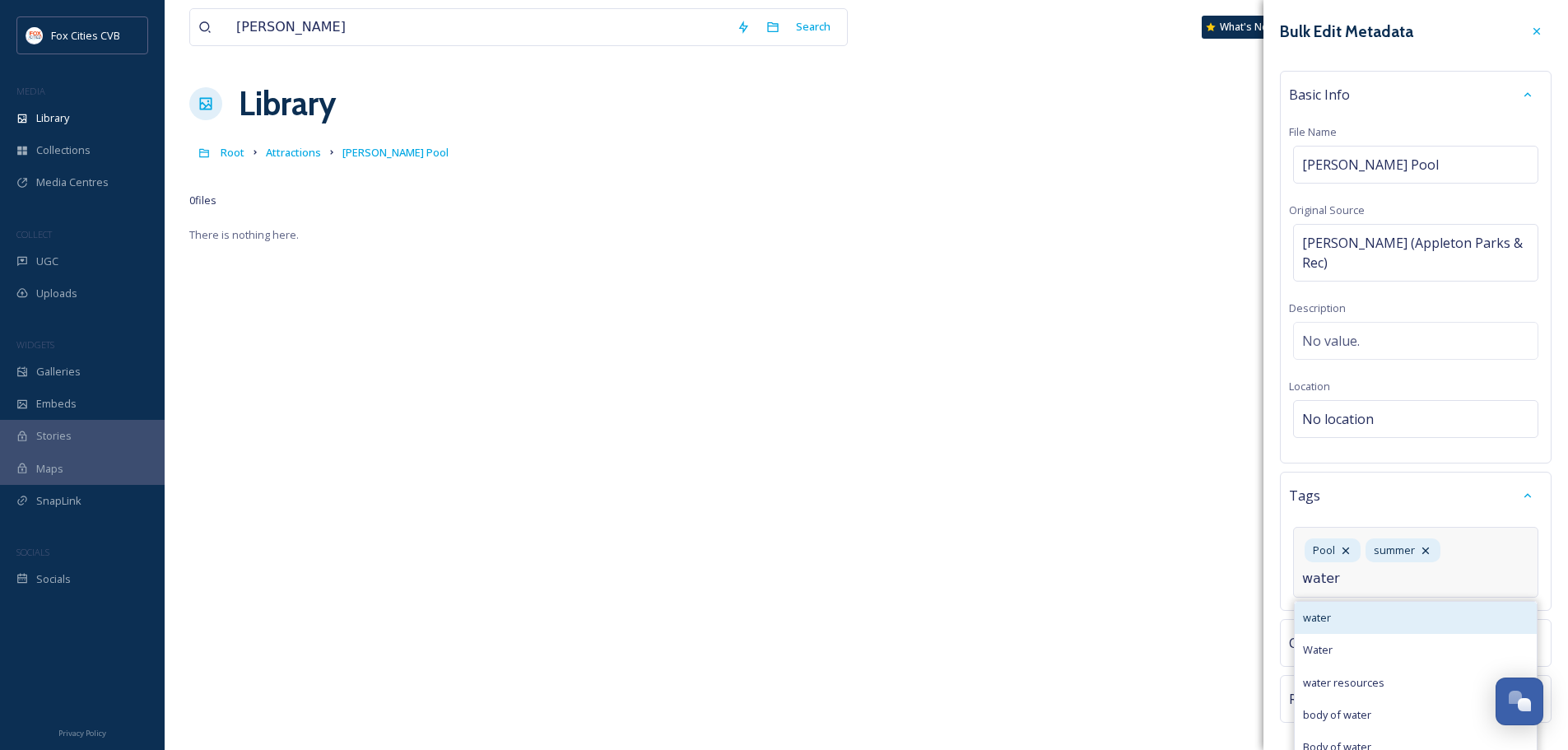
type input "water"
click at [1389, 628] on div "water" at bounding box center [1415, 618] width 242 height 32
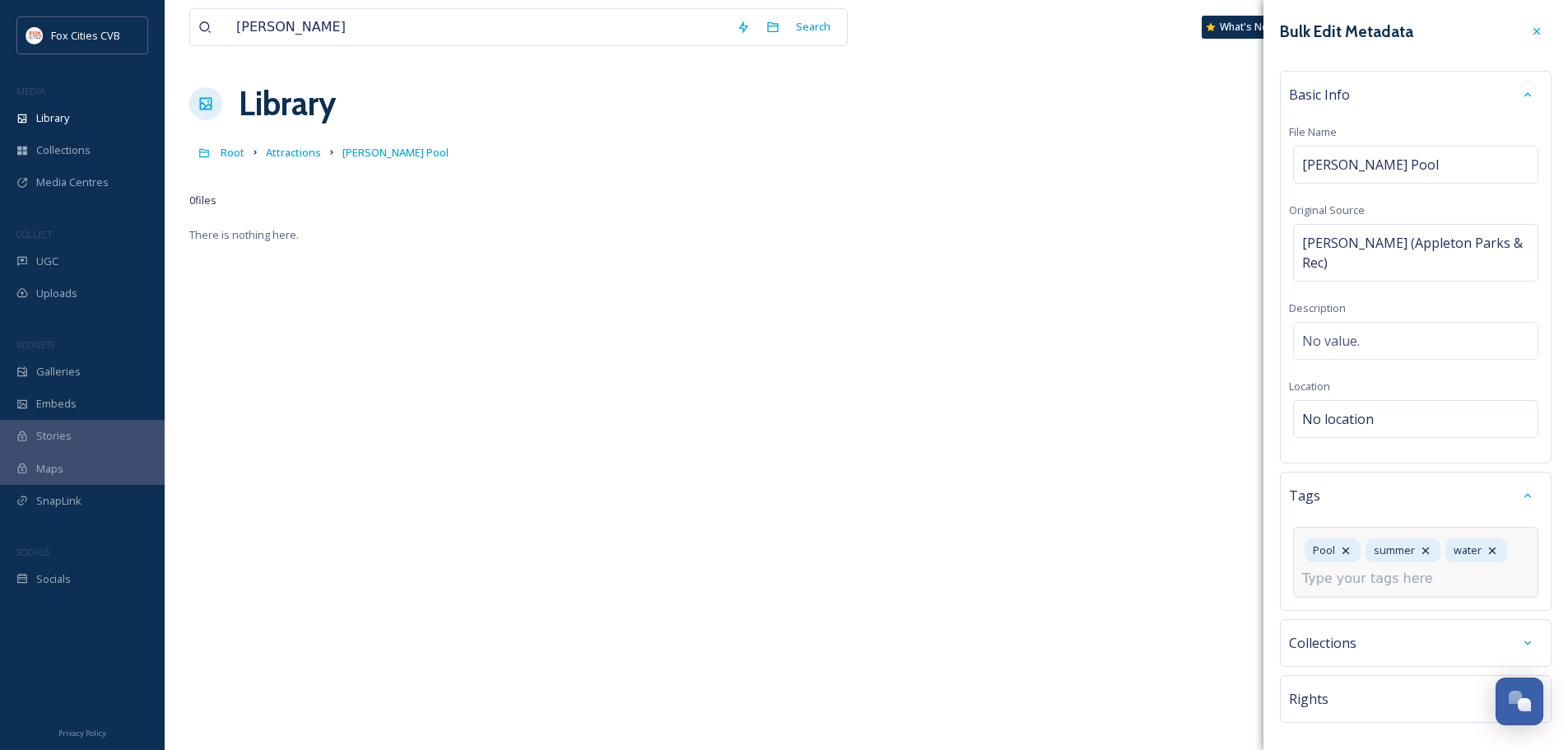
click at [1399, 584] on input at bounding box center [1383, 579] width 164 height 20
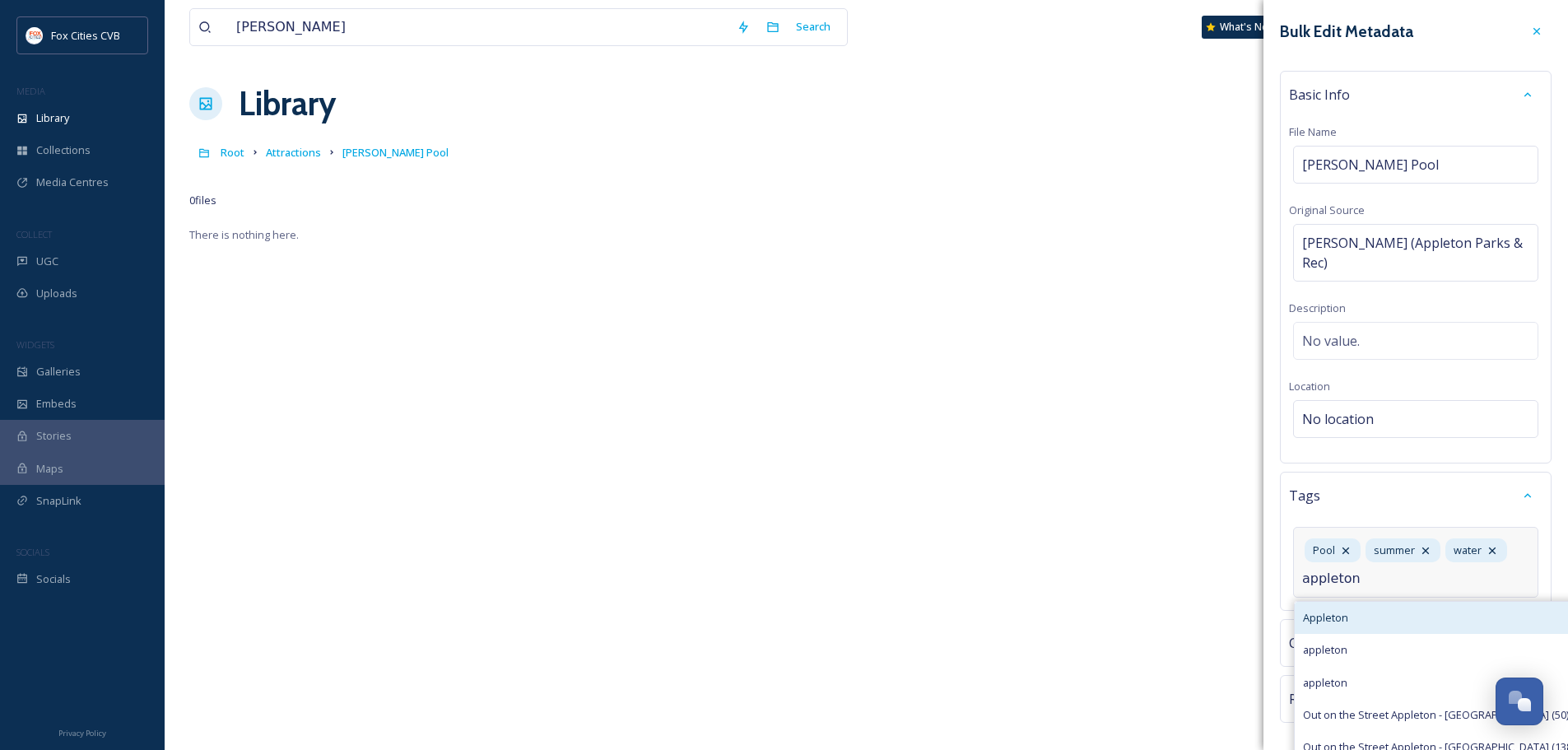
type input "appleton"
click at [1376, 625] on div "Appleton" at bounding box center [1438, 618] width 288 height 32
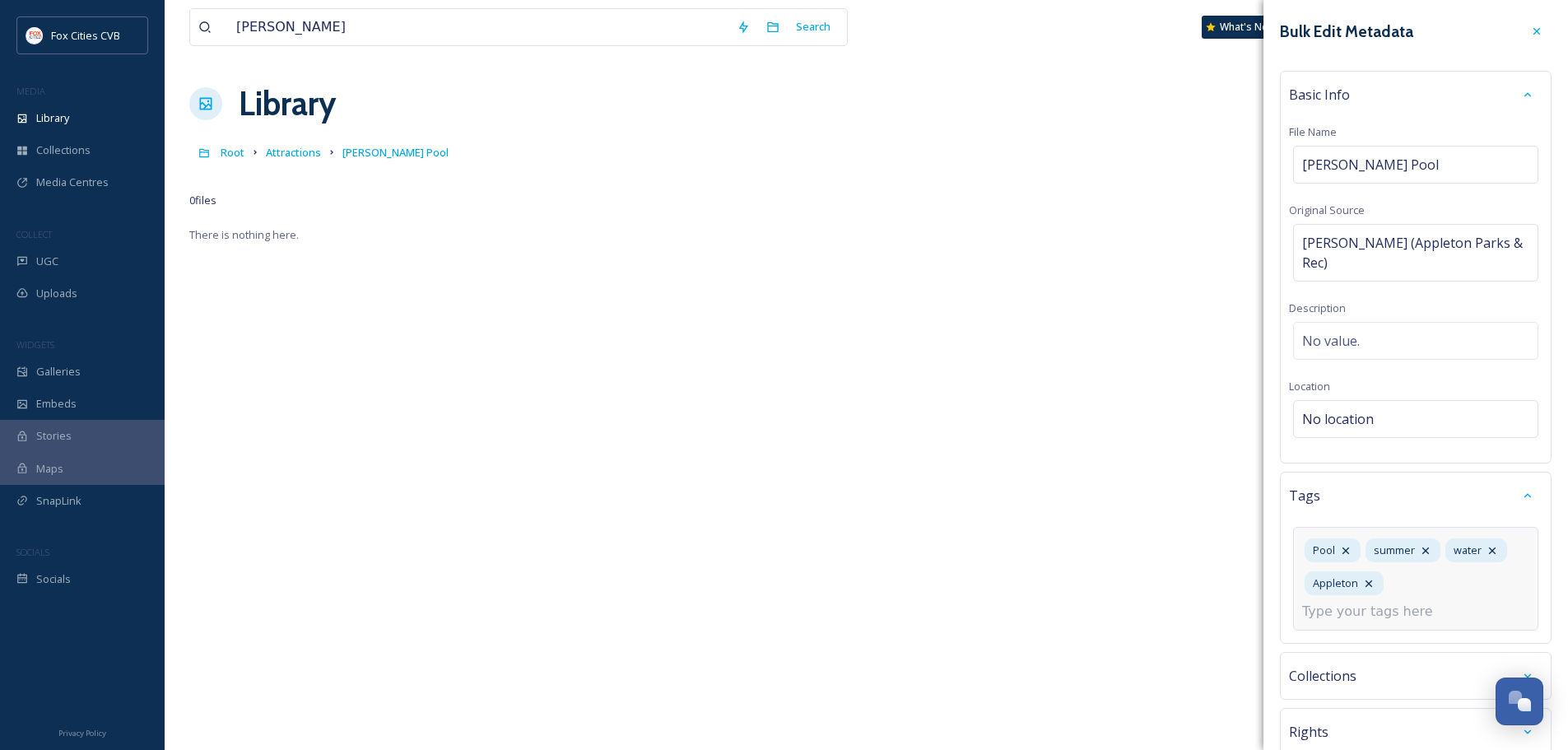
click at [1396, 606] on input at bounding box center [1383, 612] width 164 height 20
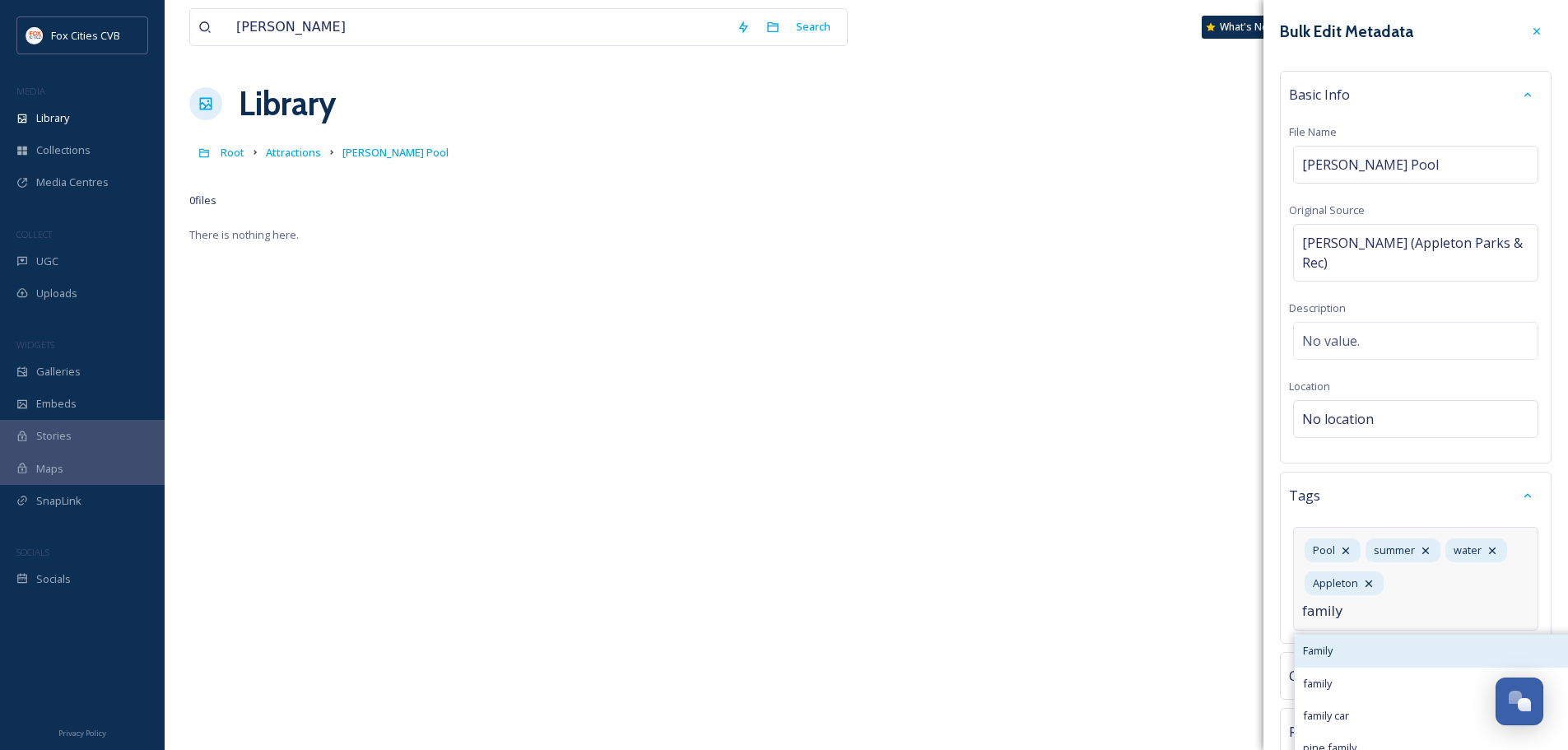
type input "family"
click at [1395, 653] on div "Family" at bounding box center [1552, 651] width 515 height 32
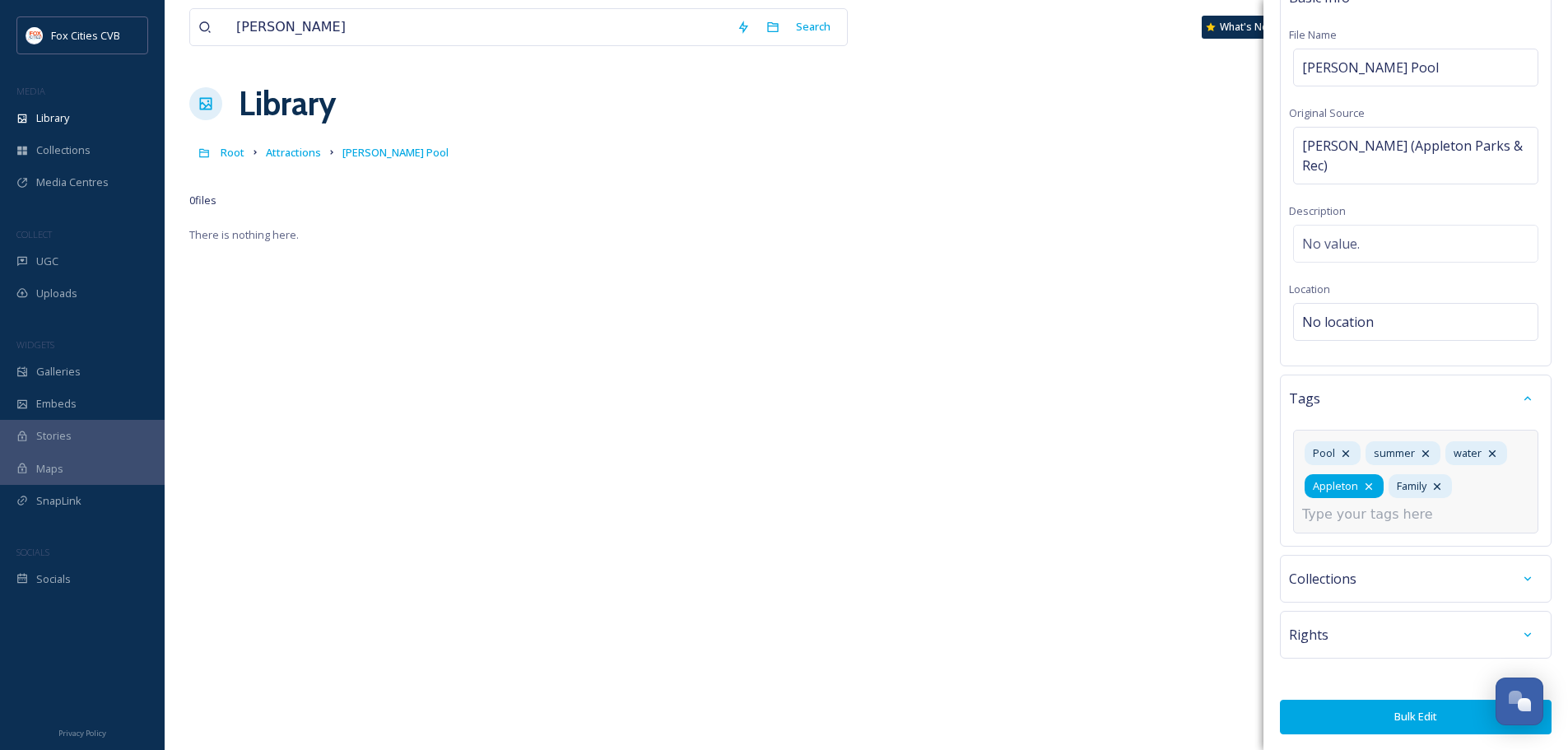
scroll to position [98, 0]
click at [1414, 716] on button "Bulk Edit" at bounding box center [1415, 715] width 272 height 34
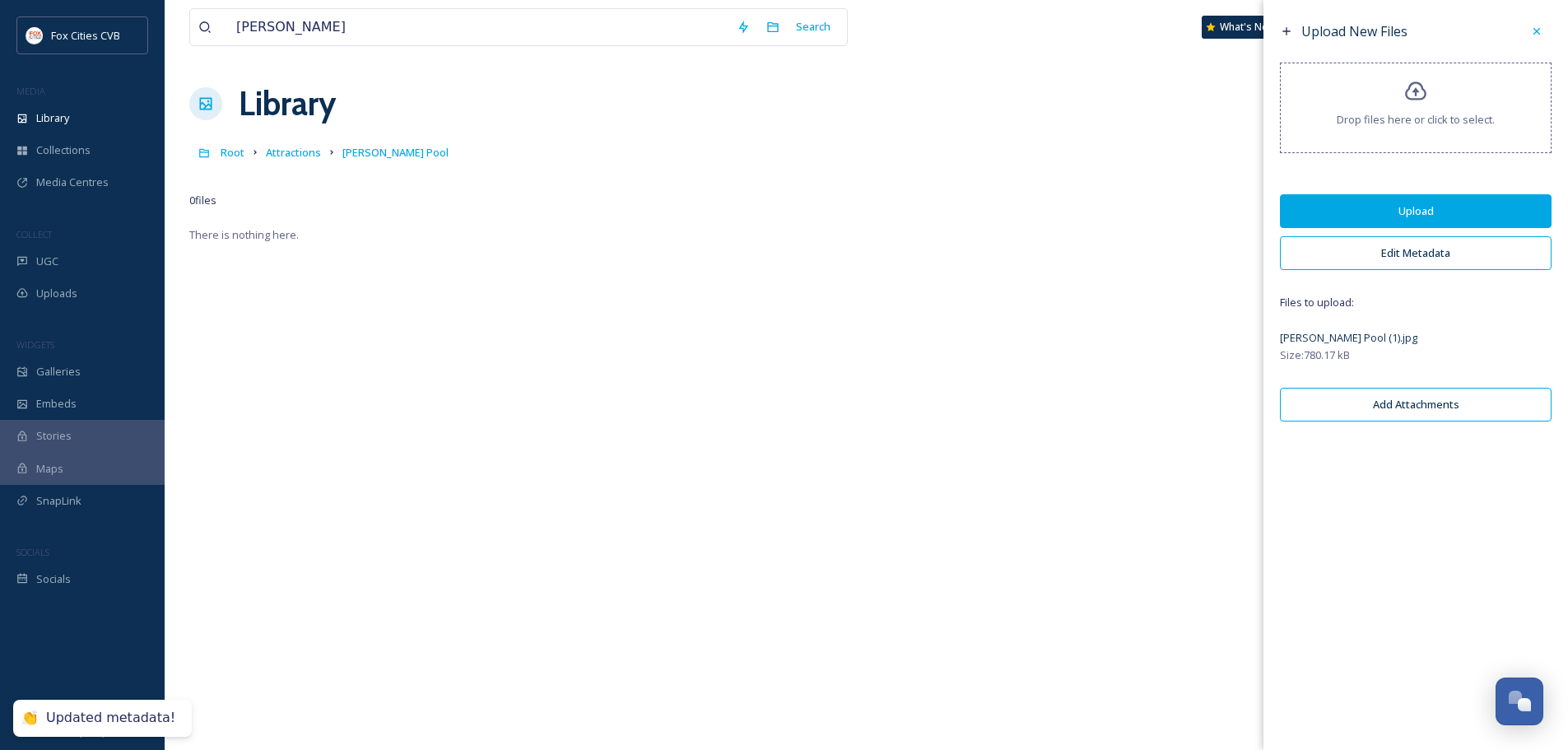
click at [1396, 215] on button "Upload" at bounding box center [1415, 211] width 272 height 34
